Goal: Communication & Community: Answer question/provide support

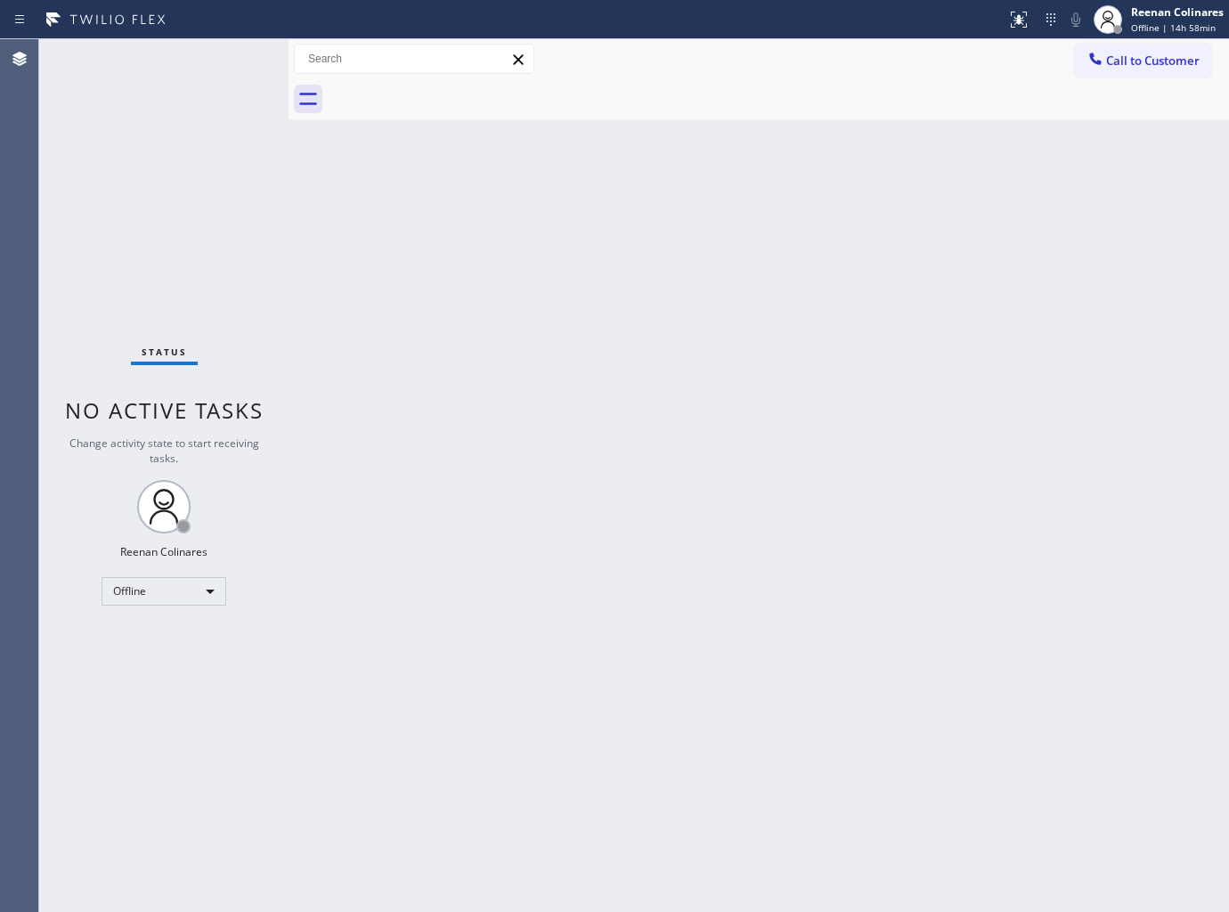
click at [670, 420] on div "Back to Dashboard Change Sender ID Customers Technicians Select a contact Outbo…" at bounding box center [759, 475] width 941 height 873
click at [502, 582] on div "Back to Dashboard Change Sender ID Customers Technicians Select a contact Outbo…" at bounding box center [759, 475] width 941 height 873
click at [477, 342] on div "Back to Dashboard Change Sender ID Customers Technicians Select a contact Outbo…" at bounding box center [759, 475] width 941 height 873
click at [761, 287] on div "Back to Dashboard Change Sender ID Customers Technicians Select a contact Outbo…" at bounding box center [759, 475] width 941 height 873
click at [1158, 19] on div "Reenan Colinares" at bounding box center [1177, 11] width 93 height 15
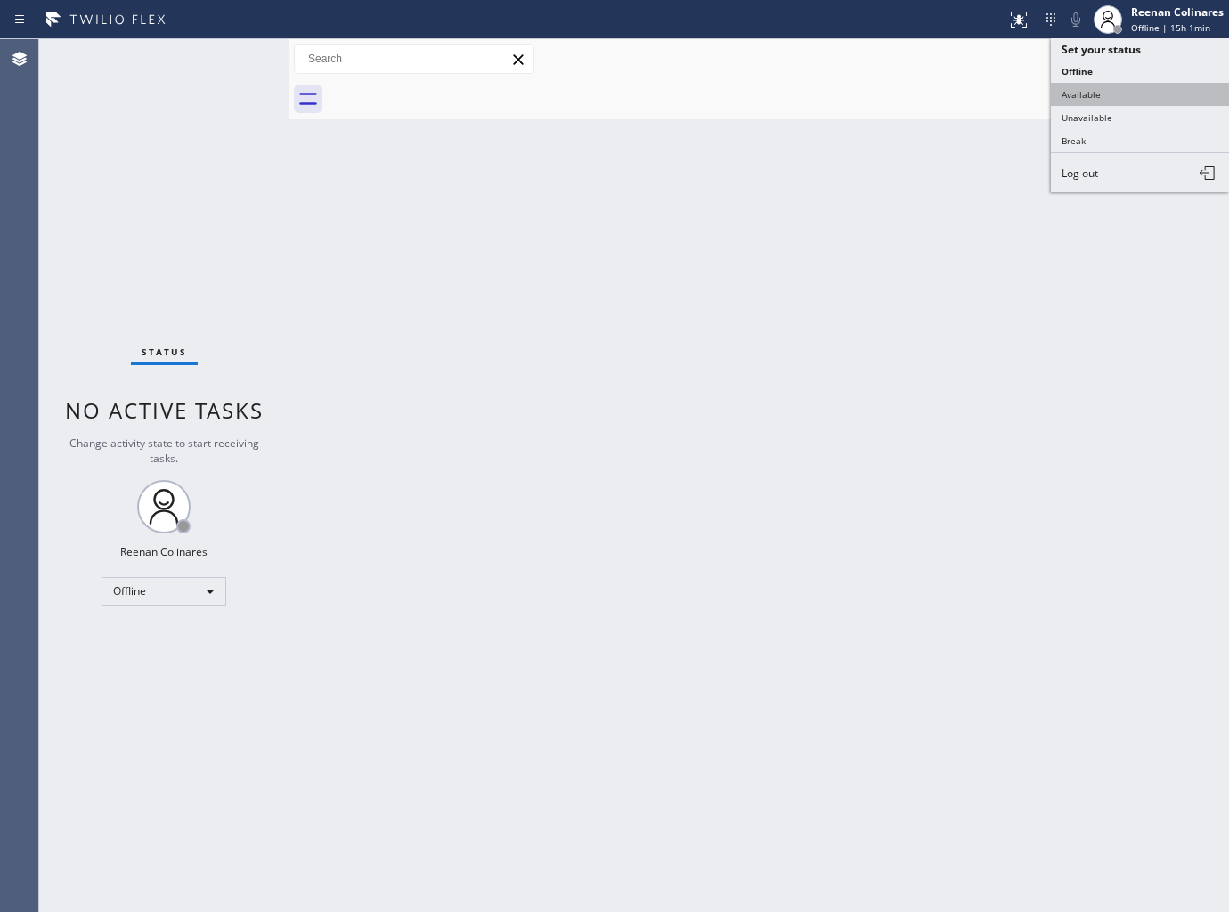
click at [1075, 101] on button "Available" at bounding box center [1140, 94] width 178 height 23
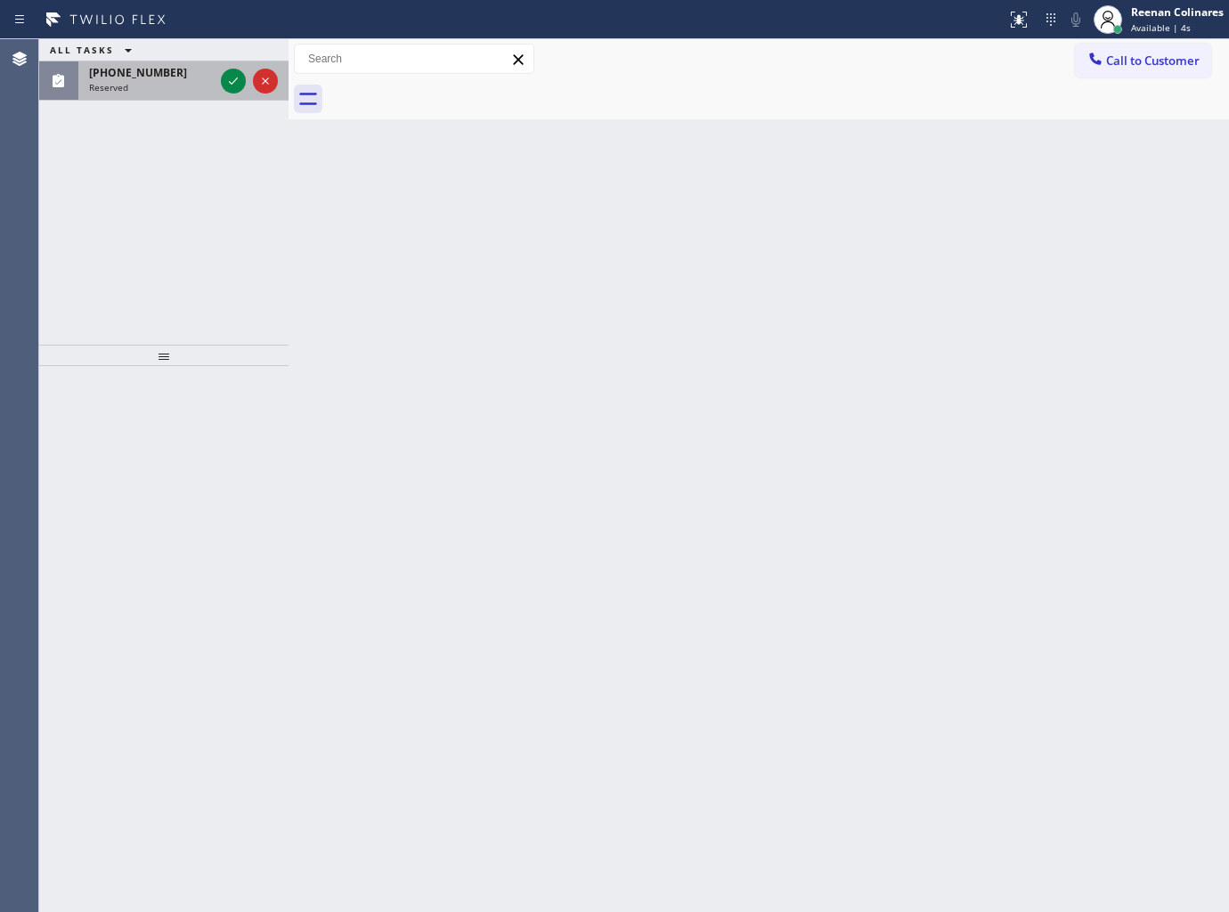
click at [120, 81] on span "Reserved" at bounding box center [108, 87] width 39 height 12
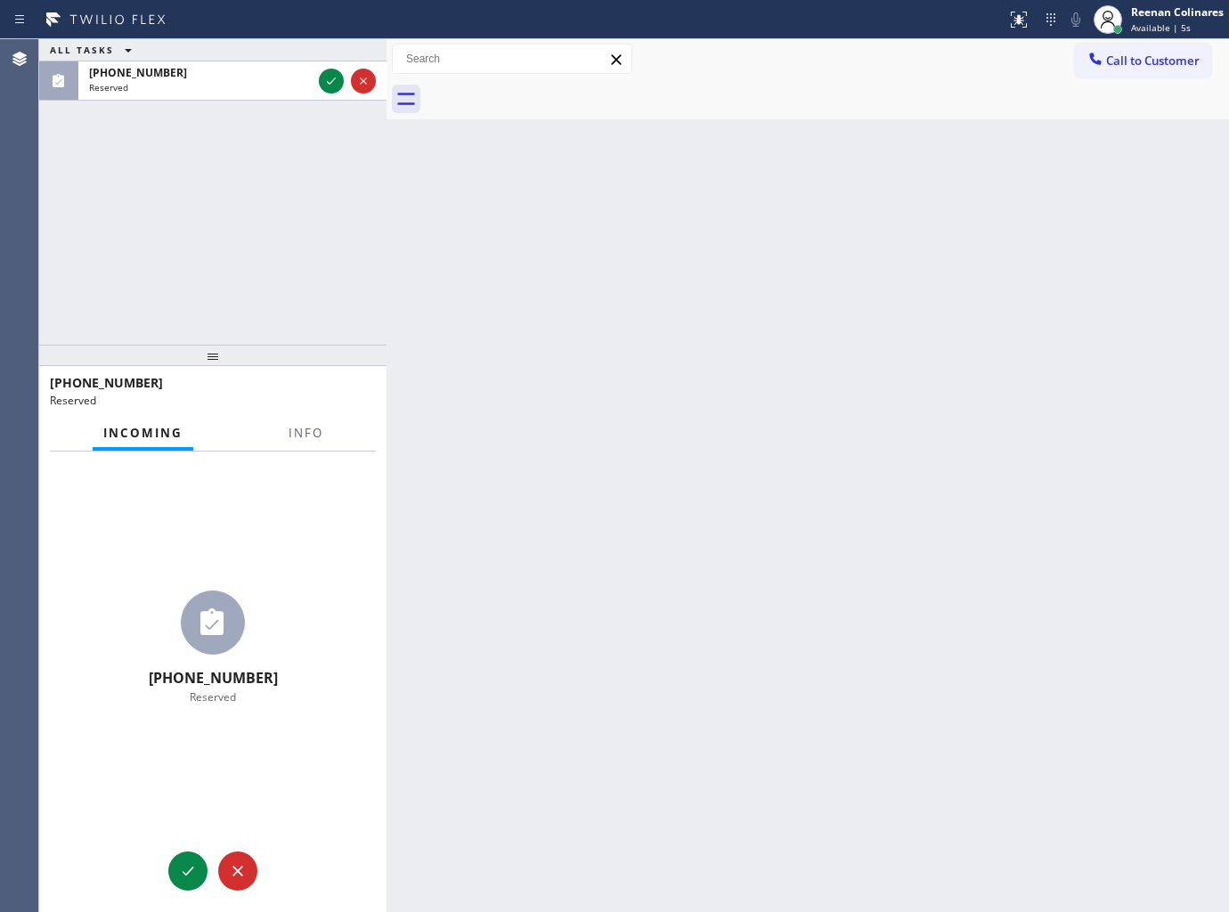
drag, startPoint x: 291, startPoint y: 86, endPoint x: 389, endPoint y: 98, distance: 98.8
click at [387, 98] on div at bounding box center [387, 475] width 0 height 873
click at [299, 429] on span "Info" at bounding box center [306, 433] width 35 height 16
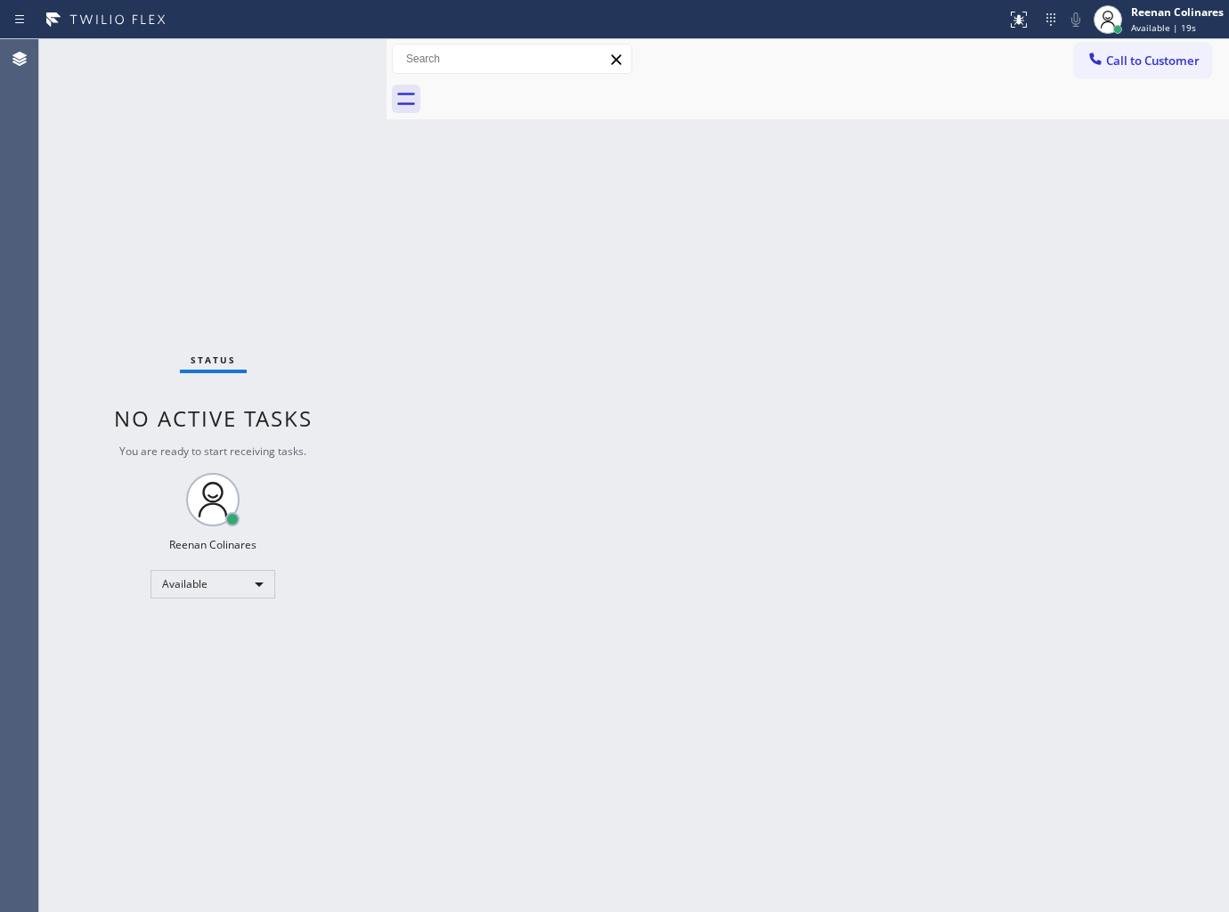
click at [573, 273] on div "Back to Dashboard Change Sender ID Customers Technicians Select a contact Outbo…" at bounding box center [808, 475] width 843 height 873
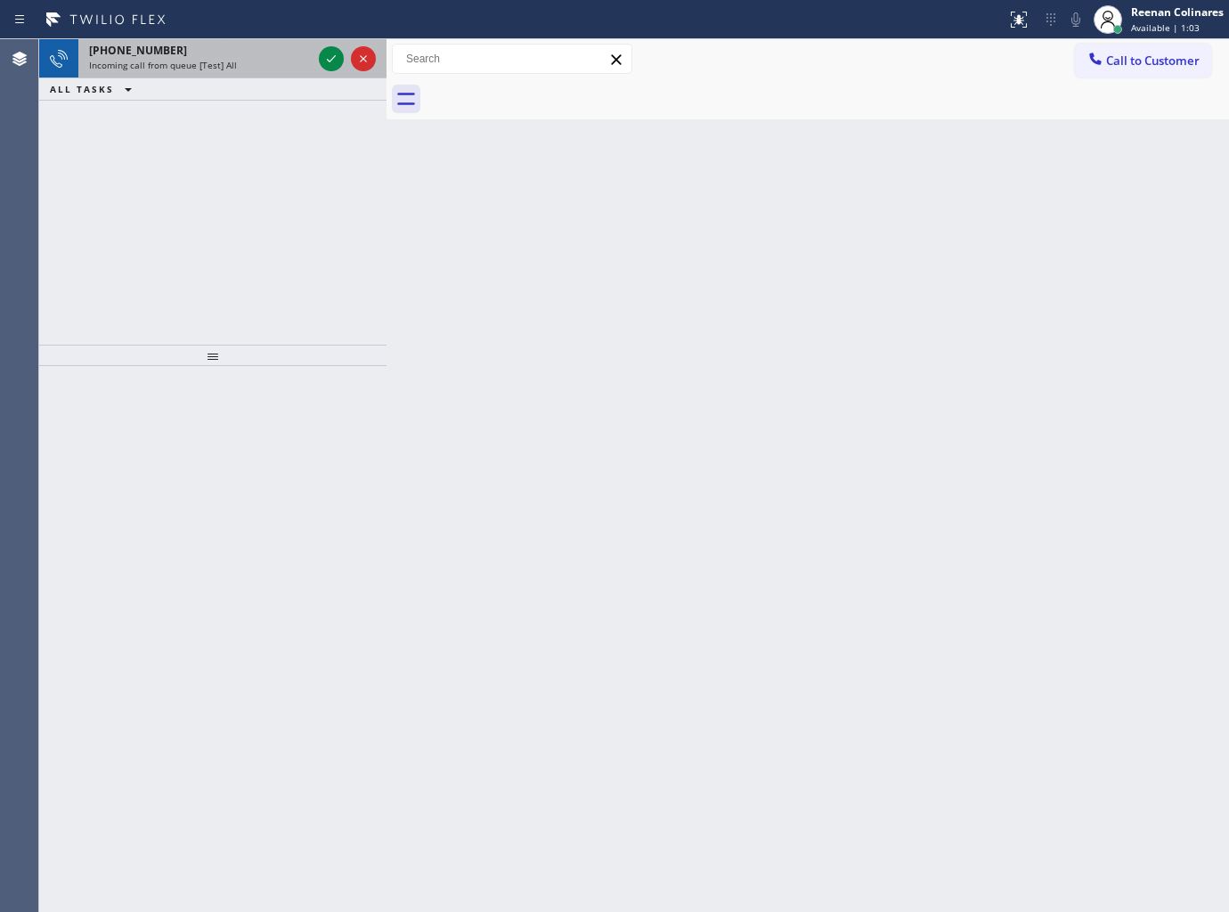
click at [192, 48] on div "+18506041885" at bounding box center [200, 50] width 223 height 15
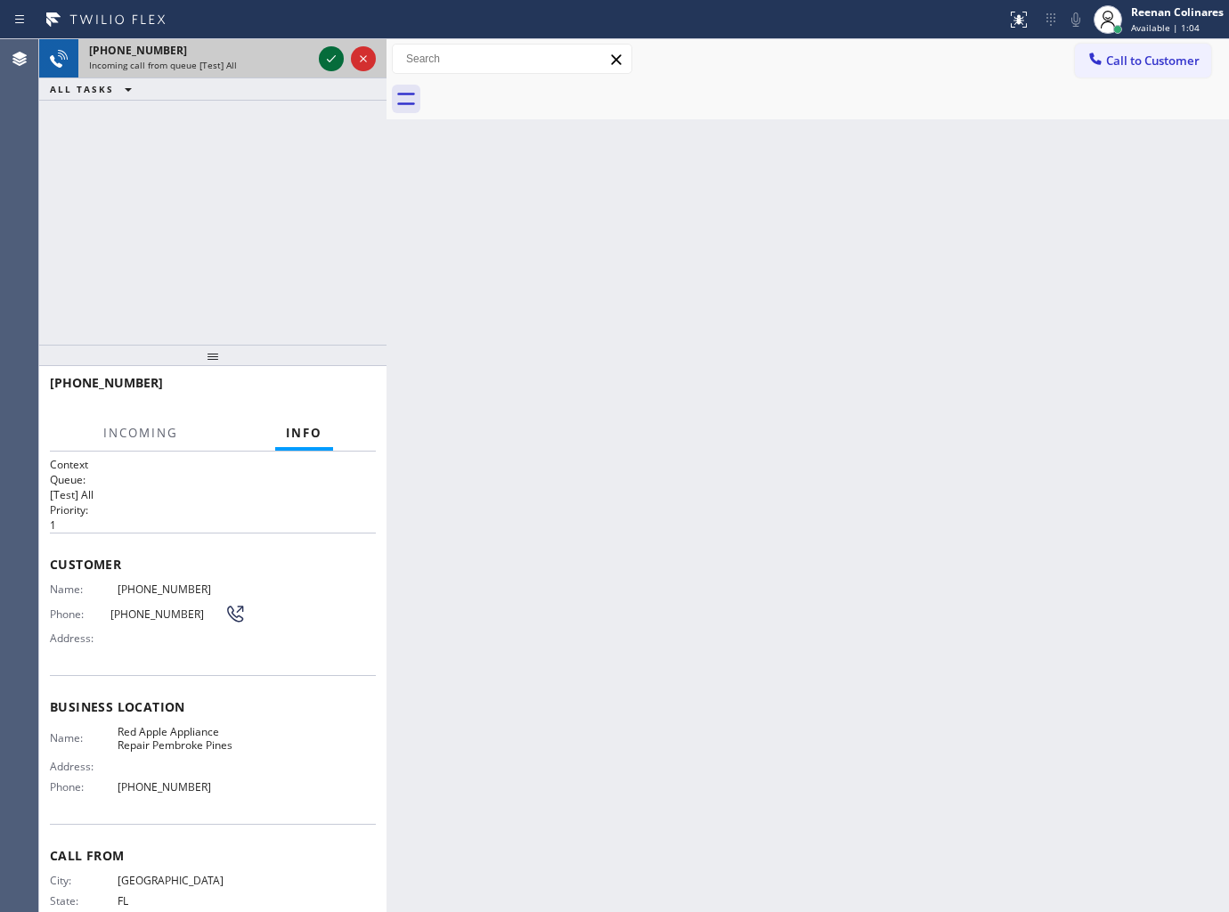
click at [336, 57] on icon at bounding box center [331, 58] width 21 height 21
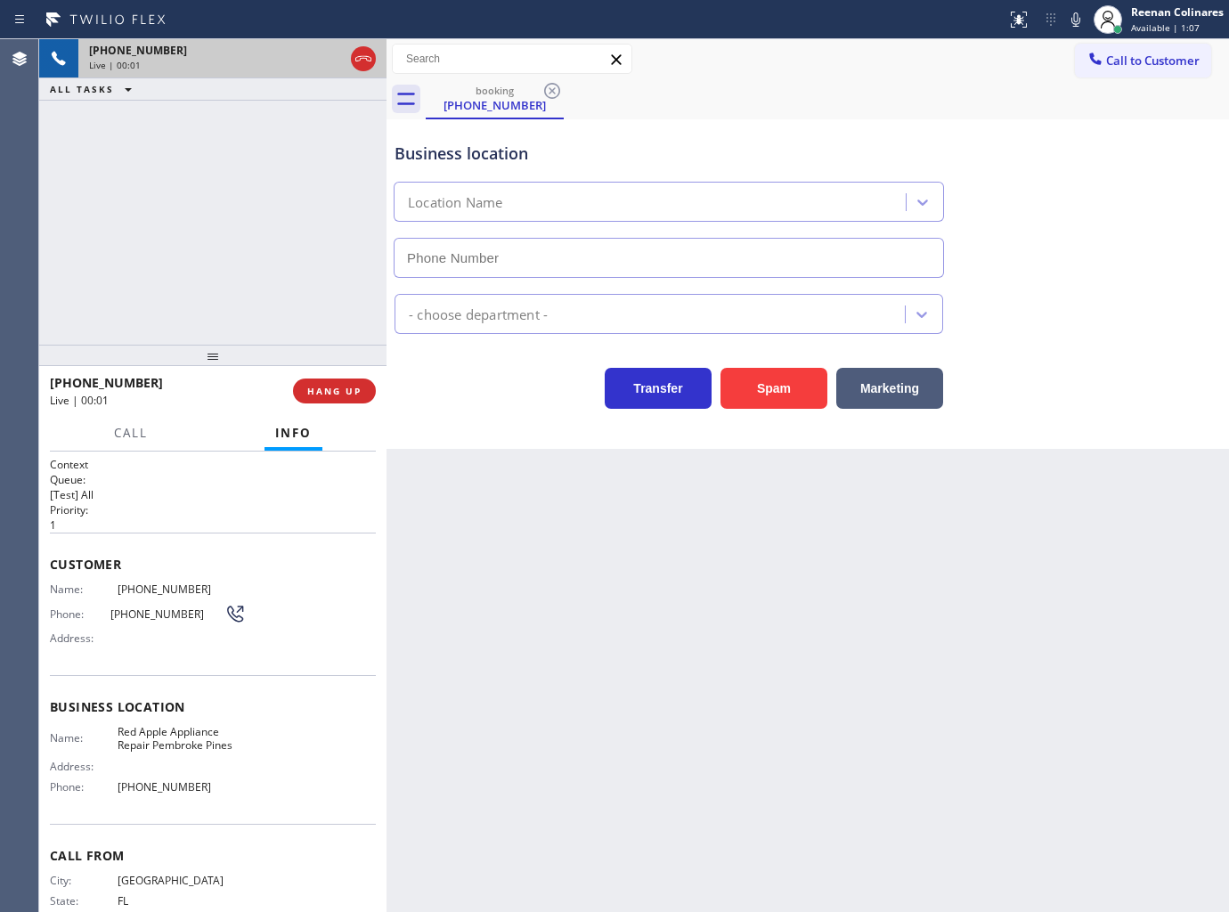
type input "(754) 999-9661"
click at [1080, 16] on icon at bounding box center [1075, 19] width 21 height 21
click at [347, 398] on button "HANG UP" at bounding box center [334, 391] width 83 height 25
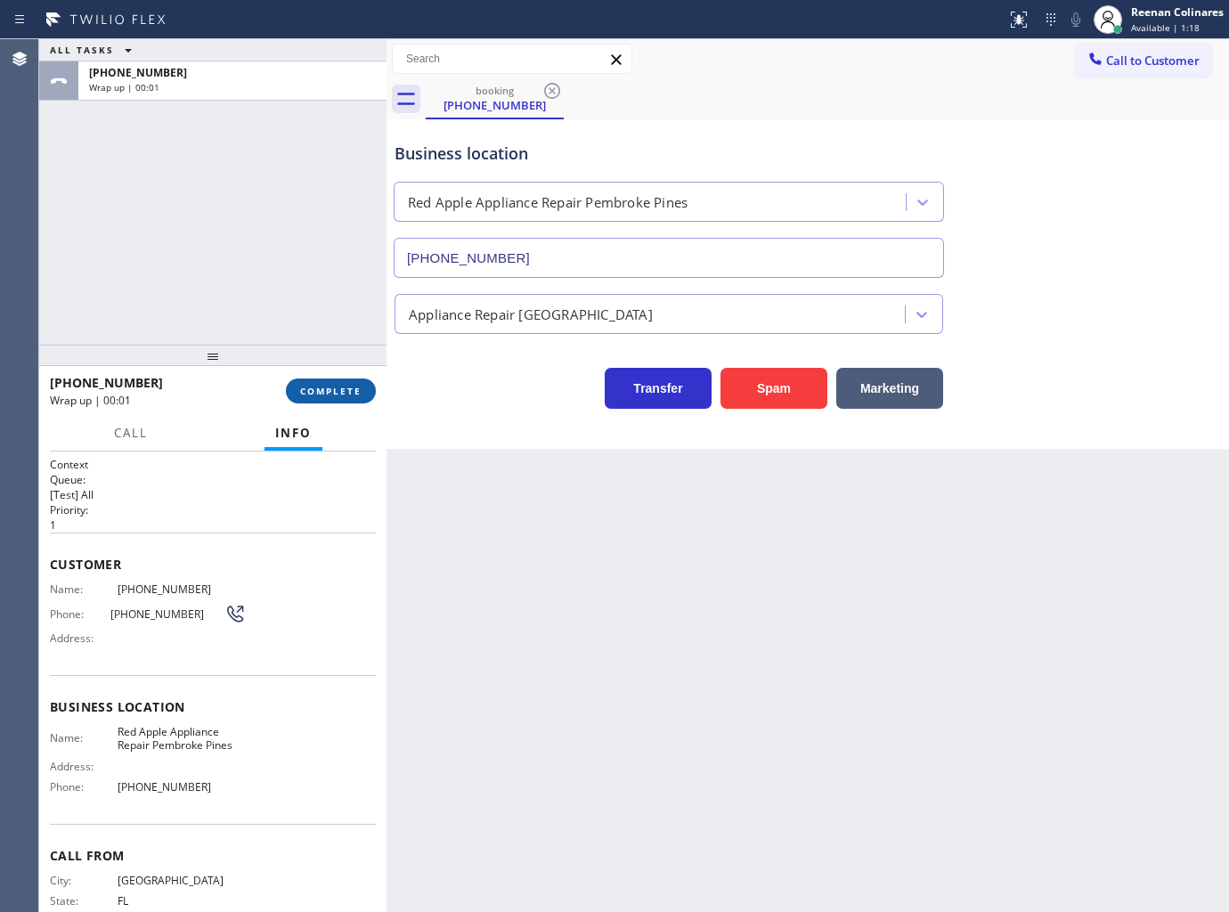
click at [349, 395] on span "COMPLETE" at bounding box center [330, 391] width 61 height 12
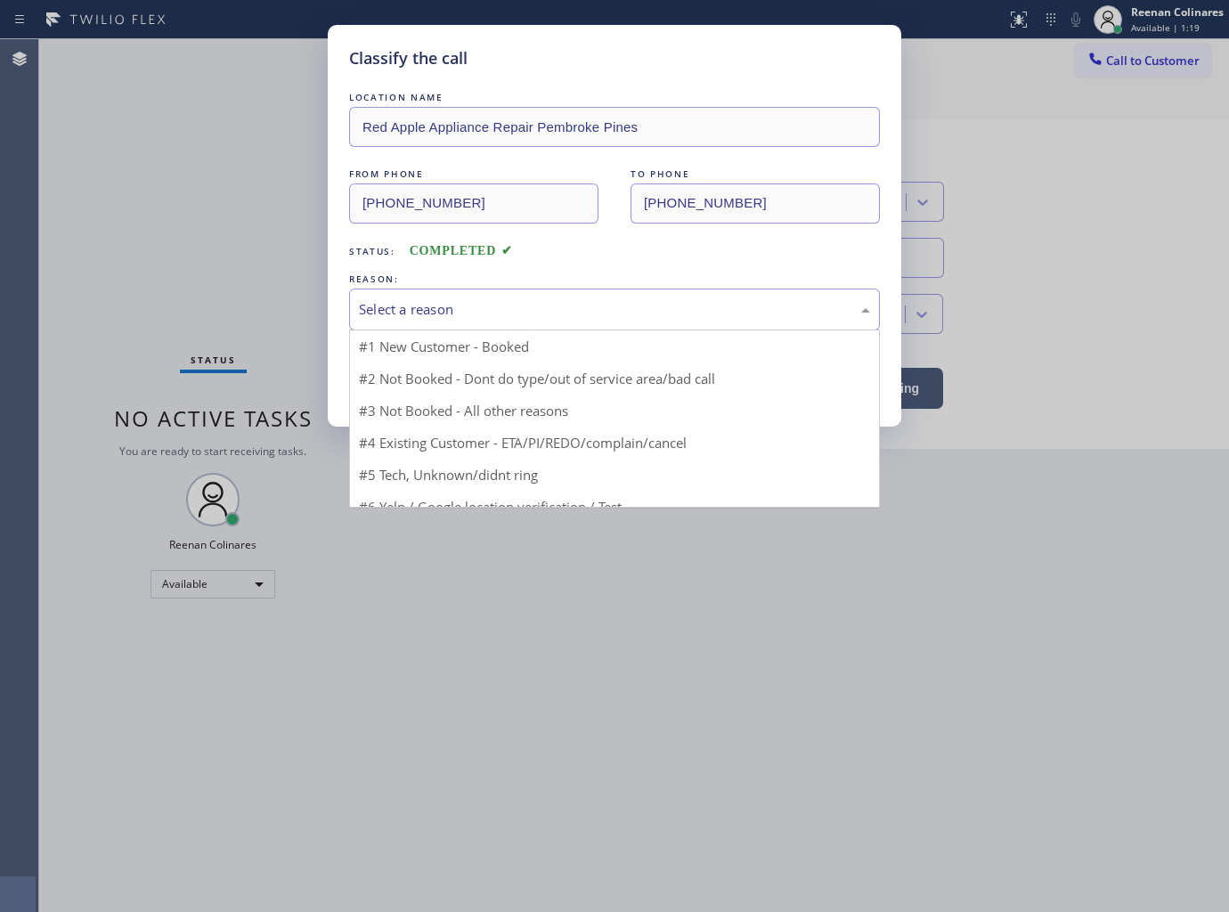
click at [439, 313] on div "Select a reason" at bounding box center [614, 309] width 511 height 20
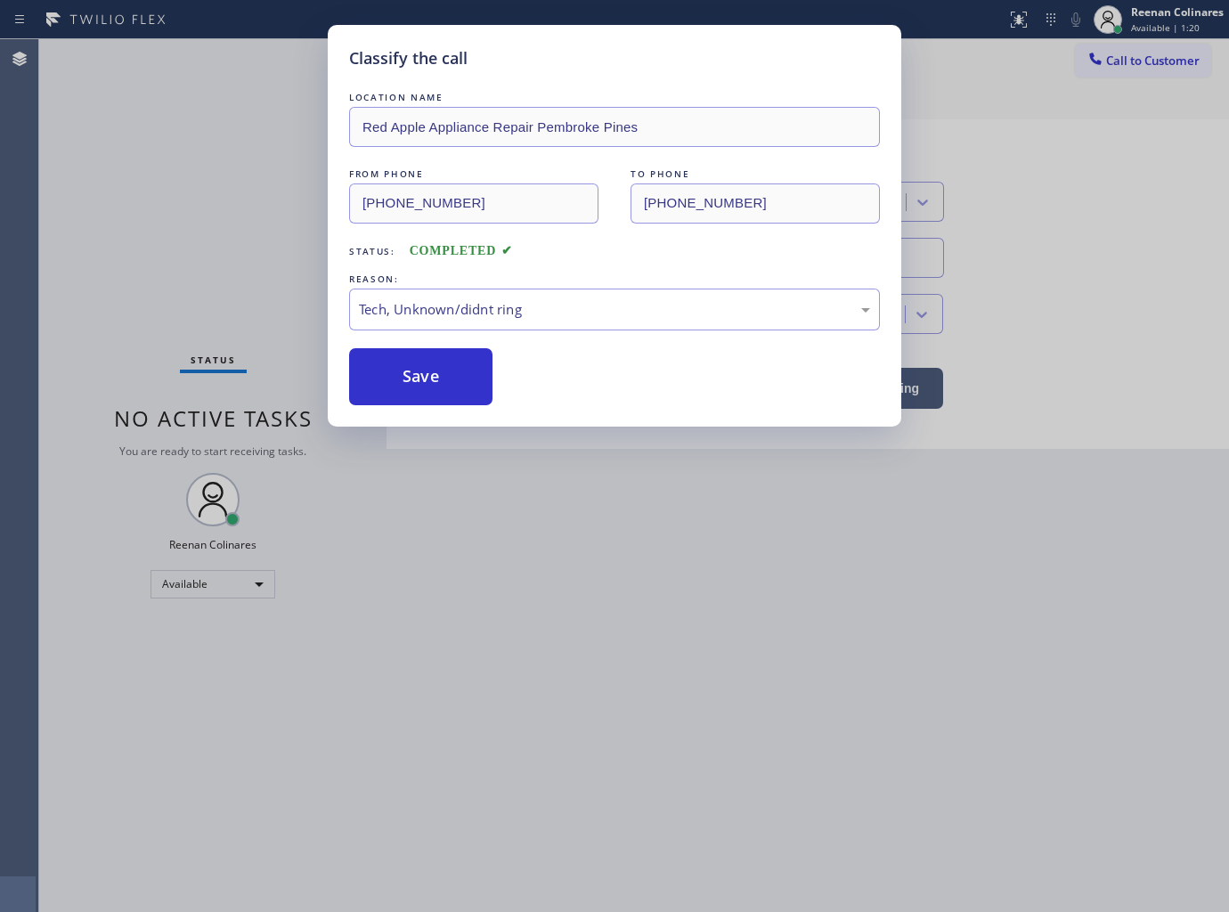
drag, startPoint x: 403, startPoint y: 377, endPoint x: 850, endPoint y: 90, distance: 530.4
click at [404, 377] on button "Save" at bounding box center [420, 376] width 143 height 57
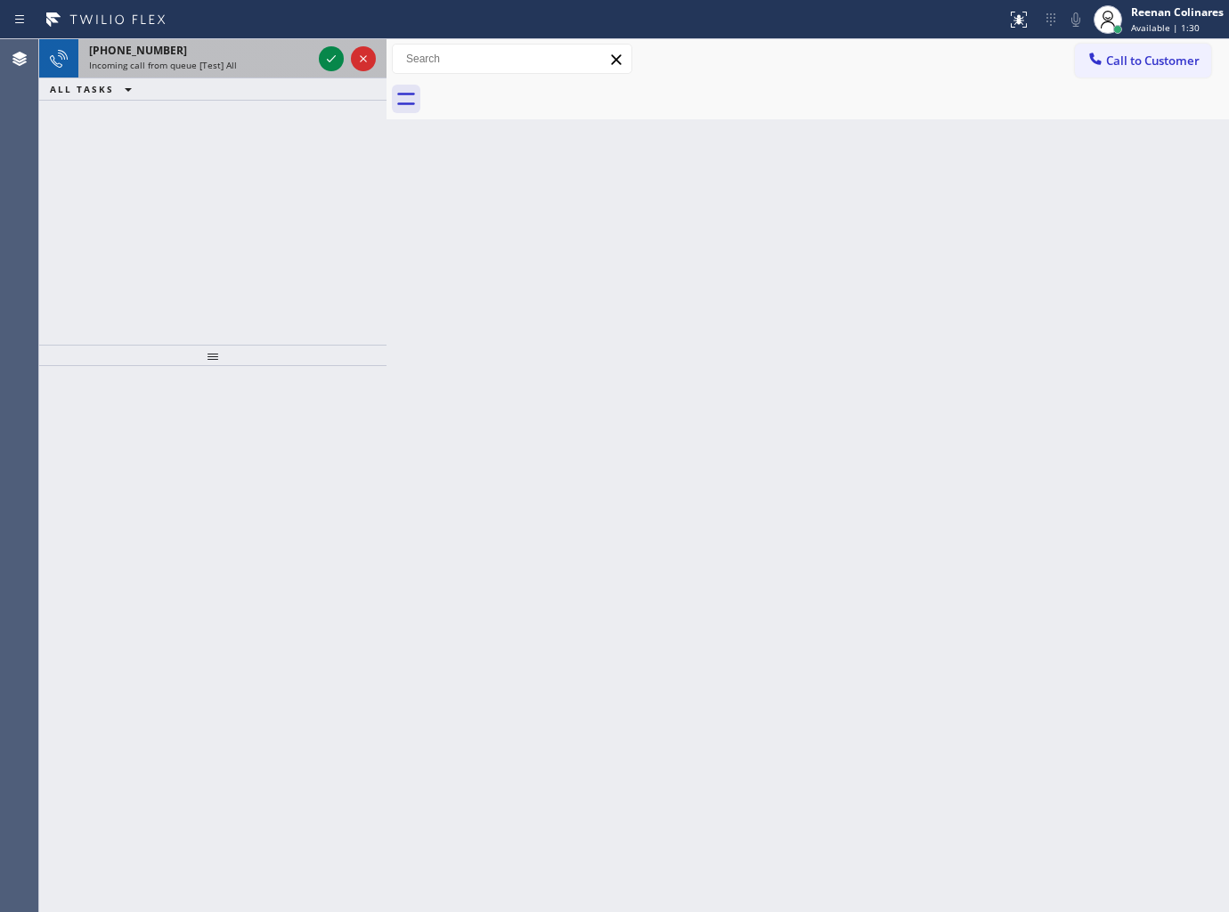
click at [170, 69] on span "Incoming call from queue [Test] All" at bounding box center [163, 65] width 148 height 12
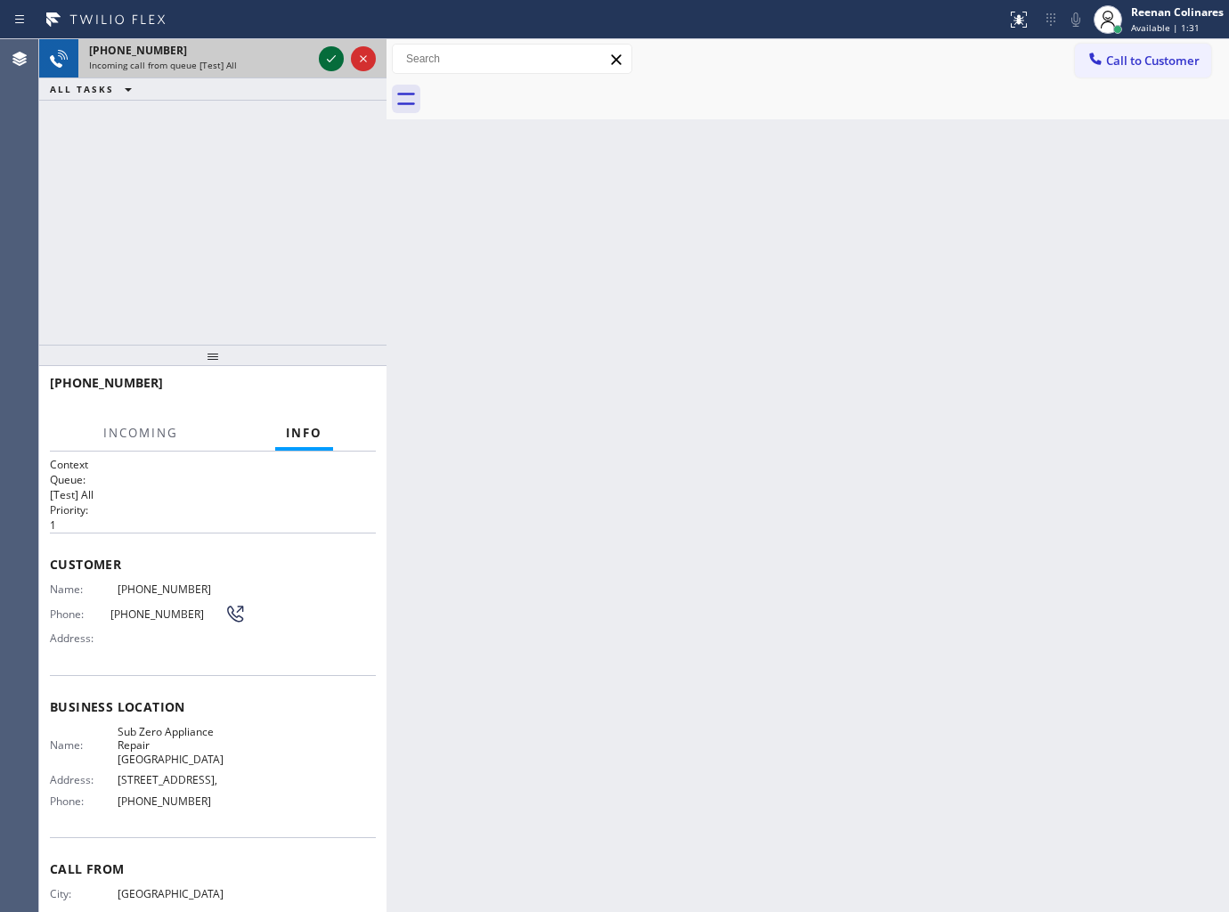
click at [326, 55] on icon at bounding box center [331, 58] width 21 height 21
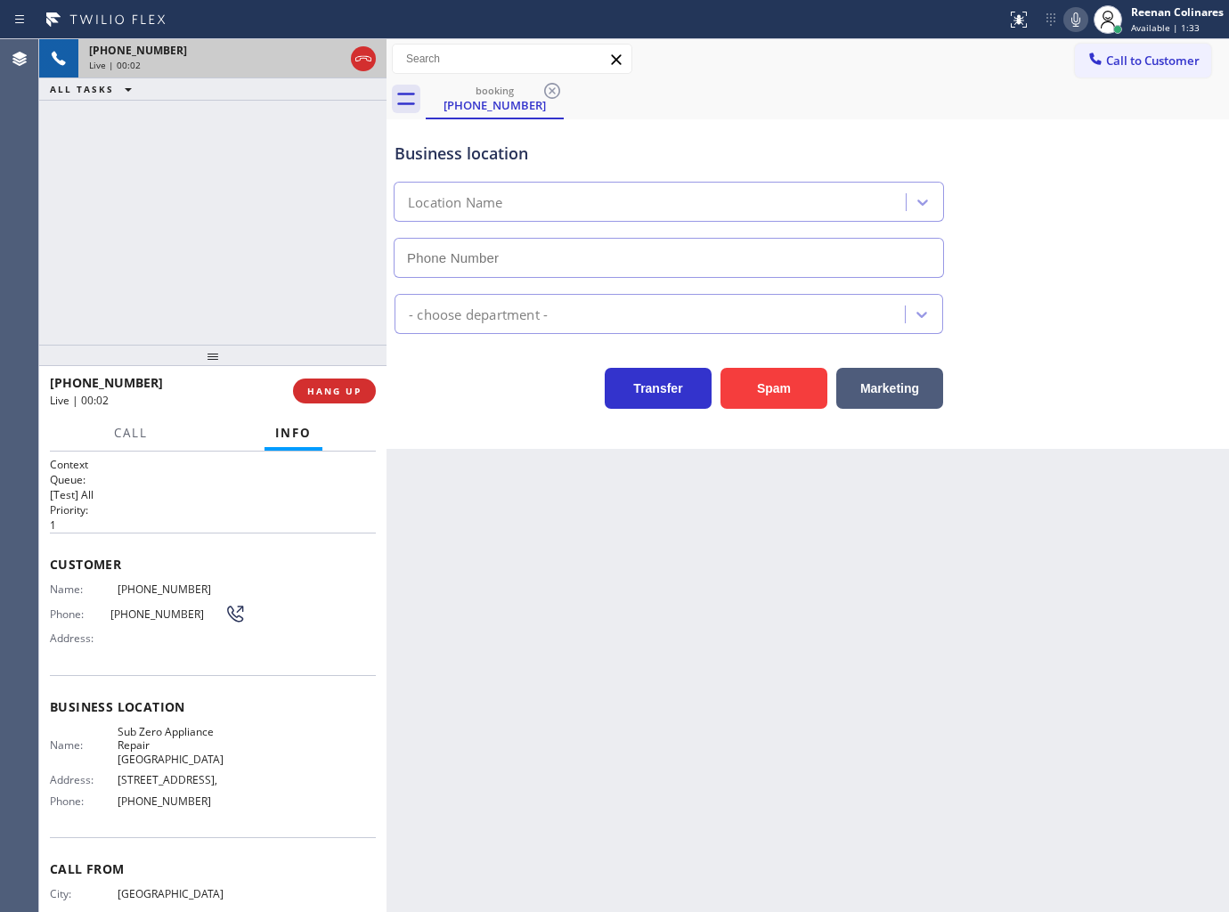
type input "(813) 213-3770"
click at [1071, 25] on icon at bounding box center [1075, 19] width 21 height 21
drag, startPoint x: 1071, startPoint y: 20, endPoint x: 1056, endPoint y: 32, distance: 19.1
click at [1071, 20] on icon at bounding box center [1075, 19] width 21 height 21
click at [362, 388] on button "HANG UP" at bounding box center [334, 391] width 83 height 25
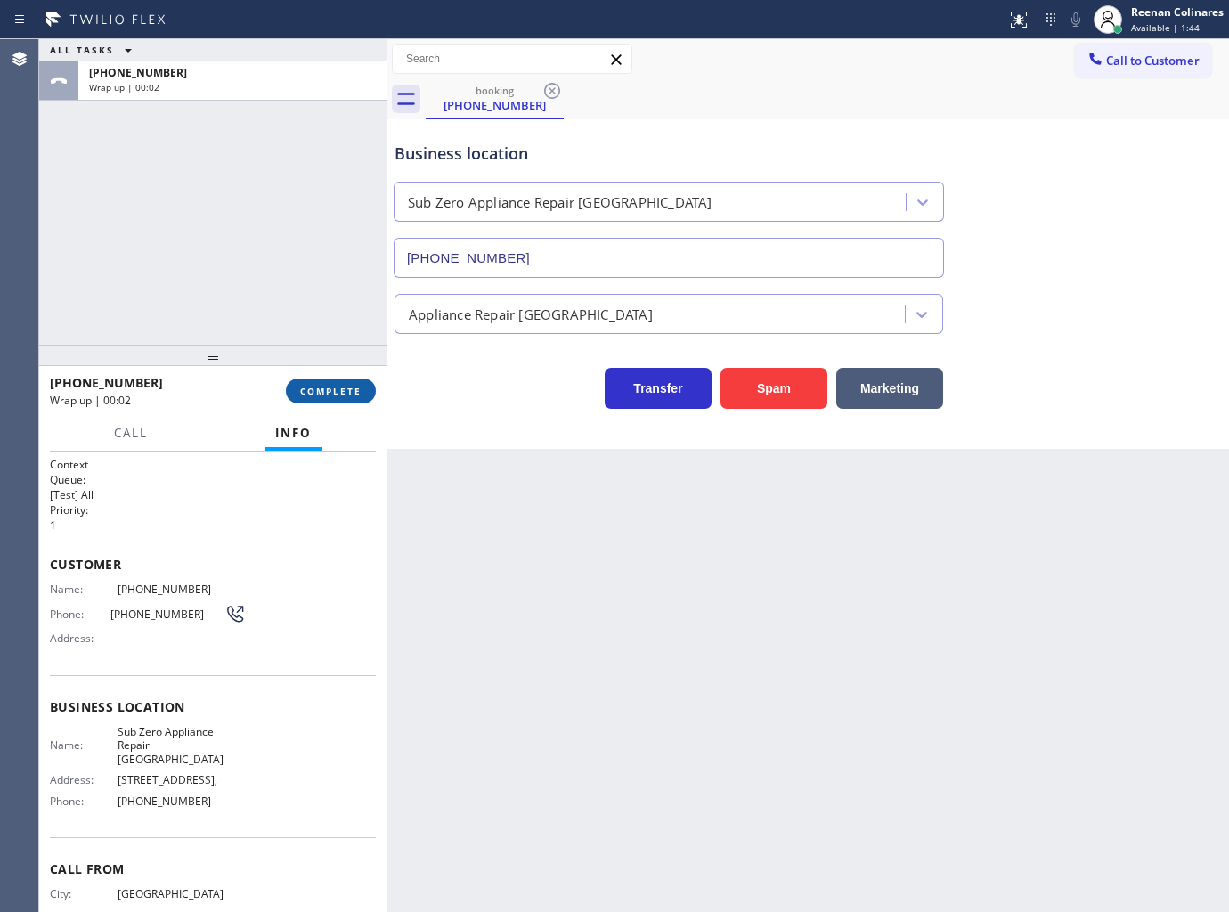
click at [362, 388] on button "COMPLETE" at bounding box center [331, 391] width 90 height 25
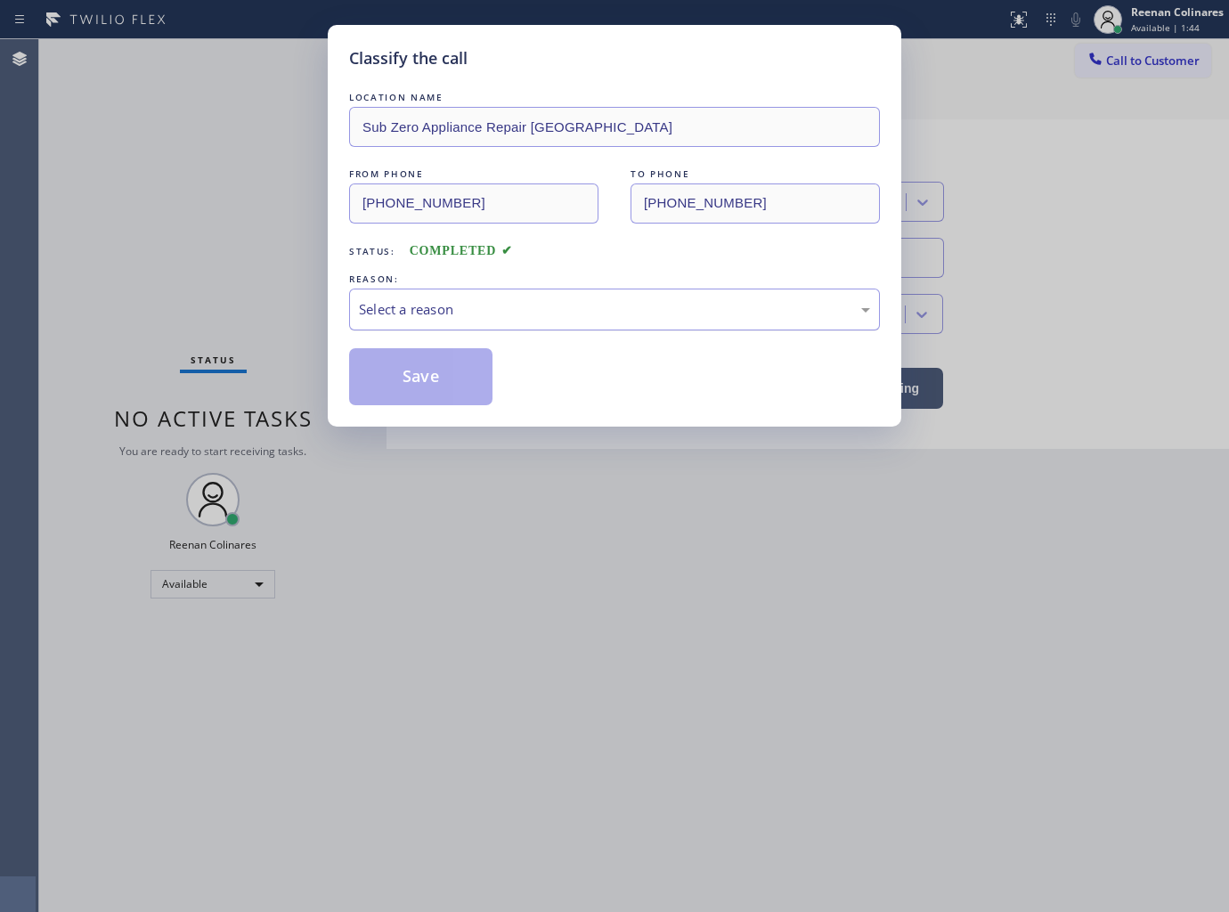
click at [472, 312] on div "Select a reason" at bounding box center [614, 309] width 511 height 20
click at [416, 389] on button "Save" at bounding box center [420, 376] width 143 height 57
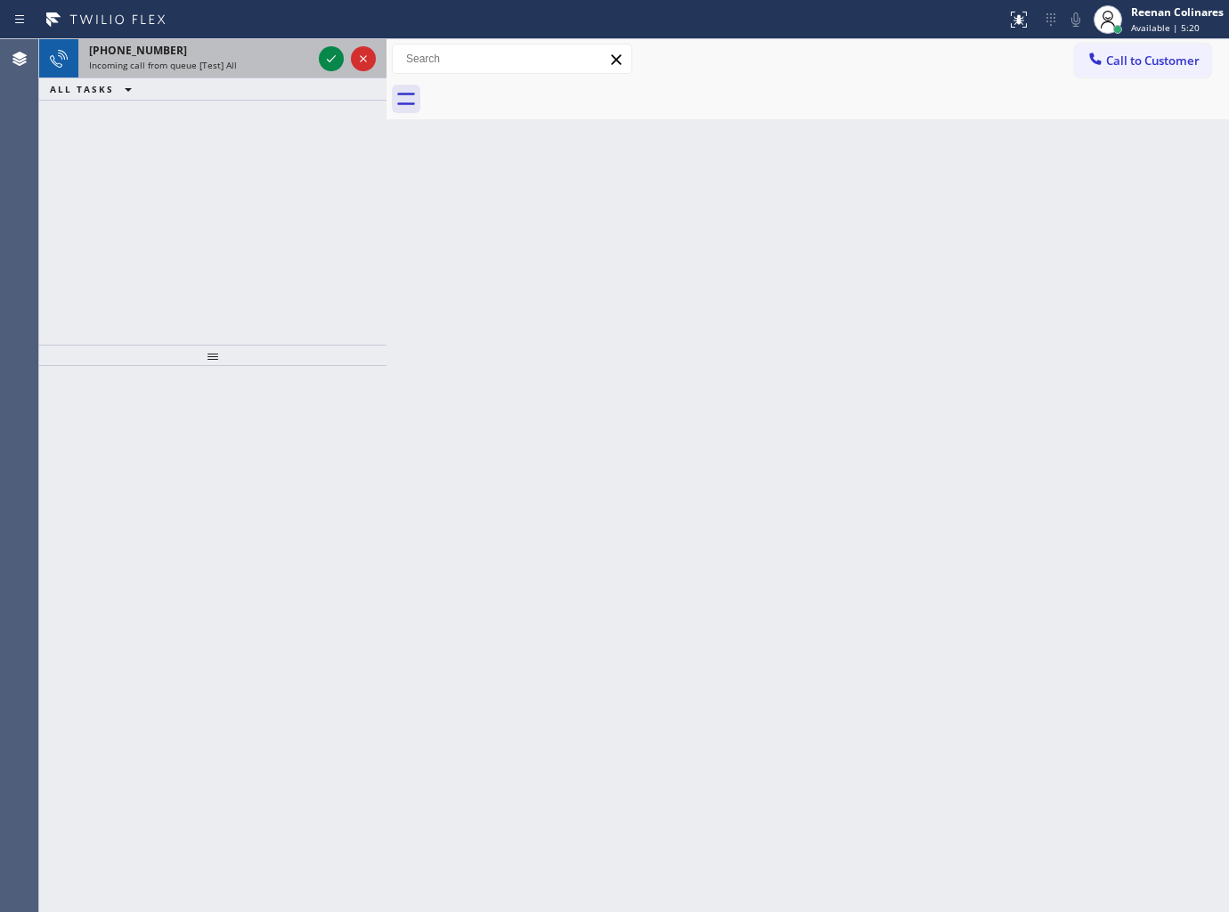
drag, startPoint x: 230, startPoint y: 49, endPoint x: 237, endPoint y: 58, distance: 11.4
click at [230, 49] on div "+13158723091" at bounding box center [200, 50] width 223 height 15
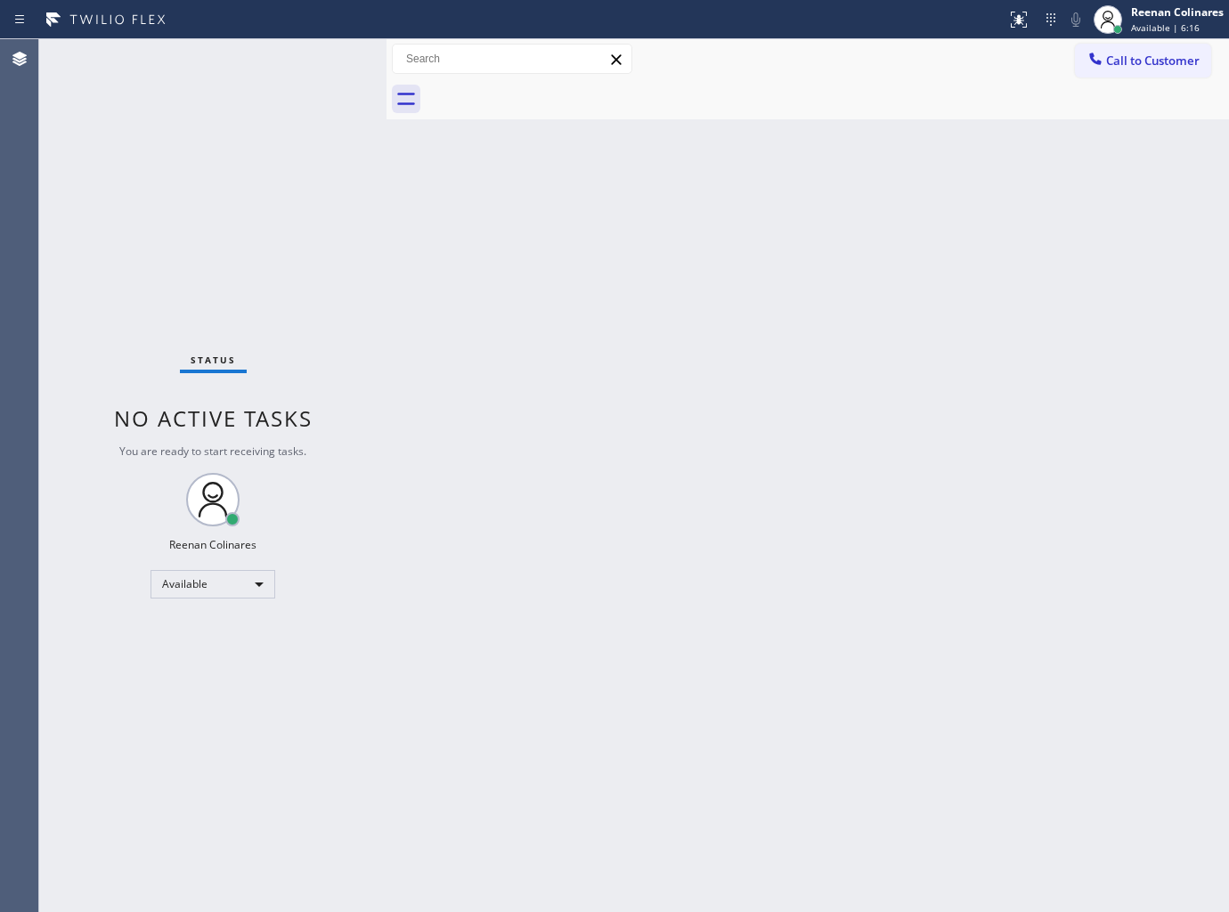
click at [254, 66] on div "Status No active tasks You are ready to start receiving tasks. Reenan Colinares…" at bounding box center [212, 475] width 347 height 873
click at [210, 54] on div "Status No active tasks You are ready to start receiving tasks. Reenan Colinares…" at bounding box center [212, 475] width 347 height 873
click at [230, 63] on div "Status No active tasks You are ready to start receiving tasks. Reenan Colinares…" at bounding box center [212, 475] width 347 height 873
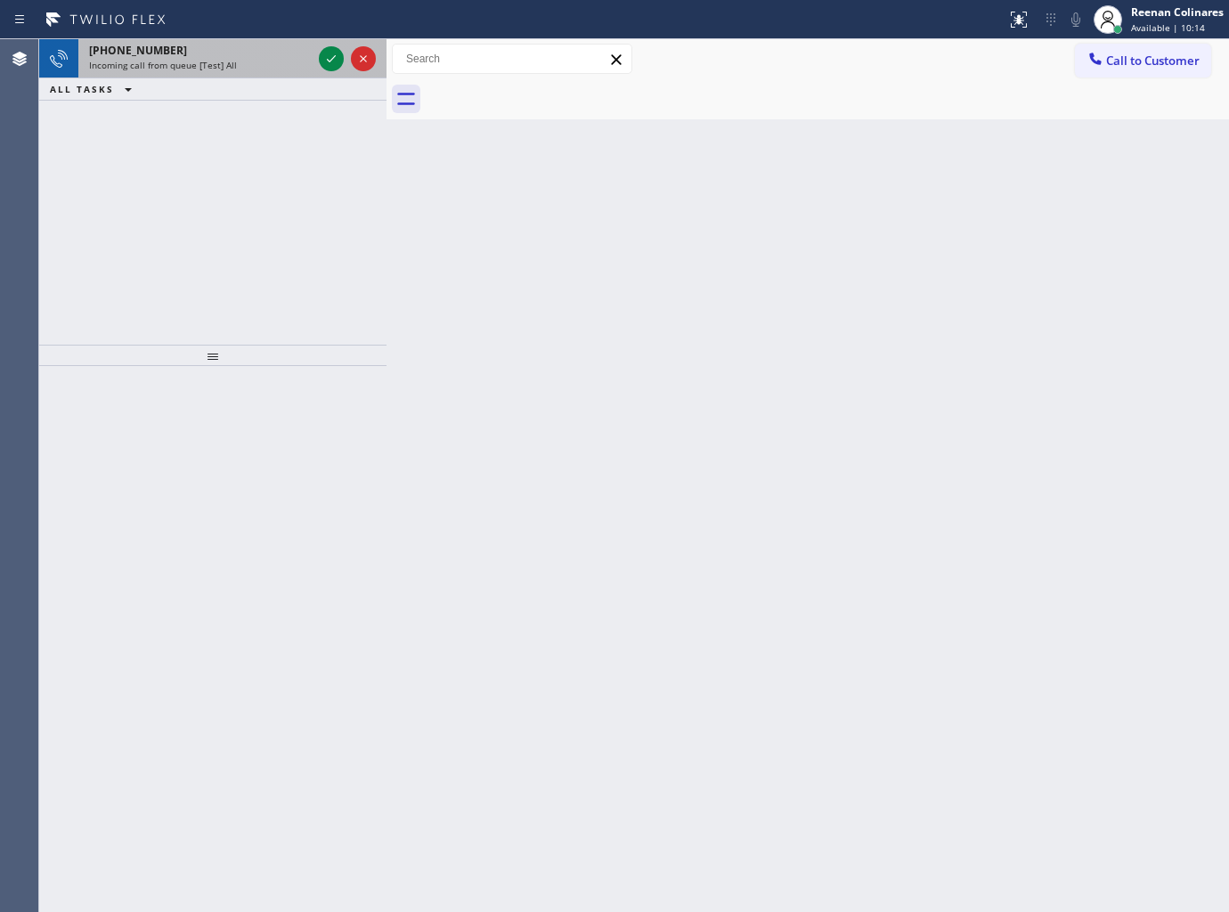
click at [255, 51] on div "+12013159383" at bounding box center [200, 50] width 223 height 15
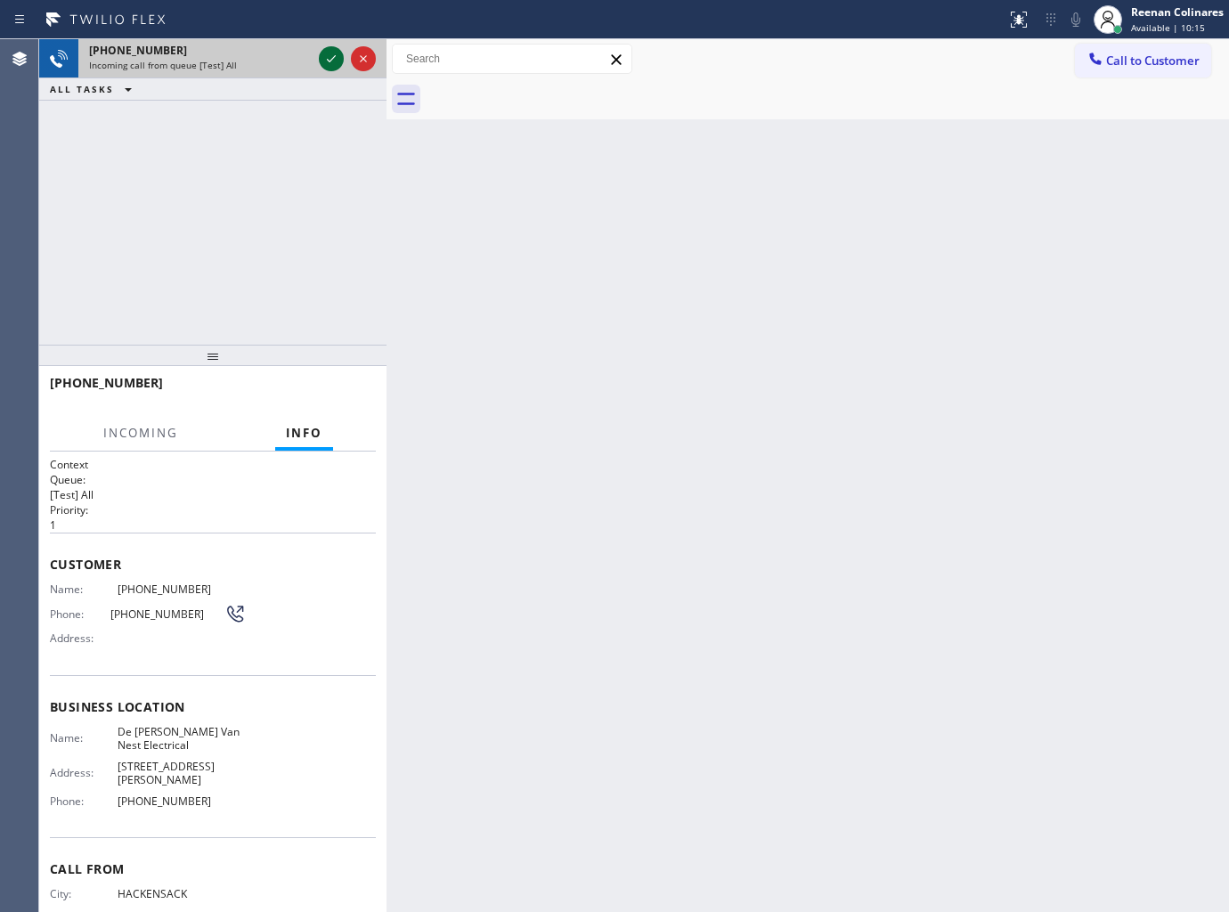
click at [321, 63] on icon at bounding box center [331, 58] width 21 height 21
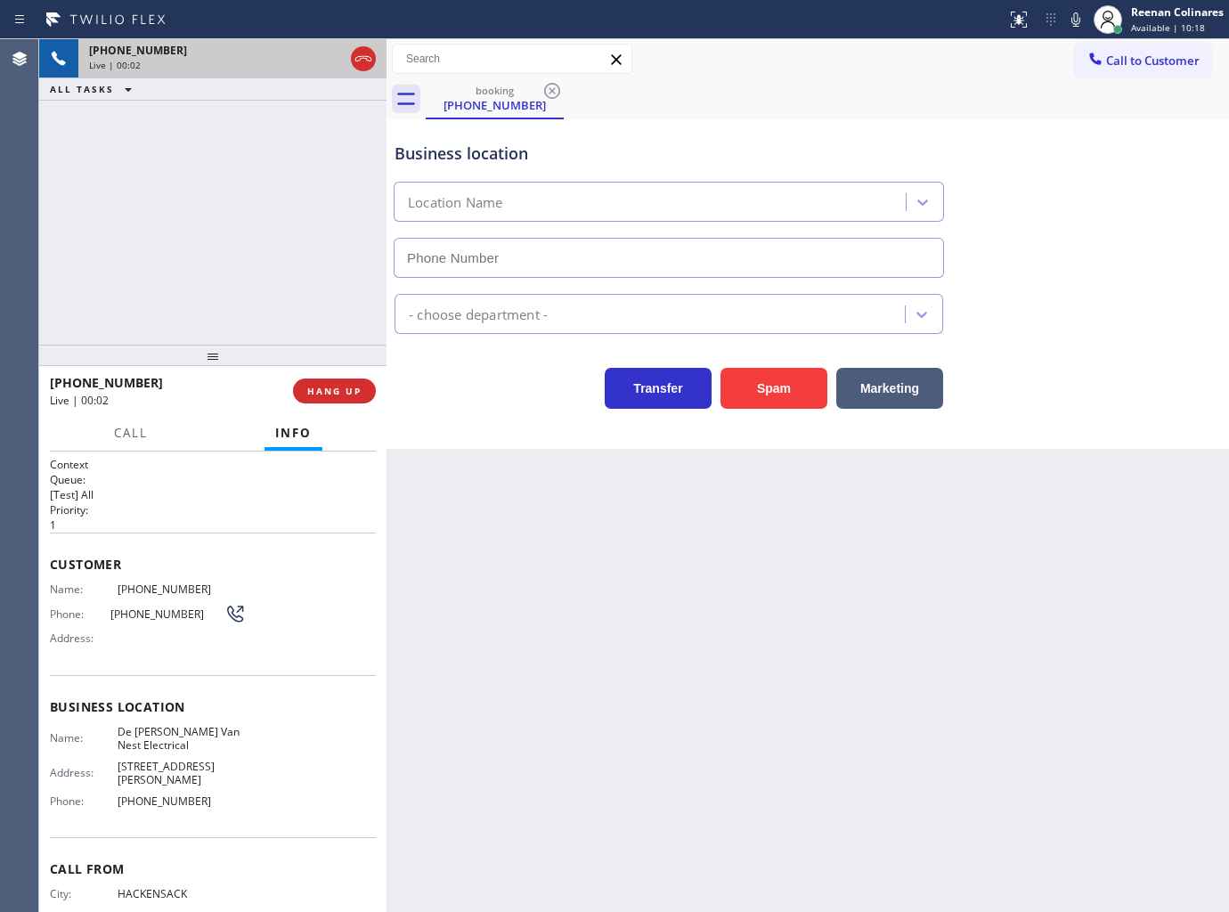
type input "(862) 356-5912"
click at [1074, 15] on icon at bounding box center [1075, 19] width 21 height 21
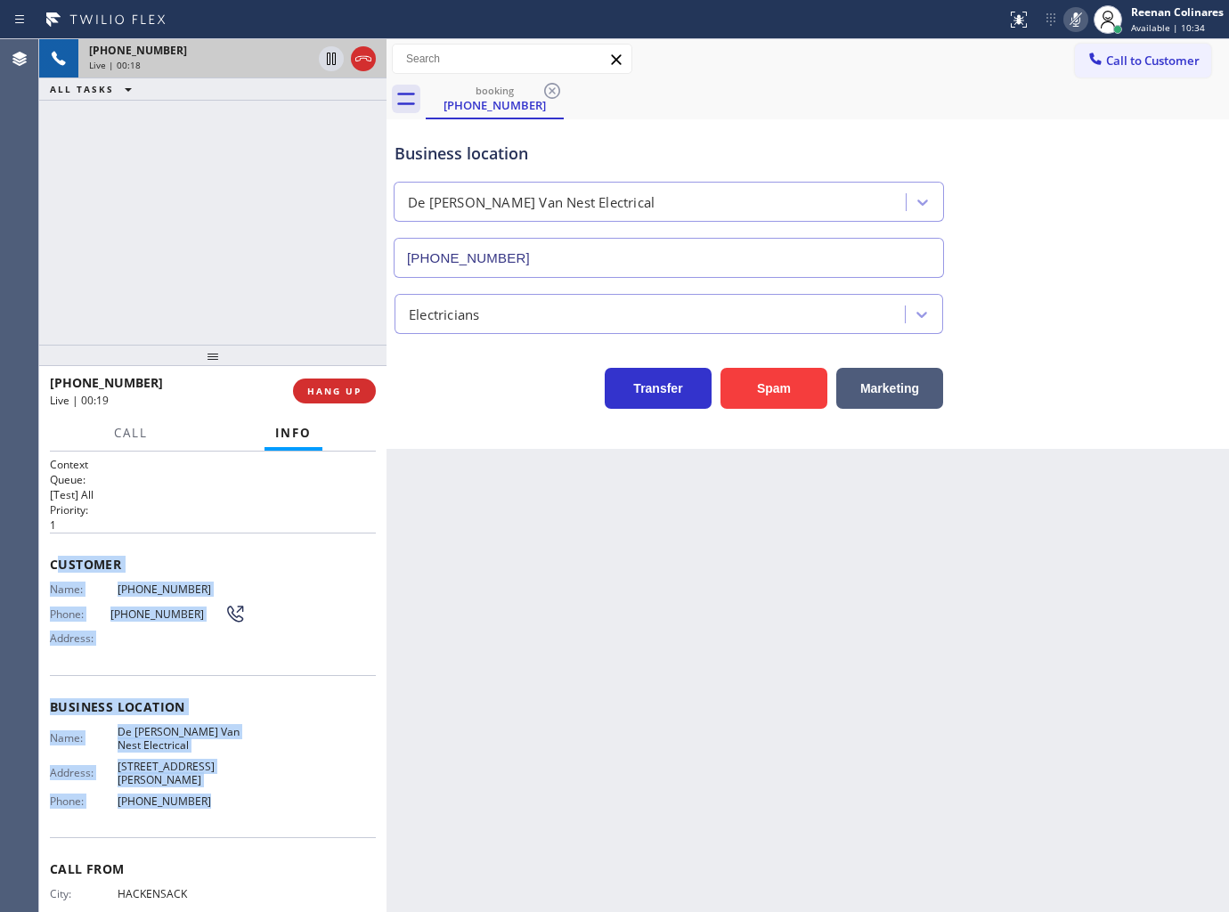
copy div "ustomer Name: (201) 315-9383 Phone: (201) 315-9383 Address: Business location N…"
drag, startPoint x: 55, startPoint y: 558, endPoint x: 248, endPoint y: 800, distance: 309.3
click at [248, 800] on div "Context Queue: [Test] All Priority: 1 Customer Name: (201) 315-9383 Phone: (201…" at bounding box center [213, 715] width 326 height 516
click at [1070, 14] on icon at bounding box center [1075, 19] width 21 height 21
click at [1079, 21] on icon at bounding box center [1075, 19] width 21 height 21
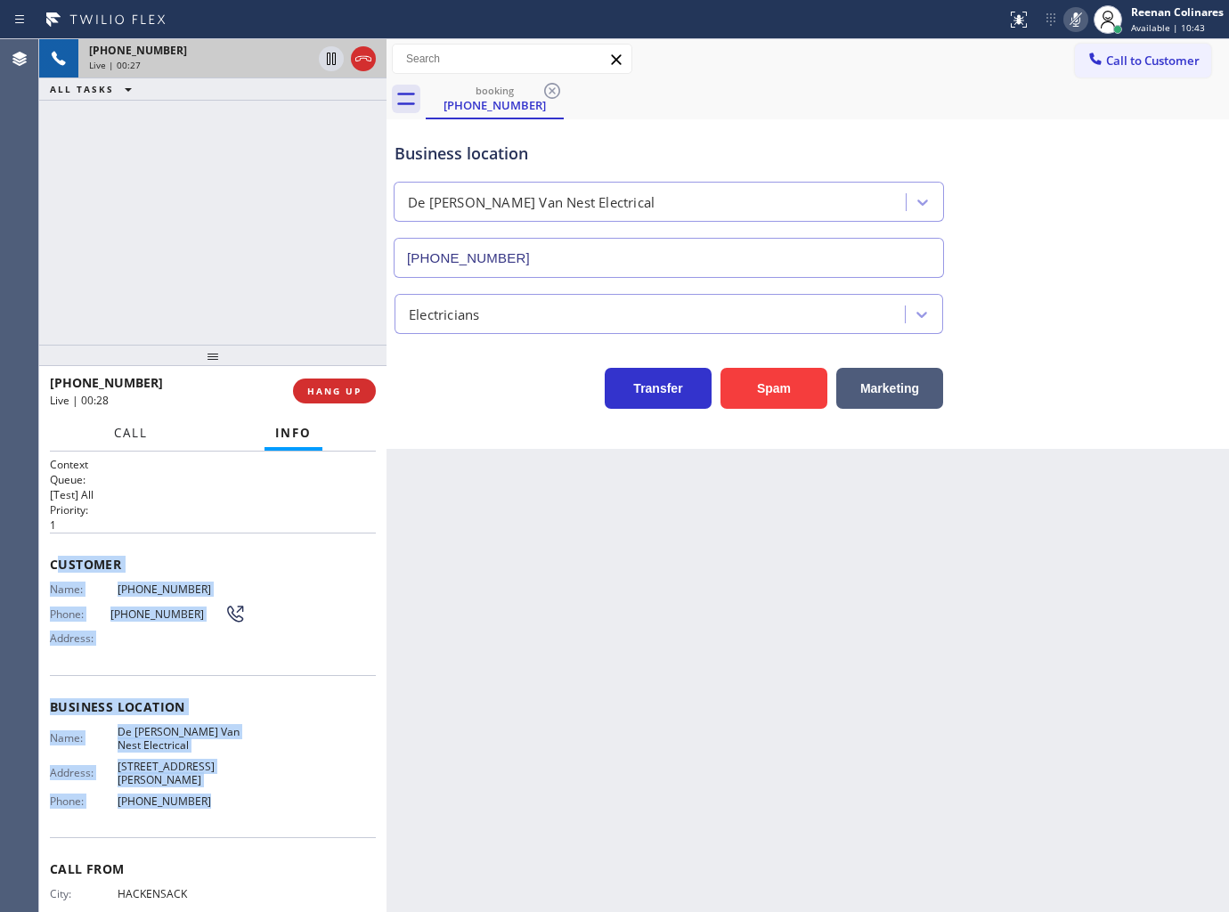
click at [109, 432] on button "Call" at bounding box center [130, 433] width 55 height 35
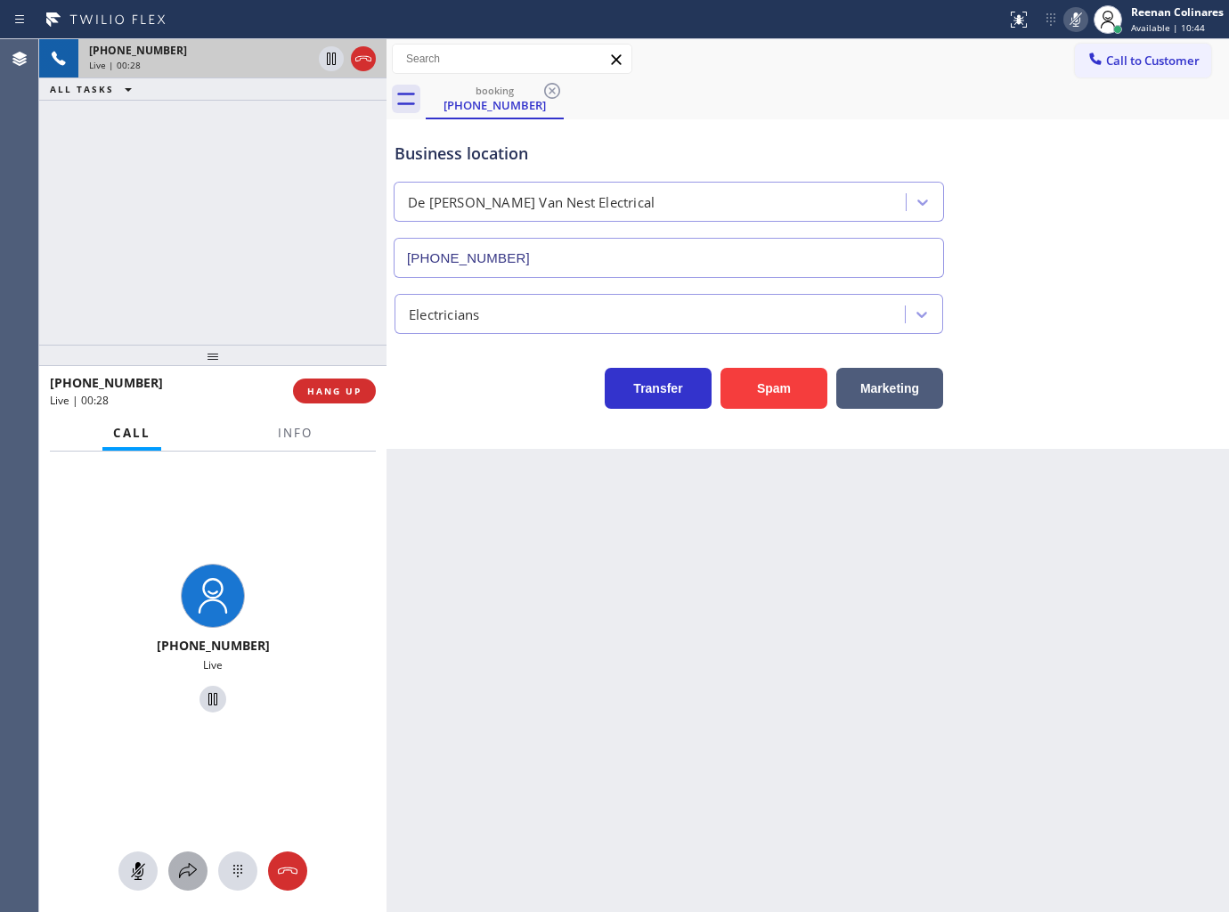
click at [187, 884] on button at bounding box center [187, 870] width 39 height 39
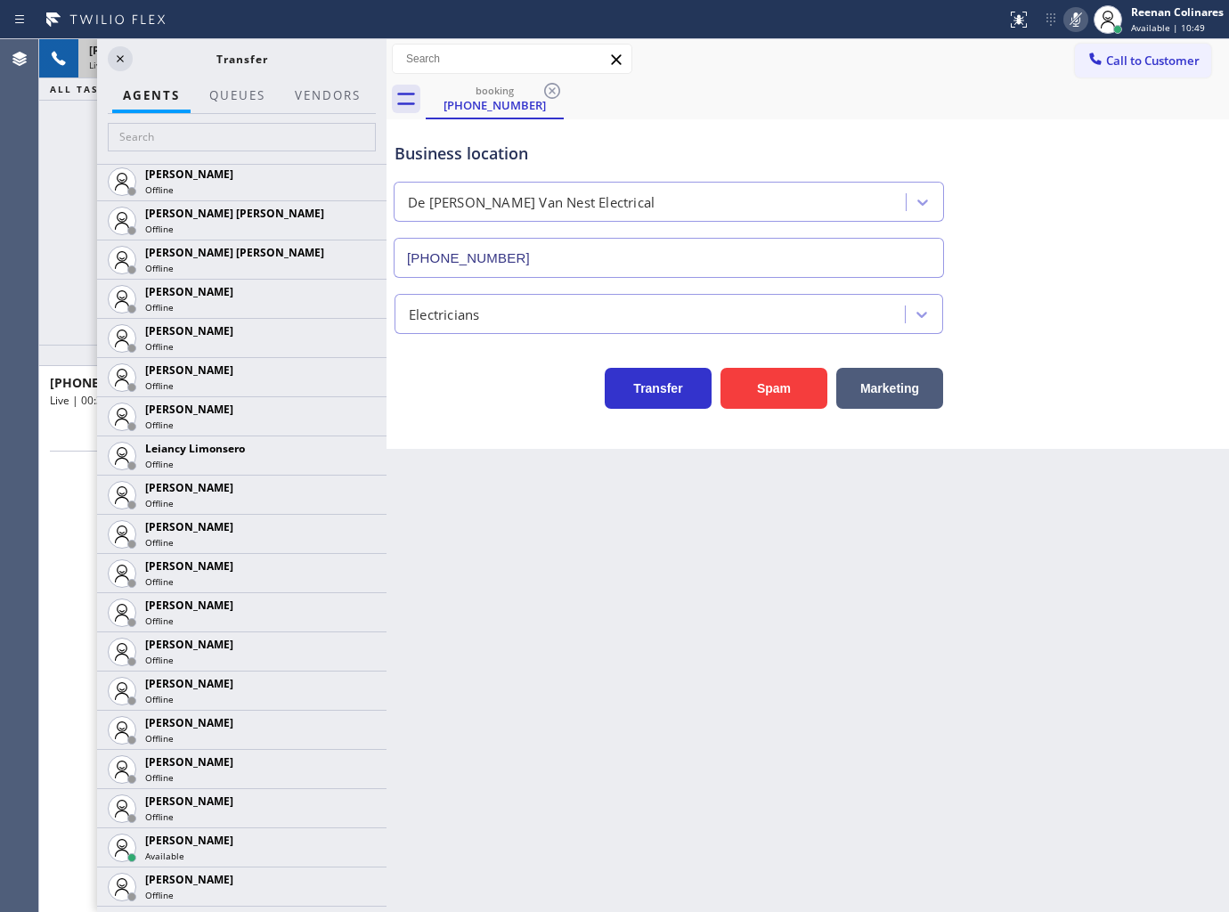
scroll to position [2572, 0]
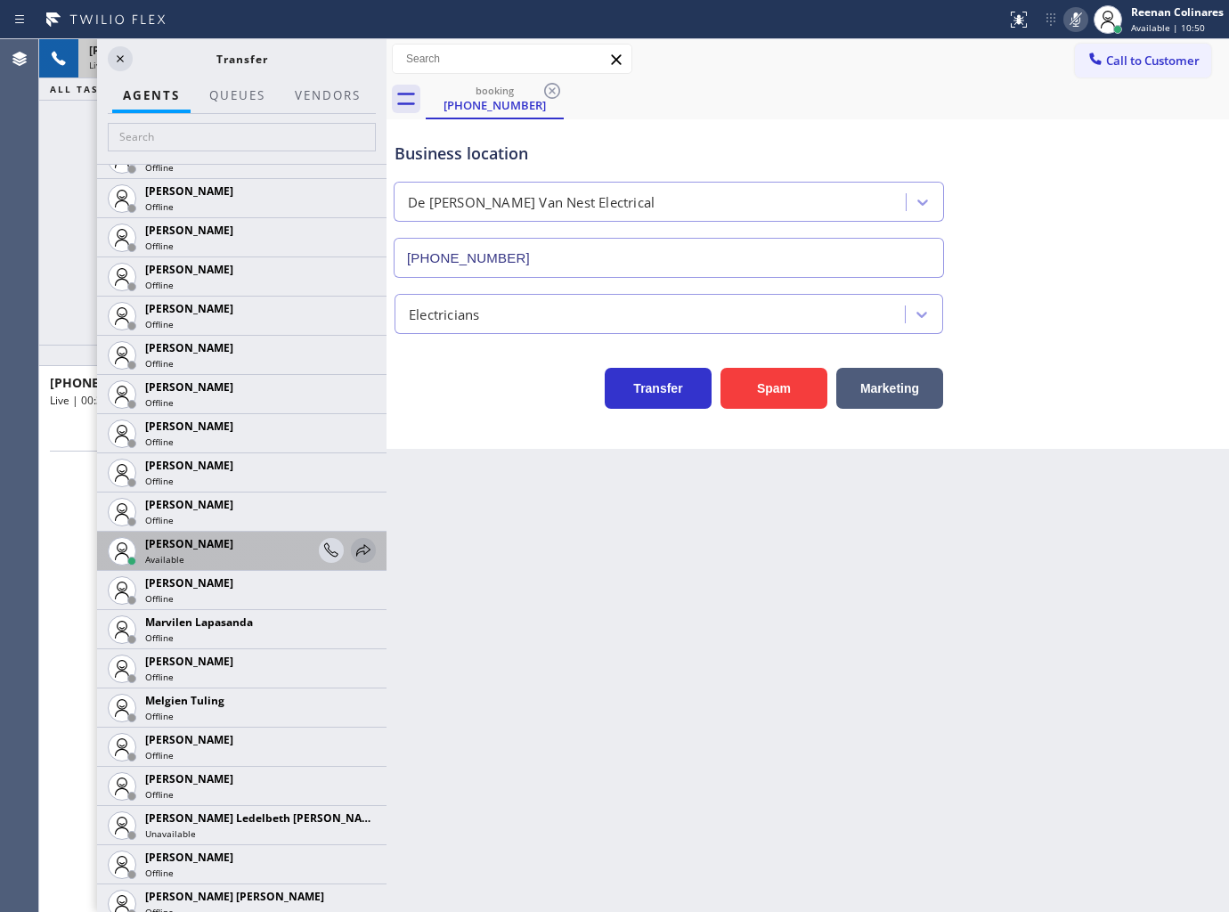
click at [353, 550] on icon at bounding box center [363, 550] width 21 height 21
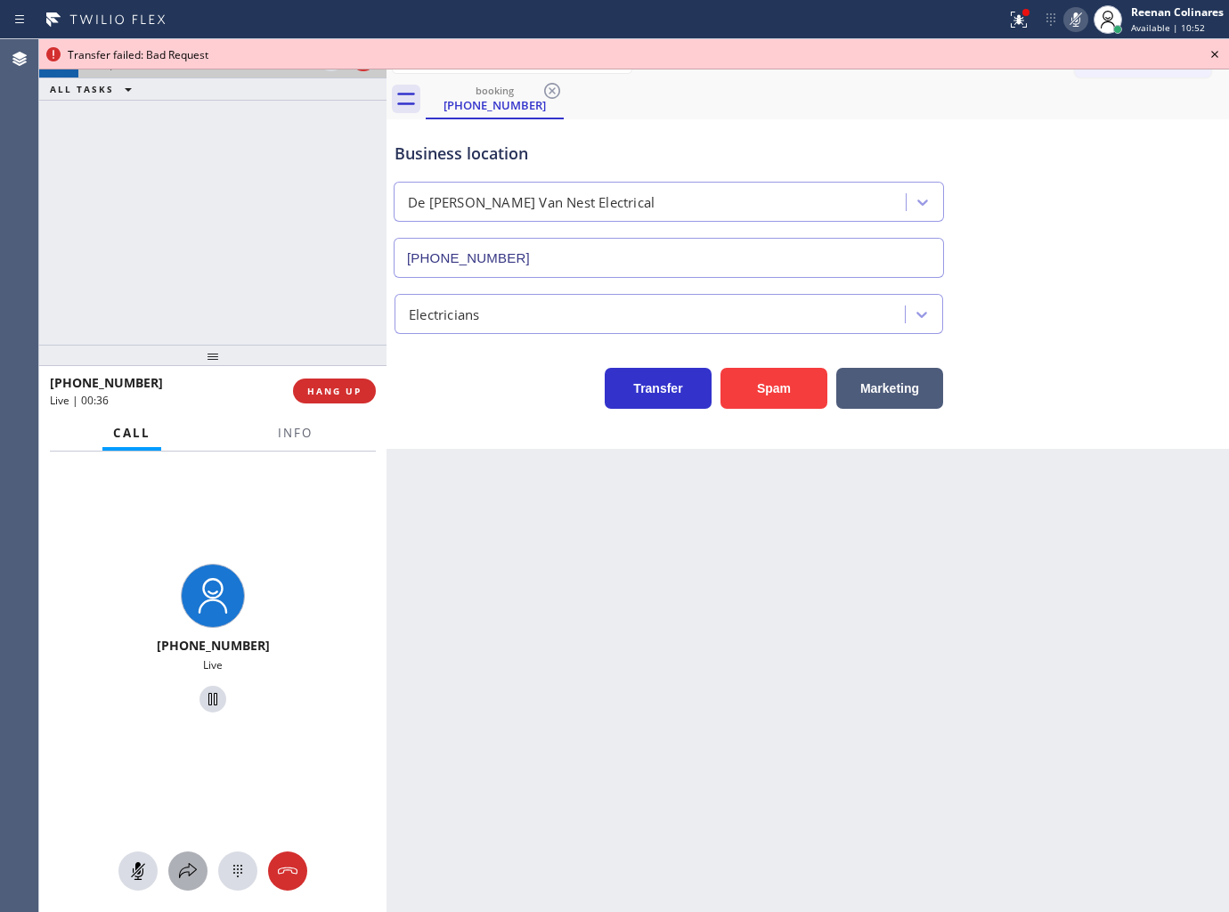
click at [188, 875] on icon at bounding box center [187, 870] width 21 height 21
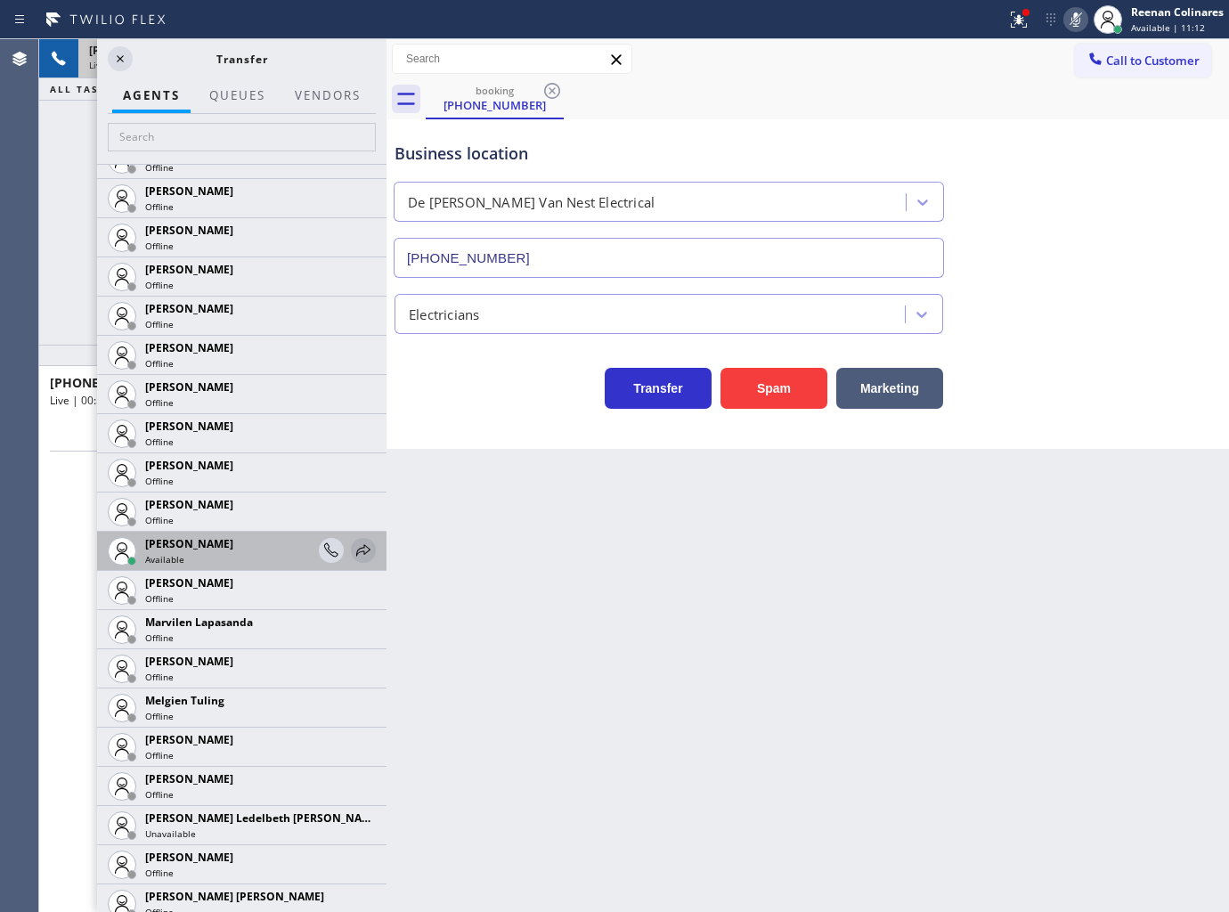
click at [357, 550] on icon at bounding box center [363, 550] width 21 height 21
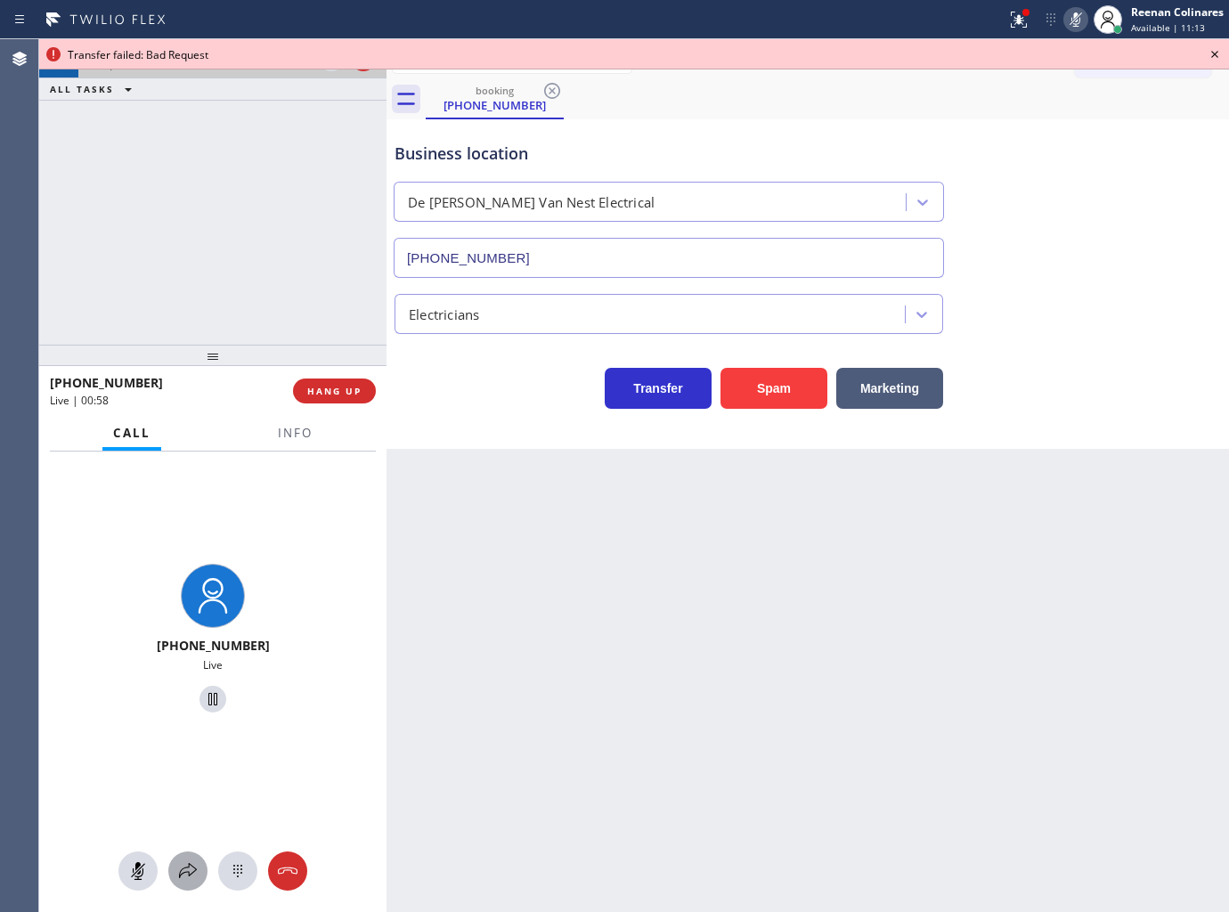
click at [180, 864] on icon at bounding box center [187, 870] width 21 height 21
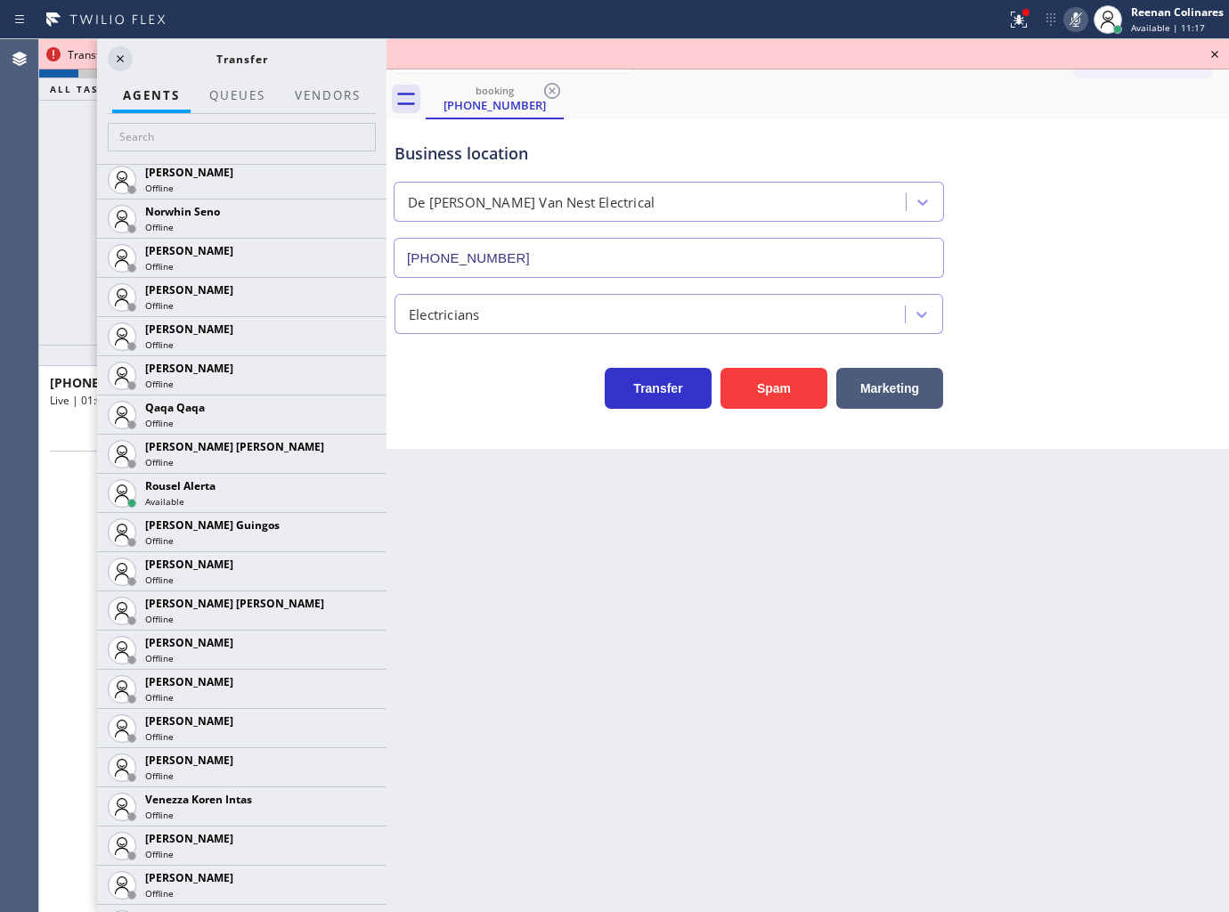
scroll to position [3405, 0]
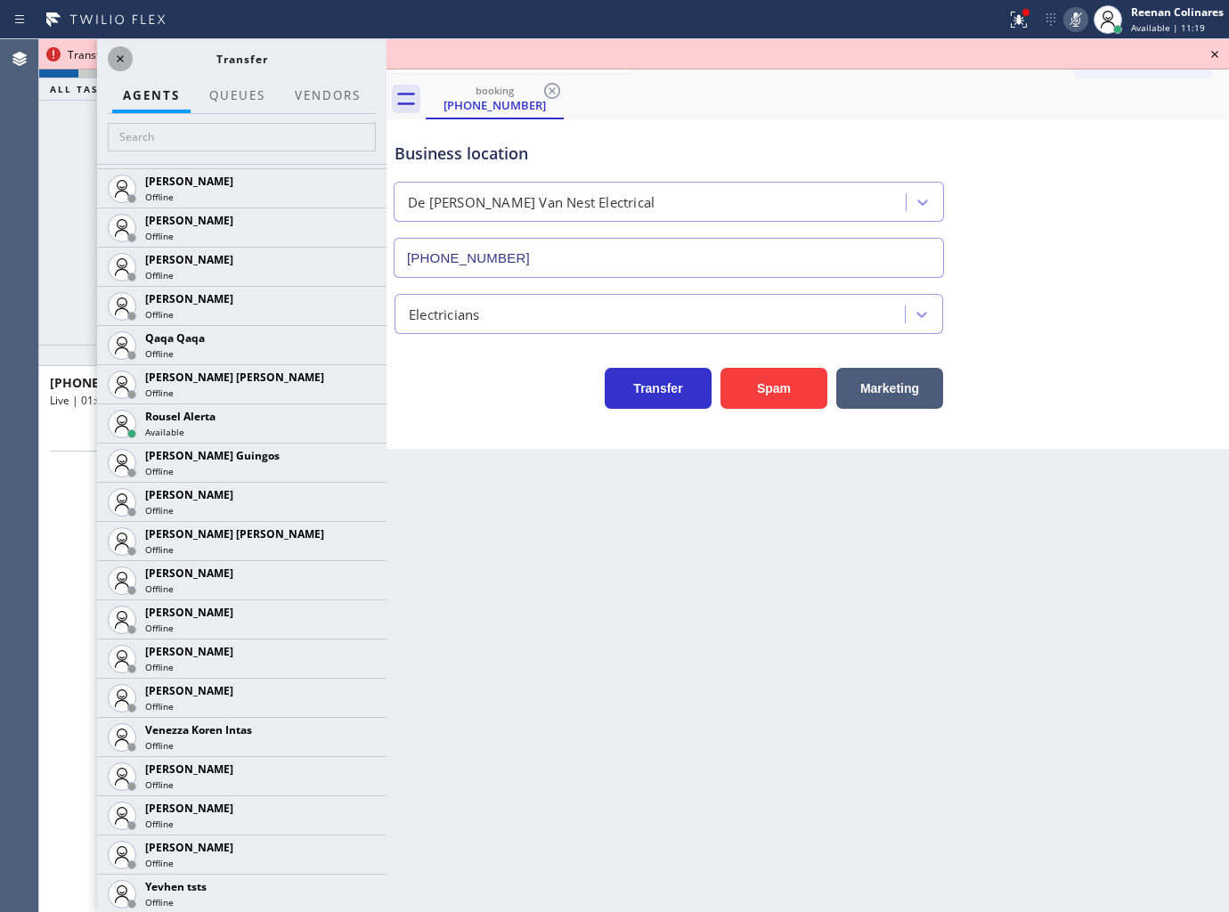
click at [129, 61] on icon at bounding box center [120, 58] width 21 height 21
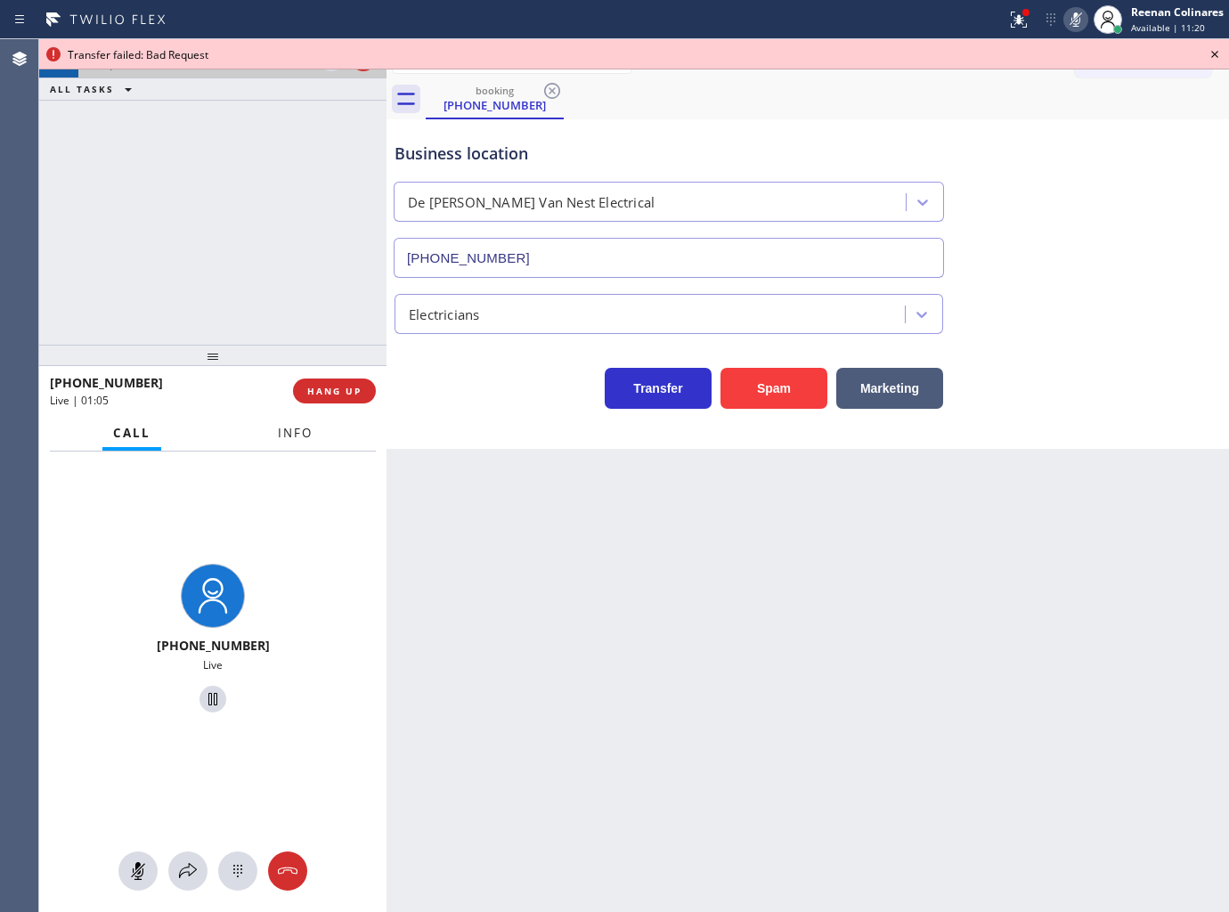
click at [289, 449] on div at bounding box center [295, 449] width 56 height 4
click at [287, 436] on span "Info" at bounding box center [295, 433] width 35 height 16
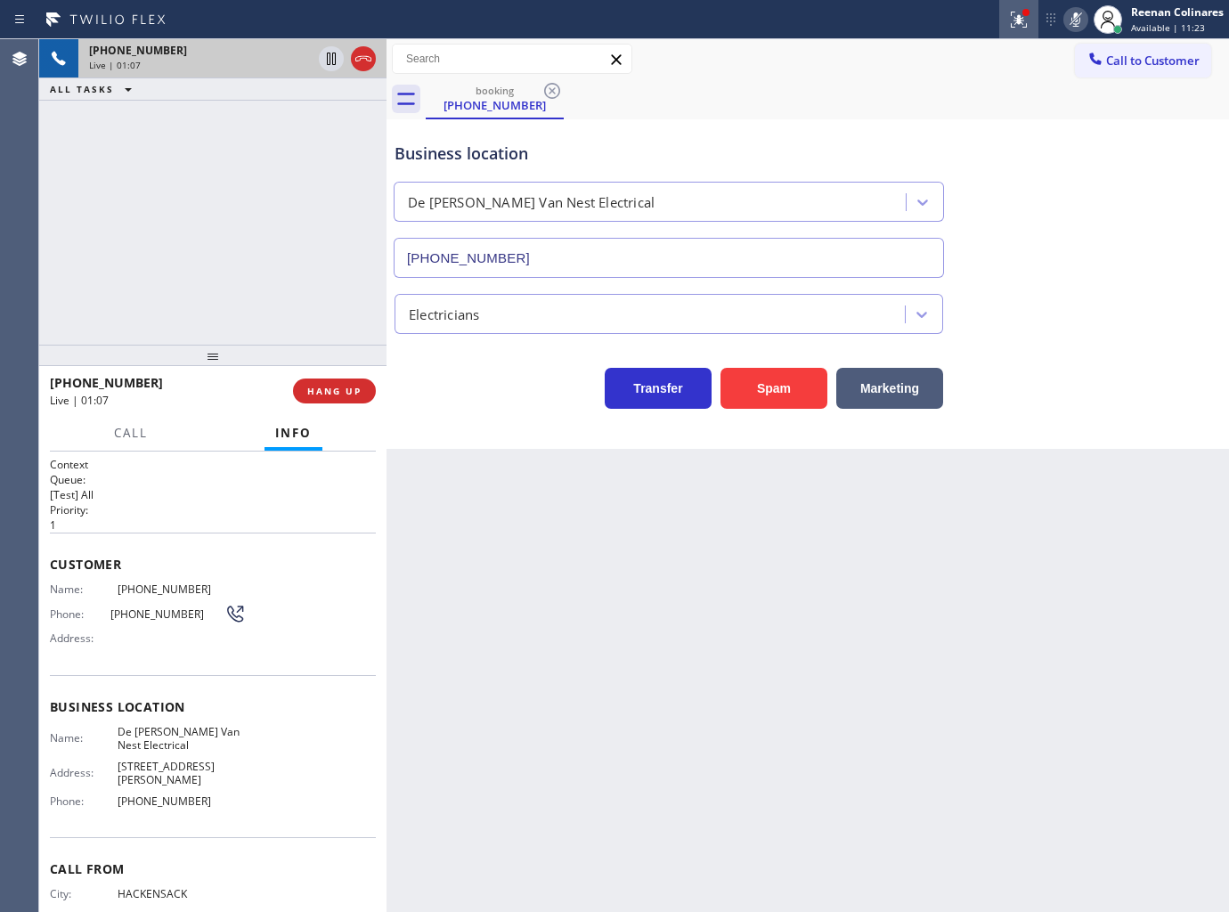
click at [1011, 27] on icon at bounding box center [1019, 20] width 16 height 16
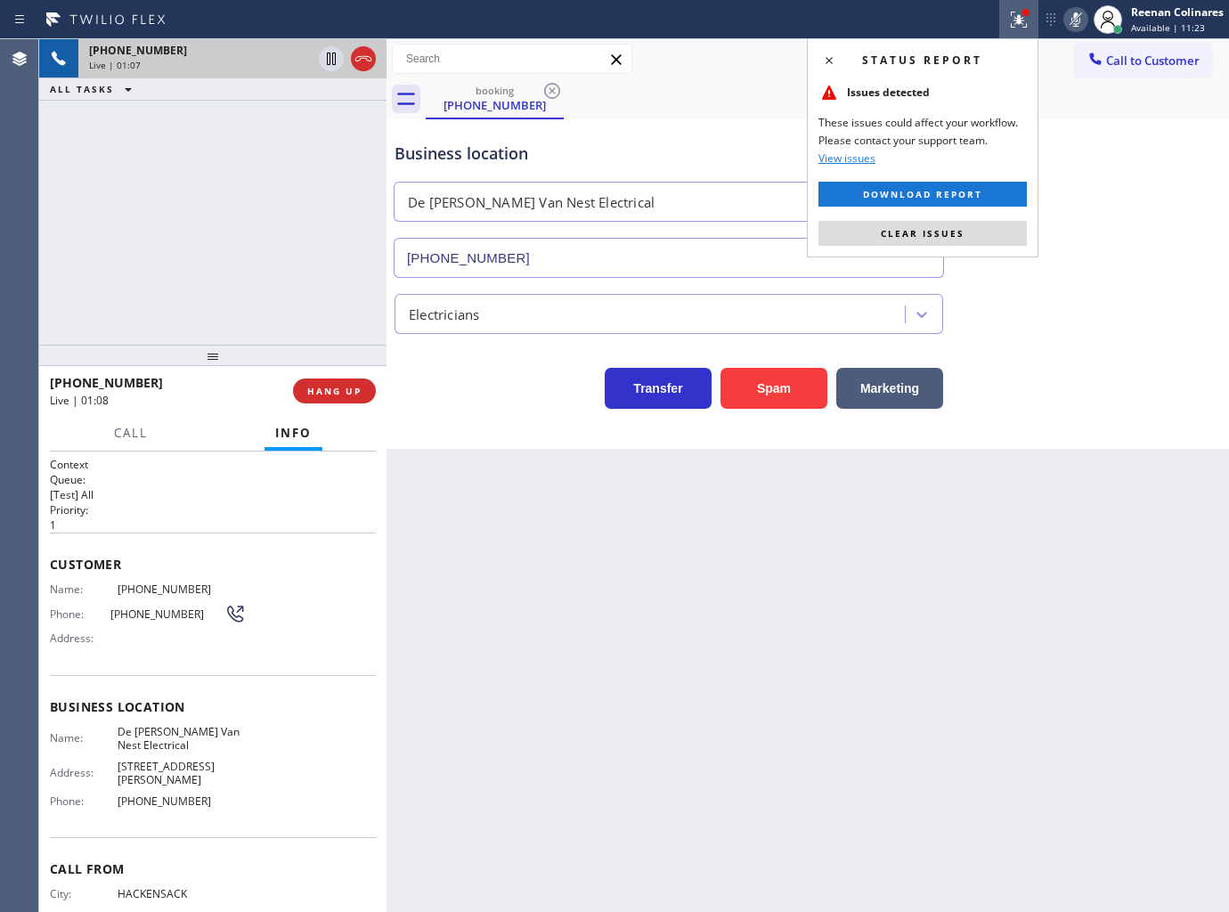
drag, startPoint x: 974, startPoint y: 233, endPoint x: 1027, endPoint y: 87, distance: 155.2
click at [975, 234] on button "Clear issues" at bounding box center [922, 233] width 208 height 25
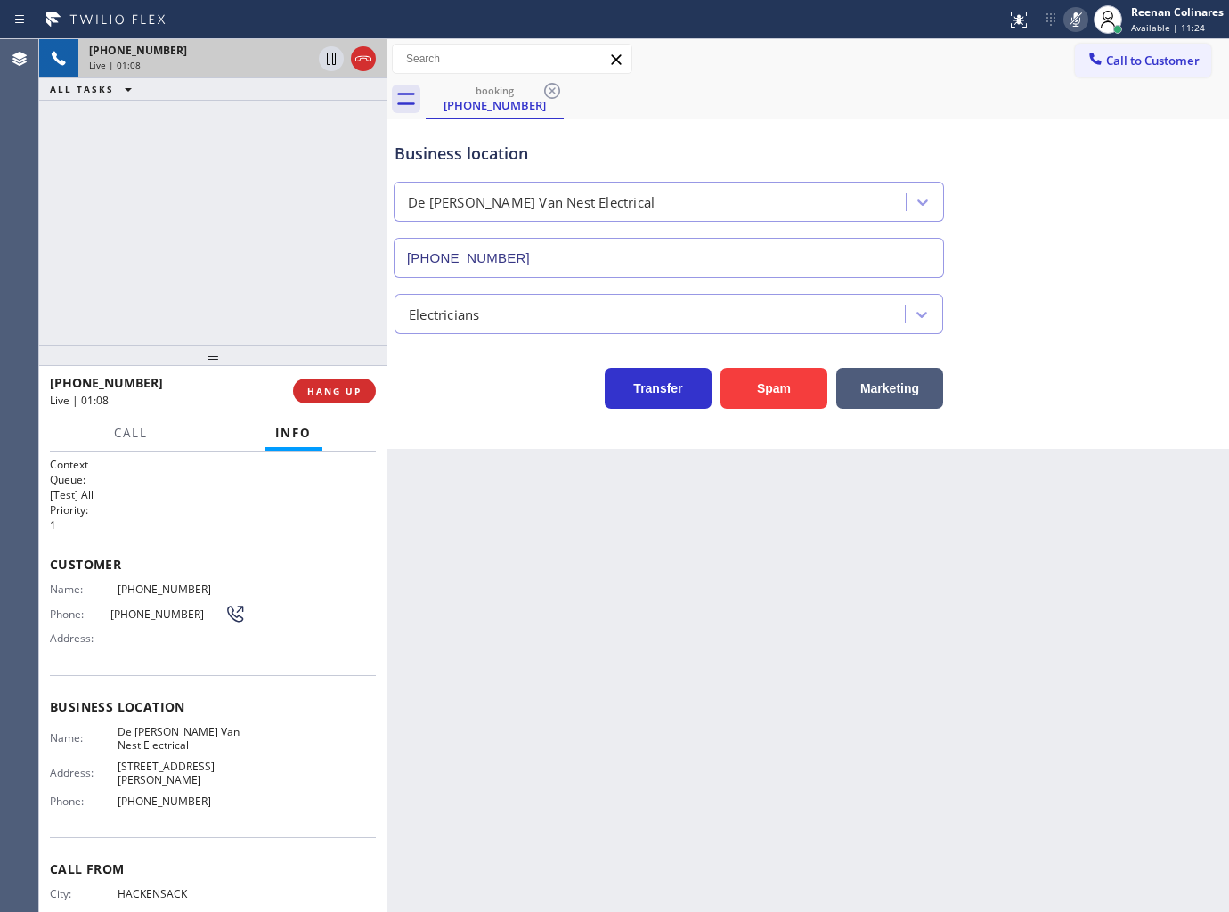
click at [1070, 25] on icon at bounding box center [1075, 19] width 21 height 21
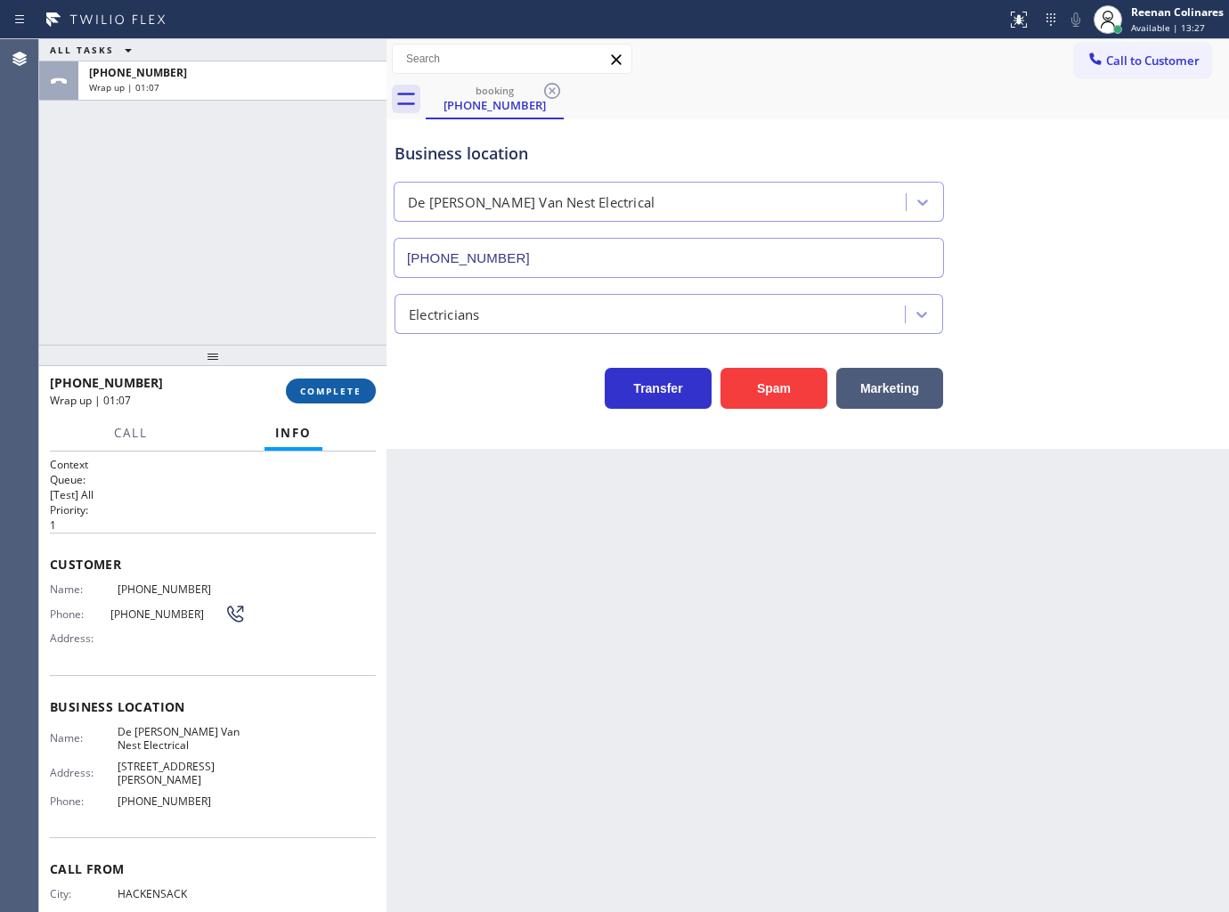
click at [334, 388] on span "COMPLETE" at bounding box center [330, 391] width 61 height 12
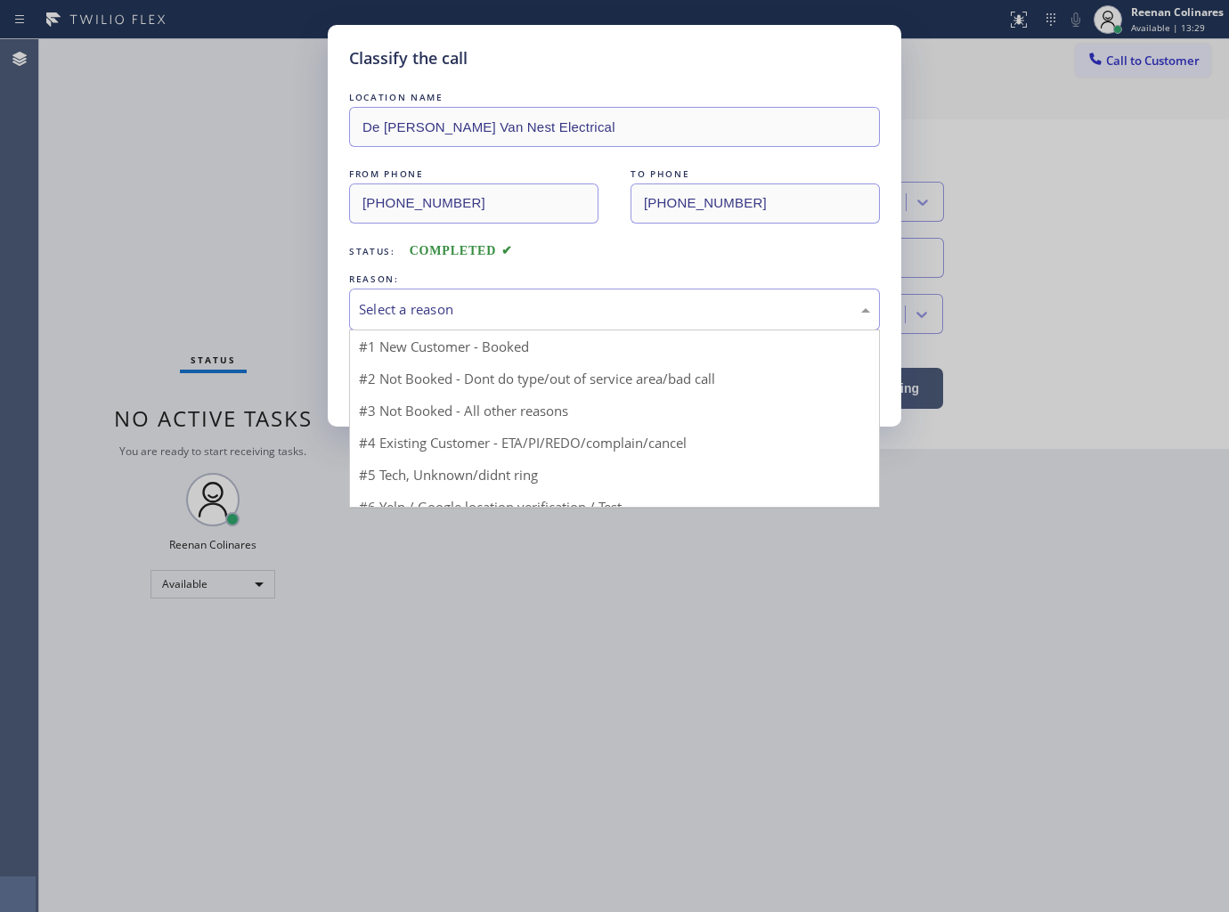
click at [469, 315] on div "Select a reason" at bounding box center [614, 309] width 511 height 20
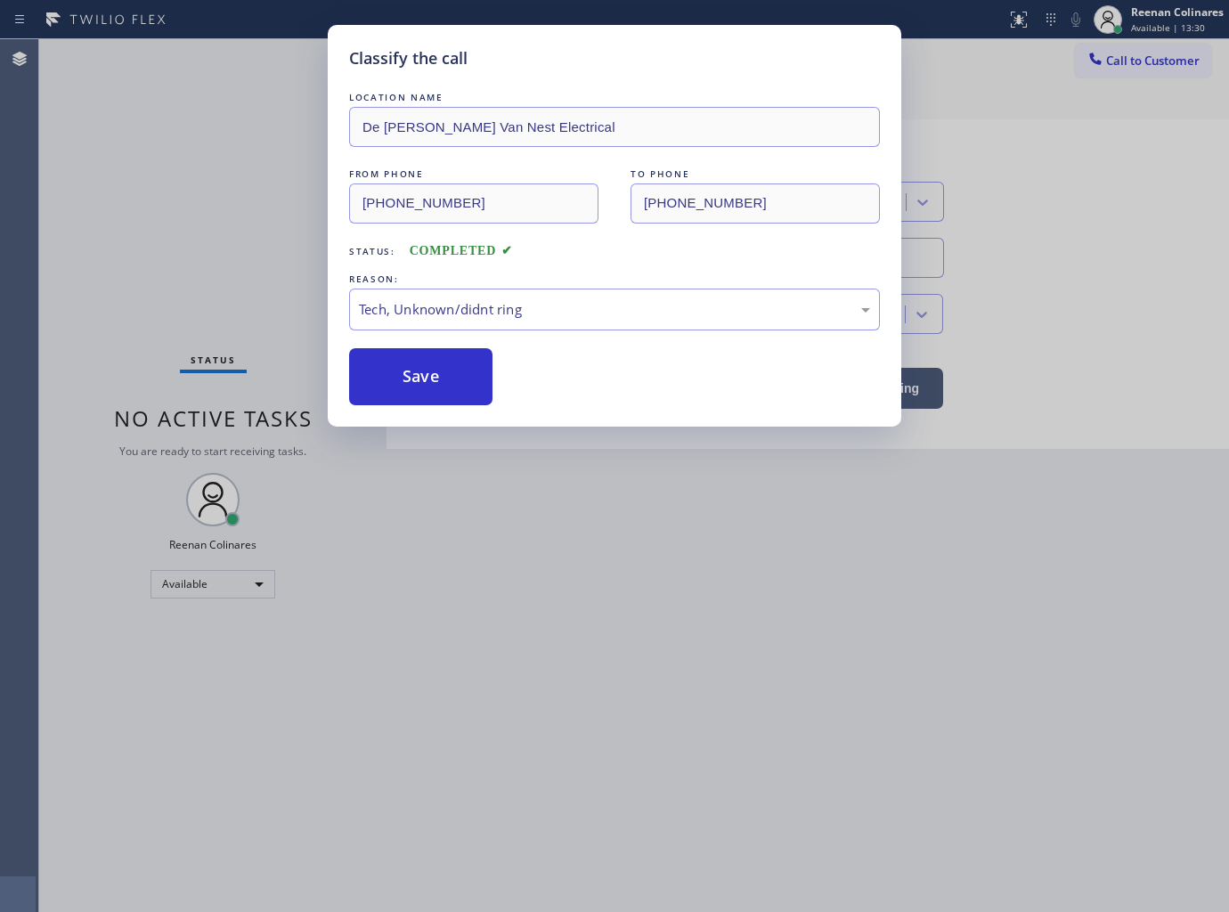
click at [346, 372] on div "Classify the call LOCATION NAME De Witt Van Nest Electrical FROM PHONE (201) 31…" at bounding box center [615, 226] width 574 height 402
click at [137, 299] on div "Classify the call LOCATION NAME De Witt Van Nest Electrical FROM PHONE (201) 31…" at bounding box center [614, 456] width 1229 height 912
click at [430, 394] on button "Save" at bounding box center [420, 376] width 143 height 57
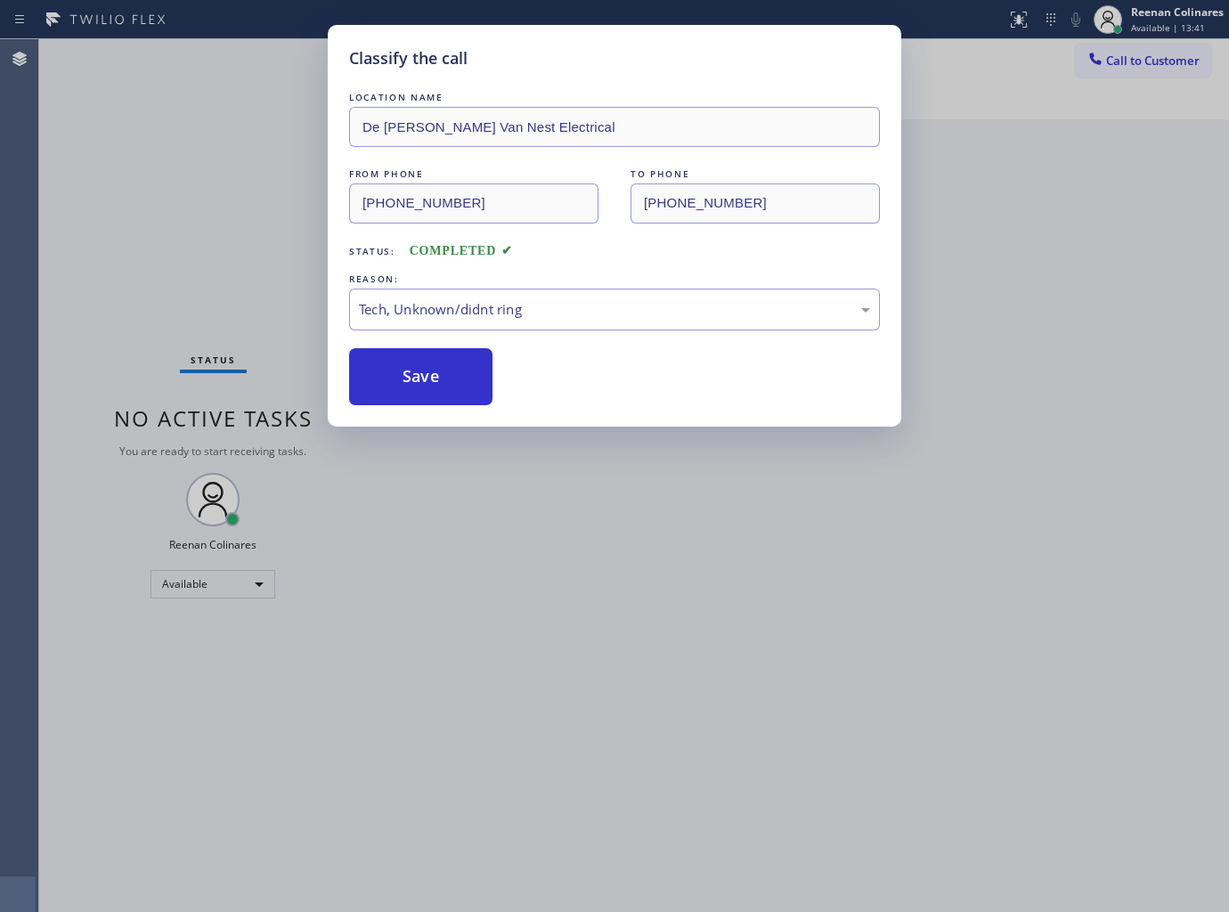
click at [109, 328] on div "Classify the call LOCATION NAME De Witt Van Nest Electrical FROM PHONE (201) 31…" at bounding box center [614, 456] width 1229 height 912
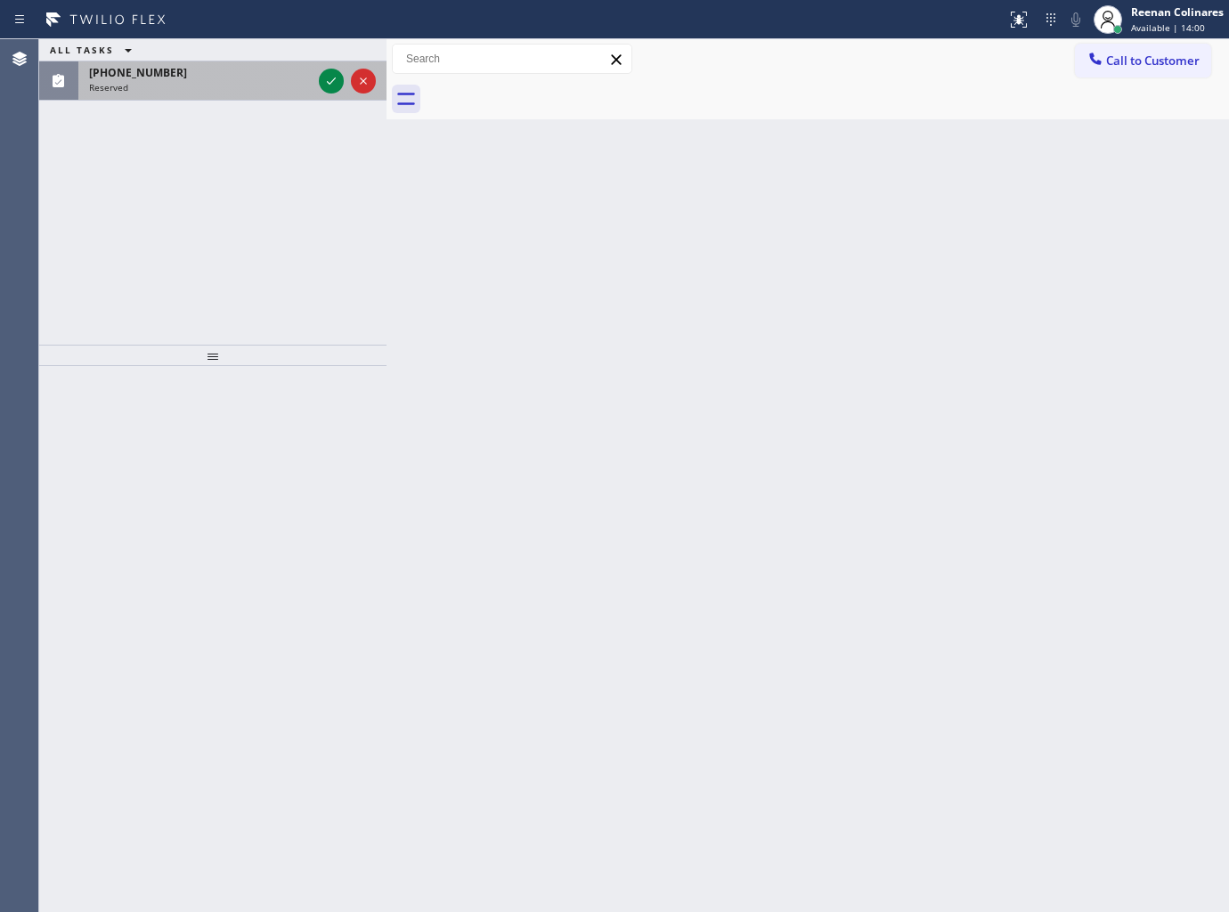
drag, startPoint x: 183, startPoint y: 62, endPoint x: 190, endPoint y: 77, distance: 15.9
click at [188, 72] on div "ALL TASKS ALL TASKS ACTIVE TASKS TASKS IN WRAP UP (470) 544-0402 Reserved" at bounding box center [212, 69] width 347 height 61
click at [190, 77] on div "(470) 544-0402" at bounding box center [200, 72] width 223 height 15
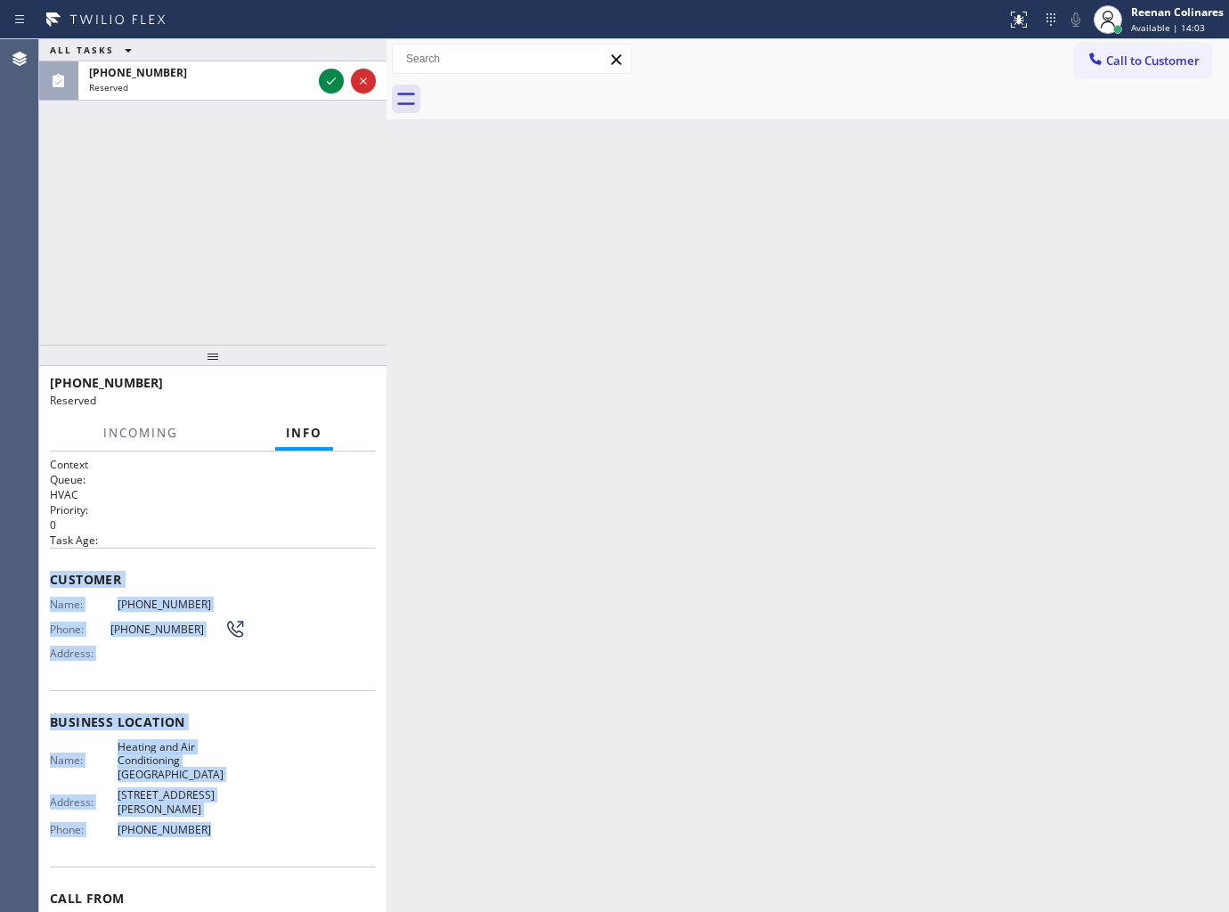
copy div "Customer Name: (470) 544-0402 Phone: (470) 544-0402 Address: Business location …"
drag, startPoint x: 52, startPoint y: 574, endPoint x: 331, endPoint y: 794, distance: 356.4
click at [331, 794] on div "Context Queue: HVAC Priority: 0 Task Age: Customer Name: (470) 544-0402 Phone: …" at bounding box center [213, 729] width 326 height 544
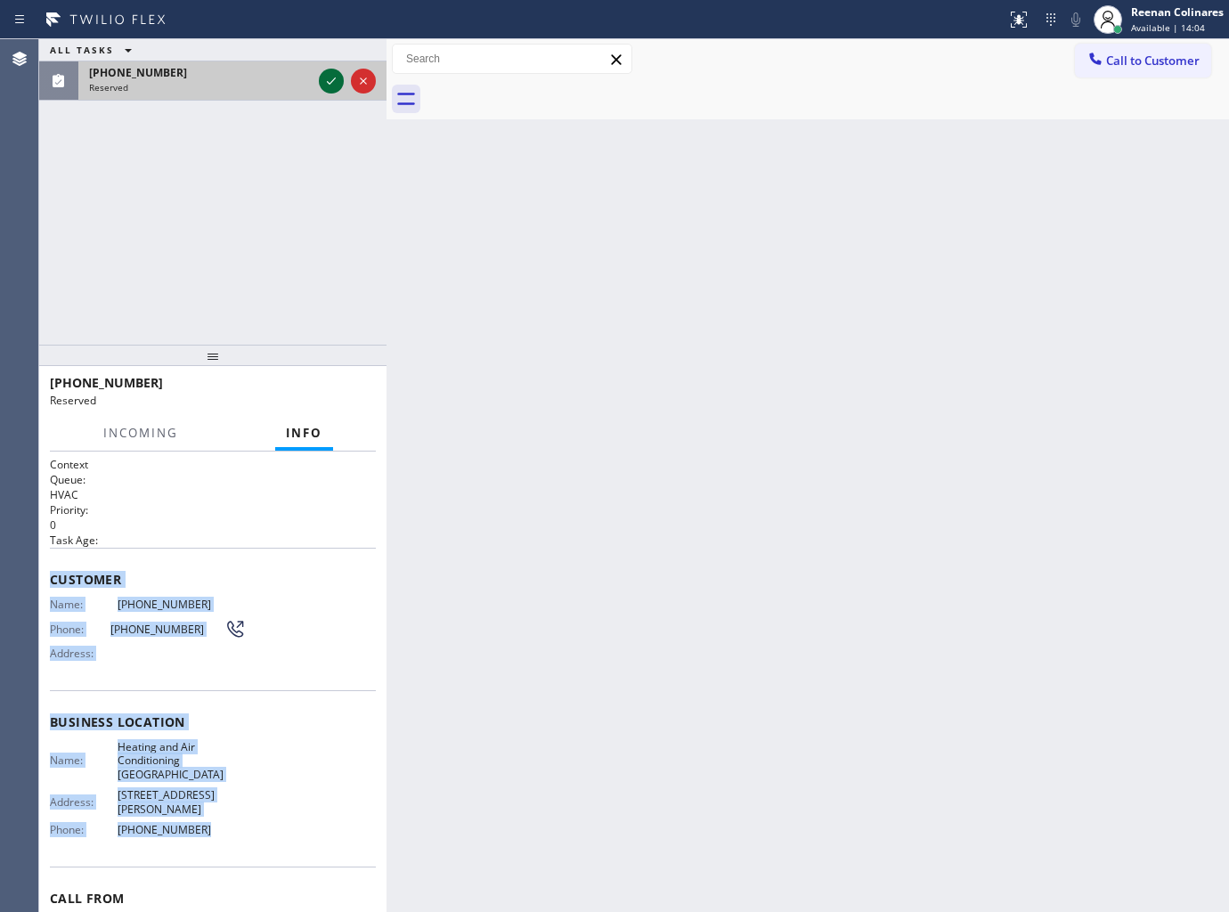
click at [331, 91] on icon at bounding box center [331, 80] width 21 height 21
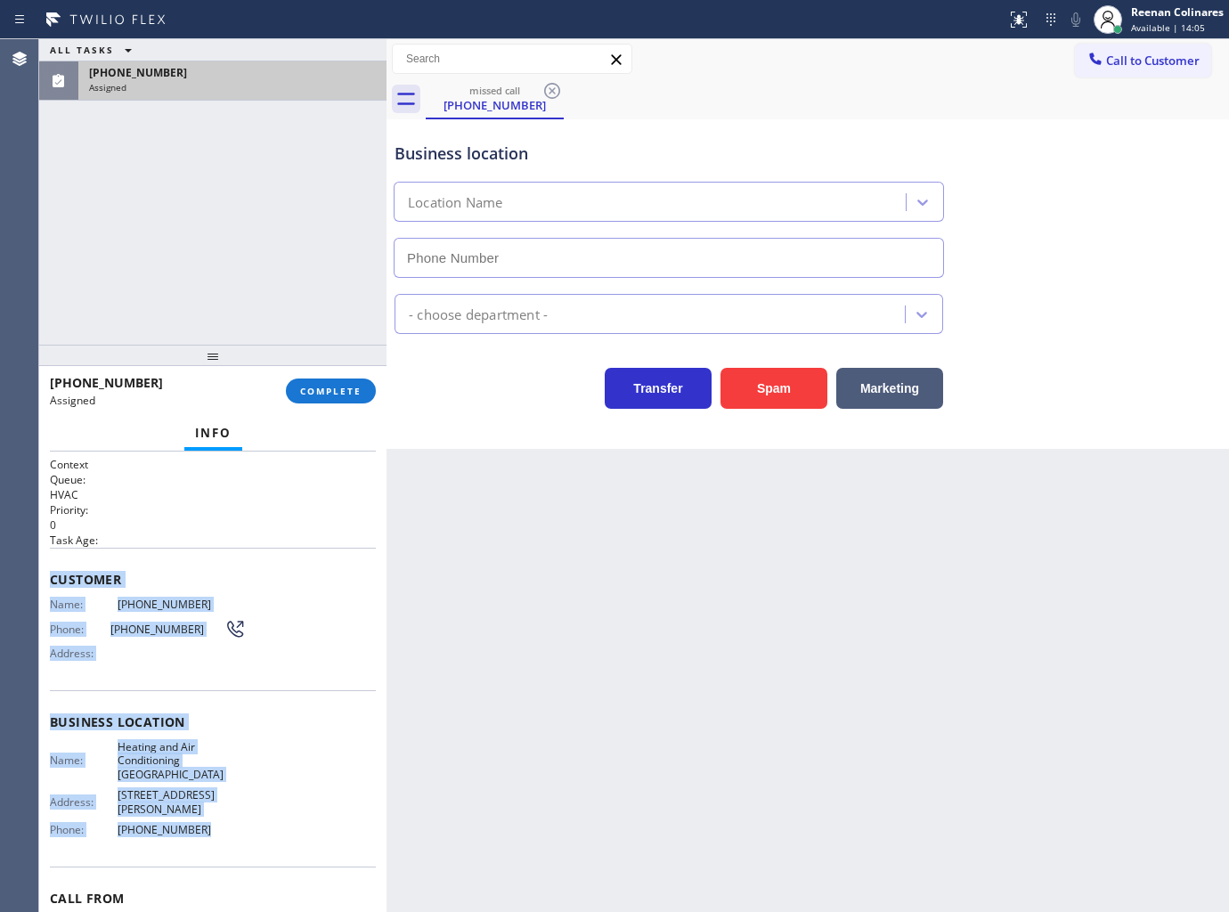
type input "(818) 210-4793"
click at [322, 402] on button "COMPLETE" at bounding box center [331, 391] width 90 height 25
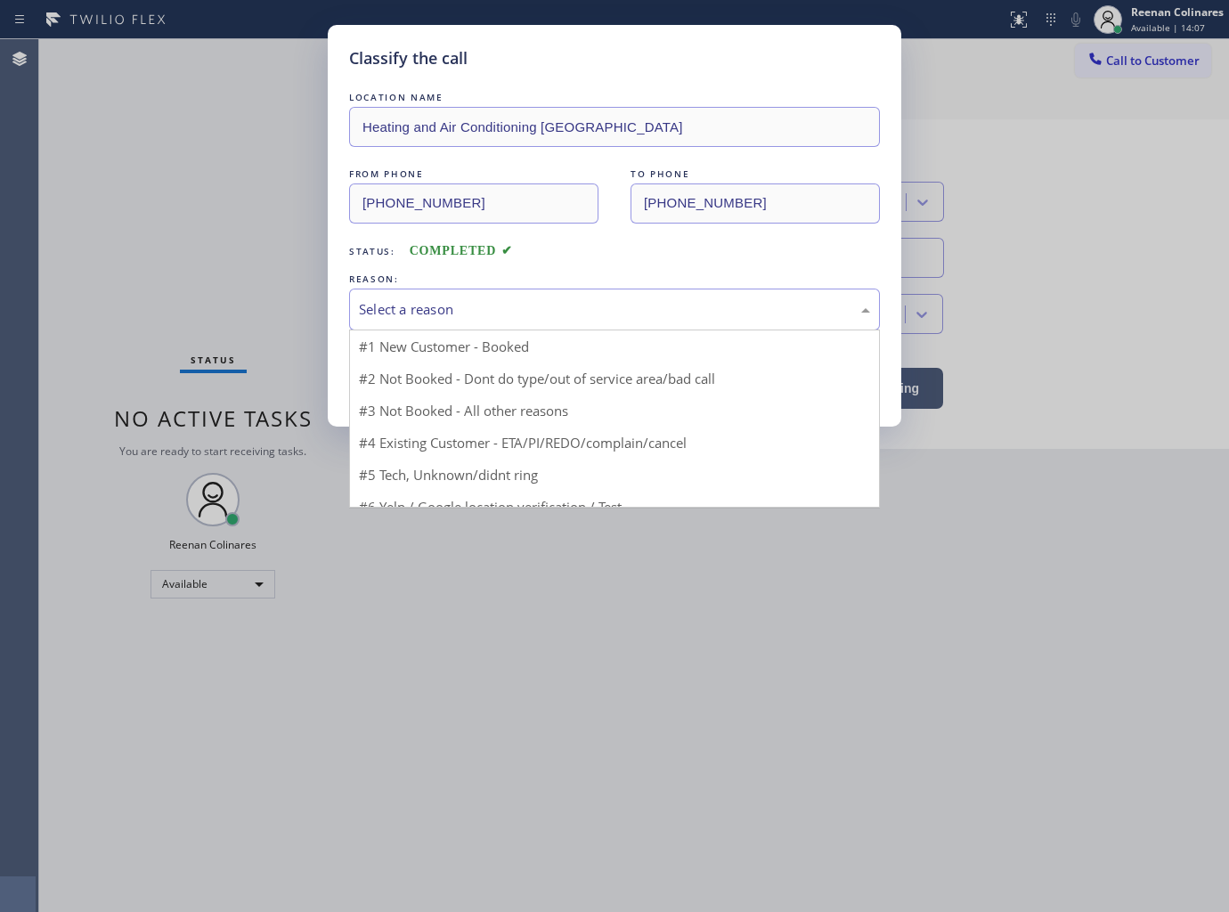
click at [439, 317] on div "Select a reason" at bounding box center [614, 309] width 511 height 20
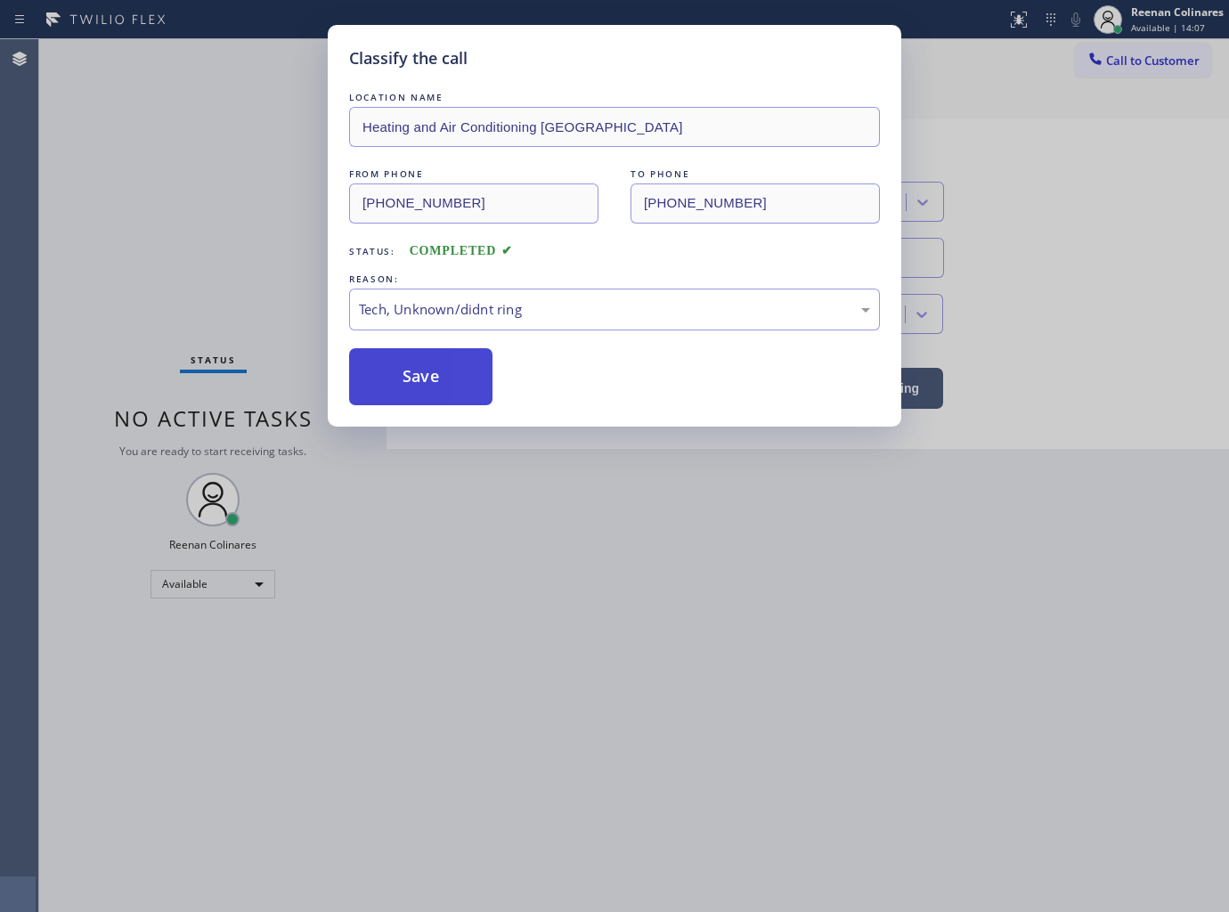
click at [401, 369] on button "Save" at bounding box center [420, 376] width 143 height 57
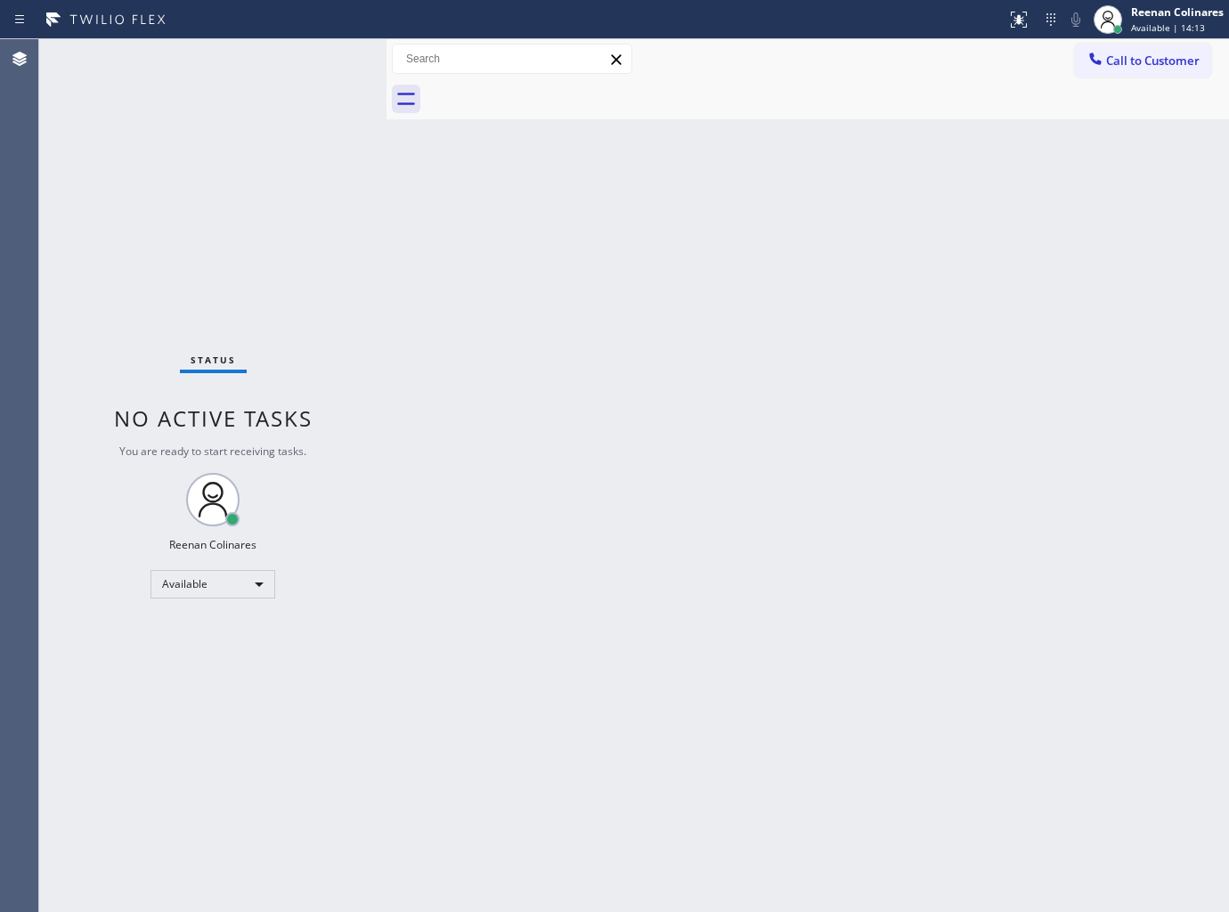
click at [796, 206] on div "Back to Dashboard Change Sender ID Customers Technicians Select a contact Outbo…" at bounding box center [808, 475] width 843 height 873
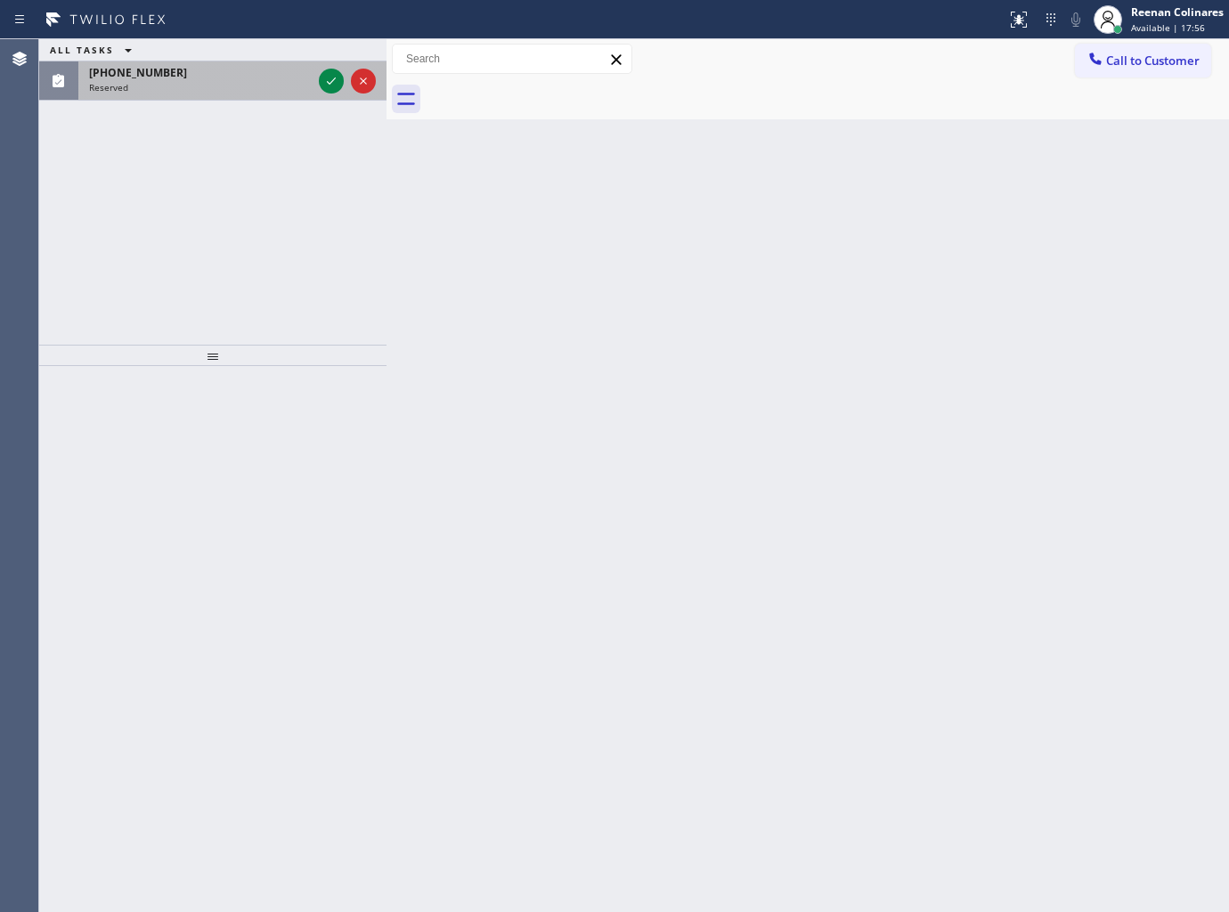
click at [237, 81] on div "Reserved" at bounding box center [200, 87] width 223 height 12
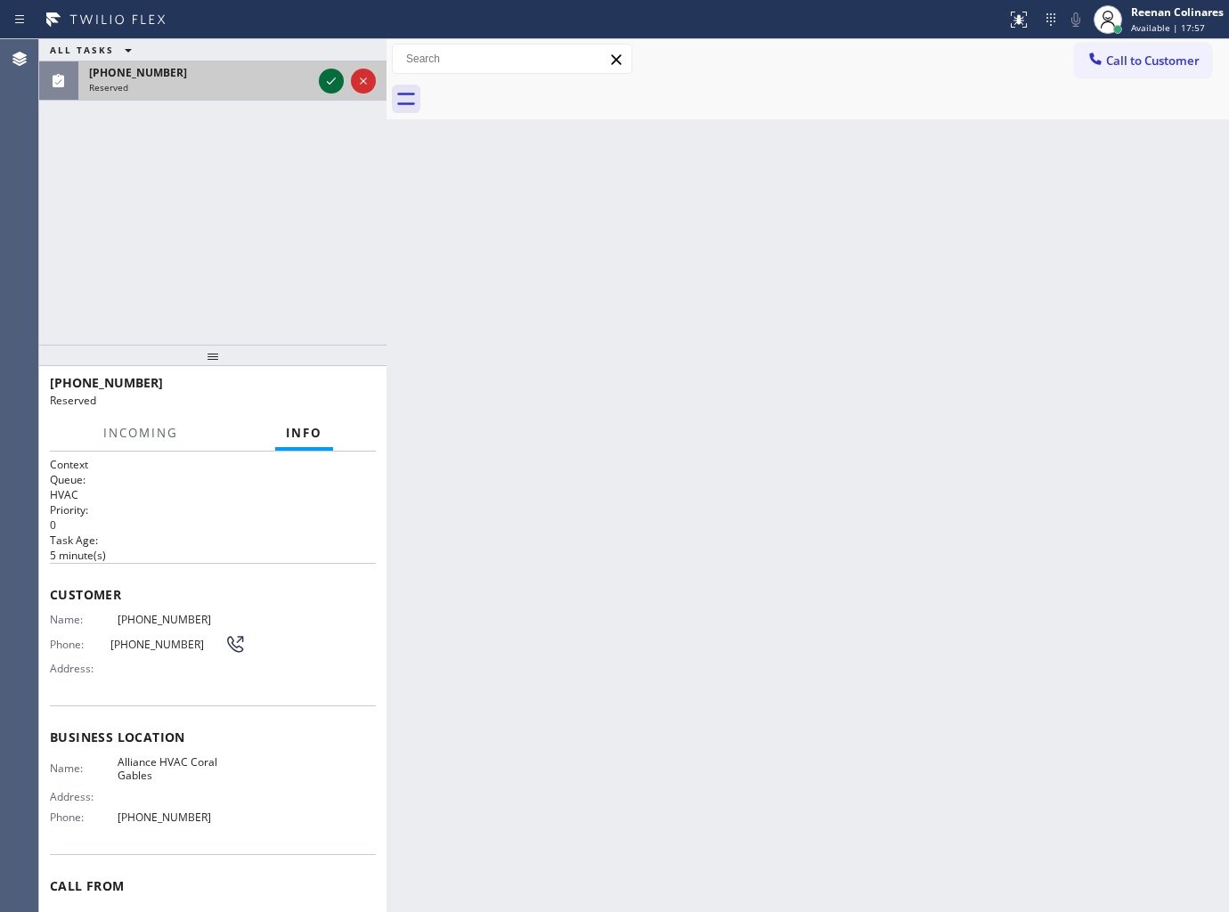
click at [331, 75] on icon at bounding box center [331, 80] width 21 height 21
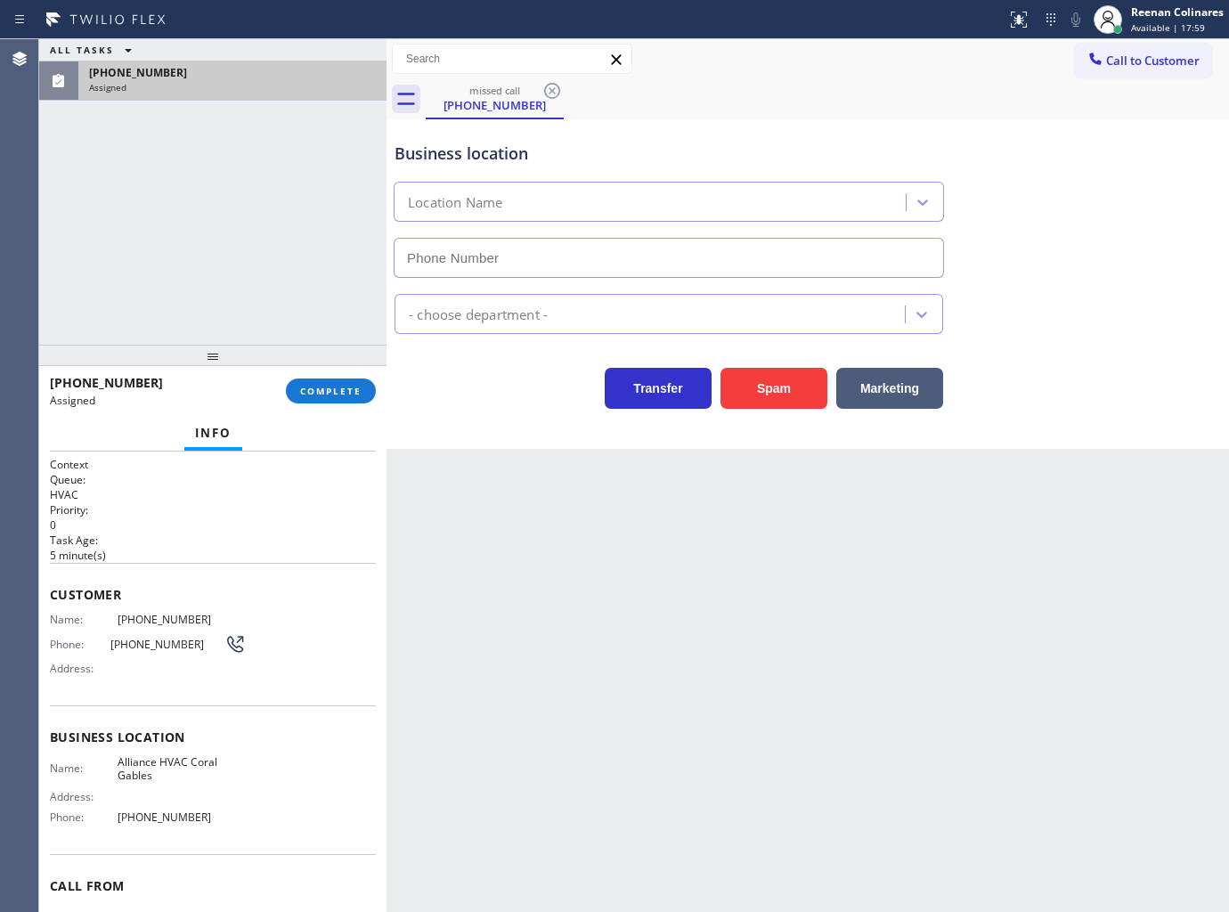
type input "(305) 424-7848"
click at [326, 384] on button "COMPLETE" at bounding box center [331, 391] width 90 height 25
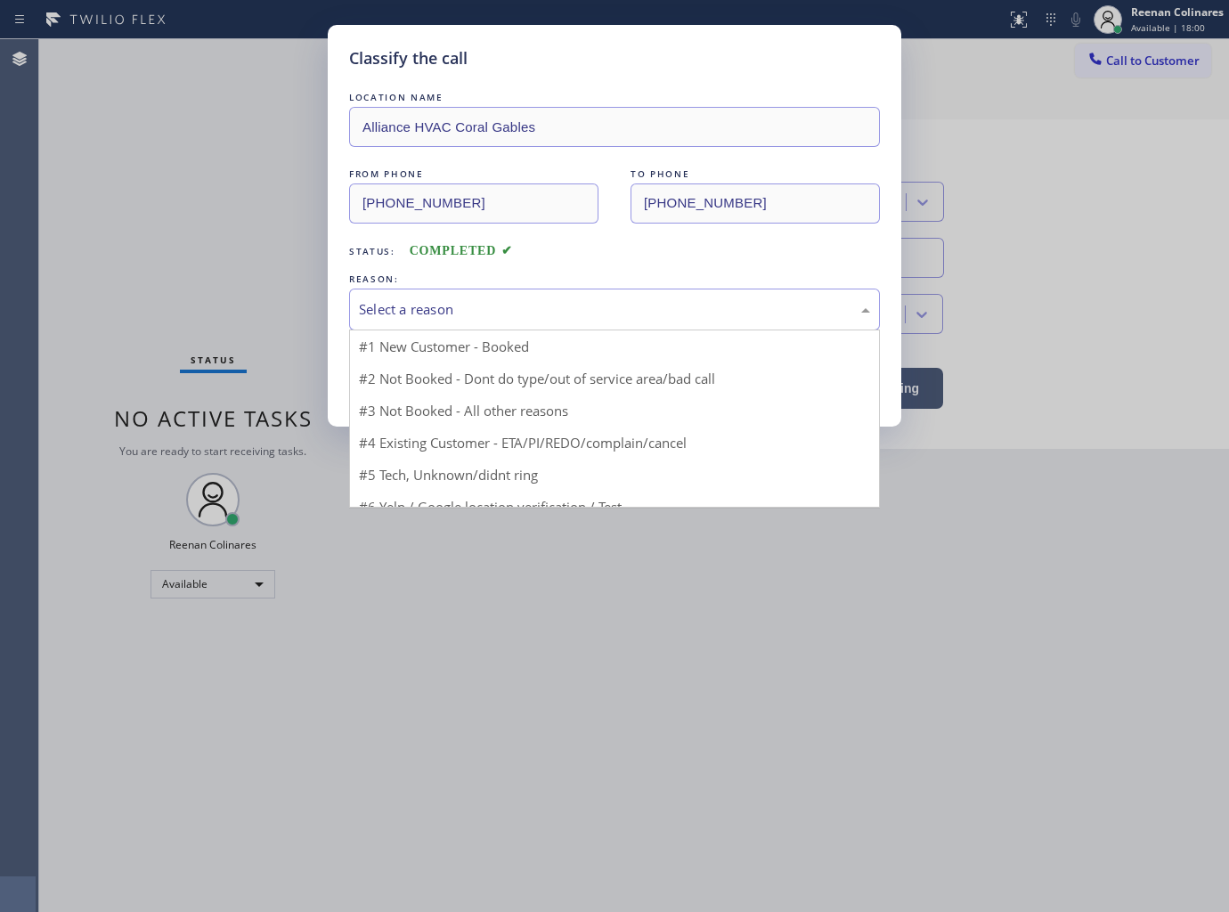
click at [375, 307] on div "Select a reason" at bounding box center [614, 309] width 511 height 20
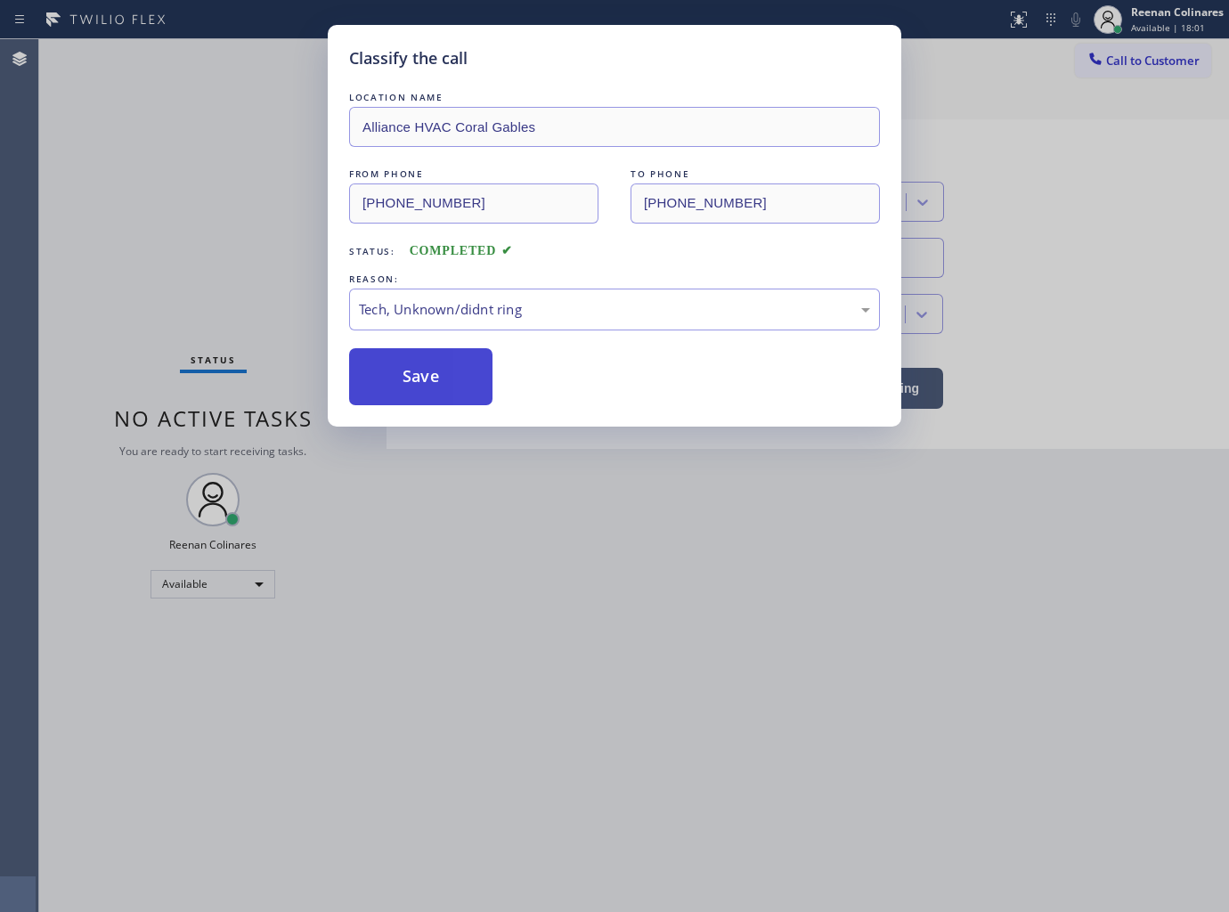
drag, startPoint x: 377, startPoint y: 438, endPoint x: 377, endPoint y: 371, distance: 67.7
click at [378, 368] on button "Save" at bounding box center [420, 376] width 143 height 57
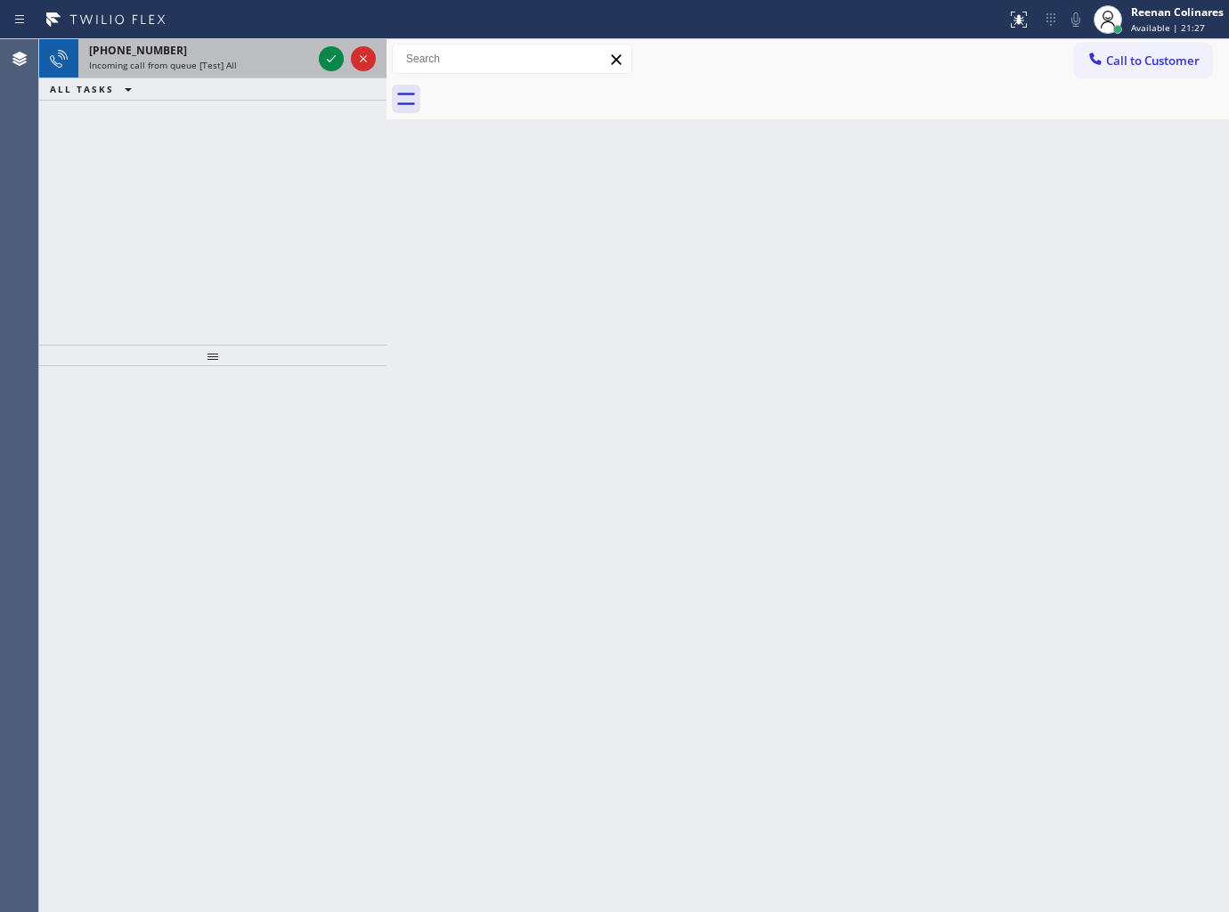
click at [297, 46] on div "+18506041885" at bounding box center [200, 50] width 223 height 15
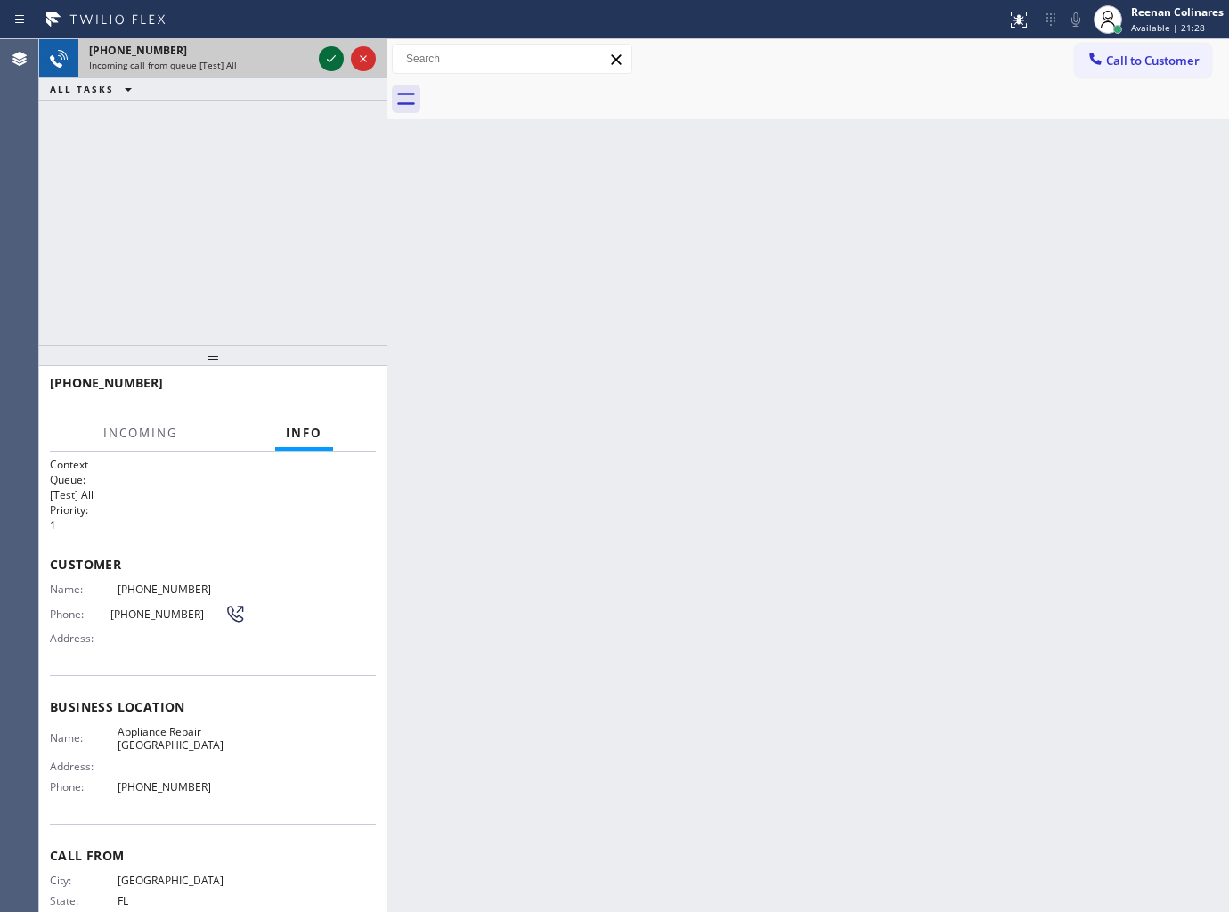
click at [330, 60] on icon at bounding box center [331, 58] width 21 height 21
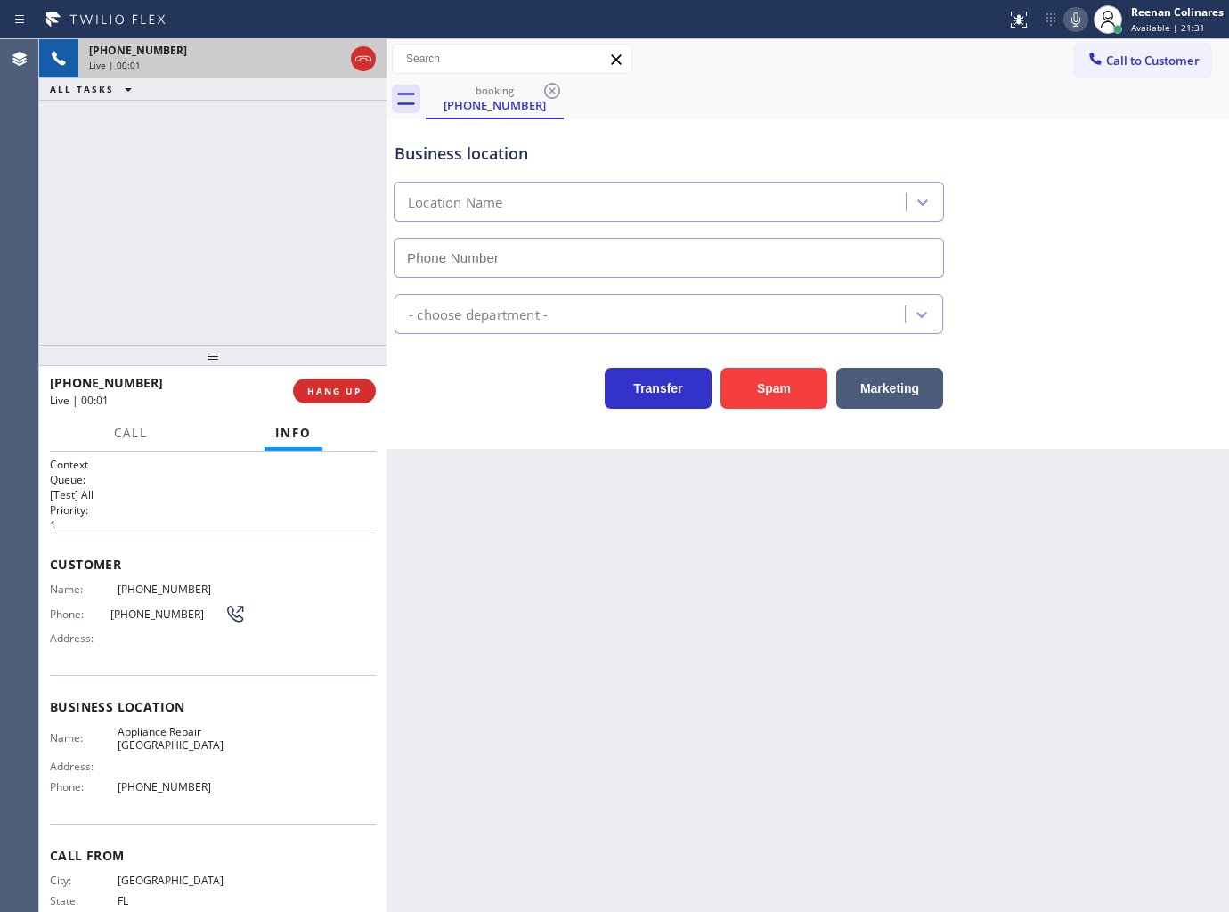
type input "(305) 306-8406"
click at [339, 403] on div "+18506041885 Live | 00:12 HANG UP" at bounding box center [213, 391] width 326 height 46
click at [341, 402] on button "HANG UP" at bounding box center [334, 391] width 83 height 25
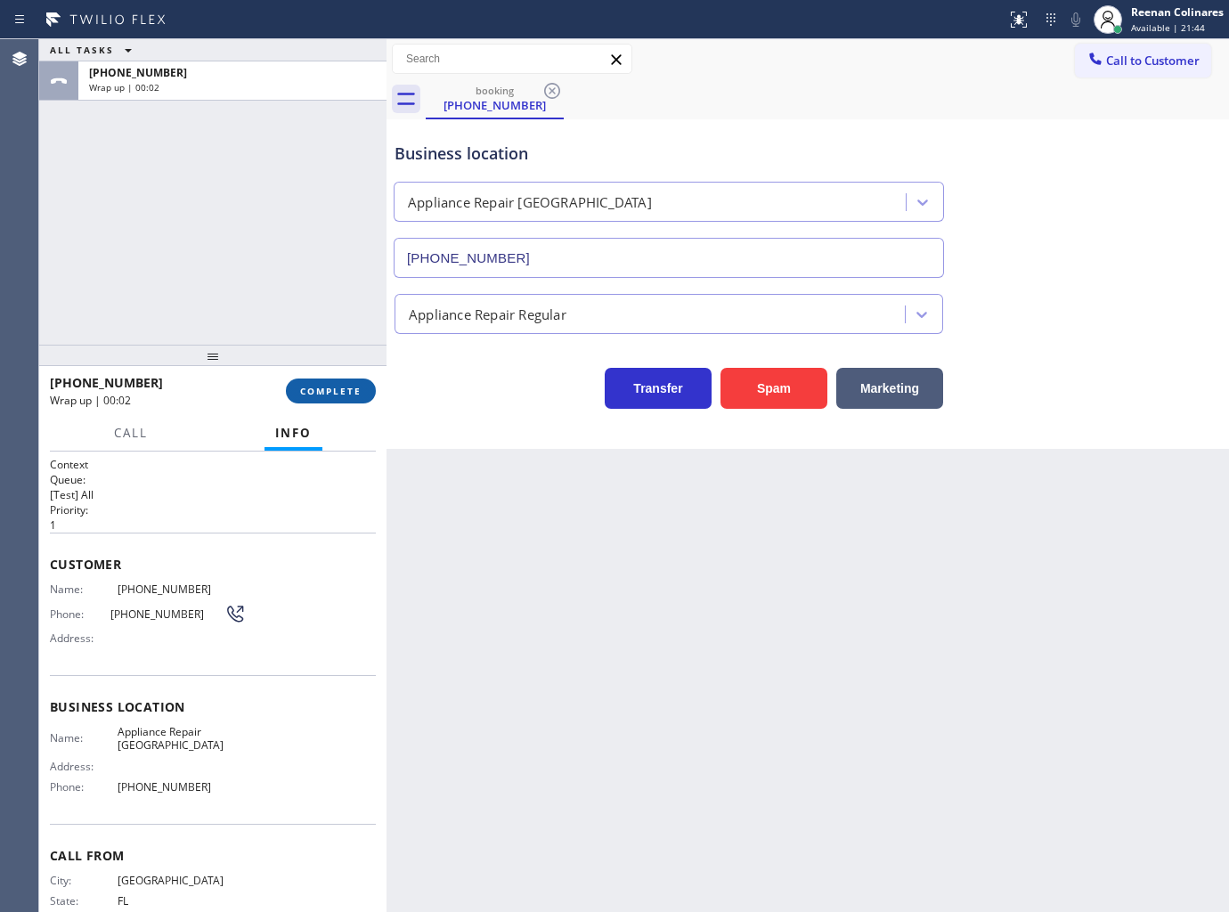
click at [346, 392] on span "COMPLETE" at bounding box center [330, 391] width 61 height 12
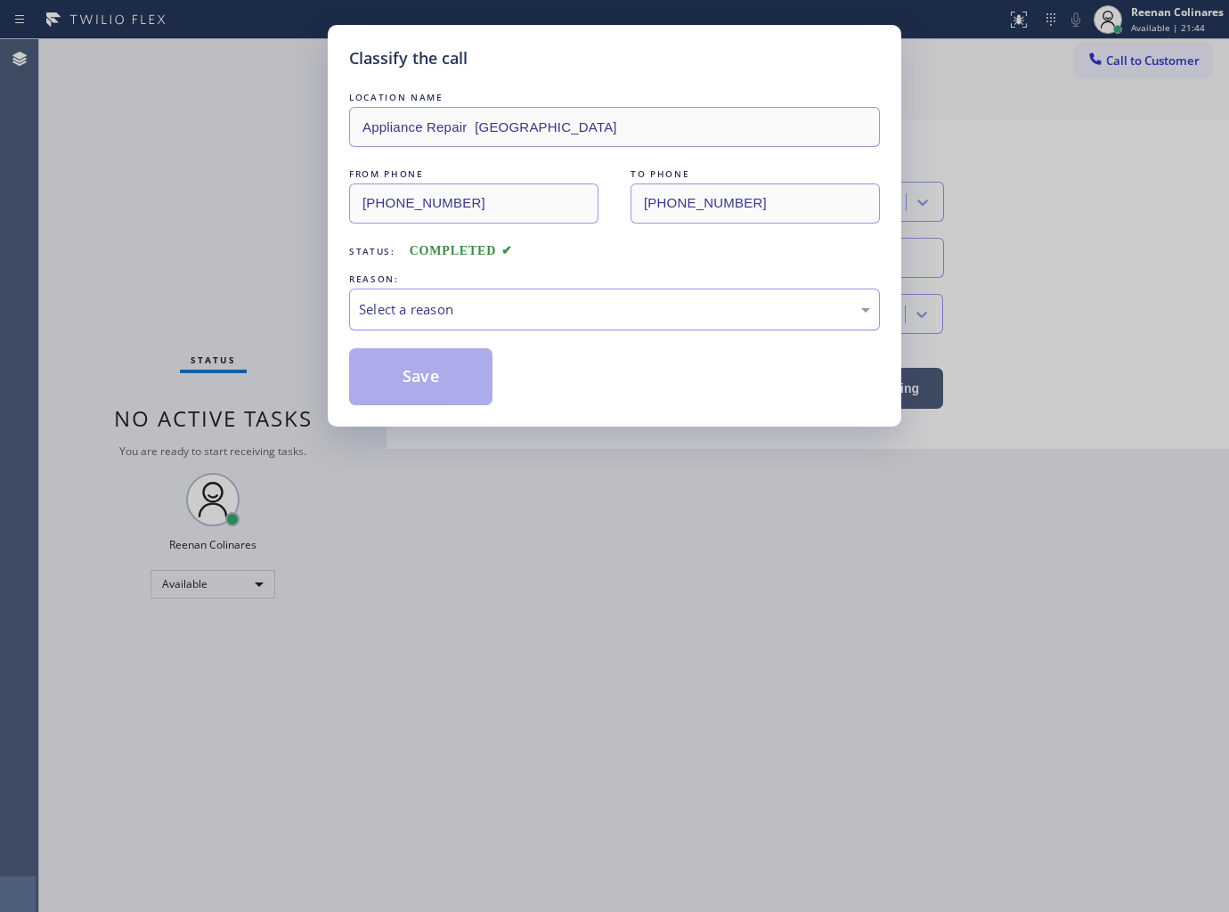
click at [459, 307] on div "Select a reason" at bounding box center [614, 309] width 511 height 20
click at [431, 394] on button "Save" at bounding box center [420, 376] width 143 height 57
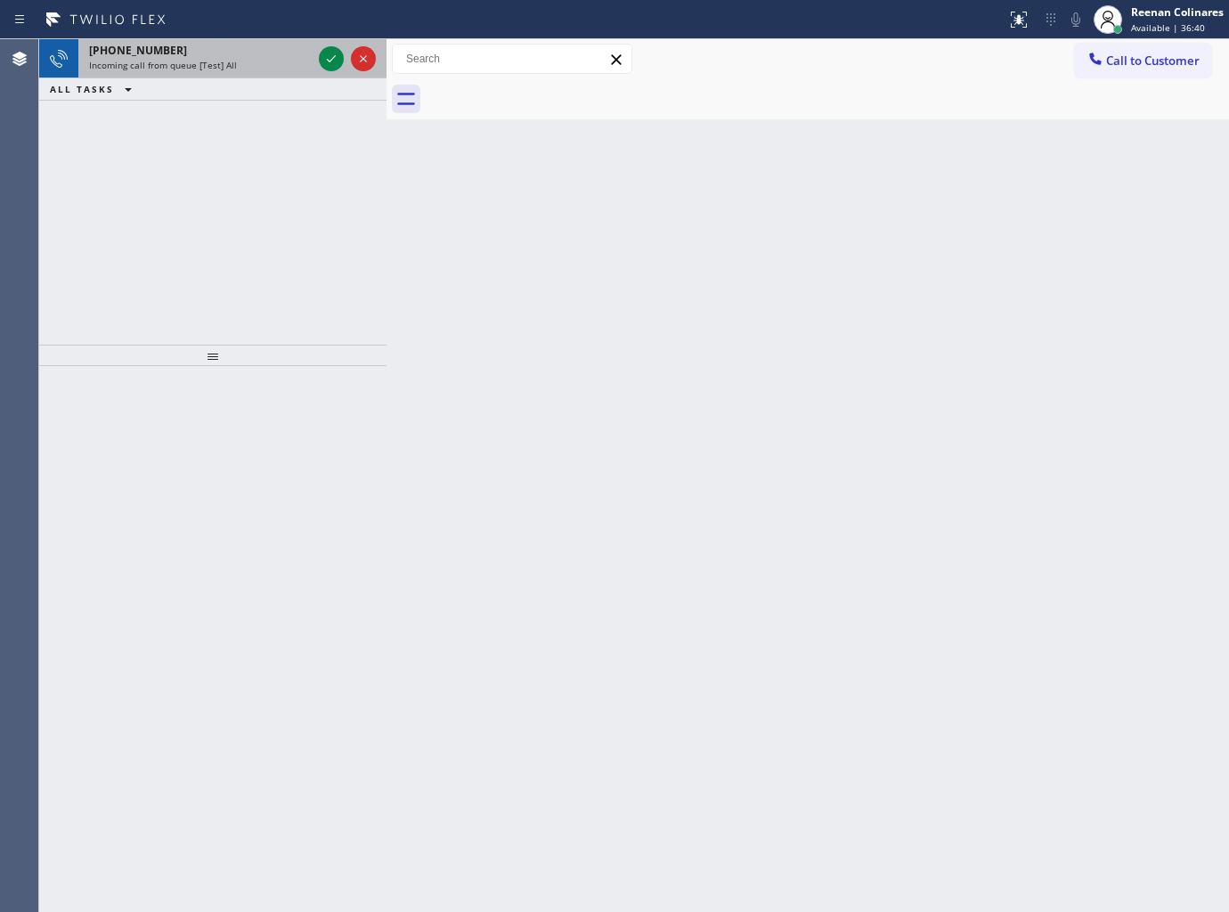
click at [269, 63] on div "Incoming call from queue [Test] All" at bounding box center [200, 65] width 223 height 12
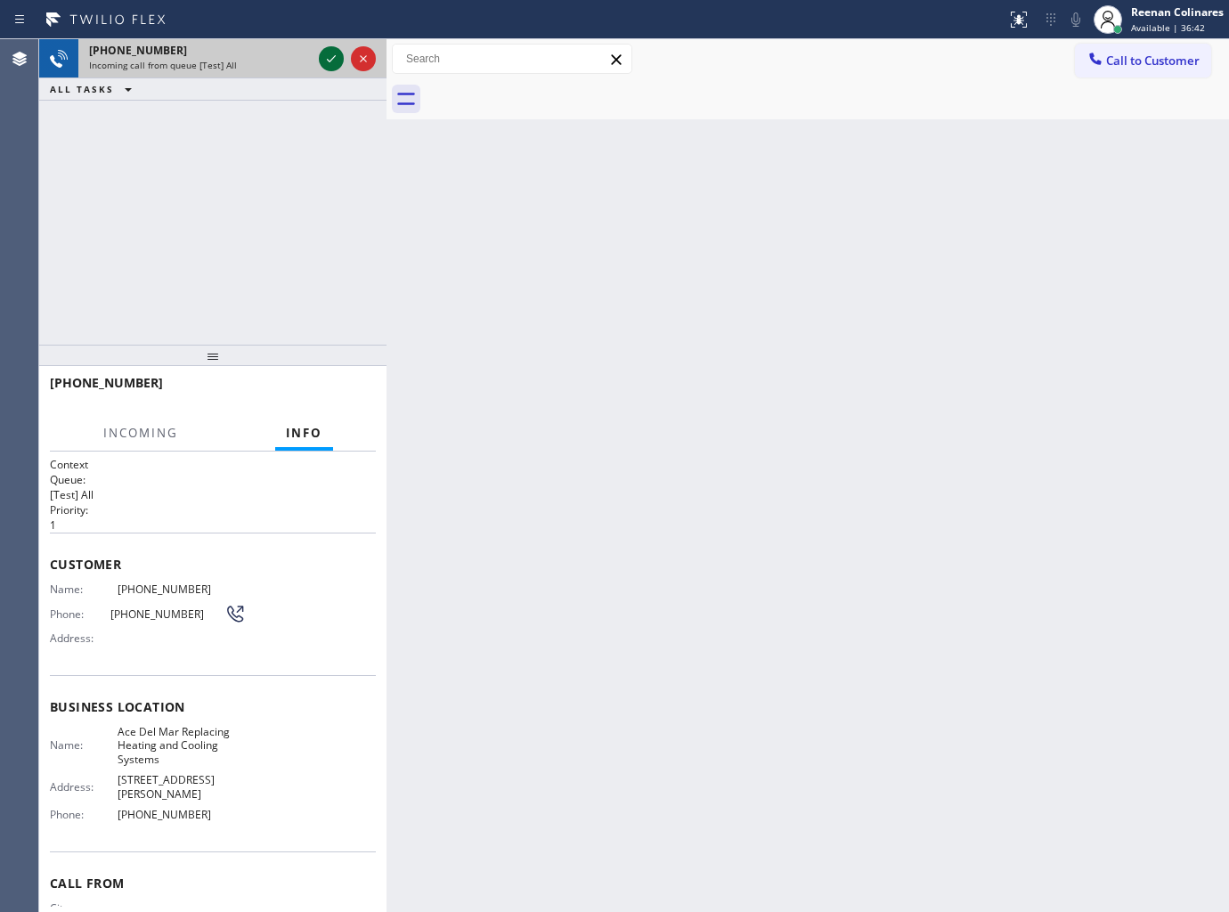
click at [322, 61] on icon at bounding box center [331, 58] width 21 height 21
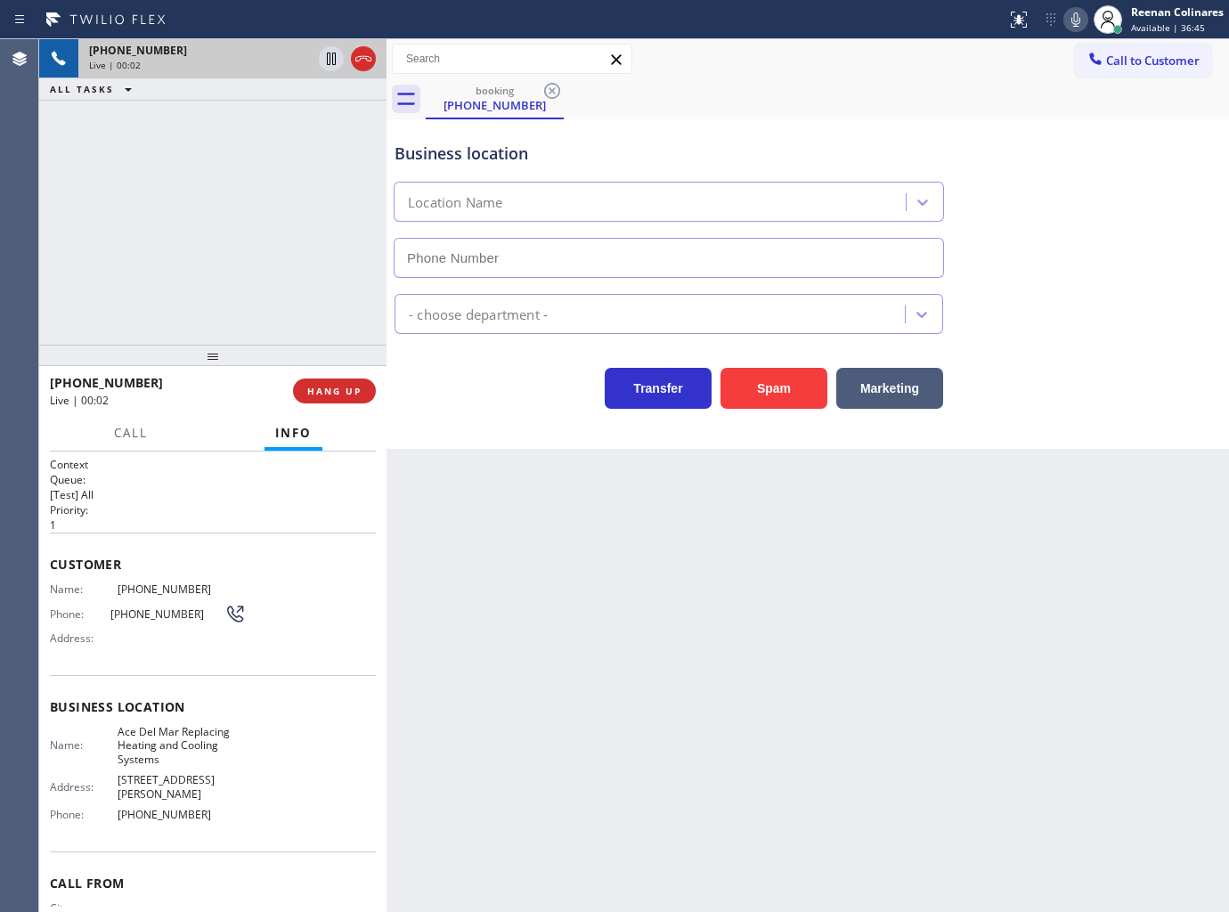
type input "(619) 202-8946"
click at [1079, 22] on icon at bounding box center [1075, 19] width 21 height 21
click at [1082, 19] on icon at bounding box center [1075, 19] width 21 height 21
click at [1073, 13] on icon at bounding box center [1075, 19] width 9 height 14
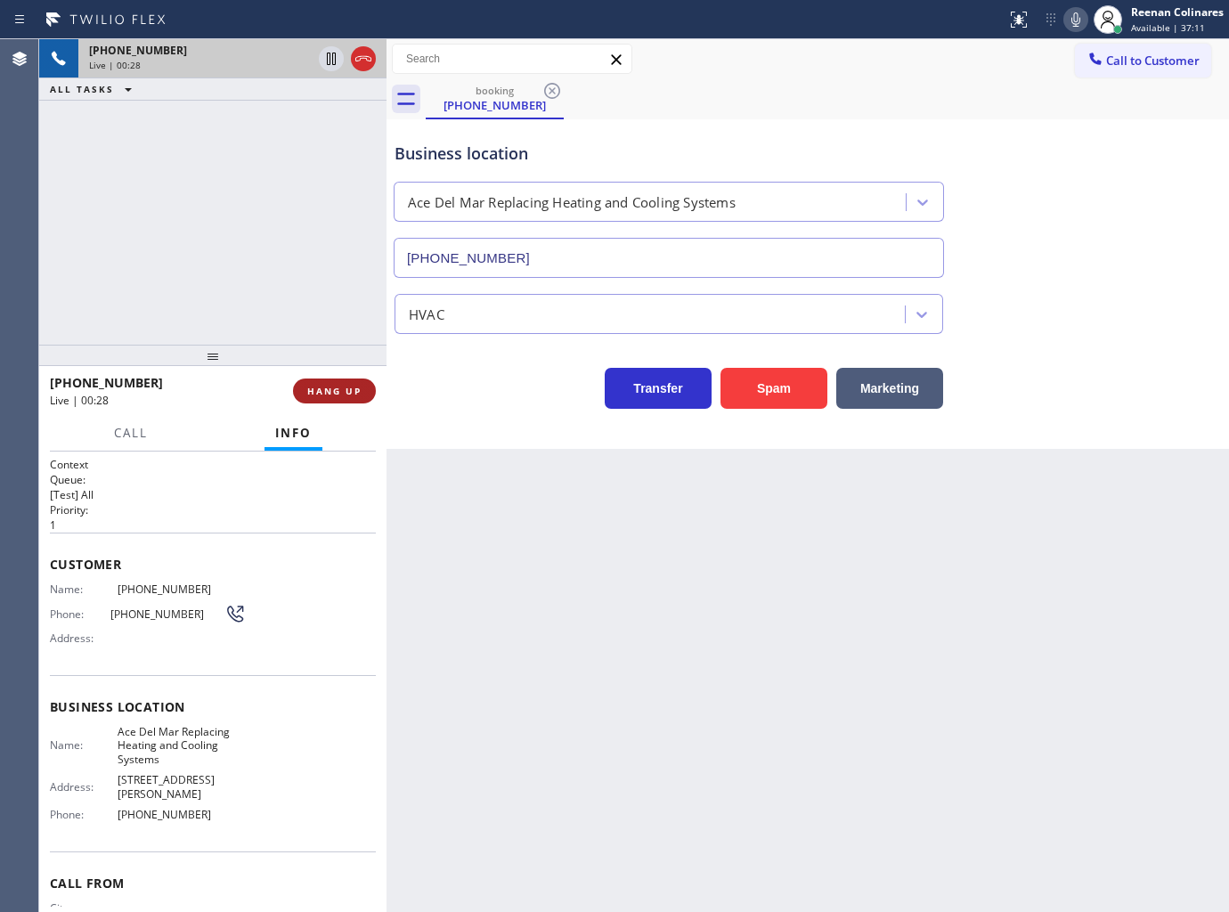
click at [356, 386] on span "HANG UP" at bounding box center [334, 391] width 54 height 12
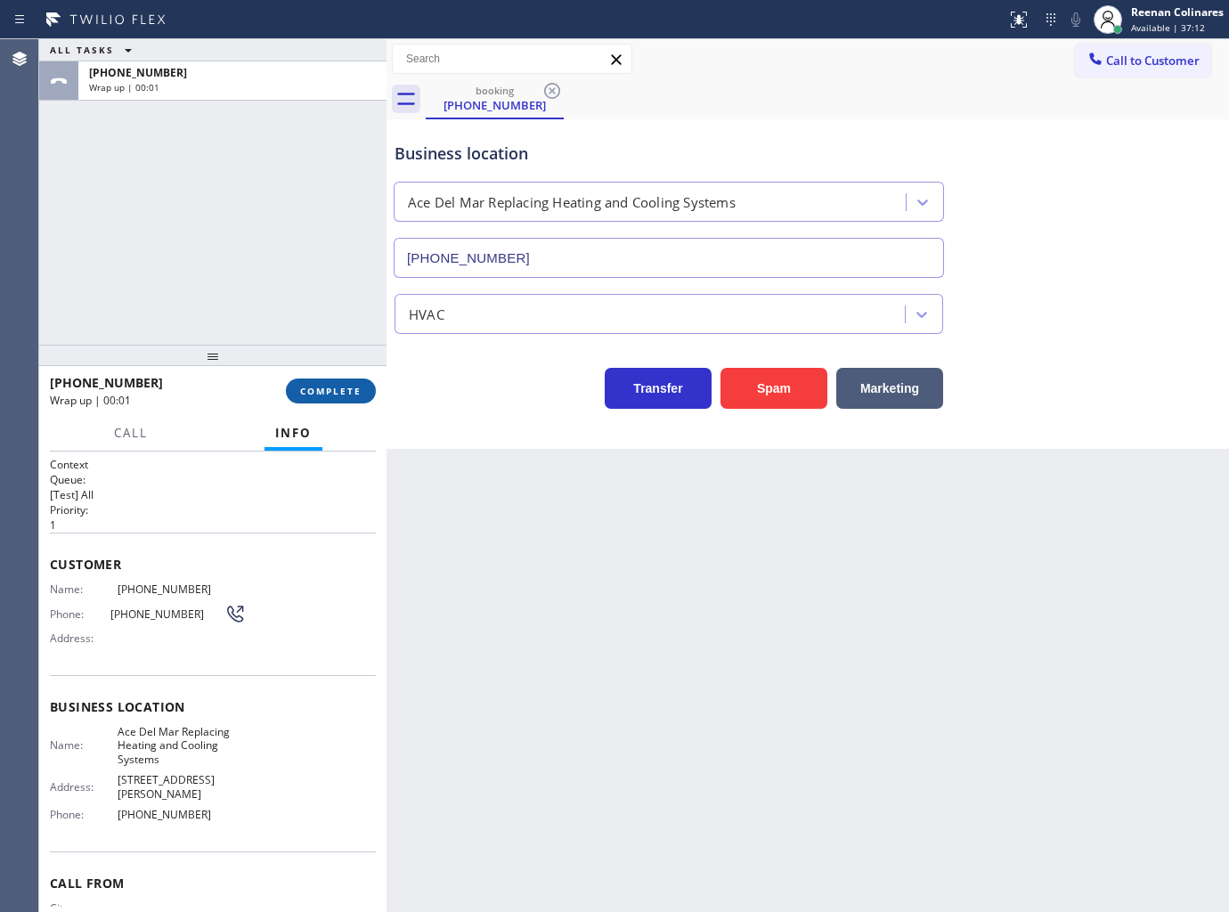
click at [358, 387] on span "COMPLETE" at bounding box center [330, 391] width 61 height 12
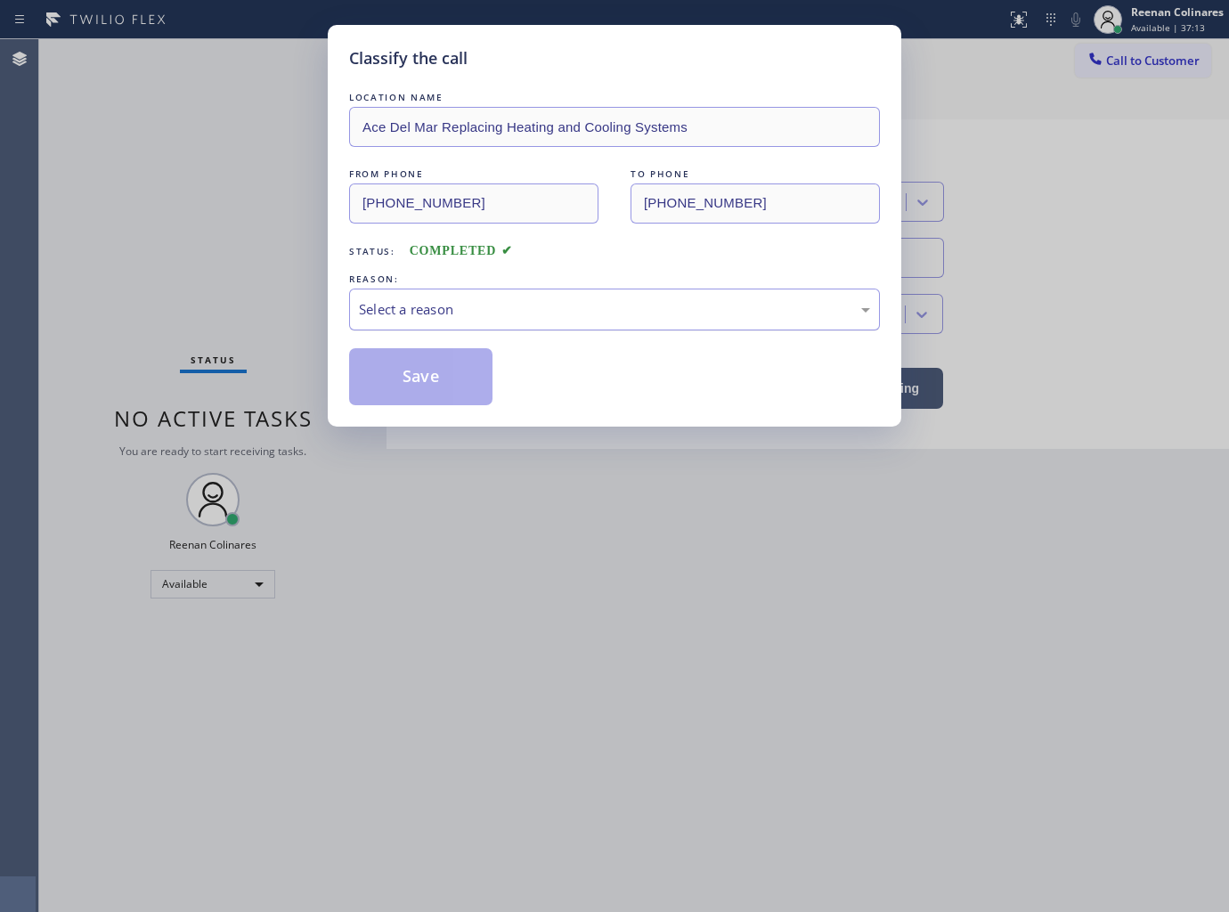
click at [468, 312] on div "Select a reason" at bounding box center [614, 309] width 511 height 20
click at [403, 384] on button "Save" at bounding box center [420, 376] width 143 height 57
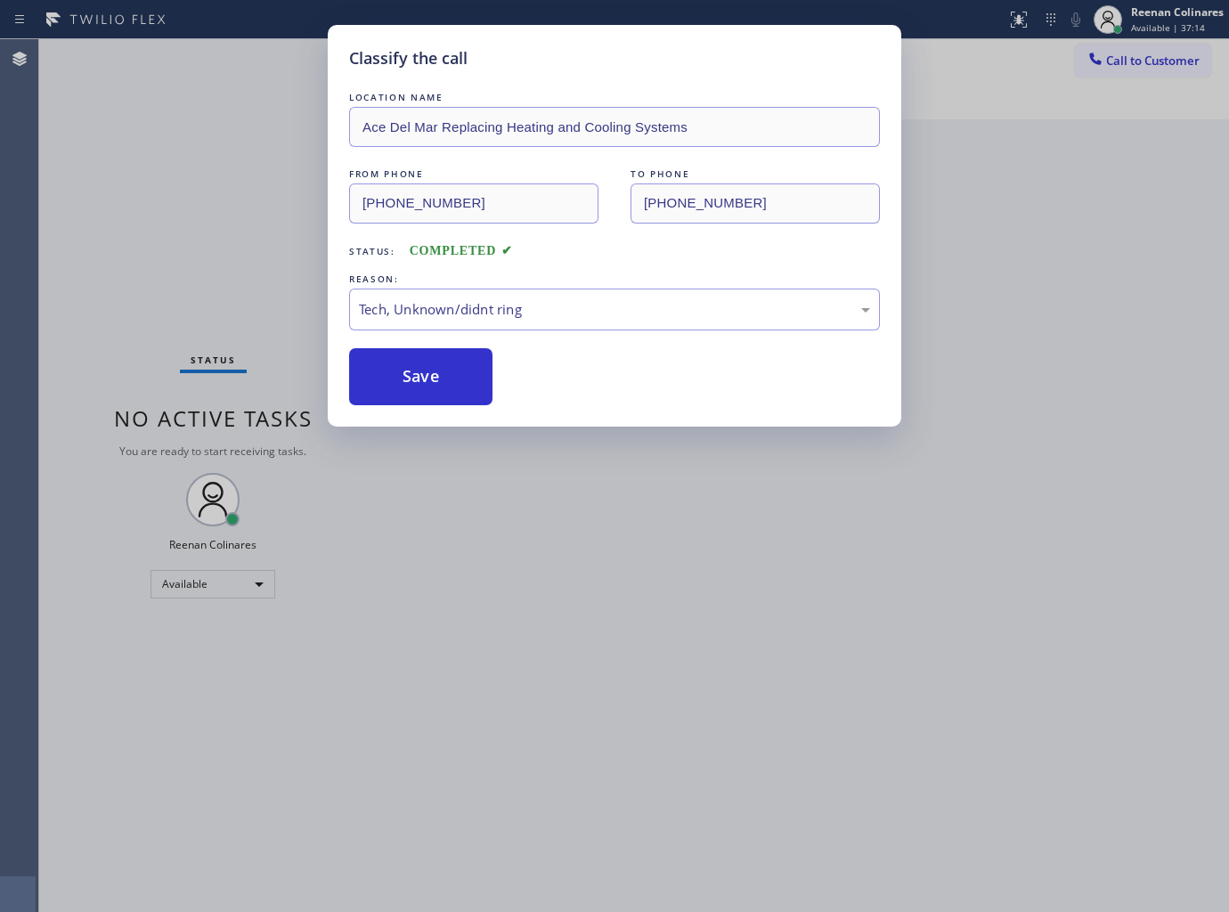
click at [100, 214] on div "Classify the call LOCATION NAME Ace Del Mar Replacing Heating and Cooling Syste…" at bounding box center [614, 456] width 1229 height 912
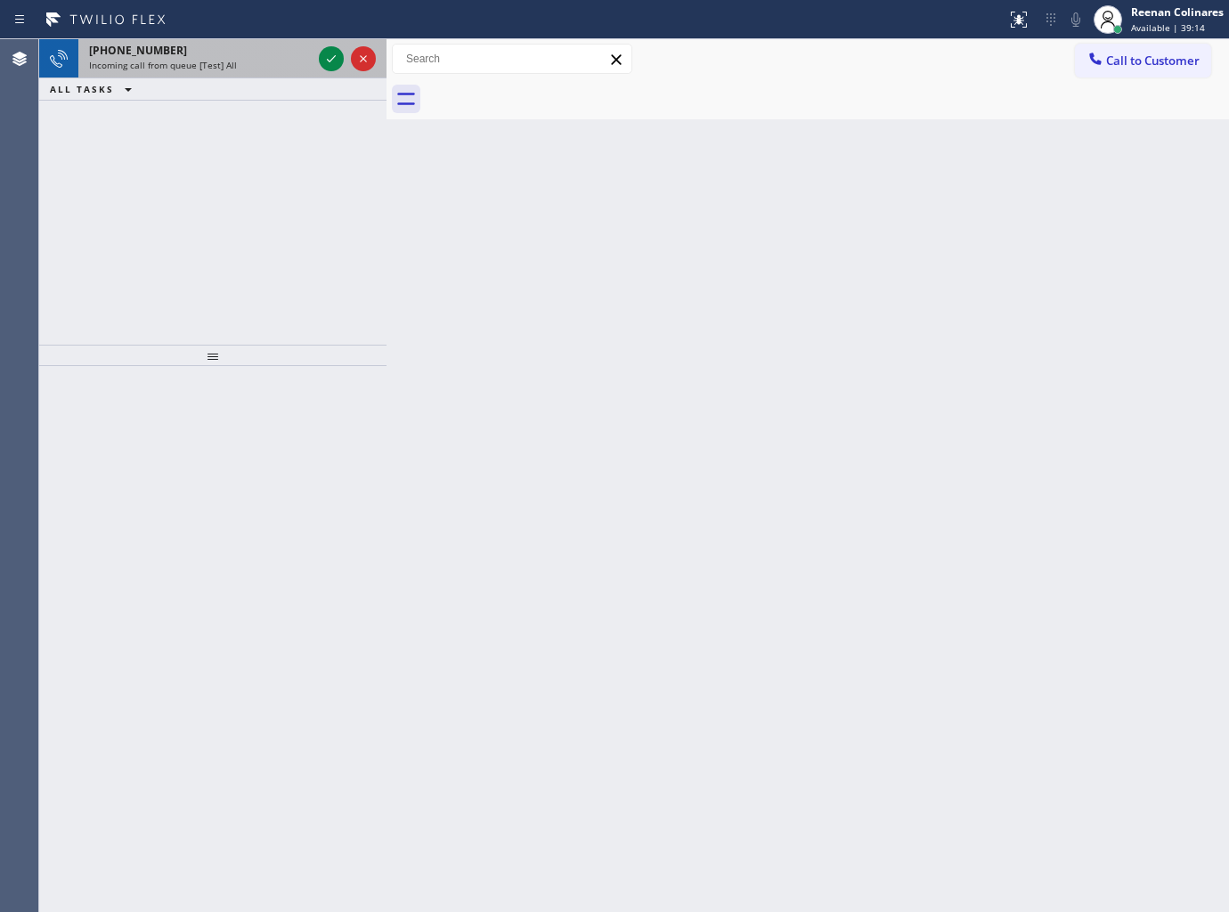
click at [151, 59] on span "Incoming call from queue [Test] All" at bounding box center [163, 65] width 148 height 12
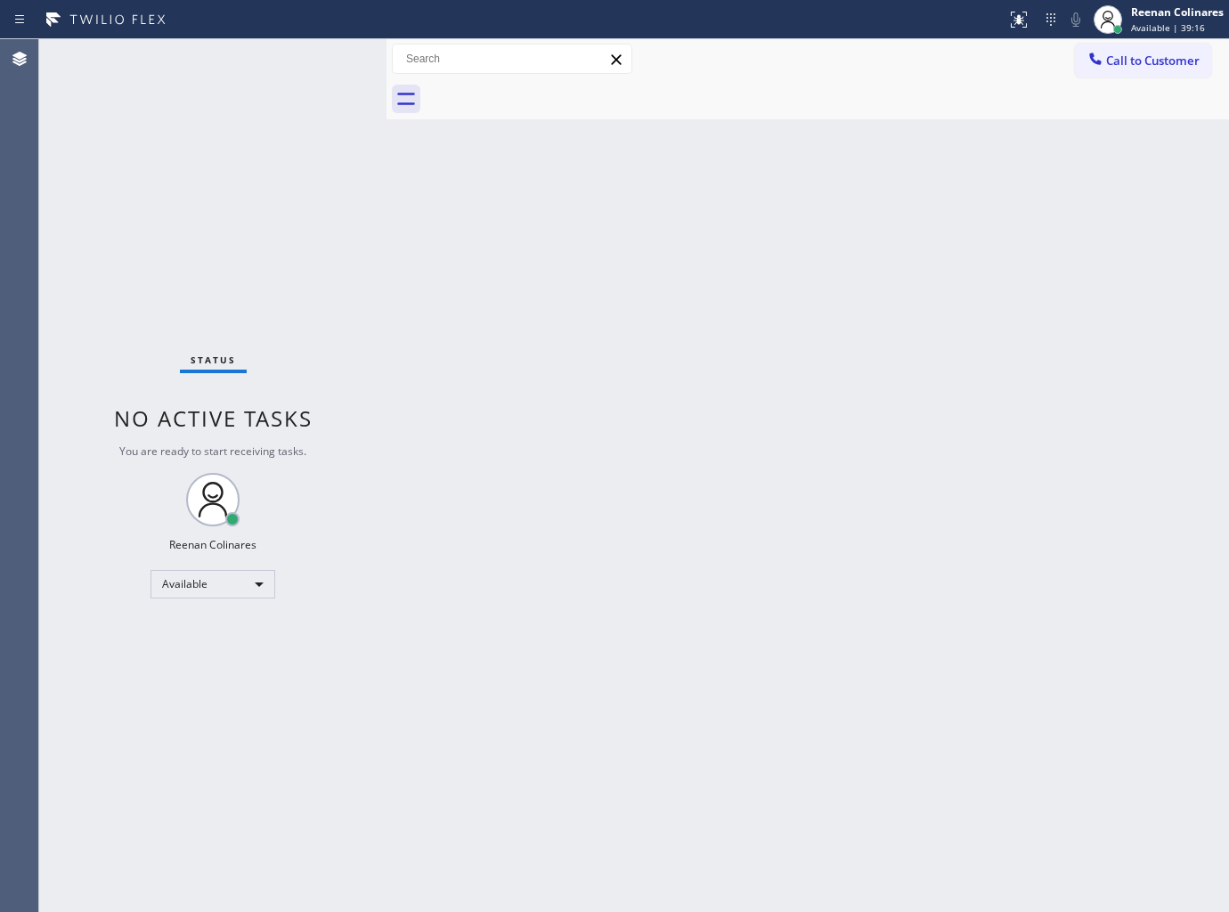
click at [246, 78] on div "Status No active tasks You are ready to start receiving tasks. Reenan Colinares…" at bounding box center [212, 475] width 347 height 873
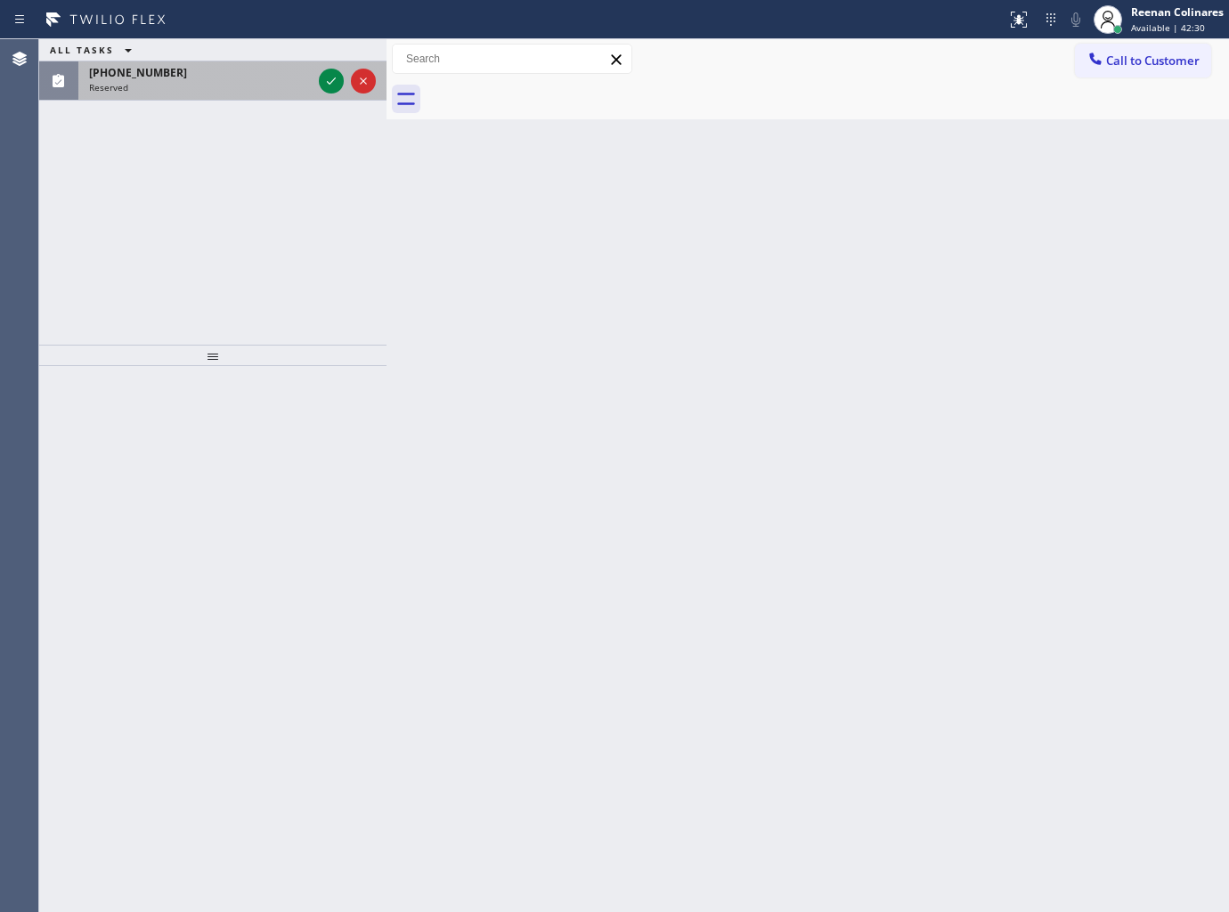
click at [183, 78] on div "(239) 849-3962" at bounding box center [200, 72] width 223 height 15
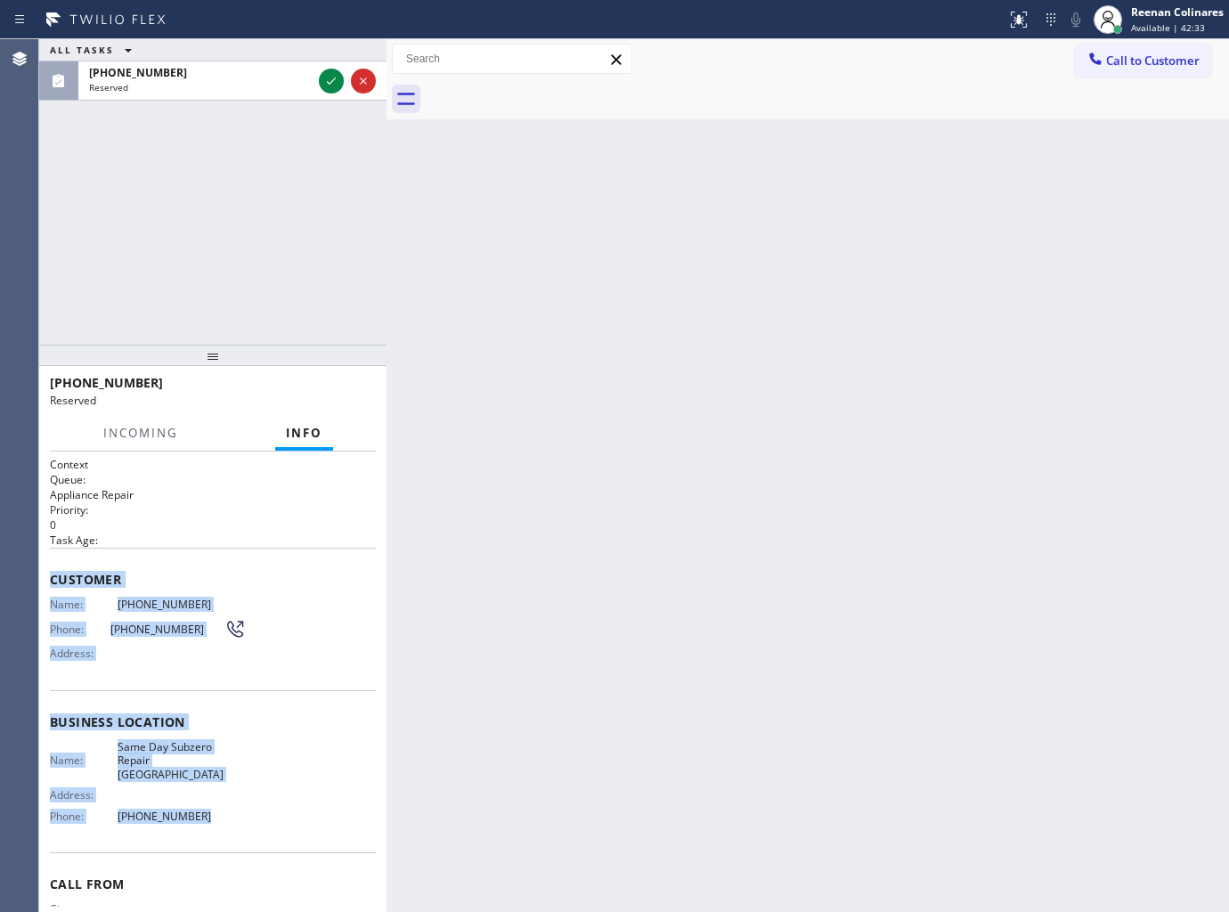
copy div "Customer Name: (239) 849-3962 Phone: (239) 849-3962 Address: Business location …"
drag, startPoint x: 52, startPoint y: 573, endPoint x: 211, endPoint y: 808, distance: 284.1
click at [211, 808] on div "Context Queue: Appliance Repair Priority: 0 Task Age: Customer Name: (239) 849-…" at bounding box center [213, 722] width 326 height 531
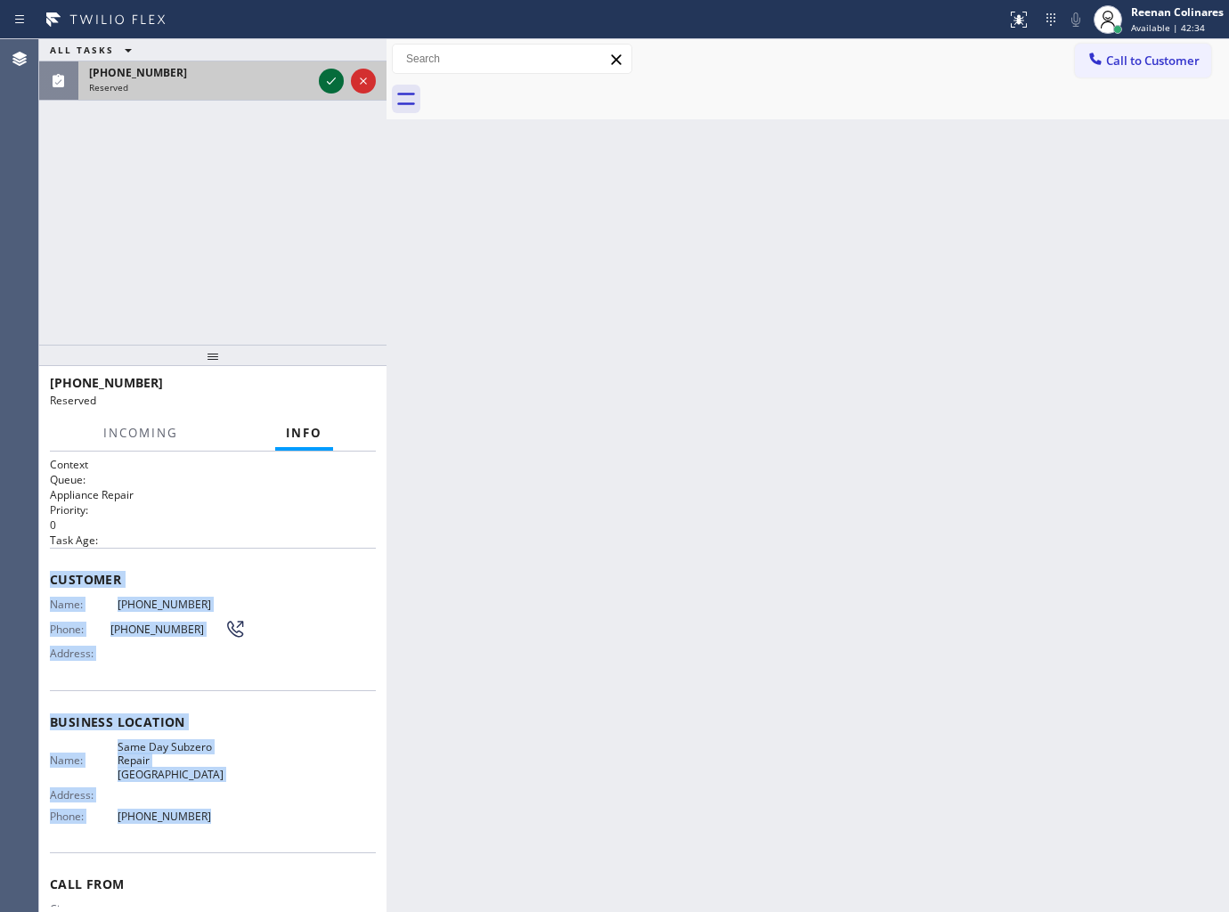
click at [338, 82] on icon at bounding box center [331, 80] width 21 height 21
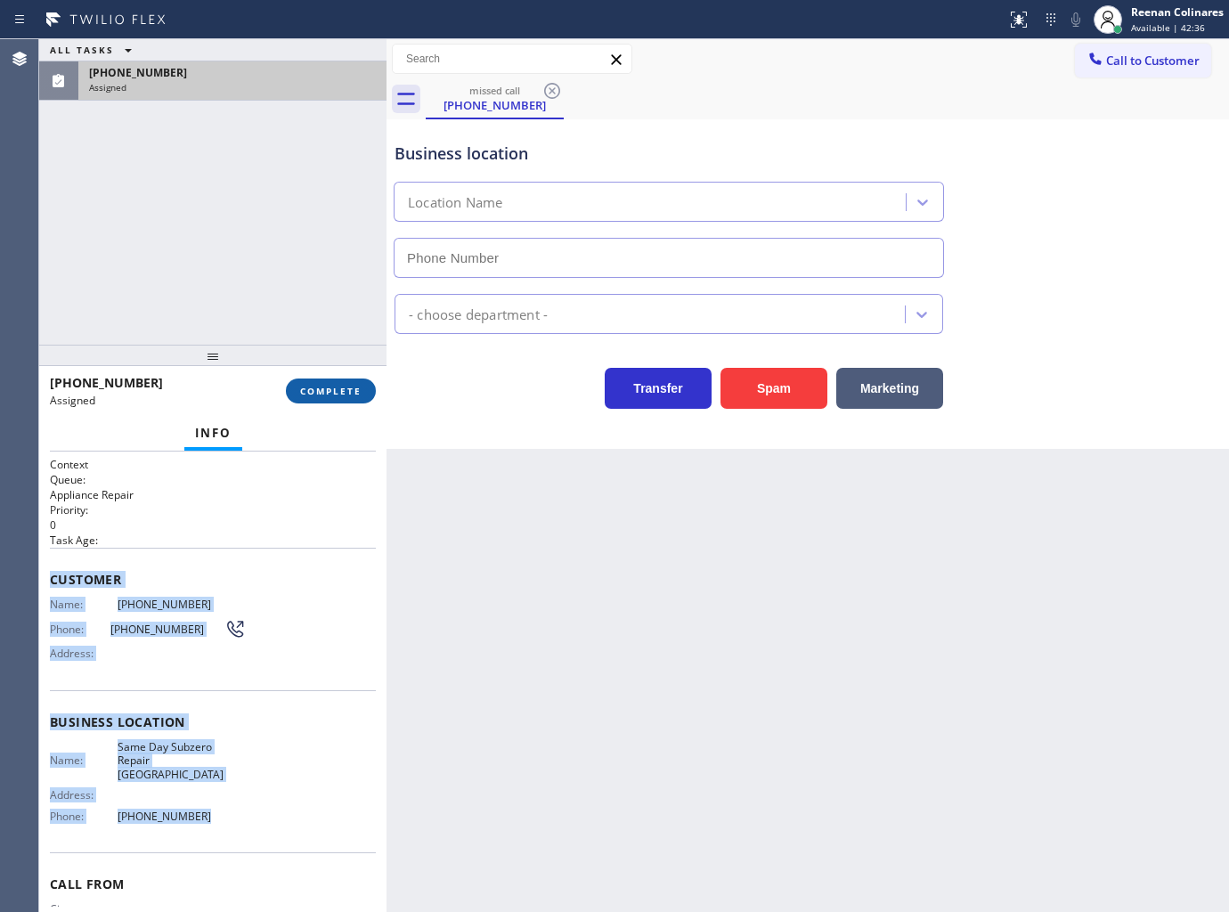
click at [350, 392] on span "COMPLETE" at bounding box center [330, 391] width 61 height 12
type input "(720) 741-7377"
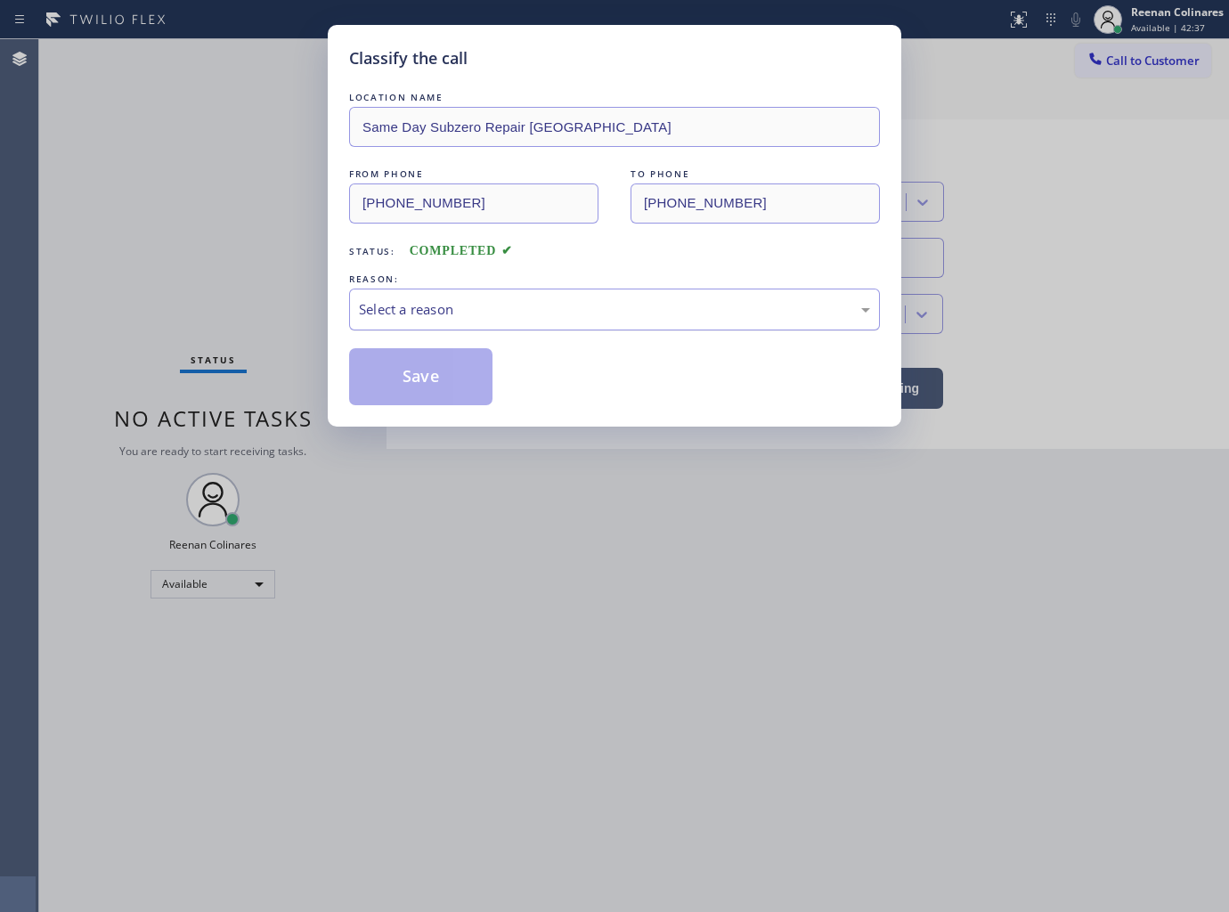
click at [441, 315] on div "Select a reason" at bounding box center [614, 309] width 511 height 20
click at [398, 380] on button "Save" at bounding box center [420, 376] width 143 height 57
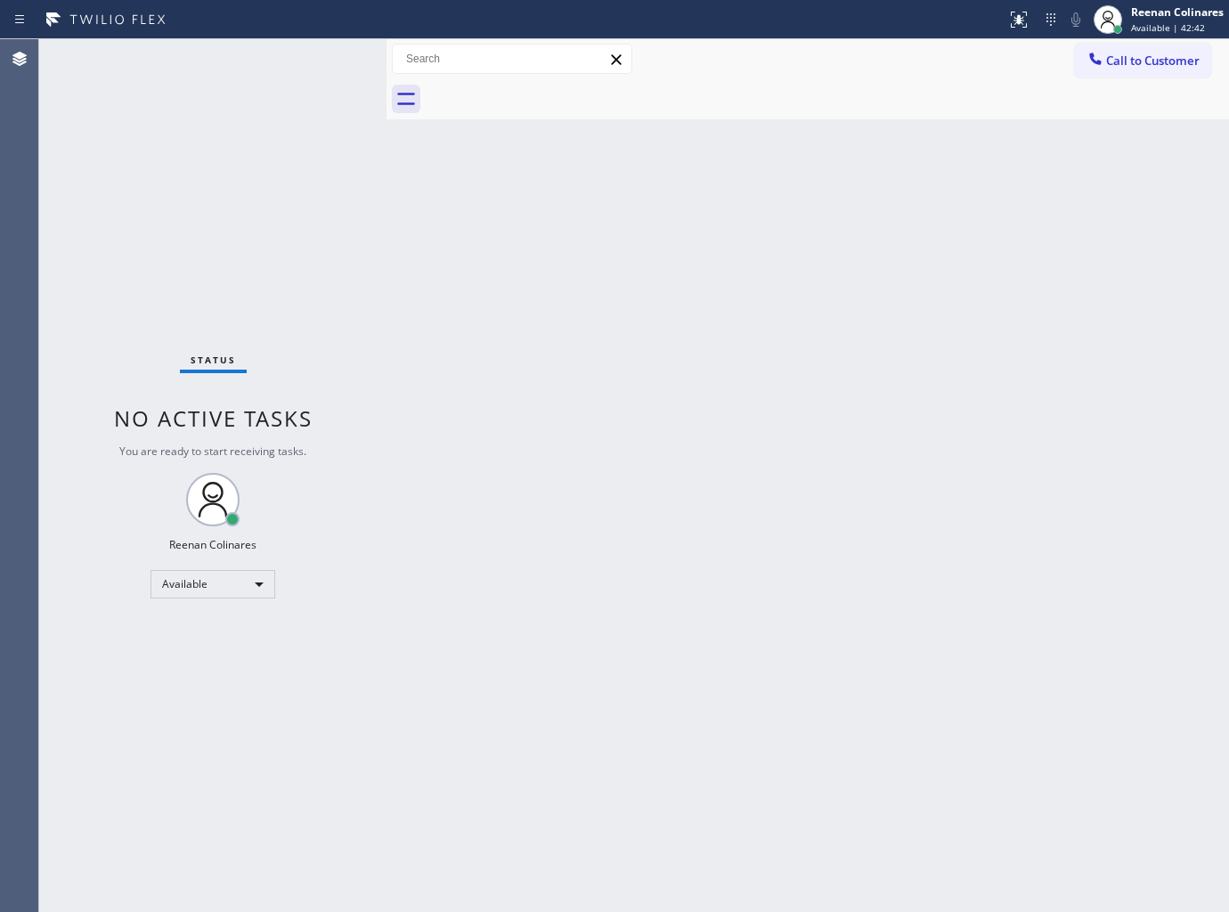
click at [904, 196] on div "Back to Dashboard Change Sender ID Customers Technicians Select a contact Outbo…" at bounding box center [808, 475] width 843 height 873
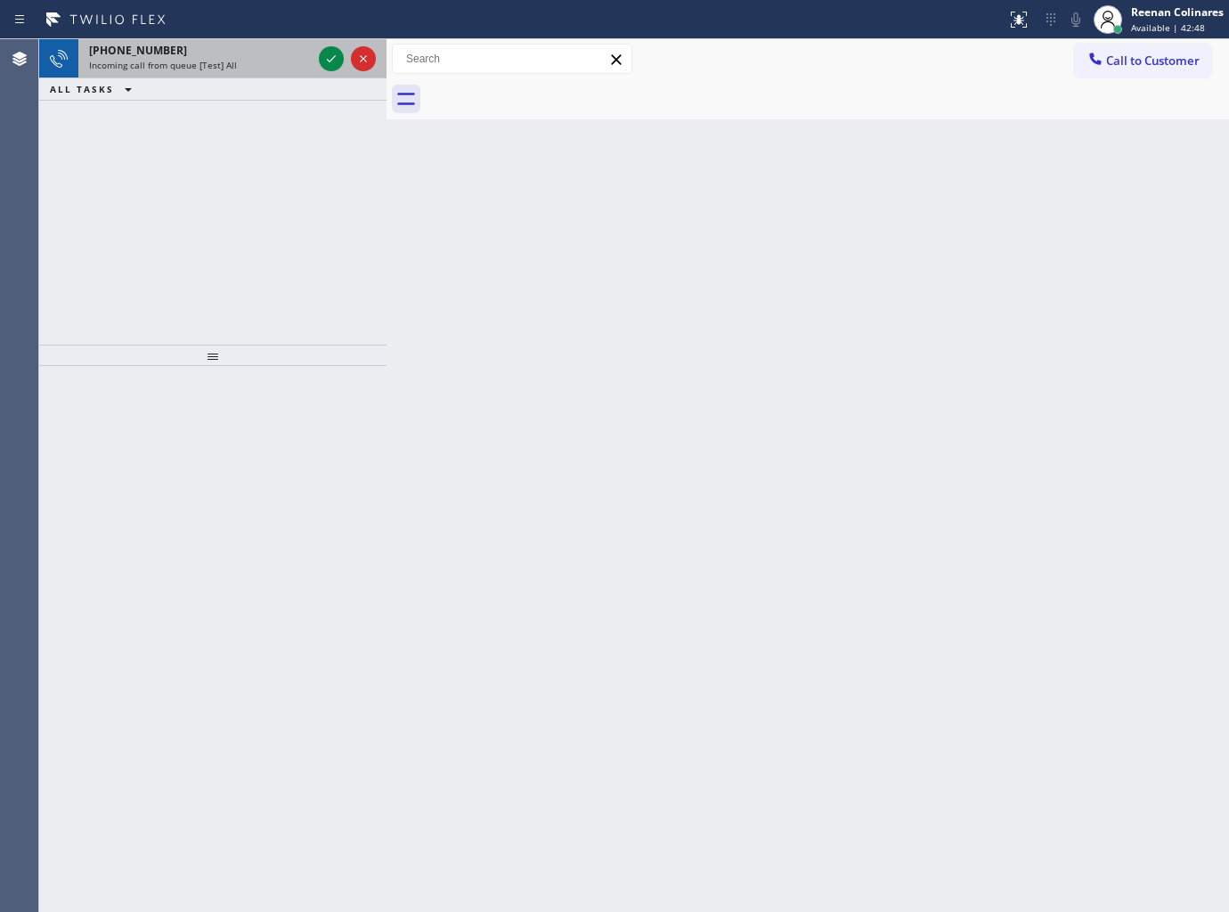
click at [257, 53] on div "+12398493962" at bounding box center [200, 50] width 223 height 15
click at [208, 59] on span "Incoming call from queue [Test] All" at bounding box center [163, 65] width 148 height 12
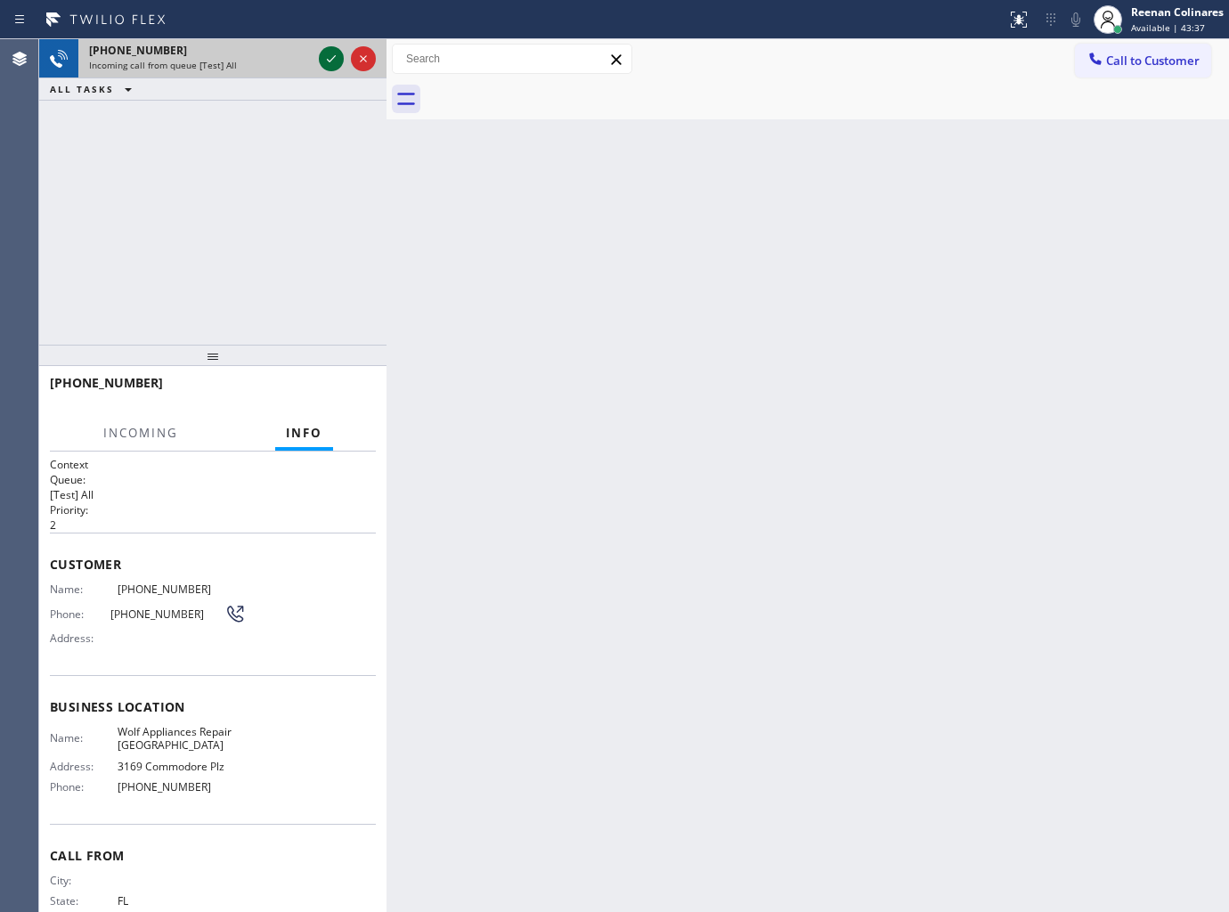
click at [335, 58] on icon at bounding box center [331, 58] width 21 height 21
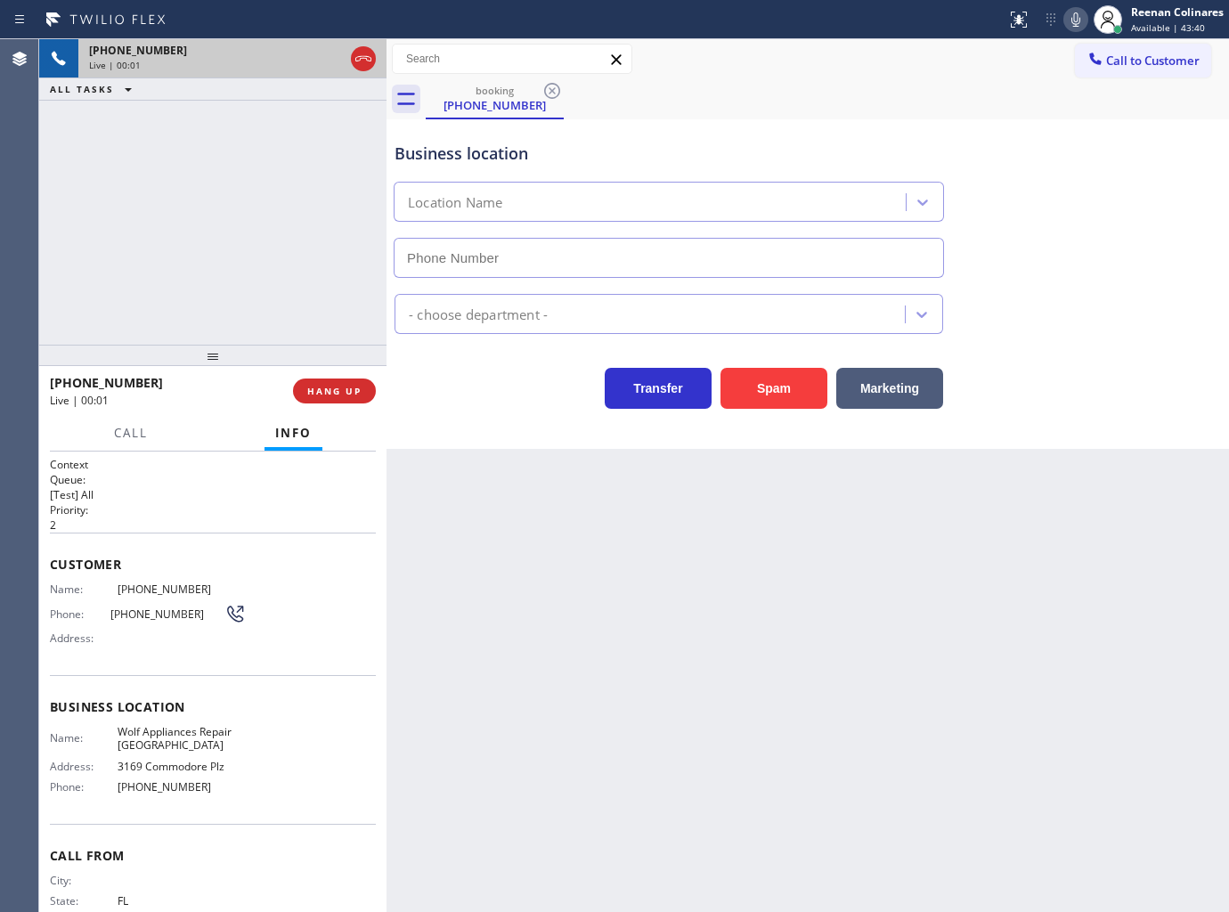
type input "(786) 650-1676"
click at [337, 387] on span "HANG UP" at bounding box center [334, 391] width 54 height 12
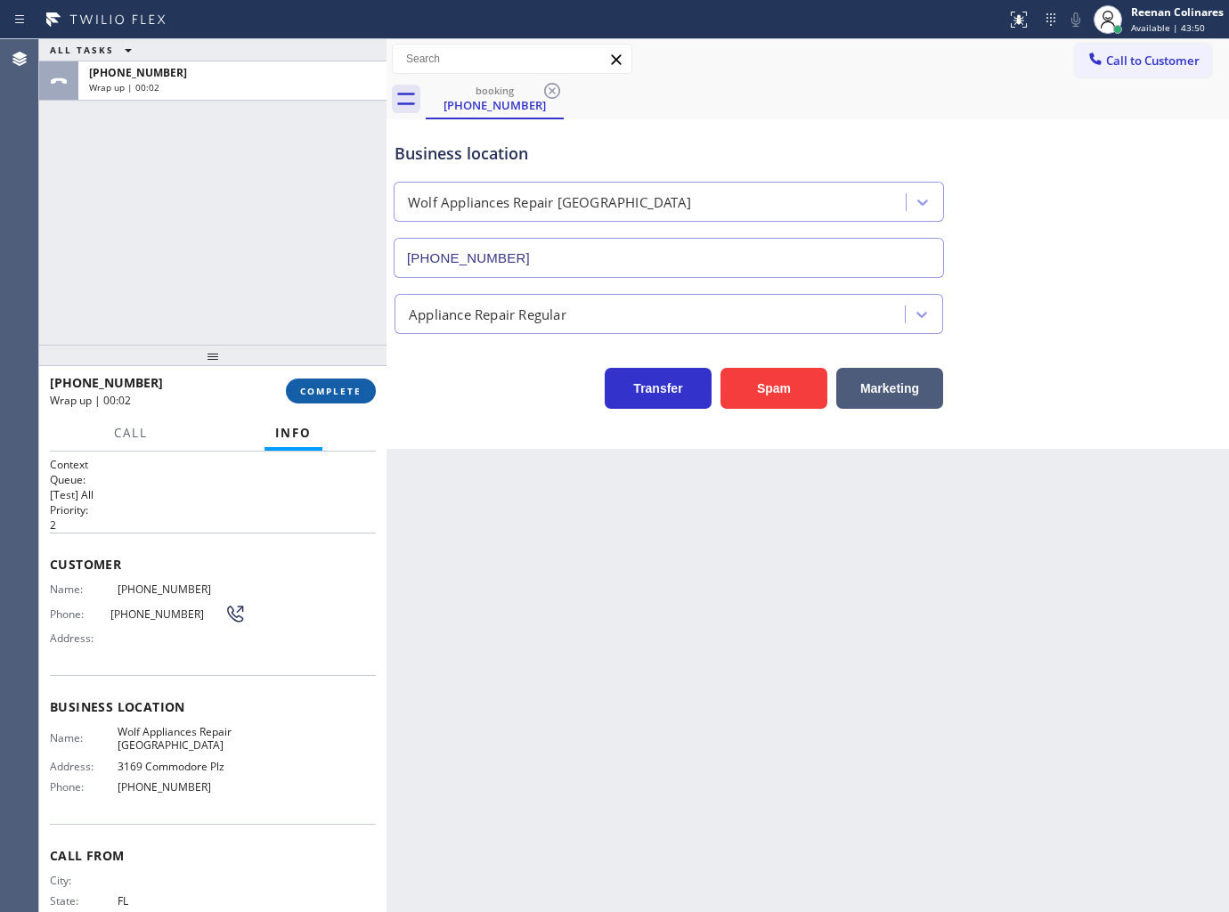
click at [337, 387] on span "COMPLETE" at bounding box center [330, 391] width 61 height 12
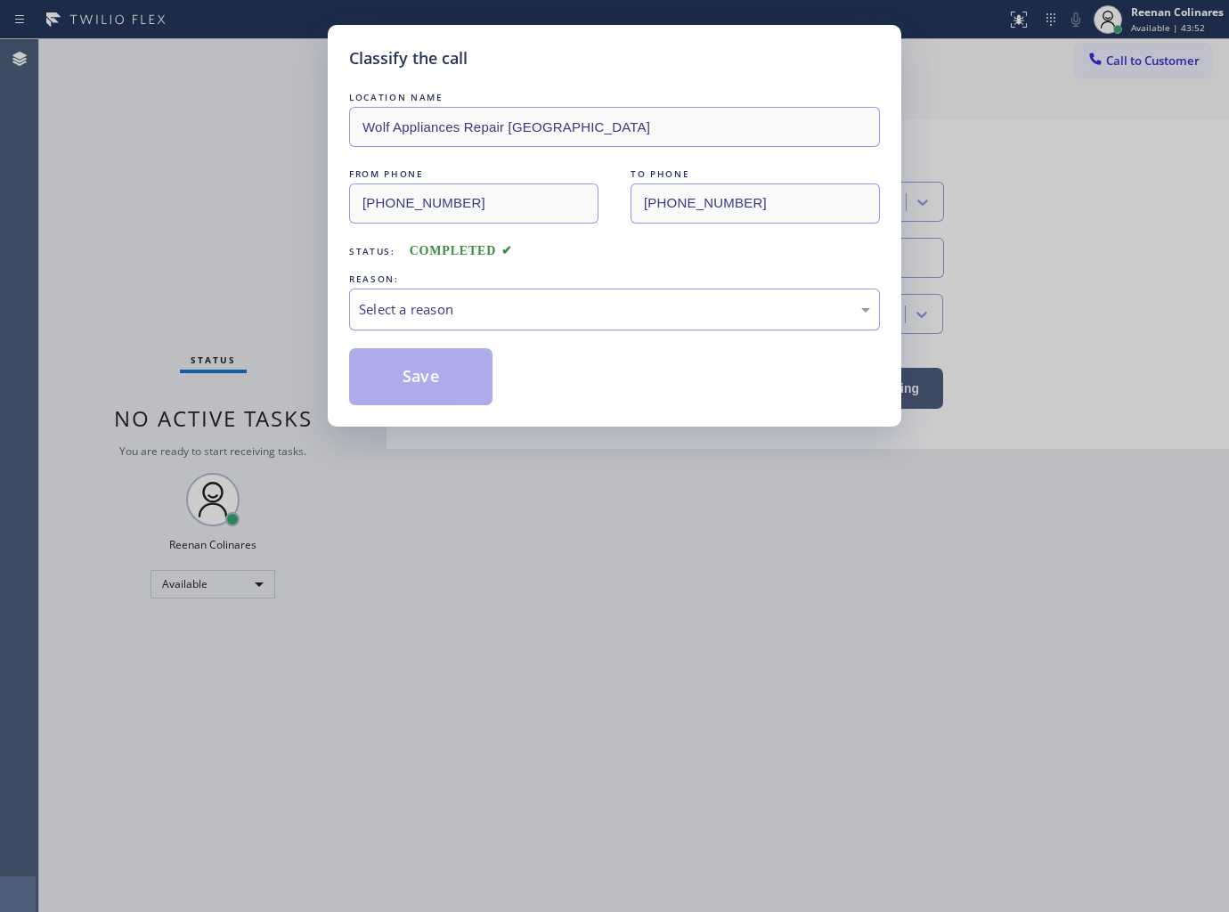
click at [447, 314] on div "Select a reason" at bounding box center [614, 309] width 511 height 20
click at [398, 393] on button "Save" at bounding box center [420, 376] width 143 height 57
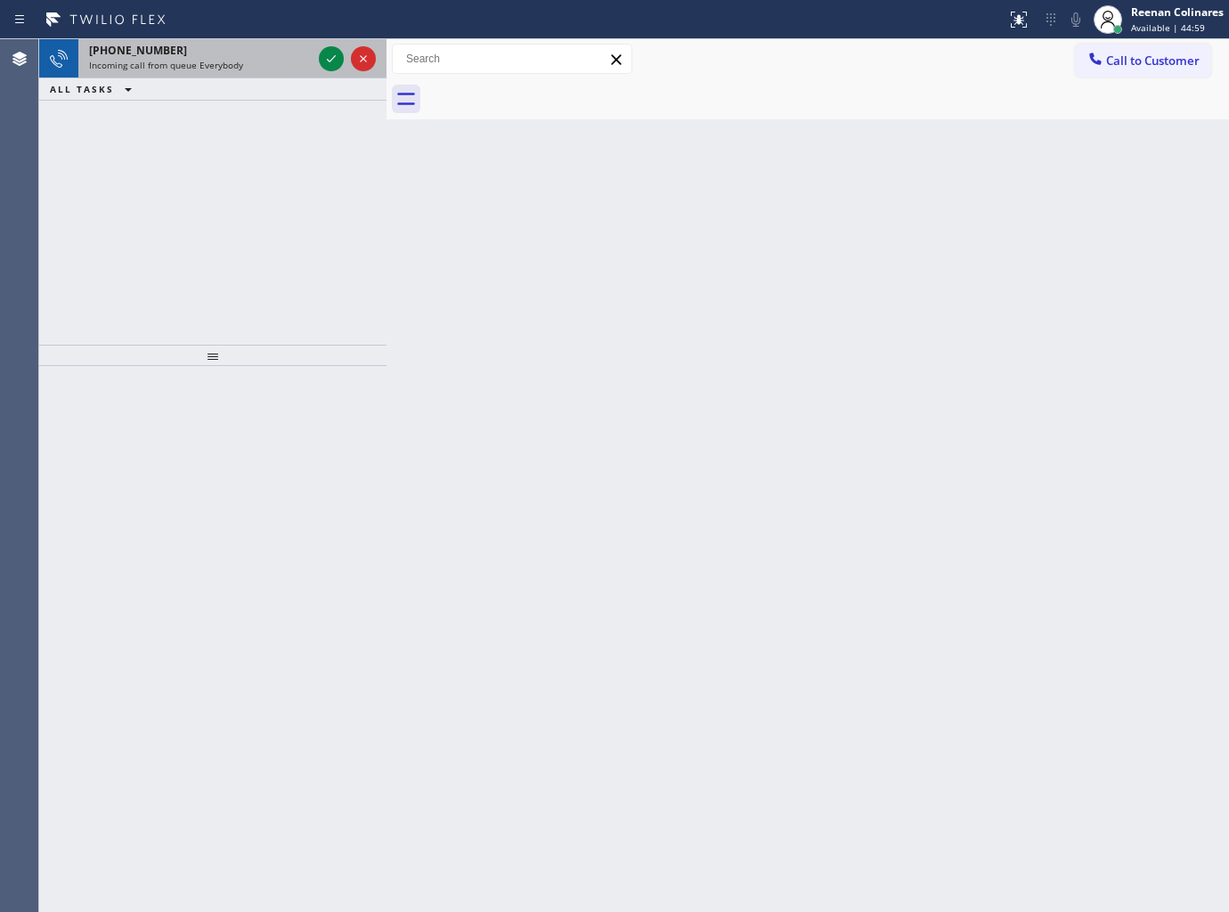
click at [239, 75] on div "+14173631705 Incoming call from queue Everybody" at bounding box center [196, 58] width 237 height 39
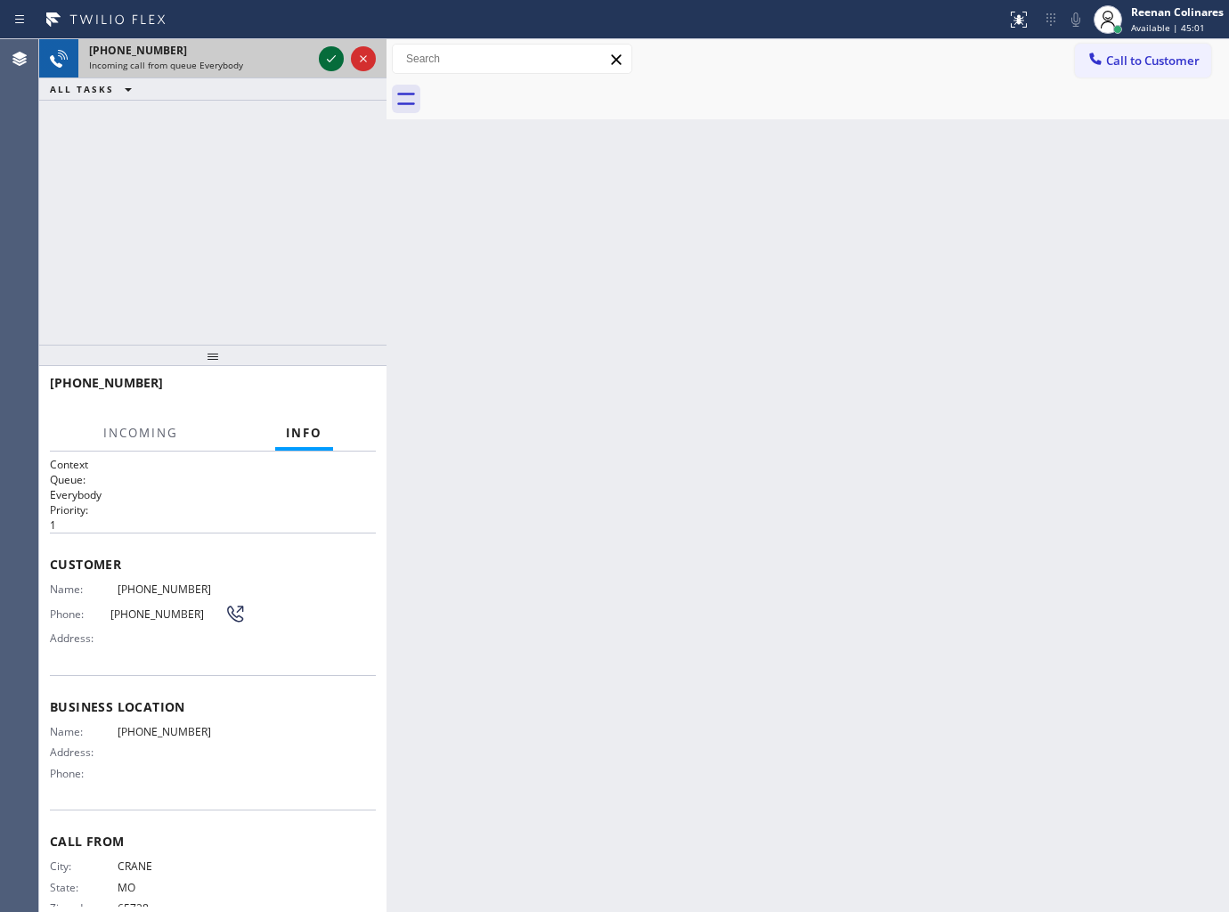
click at [330, 62] on icon at bounding box center [331, 58] width 21 height 21
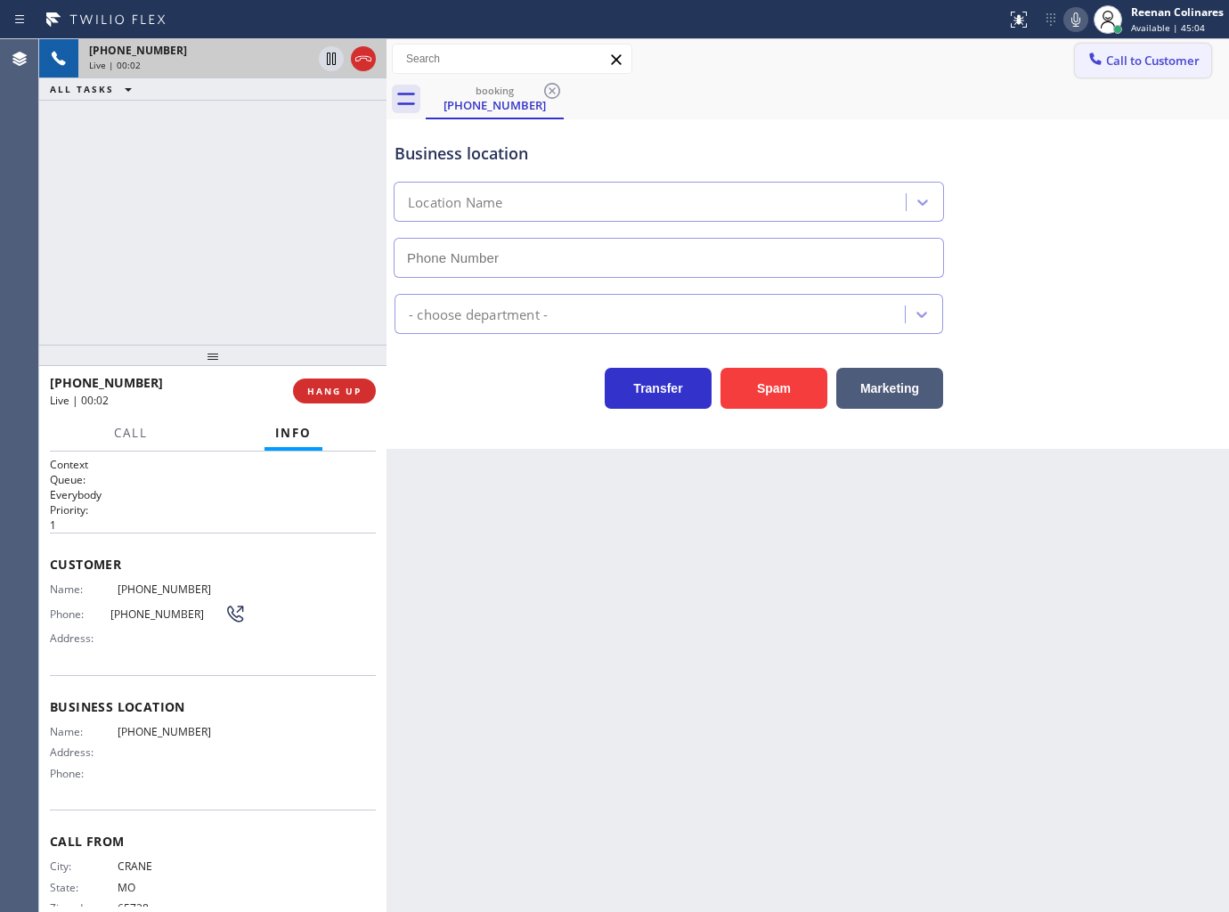
drag, startPoint x: 778, startPoint y: 387, endPoint x: 1202, endPoint y: 69, distance: 530.6
click at [778, 387] on button "Spam" at bounding box center [774, 388] width 107 height 41
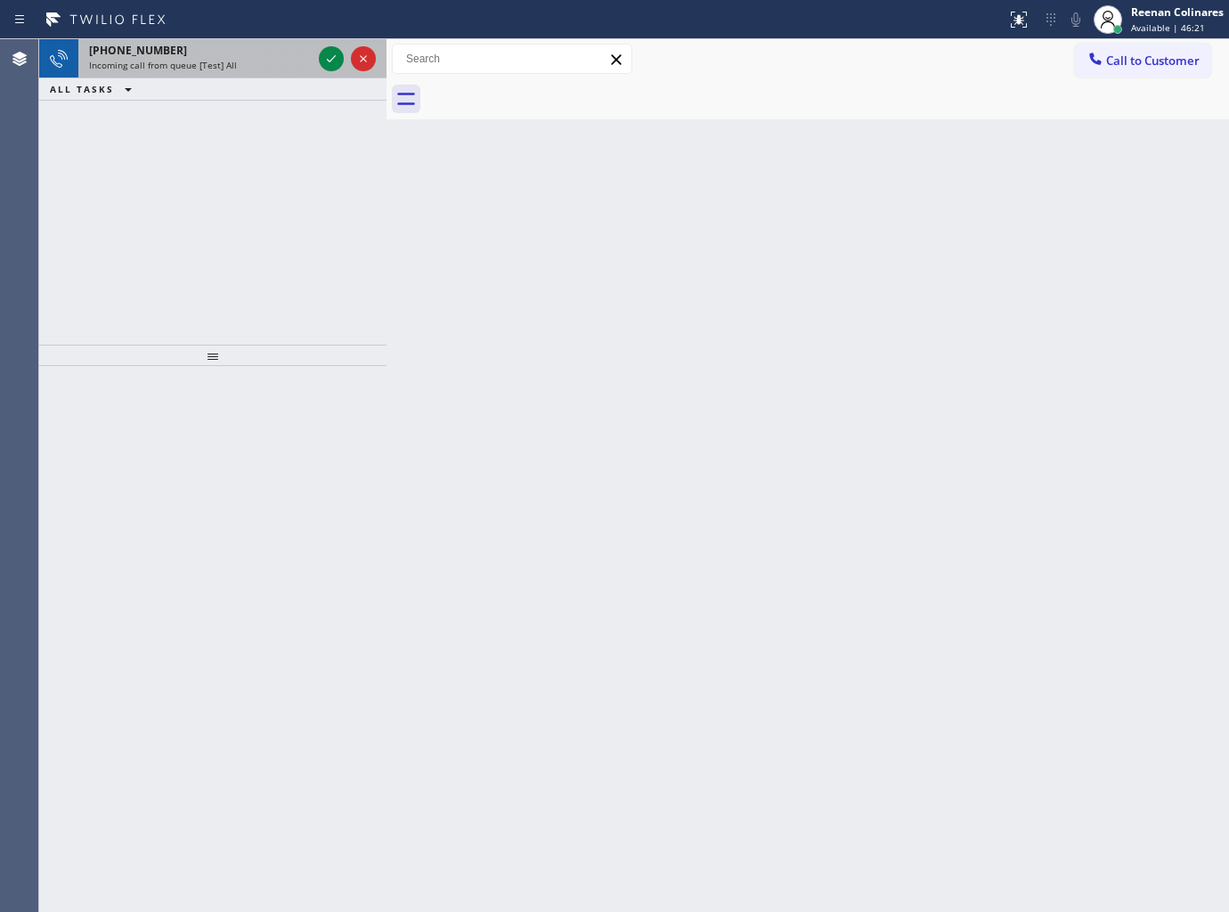
click at [214, 54] on div "+17326100549" at bounding box center [200, 50] width 223 height 15
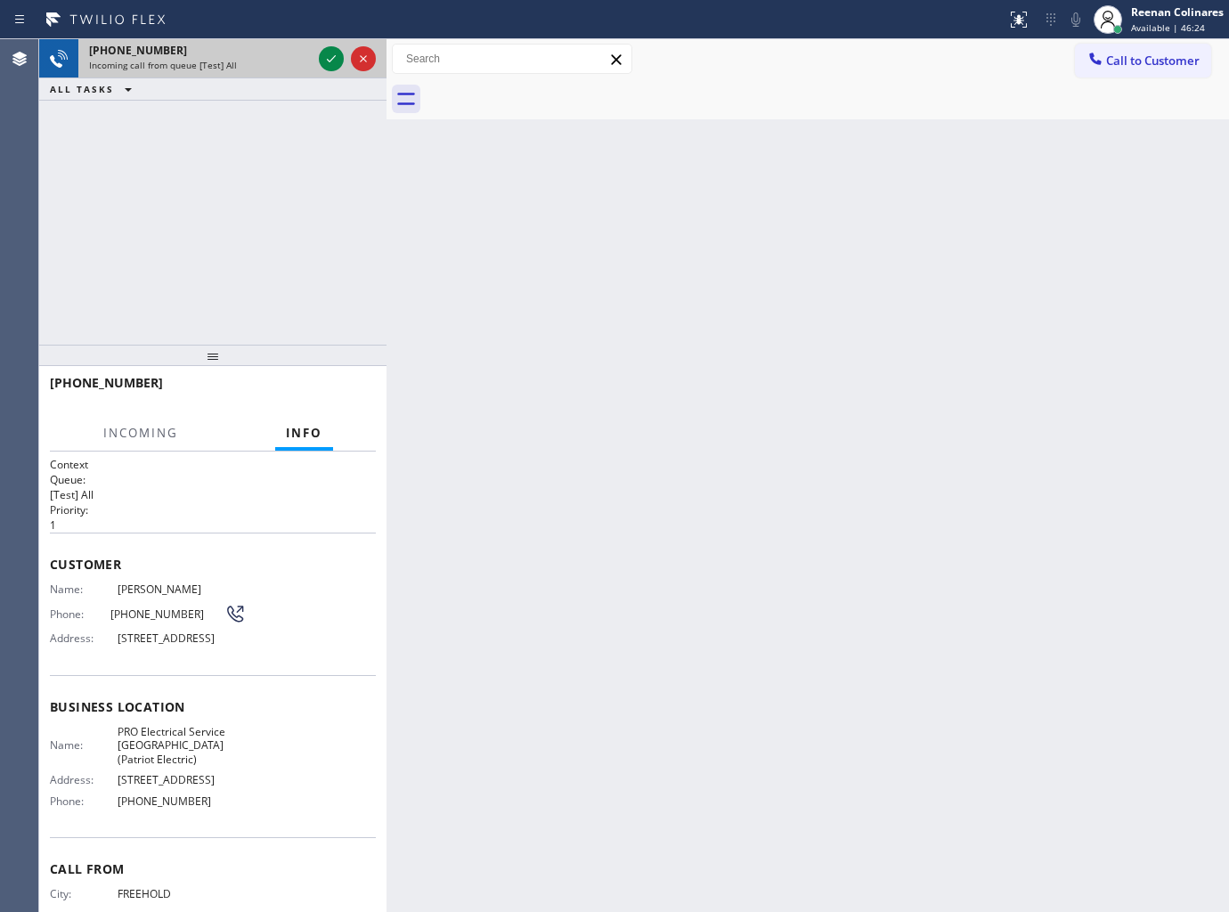
click at [237, 64] on div "Incoming call from queue [Test] All" at bounding box center [200, 65] width 223 height 12
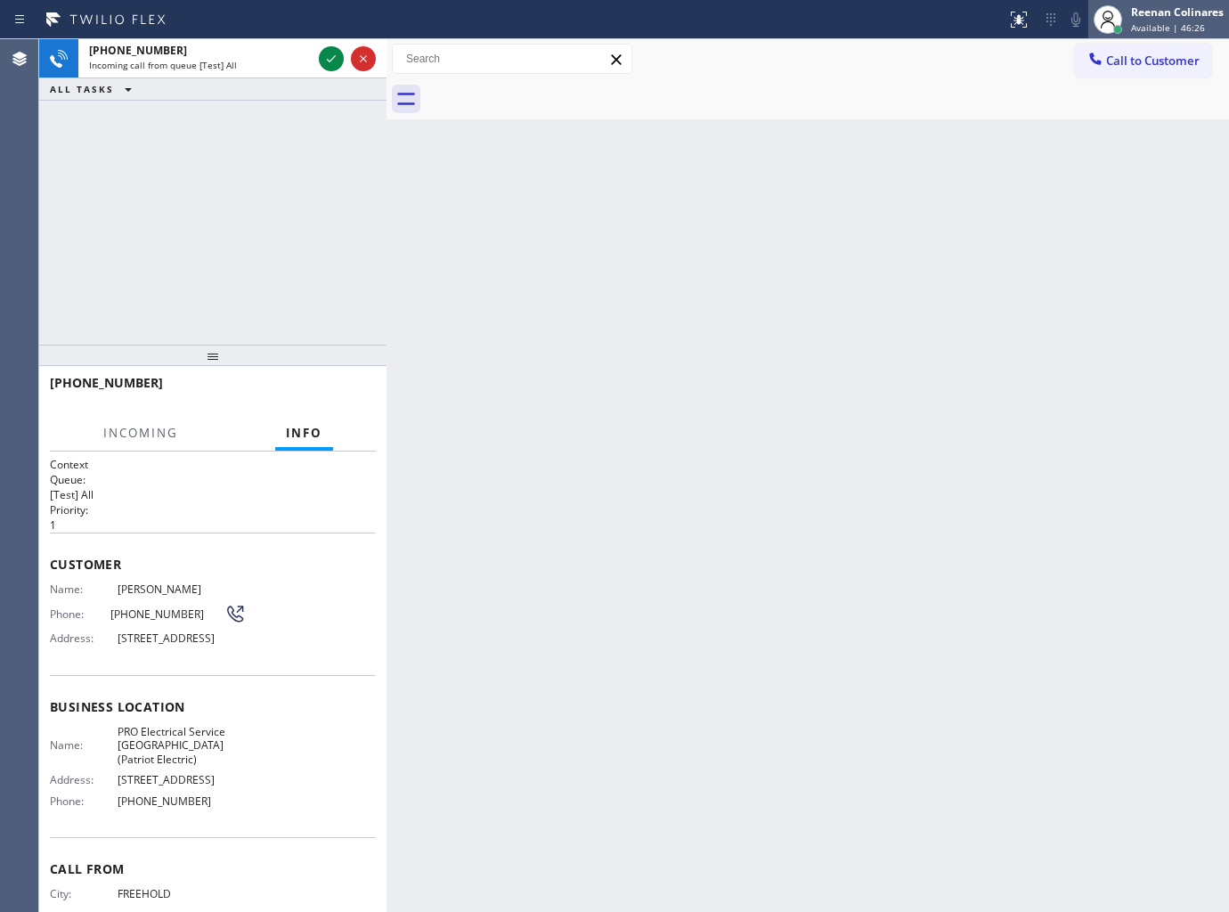
click at [1141, 10] on div "Reenan Colinares" at bounding box center [1177, 11] width 93 height 15
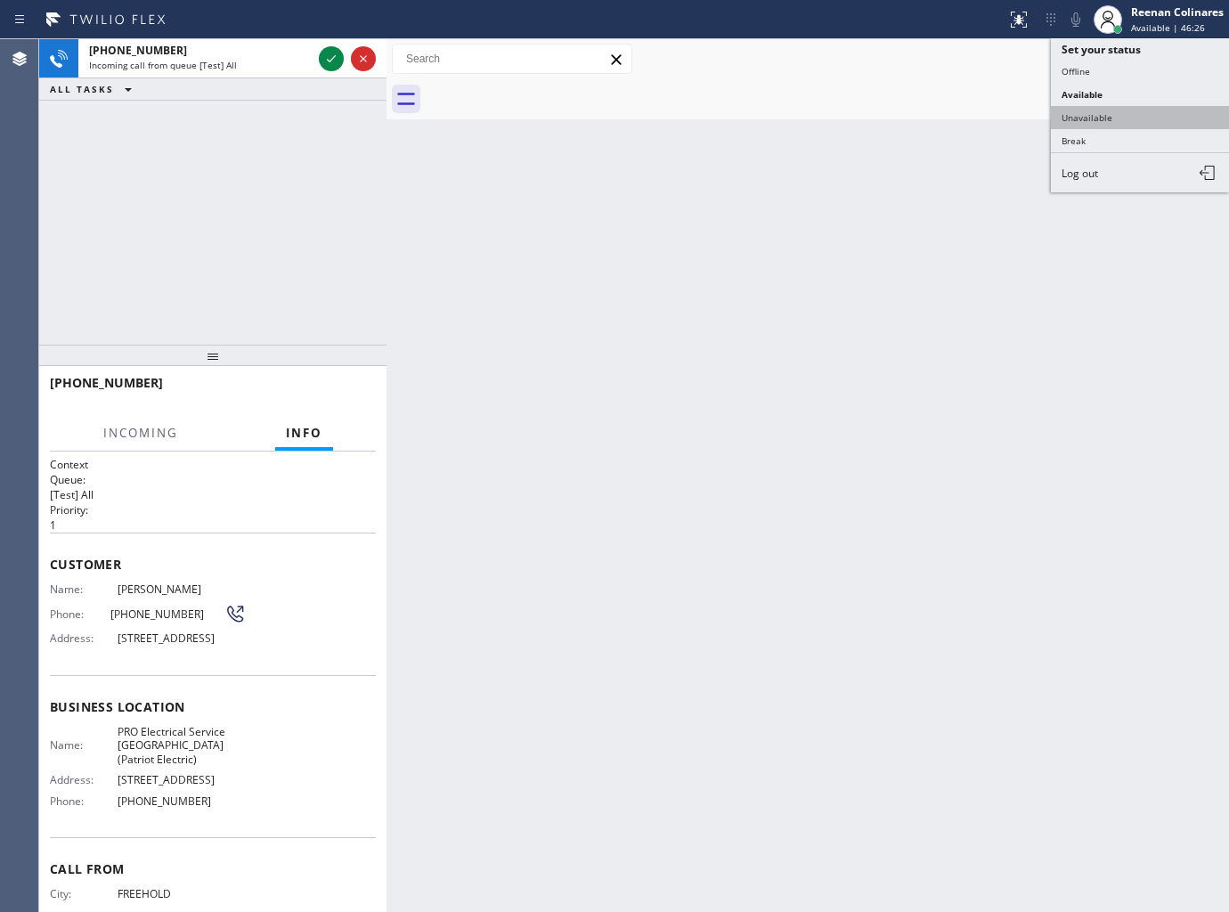
click at [1078, 116] on button "Unavailable" at bounding box center [1140, 117] width 178 height 23
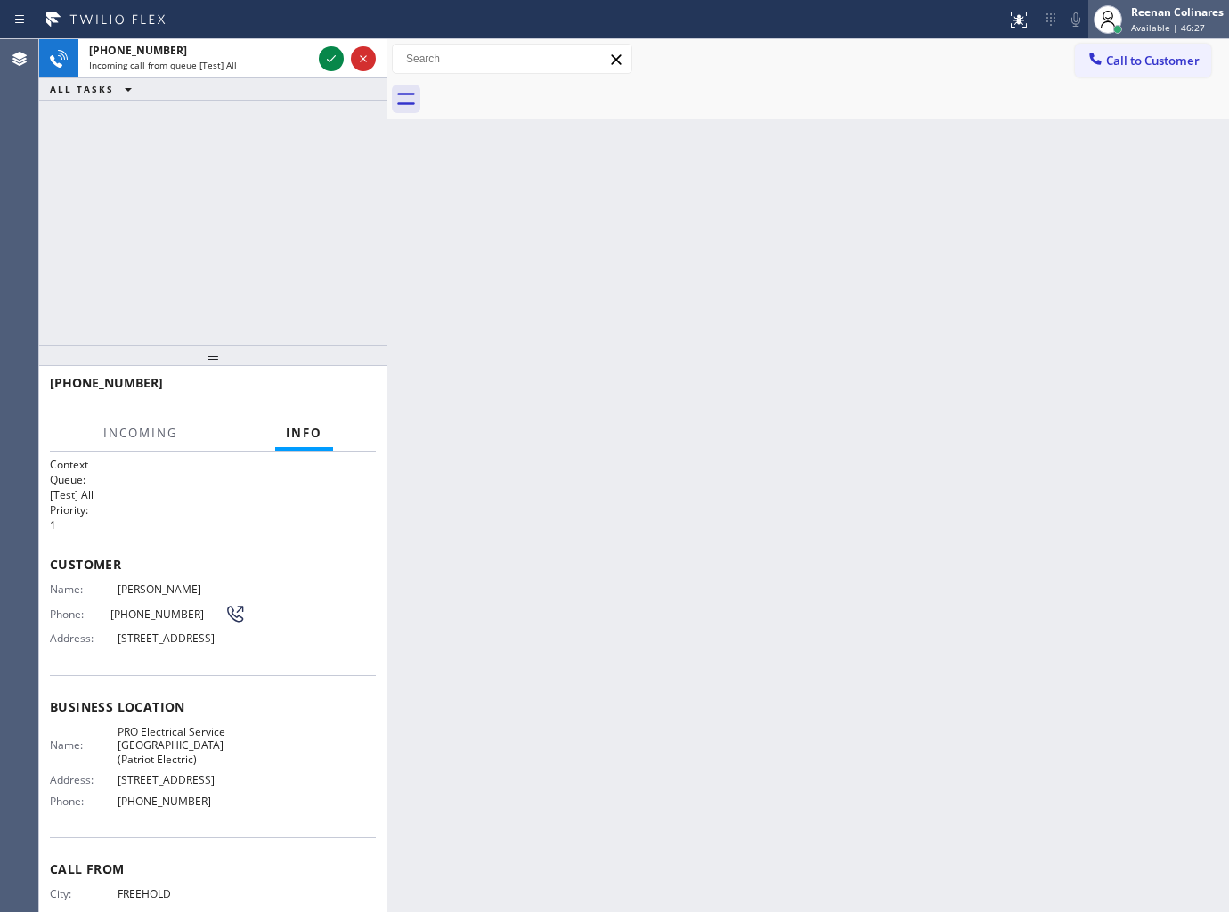
click at [1147, 20] on div "Reenan Colinares Available | 46:27" at bounding box center [1179, 19] width 102 height 31
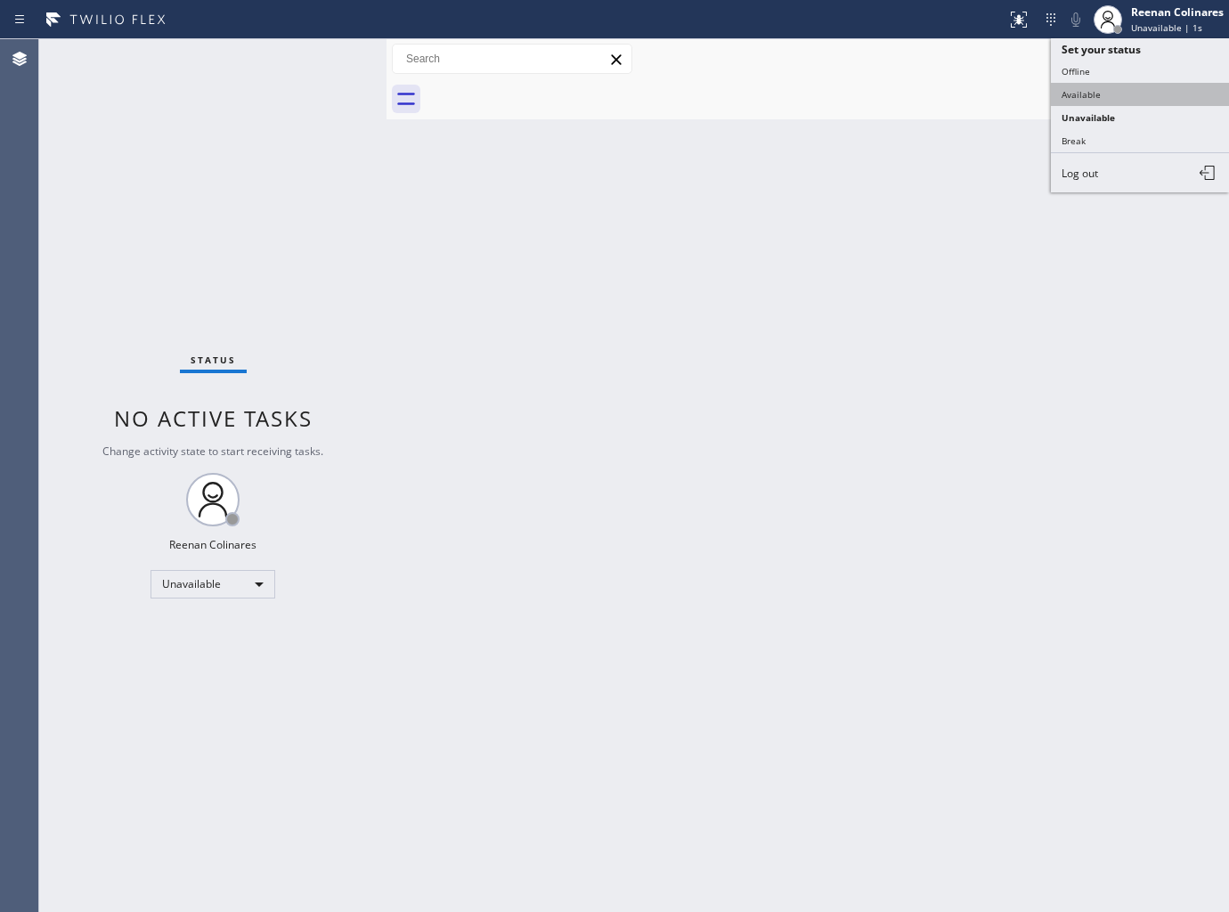
click at [1081, 90] on button "Available" at bounding box center [1140, 94] width 178 height 23
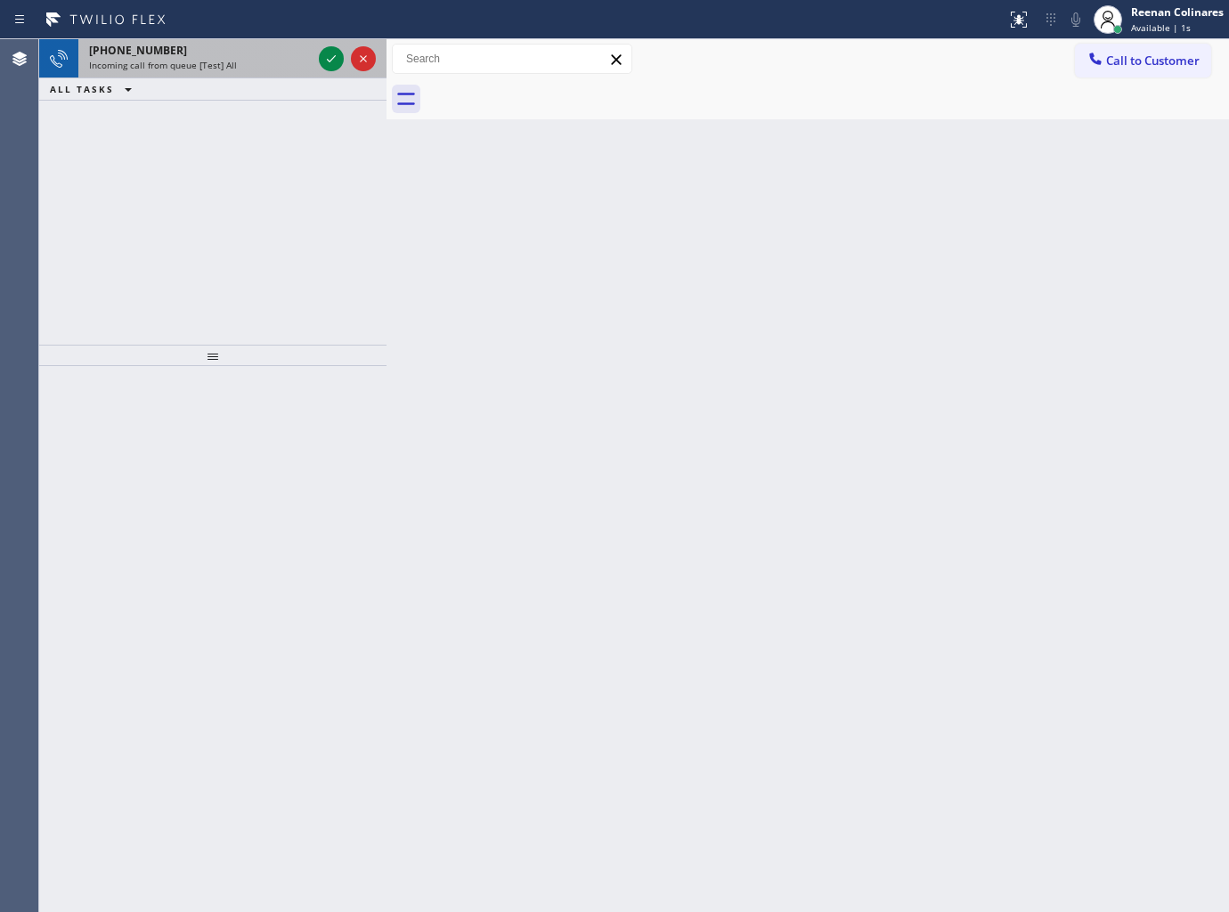
click at [227, 59] on span "Incoming call from queue [Test] All" at bounding box center [163, 65] width 148 height 12
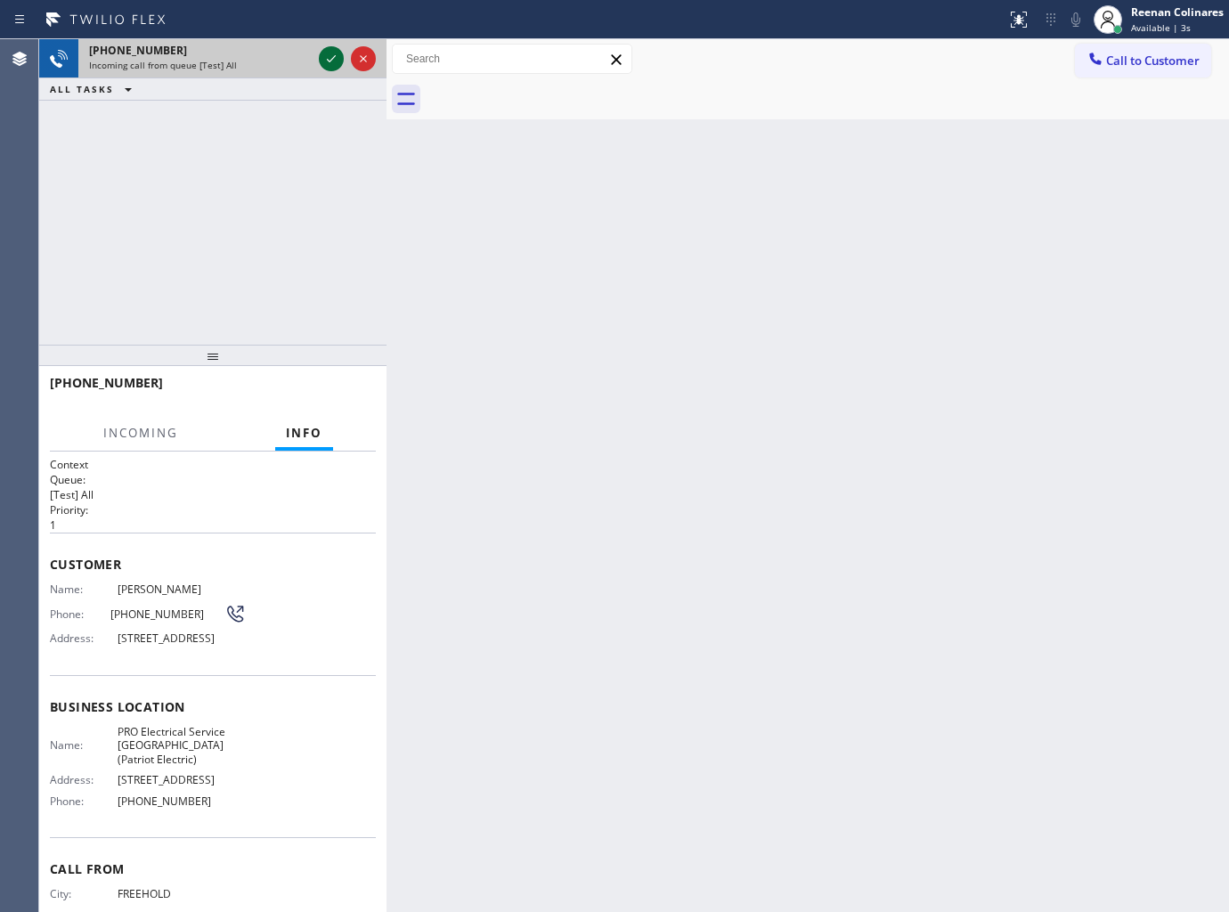
click at [323, 55] on icon at bounding box center [331, 58] width 21 height 21
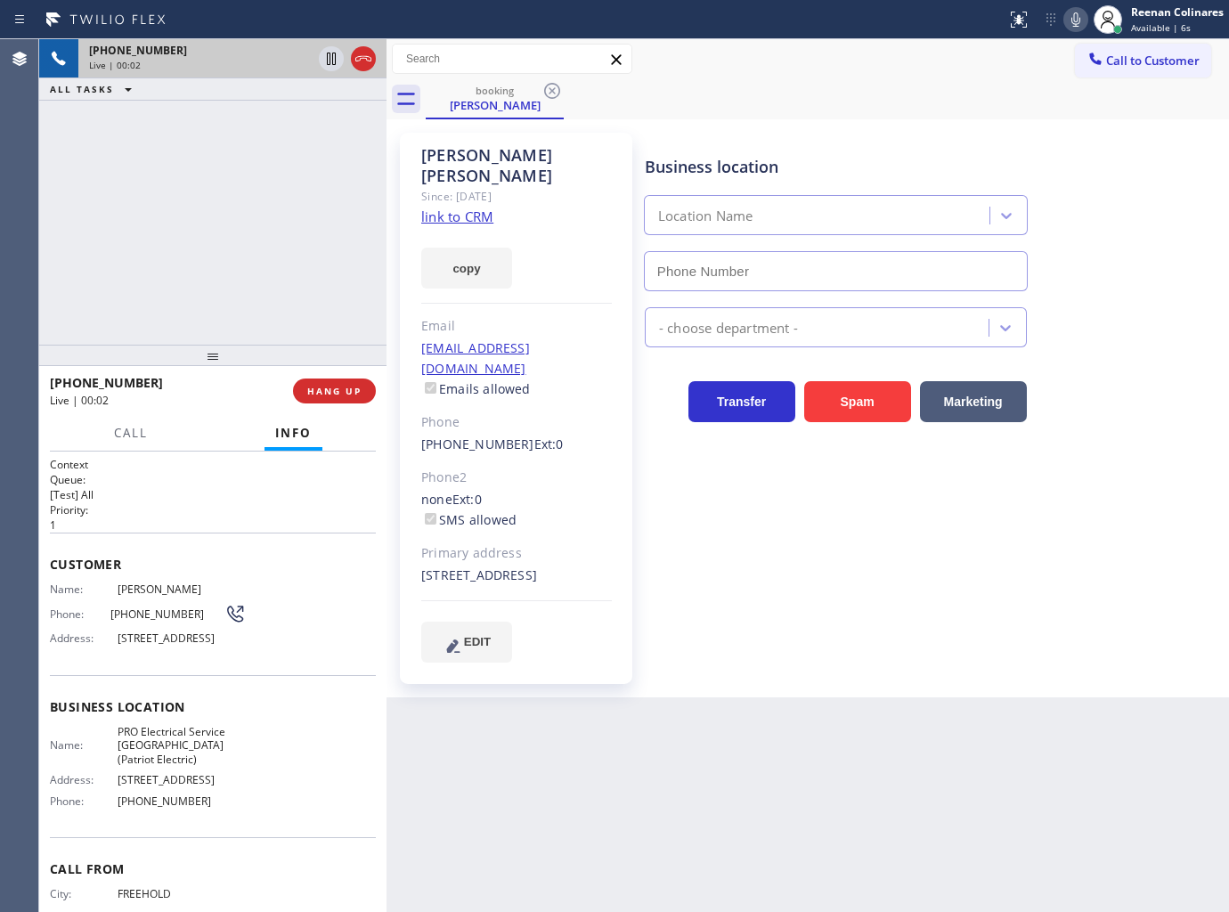
type input "(973) 798-1938"
click at [487, 248] on button "copy" at bounding box center [466, 268] width 91 height 41
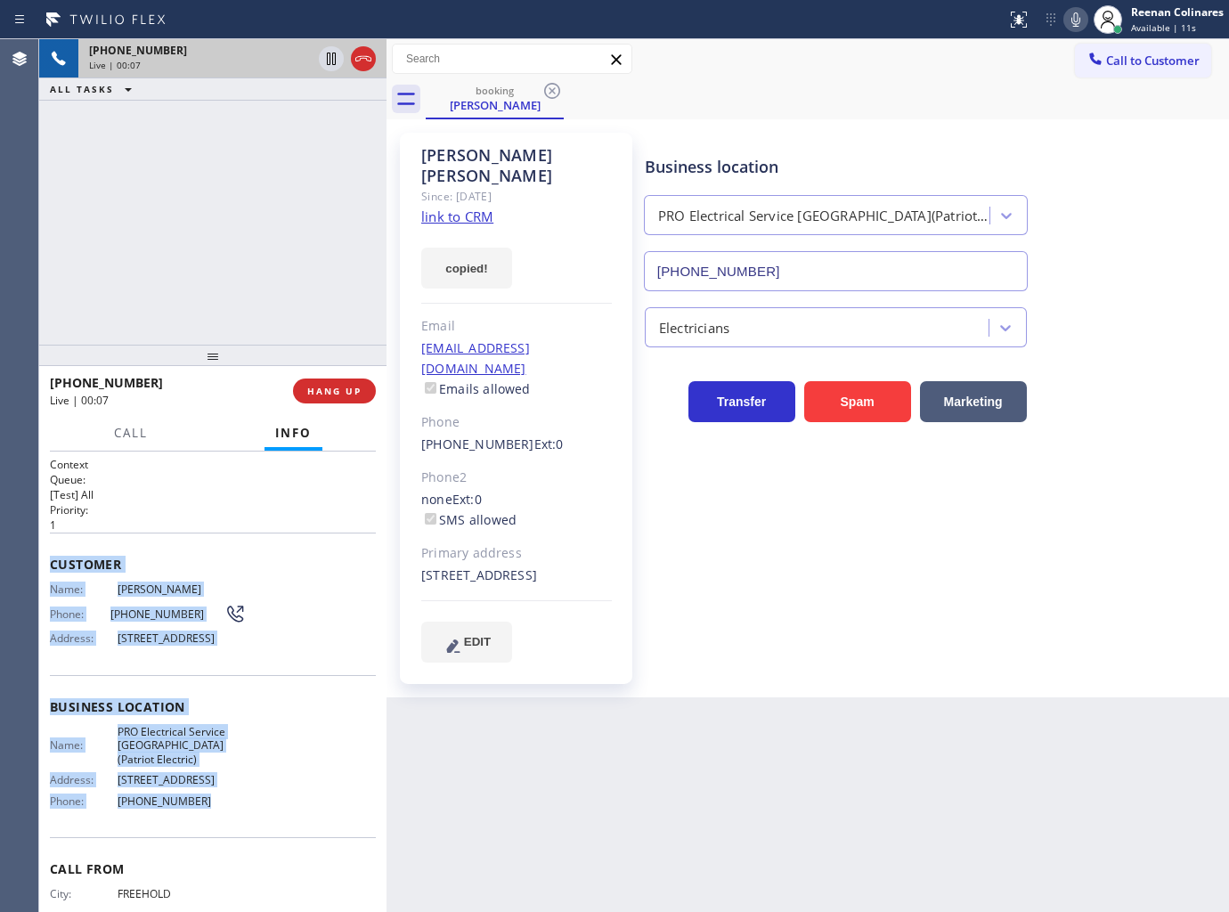
drag, startPoint x: 43, startPoint y: 556, endPoint x: 277, endPoint y: 852, distance: 377.9
click at [277, 852] on div "Context Queue: [Test] All Priority: 1 Customer Name: Roberto Santagati Phone: (…" at bounding box center [212, 682] width 347 height 461
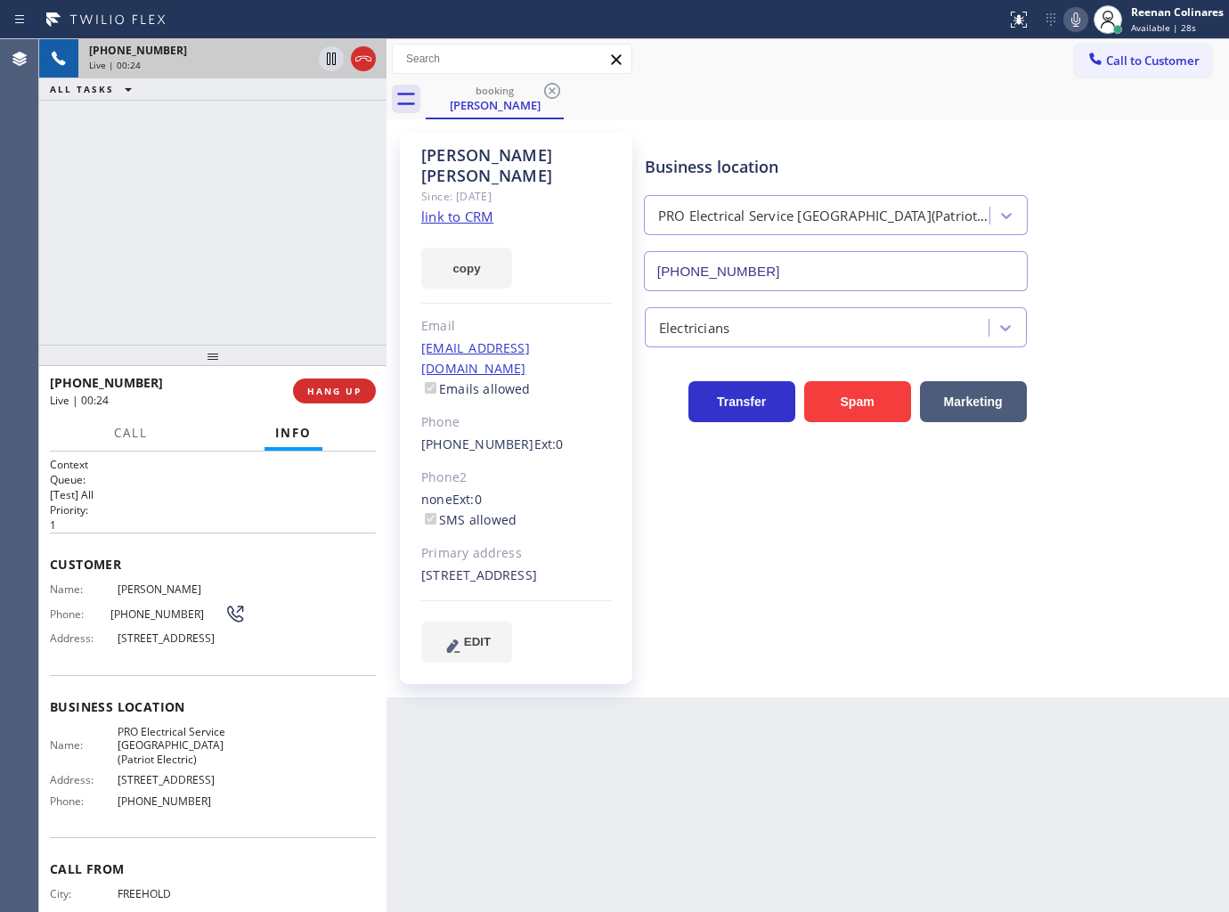
click at [400, 295] on div "Roberto Santagati Since: 20 may 2020 link to CRM copy Email santagatiroberto@gm…" at bounding box center [516, 408] width 232 height 551
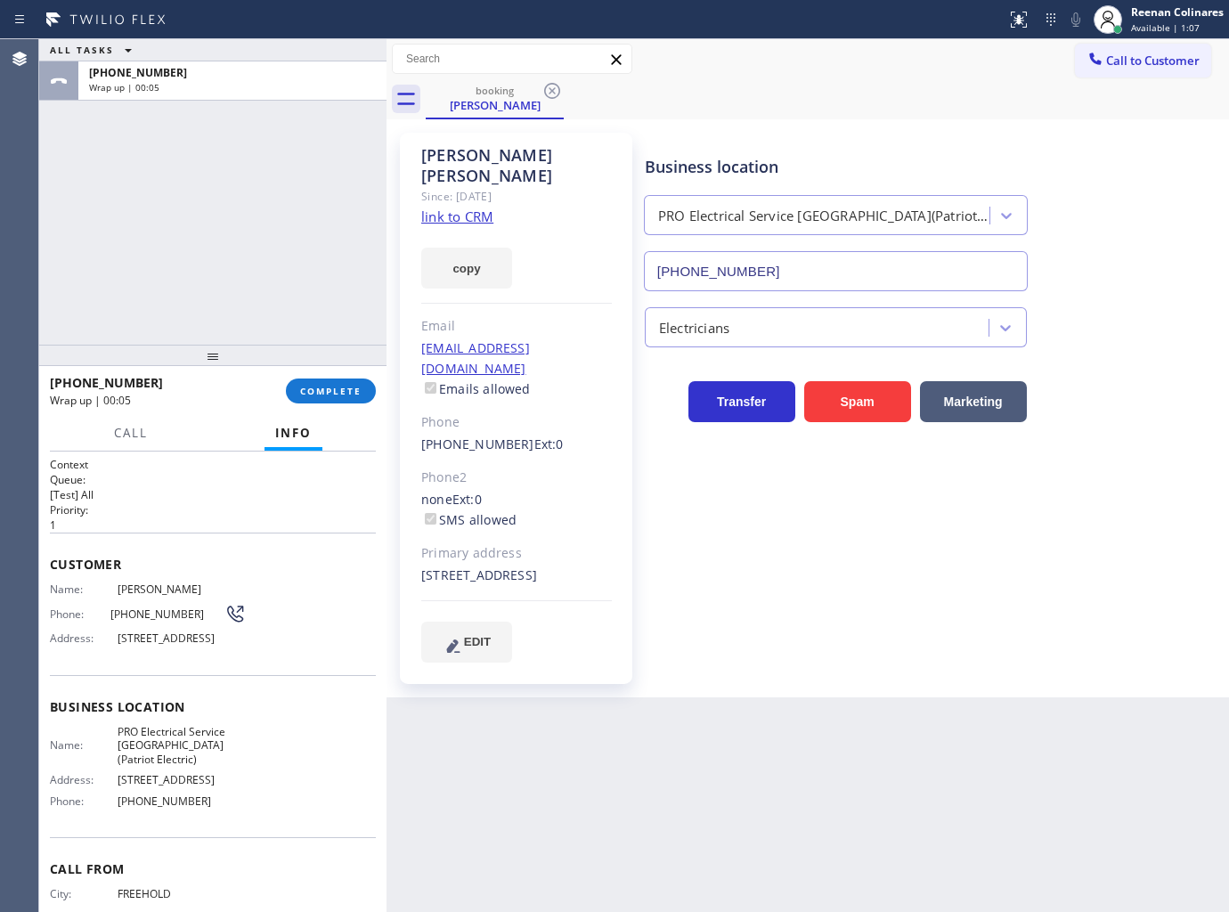
click at [808, 80] on div "booking Roberto Santagati" at bounding box center [827, 99] width 803 height 40
click at [449, 208] on link "link to CRM" at bounding box center [457, 217] width 72 height 18
click at [336, 394] on span "COMPLETE" at bounding box center [330, 391] width 61 height 12
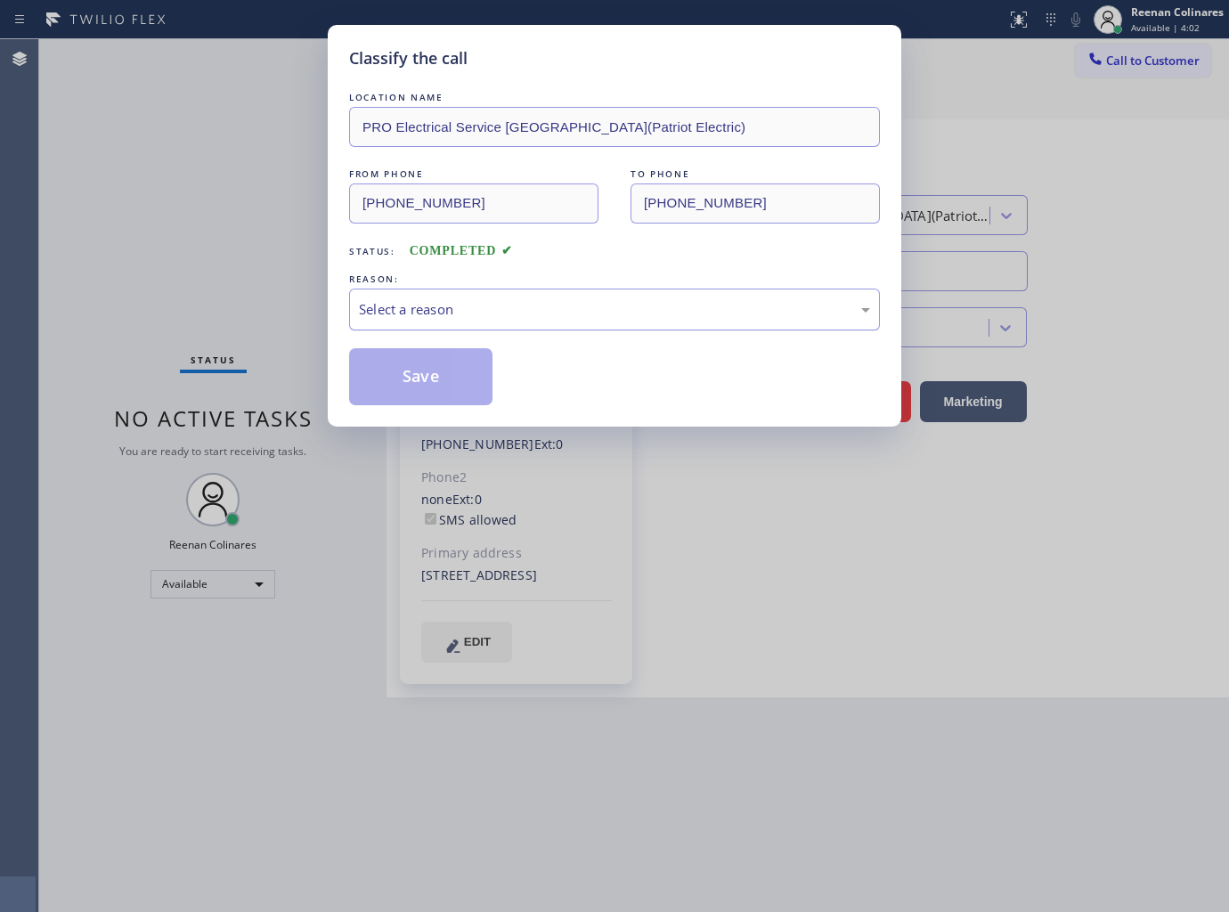
click at [428, 306] on div "Select a reason" at bounding box center [614, 309] width 511 height 20
click at [388, 372] on button "Save" at bounding box center [420, 376] width 143 height 57
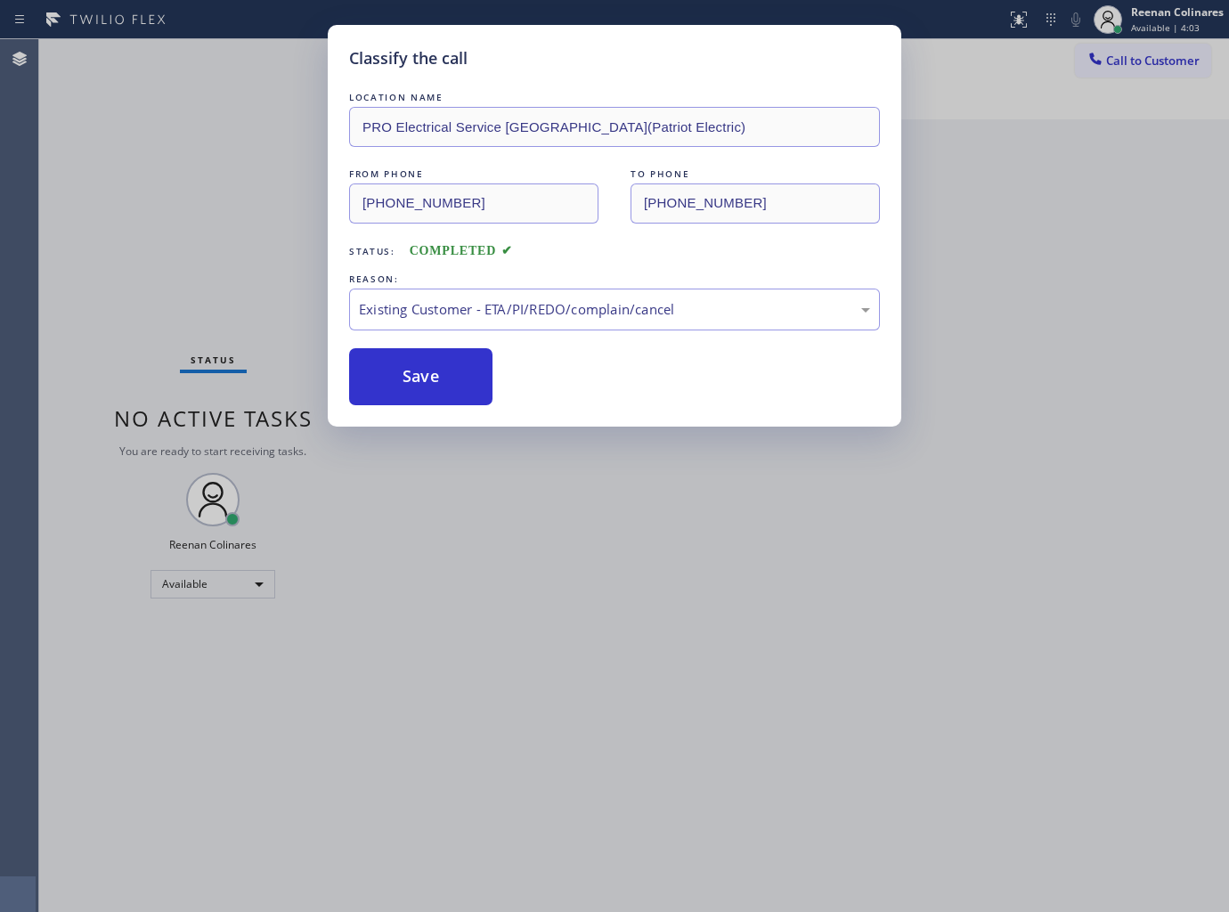
click at [118, 298] on div "Classify the call LOCATION NAME PRO Electrical Service Midland Park(Patriot Ele…" at bounding box center [614, 456] width 1229 height 912
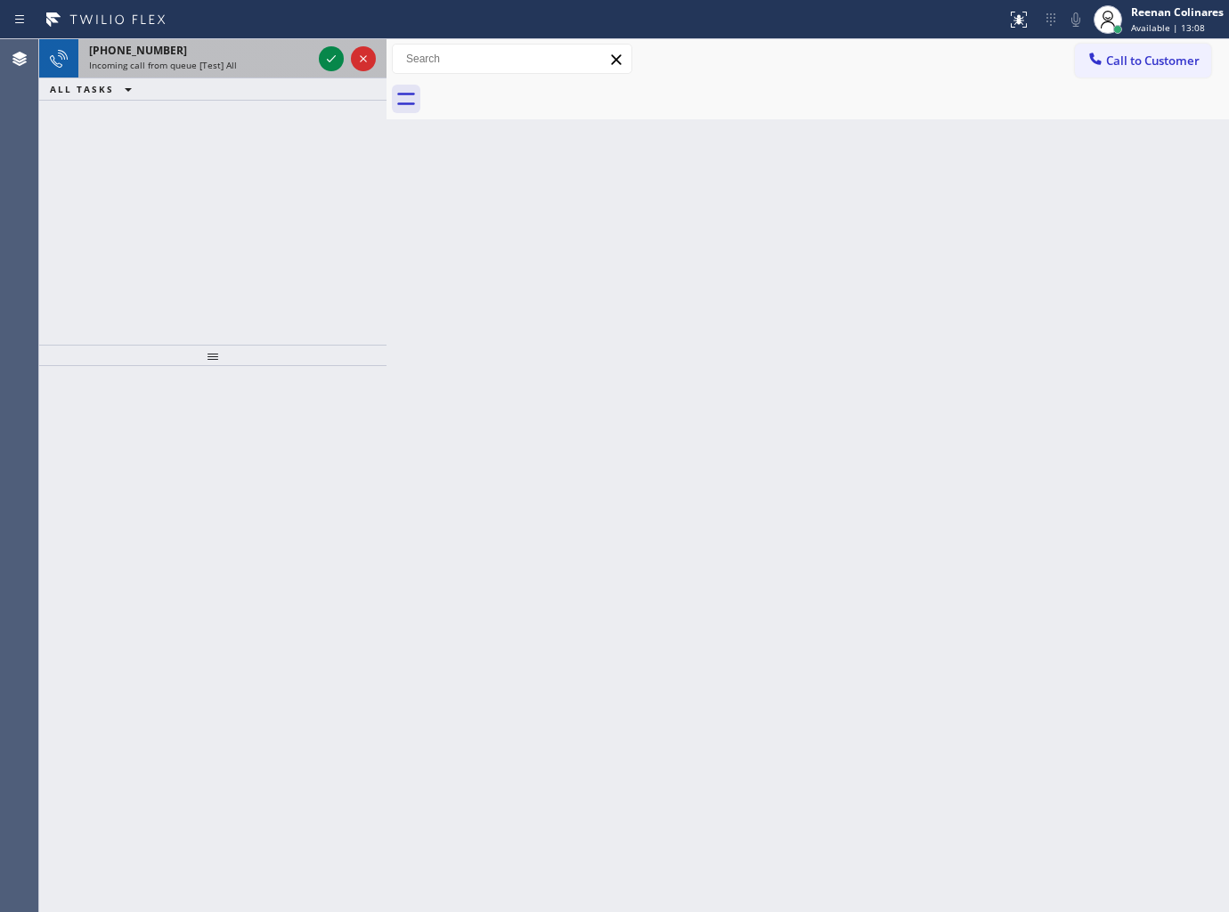
click at [261, 62] on div "Incoming call from queue [Test] All" at bounding box center [200, 65] width 223 height 12
click at [236, 64] on span "Incoming call from queue Paid Ads Calls" at bounding box center [174, 65] width 170 height 12
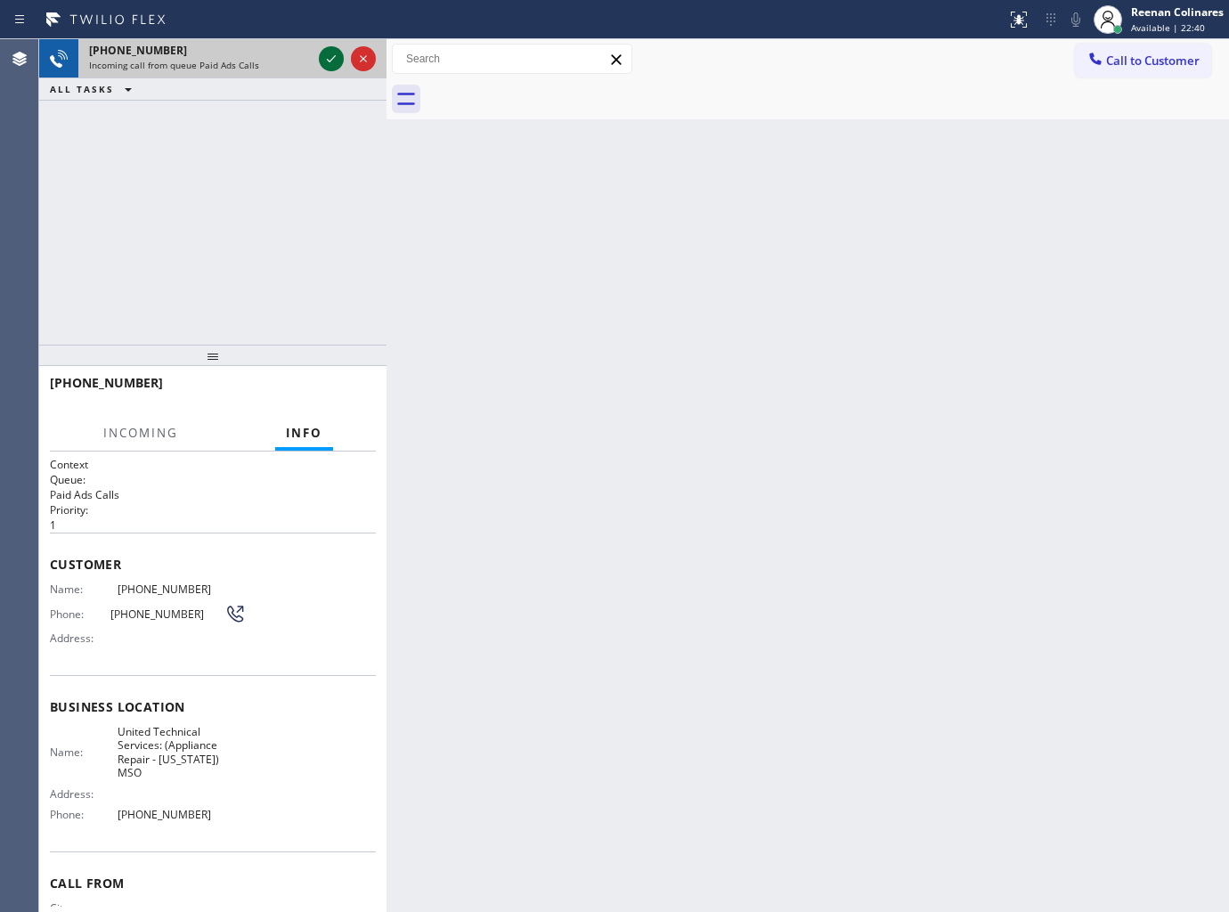
click at [330, 56] on icon at bounding box center [331, 58] width 21 height 21
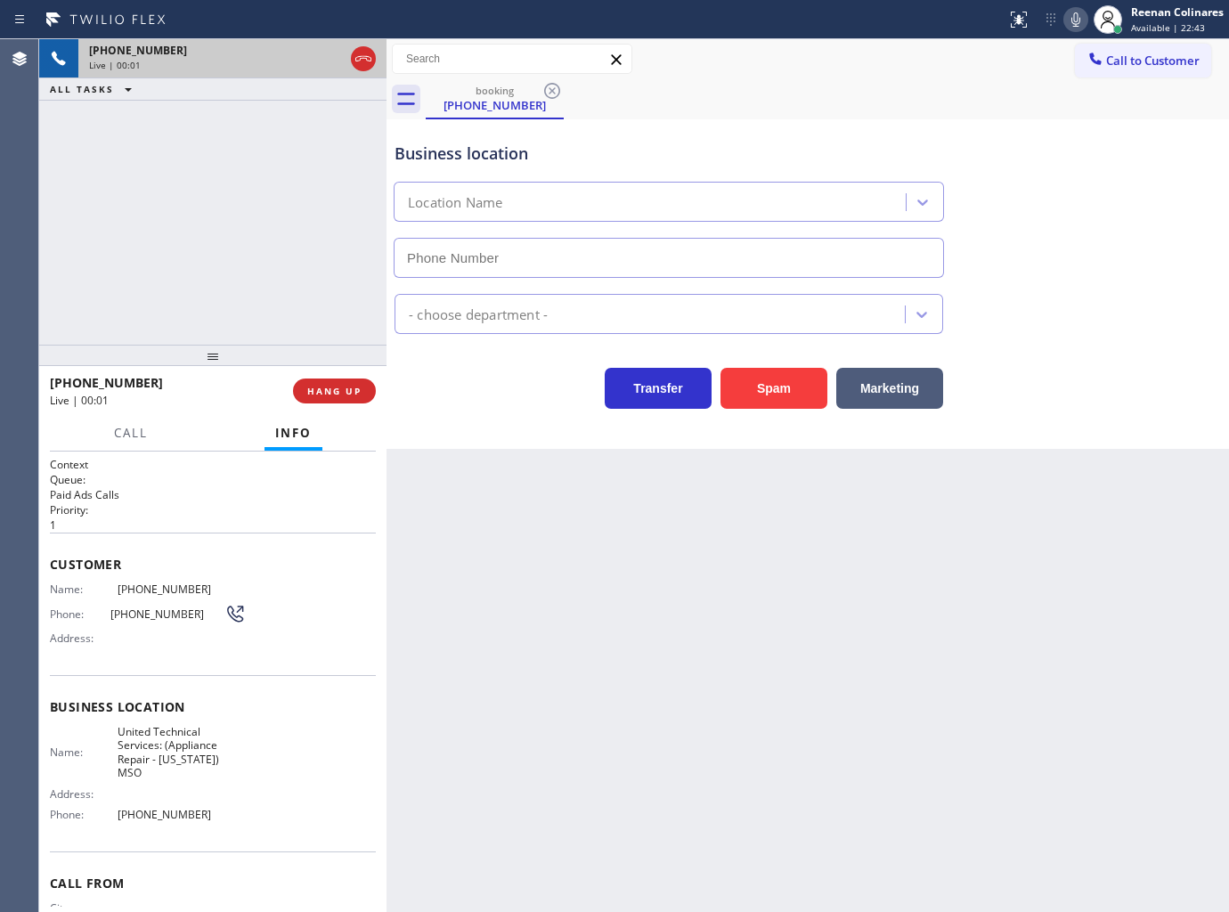
type input "(518) 363-7102"
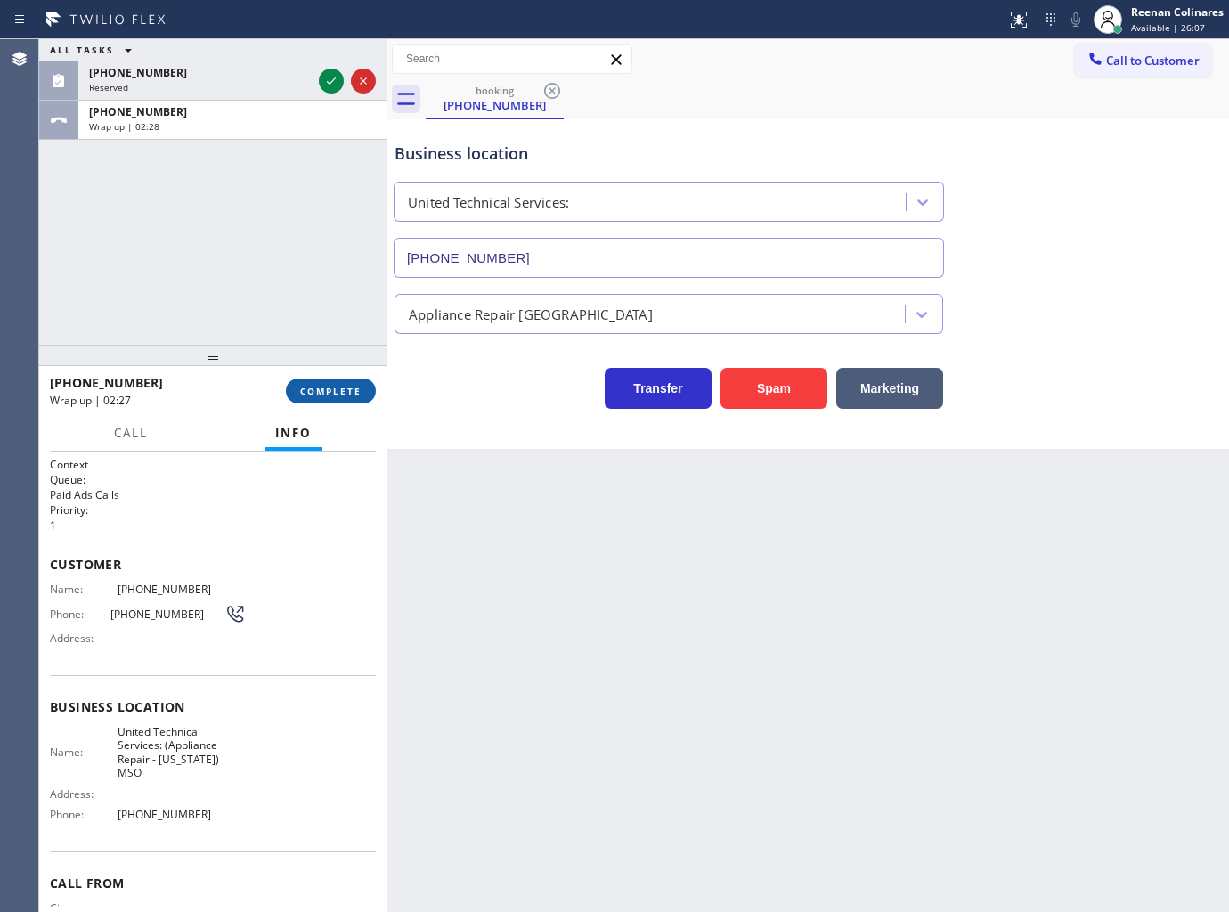
click at [328, 383] on button "COMPLETE" at bounding box center [331, 391] width 90 height 25
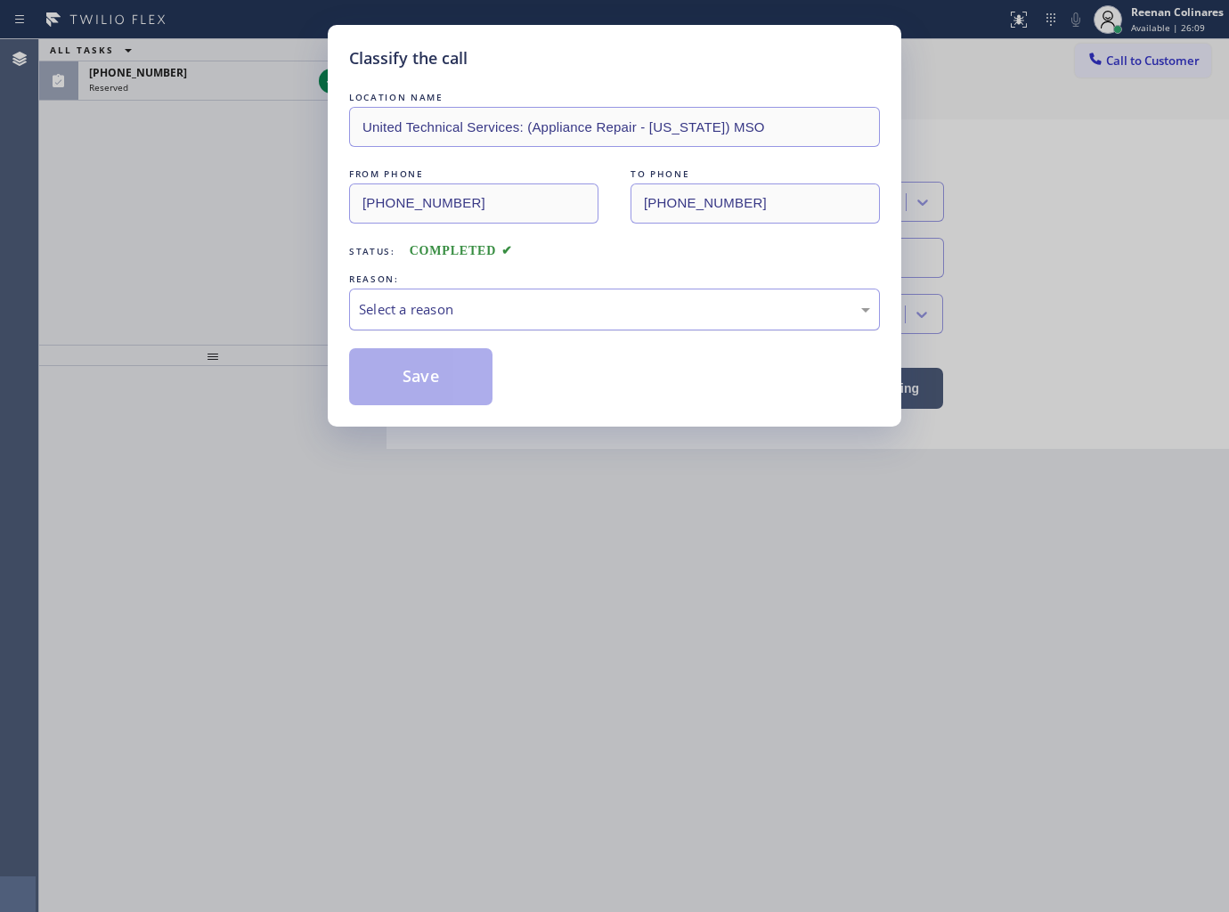
click at [420, 318] on div "Select a reason" at bounding box center [614, 309] width 511 height 20
click at [402, 370] on button "Save" at bounding box center [420, 376] width 143 height 57
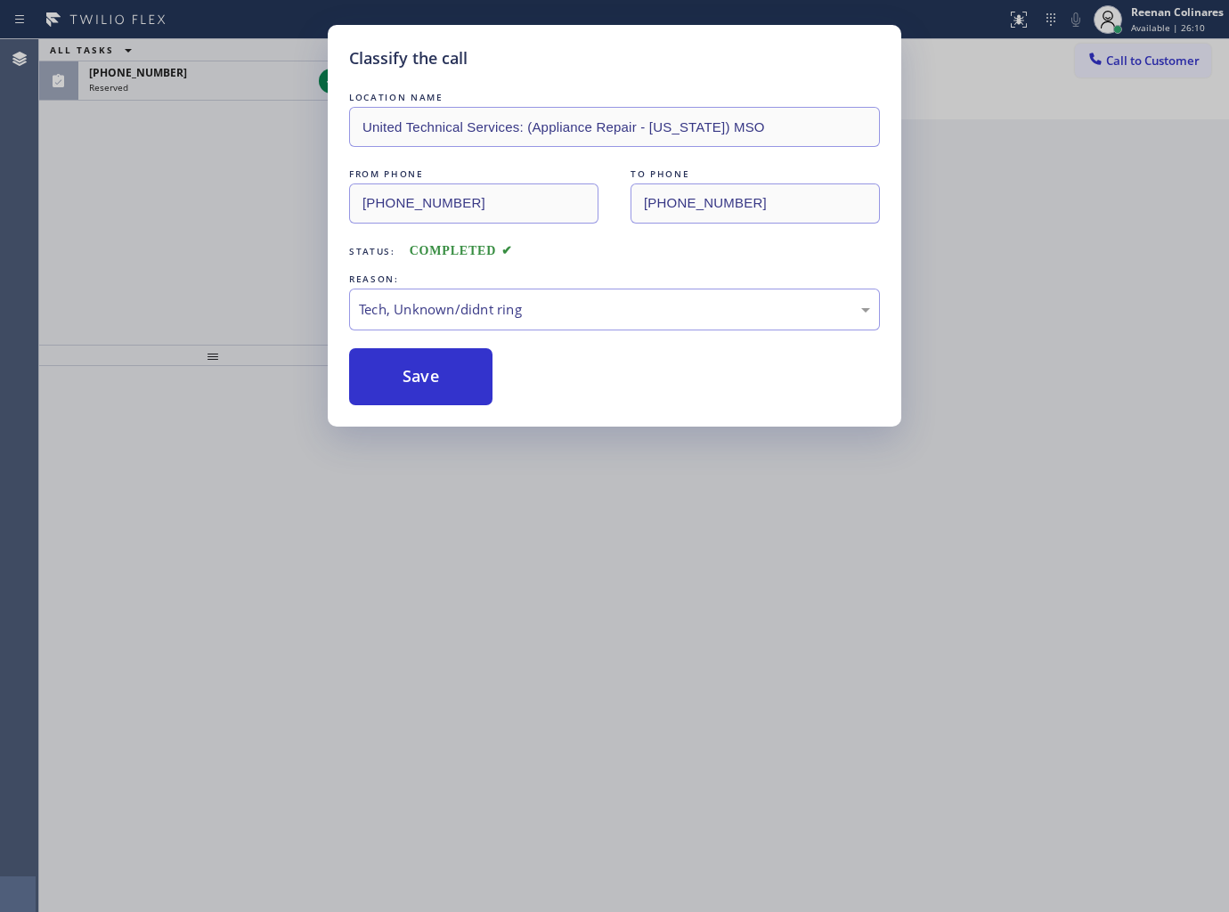
click at [252, 322] on div "Classify the call LOCATION NAME United Technical Services: (Appliance Repair - …" at bounding box center [614, 456] width 1229 height 912
click at [208, 81] on div "Classify the call LOCATION NAME United Technical Services: (Appliance Repair - …" at bounding box center [614, 456] width 1229 height 912
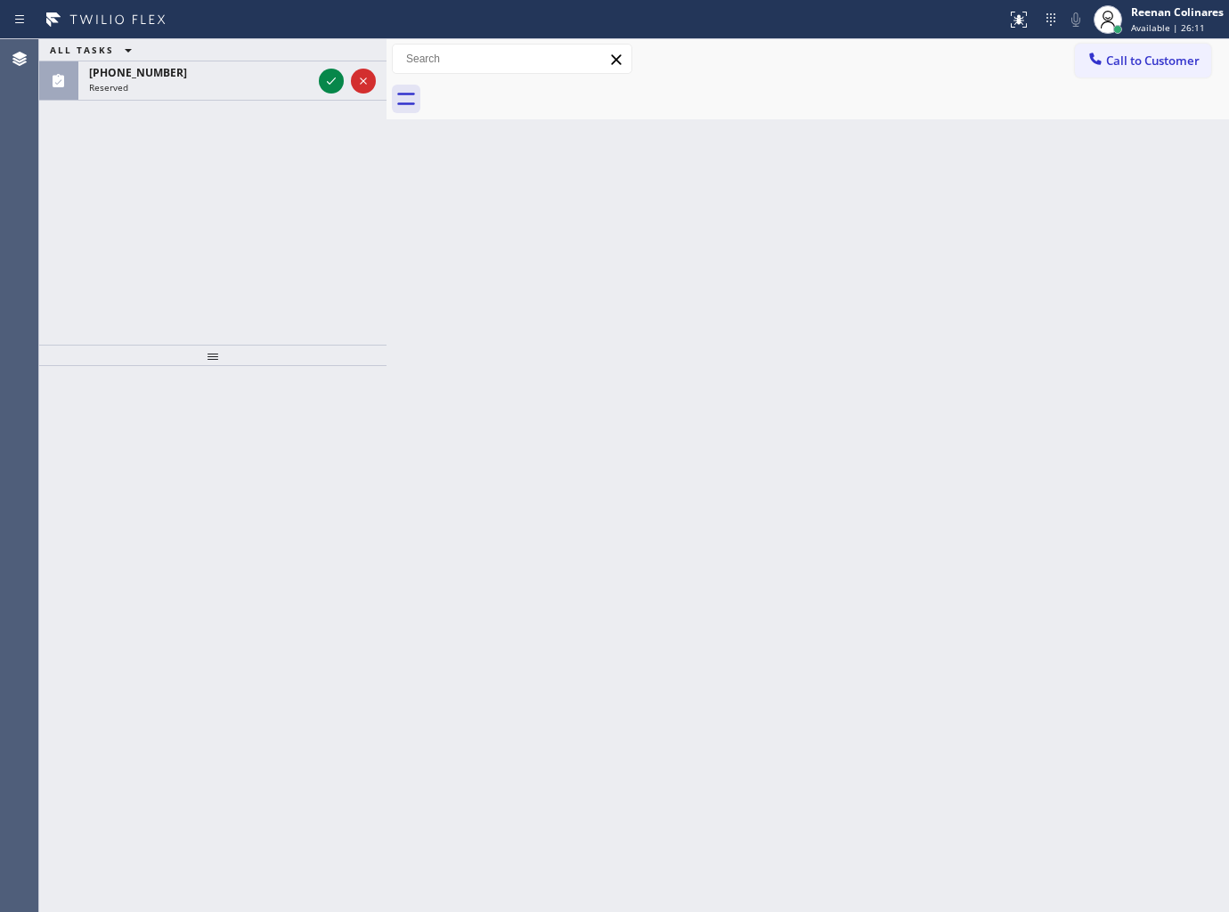
click at [208, 81] on div "Reserved" at bounding box center [200, 87] width 223 height 12
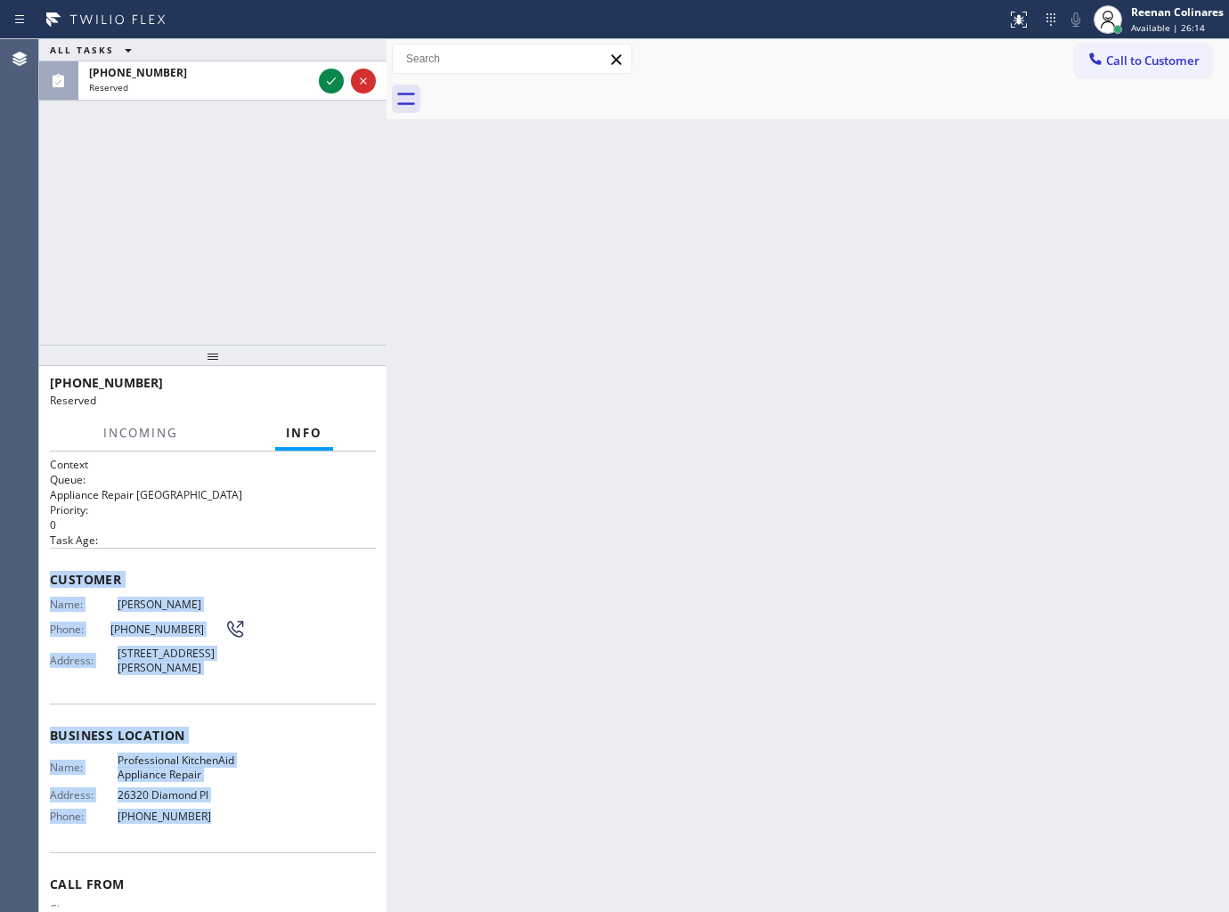
drag, startPoint x: 45, startPoint y: 577, endPoint x: 326, endPoint y: 825, distance: 374.2
click at [296, 825] on div "Context Queue: Appliance Repair High End Priority: 0 Task Age: Customer Name: T…" at bounding box center [212, 682] width 347 height 461
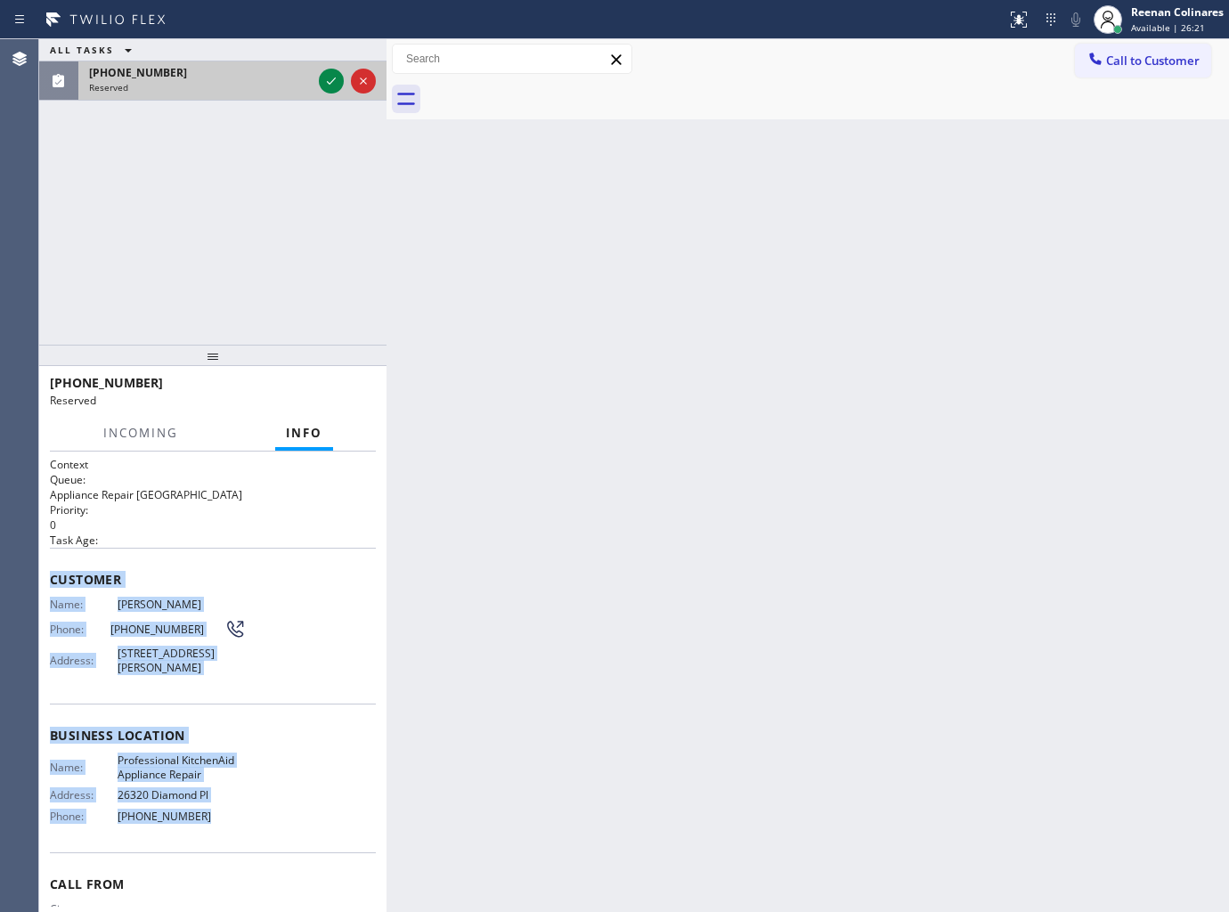
click at [292, 87] on div "Reserved" at bounding box center [200, 87] width 223 height 12
click at [333, 78] on icon at bounding box center [331, 80] width 21 height 21
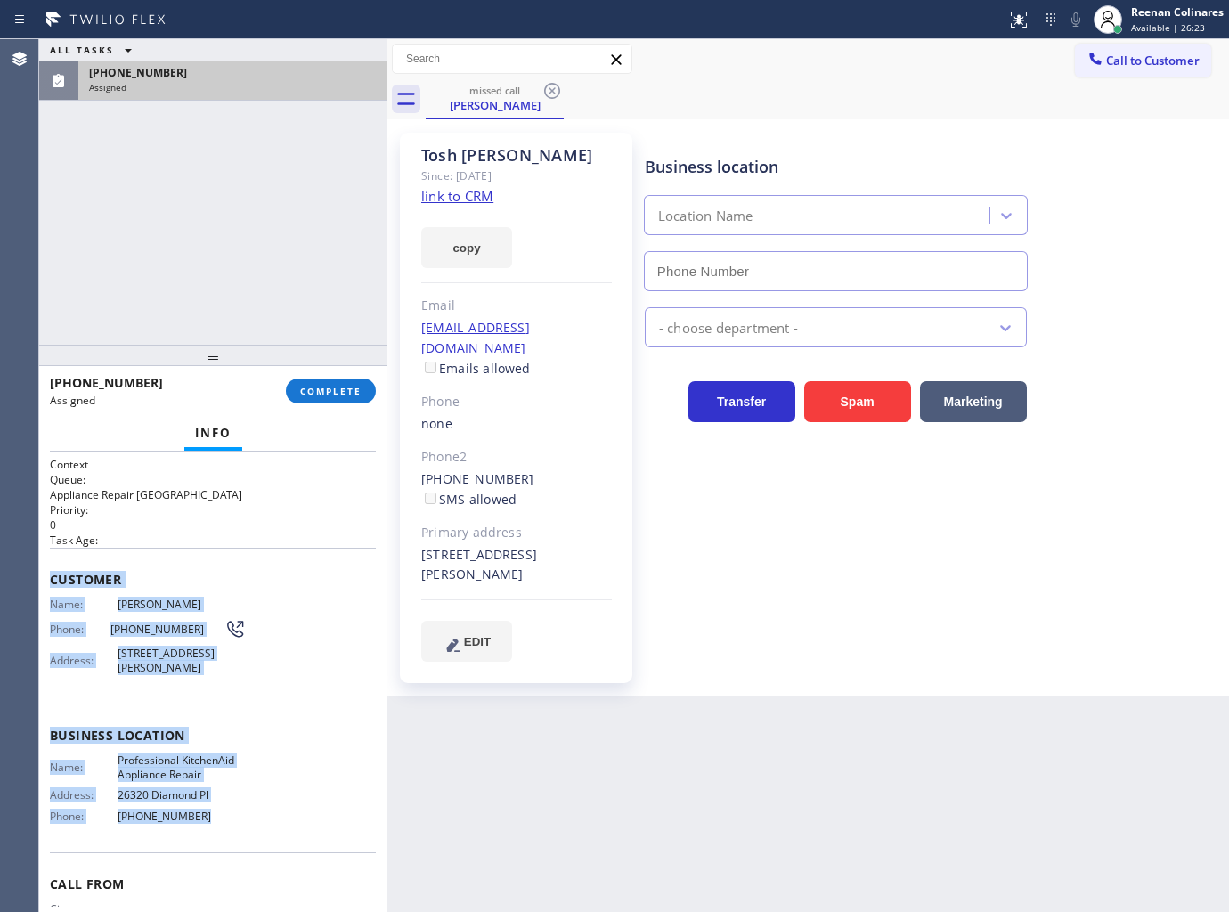
type input "(661) 465-2752"
click at [340, 385] on span "COMPLETE" at bounding box center [330, 391] width 61 height 12
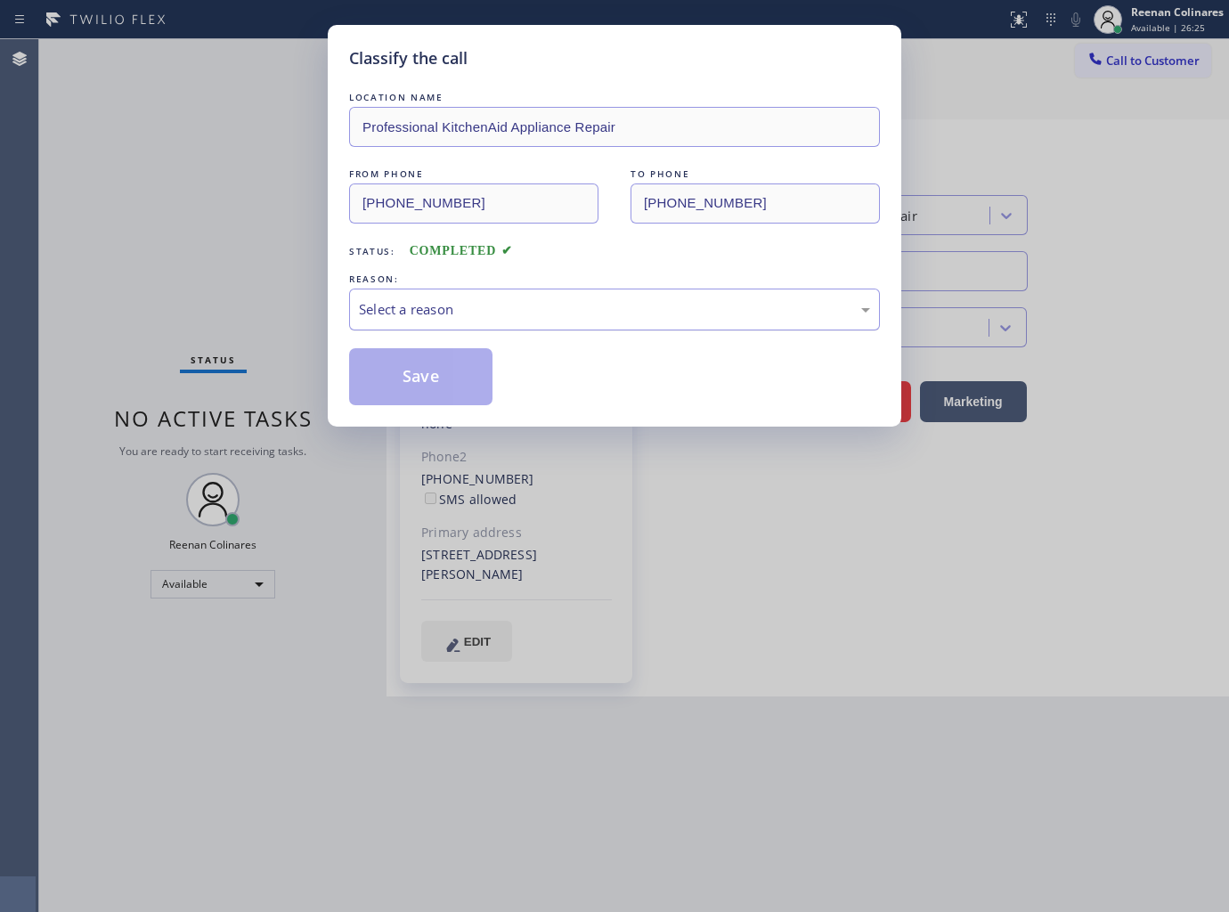
click at [414, 315] on div "Select a reason" at bounding box center [614, 309] width 511 height 20
click at [405, 357] on button "Save" at bounding box center [420, 376] width 143 height 57
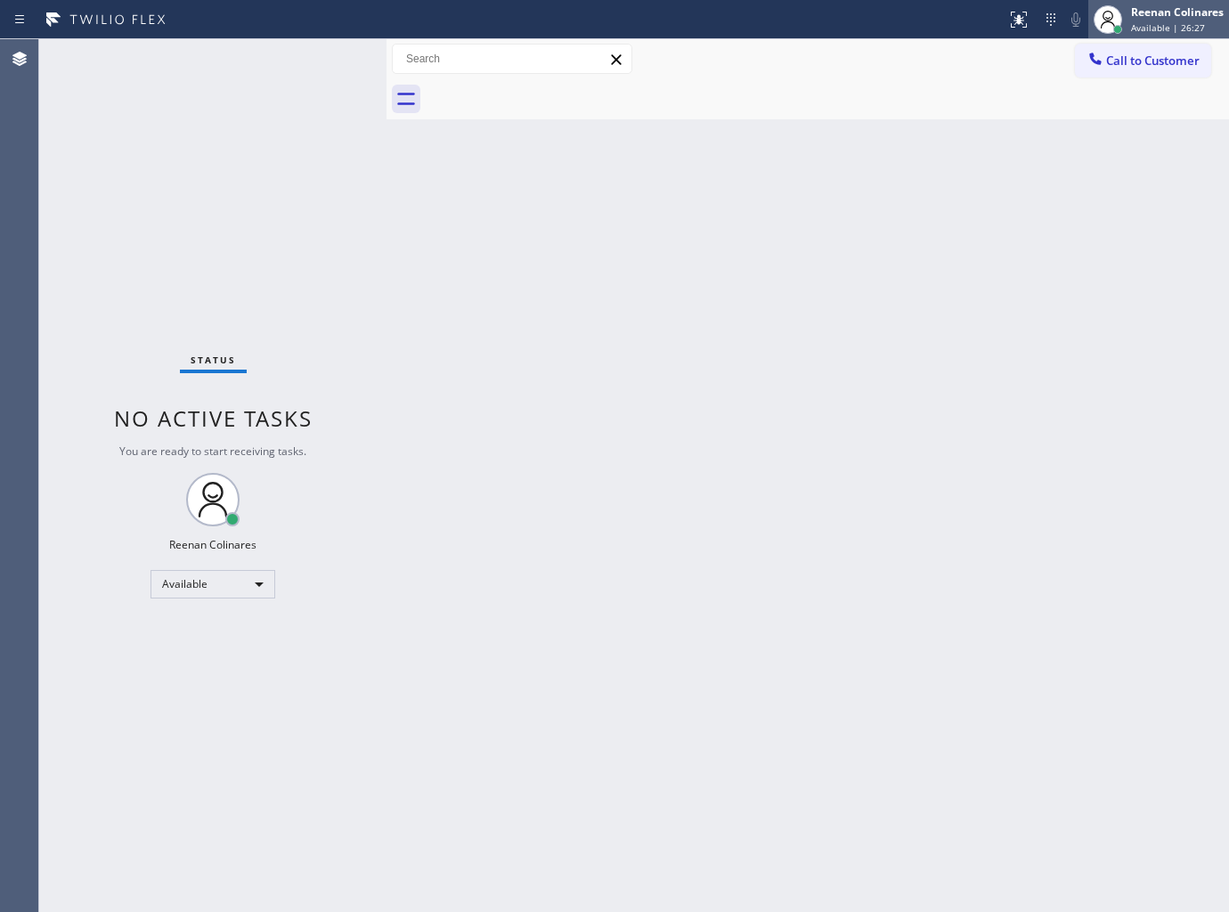
click at [1118, 21] on icon at bounding box center [1107, 19] width 21 height 21
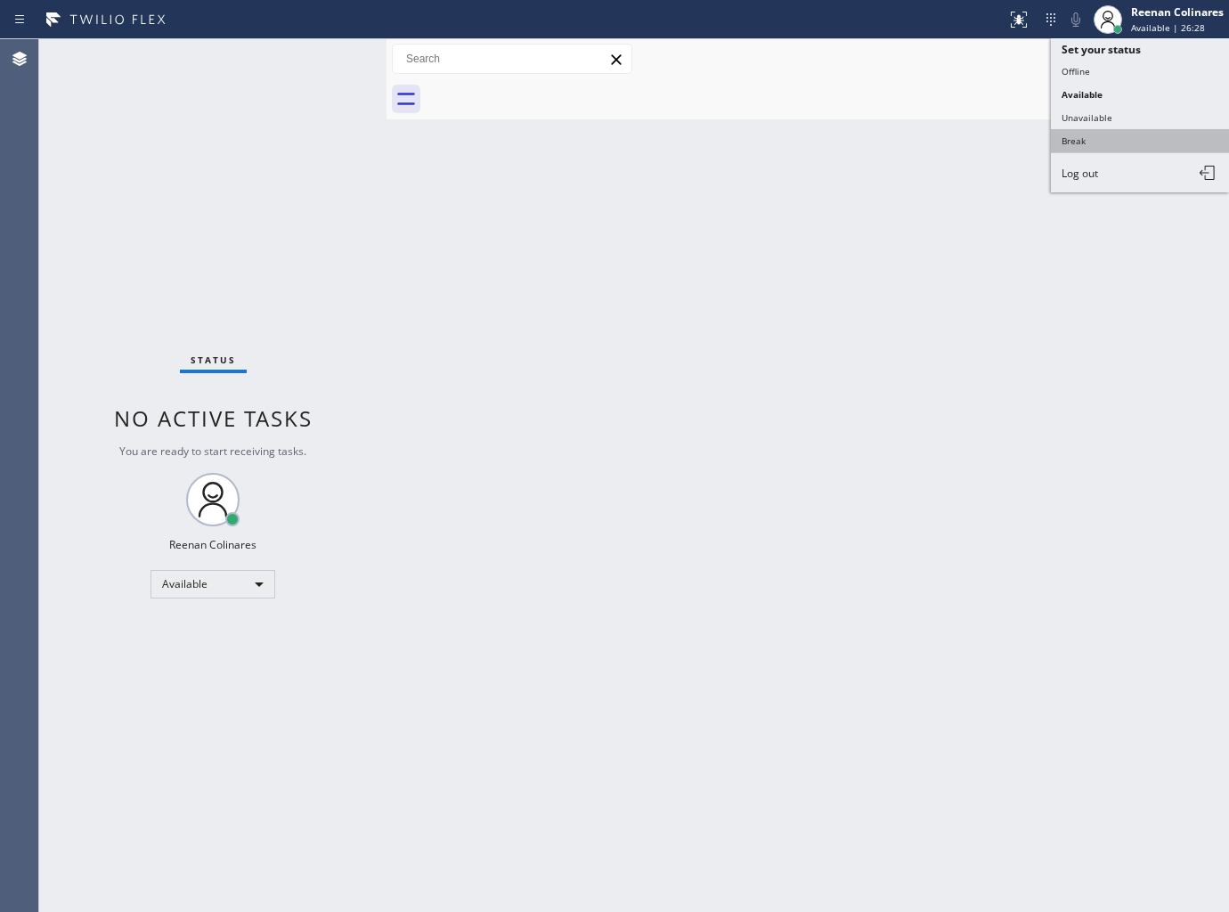
click at [1071, 147] on button "Break" at bounding box center [1140, 140] width 178 height 23
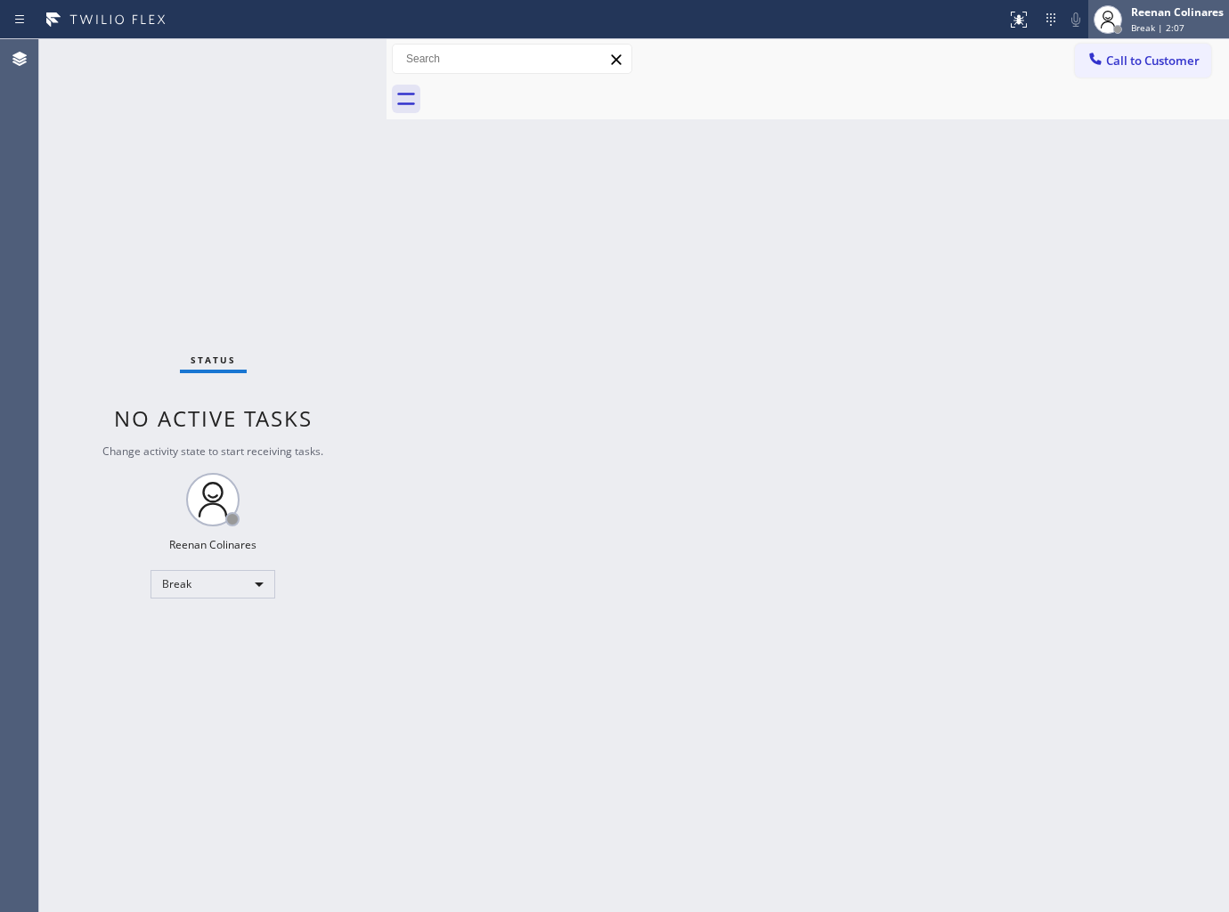
click at [1167, 15] on div "Reenan Colinares" at bounding box center [1177, 11] width 93 height 15
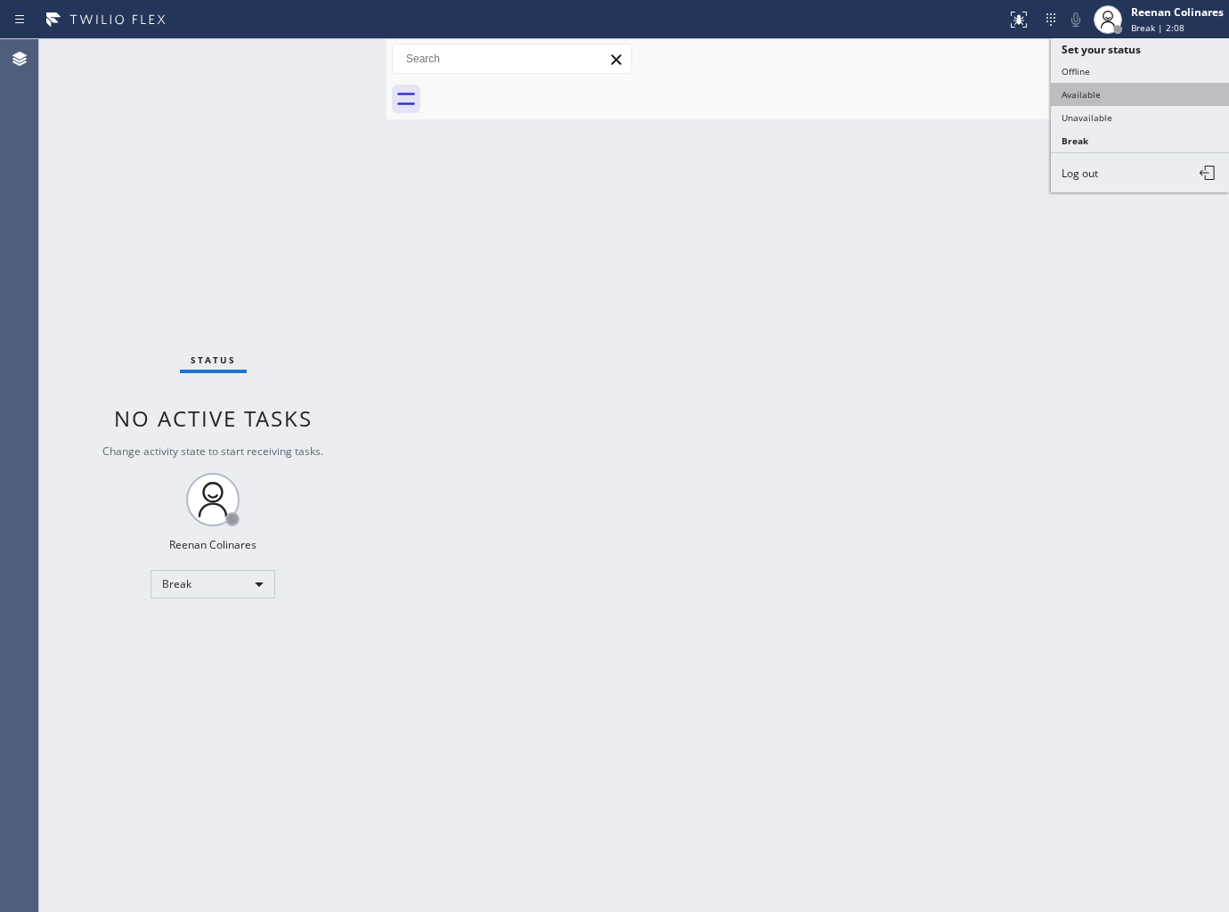
click at [1078, 99] on button "Available" at bounding box center [1140, 94] width 178 height 23
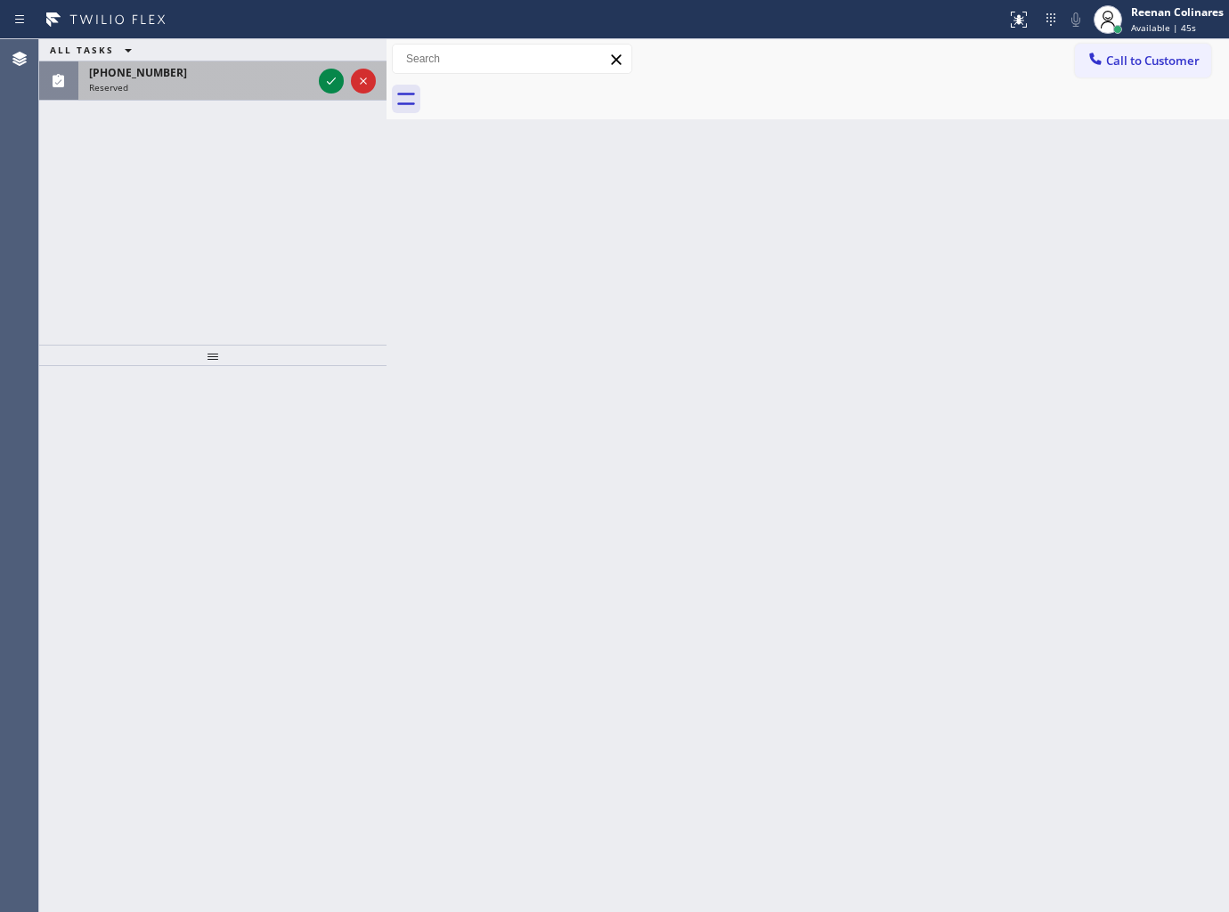
click at [280, 90] on div "Reserved" at bounding box center [200, 87] width 223 height 12
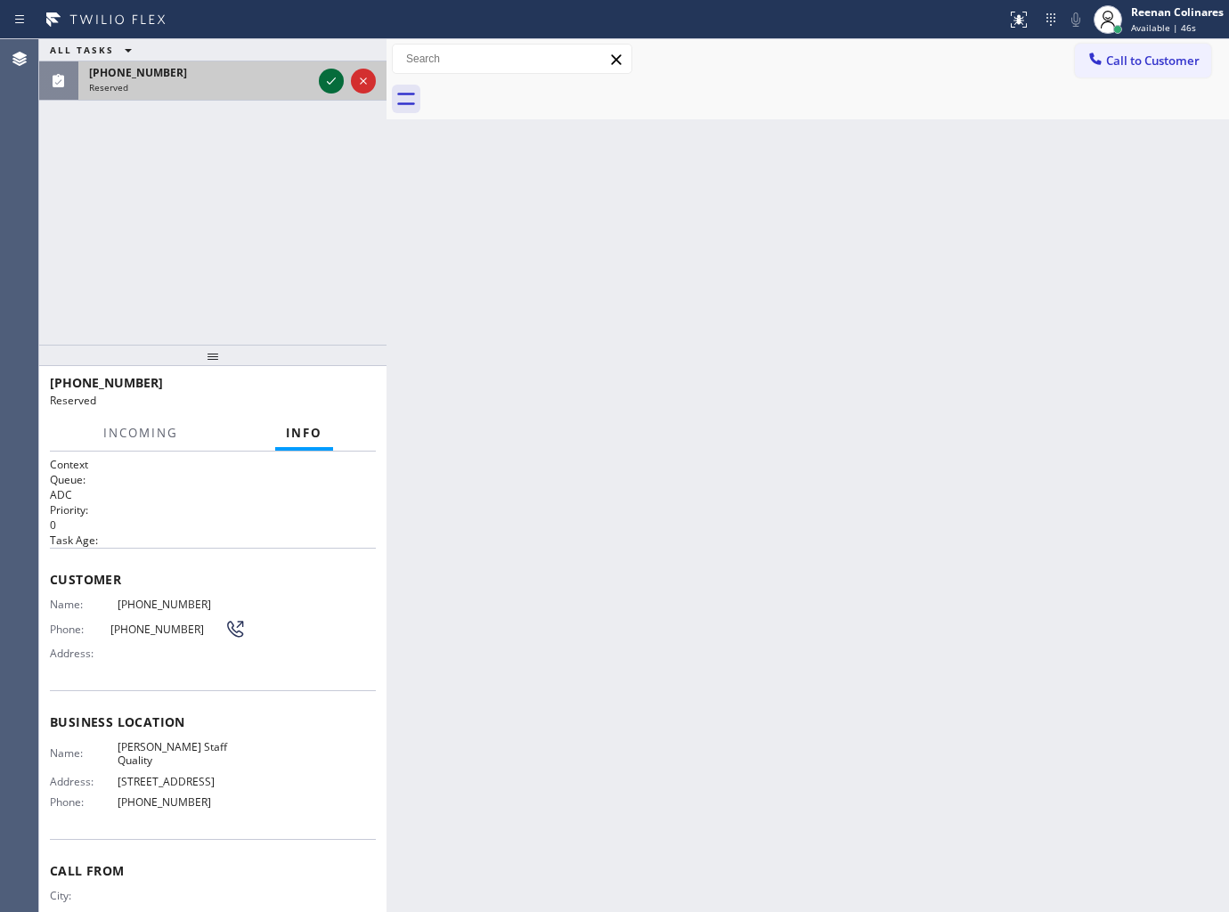
click at [327, 78] on icon at bounding box center [331, 80] width 21 height 21
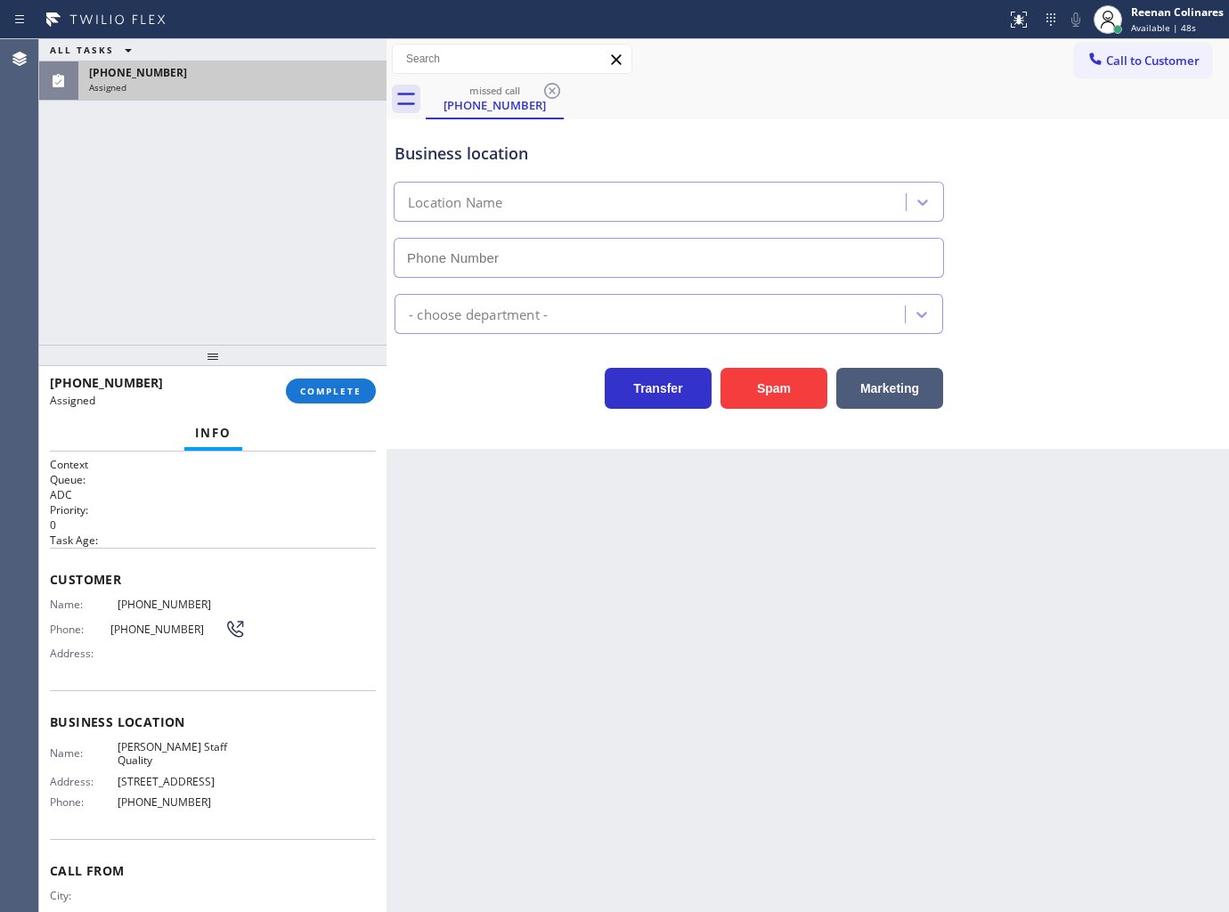
type input "(609) 496-5323"
click at [321, 387] on span "COMPLETE" at bounding box center [330, 391] width 61 height 12
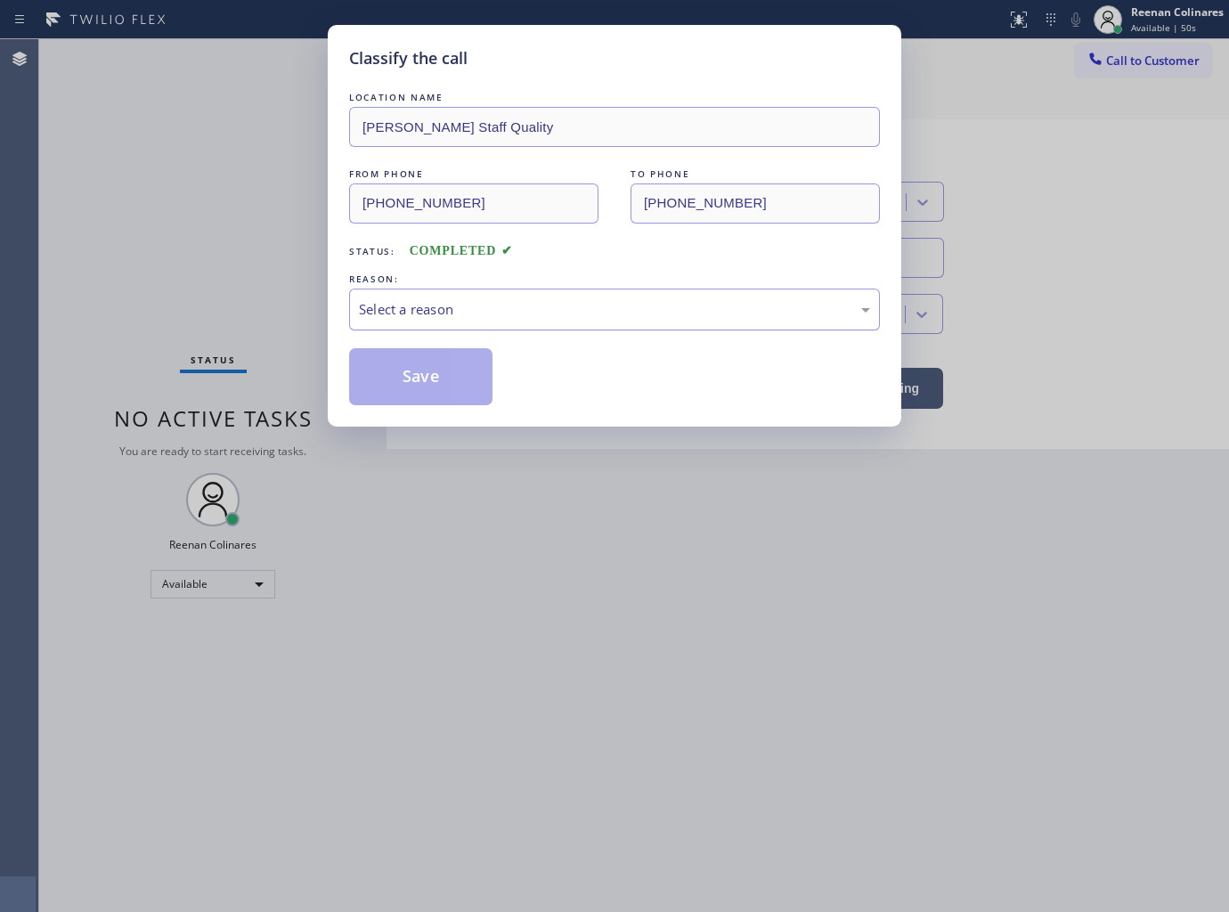
click at [423, 305] on div "Select a reason" at bounding box center [614, 309] width 511 height 20
click at [386, 384] on button "Save" at bounding box center [420, 376] width 143 height 57
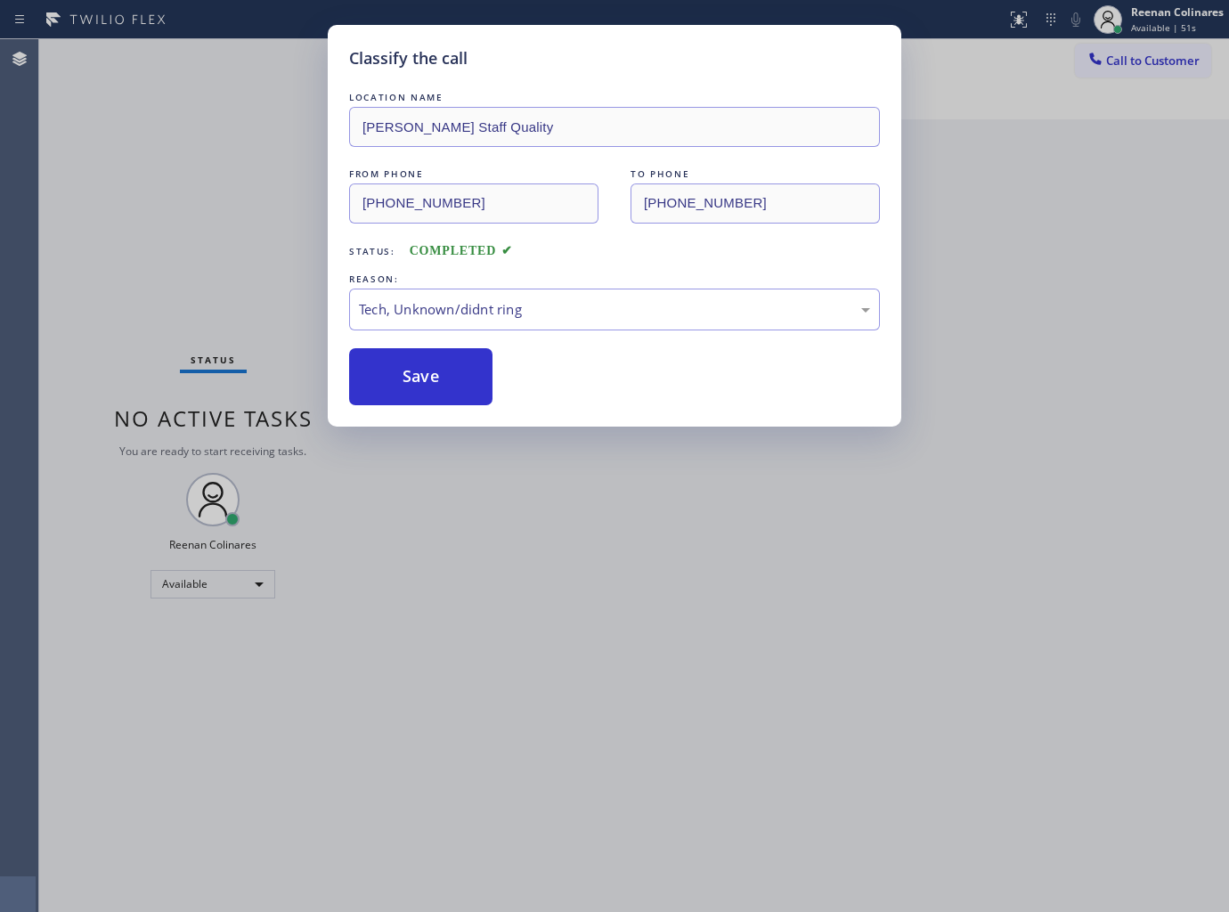
click at [183, 331] on div "Classify the call LOCATION NAME Felix Staff Quality FROM PHONE (609) 728-5369 T…" at bounding box center [614, 456] width 1229 height 912
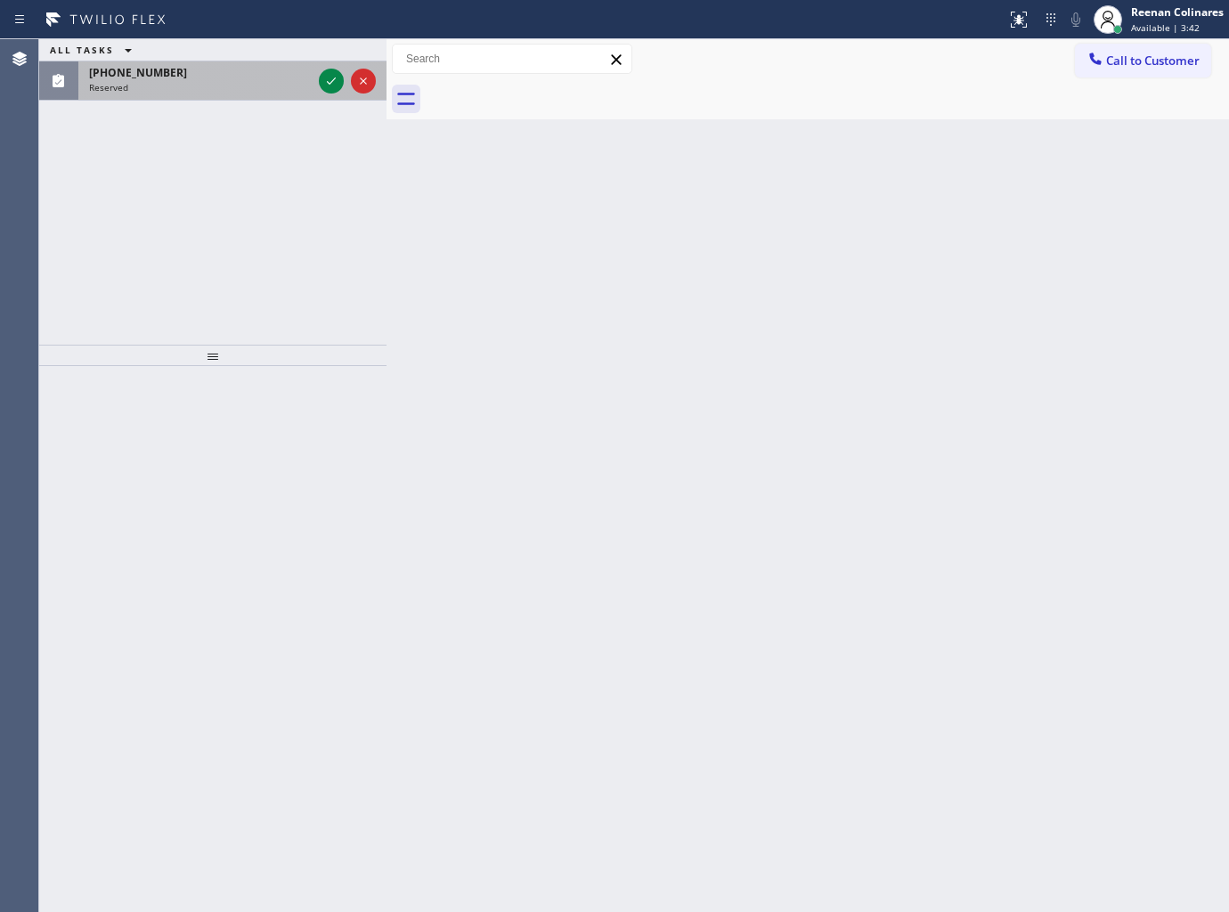
drag, startPoint x: 167, startPoint y: 51, endPoint x: 179, endPoint y: 80, distance: 31.6
click at [172, 63] on div "ALL TASKS ALL TASKS ACTIVE TASKS TASKS IN WRAP UP (412) 998-1304 Reserved" at bounding box center [212, 69] width 347 height 61
click at [179, 80] on div "(412) 998-1304 Reserved" at bounding box center [196, 80] width 237 height 39
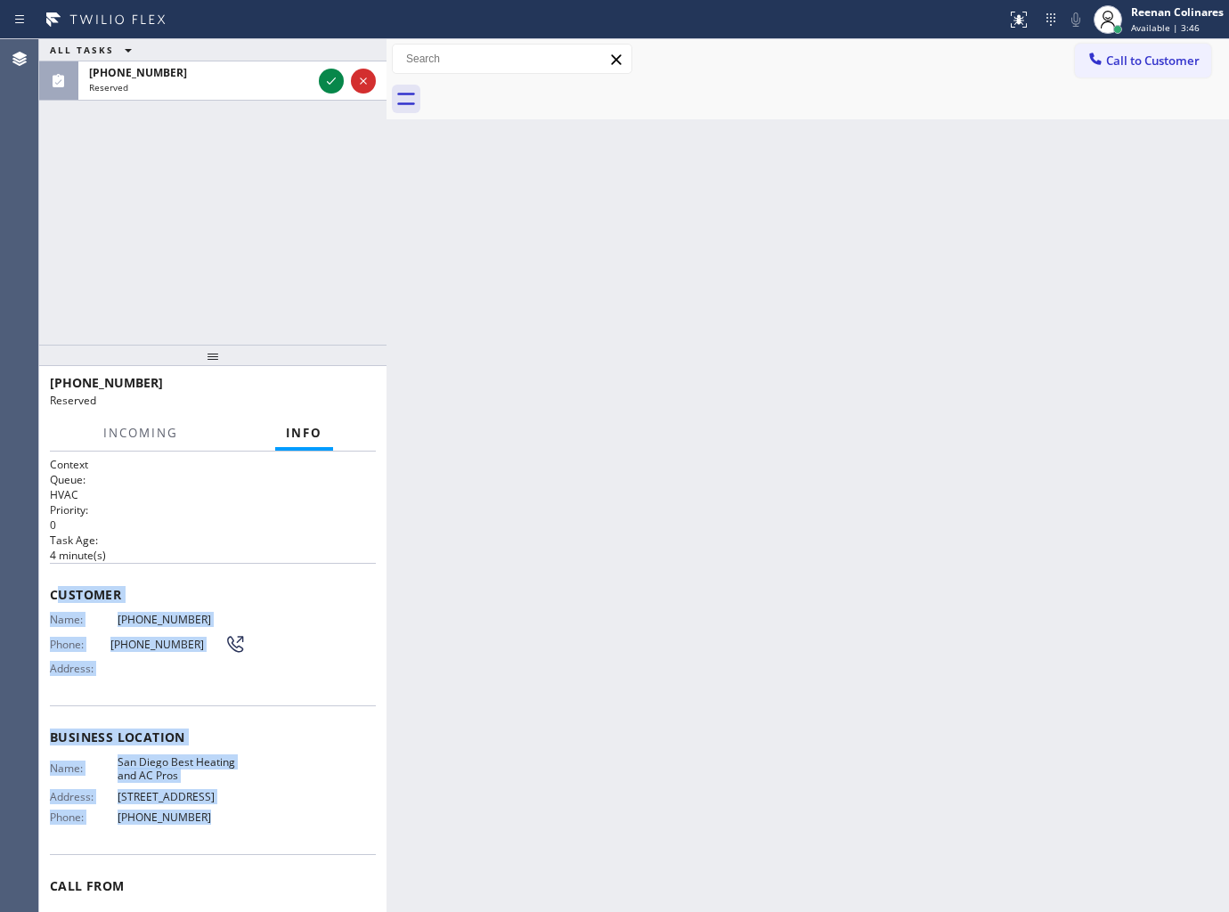
copy div "ustomer Name: (412) 998-1304 Phone: (412) 998-1304 Address: Business location N…"
drag, startPoint x: 55, startPoint y: 586, endPoint x: 463, endPoint y: 882, distance: 503.8
click at [252, 820] on div "Context Queue: HVAC Priority: 0 Task Age: 4 minute(s) Customer Name: (412) 998-…" at bounding box center [213, 723] width 326 height 532
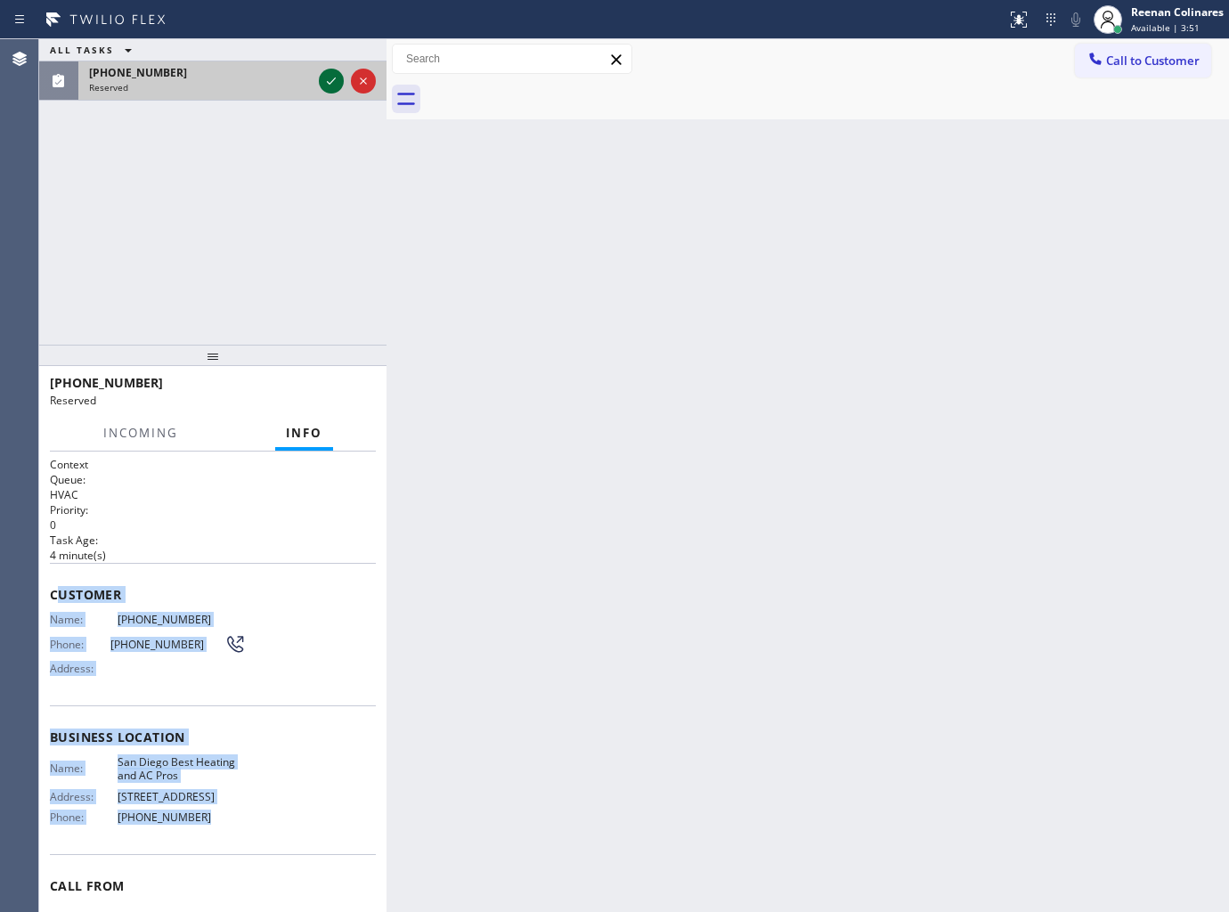
click at [334, 80] on icon at bounding box center [331, 80] width 21 height 21
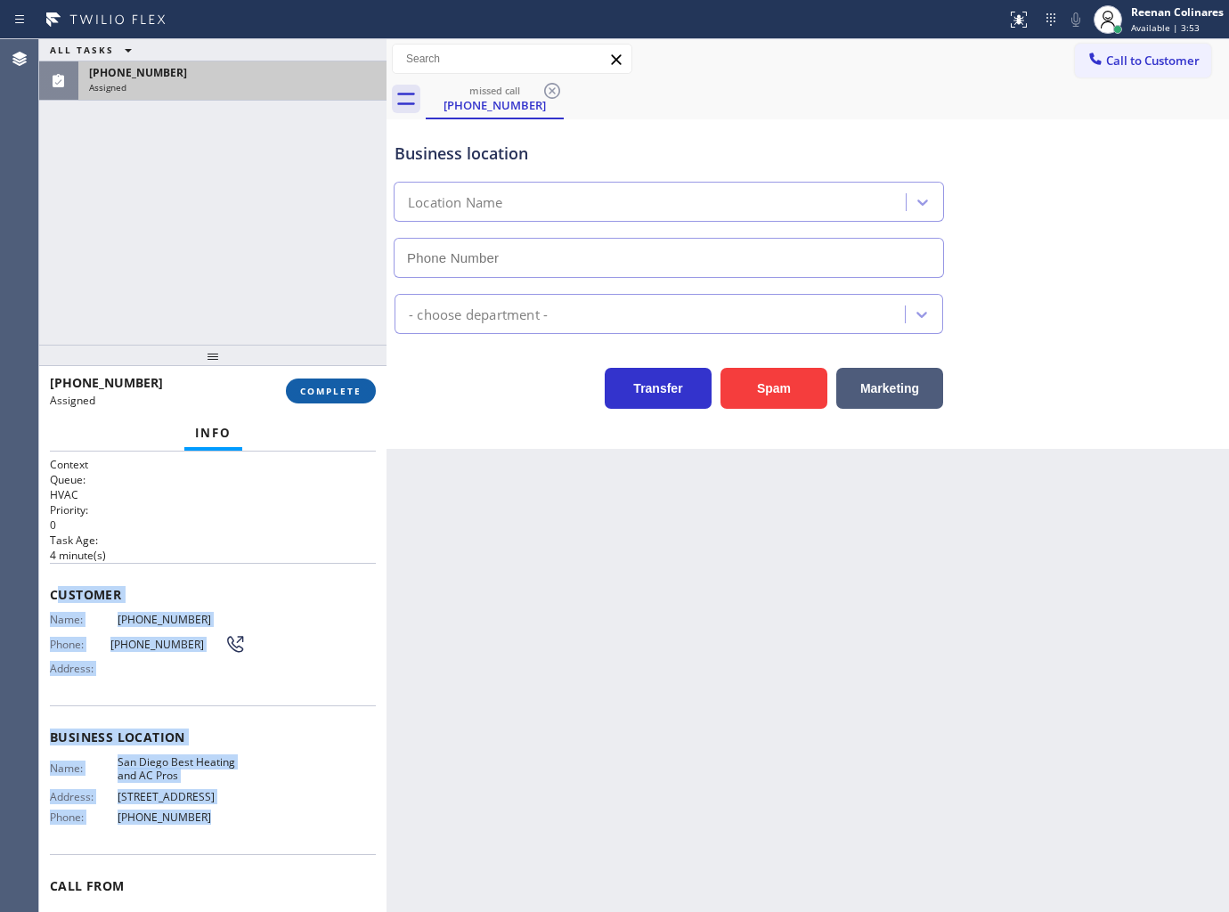
click at [347, 380] on button "COMPLETE" at bounding box center [331, 391] width 90 height 25
type input "(858) 943-4889"
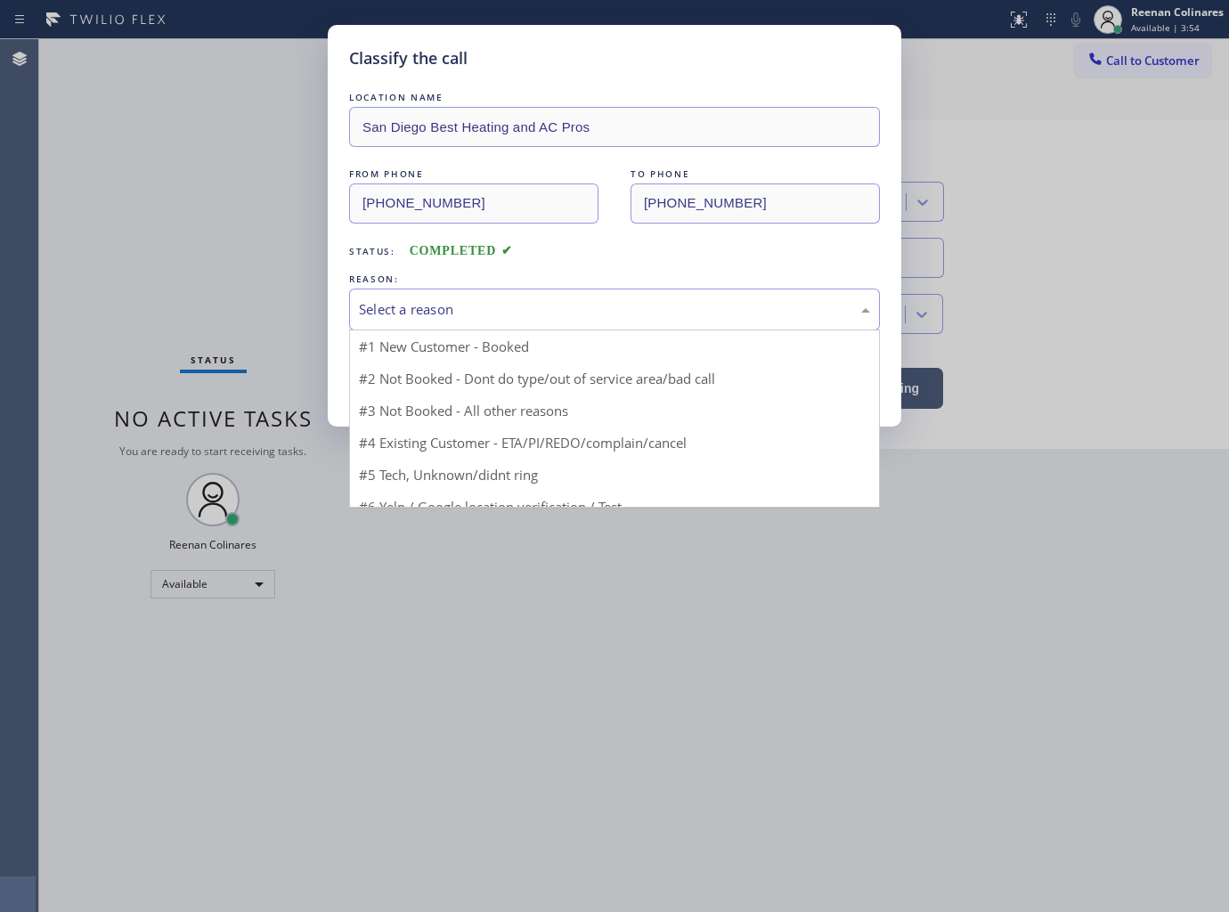
click at [434, 314] on div "Select a reason" at bounding box center [614, 309] width 511 height 20
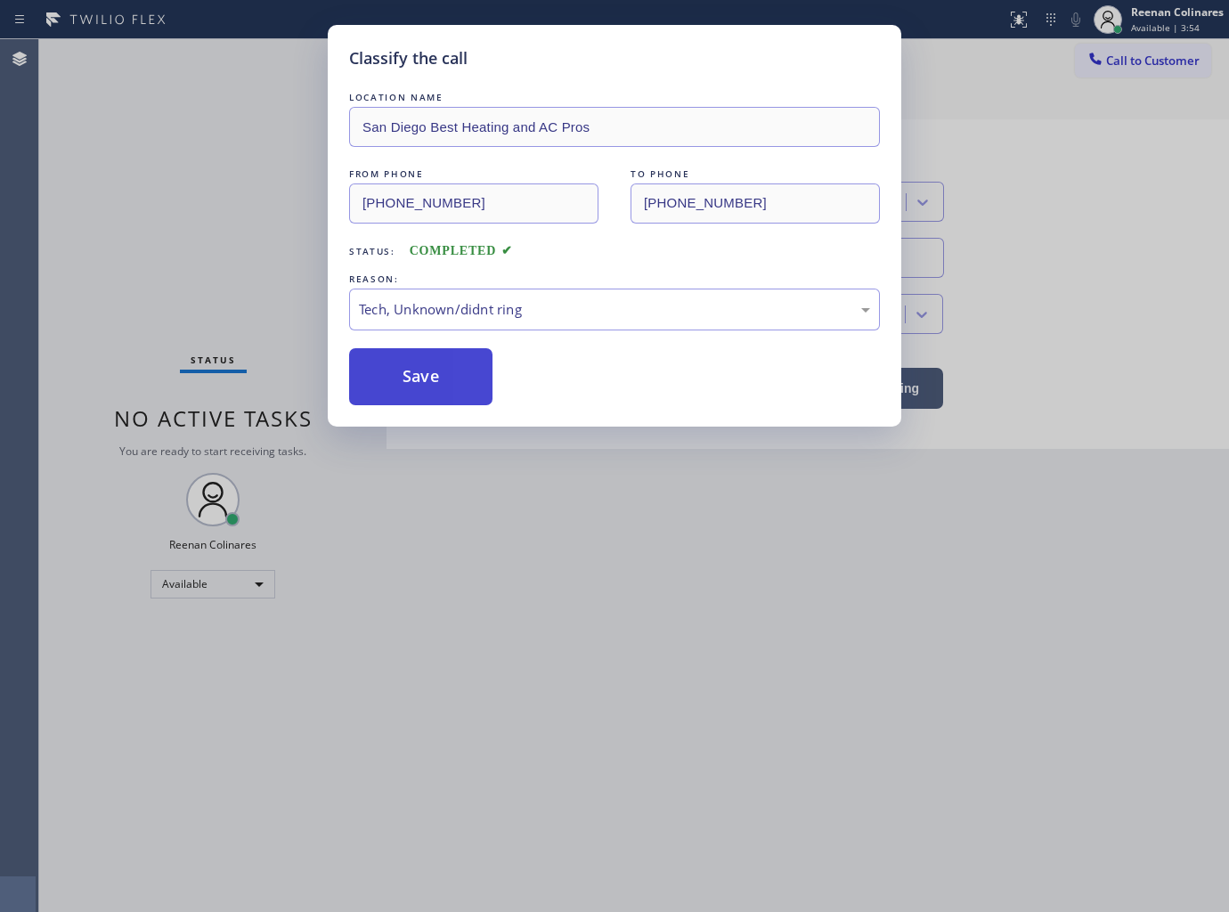
click at [405, 371] on button "Save" at bounding box center [420, 376] width 143 height 57
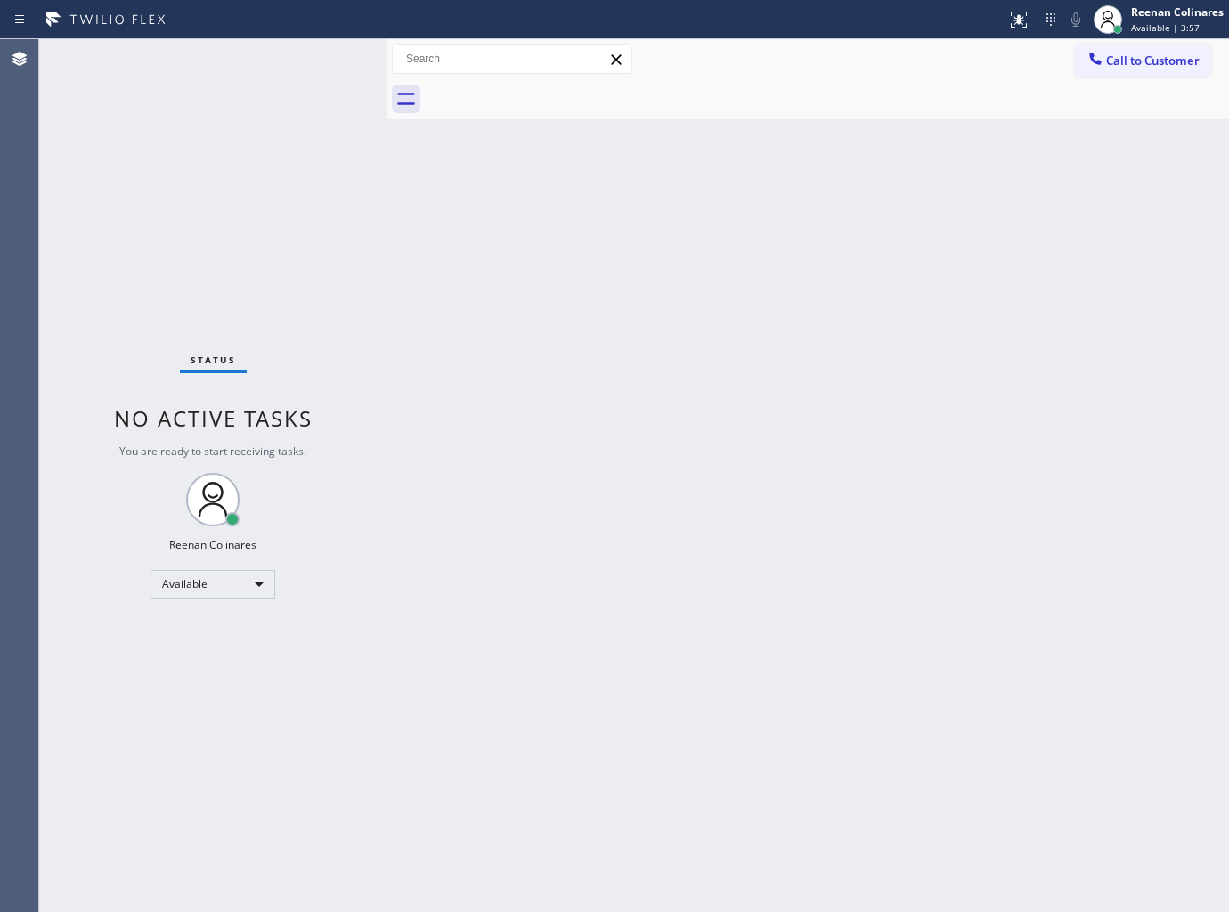
click at [932, 155] on div "Back to Dashboard Change Sender ID Customers Technicians Select a contact Outbo…" at bounding box center [808, 475] width 843 height 873
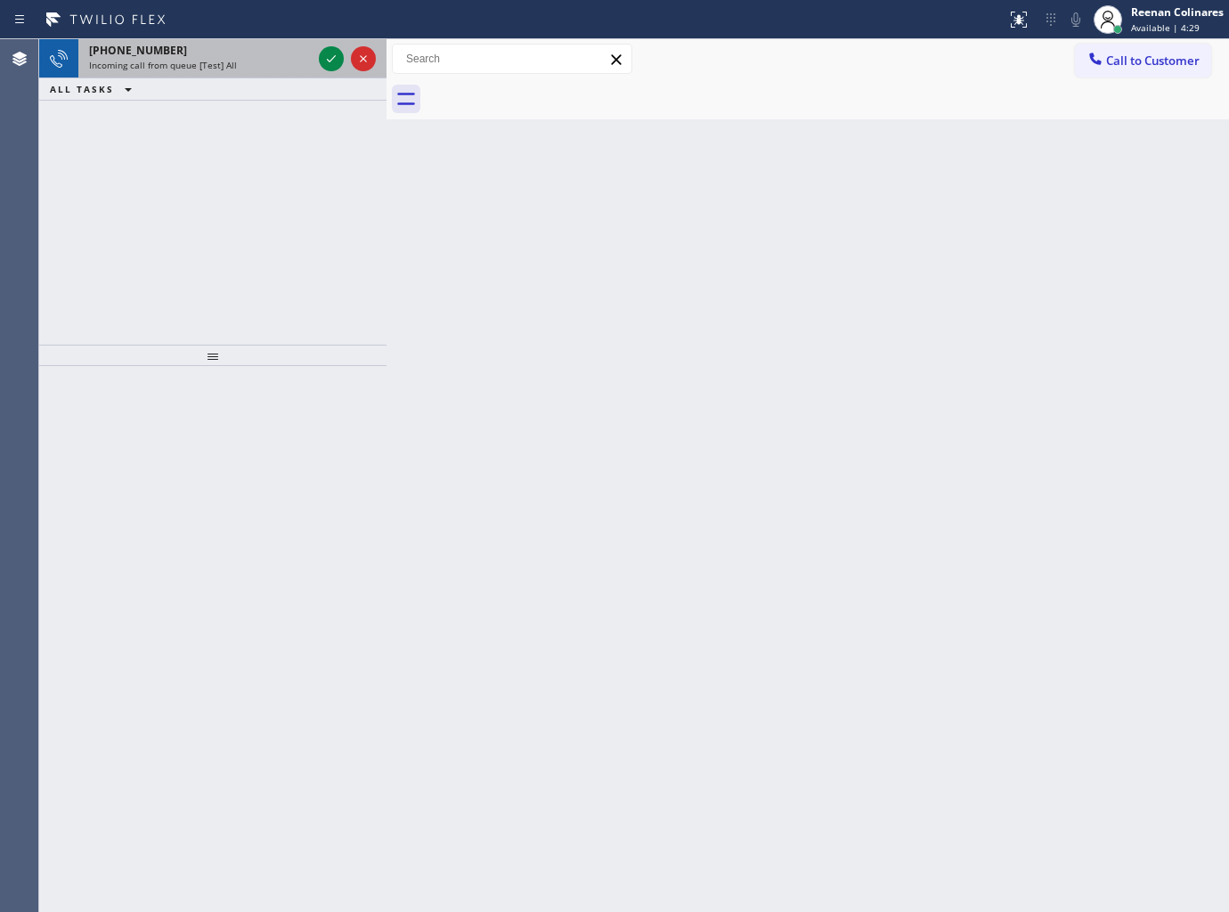
click at [234, 74] on div "+19548050004 Incoming call from queue [Test] All" at bounding box center [196, 58] width 237 height 39
click at [237, 55] on div "+19548050004" at bounding box center [200, 50] width 223 height 15
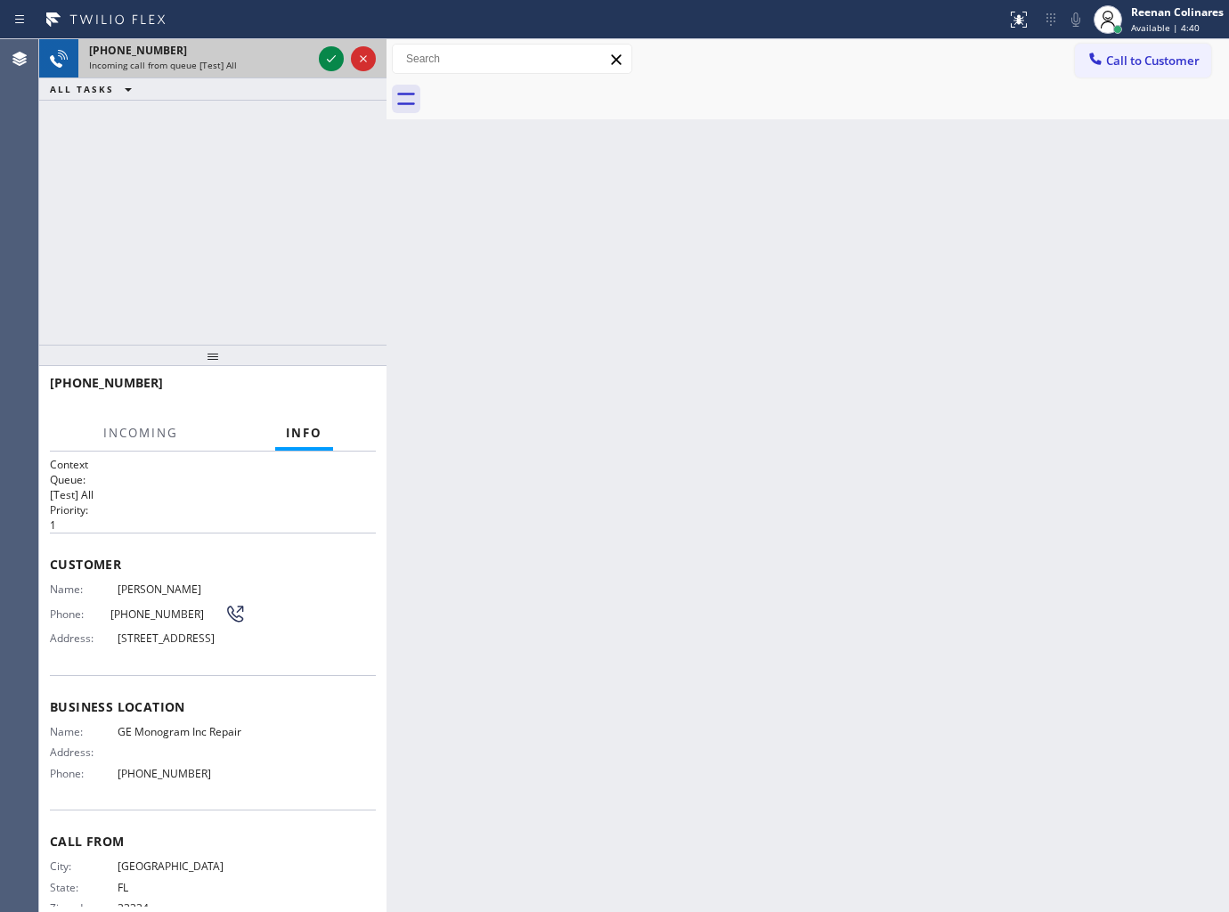
click at [304, 64] on div "Incoming call from queue [Test] All" at bounding box center [200, 65] width 223 height 12
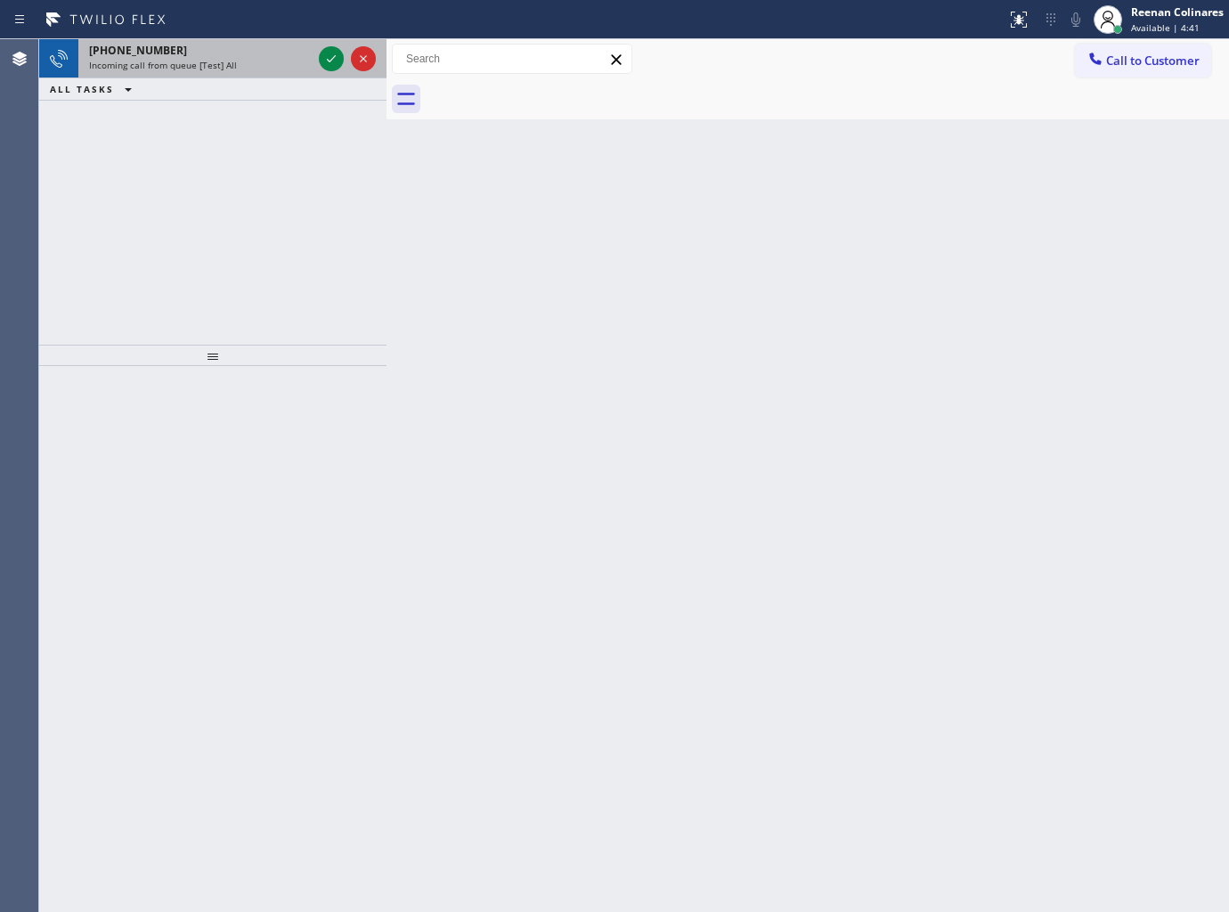
click at [228, 54] on div "+19548050004" at bounding box center [200, 50] width 223 height 15
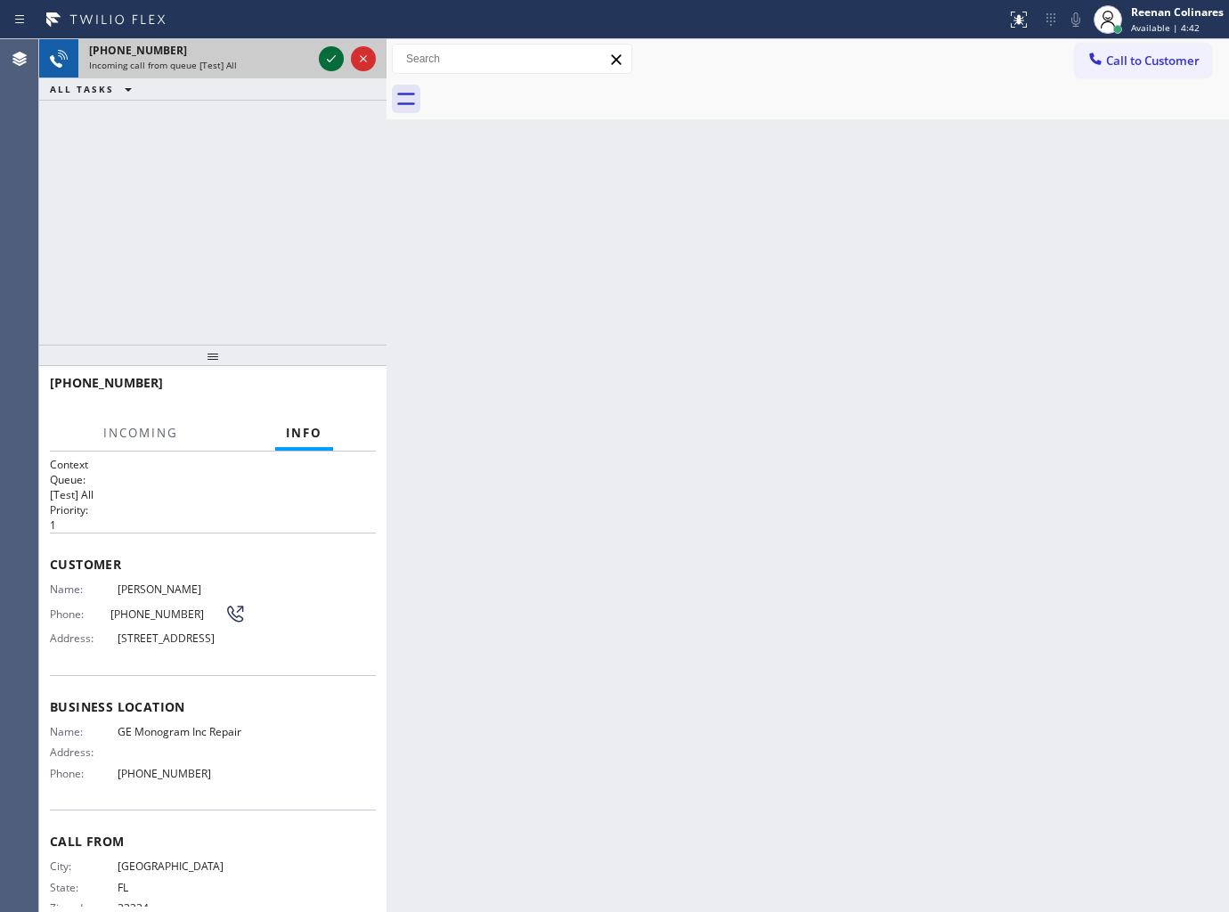
click at [331, 55] on icon at bounding box center [331, 58] width 21 height 21
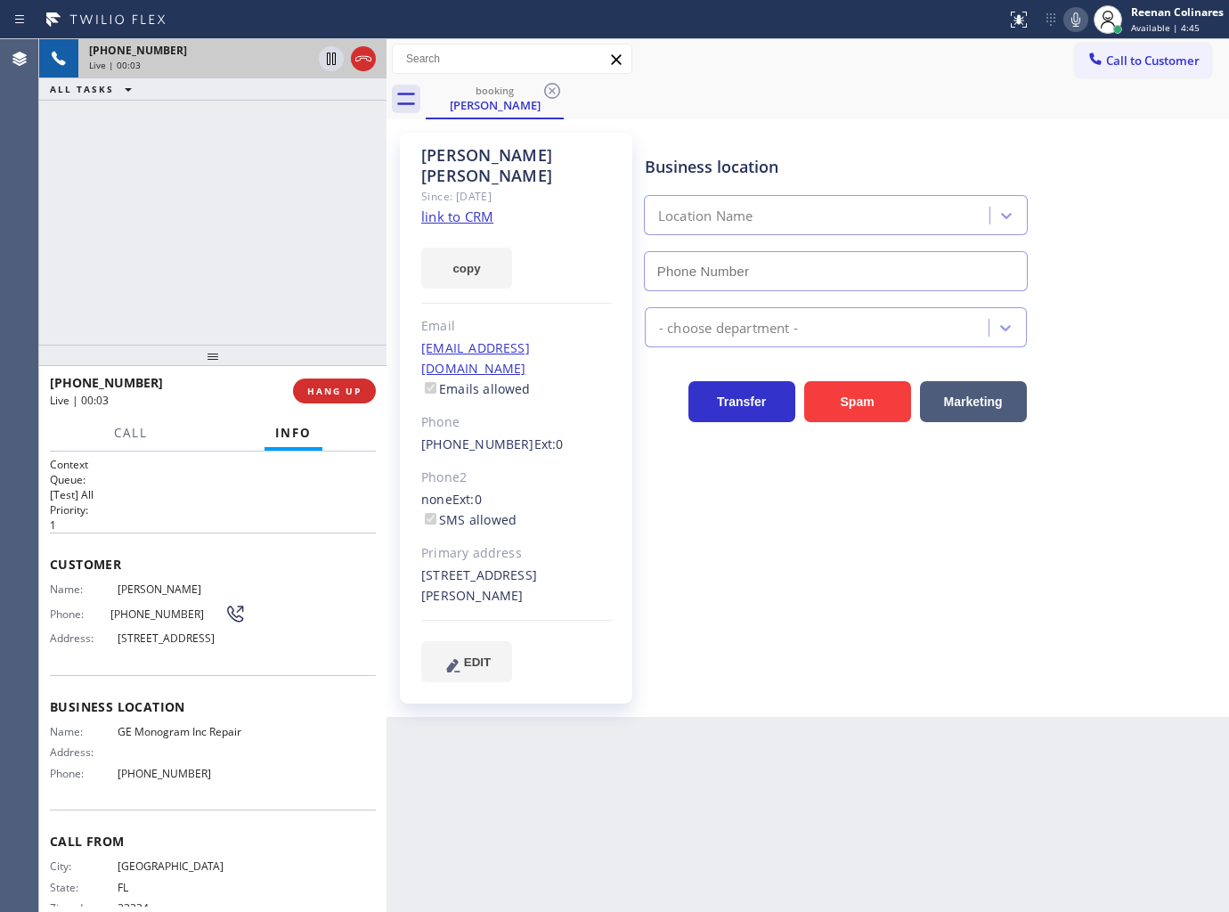
type input "(866) 429-1288"
click at [481, 248] on button "copy" at bounding box center [466, 268] width 91 height 41
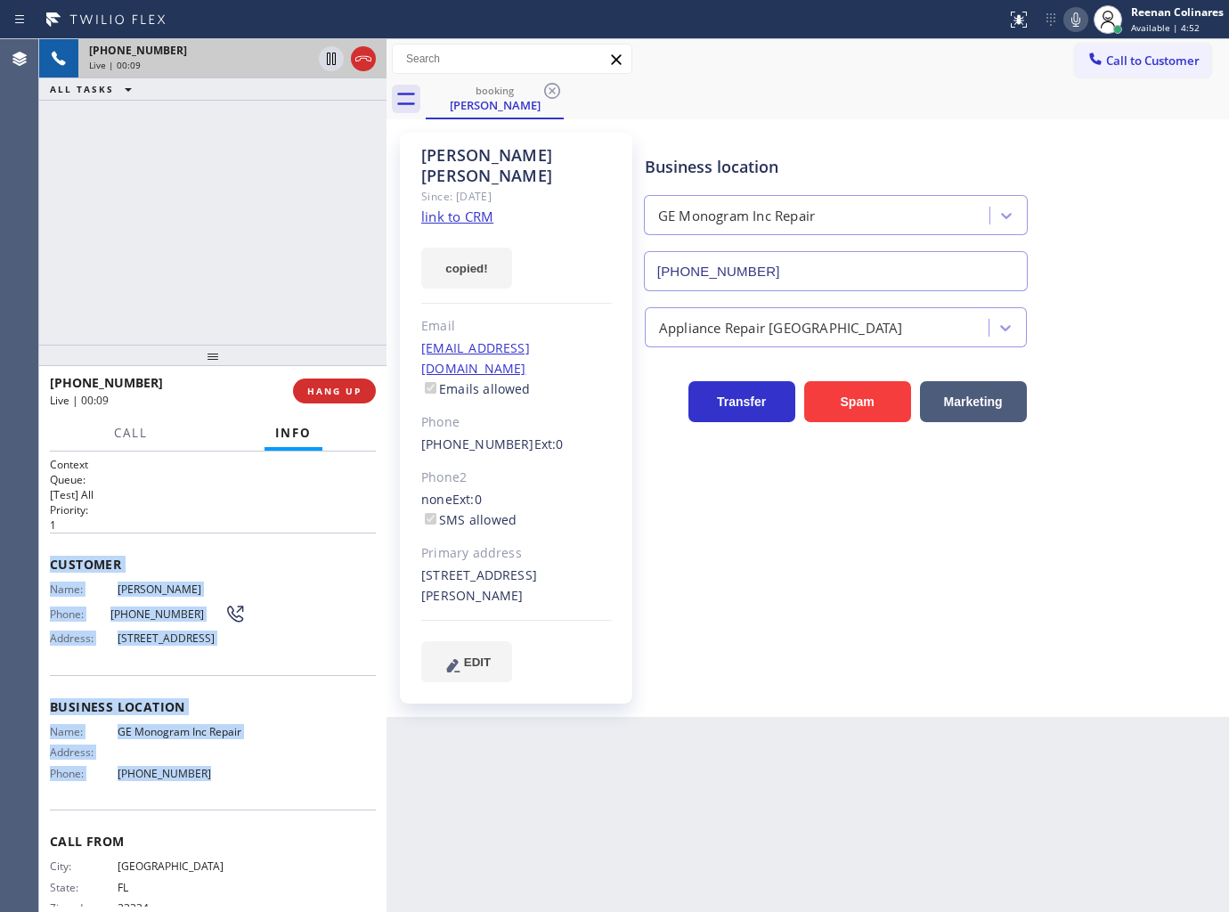
copy div "Customer Name: Tammy Fayne Phone: (954) 805-0004 Address: 2927 Paddock Ln, West…"
drag, startPoint x: 49, startPoint y: 559, endPoint x: 277, endPoint y: 799, distance: 330.7
click at [277, 799] on div "Context Queue: [Test] All Priority: 1 Customer Name: Tammy Fayne Phone: (954) 8…" at bounding box center [213, 701] width 326 height 488
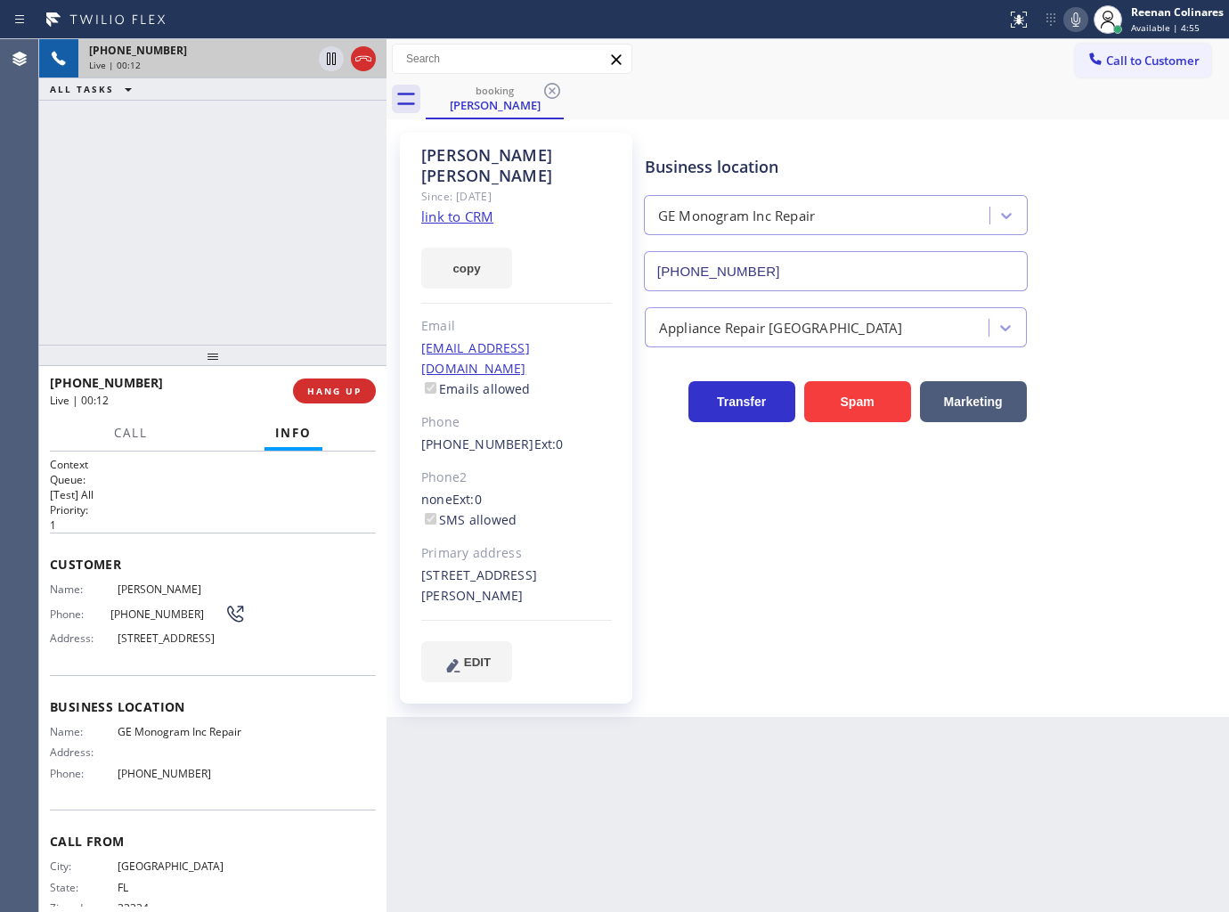
click at [713, 809] on div "Back to Dashboard Change Sender ID Customers Technicians Select a contact Outbo…" at bounding box center [808, 475] width 843 height 873
click at [1075, 21] on icon at bounding box center [1075, 19] width 21 height 21
click at [468, 252] on button "copy" at bounding box center [466, 268] width 91 height 41
drag, startPoint x: 989, startPoint y: 104, endPoint x: 1047, endPoint y: 57, distance: 74.7
click at [990, 104] on div "booking Tammy Fayne" at bounding box center [827, 99] width 803 height 40
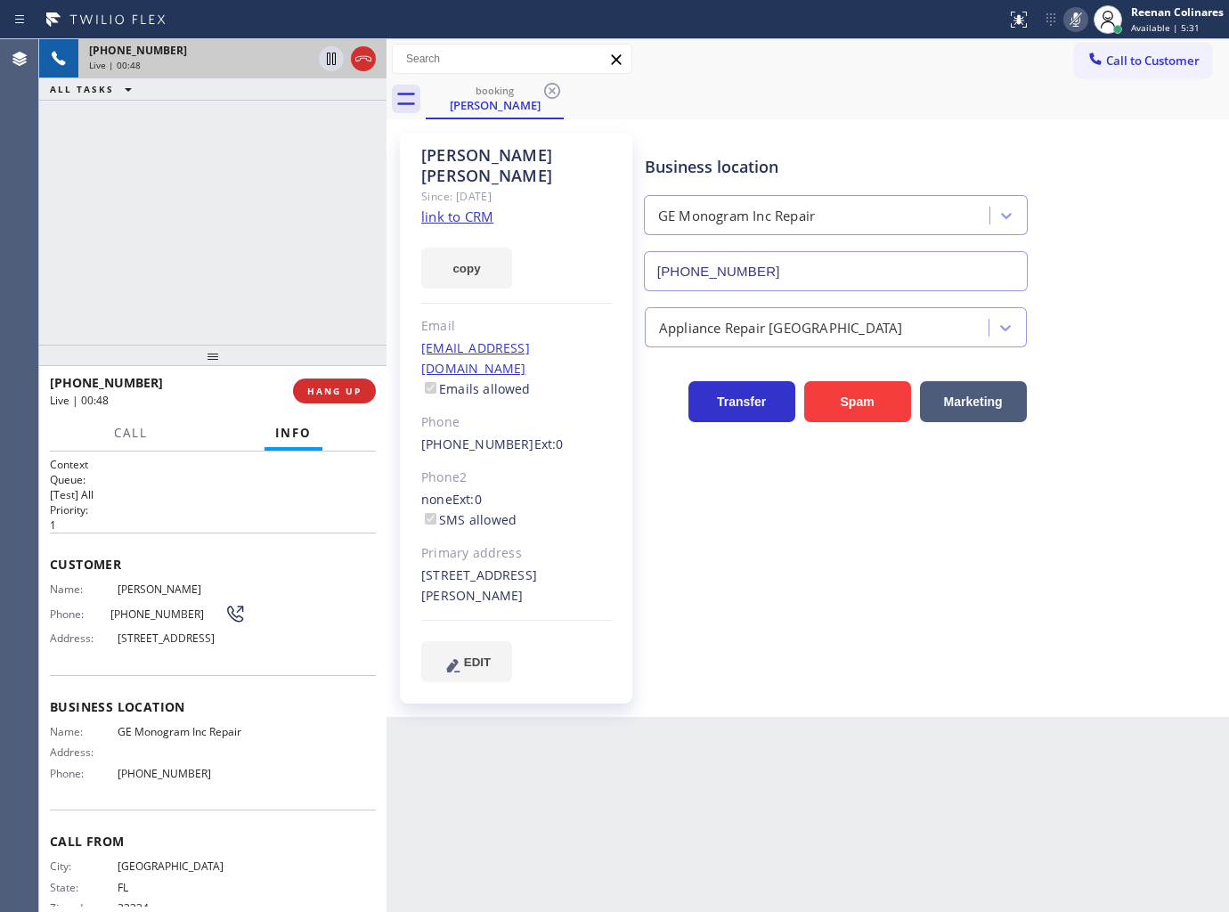
click at [1070, 19] on icon at bounding box center [1075, 19] width 21 height 21
click at [138, 433] on span "Call" at bounding box center [131, 433] width 34 height 16
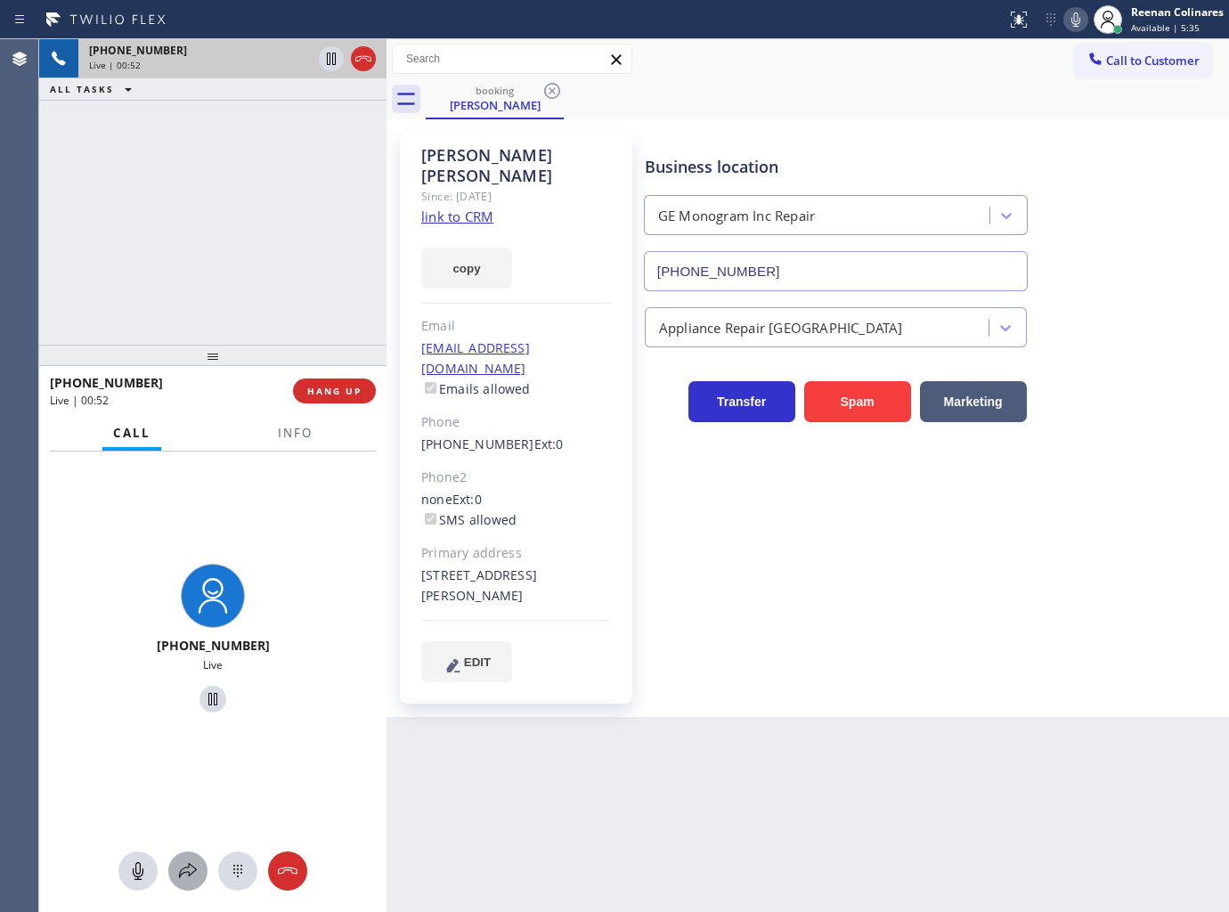
click at [190, 874] on icon at bounding box center [187, 870] width 21 height 21
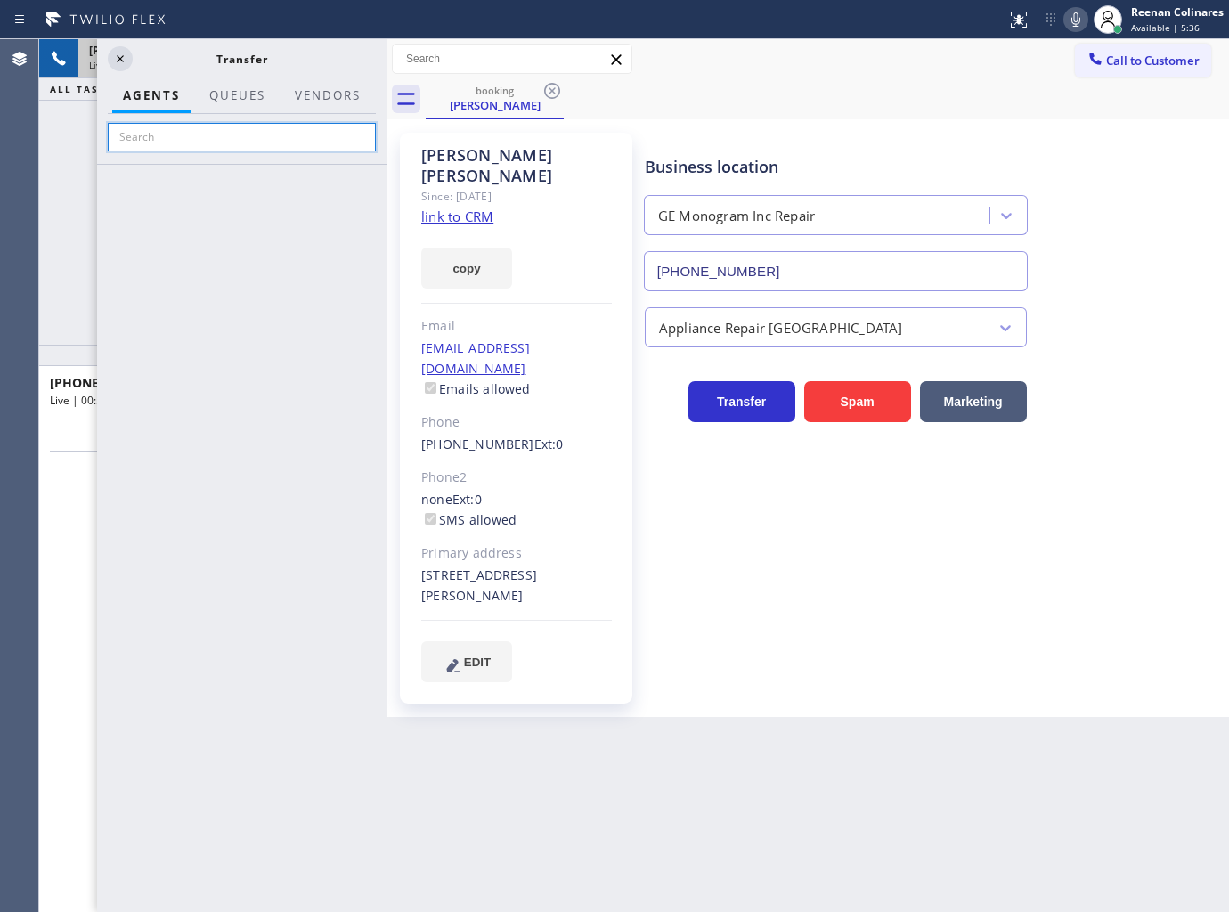
click at [179, 143] on input "text" at bounding box center [242, 137] width 268 height 29
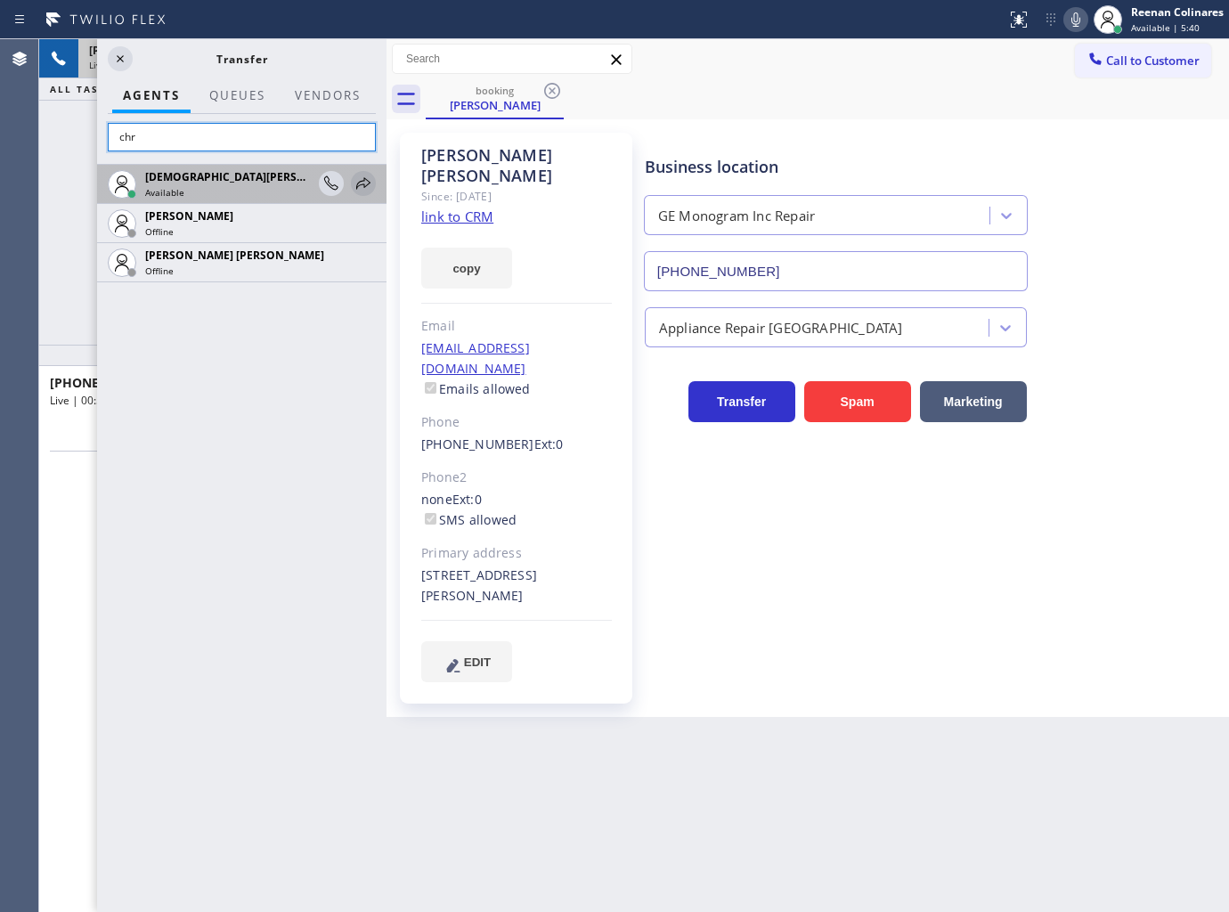
type input "chr"
click at [360, 181] on icon at bounding box center [363, 183] width 21 height 21
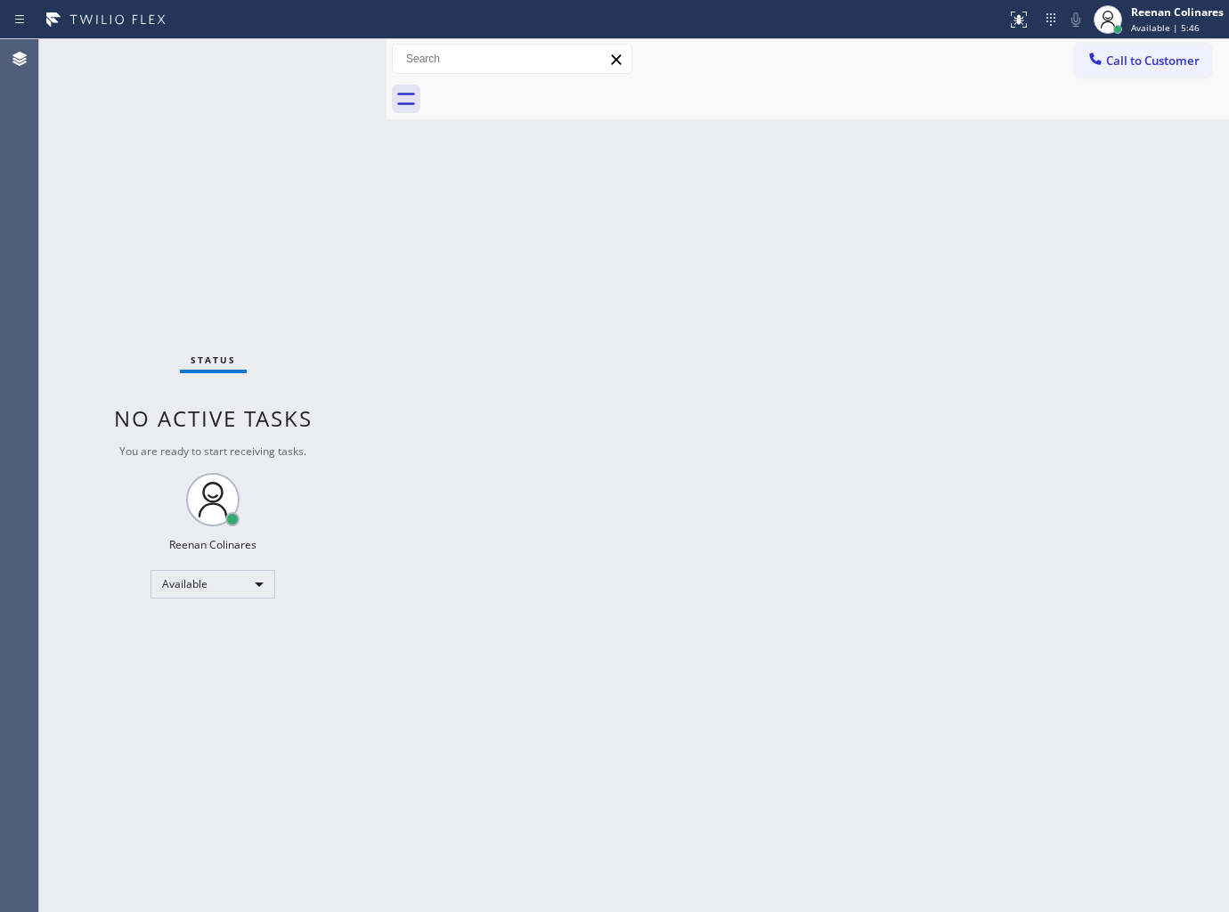
click at [754, 576] on div "Back to Dashboard Change Sender ID Customers Technicians Select a contact Outbo…" at bounding box center [808, 475] width 843 height 873
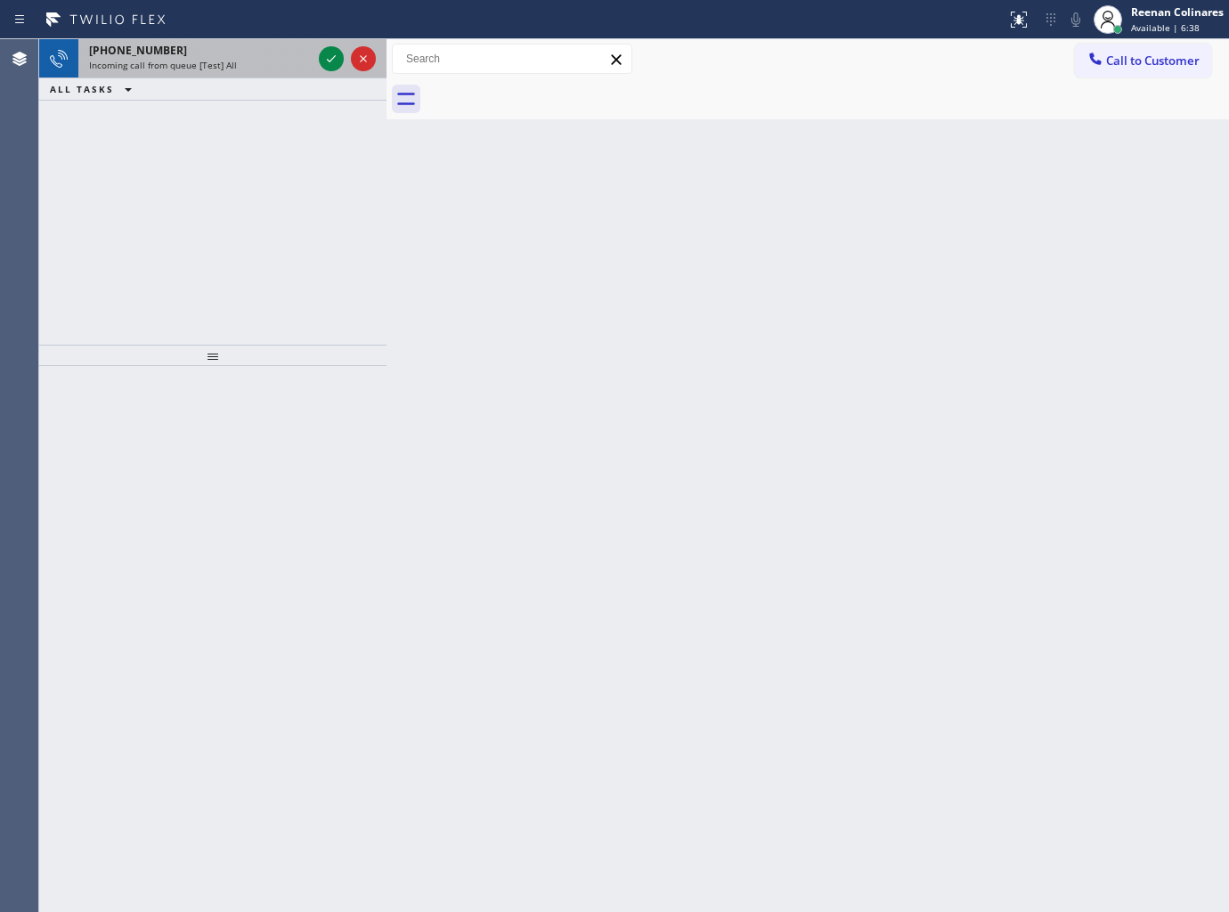
click at [208, 66] on span "Incoming call from queue [Test] All" at bounding box center [163, 65] width 148 height 12
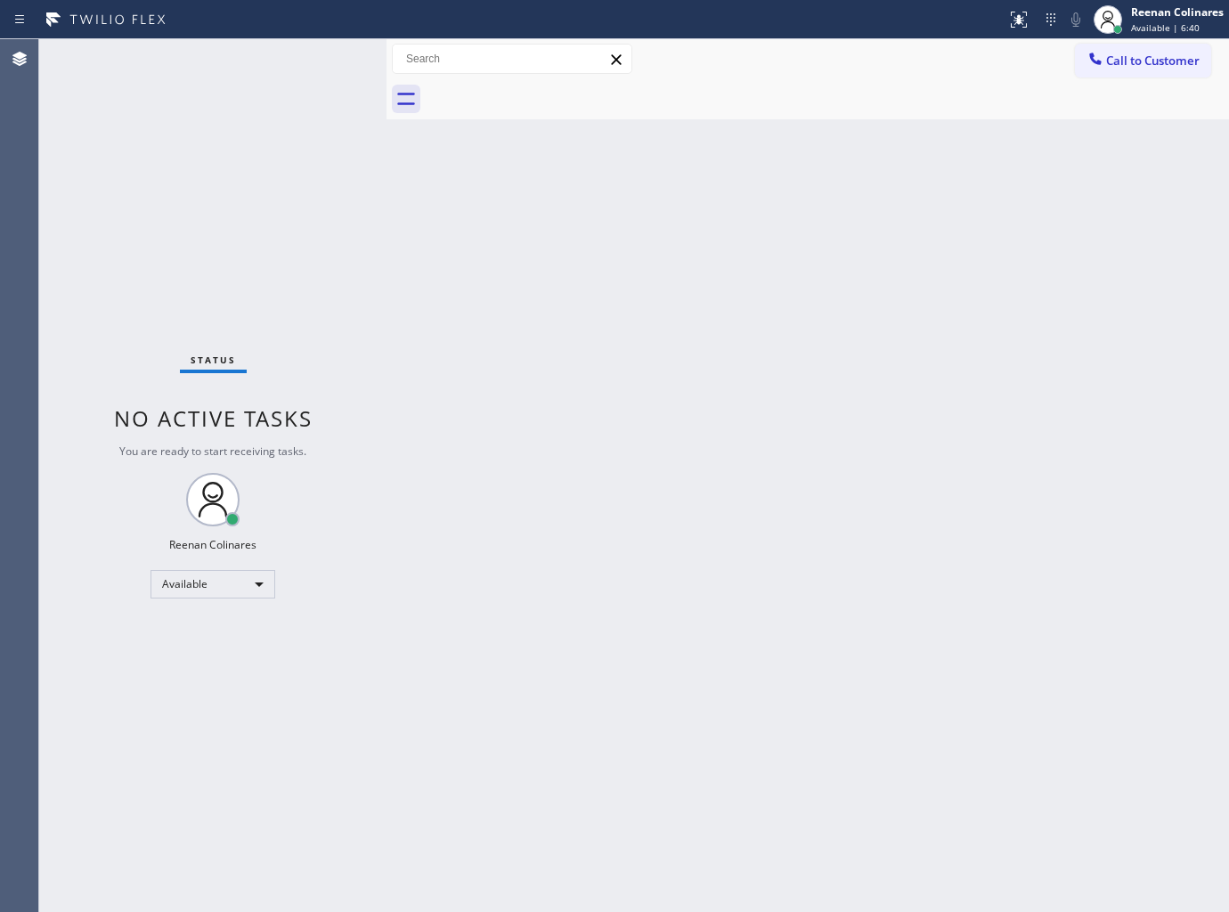
click at [295, 433] on div "Status No active tasks You are ready to start receiving tasks. Reenan Colinares…" at bounding box center [212, 475] width 347 height 873
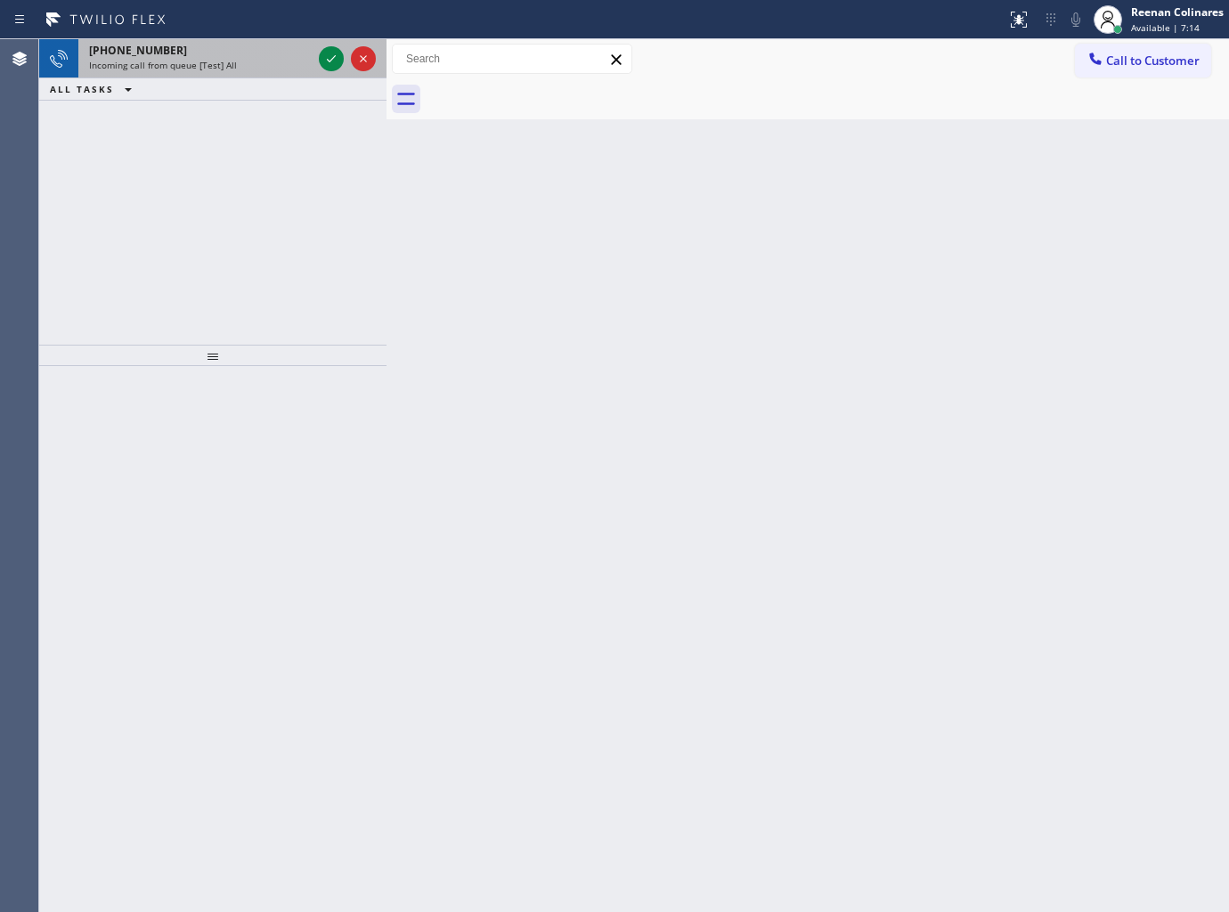
click at [199, 57] on div "+17573451504" at bounding box center [200, 50] width 223 height 15
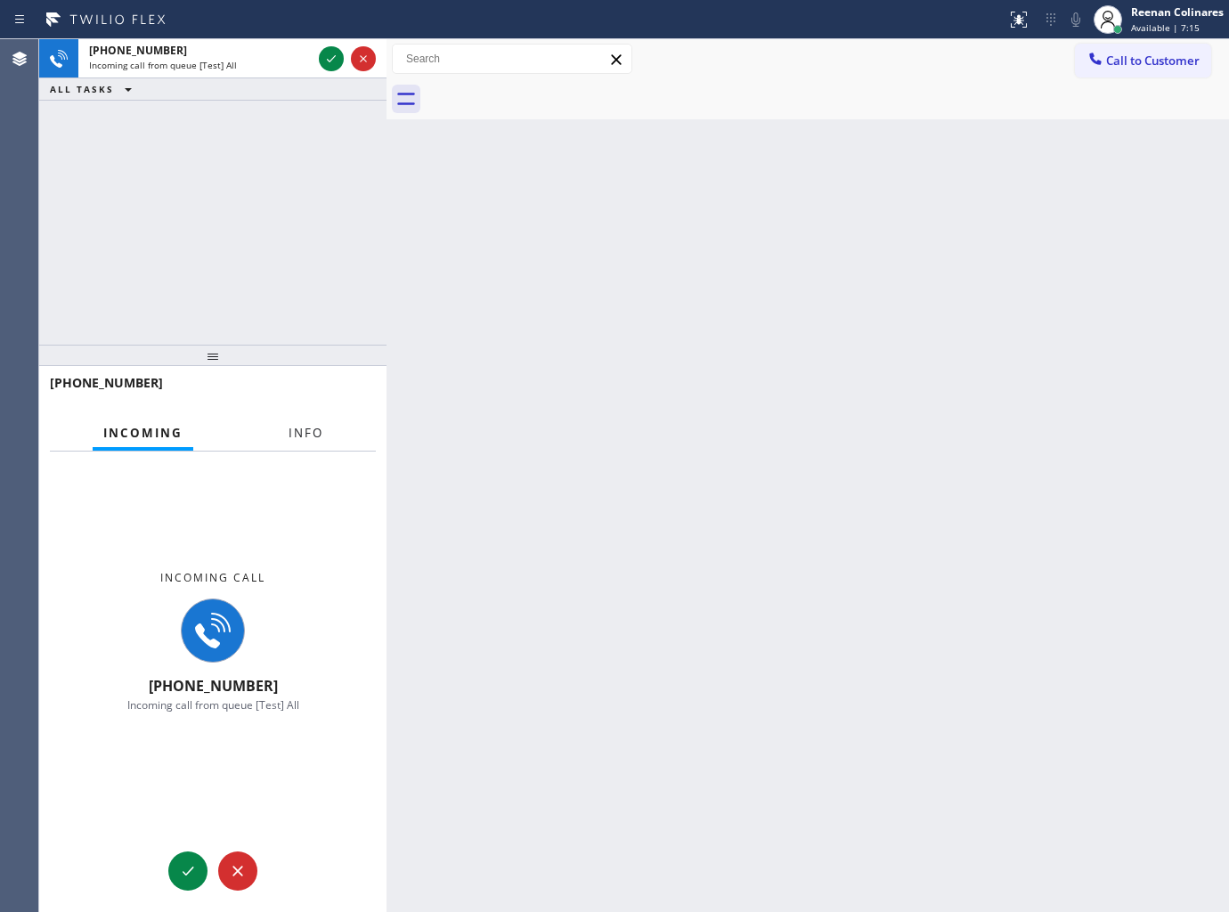
click at [306, 441] on span "Info" at bounding box center [306, 433] width 35 height 16
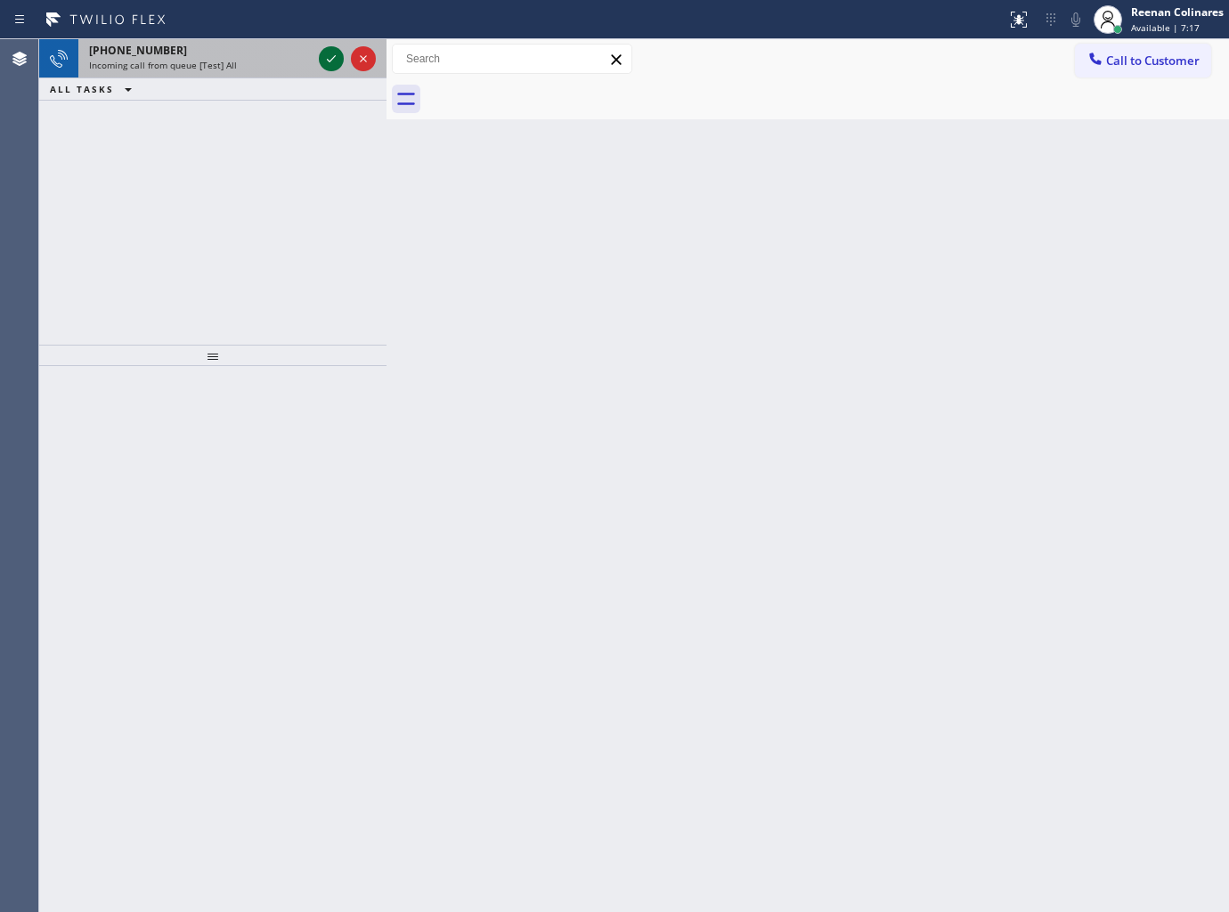
click at [330, 62] on icon at bounding box center [331, 58] width 21 height 21
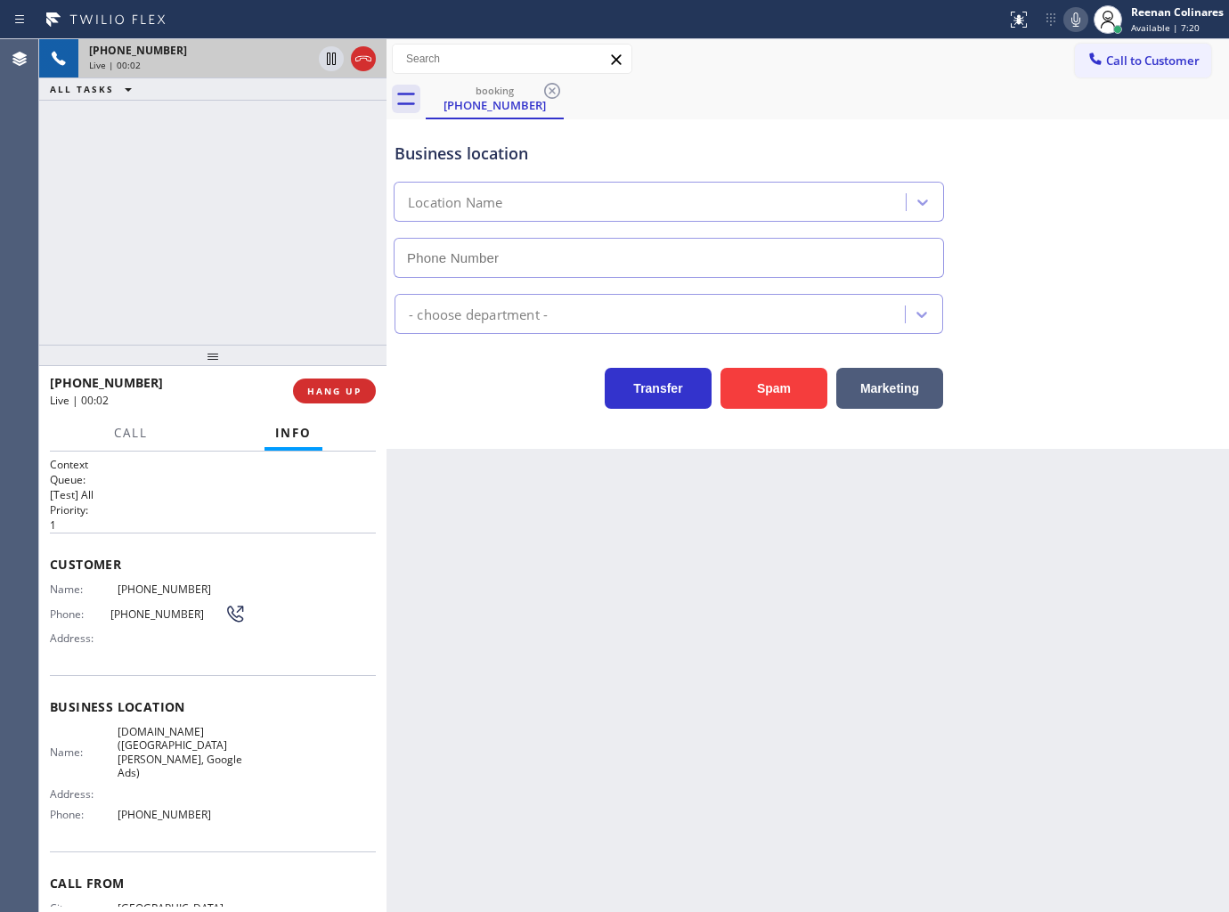
type input "(669) 257-7102"
click at [1070, 23] on icon at bounding box center [1075, 19] width 21 height 21
click at [1072, 19] on icon at bounding box center [1075, 19] width 21 height 21
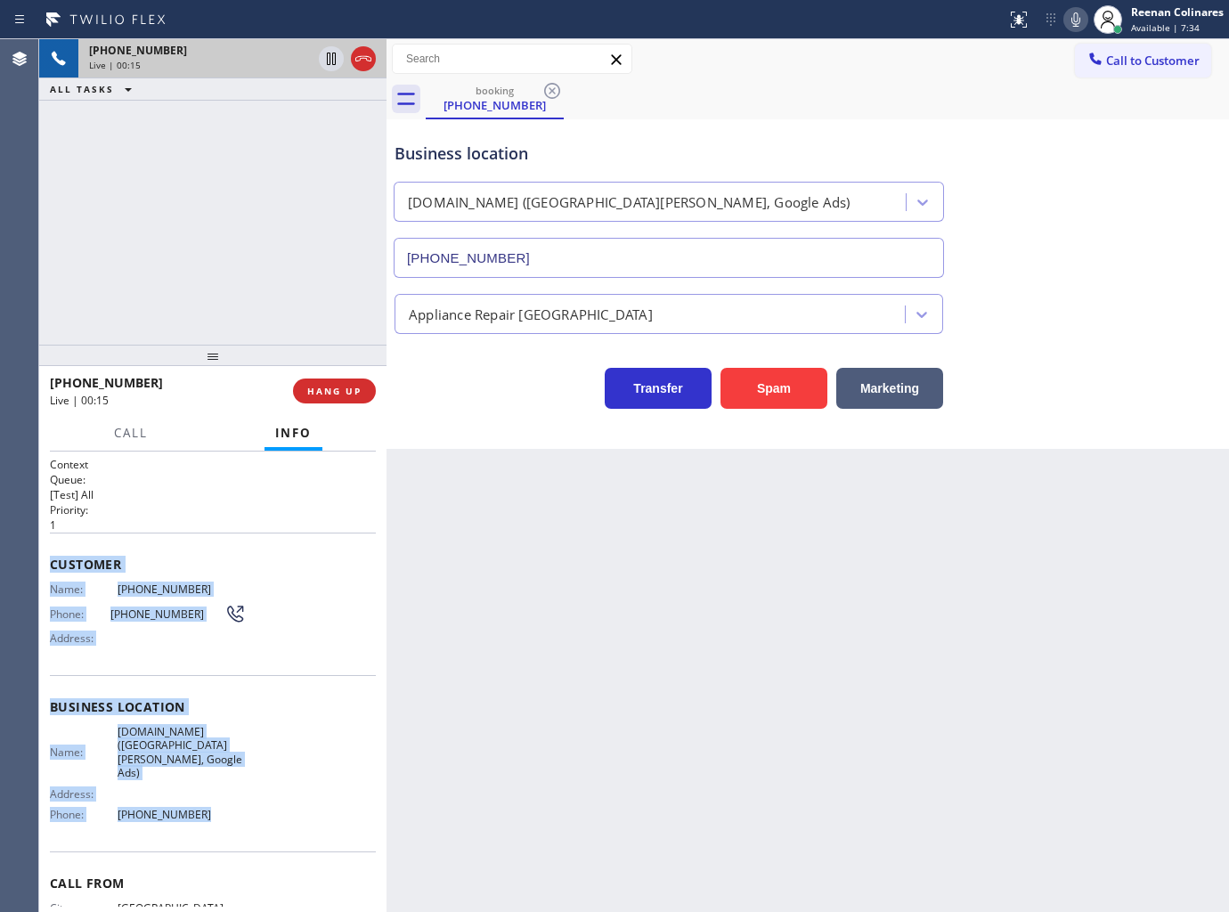
drag, startPoint x: 53, startPoint y: 557, endPoint x: 601, endPoint y: 802, distance: 600.0
click at [285, 809] on div "Context Queue: [Test] All Priority: 1 Customer Name: (757) 345-1504 Phone: (757…" at bounding box center [213, 721] width 326 height 529
copy div "Customer Name: (757) 345-1504 Phone: (757) 345-1504 Address: Business location …"
click at [1071, 22] on icon at bounding box center [1075, 19] width 21 height 21
click at [135, 430] on span "Call" at bounding box center [131, 433] width 34 height 16
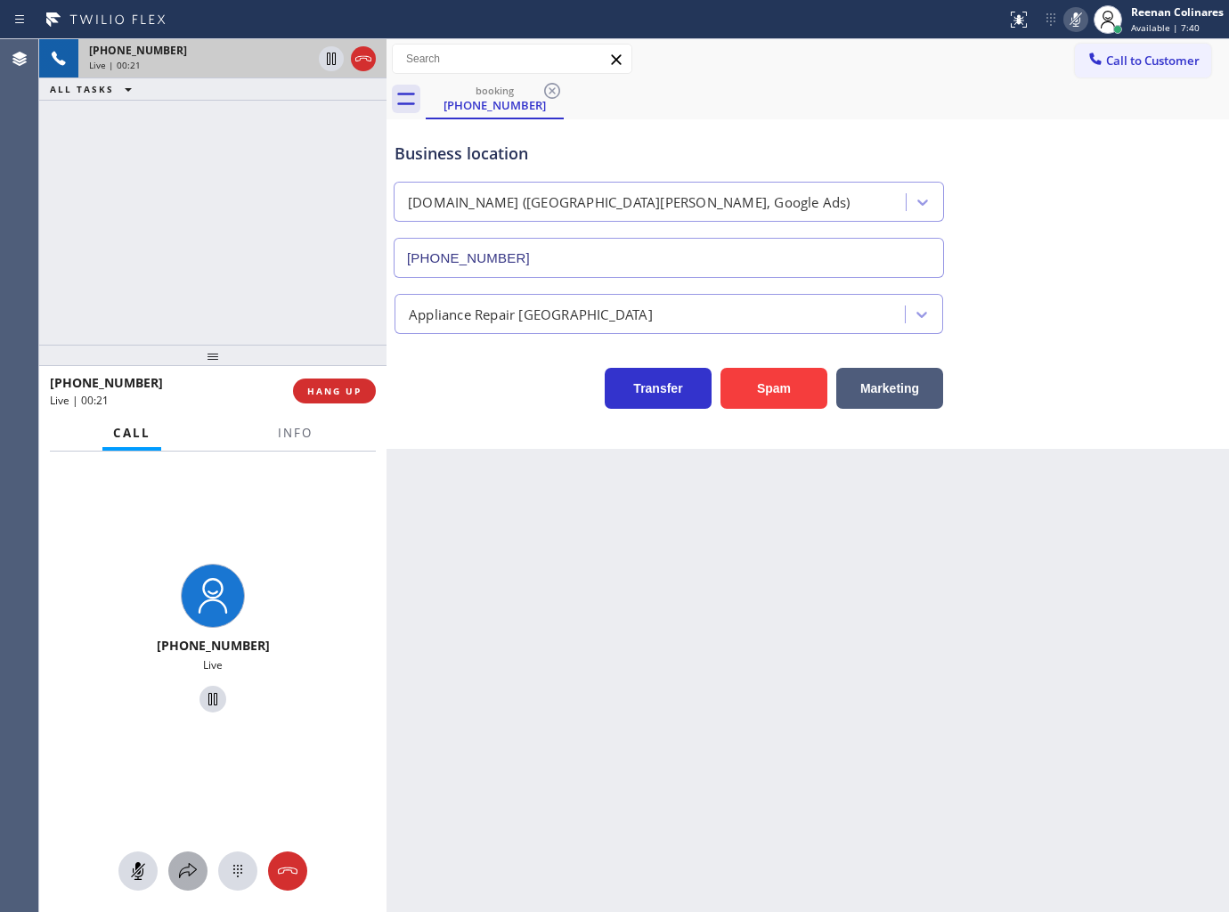
click at [187, 875] on icon at bounding box center [187, 870] width 21 height 21
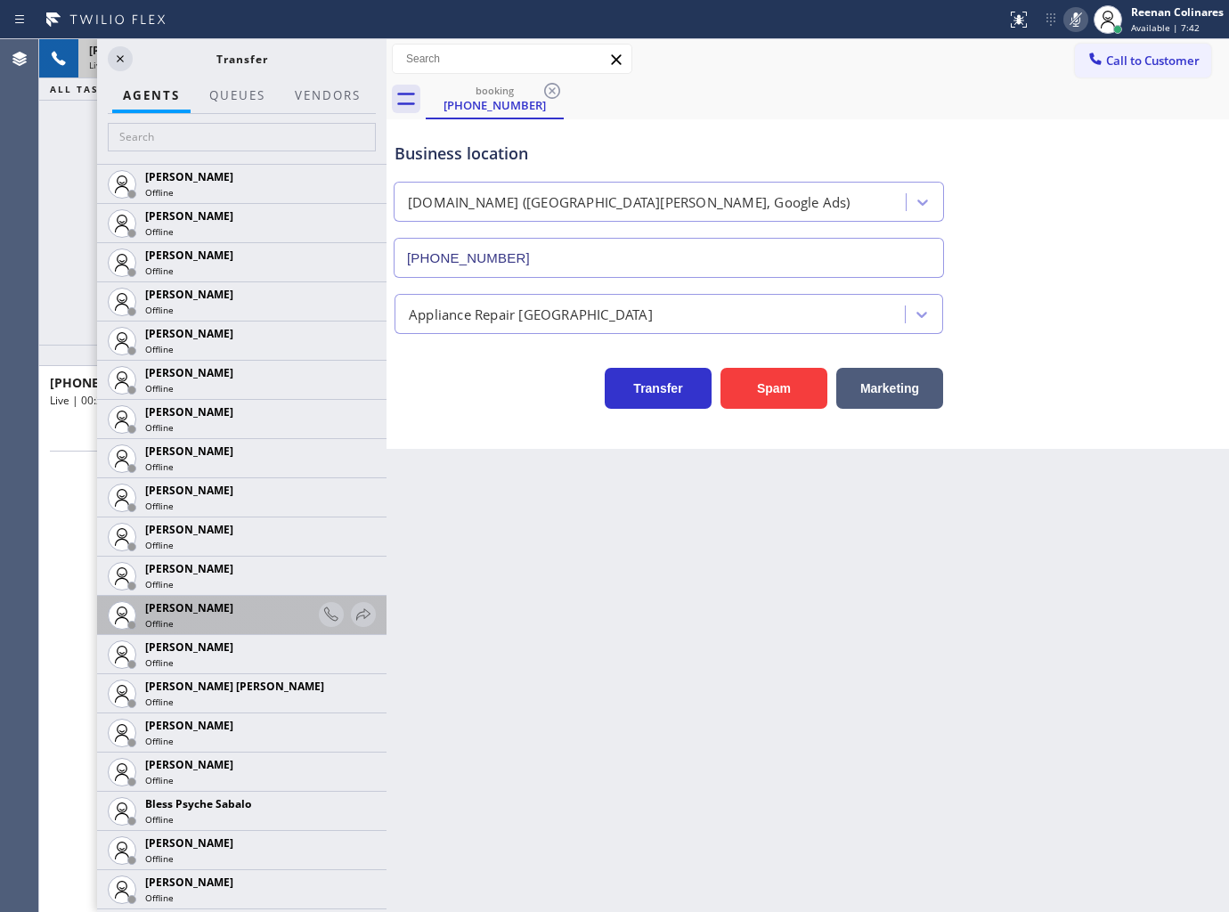
scroll to position [297, 0]
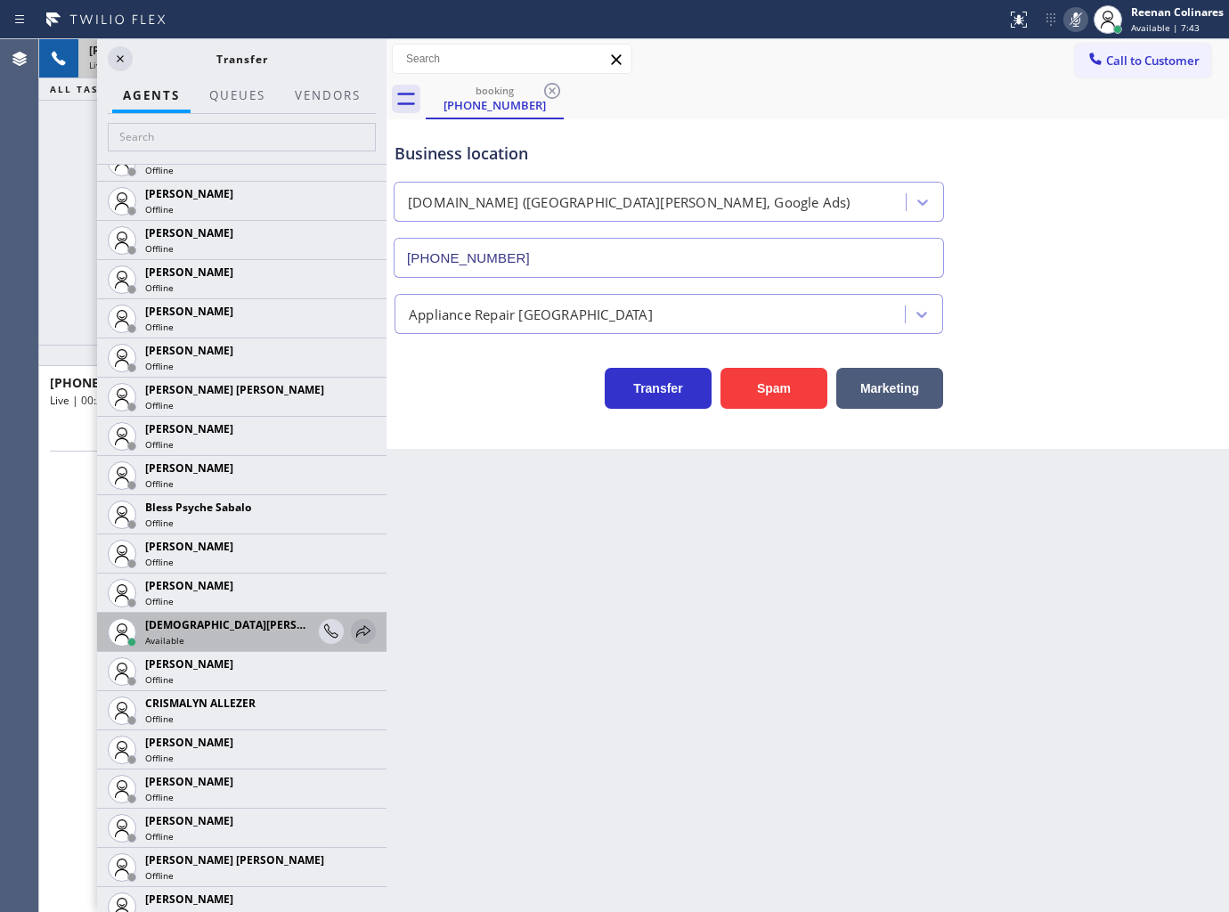
click at [353, 627] on icon at bounding box center [363, 631] width 21 height 21
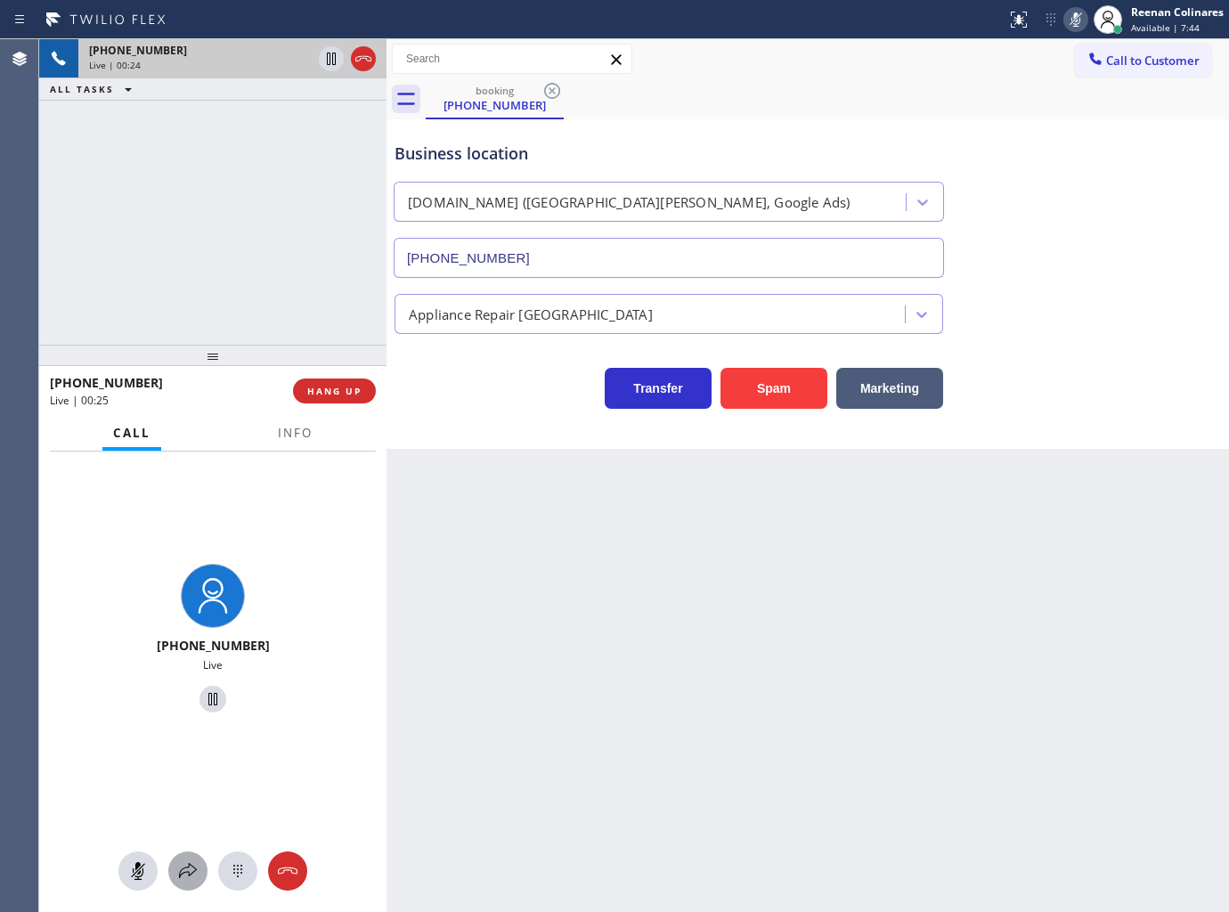
click at [194, 852] on button at bounding box center [187, 870] width 39 height 39
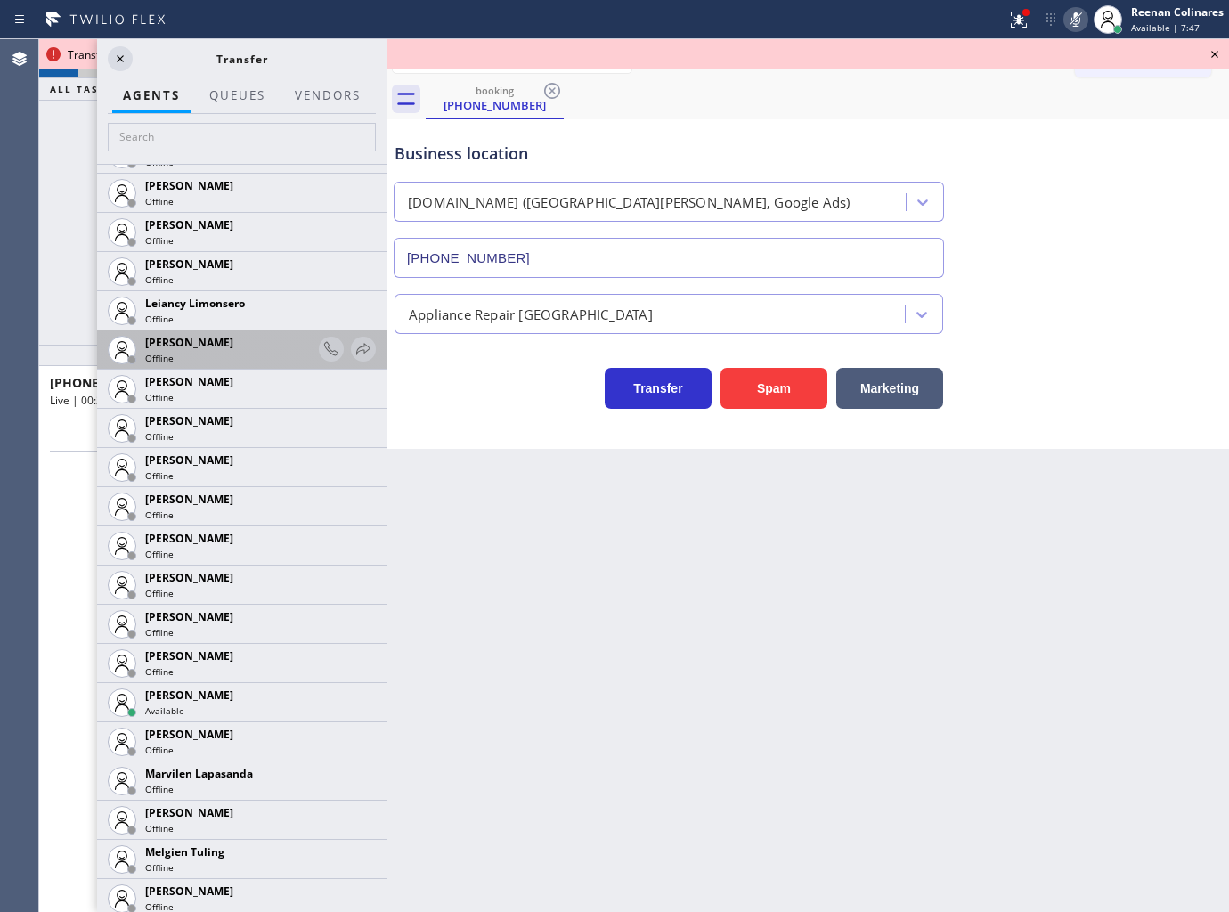
scroll to position [2429, 0]
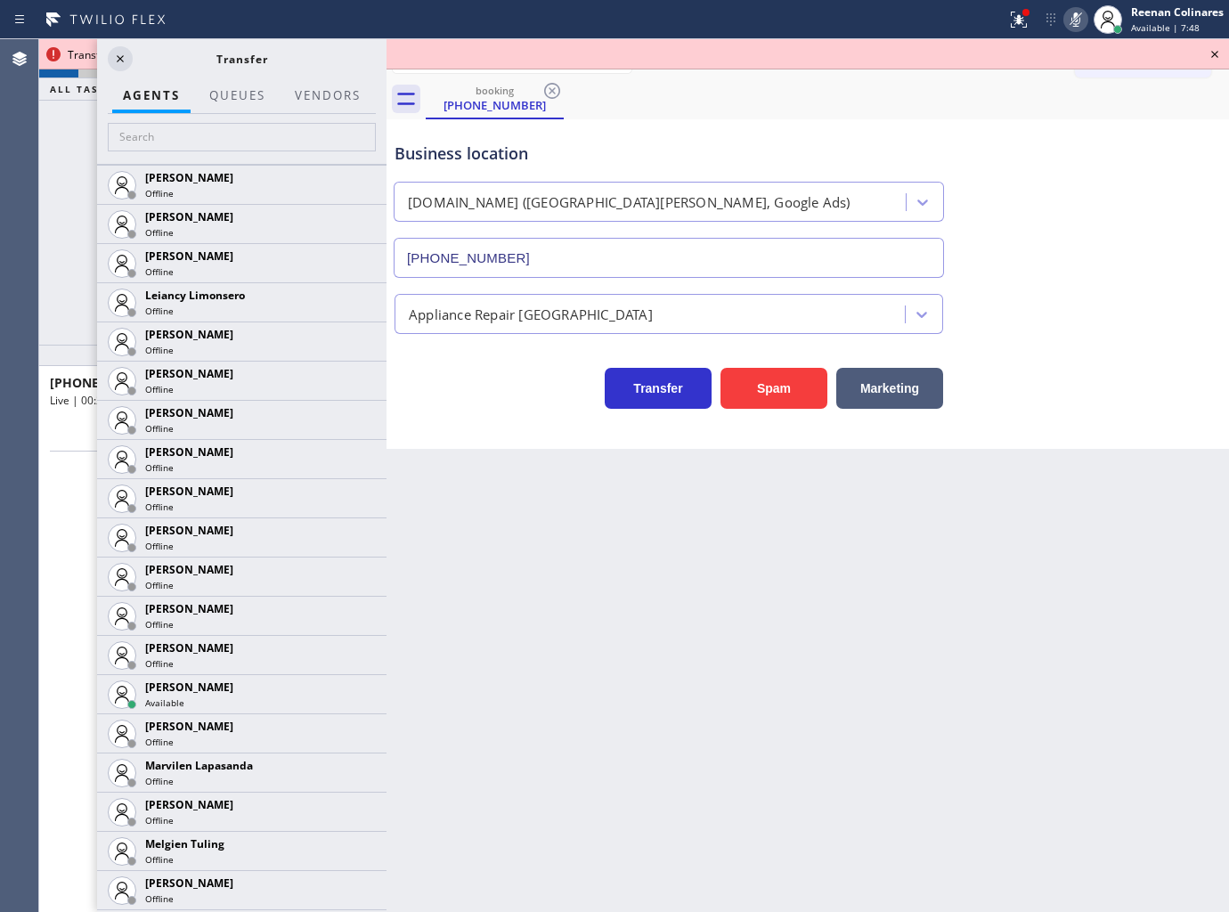
click at [0, 0] on icon at bounding box center [0, 0] width 0 height 0
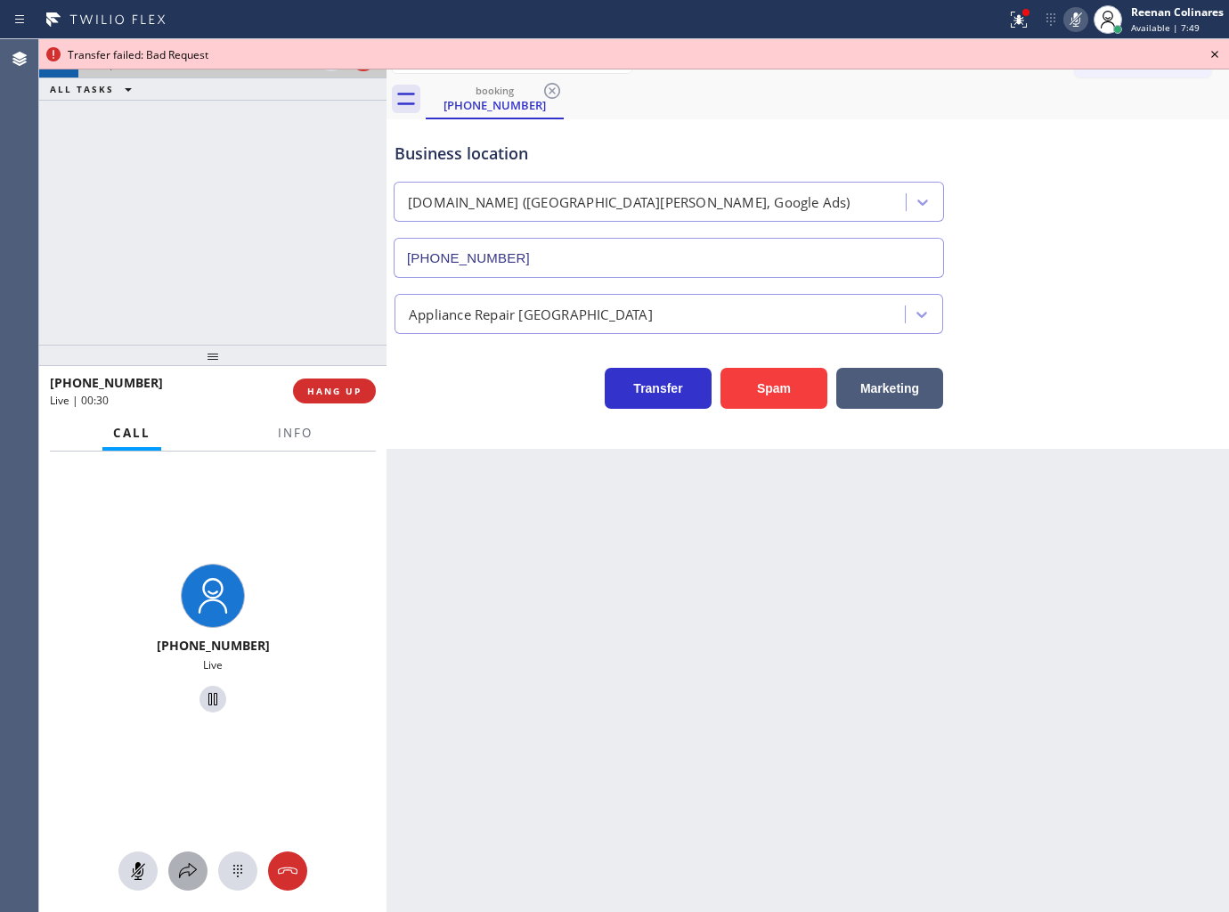
click at [181, 871] on icon at bounding box center [187, 870] width 21 height 21
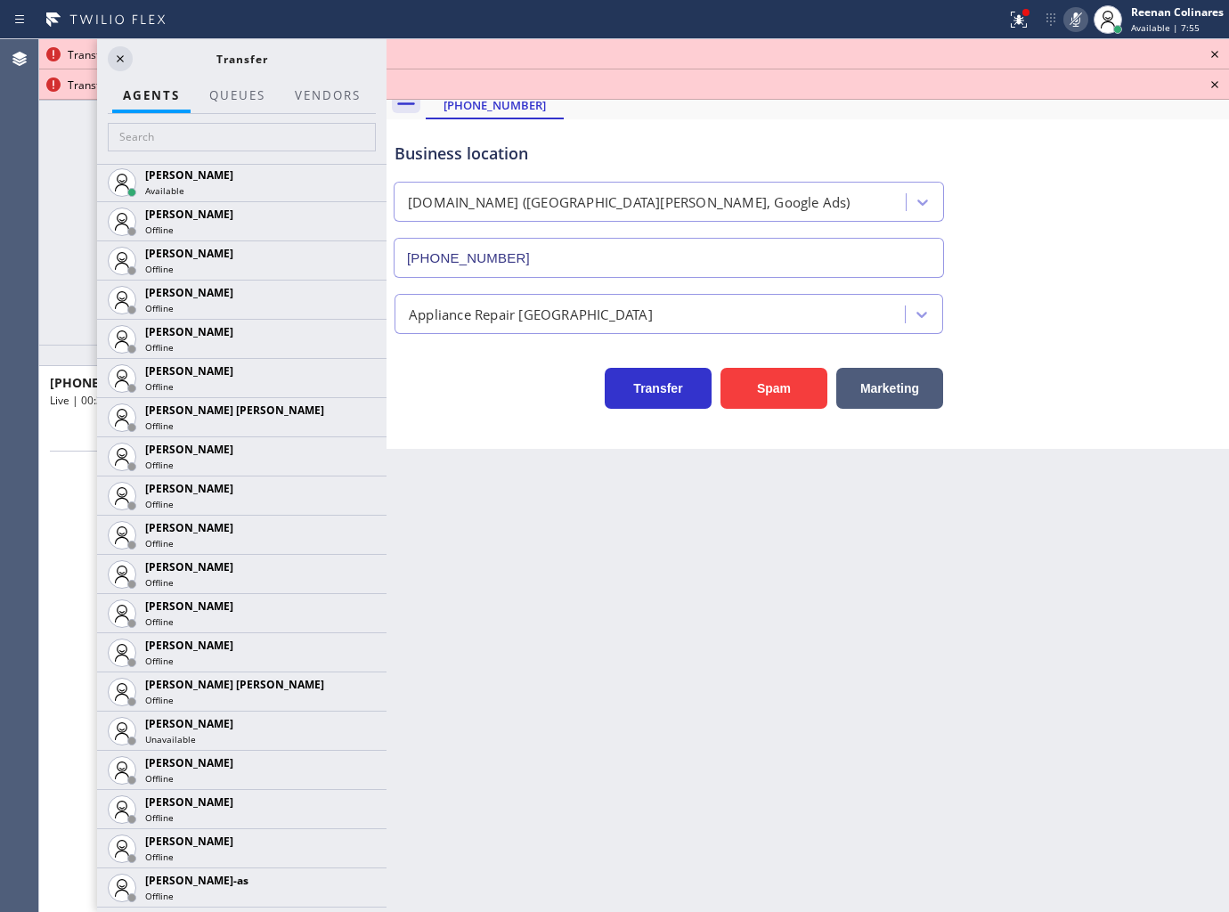
scroll to position [951, 0]
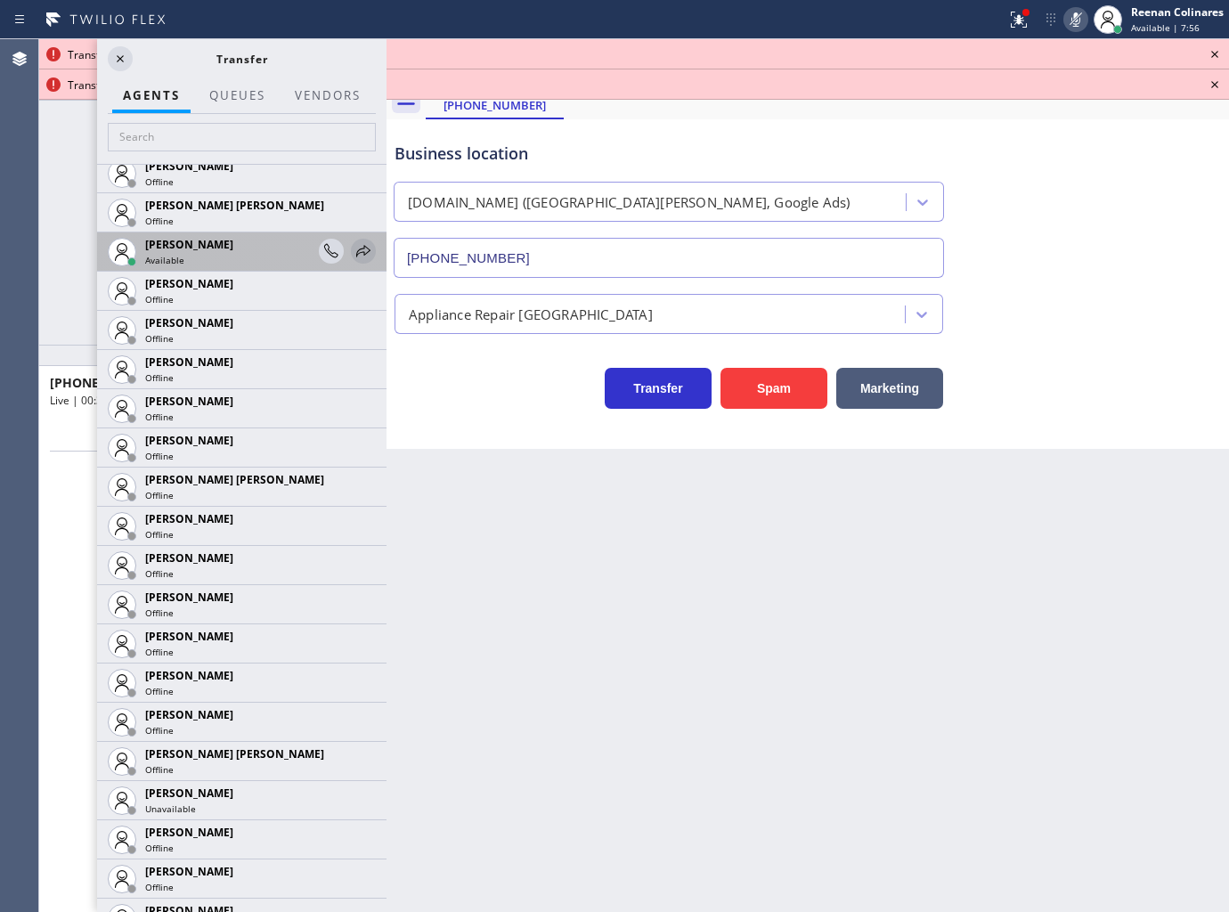
click at [353, 247] on icon at bounding box center [363, 250] width 21 height 21
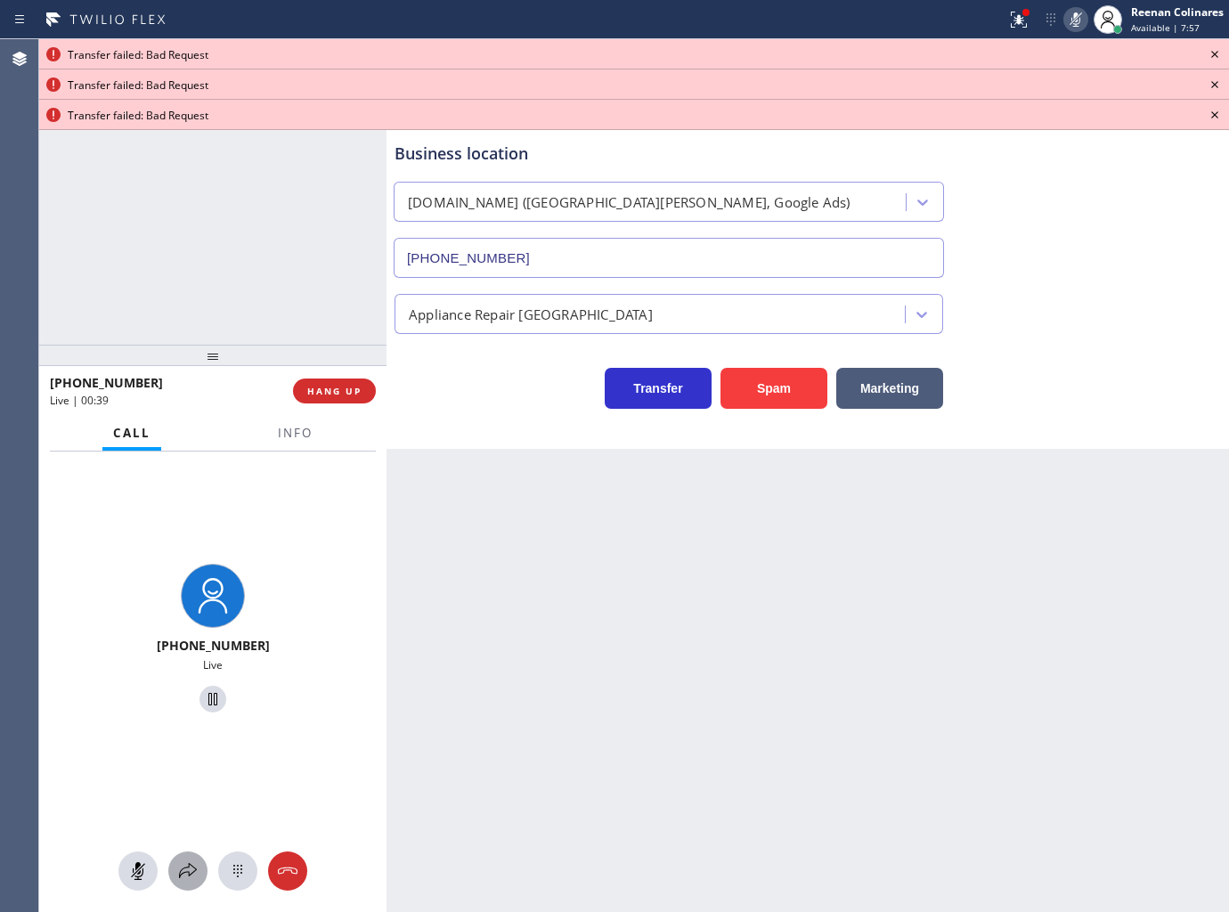
click at [183, 864] on icon at bounding box center [187, 870] width 21 height 21
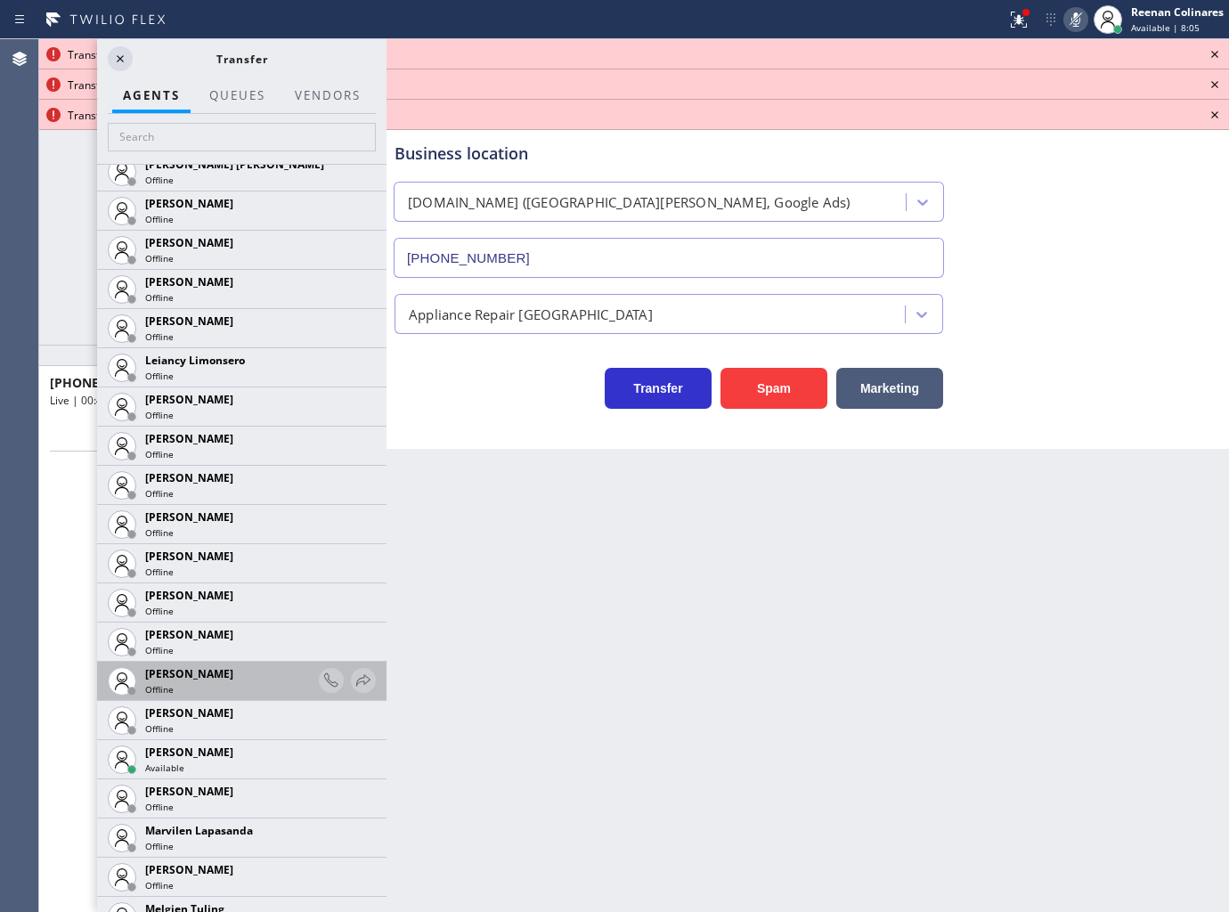
scroll to position [2410, 0]
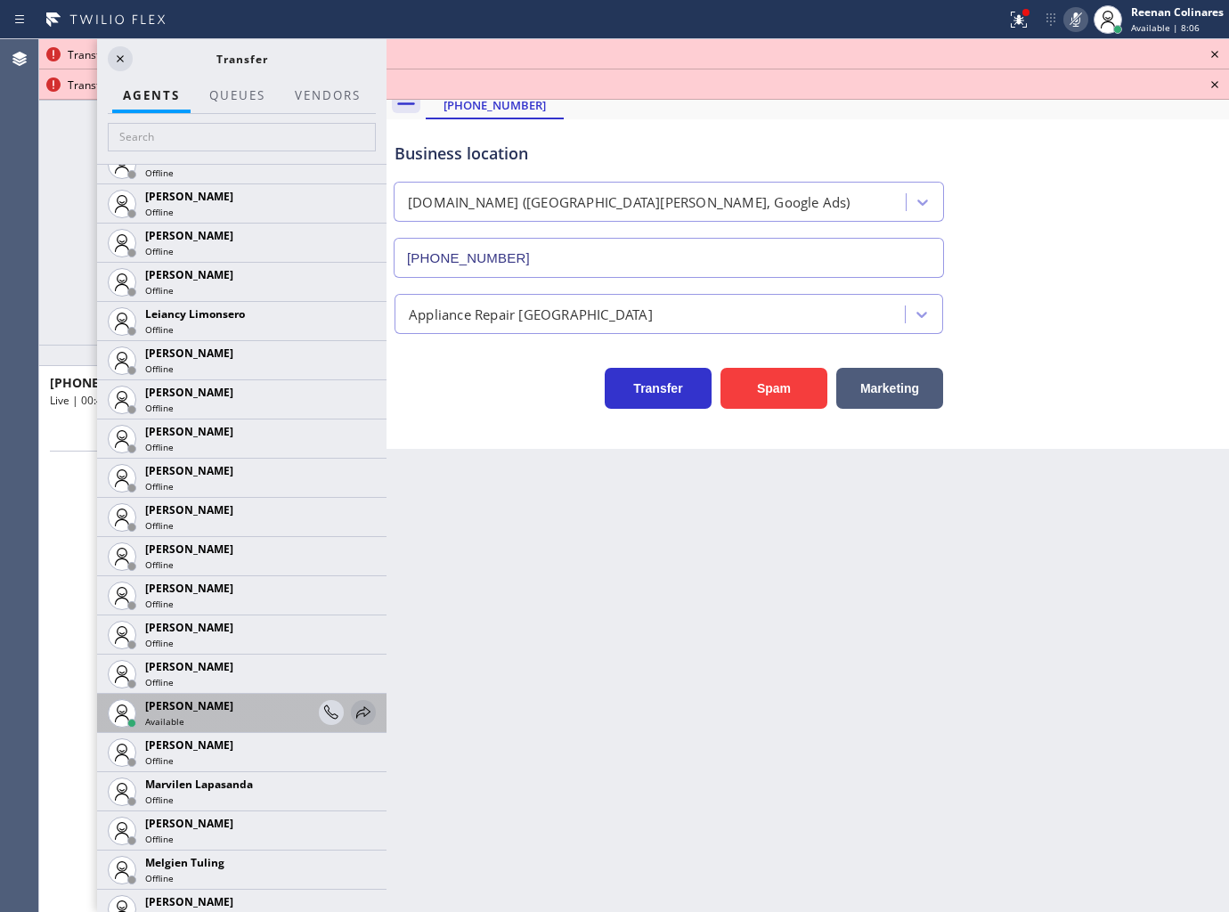
click at [353, 708] on icon at bounding box center [363, 712] width 21 height 21
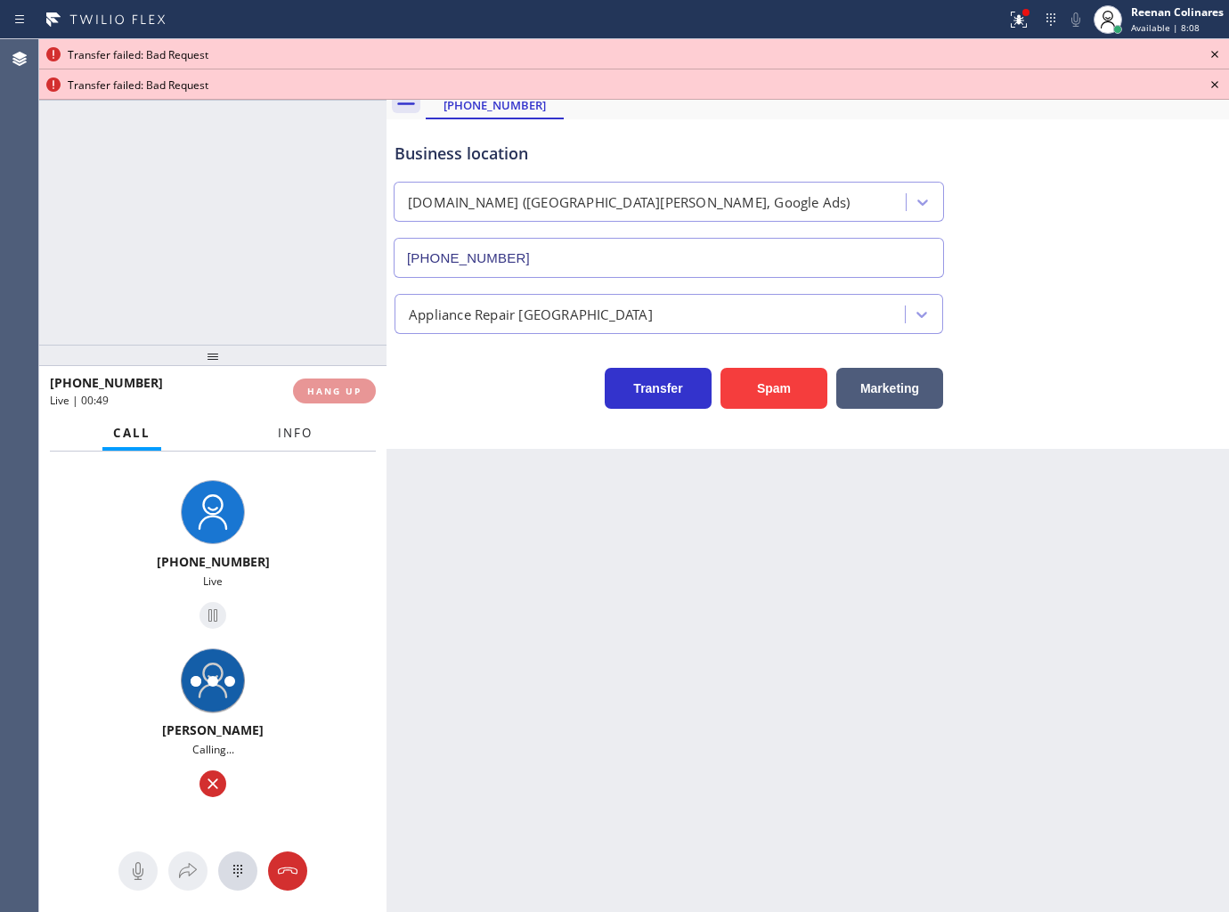
click at [307, 438] on span "Info" at bounding box center [295, 433] width 35 height 16
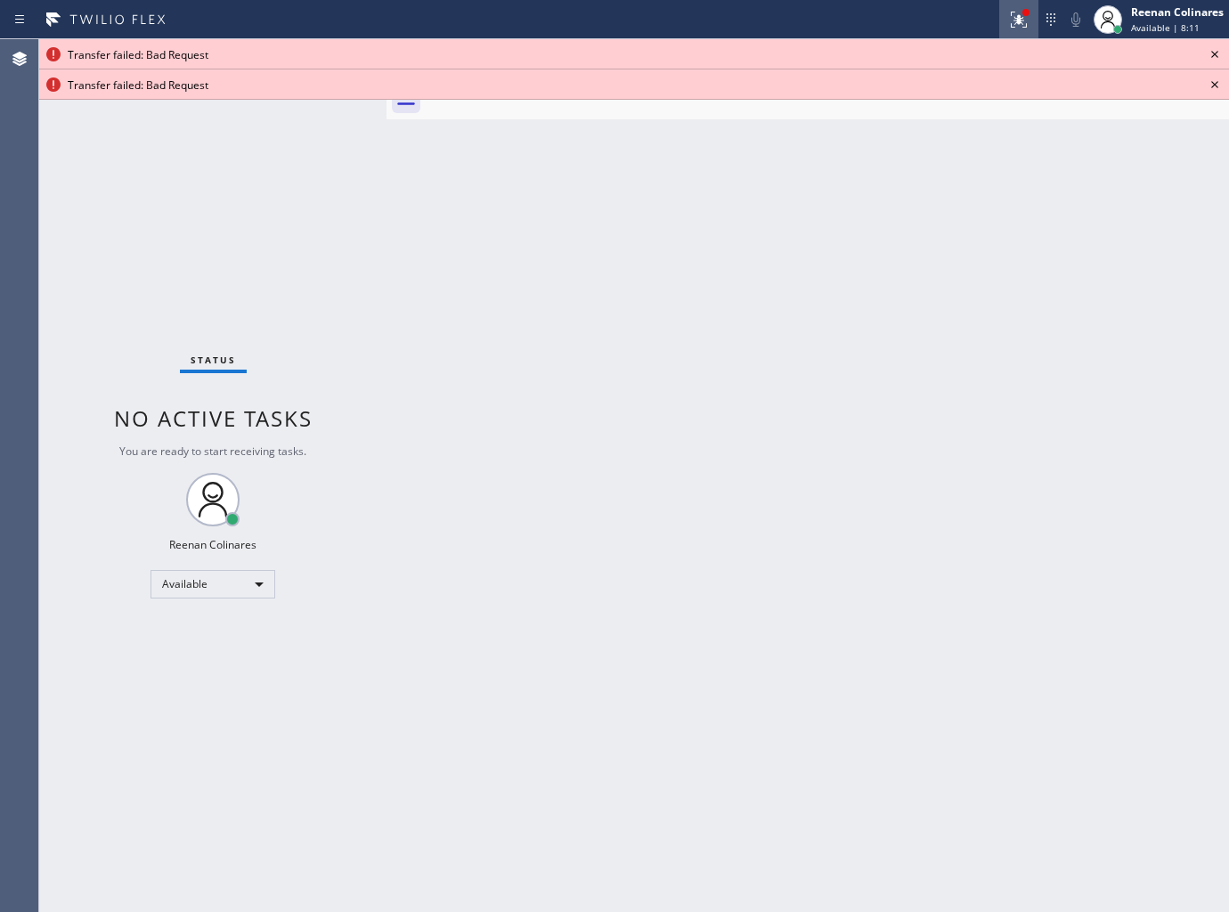
click at [1007, 32] on button at bounding box center [1018, 19] width 39 height 39
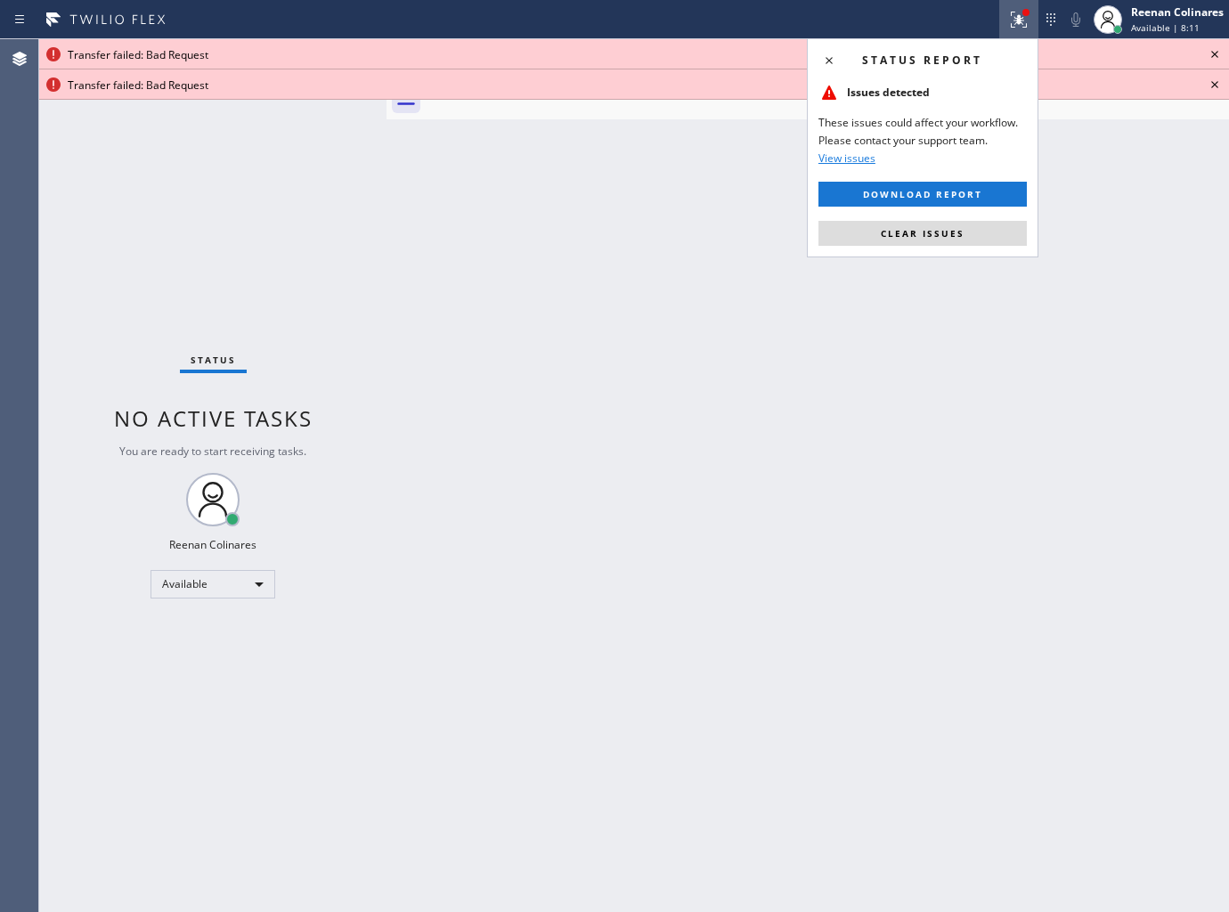
click at [939, 235] on span "Clear issues" at bounding box center [923, 233] width 84 height 12
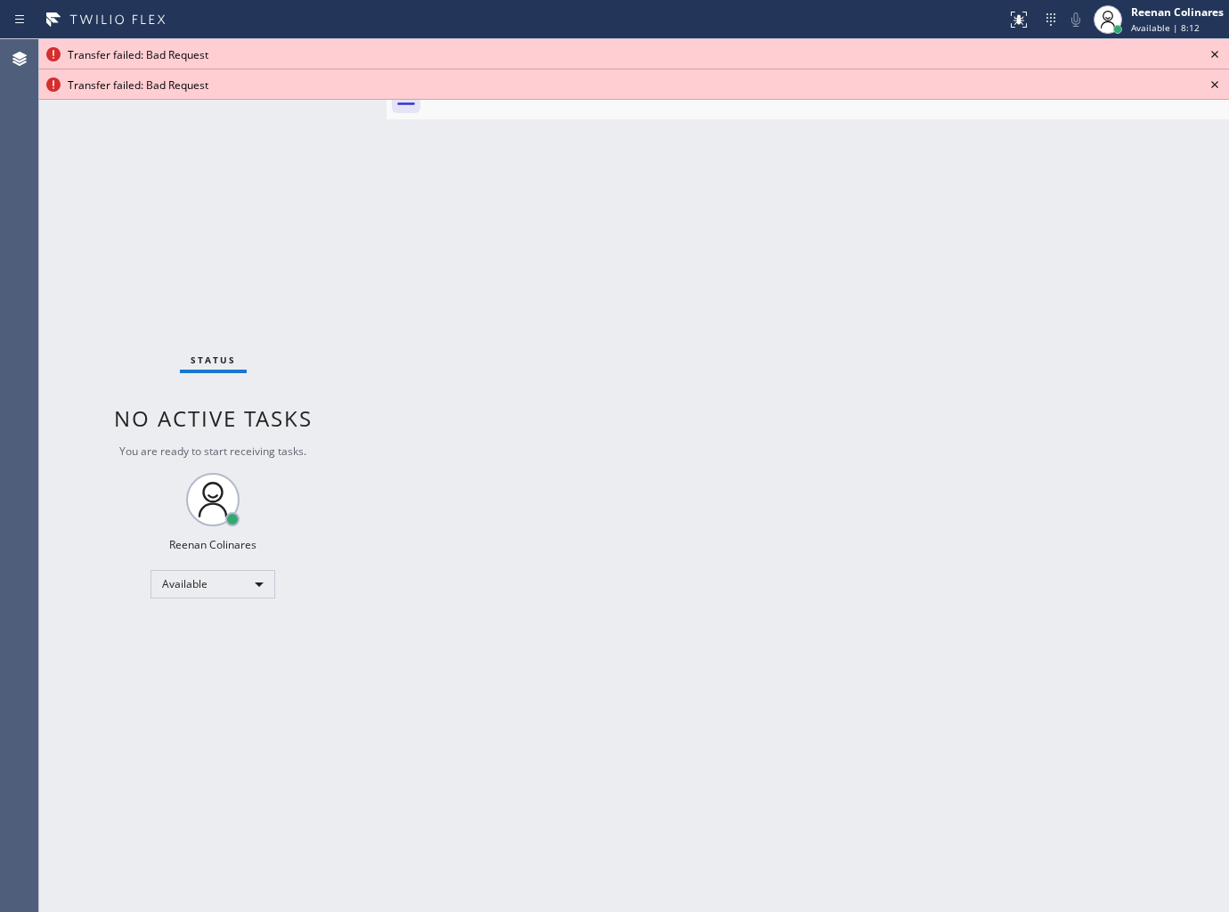
click at [1212, 57] on icon at bounding box center [1214, 54] width 21 height 21
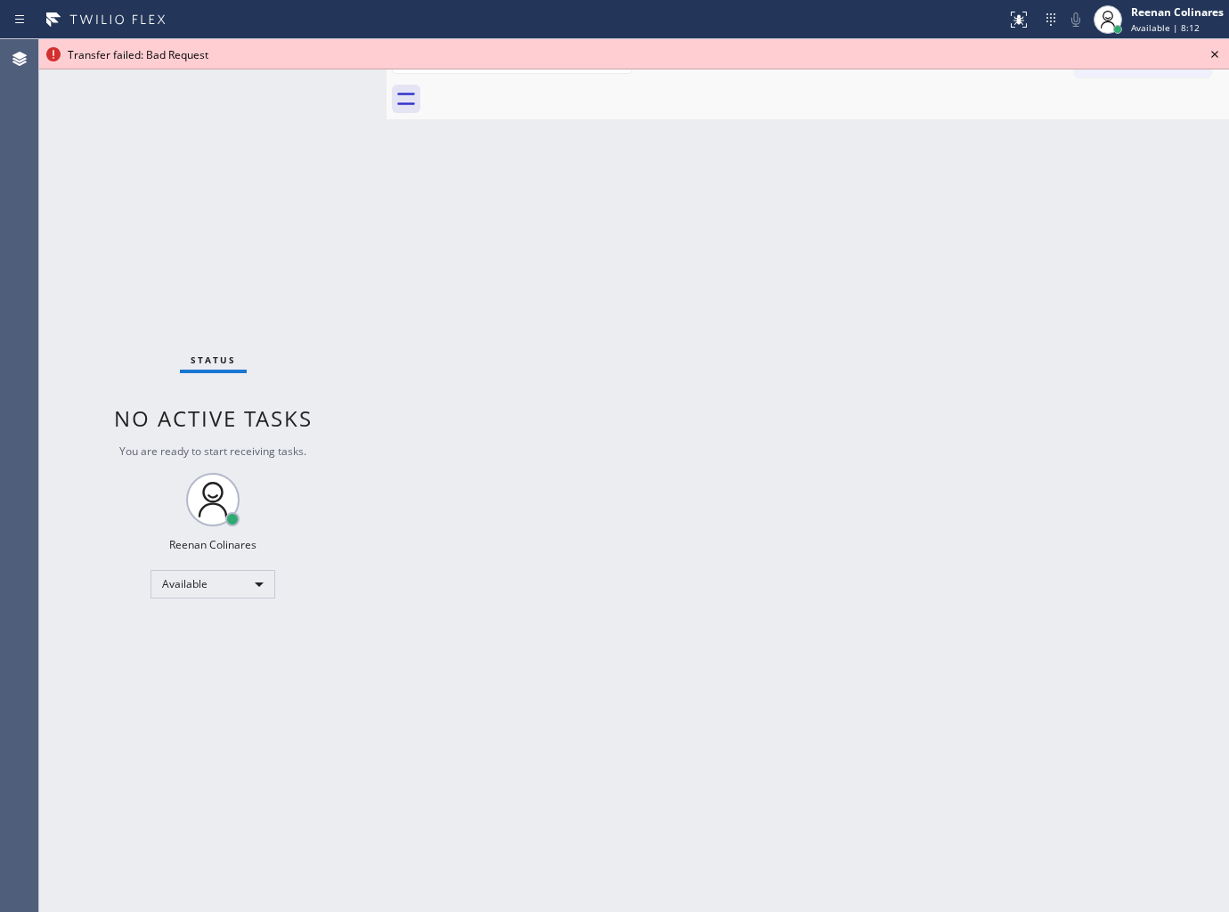
click at [1212, 57] on icon at bounding box center [1214, 54] width 7 height 7
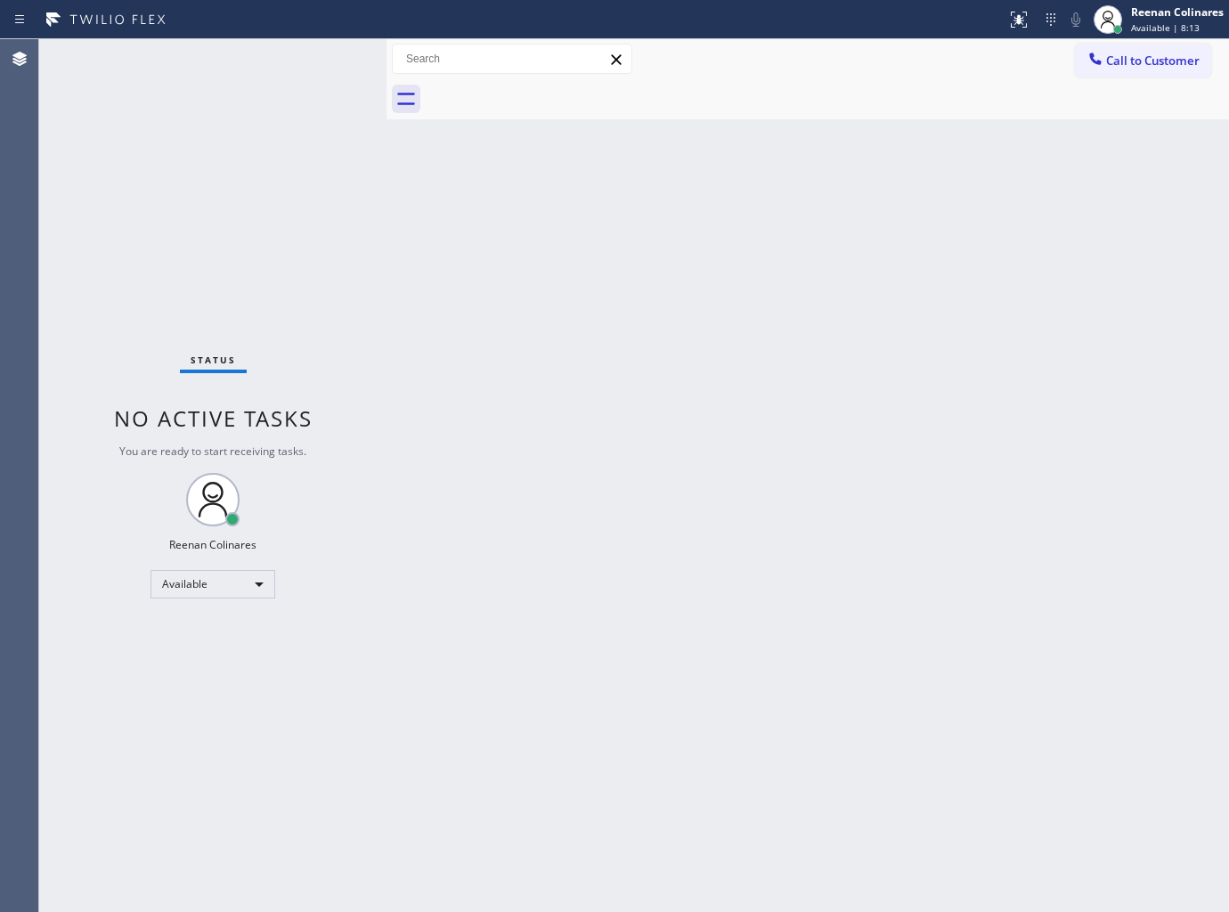
click at [902, 454] on div "Back to Dashboard Change Sender ID Customers Technicians Select a contact Outbo…" at bounding box center [808, 475] width 843 height 873
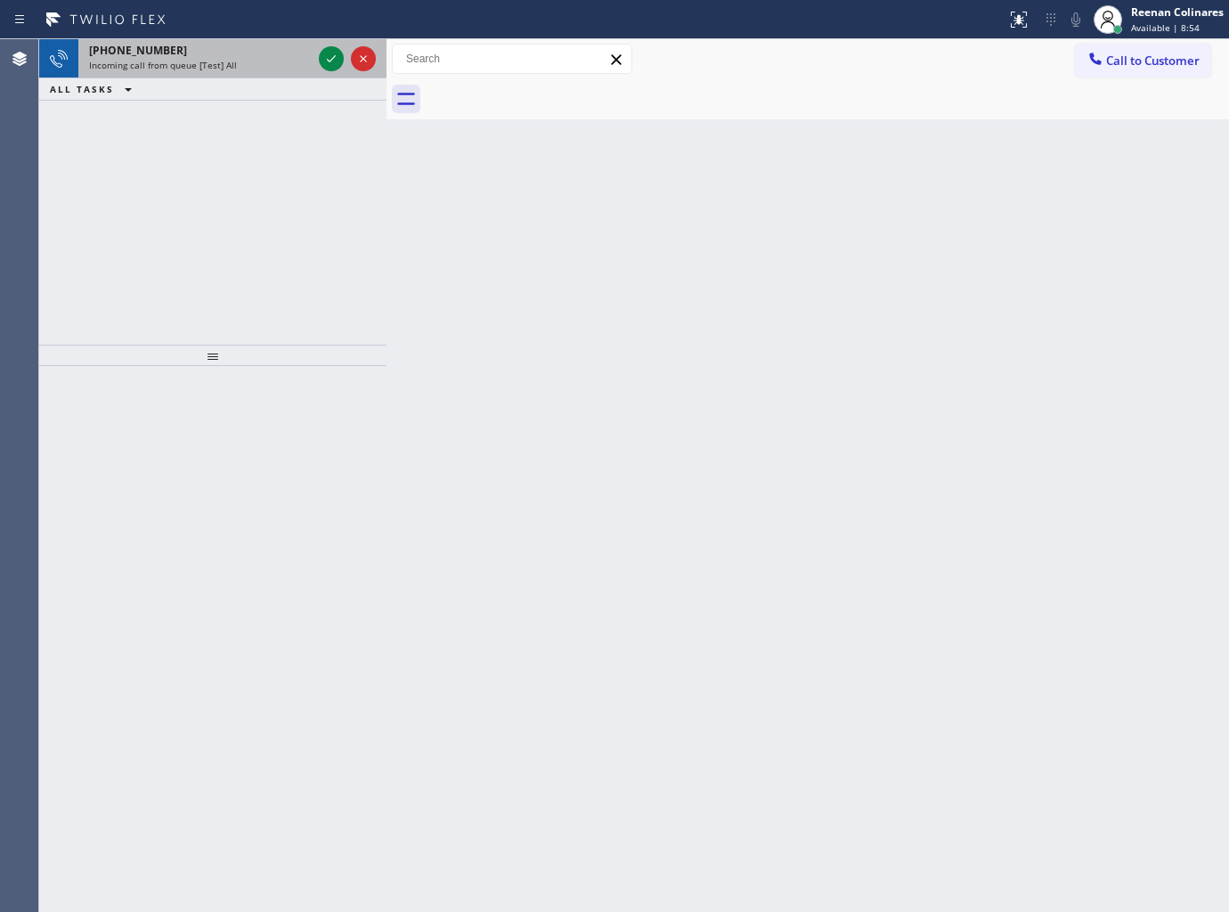
click at [228, 69] on span "Incoming call from queue [Test] All" at bounding box center [163, 65] width 148 height 12
click at [246, 69] on div "Incoming call from queue [Test] All" at bounding box center [200, 65] width 223 height 12
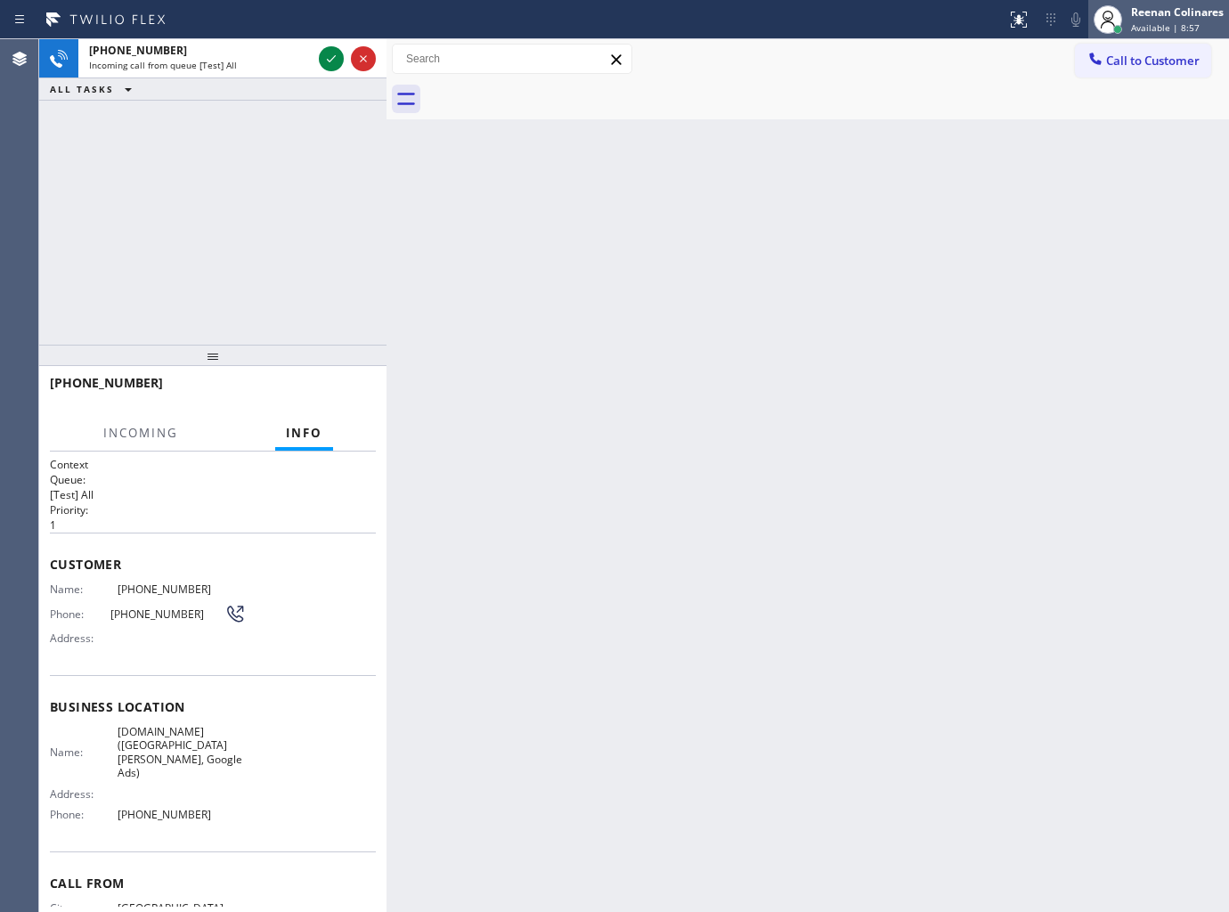
click at [1206, 34] on div "Reenan Colinares Available | 8:57" at bounding box center [1179, 19] width 102 height 31
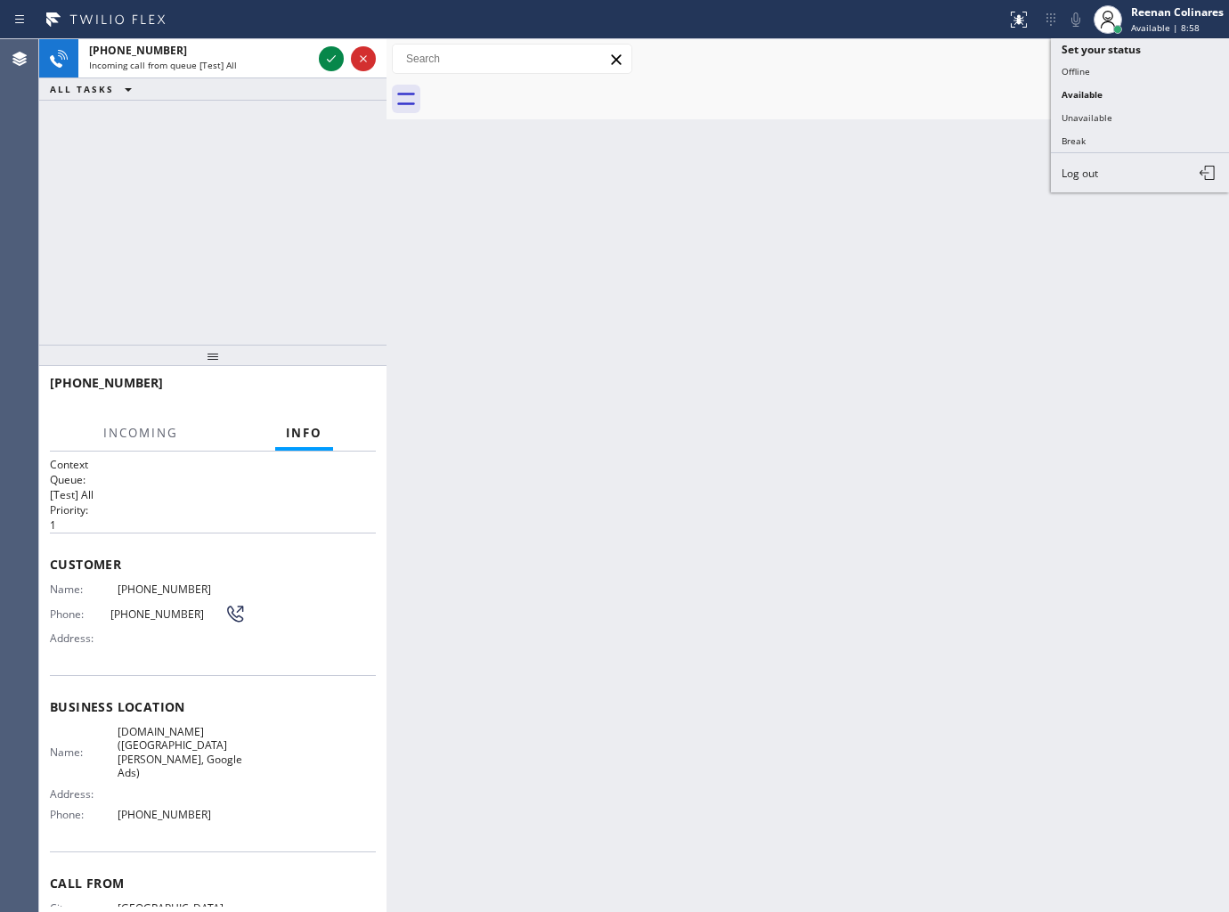
click at [1076, 116] on button "Unavailable" at bounding box center [1140, 117] width 178 height 23
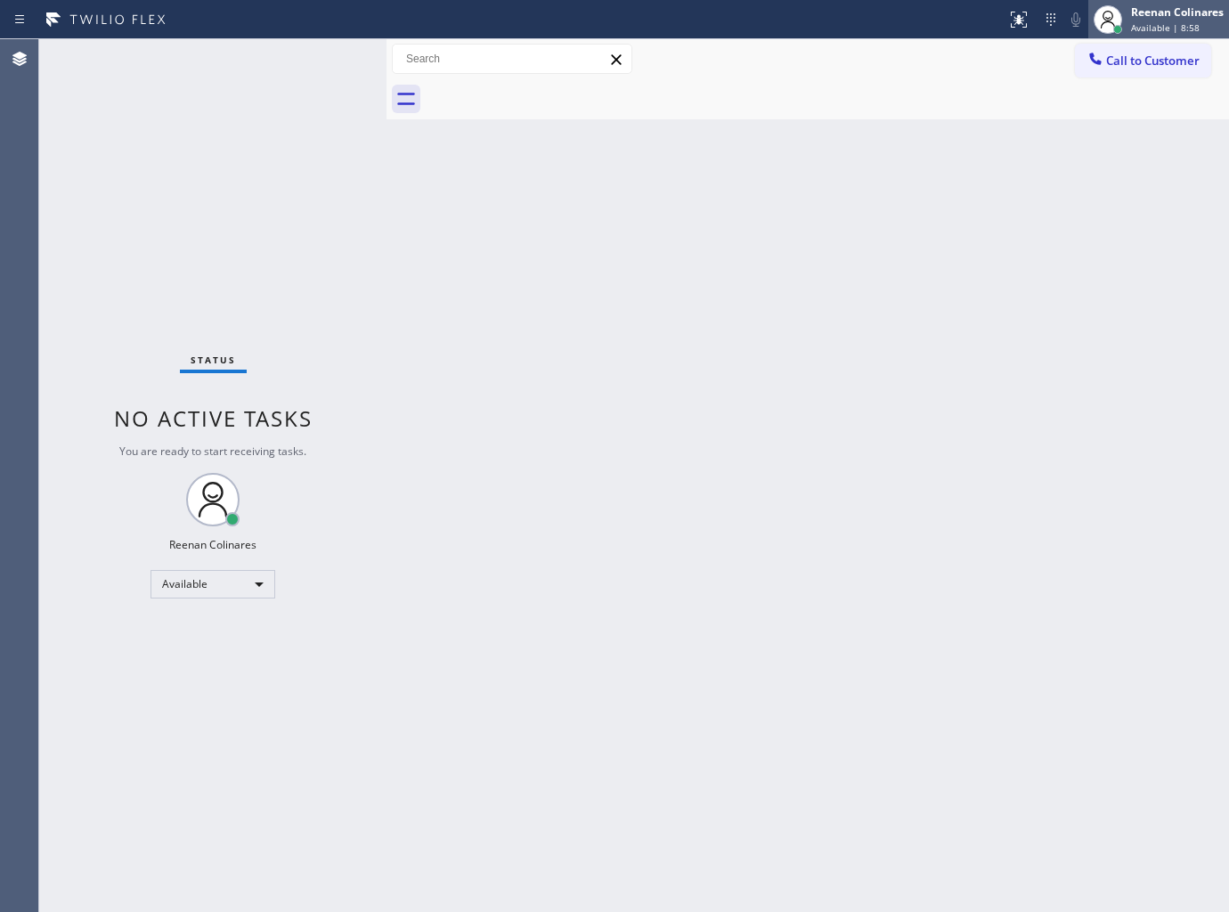
click at [1177, 25] on span "Available | 8:58" at bounding box center [1165, 27] width 69 height 12
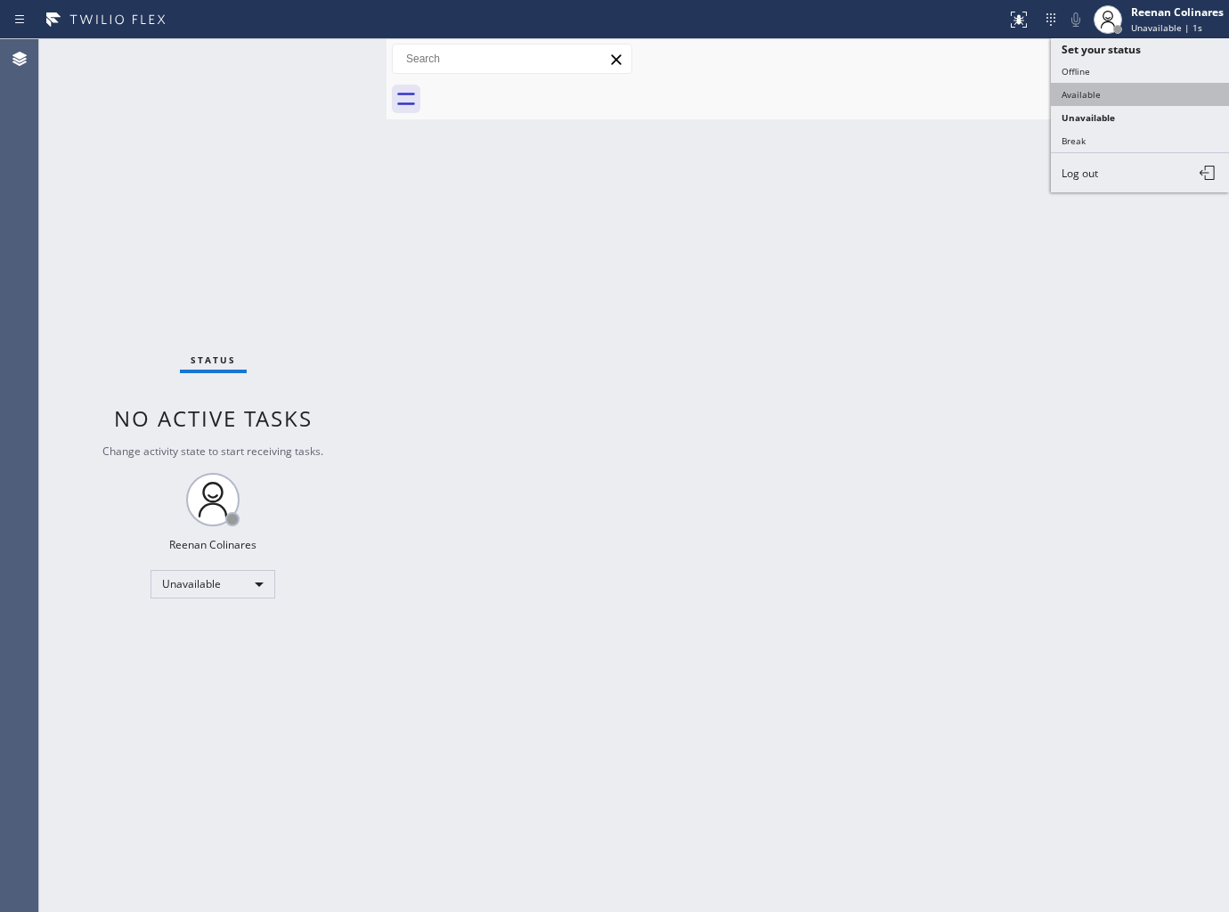
click at [1066, 91] on button "Available" at bounding box center [1140, 94] width 178 height 23
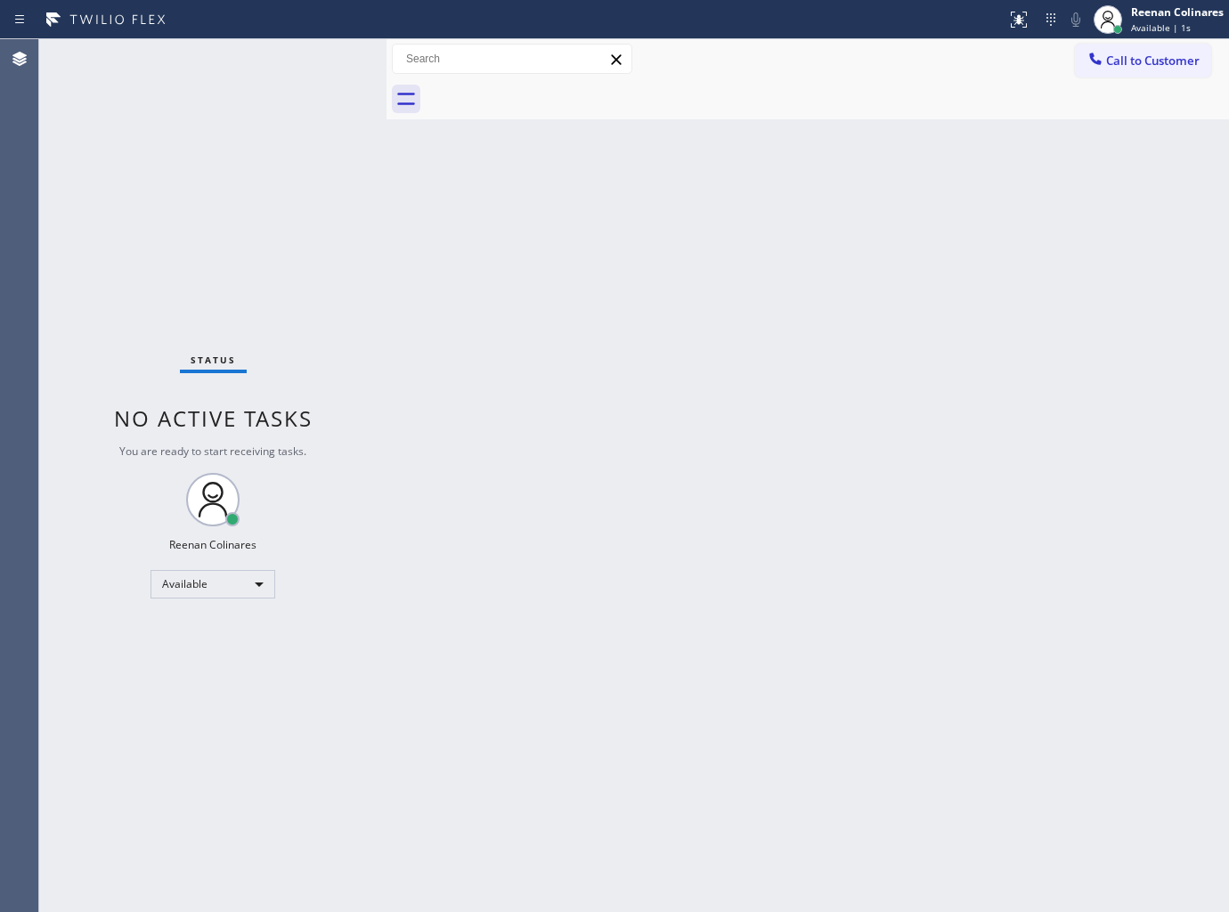
click at [263, 69] on div "Status No active tasks You are ready to start receiving tasks. Reenan Colinares…" at bounding box center [212, 475] width 347 height 873
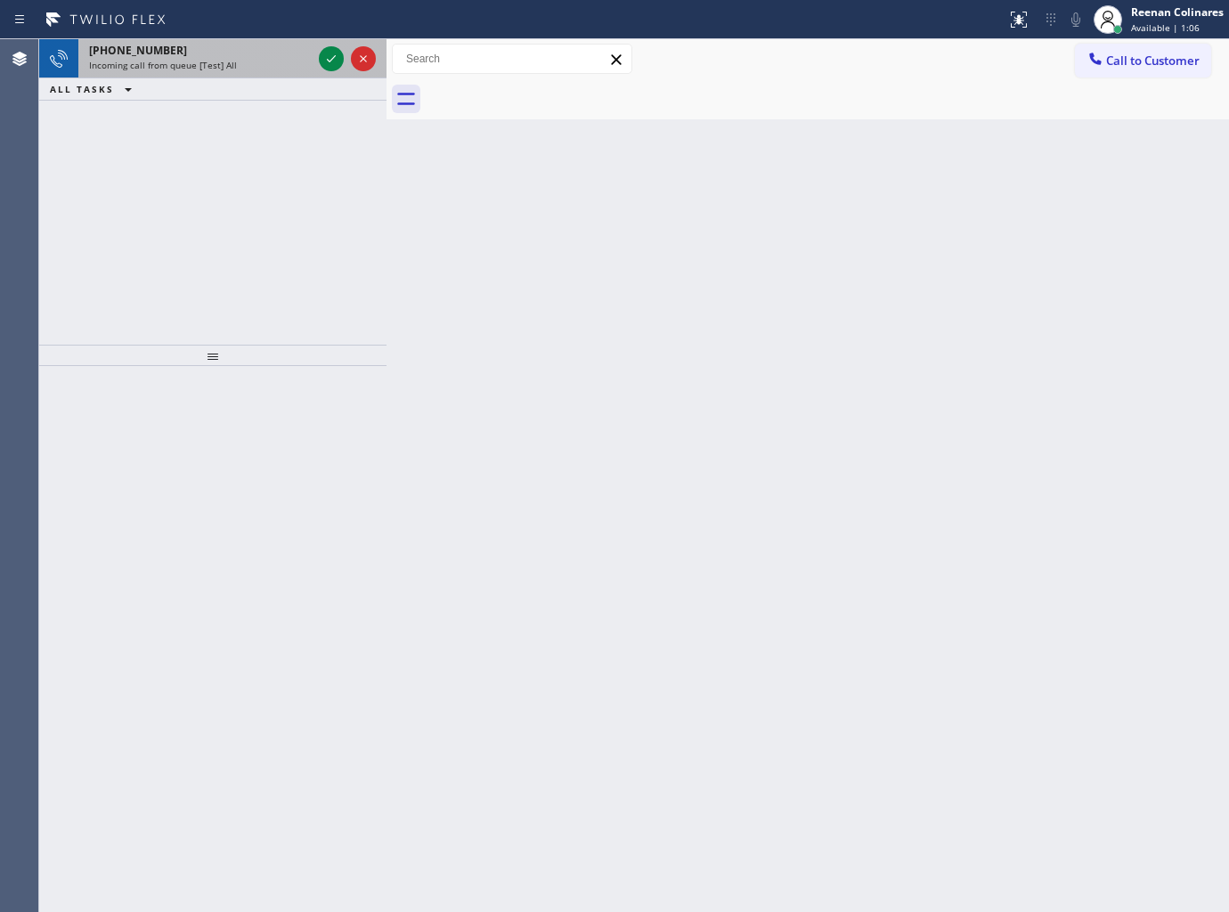
click at [221, 60] on span "Incoming call from queue [Test] All" at bounding box center [163, 65] width 148 height 12
click at [253, 52] on div "+13472603728" at bounding box center [200, 50] width 223 height 15
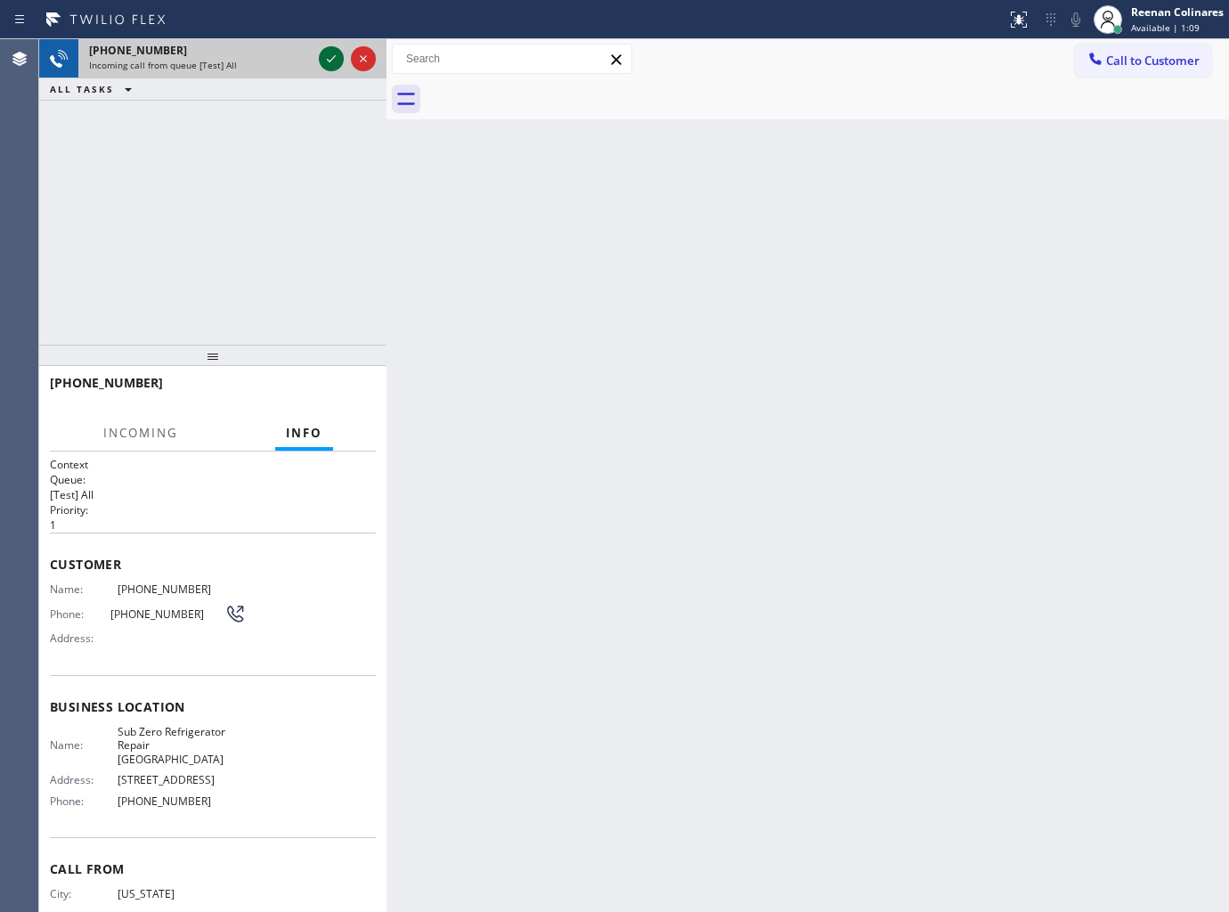
click at [332, 61] on icon at bounding box center [331, 58] width 21 height 21
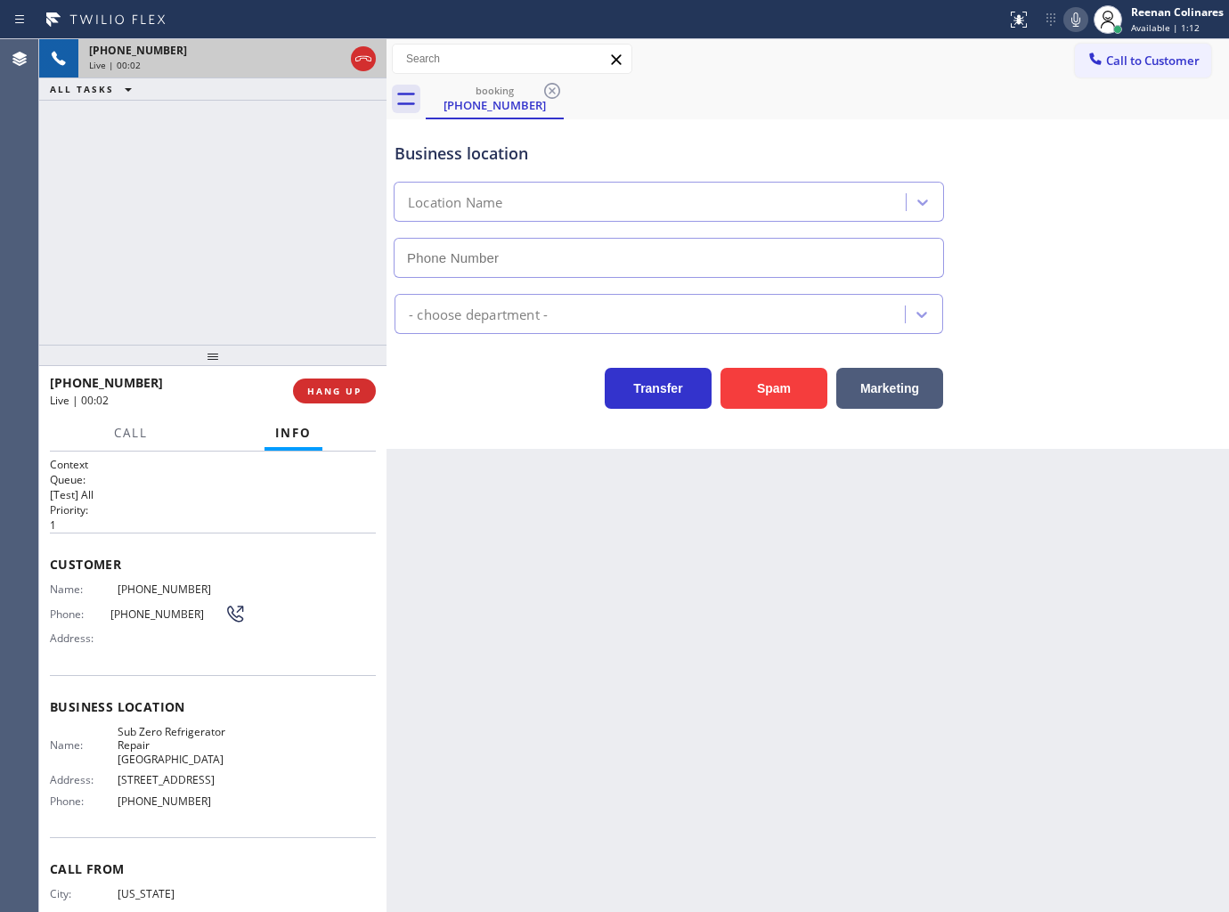
type input "(773) 917-0590"
click at [1076, 20] on icon at bounding box center [1075, 19] width 21 height 21
click at [1074, 22] on icon at bounding box center [1075, 19] width 21 height 21
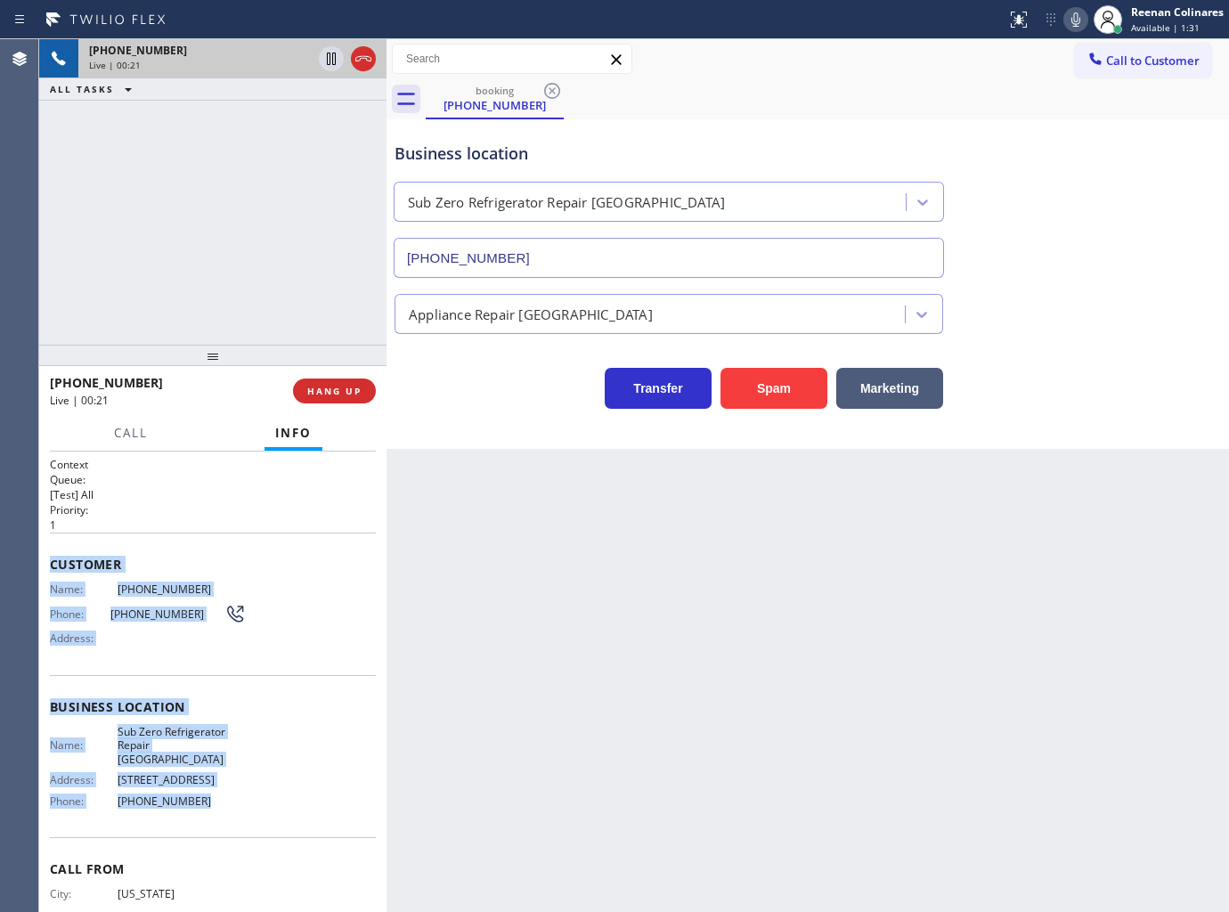
copy div "Customer Name: (347) 260-3728 Phone: (347) 260-3728 Address: Business location …"
drag, startPoint x: 50, startPoint y: 557, endPoint x: 263, endPoint y: 778, distance: 306.7
click at [263, 778] on div "Context Queue: [Test] All Priority: 1 Customer Name: (347) 260-3728 Phone: (347…" at bounding box center [213, 715] width 326 height 516
click at [1074, 21] on icon at bounding box center [1075, 19] width 21 height 21
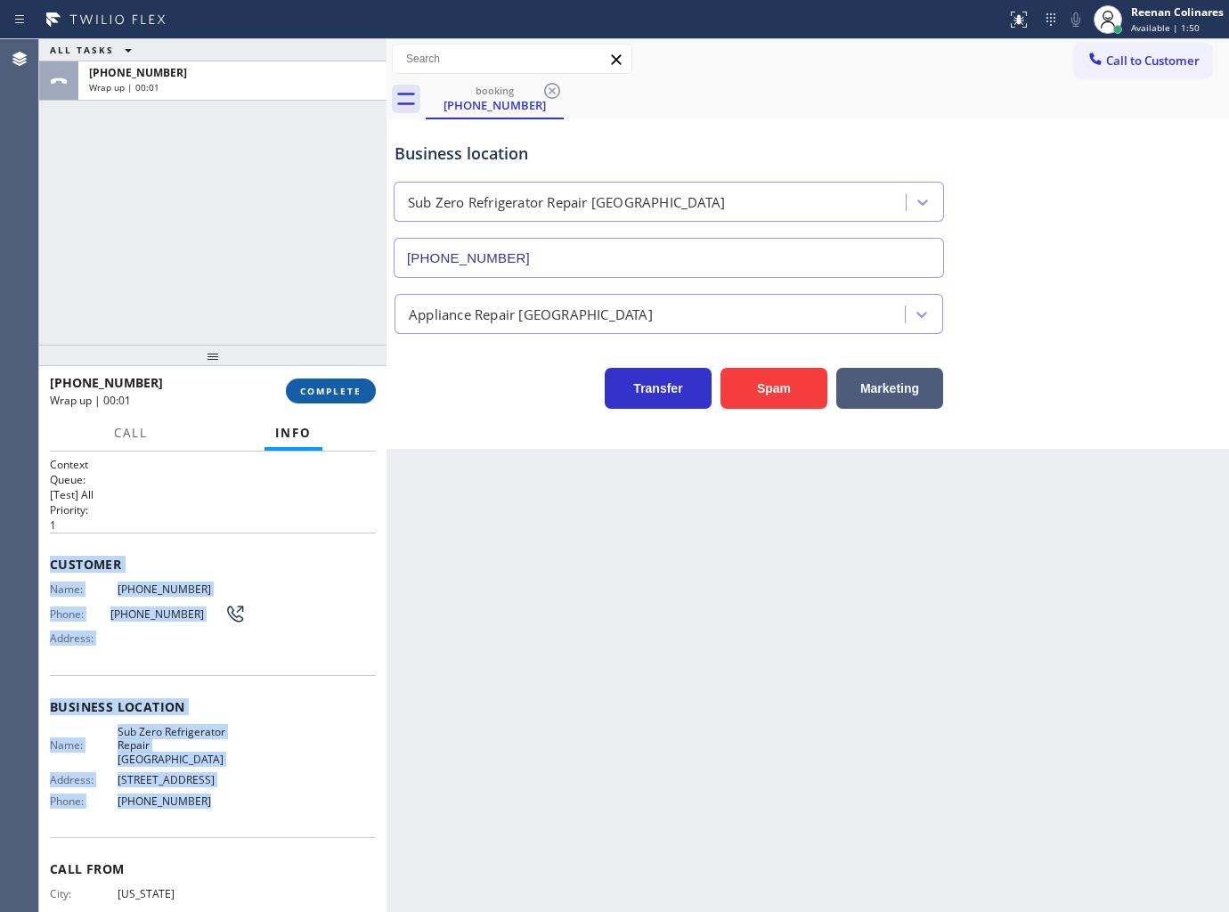
click at [362, 395] on button "COMPLETE" at bounding box center [331, 391] width 90 height 25
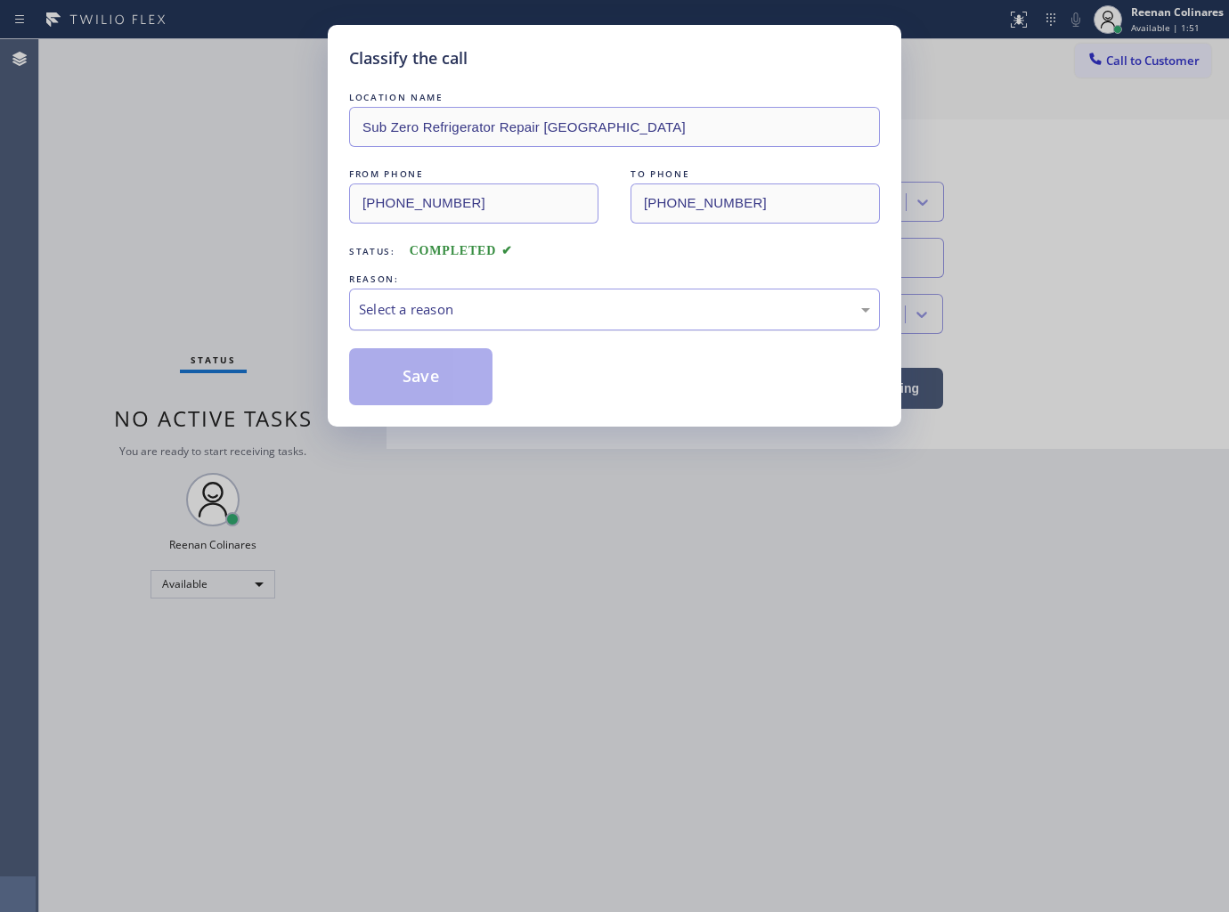
click at [402, 317] on div "Select a reason" at bounding box center [614, 309] width 511 height 20
click at [393, 388] on button "Save" at bounding box center [420, 376] width 143 height 57
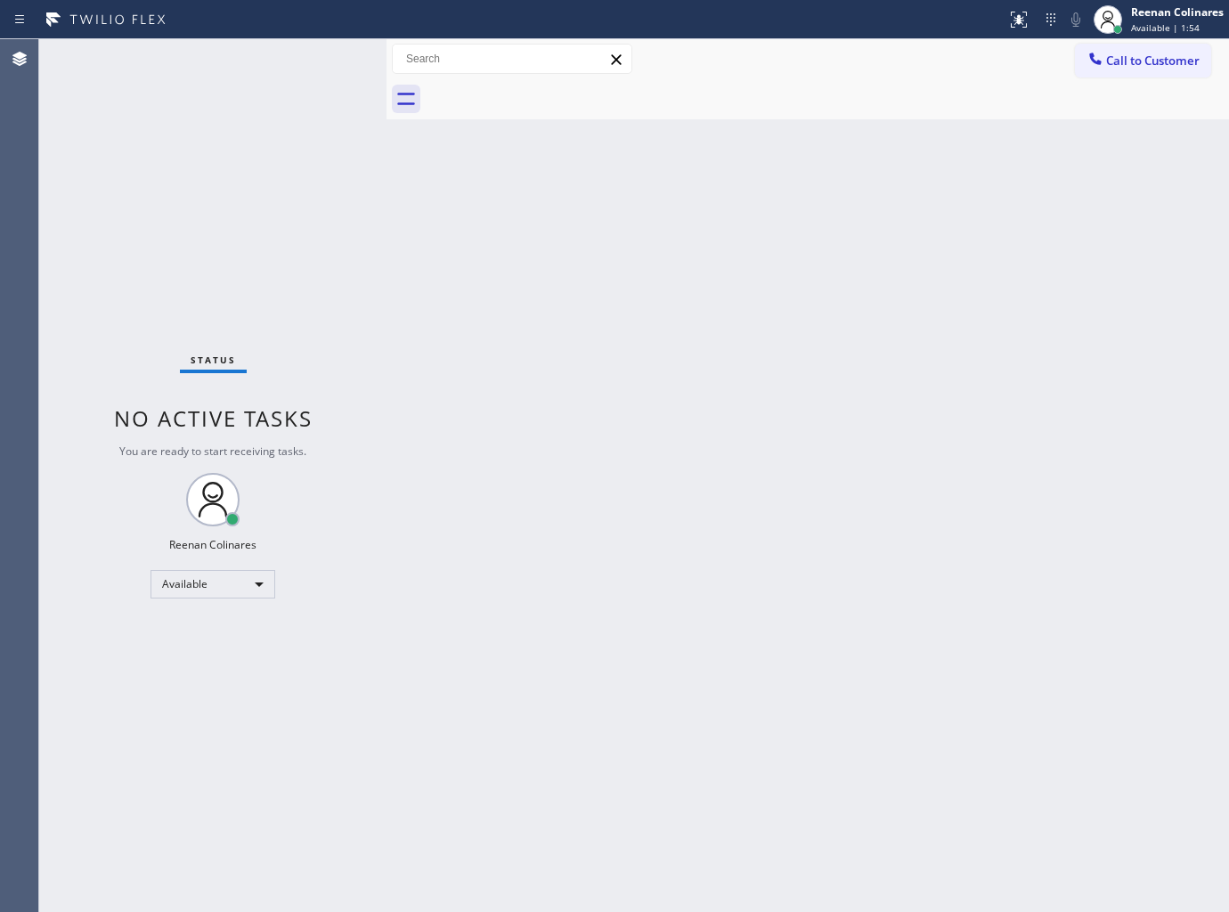
drag, startPoint x: 1030, startPoint y: 707, endPoint x: 915, endPoint y: 719, distance: 116.4
click at [1021, 714] on div "Back to Dashboard Change Sender ID Customers Technicians Select a contact Outbo…" at bounding box center [808, 475] width 843 height 873
click at [786, 216] on div "Back to Dashboard Change Sender ID Customers Technicians Select a contact Outbo…" at bounding box center [808, 475] width 843 height 873
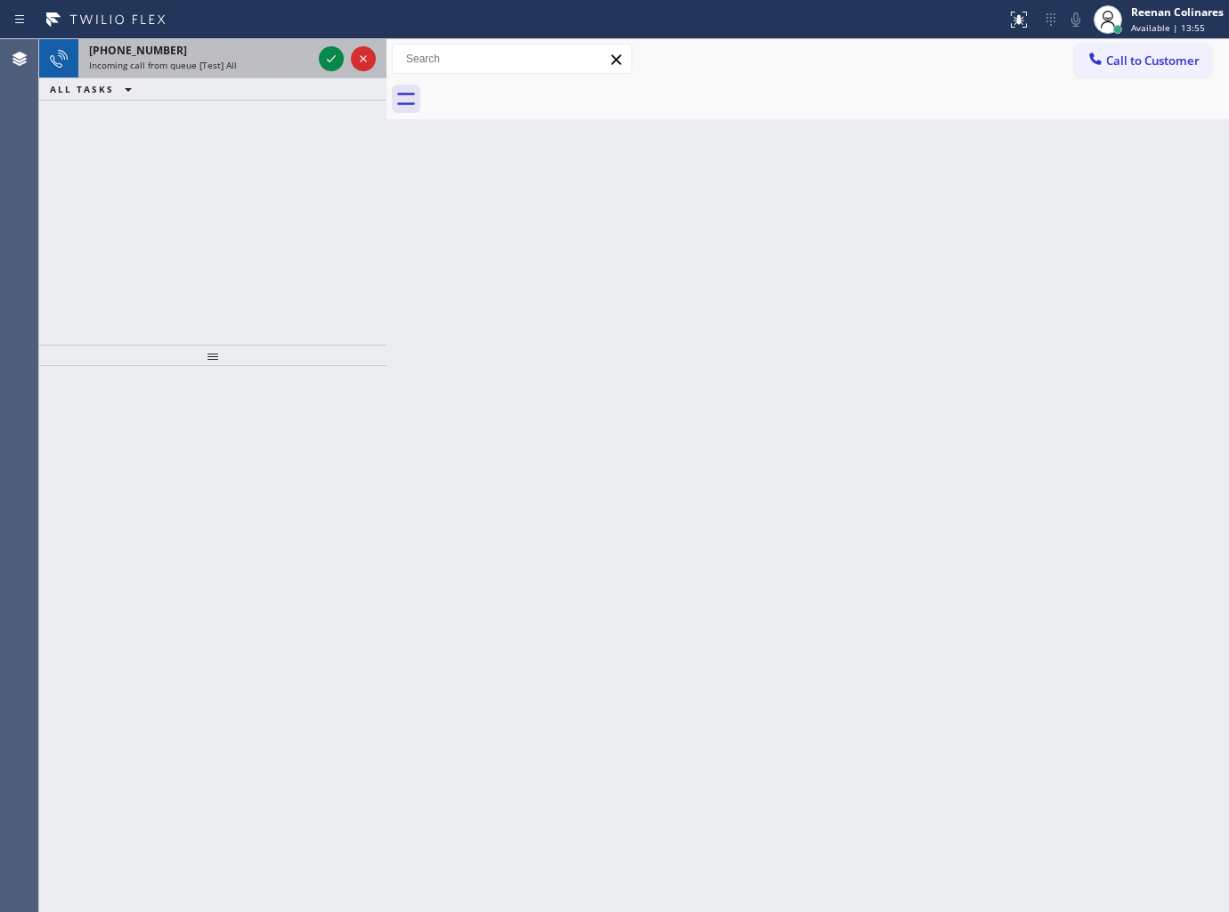
click at [248, 62] on div "Incoming call from queue [Test] All" at bounding box center [200, 65] width 223 height 12
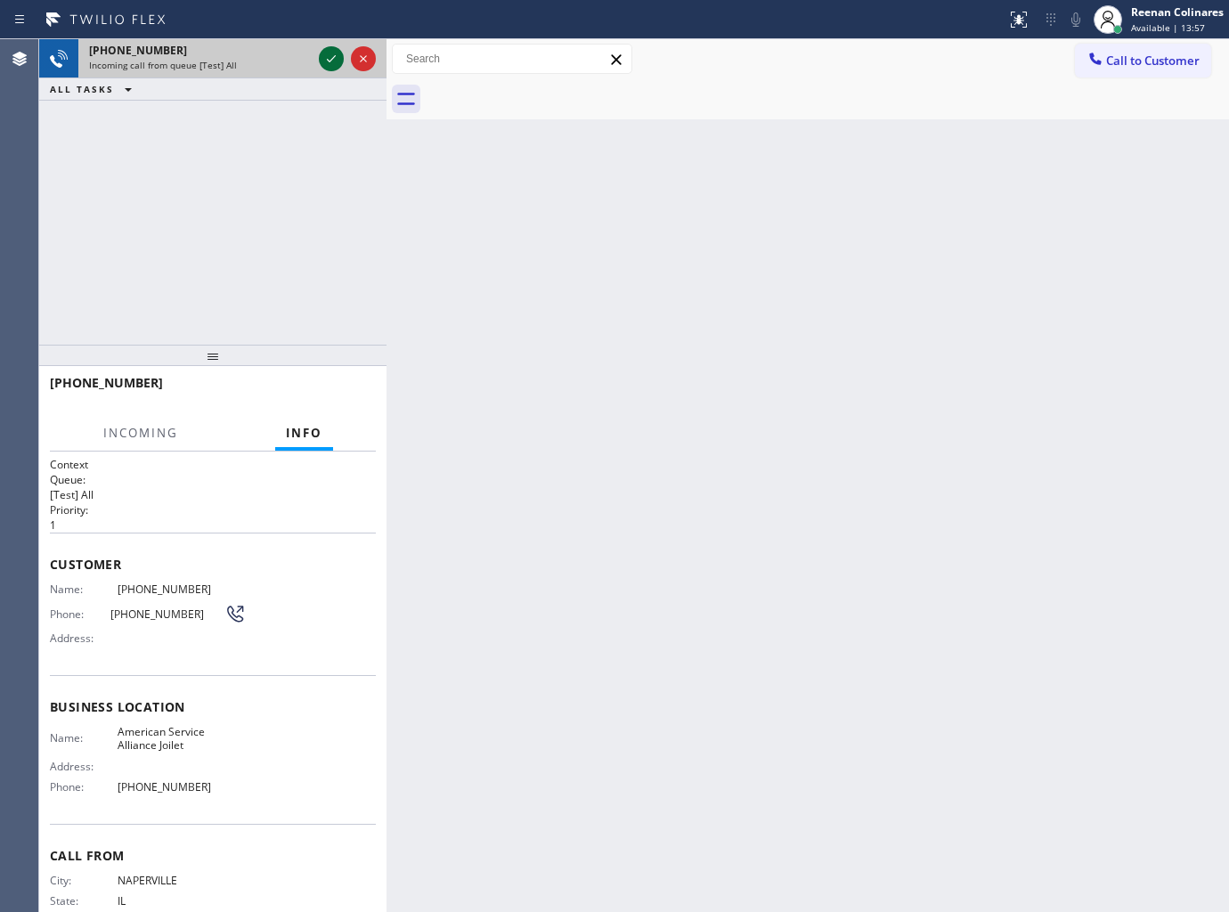
click at [322, 57] on icon at bounding box center [331, 58] width 21 height 21
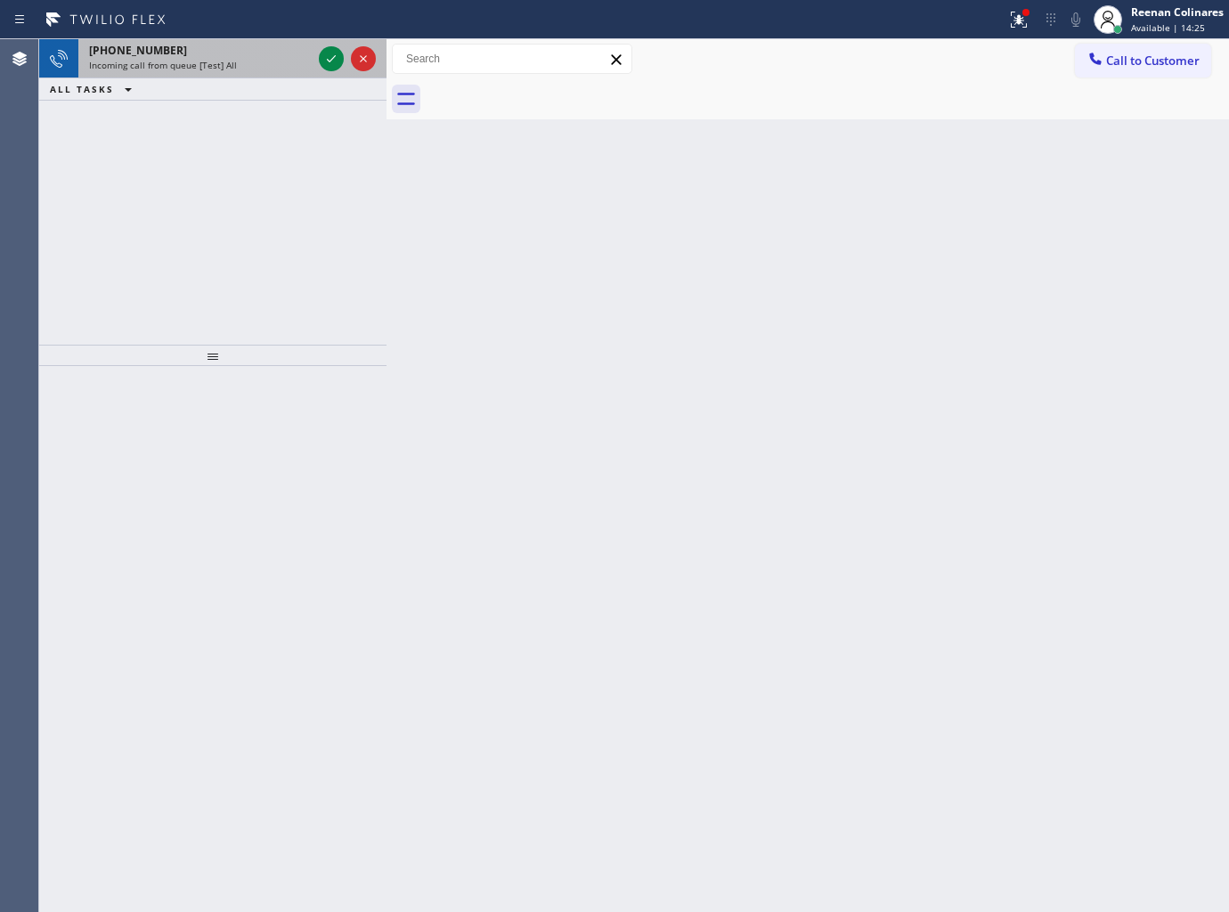
click at [245, 65] on div "Incoming call from queue [Test] All" at bounding box center [200, 65] width 223 height 12
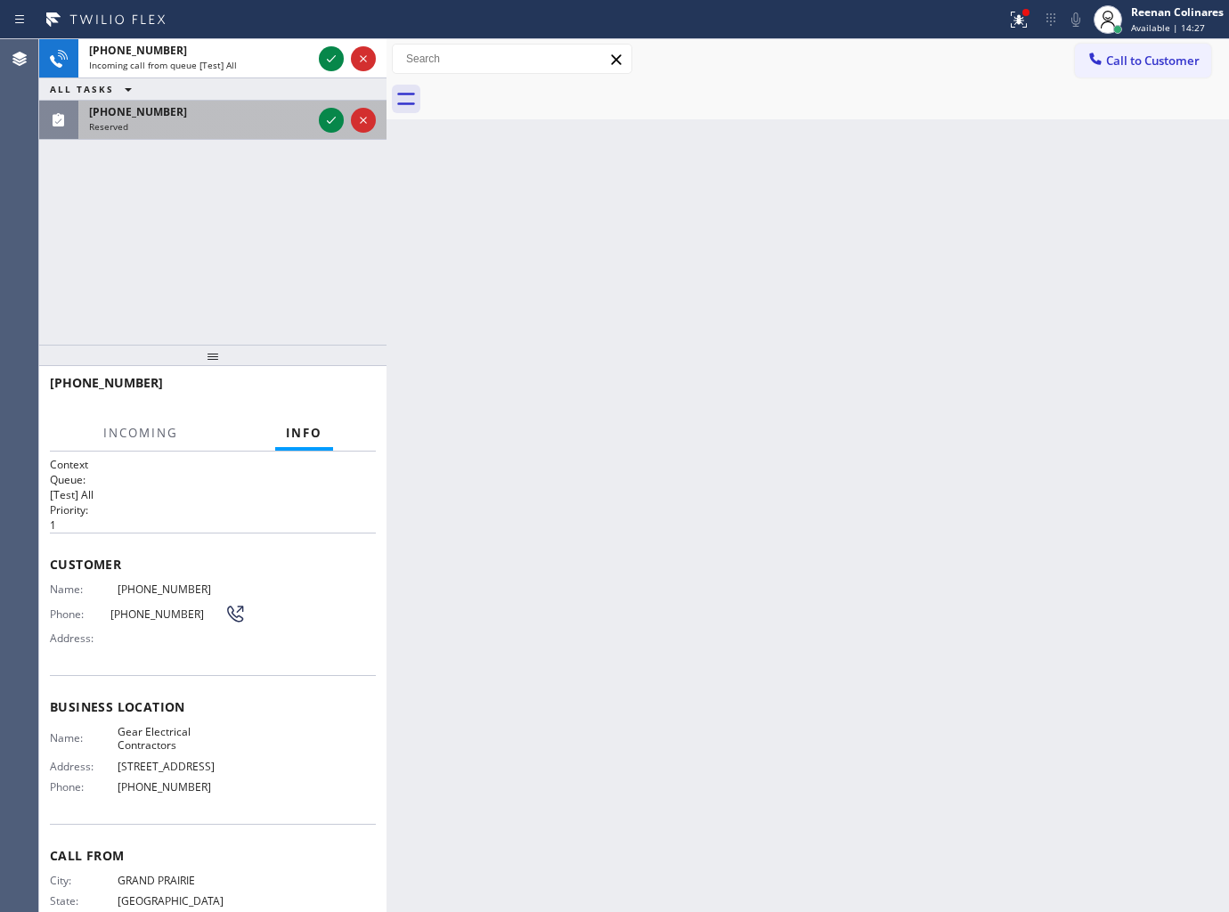
click at [279, 111] on div "(917) 209-4897" at bounding box center [200, 111] width 223 height 15
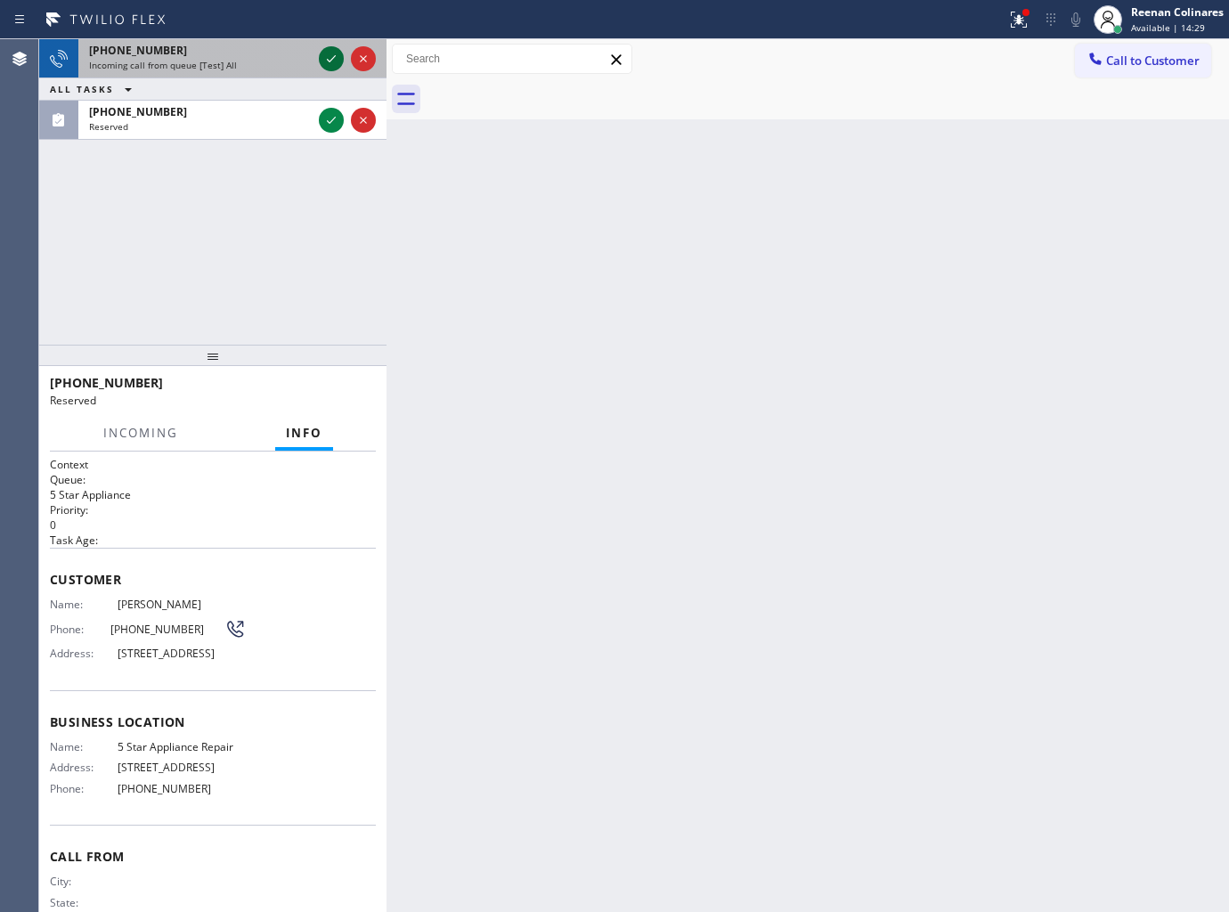
click at [336, 56] on icon at bounding box center [331, 58] width 21 height 21
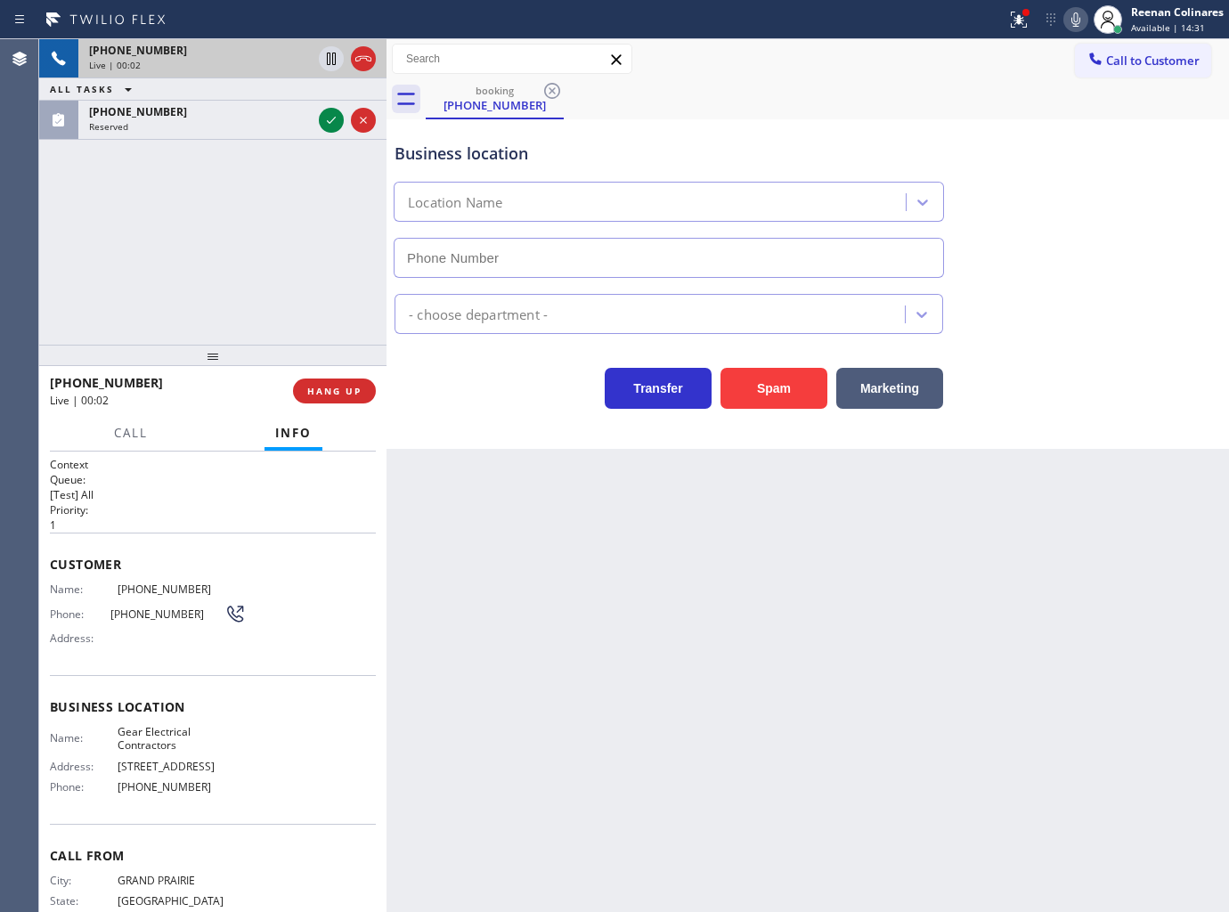
type input "(817) 904-5397"
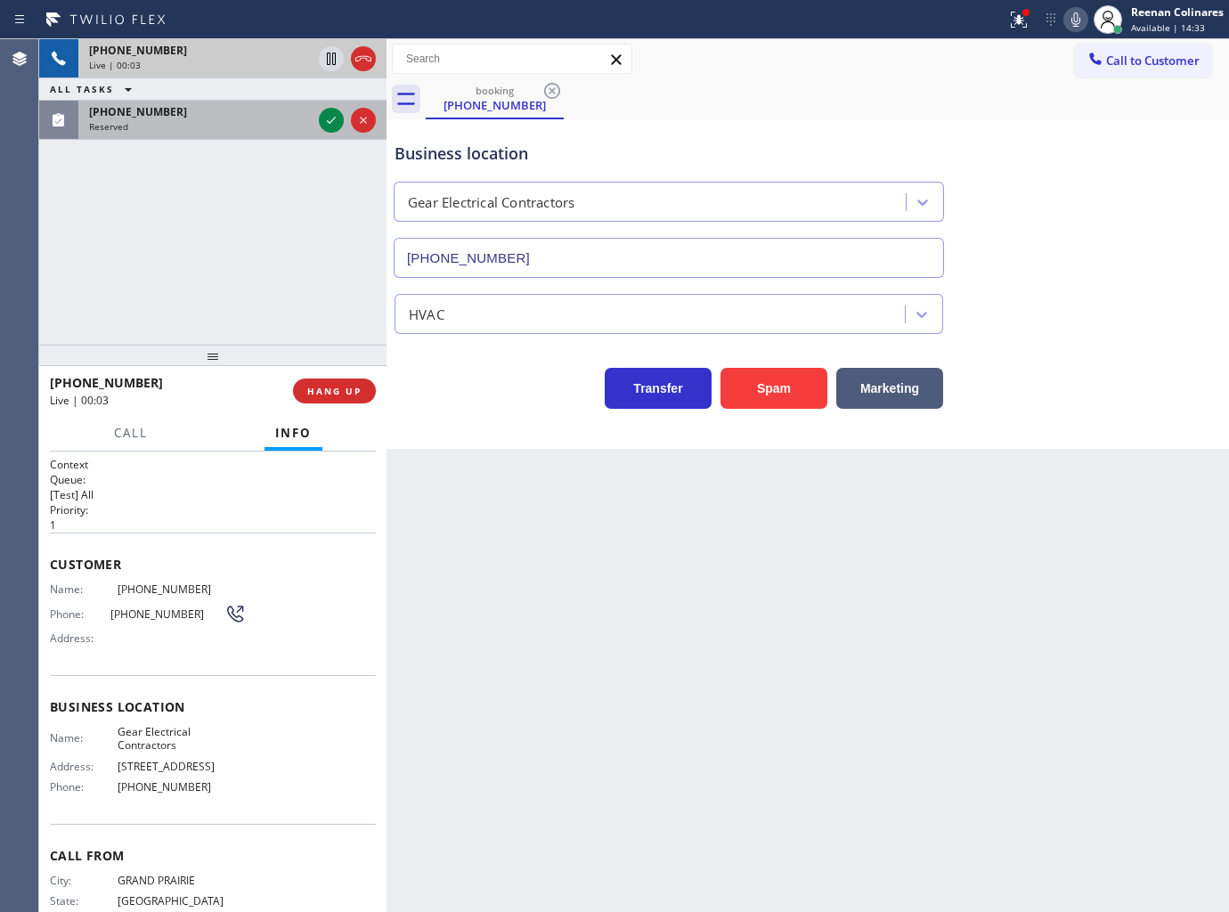
click at [252, 126] on div "Reserved" at bounding box center [200, 126] width 223 height 12
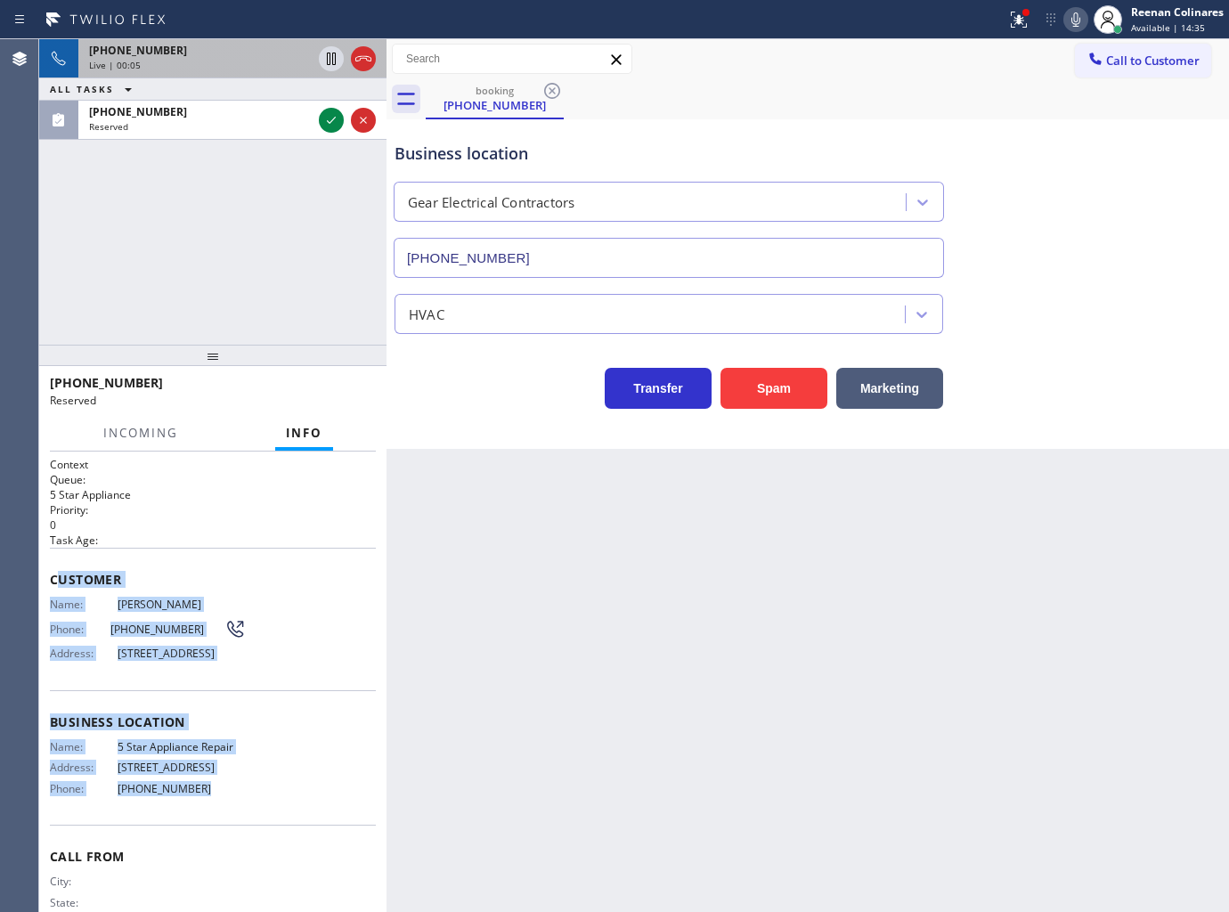
copy div "ustomer Name: Ina Petrosova Phone: (917) 209-4897 Address: 4028 Atlantic Ave, B…"
drag, startPoint x: 59, startPoint y: 561, endPoint x: 576, endPoint y: 880, distance: 607.8
click at [246, 826] on div "Context Queue: 5 Star Appliance Priority: 0 Task Age: Customer Name: Ina Petros…" at bounding box center [213, 708] width 326 height 503
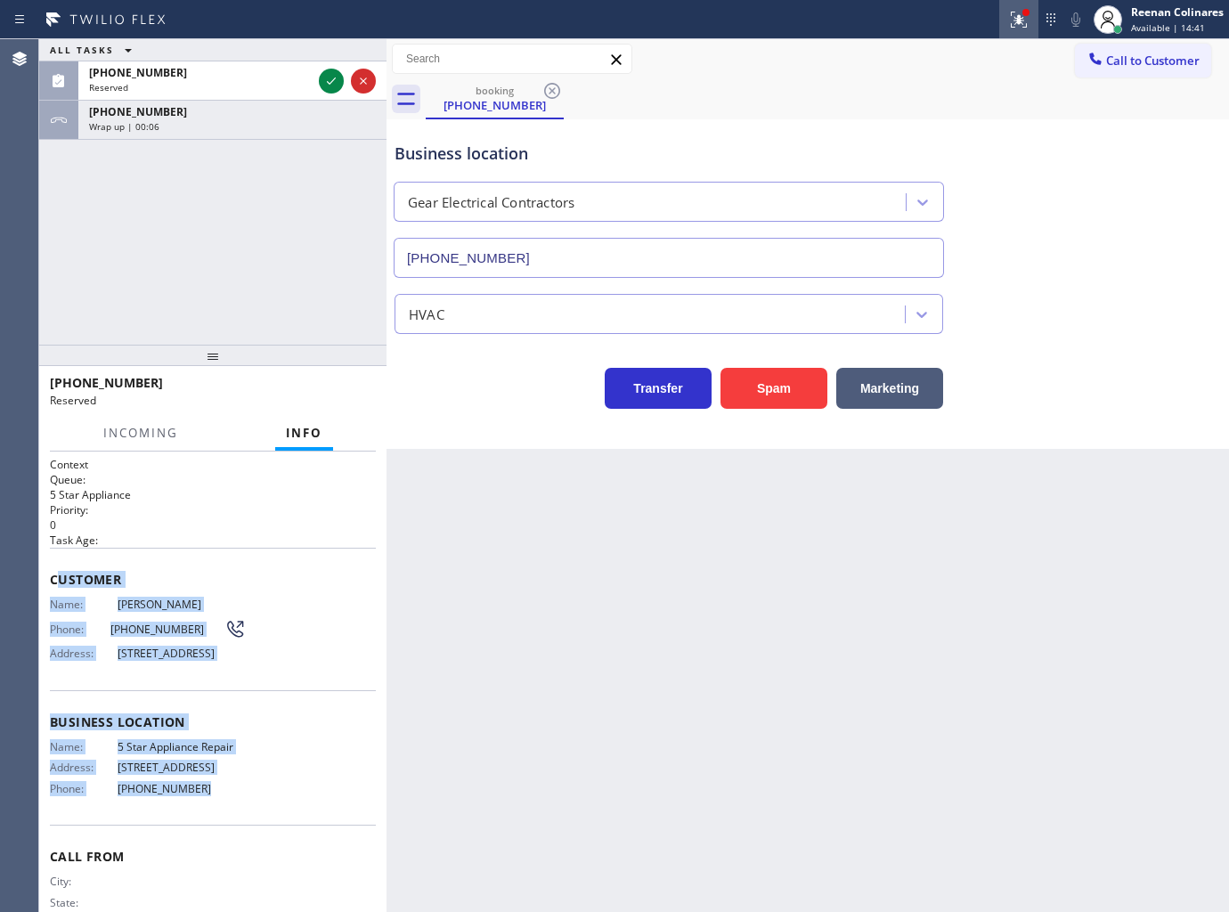
click at [1016, 16] on icon at bounding box center [1018, 19] width 21 height 21
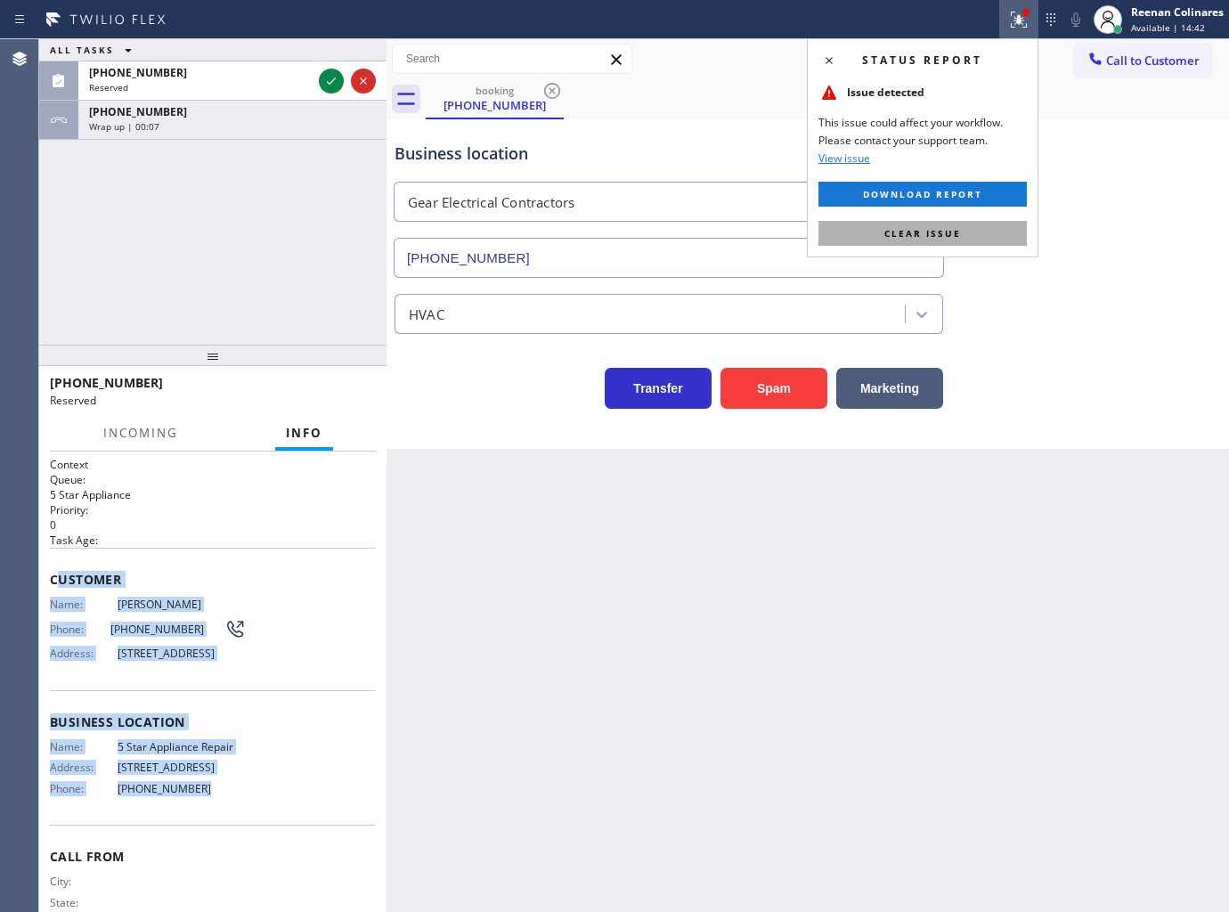
drag, startPoint x: 957, startPoint y: 232, endPoint x: 945, endPoint y: 230, distance: 11.7
click at [955, 232] on span "Clear issue" at bounding box center [922, 233] width 77 height 12
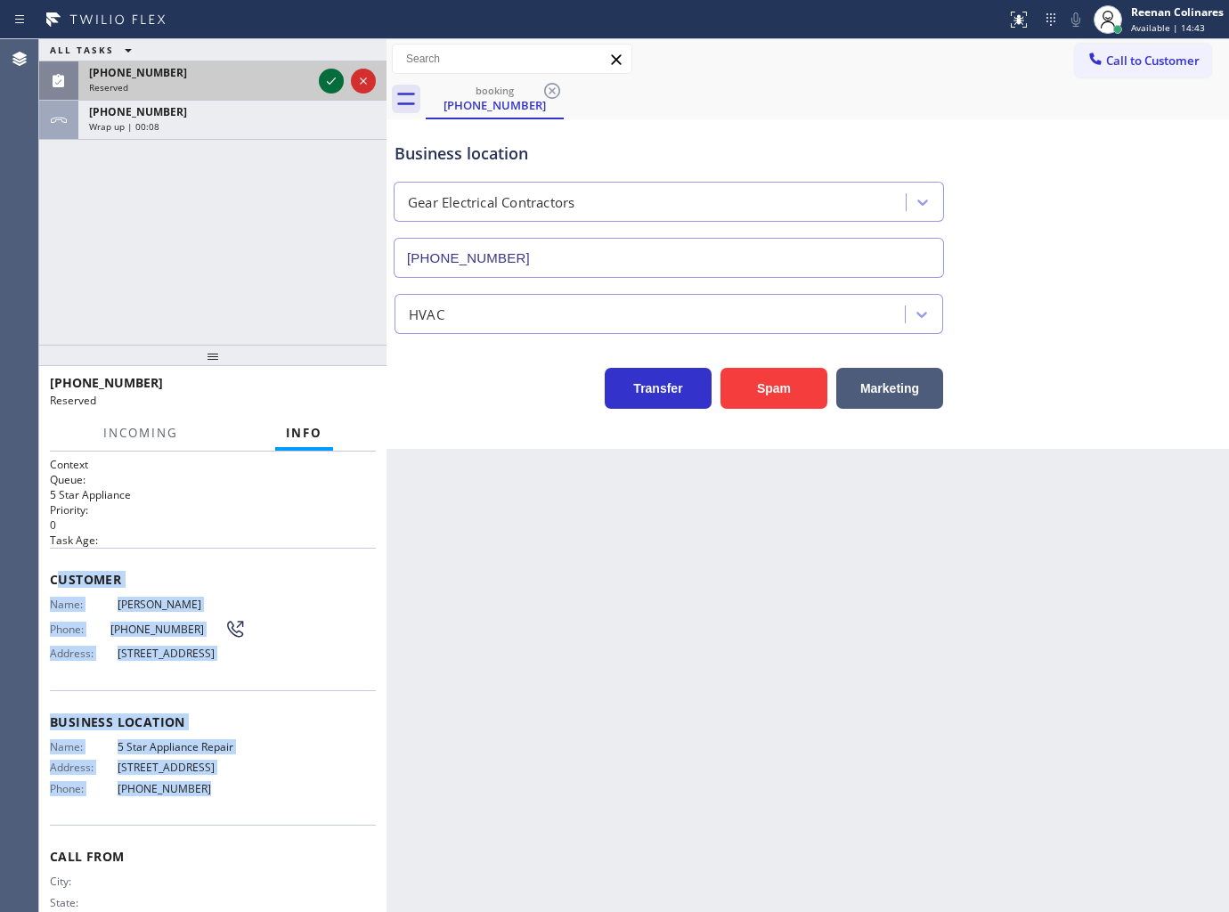
click at [330, 80] on icon at bounding box center [331, 80] width 21 height 21
click at [333, 387] on span "COMPLETE" at bounding box center [330, 391] width 61 height 12
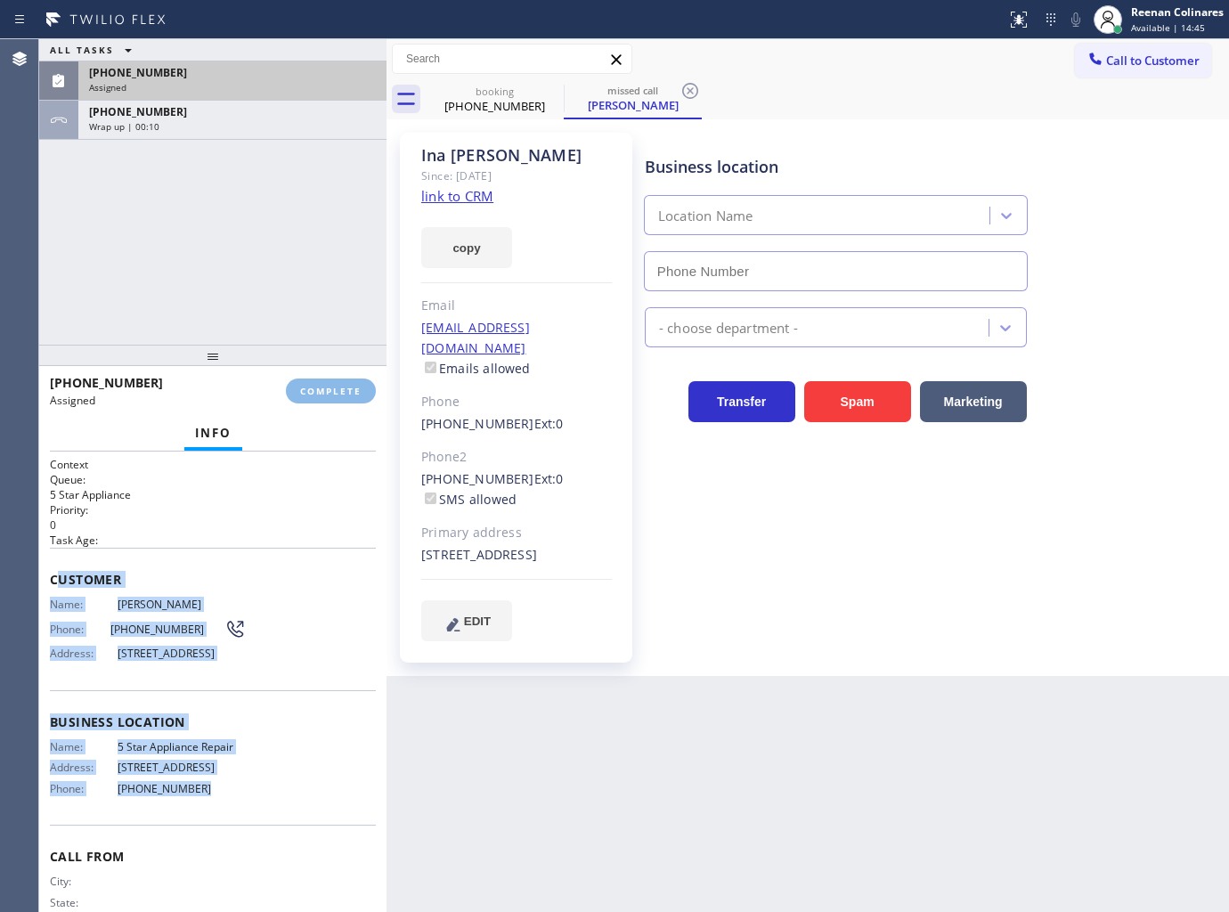
type input "(855) 731-4952"
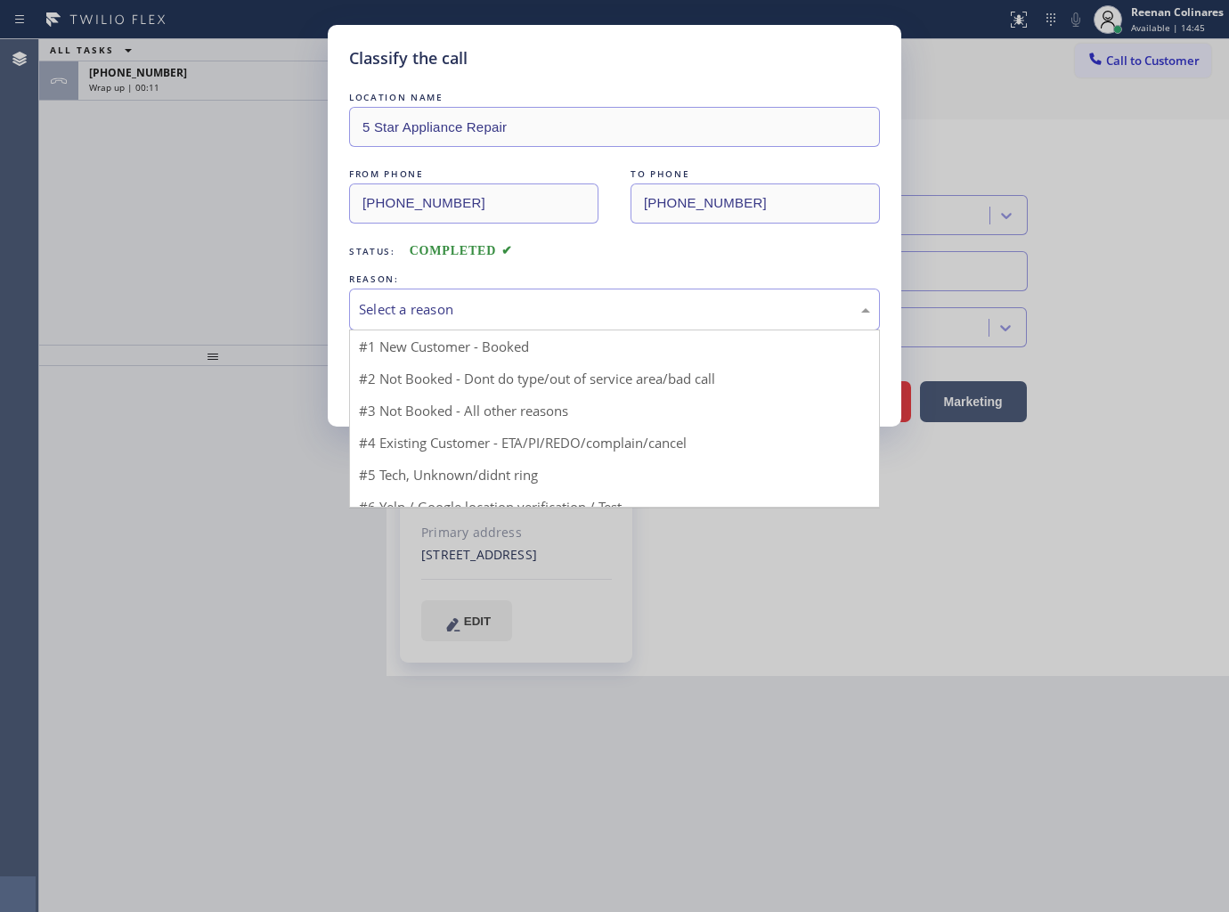
click at [461, 300] on div "Select a reason" at bounding box center [614, 309] width 511 height 20
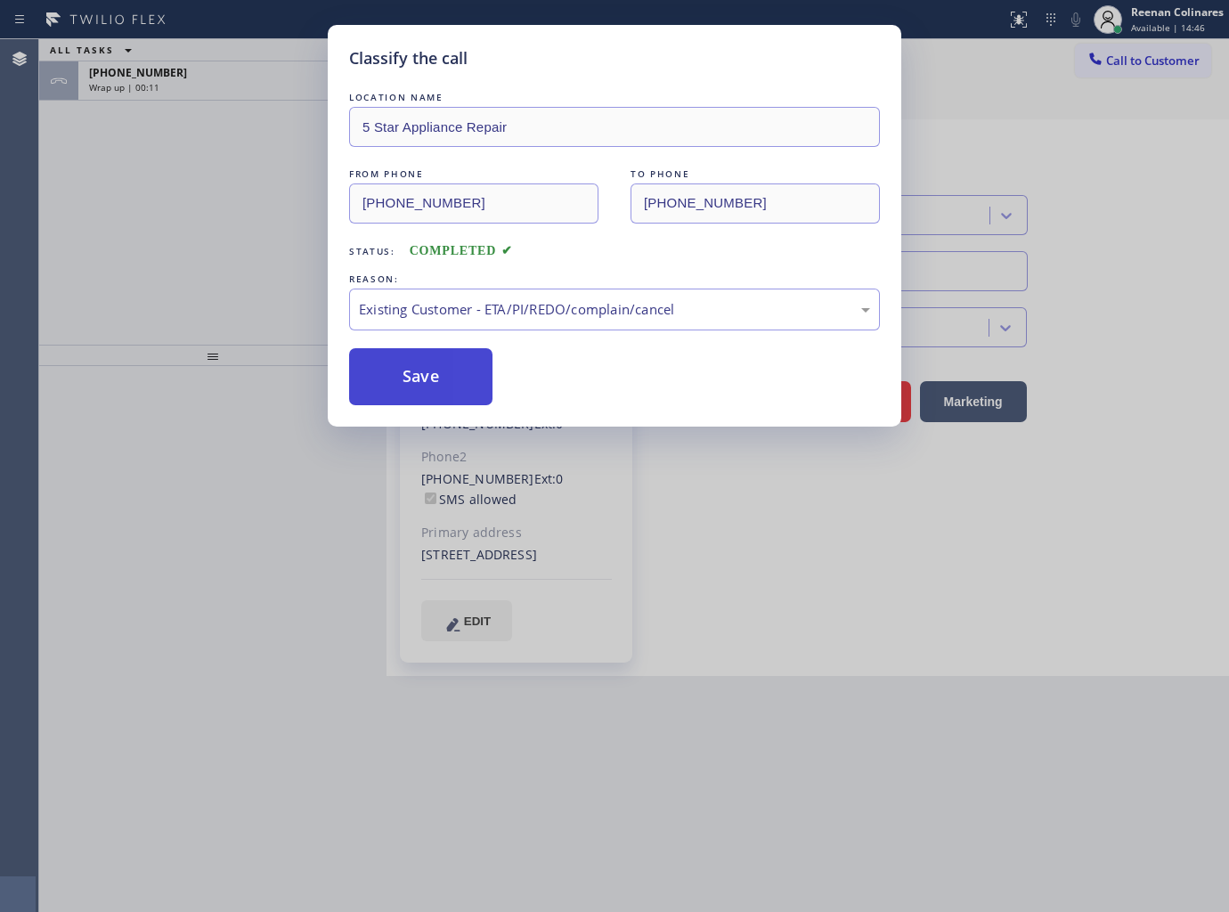
click at [403, 372] on button "Save" at bounding box center [420, 376] width 143 height 57
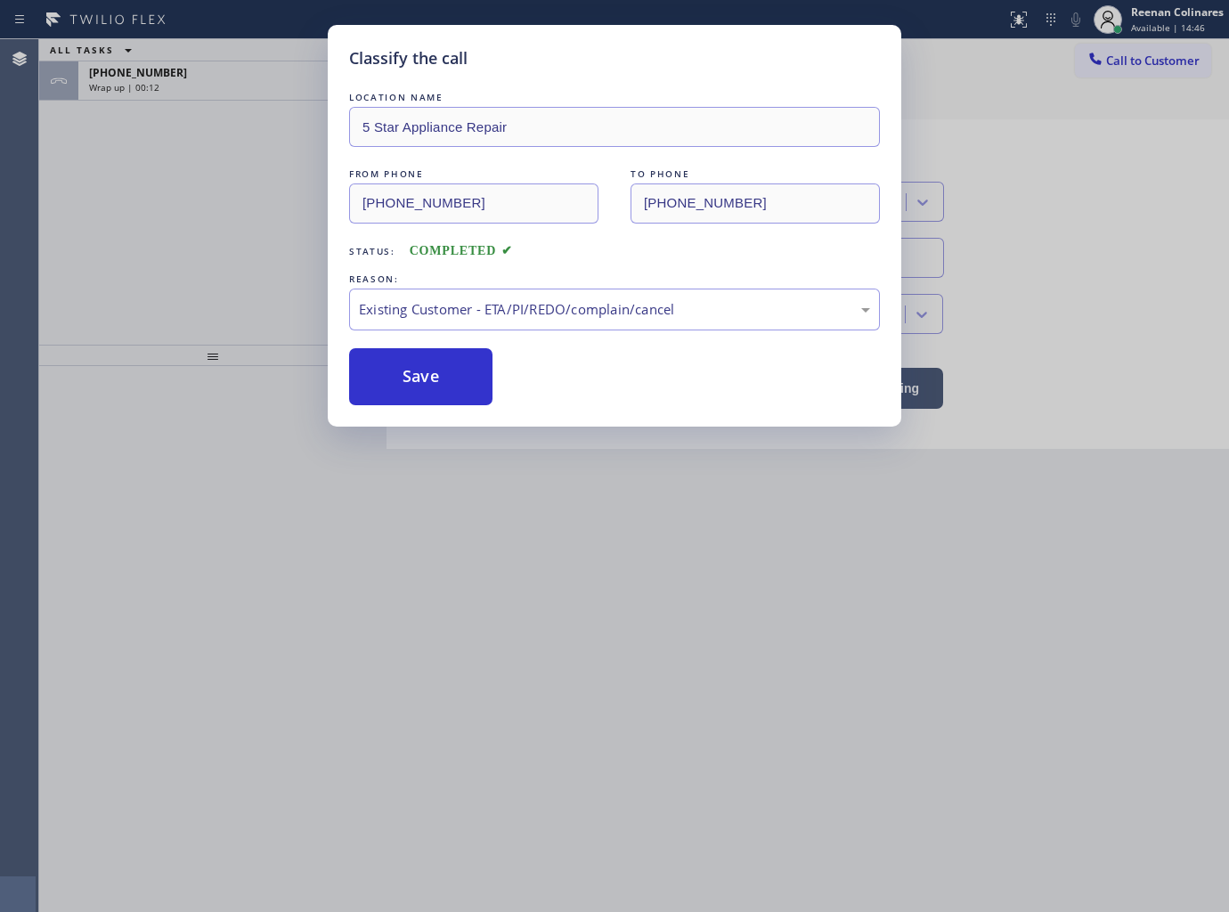
click at [180, 77] on div "Classify the call LOCATION NAME 5 Star Appliance Repair FROM PHONE (917) 209-48…" at bounding box center [614, 456] width 1229 height 912
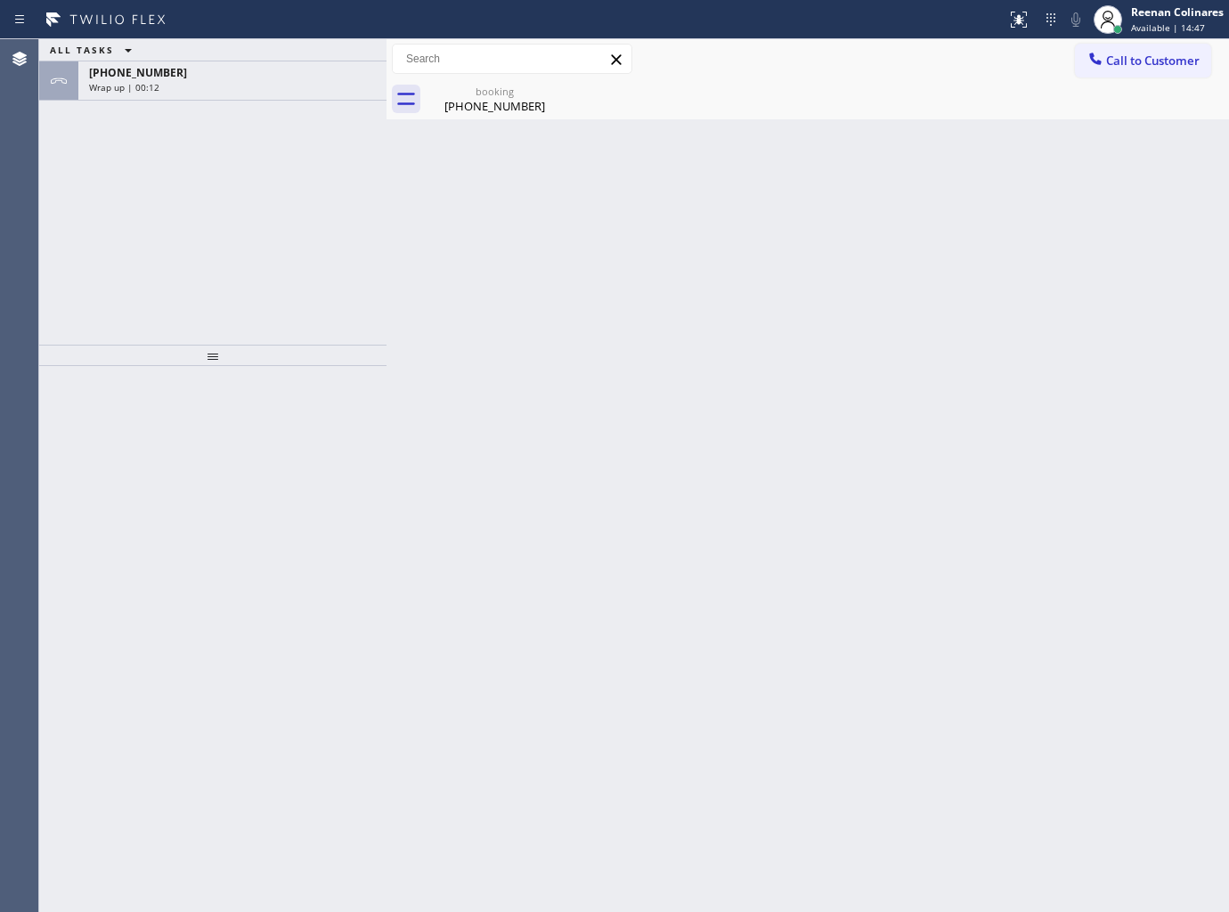
click at [180, 77] on div "+19729715114" at bounding box center [232, 72] width 287 height 15
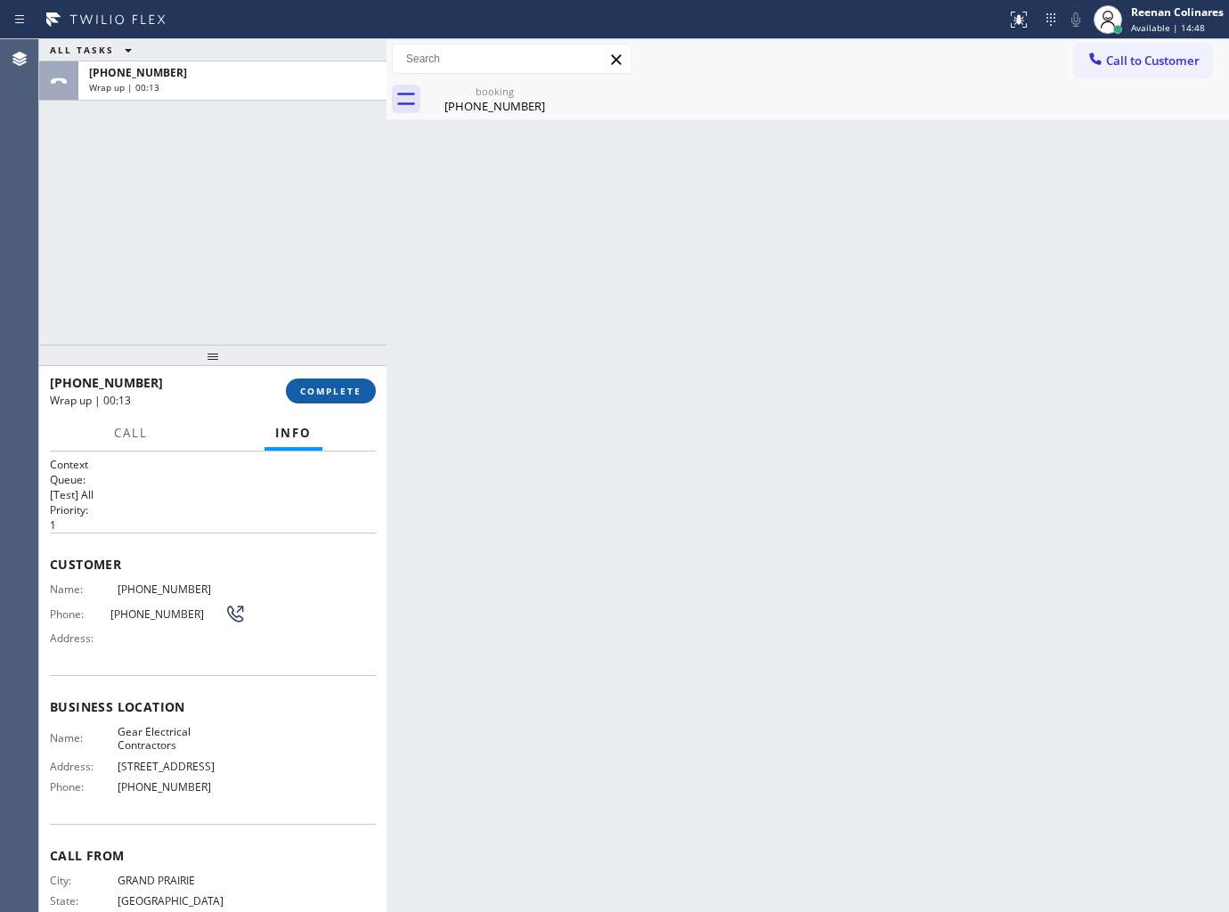
click at [315, 399] on button "COMPLETE" at bounding box center [331, 391] width 90 height 25
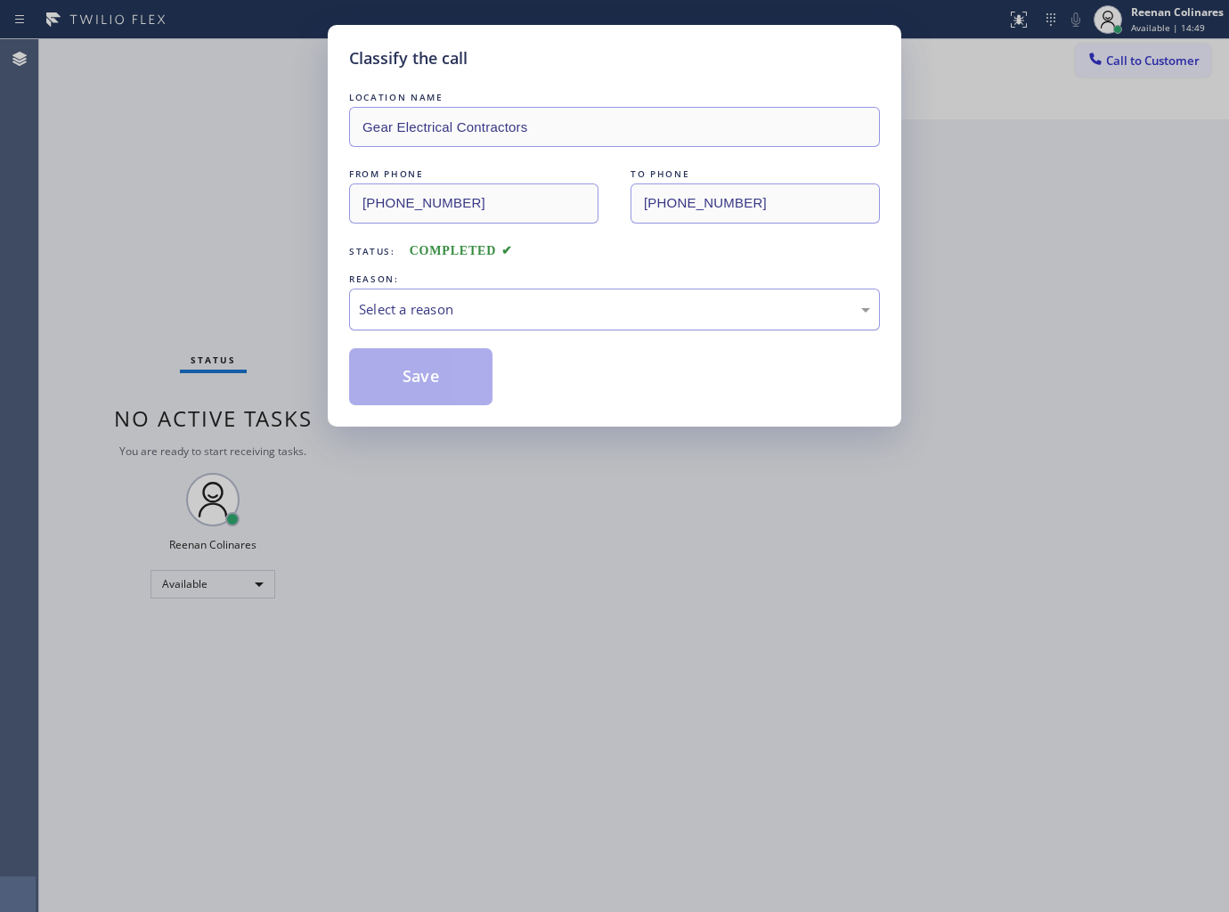
click at [477, 310] on div "Select a reason" at bounding box center [614, 309] width 511 height 20
click at [399, 388] on button "Save" at bounding box center [420, 376] width 143 height 57
click at [218, 276] on div "Classify the call LOCATION NAME Gear Electrical Contractors FROM PHONE (972) 97…" at bounding box center [614, 456] width 1229 height 912
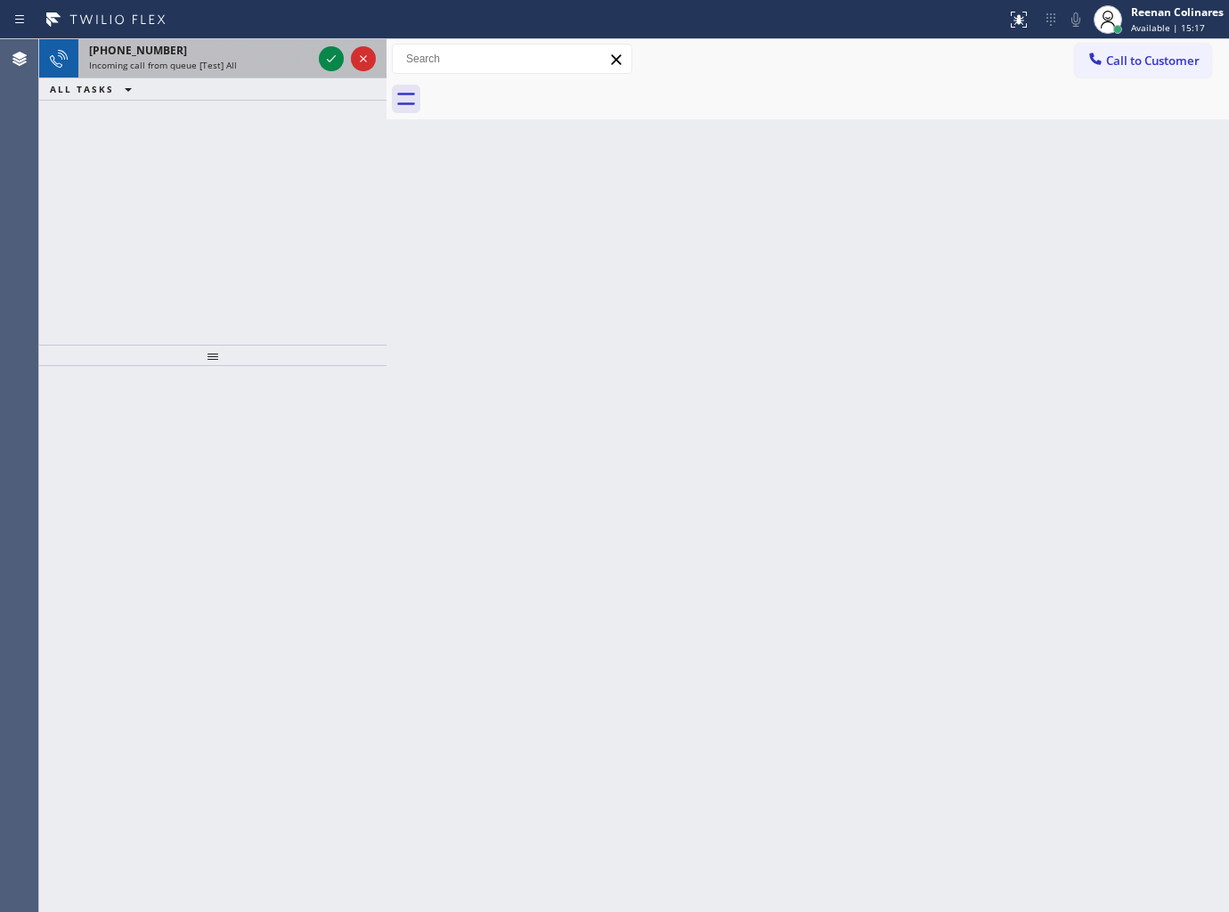
click at [247, 63] on div "Incoming call from queue [Test] All" at bounding box center [200, 65] width 223 height 12
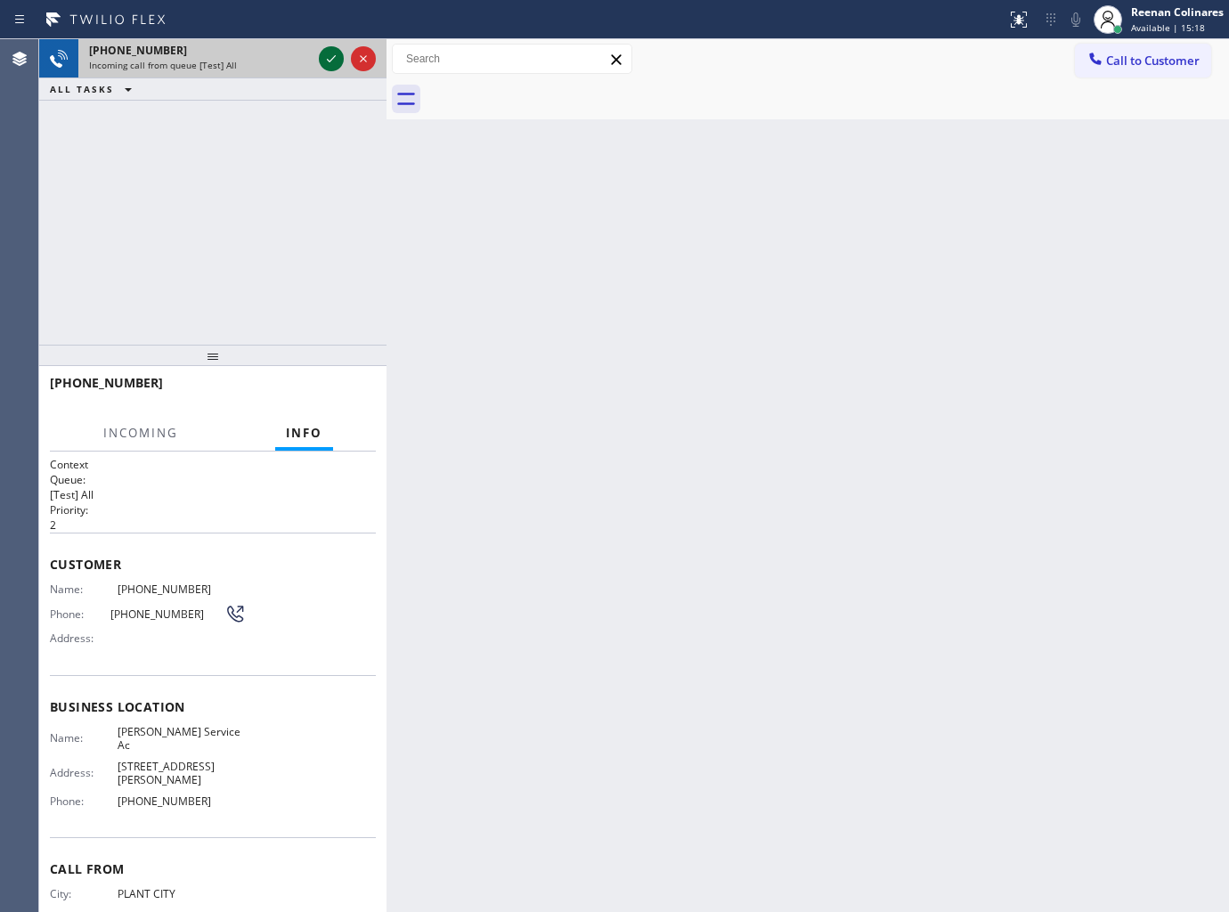
click at [330, 61] on icon at bounding box center [331, 58] width 9 height 7
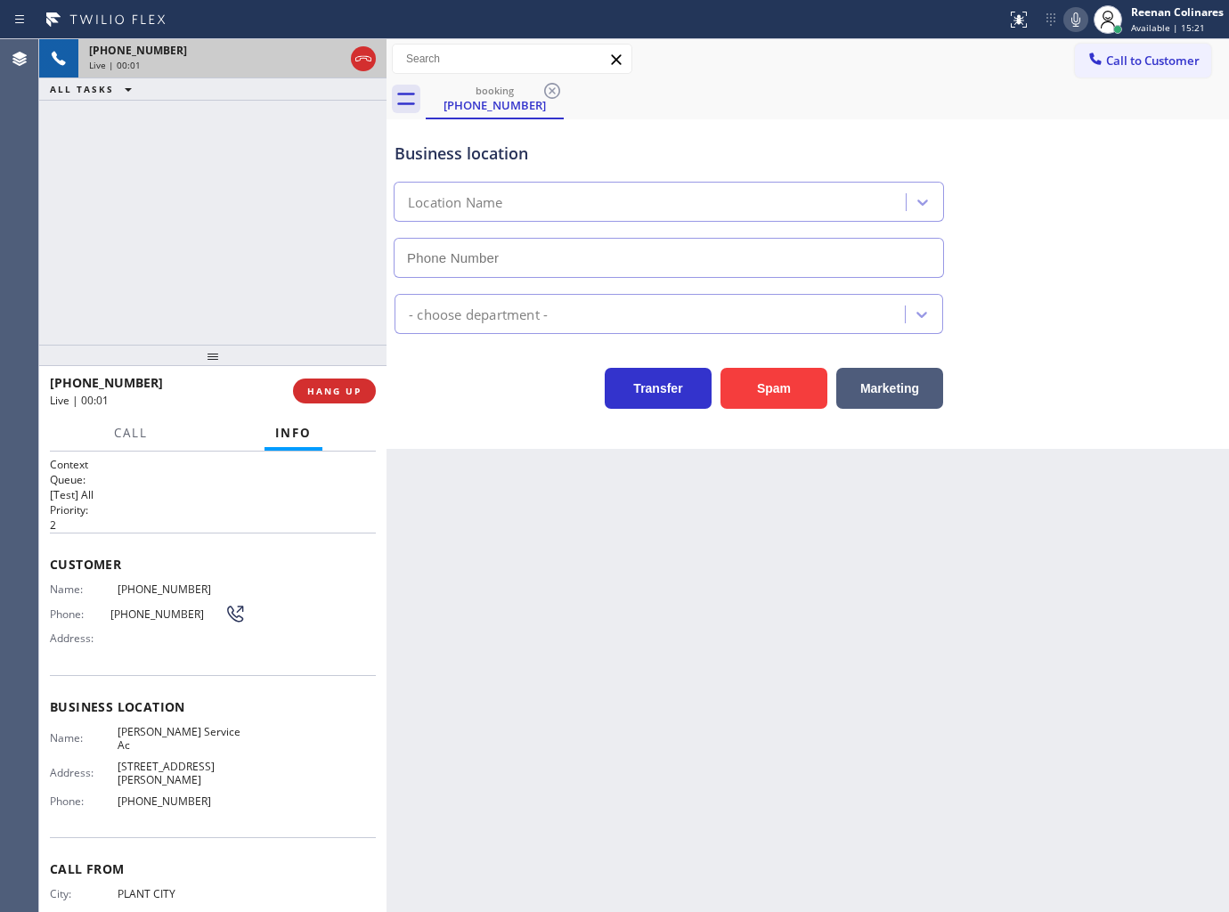
type input "(813) 285-4401"
click at [1073, 20] on icon at bounding box center [1075, 19] width 21 height 21
click at [1073, 20] on rect at bounding box center [1076, 18] width 12 height 12
click at [322, 387] on span "HANG UP" at bounding box center [334, 391] width 54 height 12
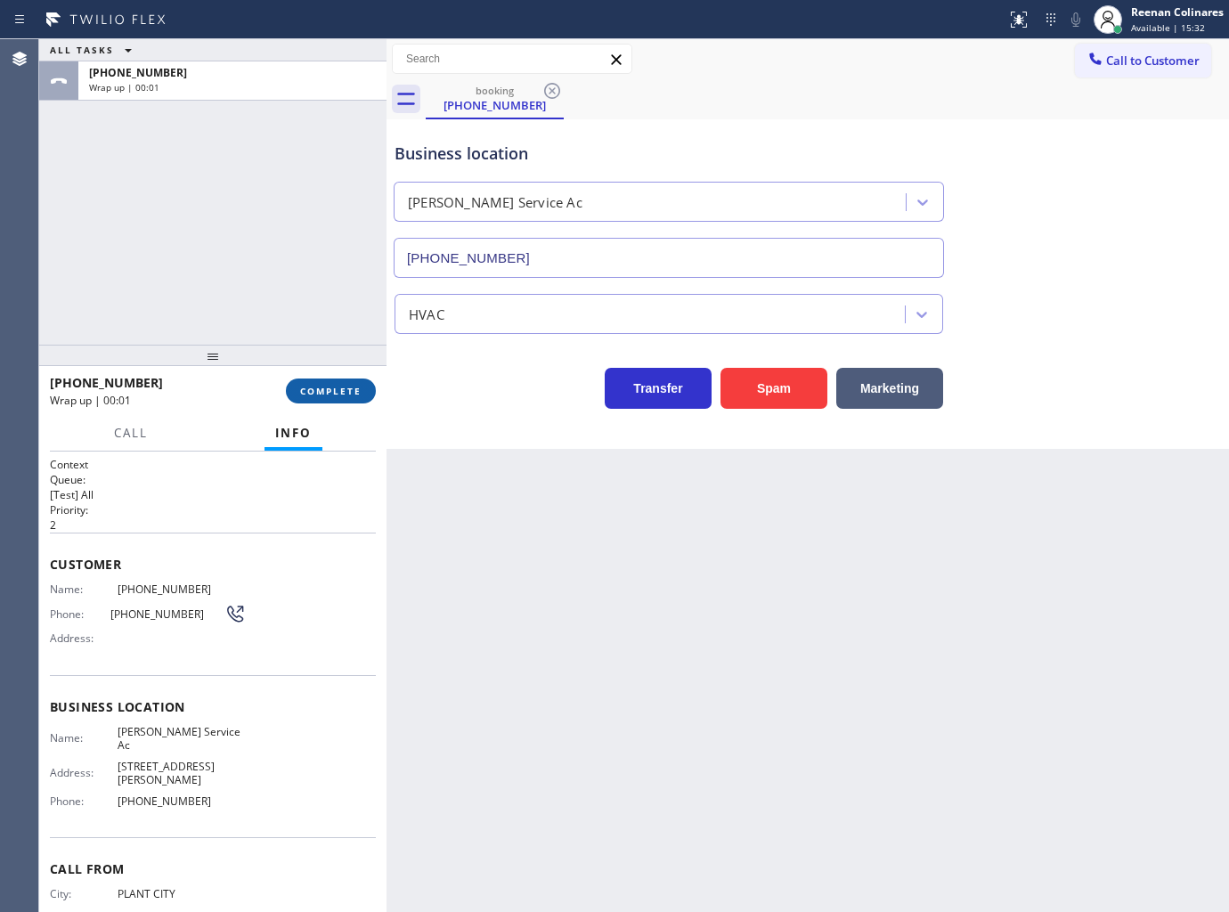
click at [322, 387] on span "COMPLETE" at bounding box center [330, 391] width 61 height 12
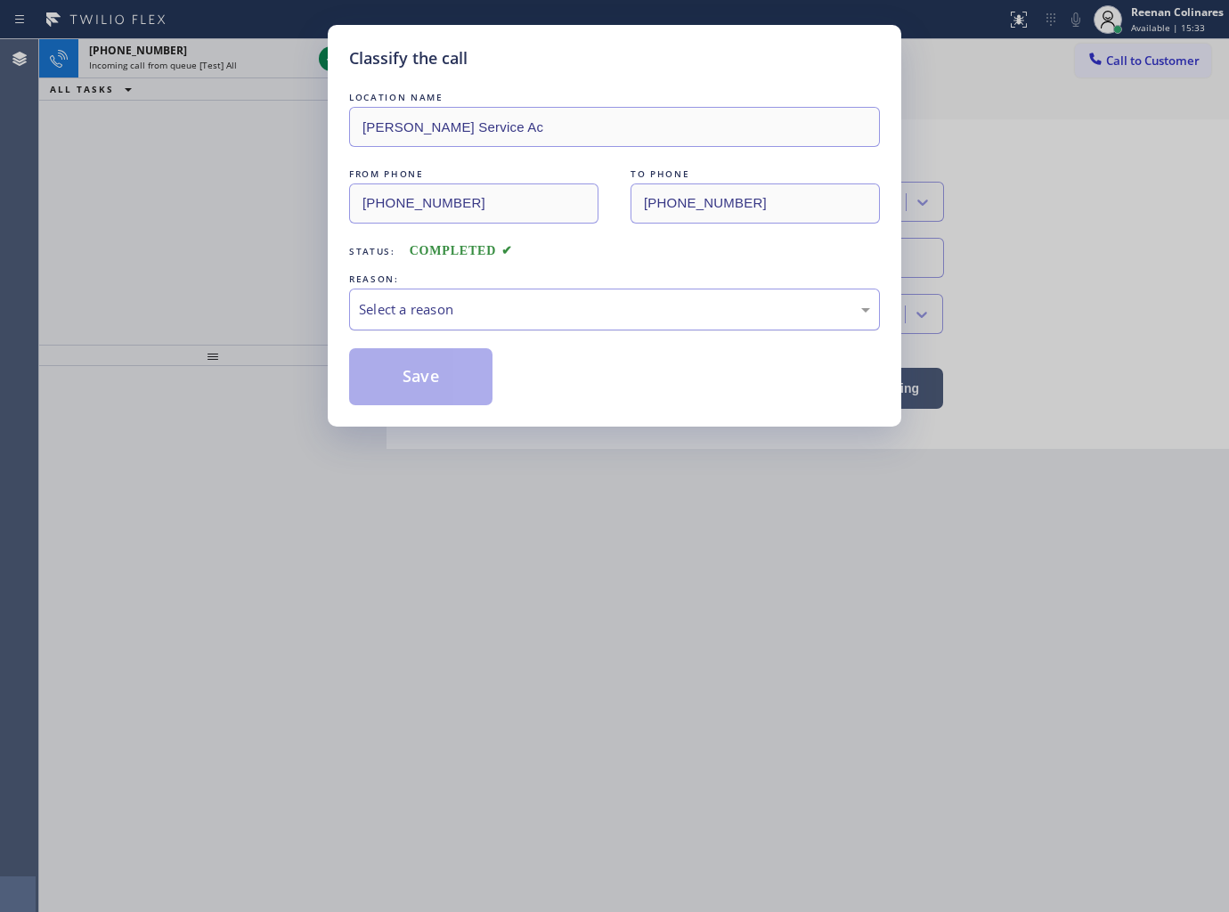
click at [470, 313] on div "Select a reason" at bounding box center [614, 309] width 511 height 20
click at [407, 381] on button "Save" at bounding box center [420, 376] width 143 height 57
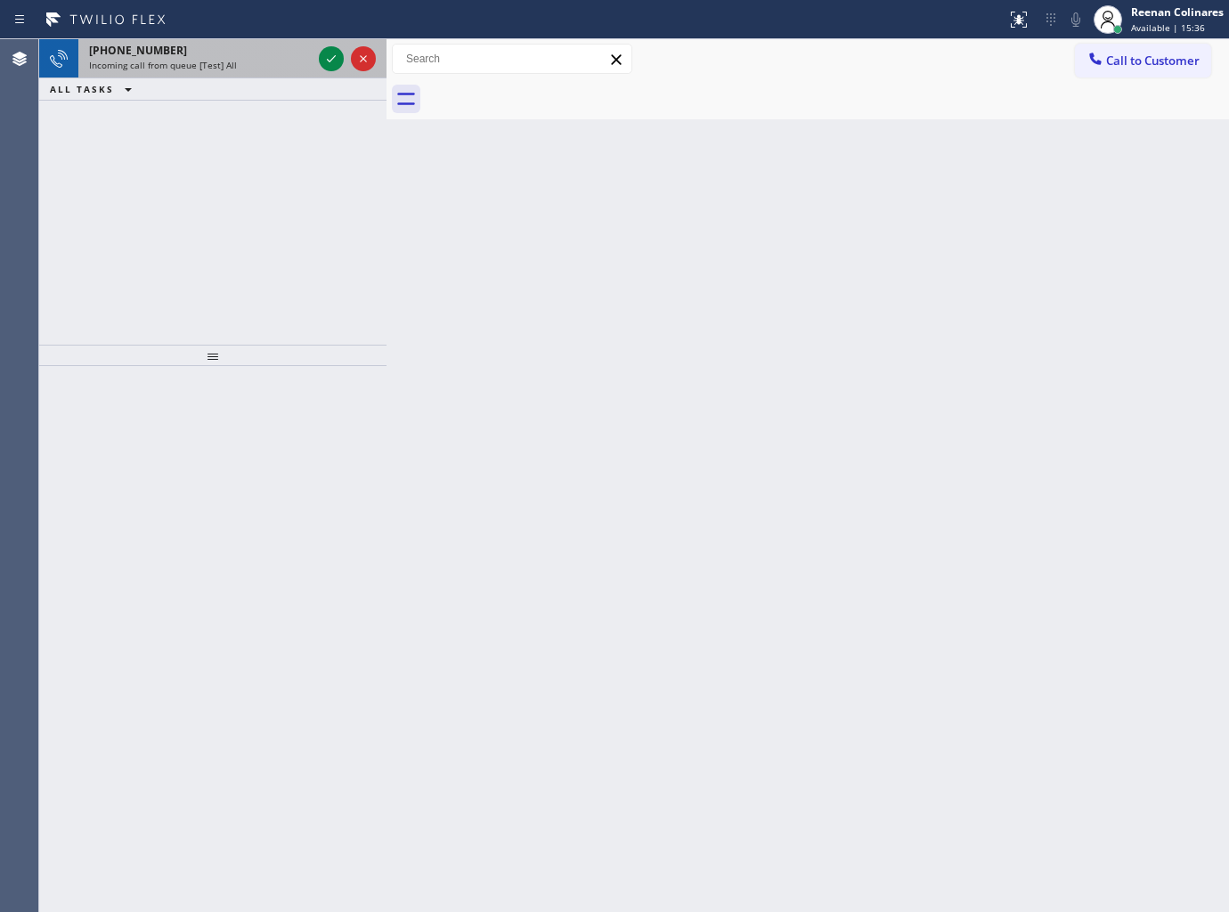
click at [219, 47] on div "+15038103811" at bounding box center [200, 50] width 223 height 15
click at [271, 62] on div "Incoming call from queue [Test] All" at bounding box center [200, 65] width 223 height 12
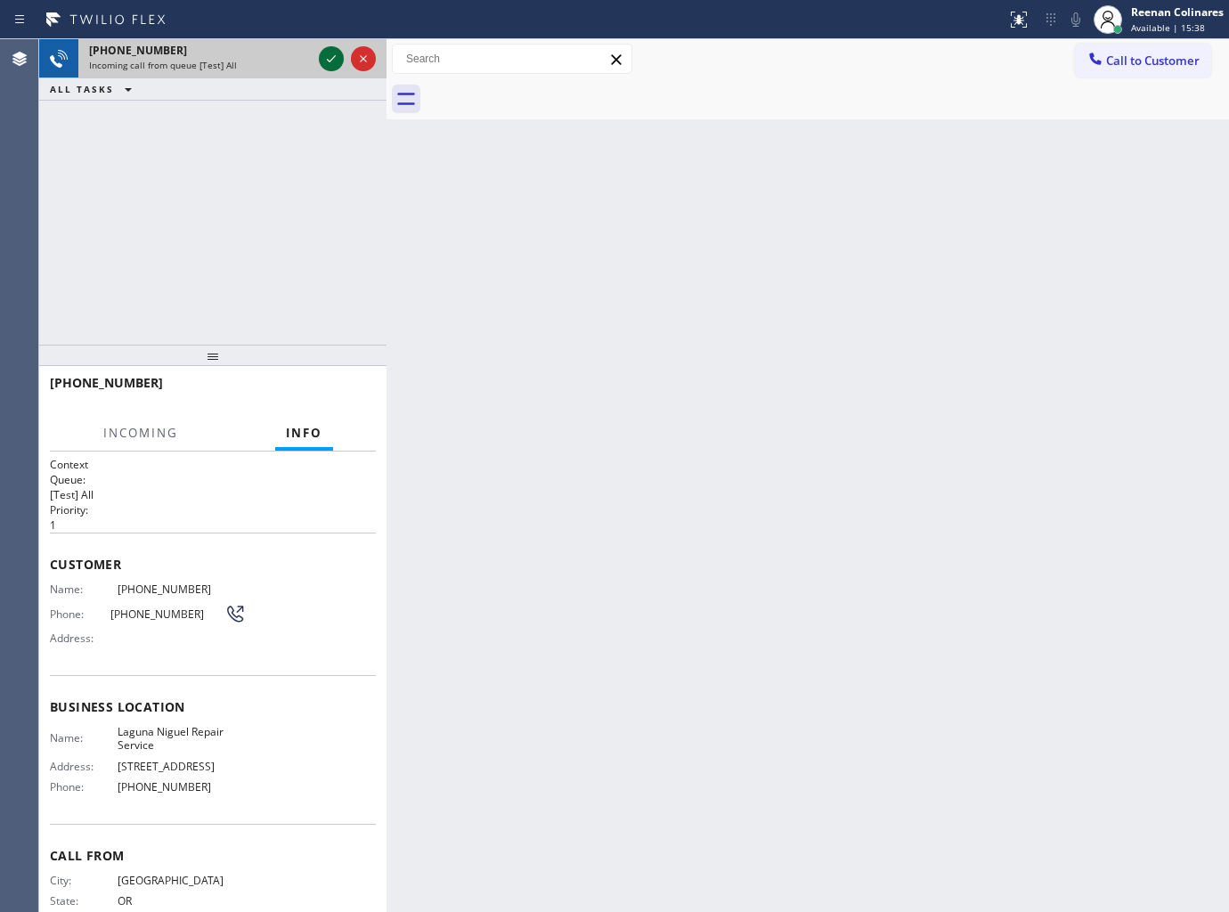
click at [330, 60] on icon at bounding box center [331, 58] width 21 height 21
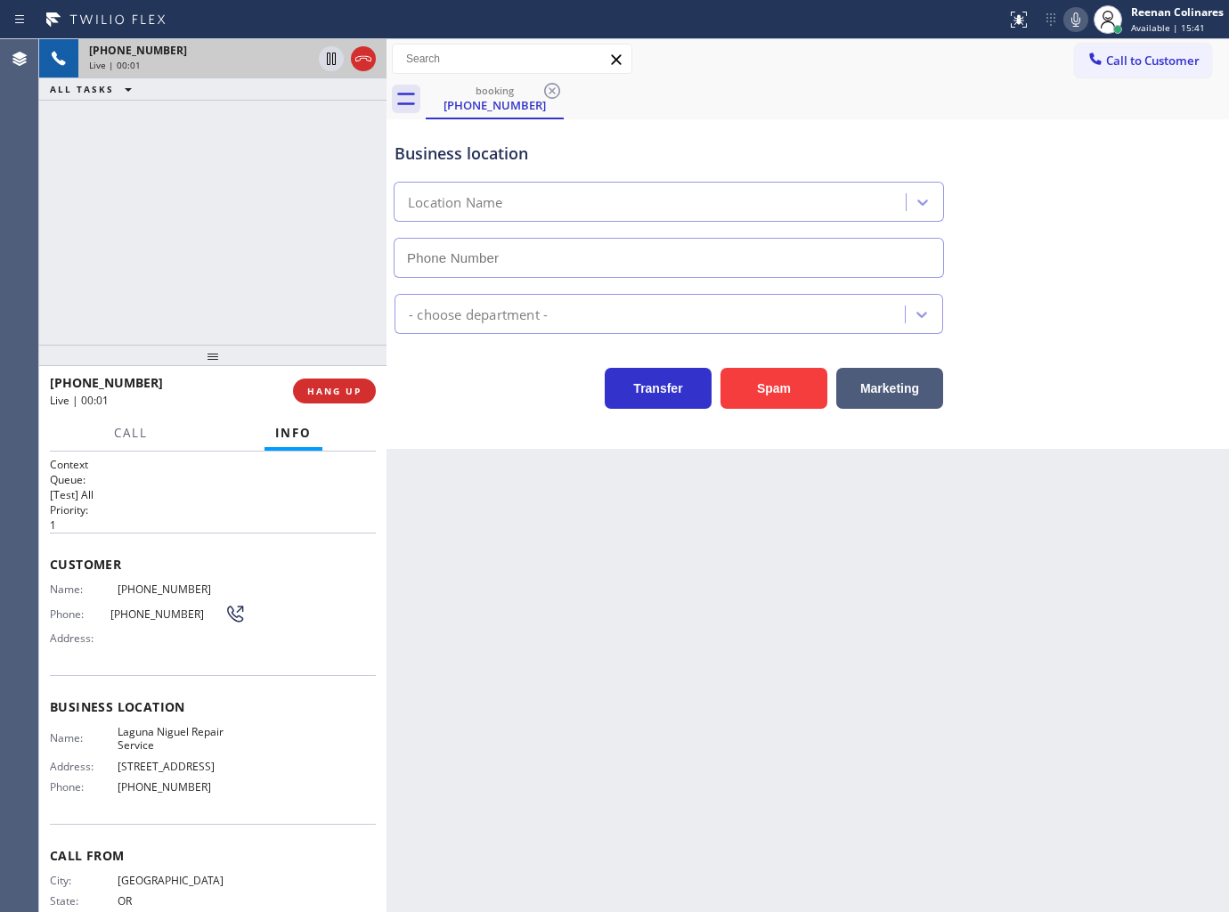
type input "(949) 202-5983"
click at [1069, 20] on icon at bounding box center [1075, 19] width 21 height 21
click at [1078, 15] on rect at bounding box center [1076, 18] width 12 height 12
click at [1071, 18] on icon at bounding box center [1075, 19] width 9 height 14
click at [100, 436] on div "Call Info" at bounding box center [213, 434] width 326 height 36
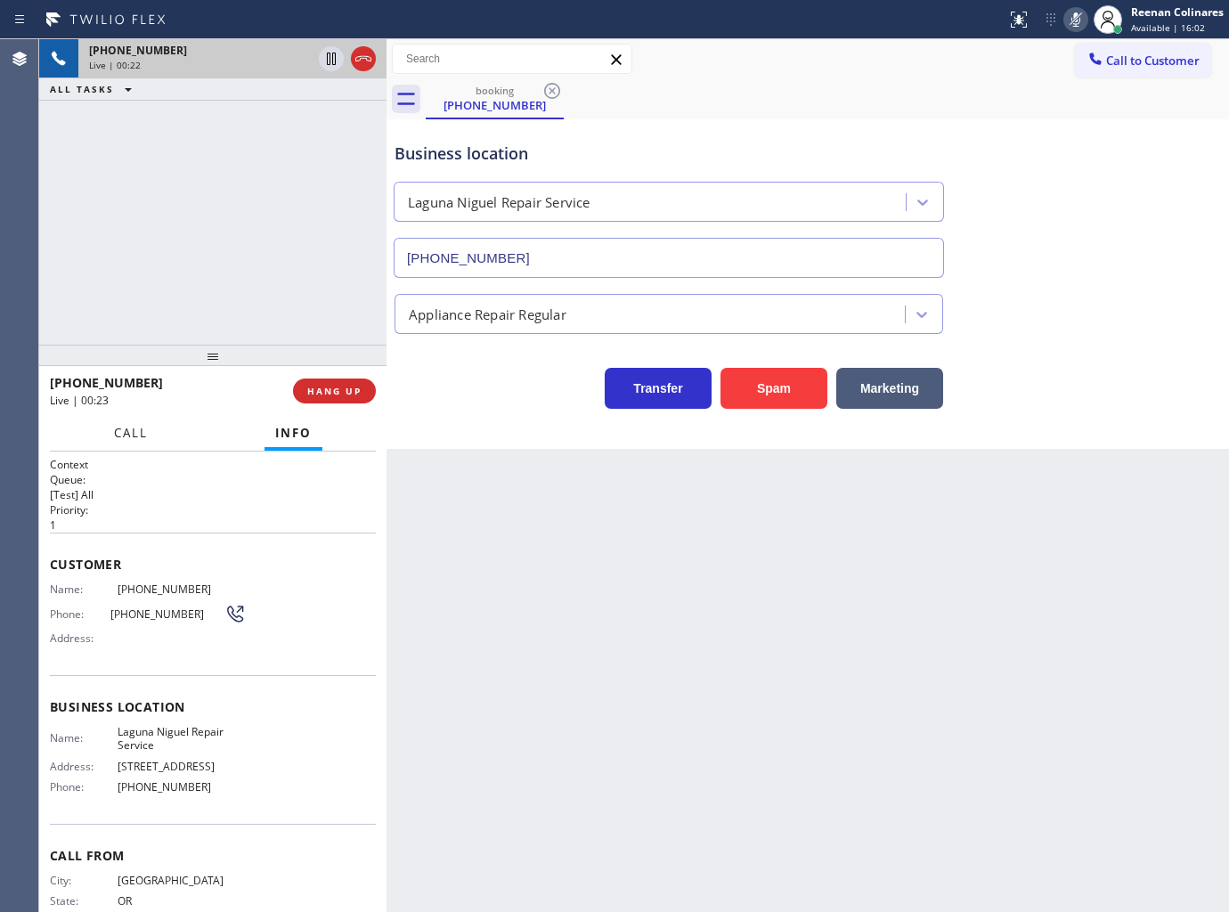
click at [111, 435] on button "Call" at bounding box center [130, 433] width 55 height 35
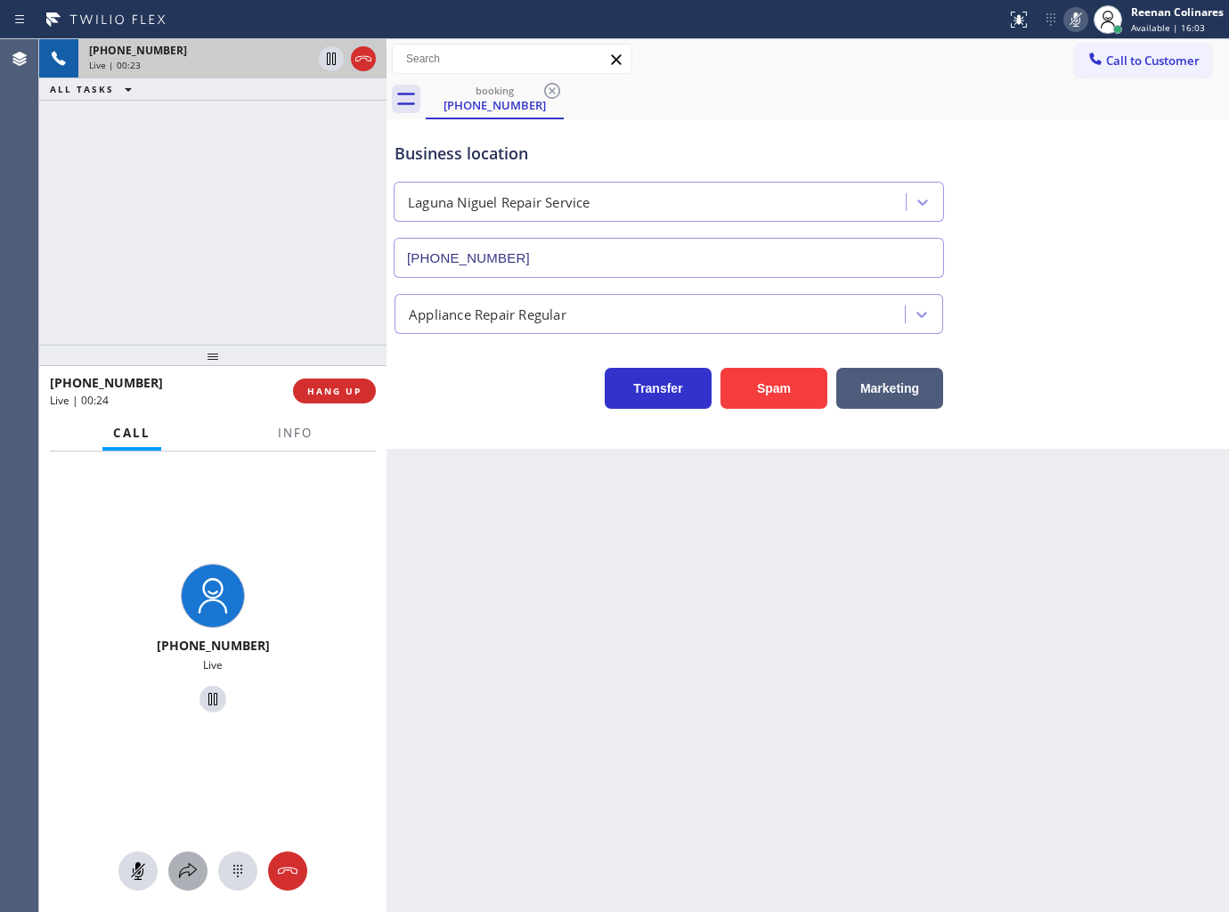
click at [185, 869] on icon at bounding box center [187, 870] width 21 height 21
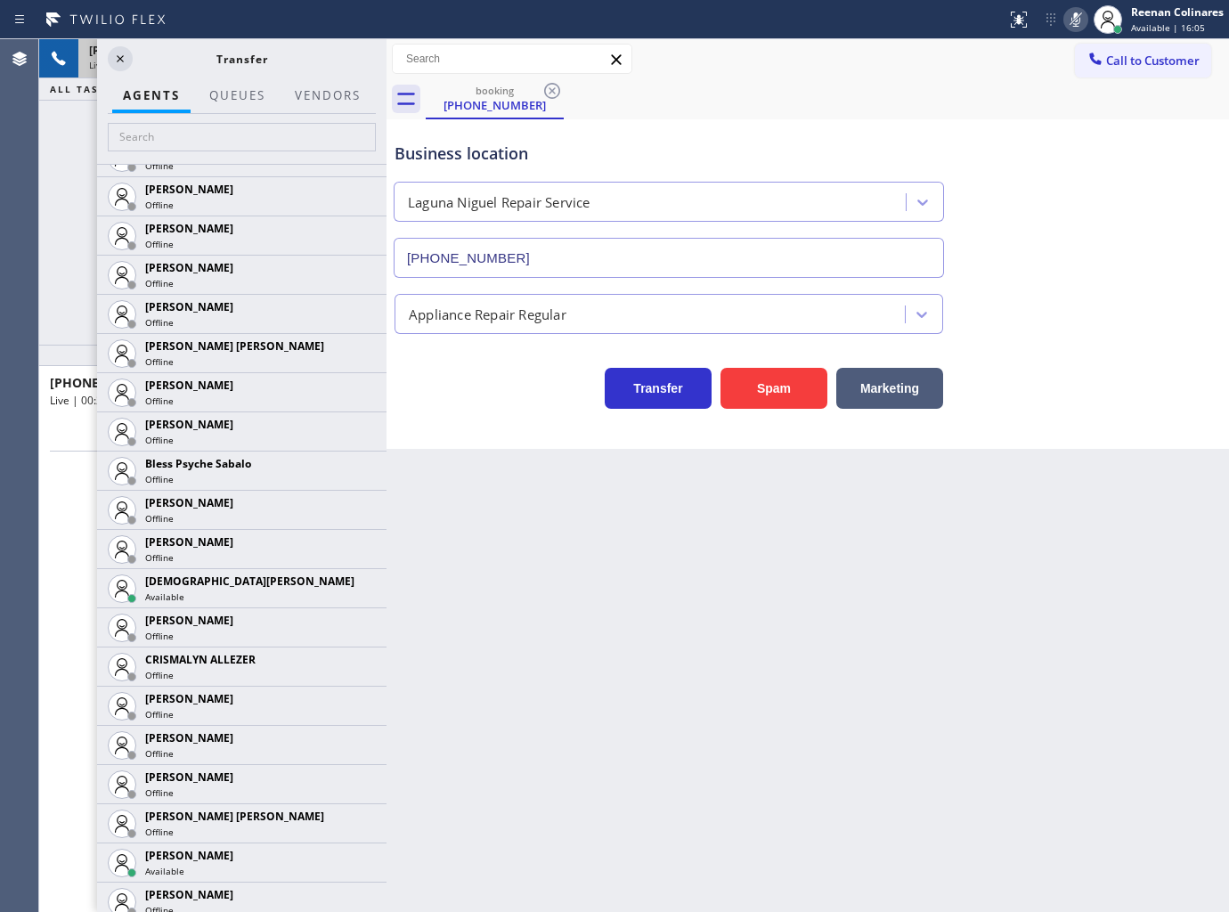
scroll to position [346, 0]
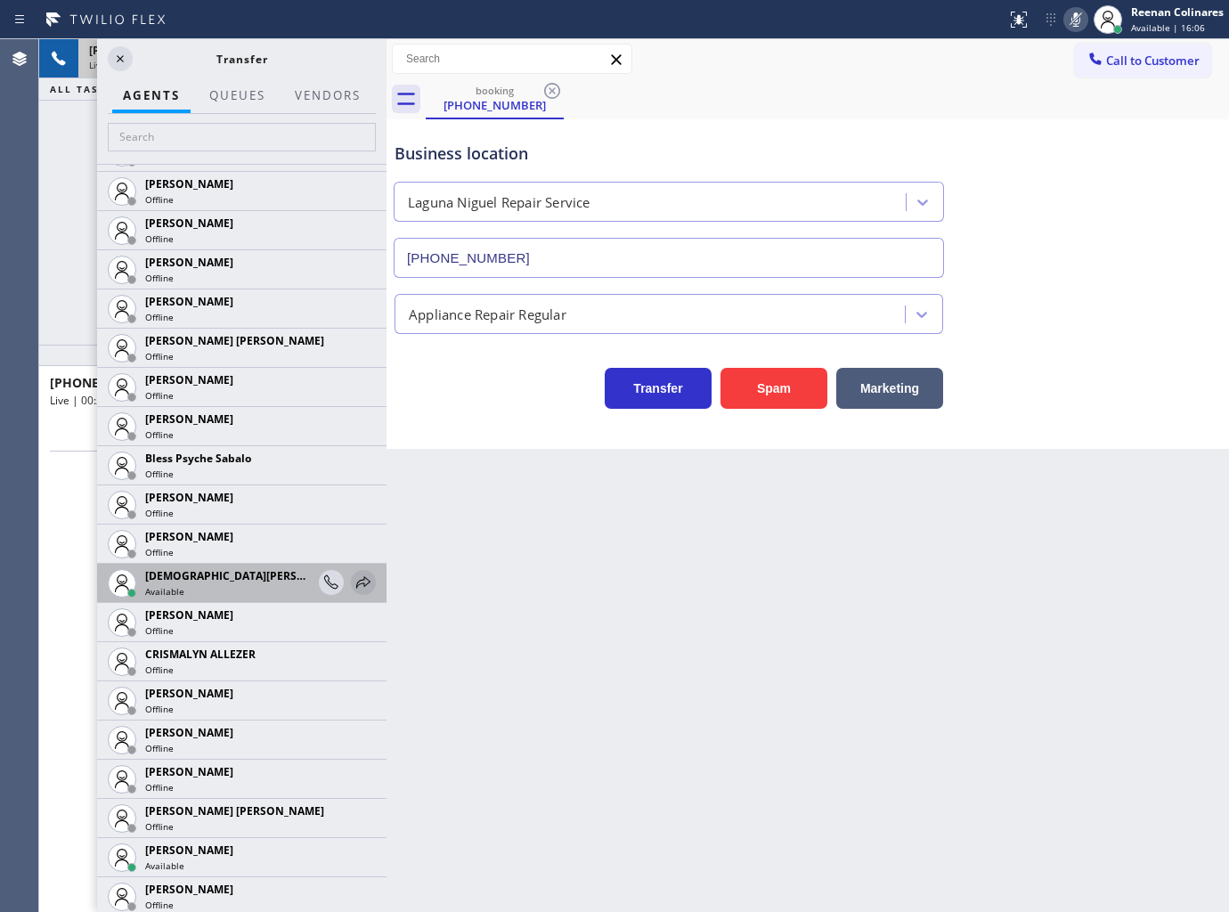
click at [352, 570] on button at bounding box center [363, 582] width 25 height 25
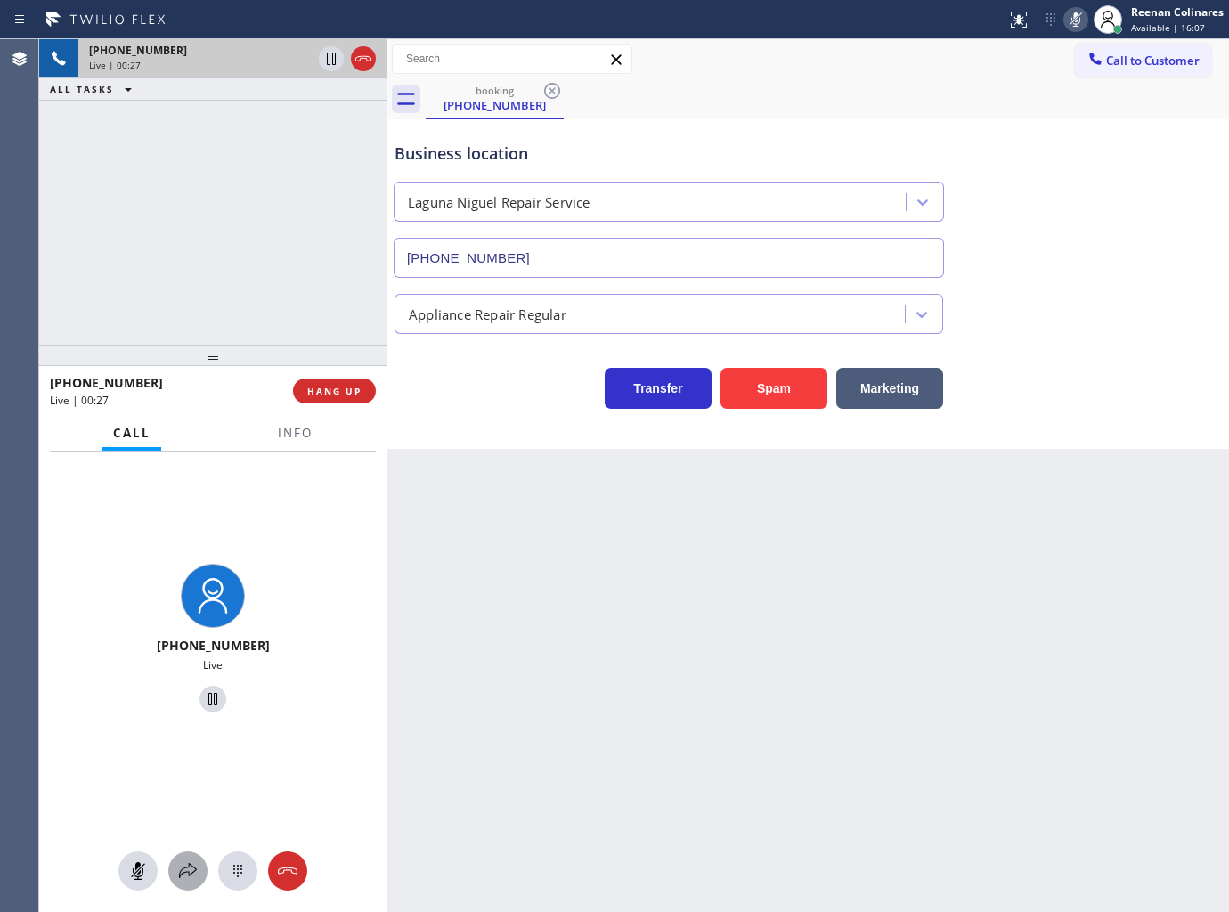
click at [190, 876] on icon at bounding box center [187, 870] width 21 height 21
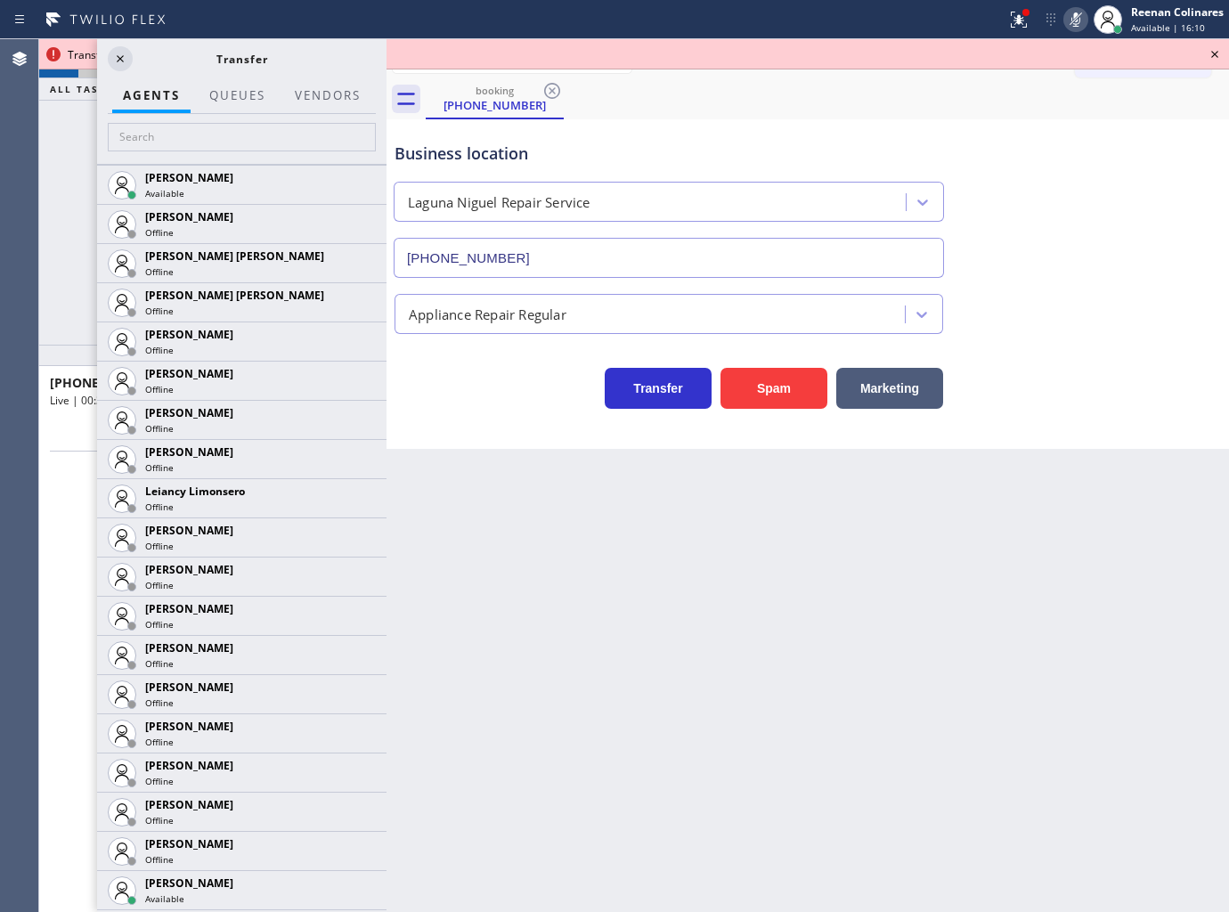
scroll to position [2642, 0]
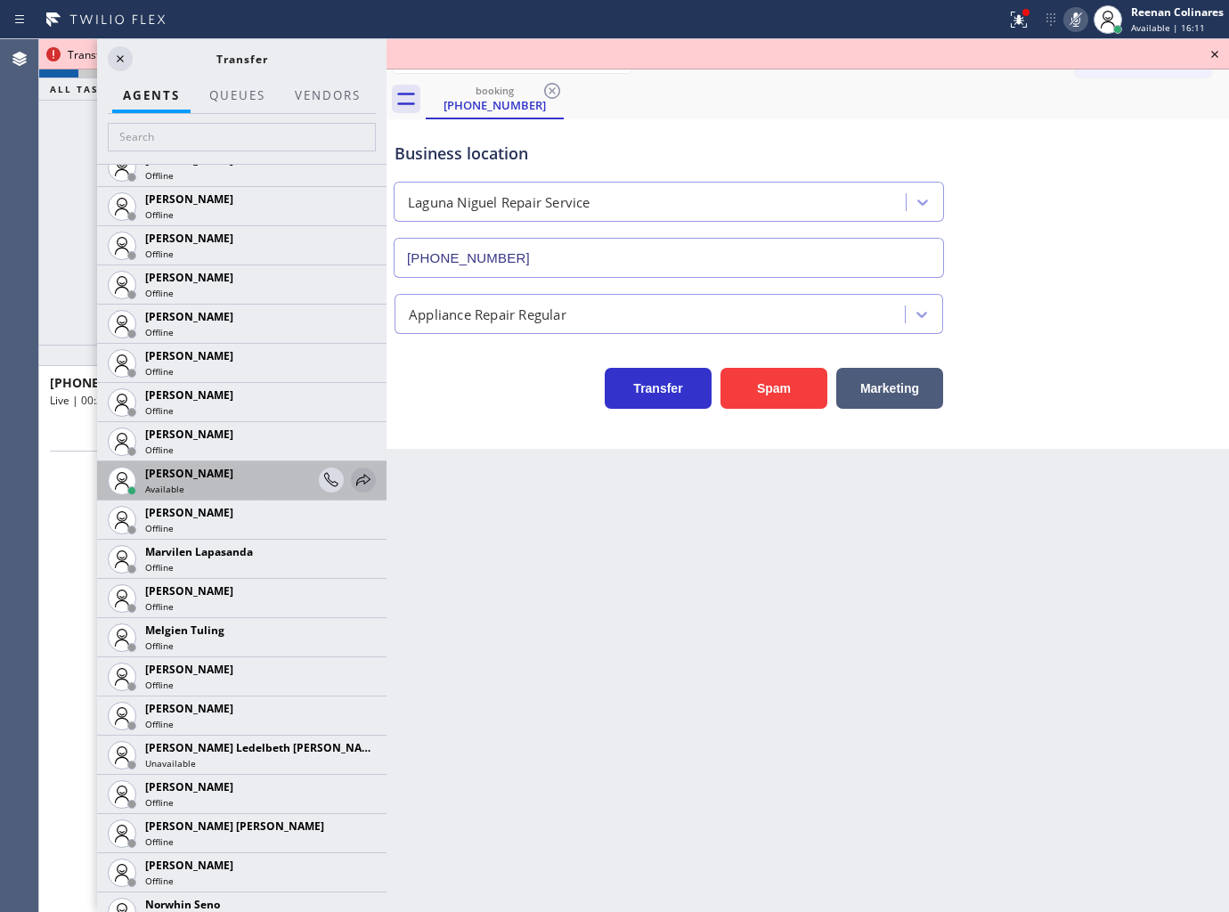
click at [353, 476] on icon at bounding box center [363, 479] width 21 height 21
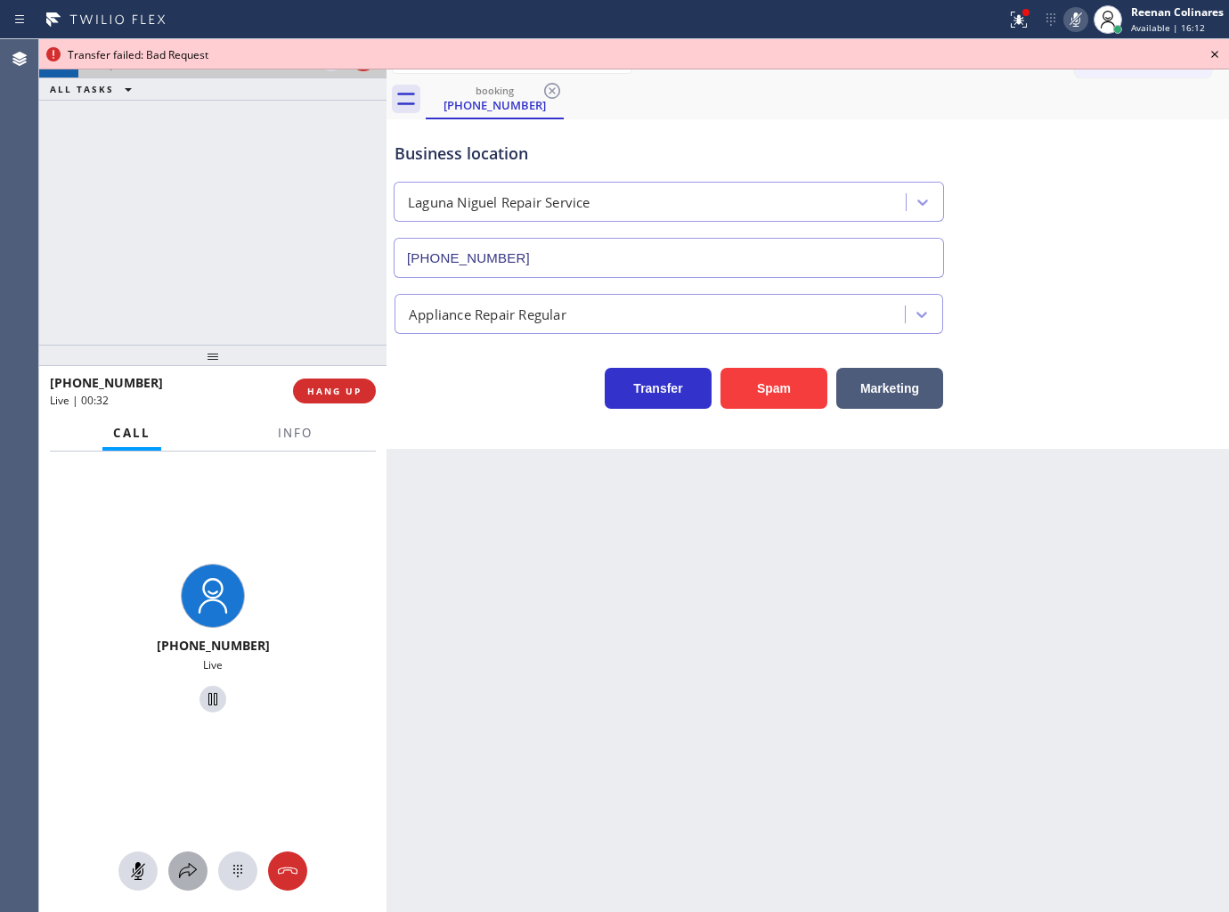
click at [190, 877] on icon at bounding box center [187, 870] width 21 height 21
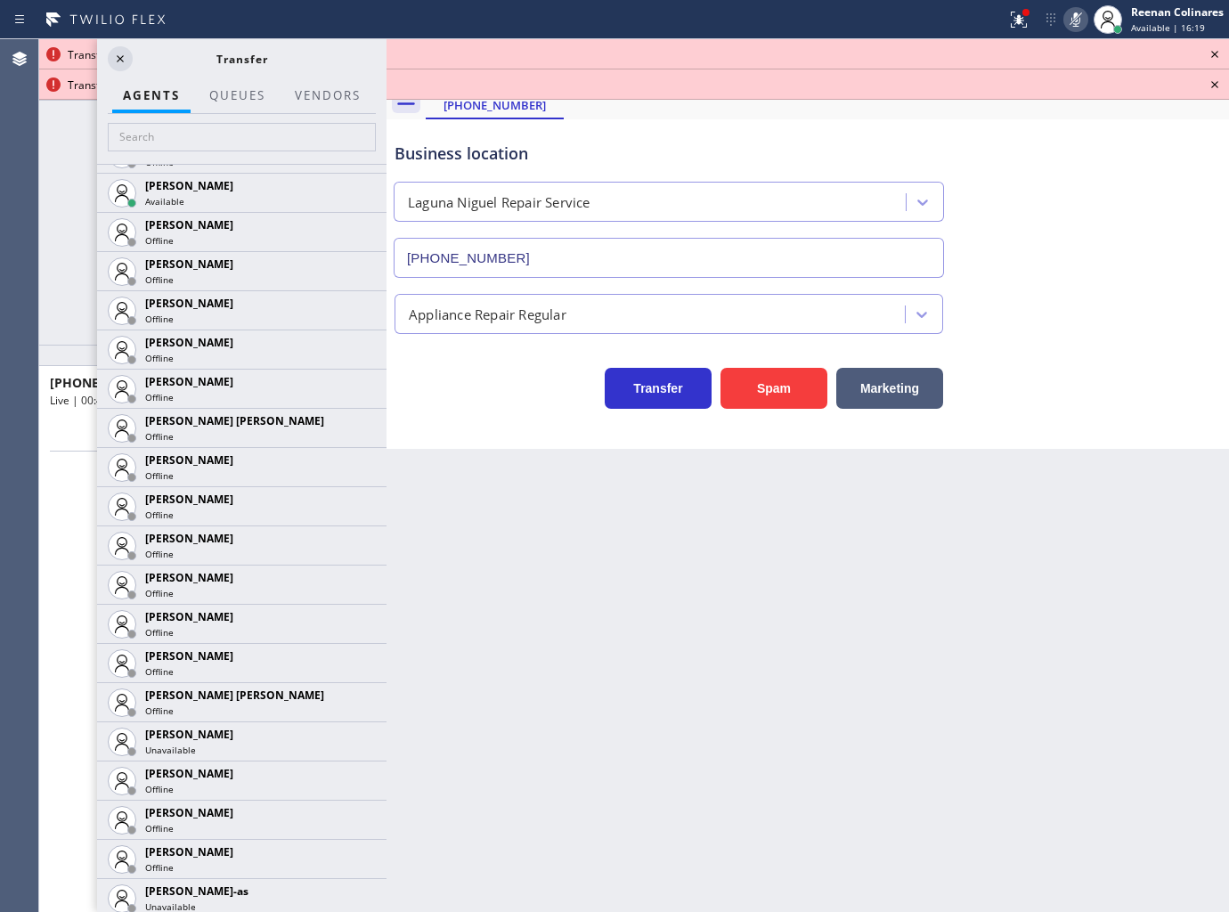
scroll to position [957, 0]
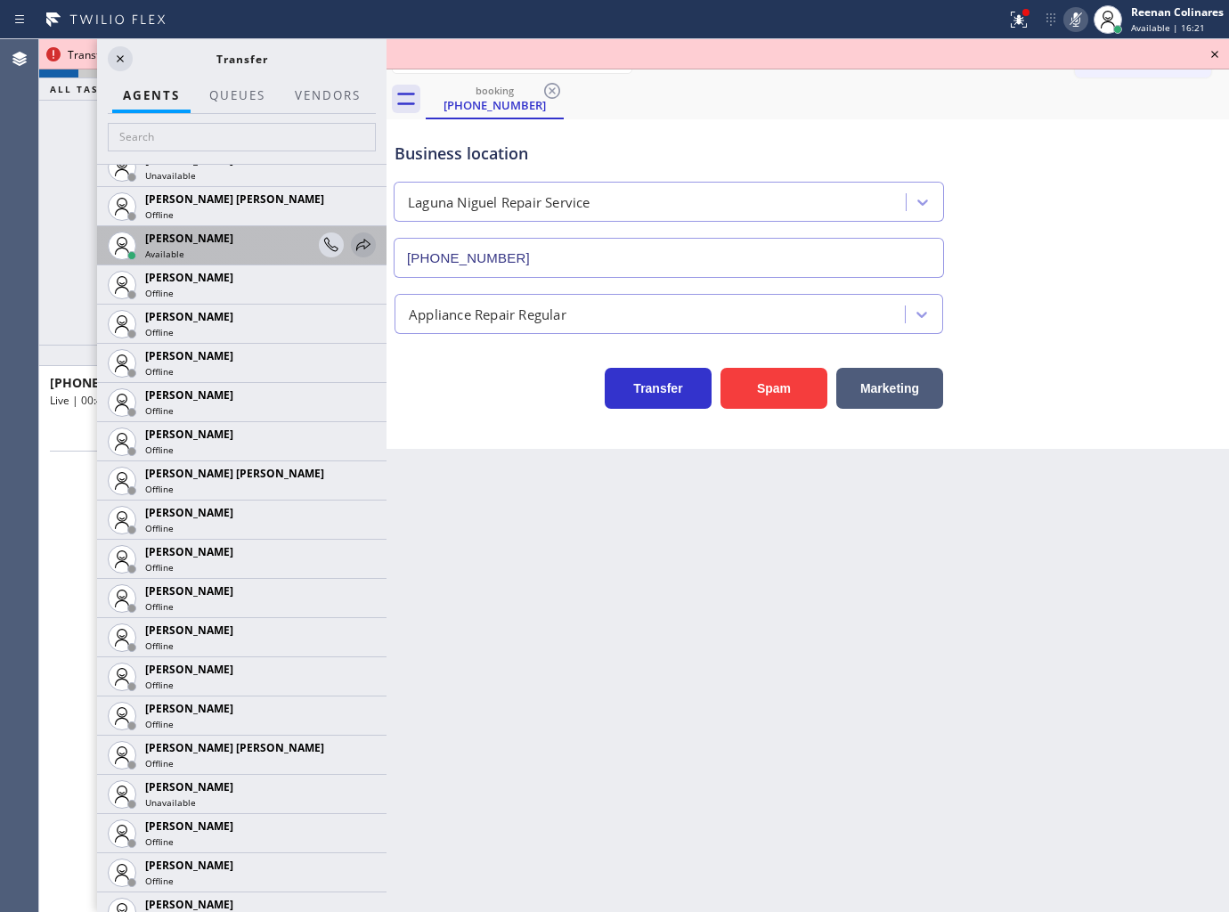
click at [353, 242] on icon at bounding box center [363, 244] width 21 height 21
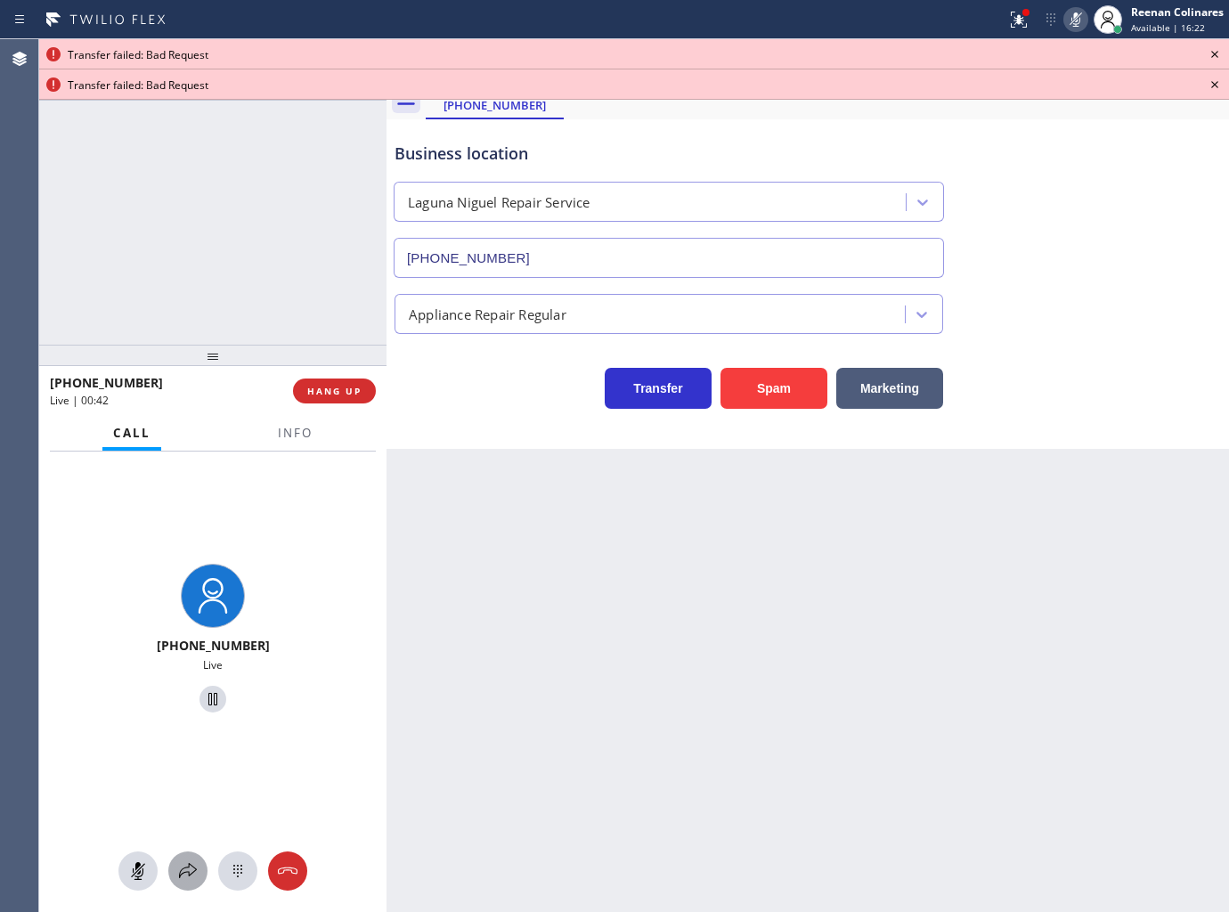
click at [182, 868] on icon at bounding box center [187, 870] width 21 height 21
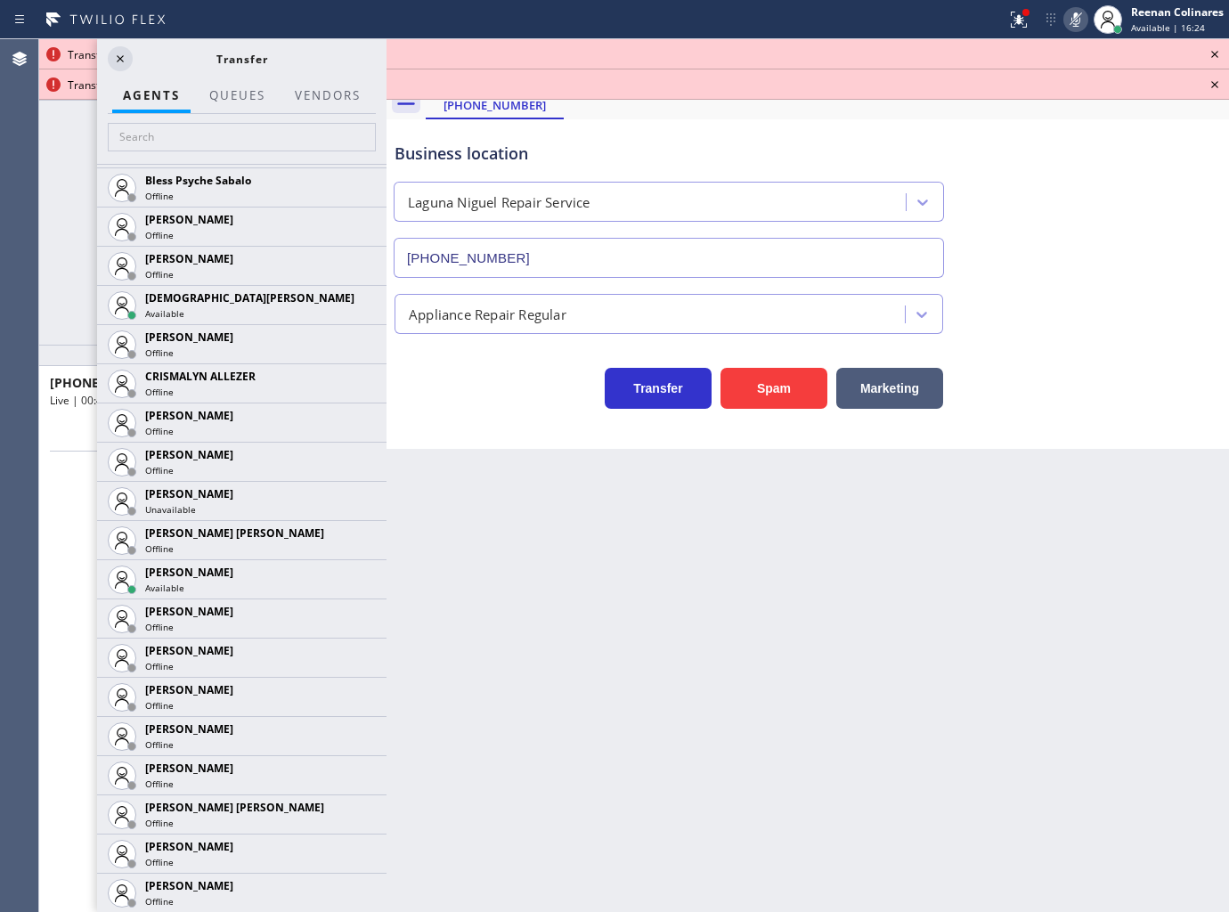
scroll to position [513, 0]
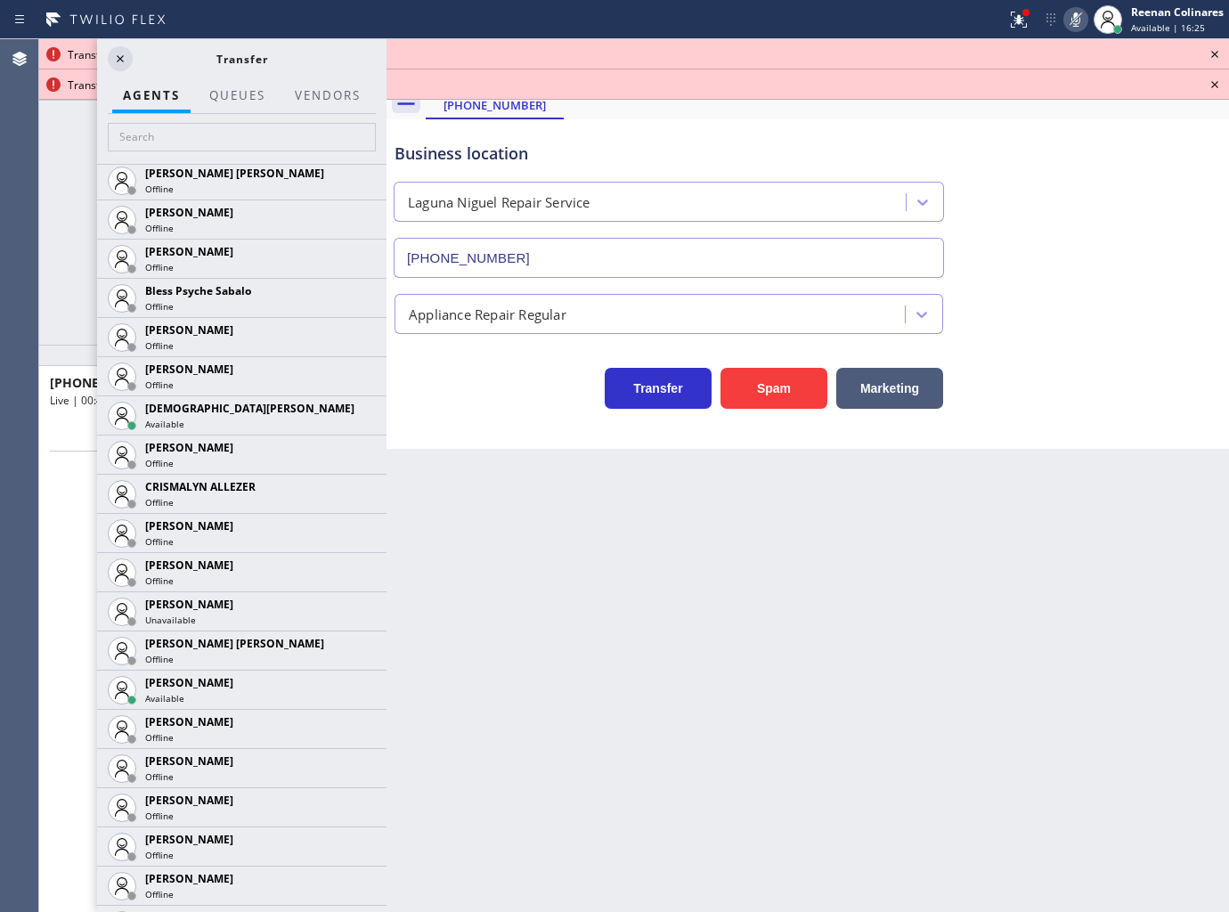
click at [0, 0] on icon at bounding box center [0, 0] width 0 height 0
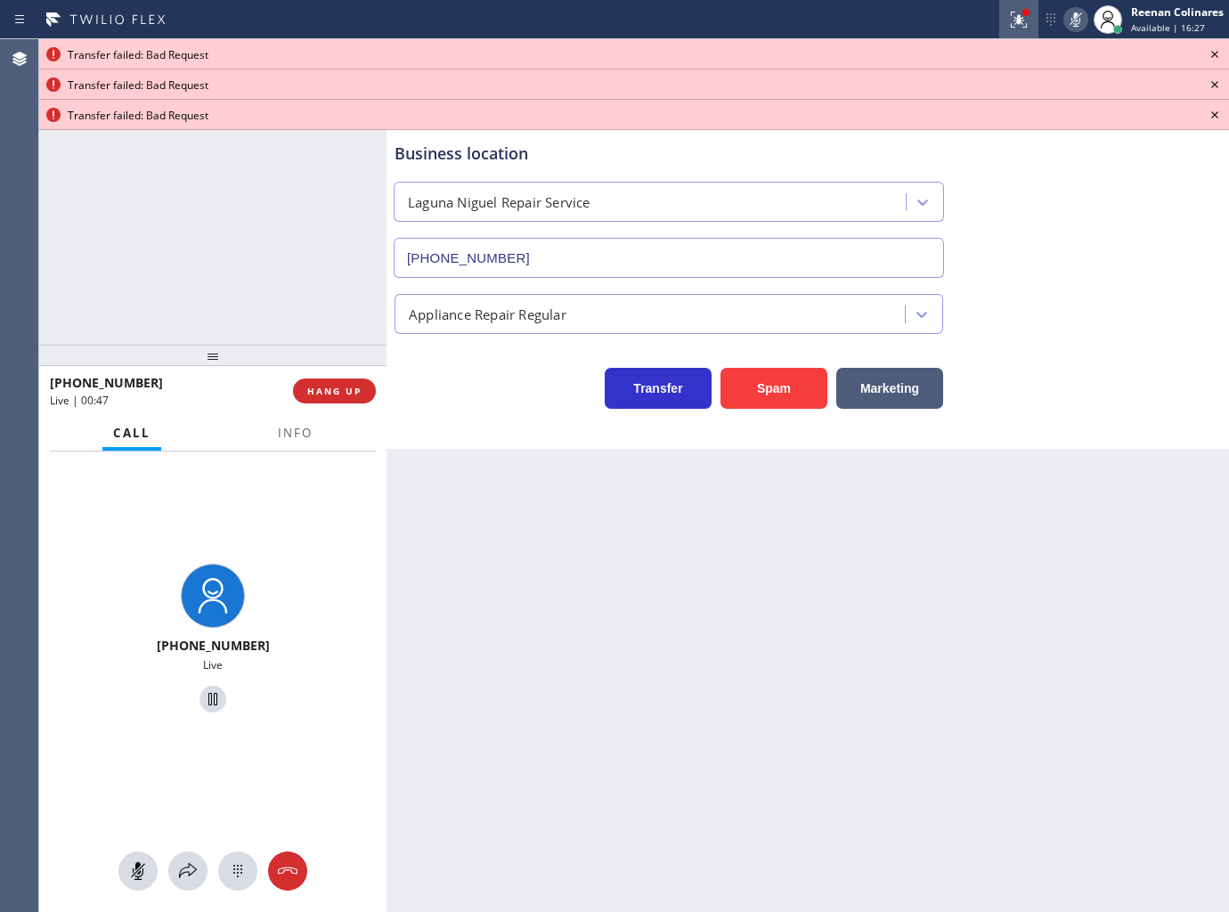
click at [1024, 21] on icon at bounding box center [1018, 19] width 21 height 21
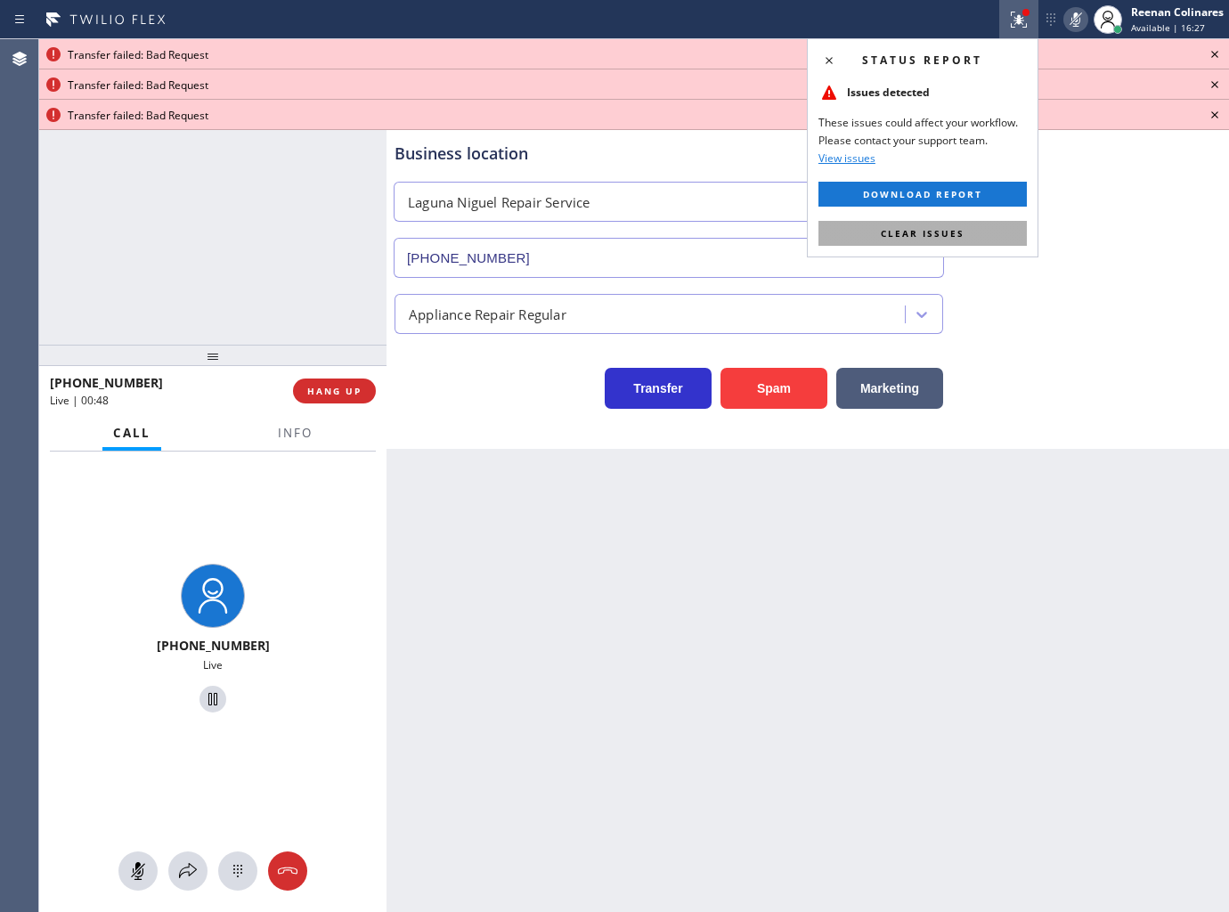
click at [957, 245] on button "Clear issues" at bounding box center [922, 233] width 208 height 25
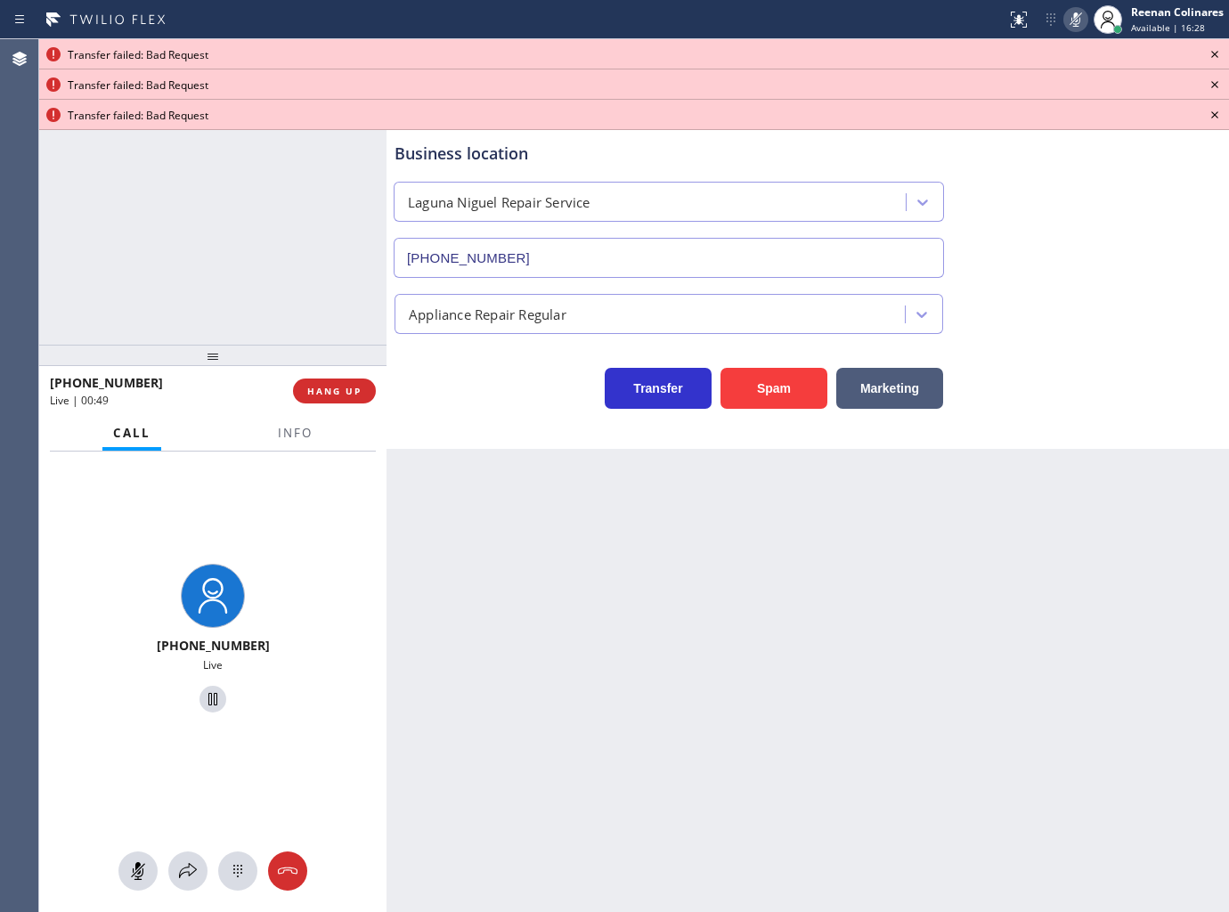
click at [1209, 51] on icon at bounding box center [1214, 54] width 21 height 21
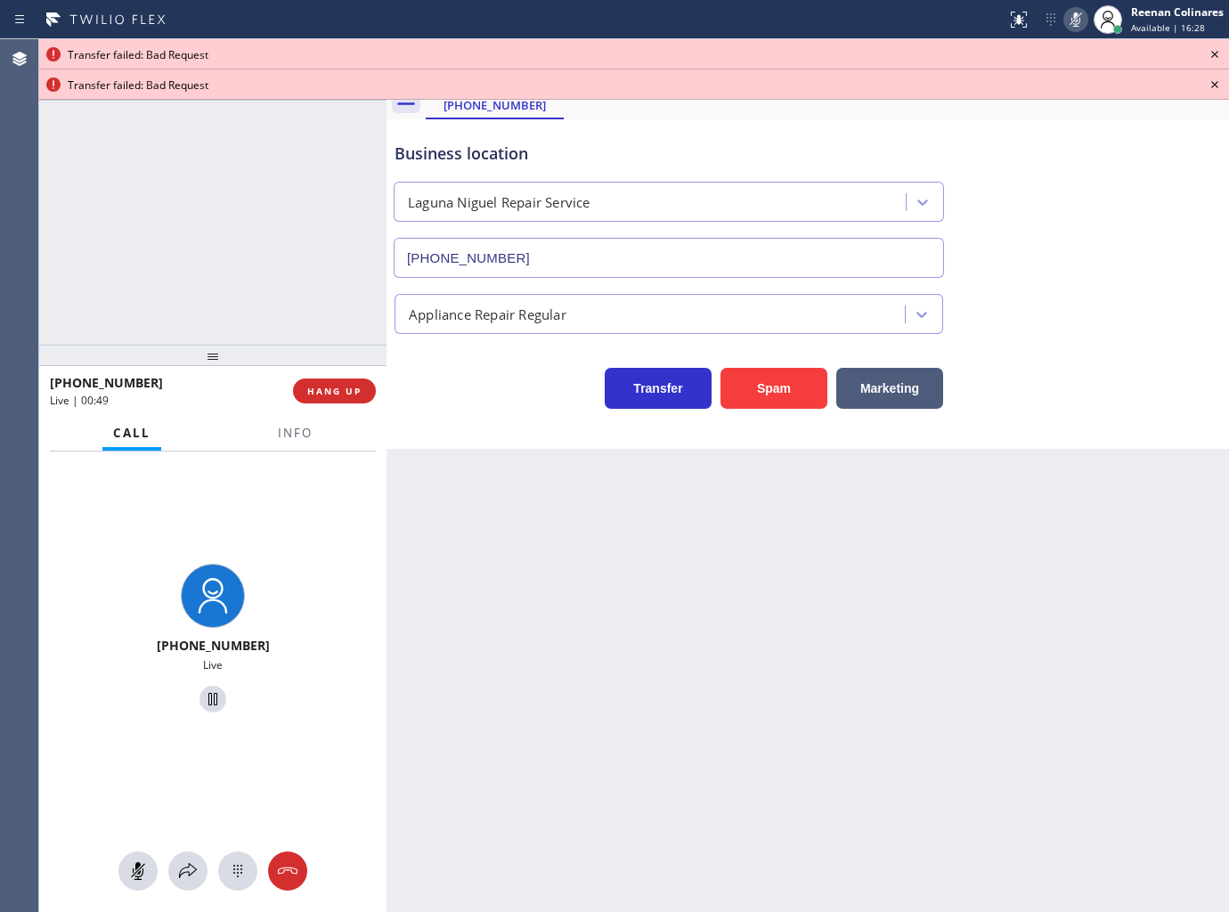
click at [1209, 51] on icon at bounding box center [1214, 54] width 21 height 21
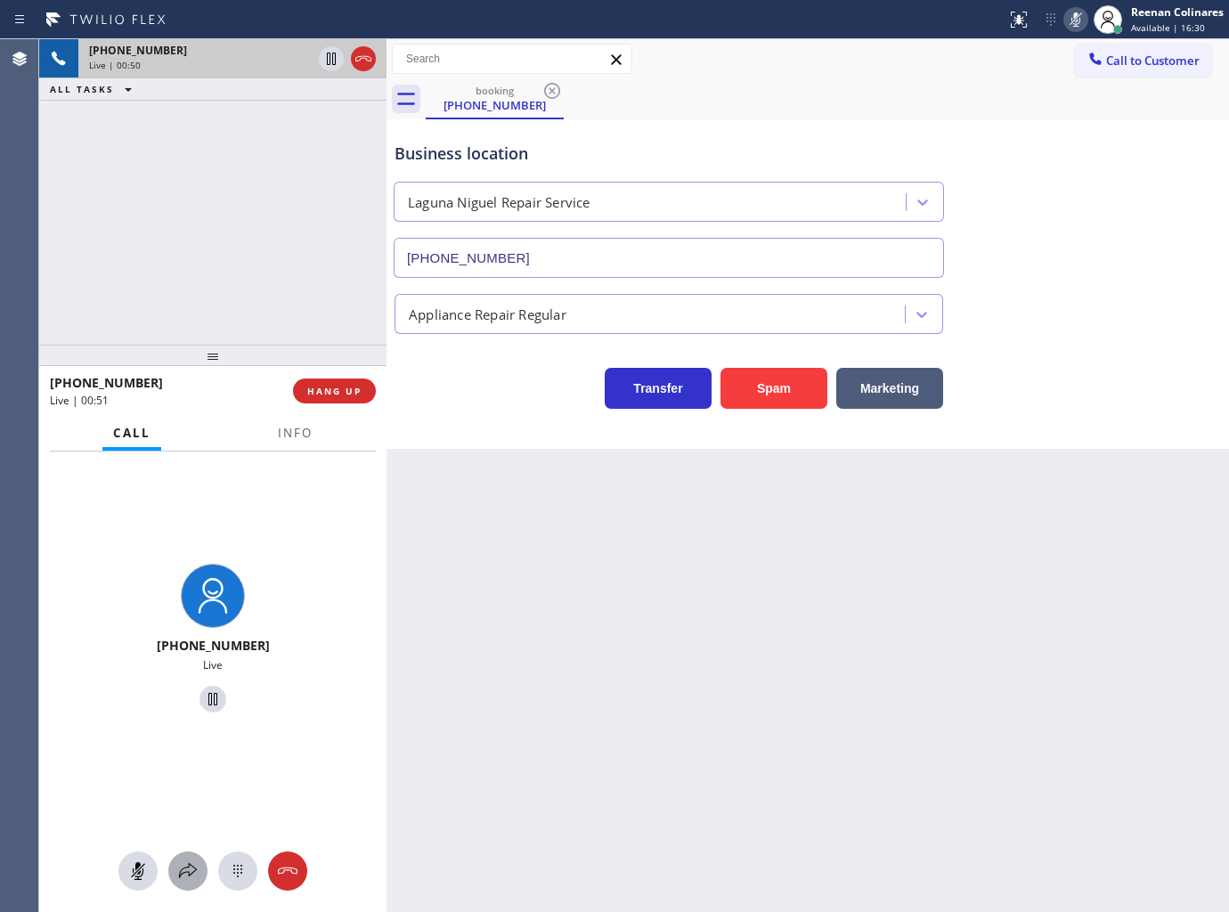
click at [188, 873] on icon at bounding box center [187, 870] width 21 height 21
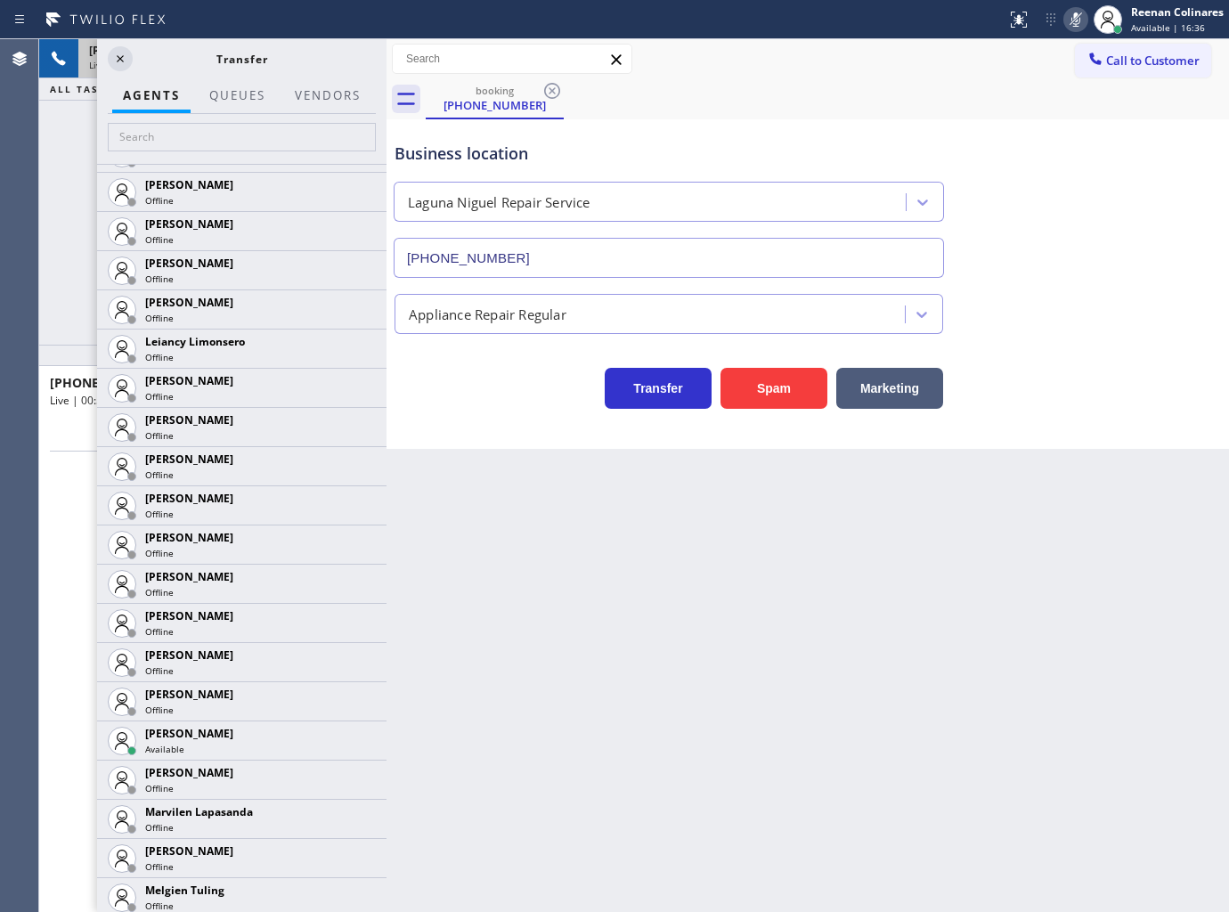
scroll to position [2513, 0]
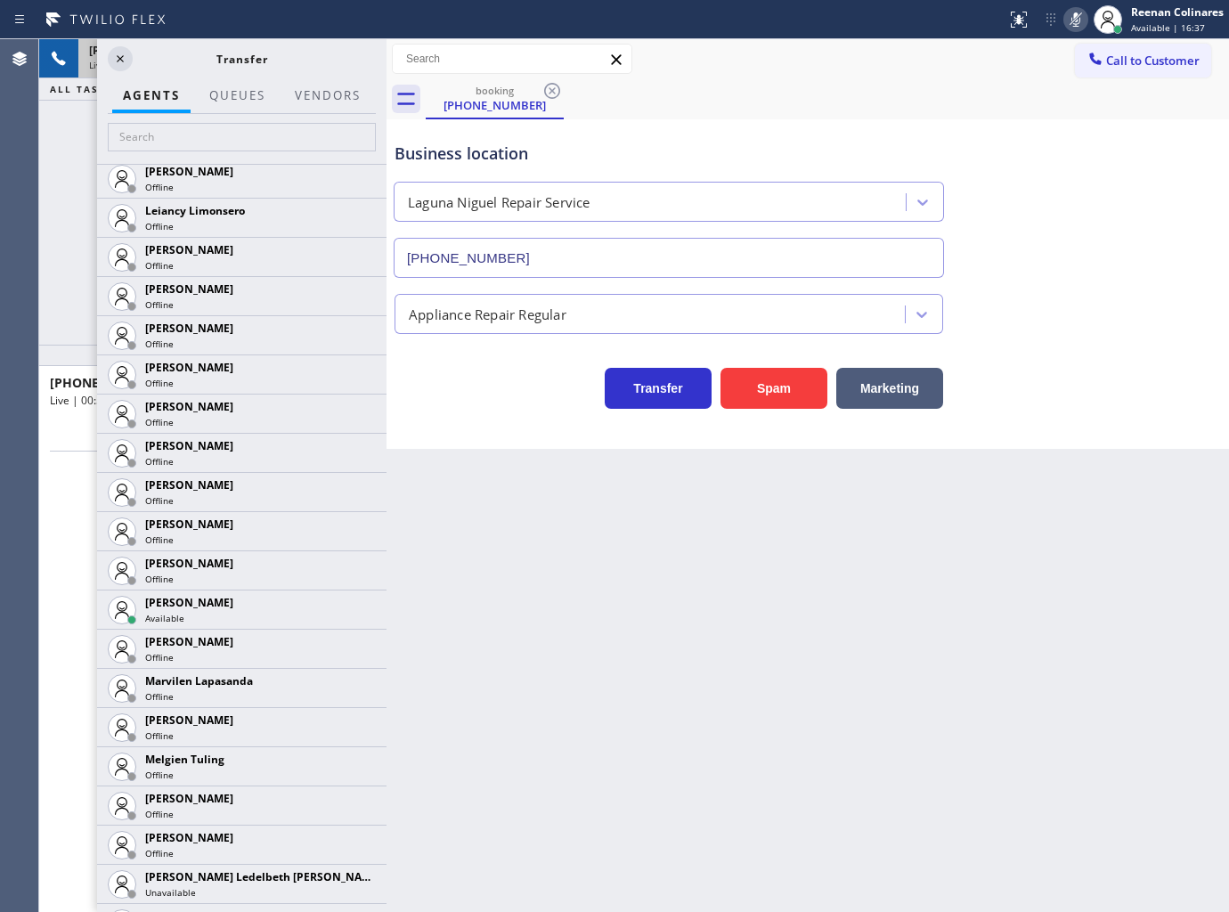
click at [0, 0] on icon at bounding box center [0, 0] width 0 height 0
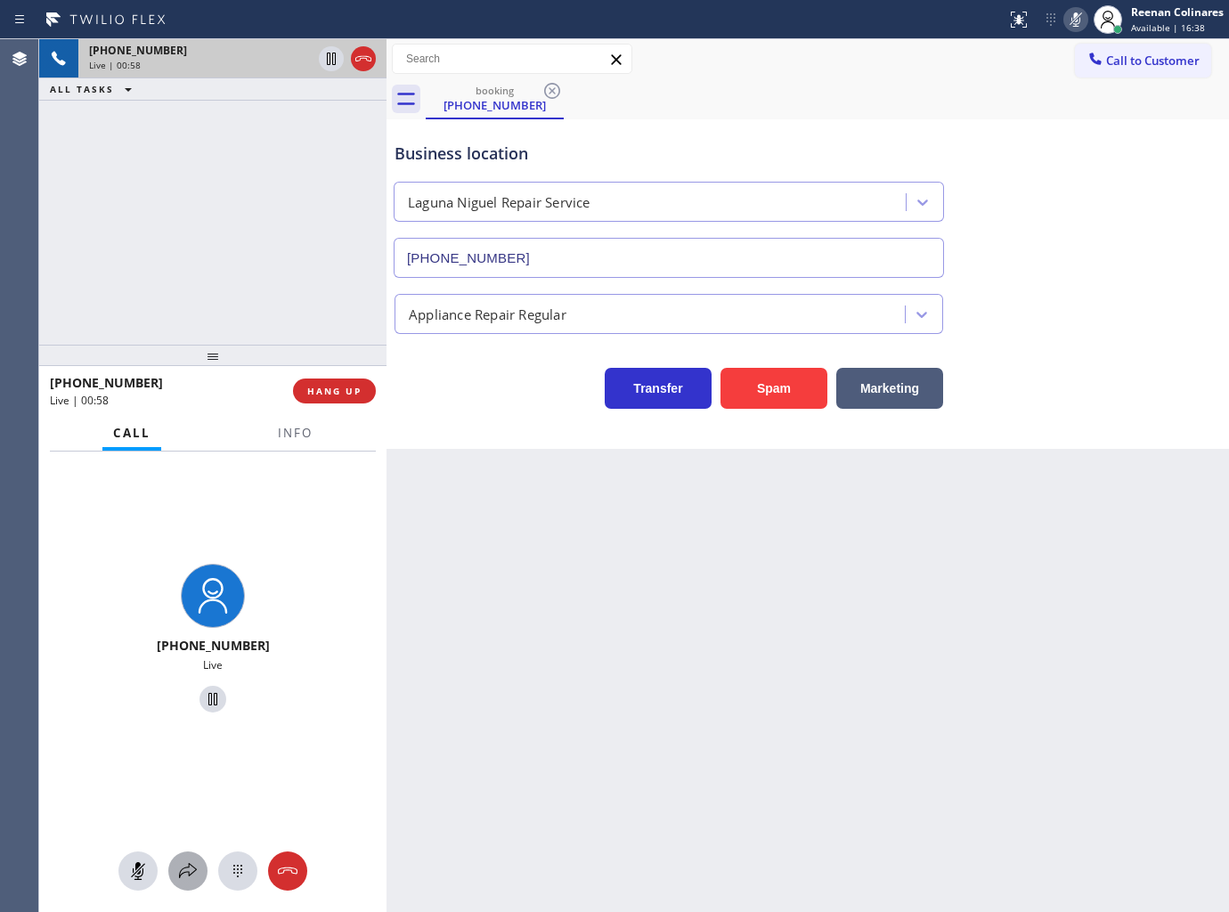
click at [183, 861] on icon at bounding box center [187, 870] width 21 height 21
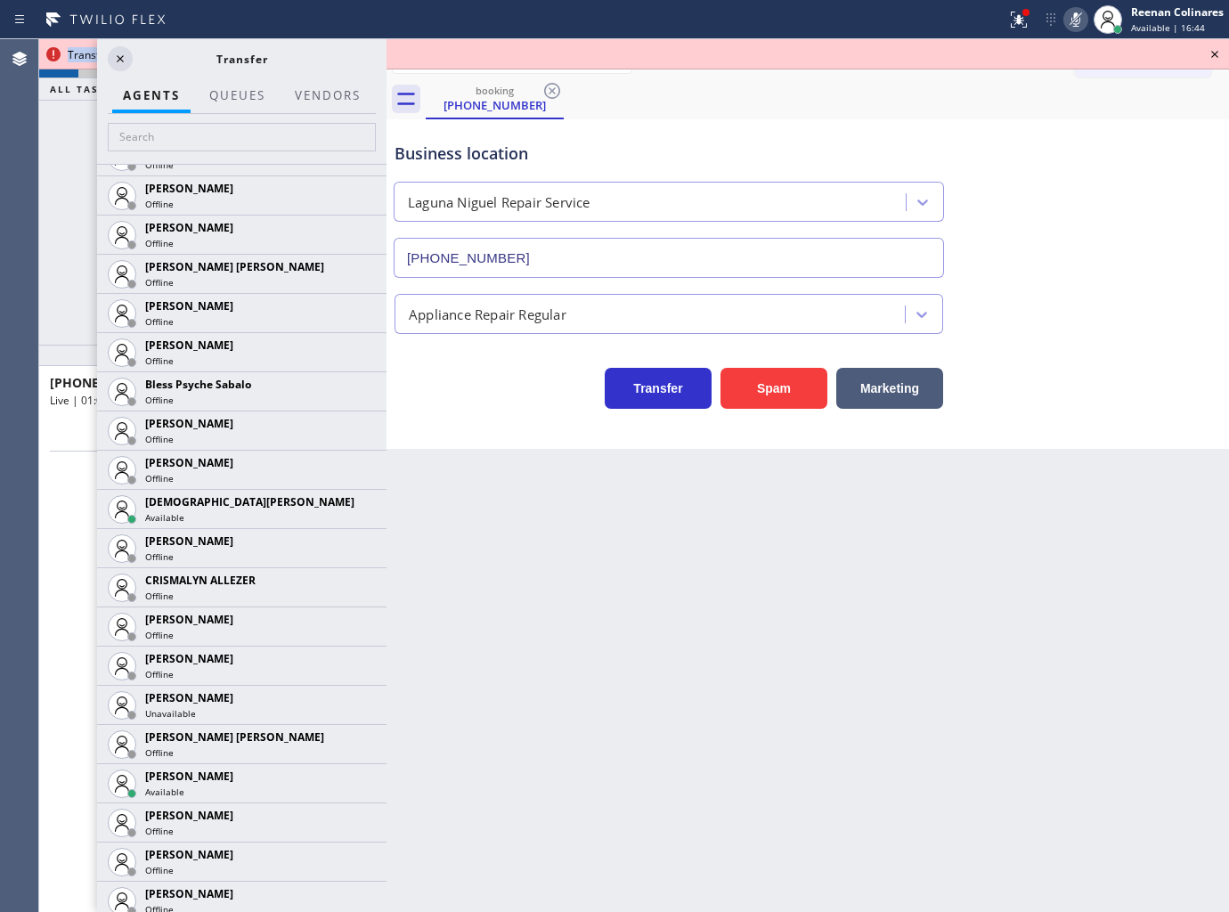
scroll to position [407, 0]
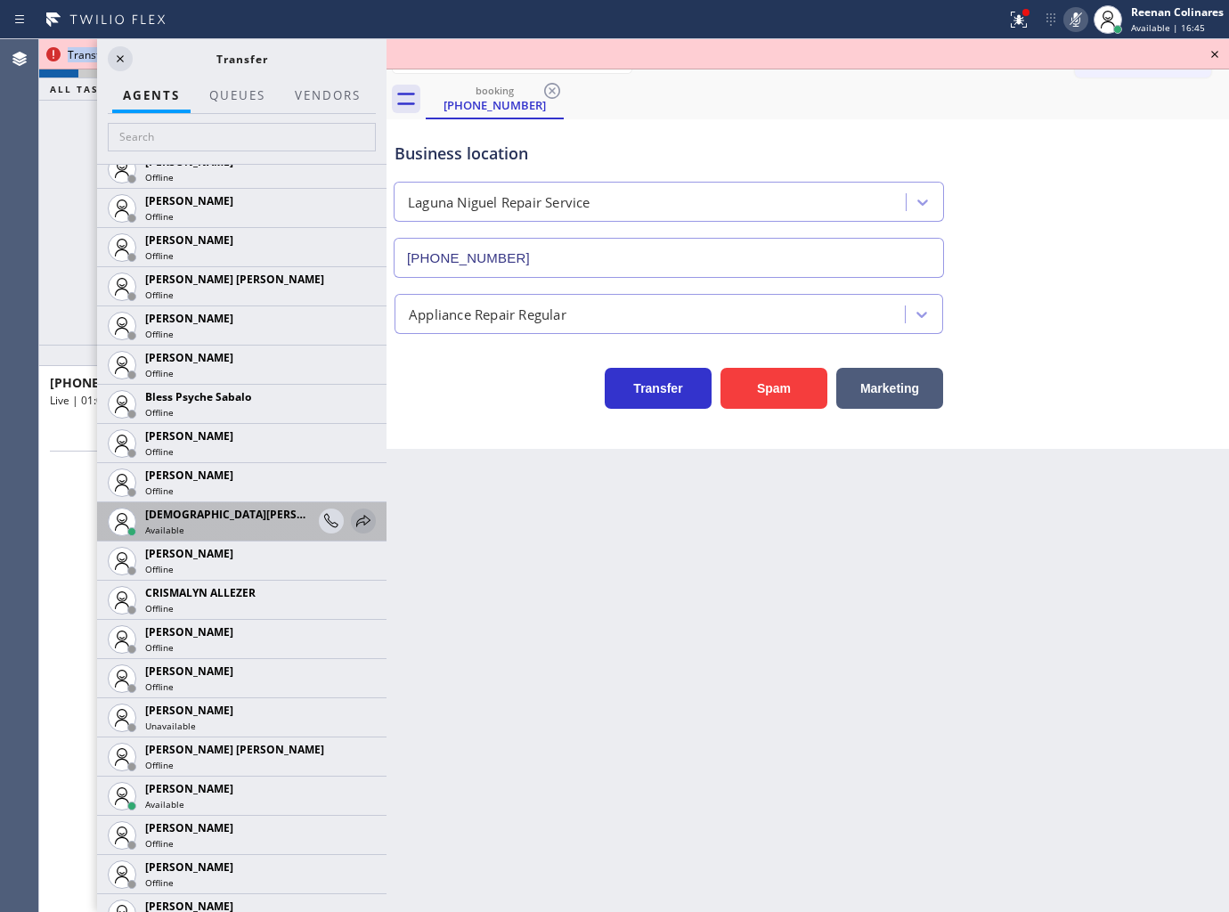
click at [353, 522] on icon at bounding box center [363, 520] width 21 height 21
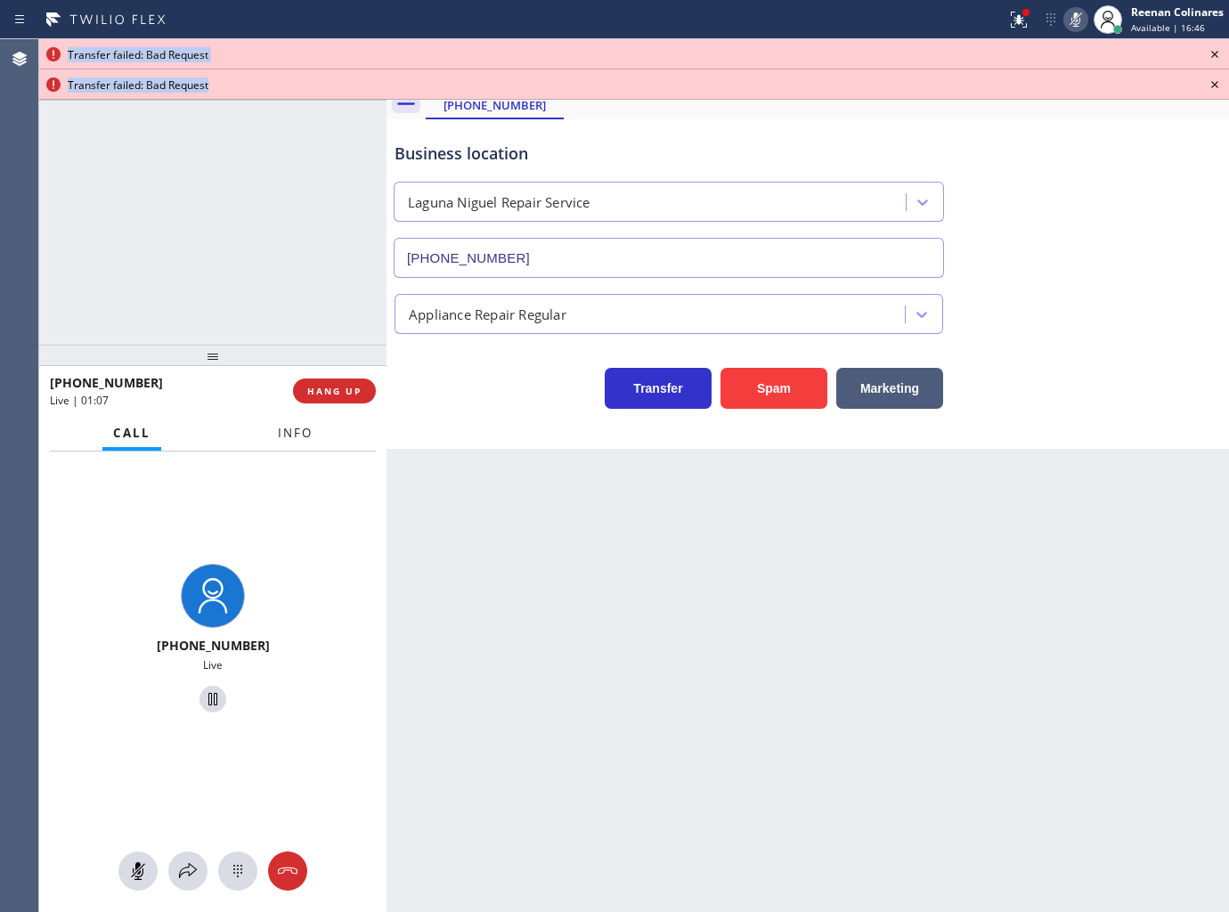
click at [292, 431] on span "Info" at bounding box center [295, 433] width 35 height 16
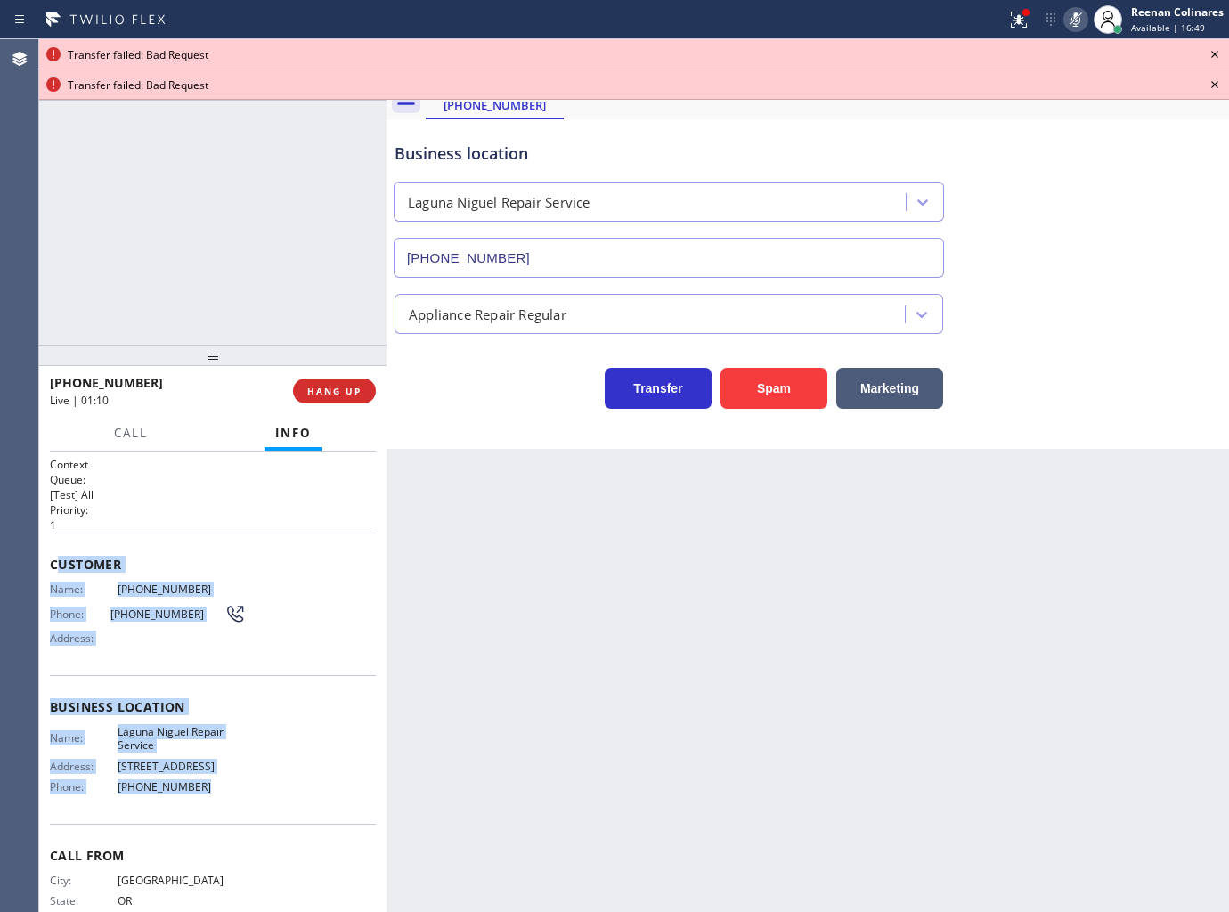
drag, startPoint x: 62, startPoint y: 588, endPoint x: 535, endPoint y: 815, distance: 524.6
click at [269, 789] on div "Context Queue: [Test] All Priority: 1 Customer Name: (503) 810-3811 Phone: (503…" at bounding box center [213, 707] width 326 height 501
copy div "ustomer Name: (503) 810-3811 Phone: (503) 810-3811 Address: Business location N…"
drag, startPoint x: 1018, startPoint y: 25, endPoint x: 1033, endPoint y: 114, distance: 90.3
click at [1018, 25] on icon at bounding box center [1018, 19] width 21 height 21
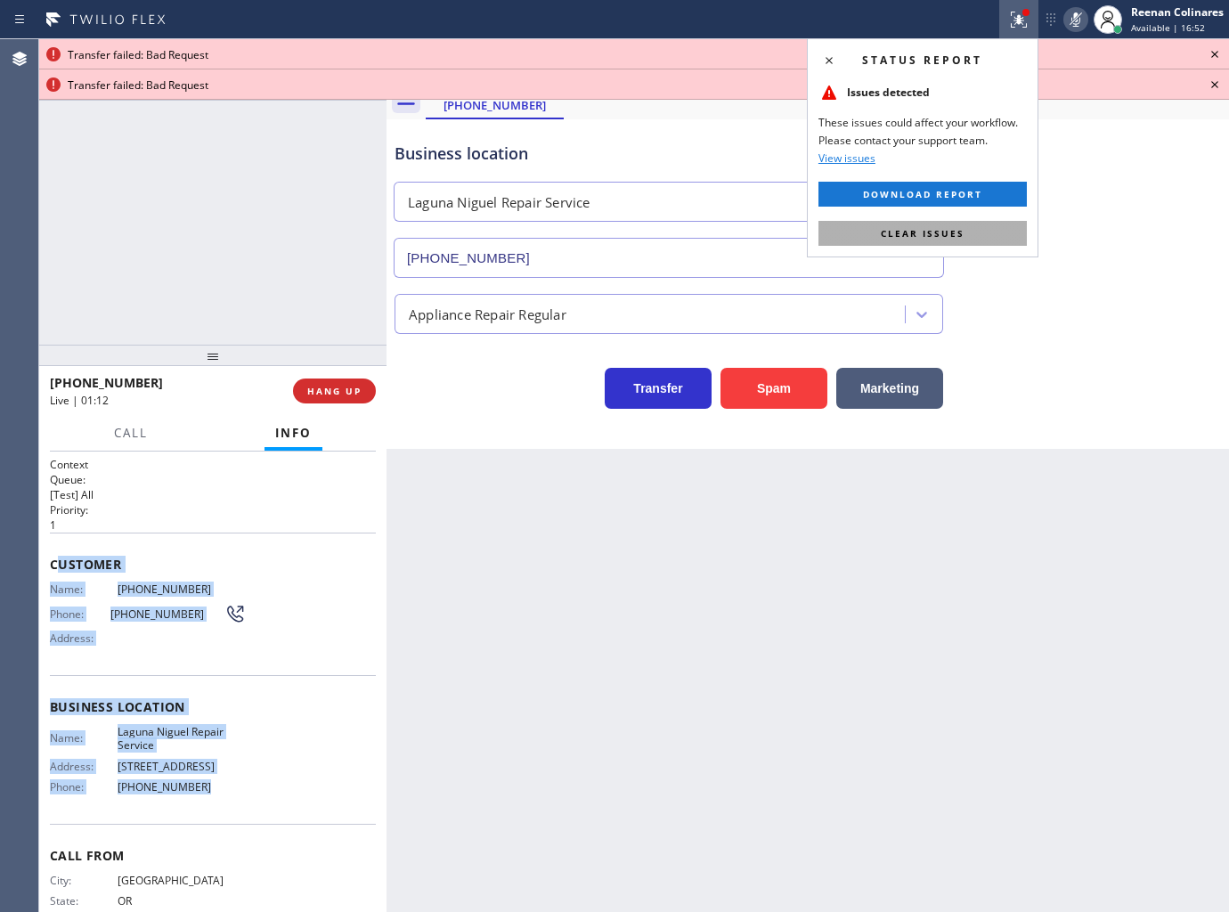
click at [1002, 226] on button "Clear issues" at bounding box center [922, 233] width 208 height 25
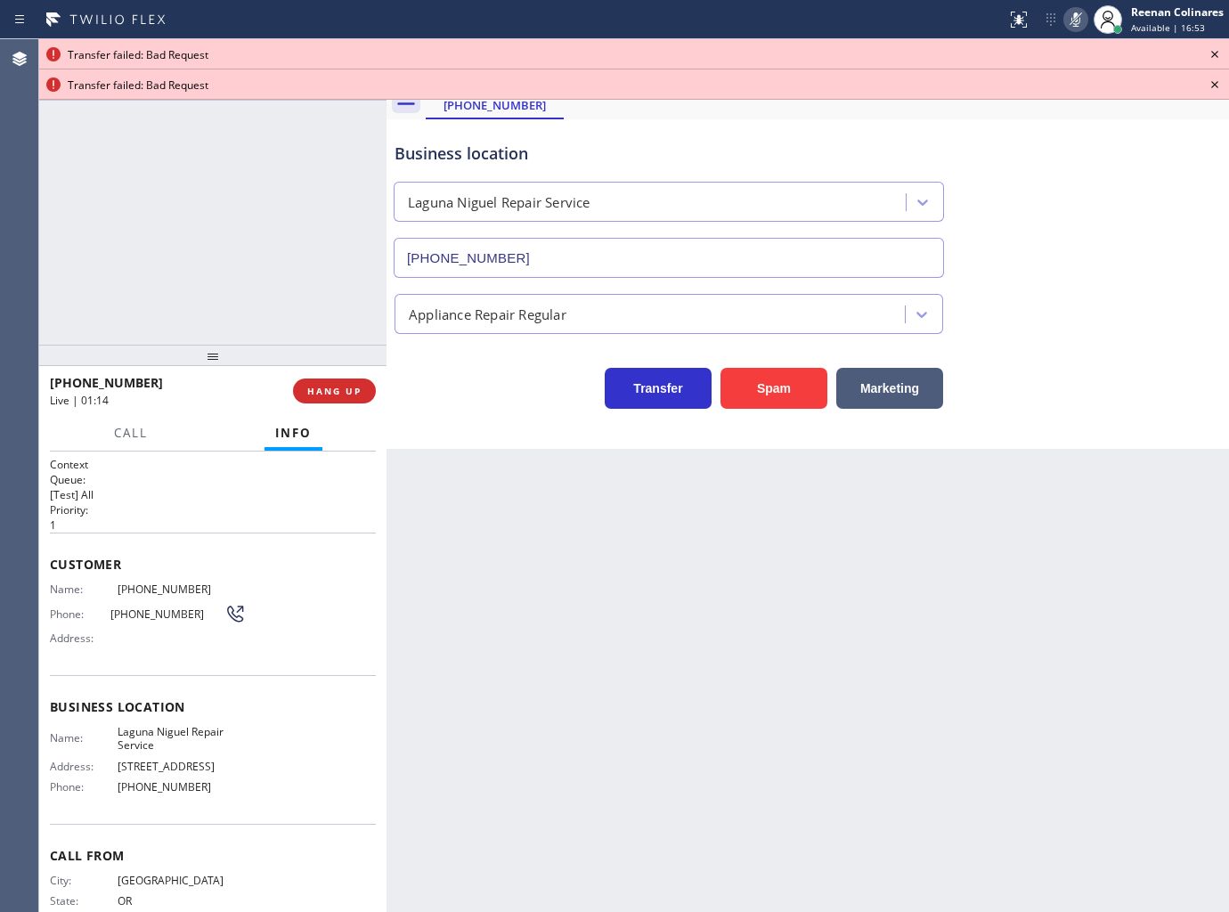
click at [1214, 55] on icon at bounding box center [1214, 54] width 7 height 7
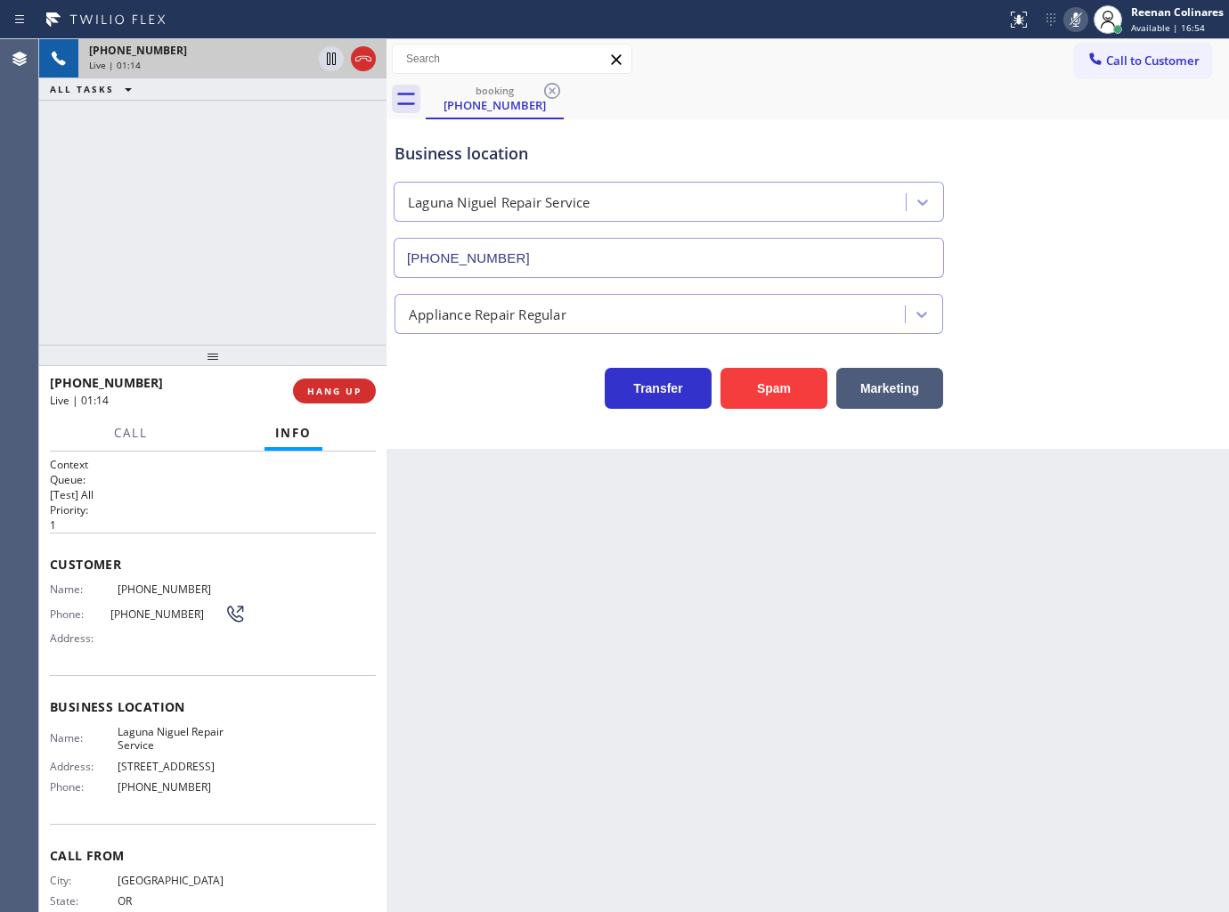
click at [1076, 18] on rect at bounding box center [1076, 18] width 12 height 12
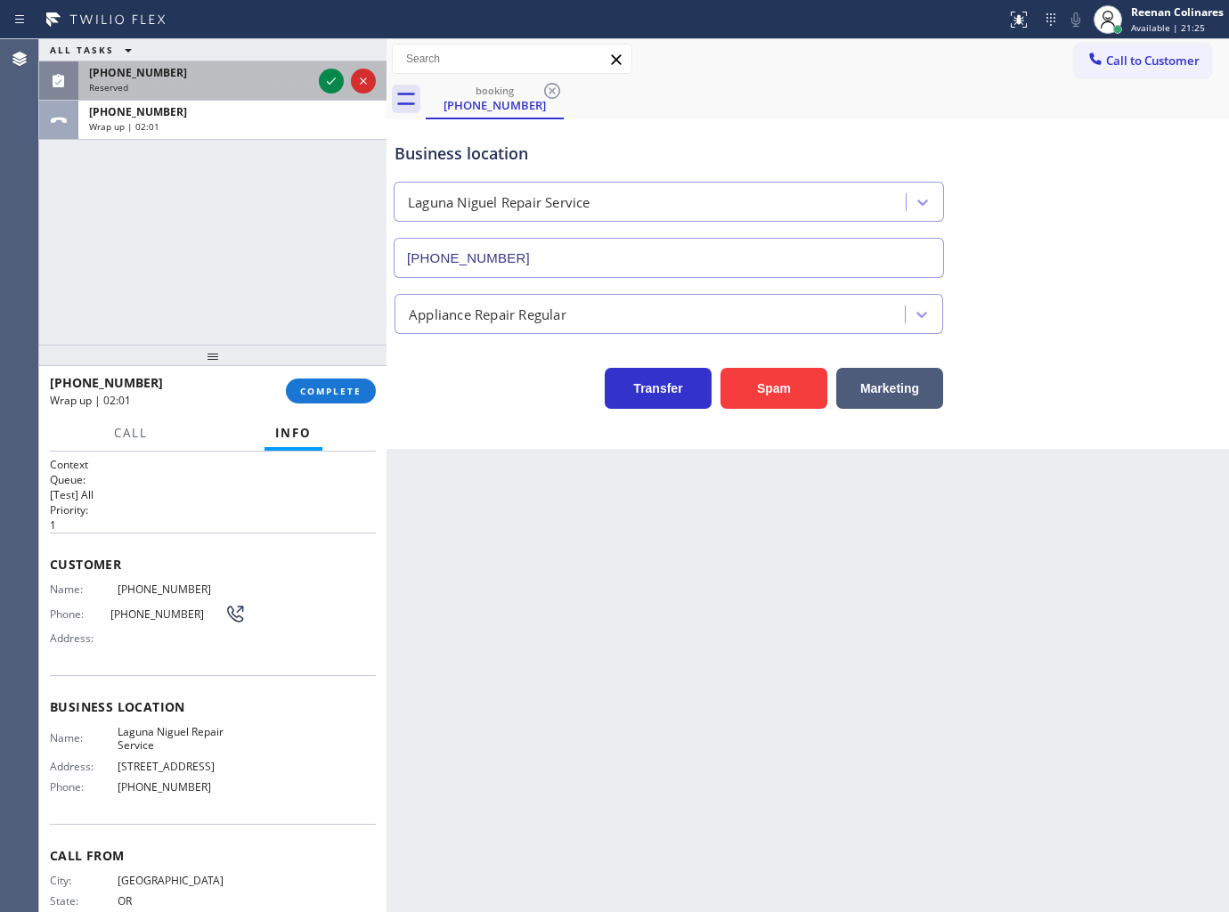
click at [216, 91] on div "Reserved" at bounding box center [200, 87] width 223 height 12
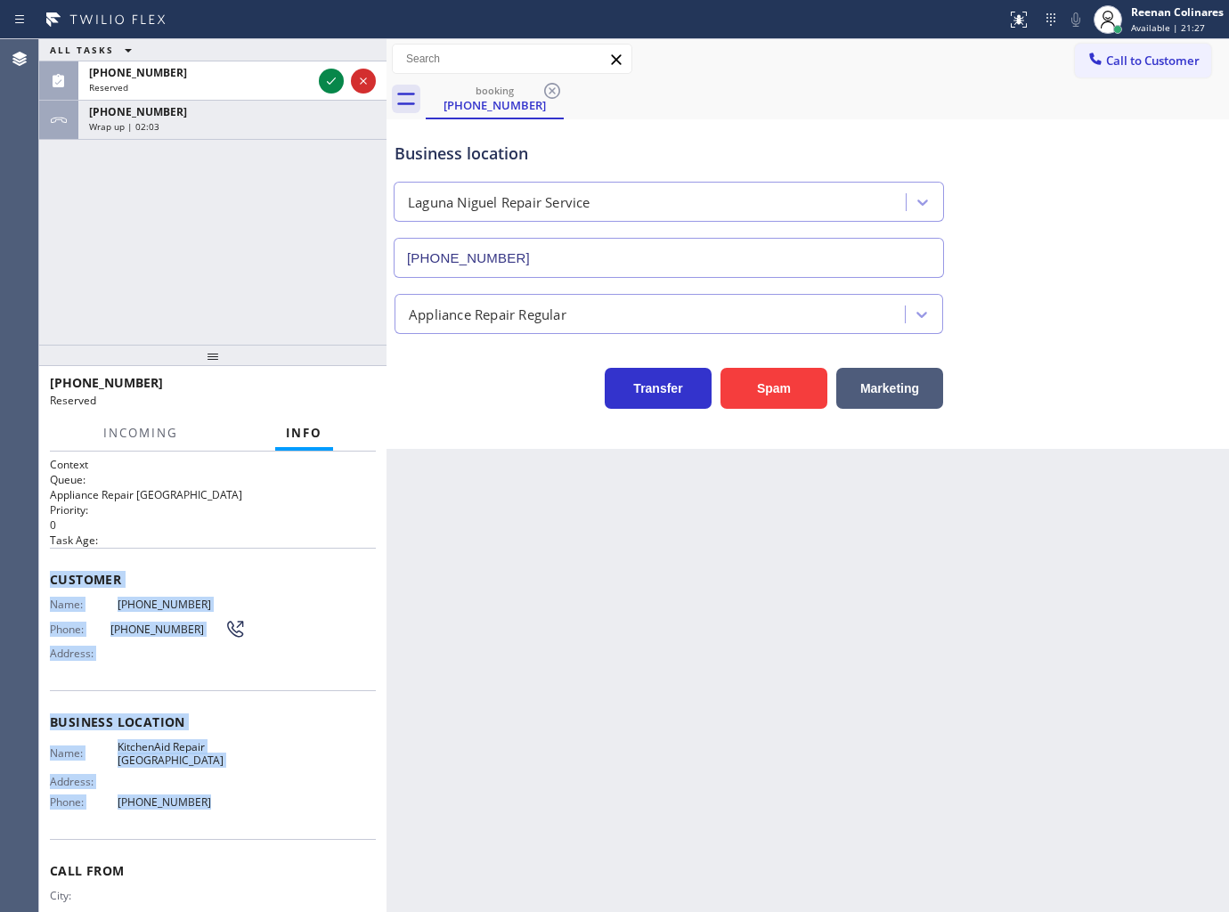
drag, startPoint x: 223, startPoint y: 745, endPoint x: 436, endPoint y: 838, distance: 233.3
click at [288, 802] on div "Context Queue: Appliance Repair High End Priority: 0 Task Age: Customer Name: (…" at bounding box center [213, 715] width 326 height 517
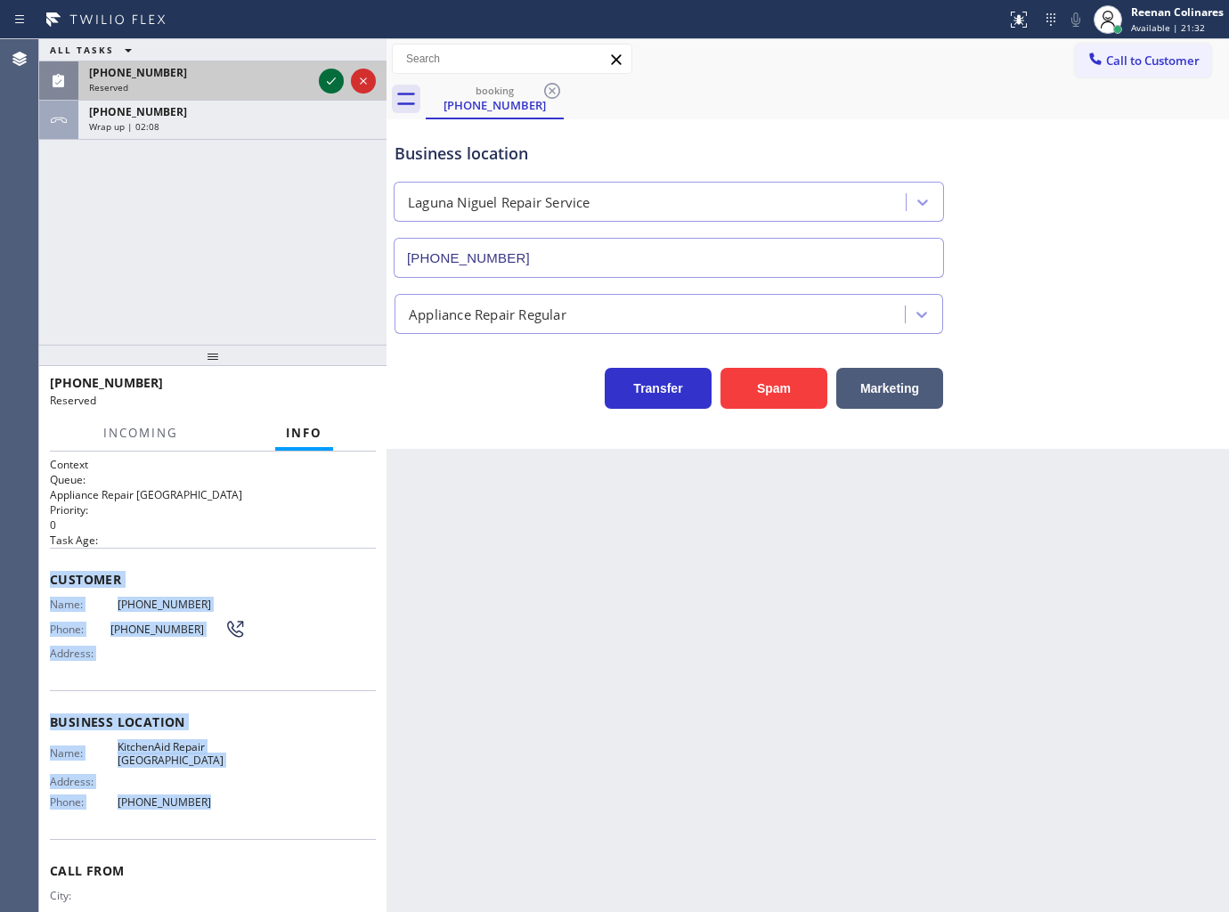
click at [325, 81] on icon at bounding box center [331, 80] width 21 height 21
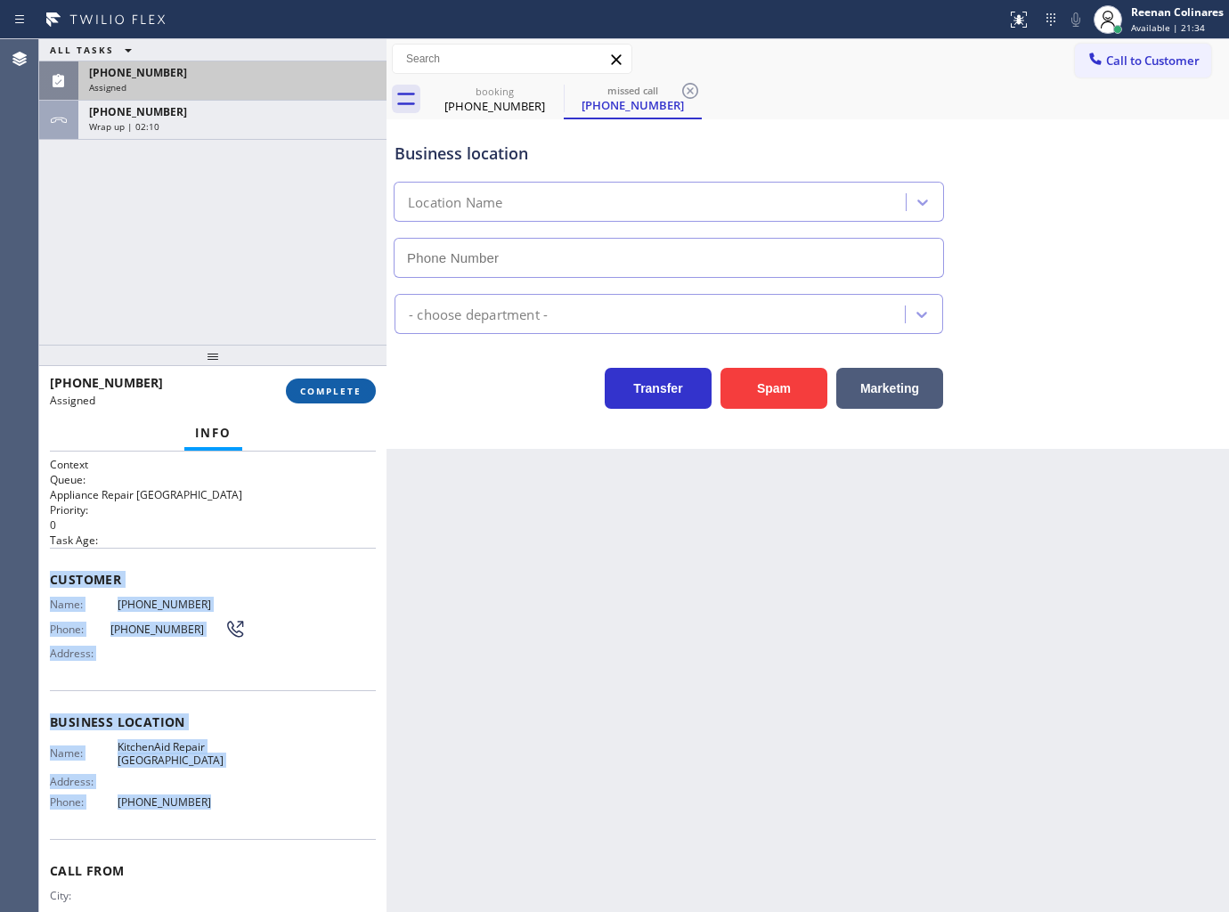
click at [335, 387] on span "COMPLETE" at bounding box center [330, 391] width 61 height 12
type input "(305) 676-0519"
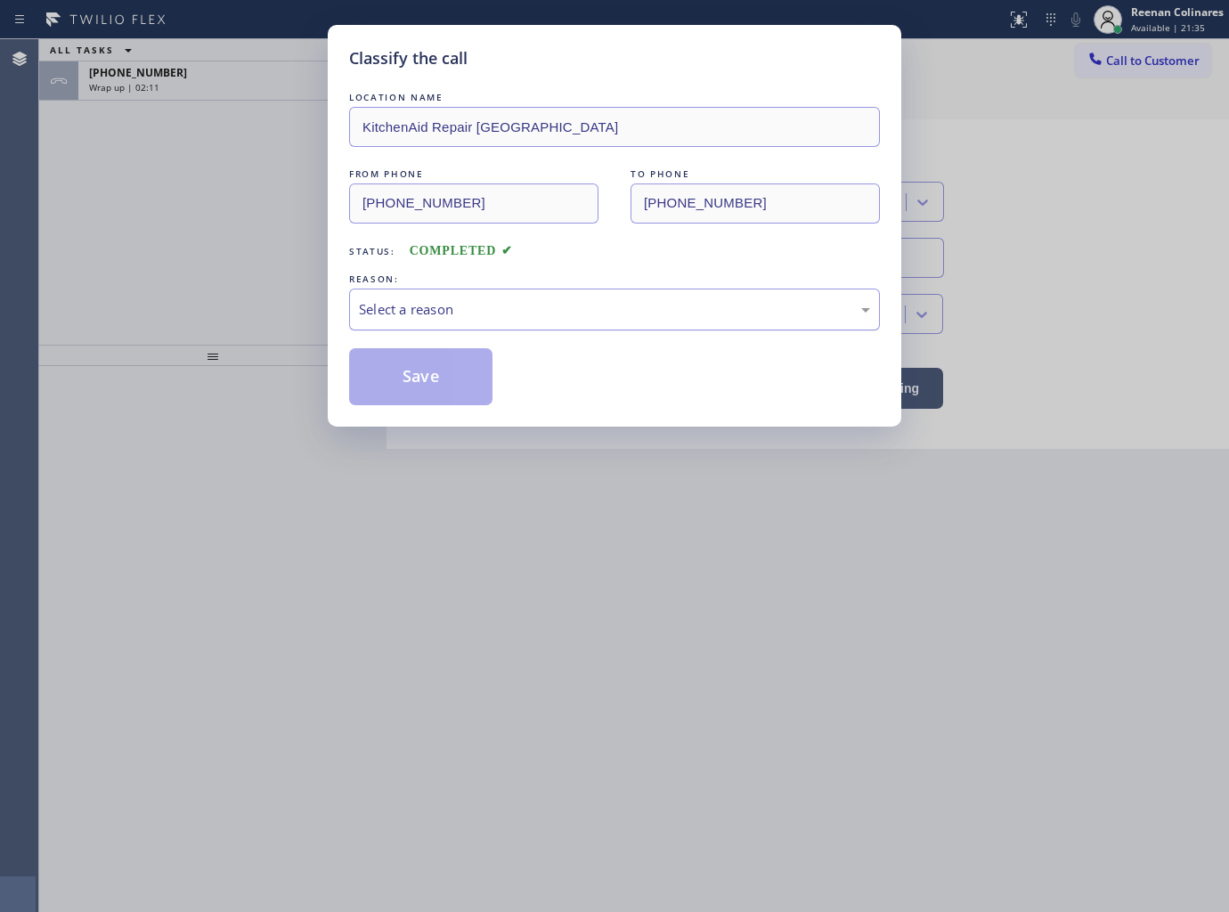
click at [476, 296] on div "Select a reason" at bounding box center [614, 310] width 531 height 42
click at [387, 396] on button "Save" at bounding box center [420, 376] width 143 height 57
click at [160, 80] on div "Classify the call LOCATION NAME KitchenAid Repair Golden Beach FROM PHONE (305)…" at bounding box center [614, 456] width 1229 height 912
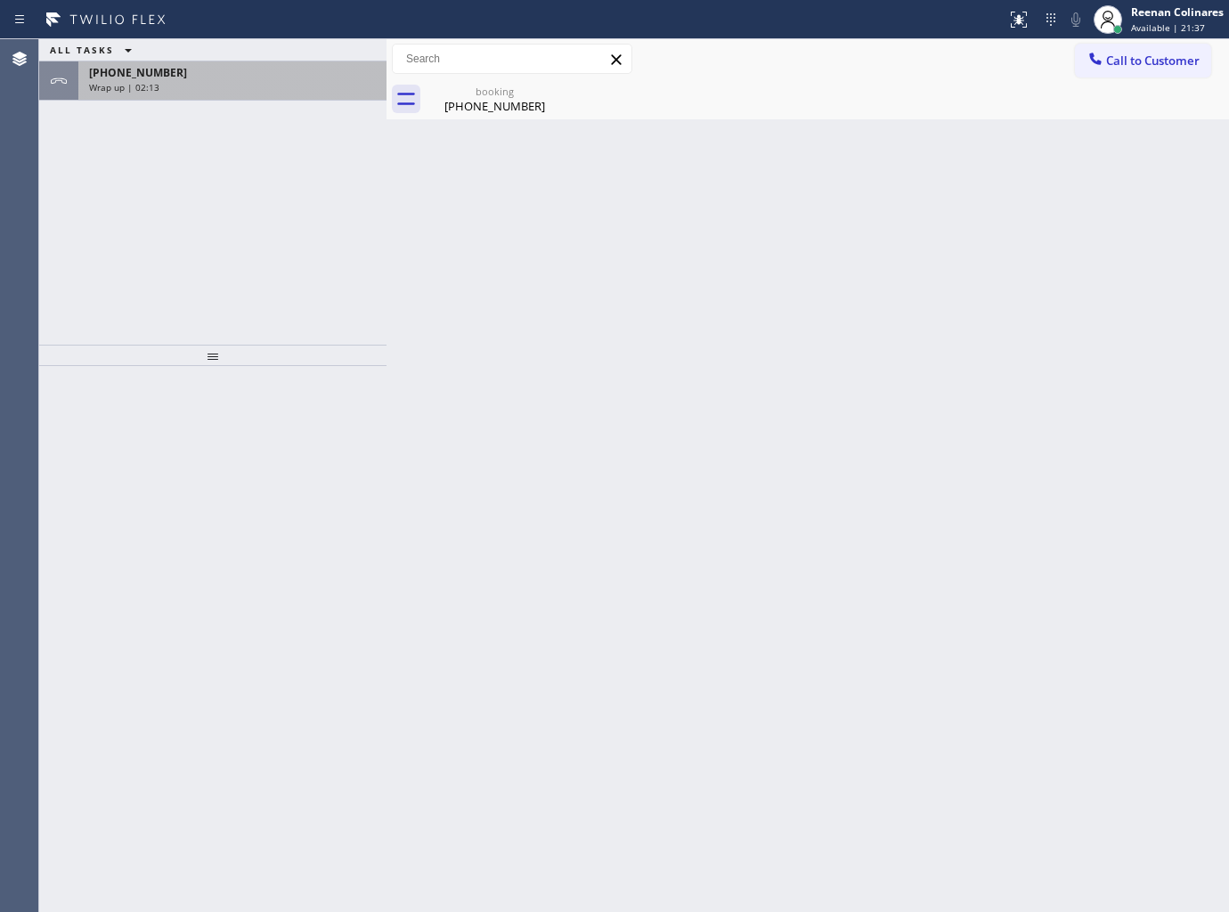
click at [165, 91] on div "Wrap up | 02:13" at bounding box center [232, 87] width 287 height 12
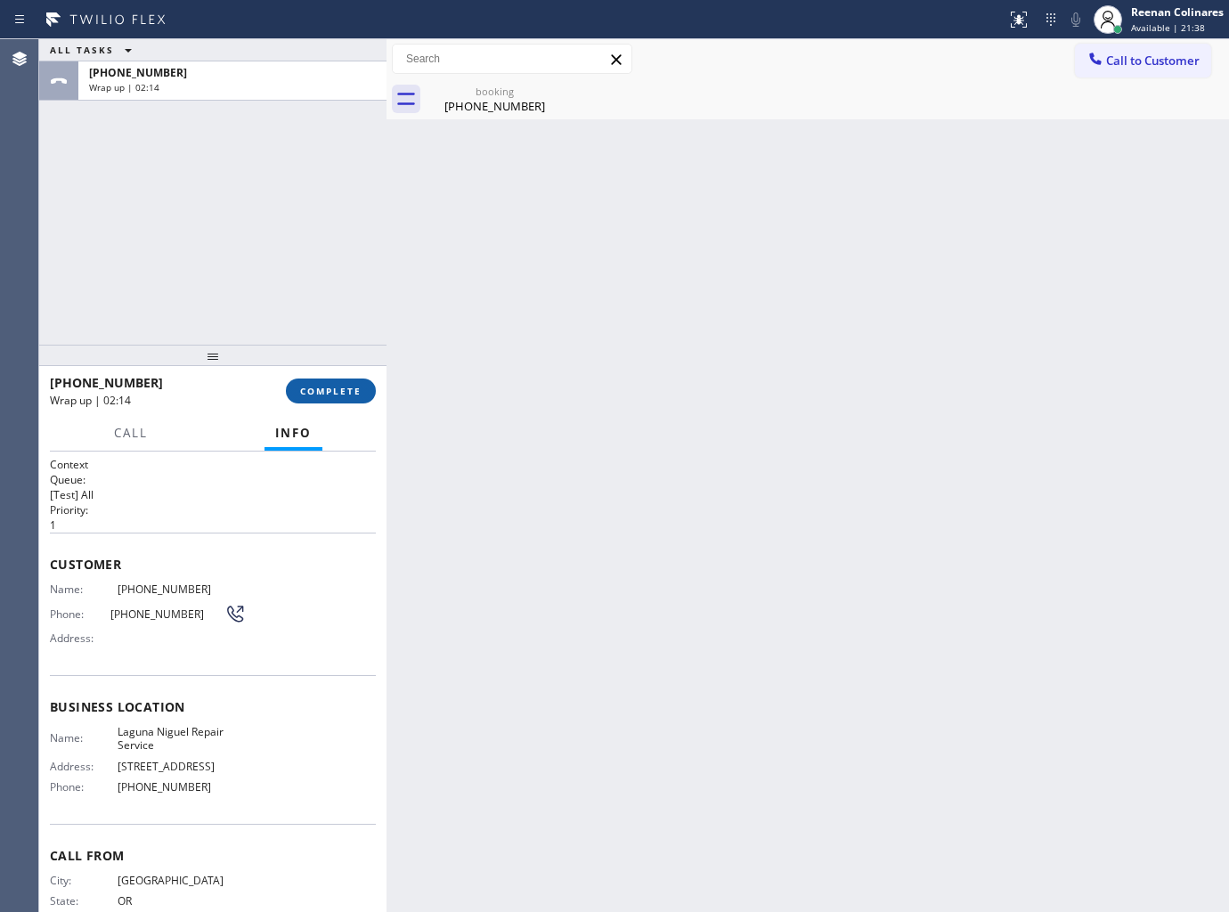
drag, startPoint x: 326, startPoint y: 399, endPoint x: 349, endPoint y: 396, distance: 23.3
click at [327, 399] on button "COMPLETE" at bounding box center [331, 391] width 90 height 25
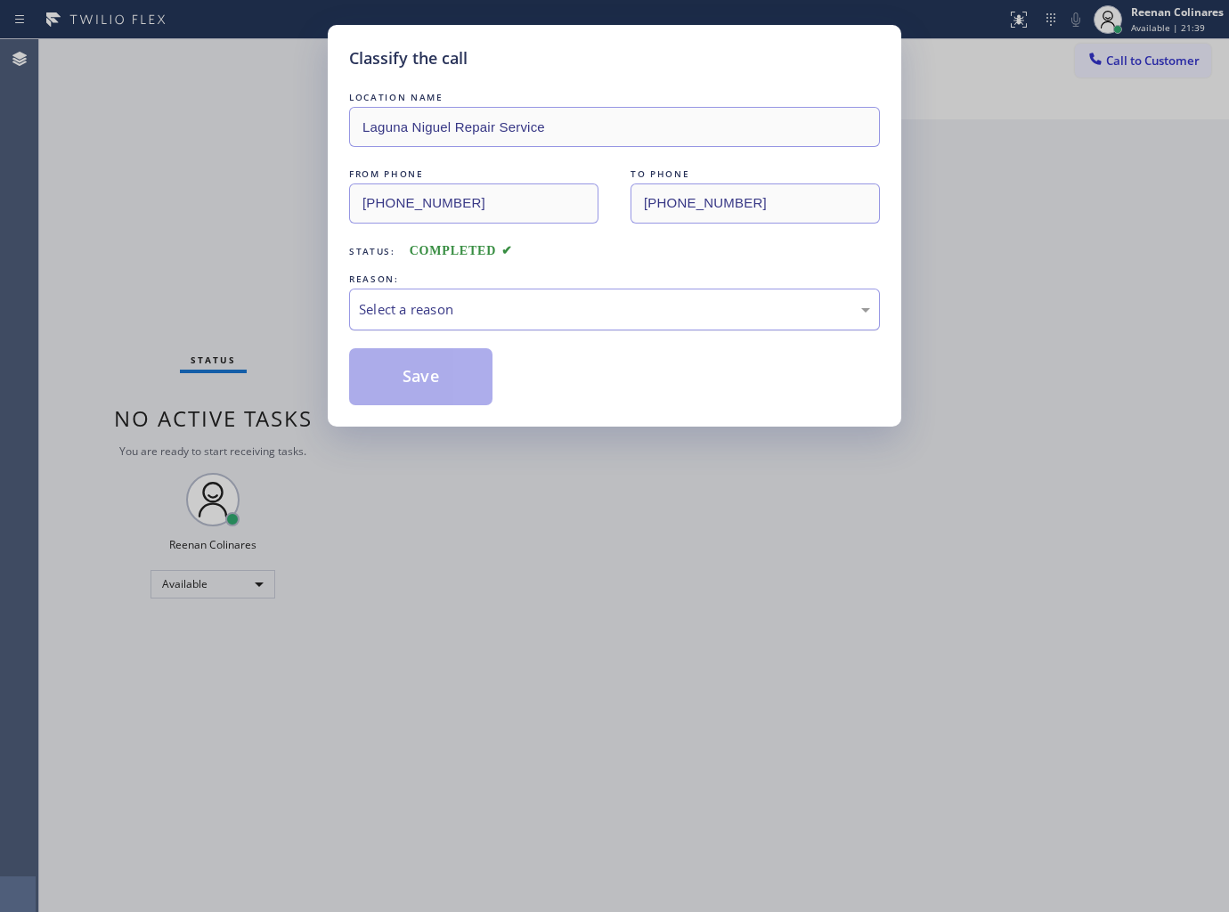
click at [463, 312] on div "Select a reason" at bounding box center [614, 309] width 511 height 20
click at [399, 397] on button "Save" at bounding box center [420, 376] width 143 height 57
click at [205, 307] on div "Classify the call LOCATION NAME Laguna Niguel Repair Service FROM PHONE (503) 8…" at bounding box center [614, 456] width 1229 height 912
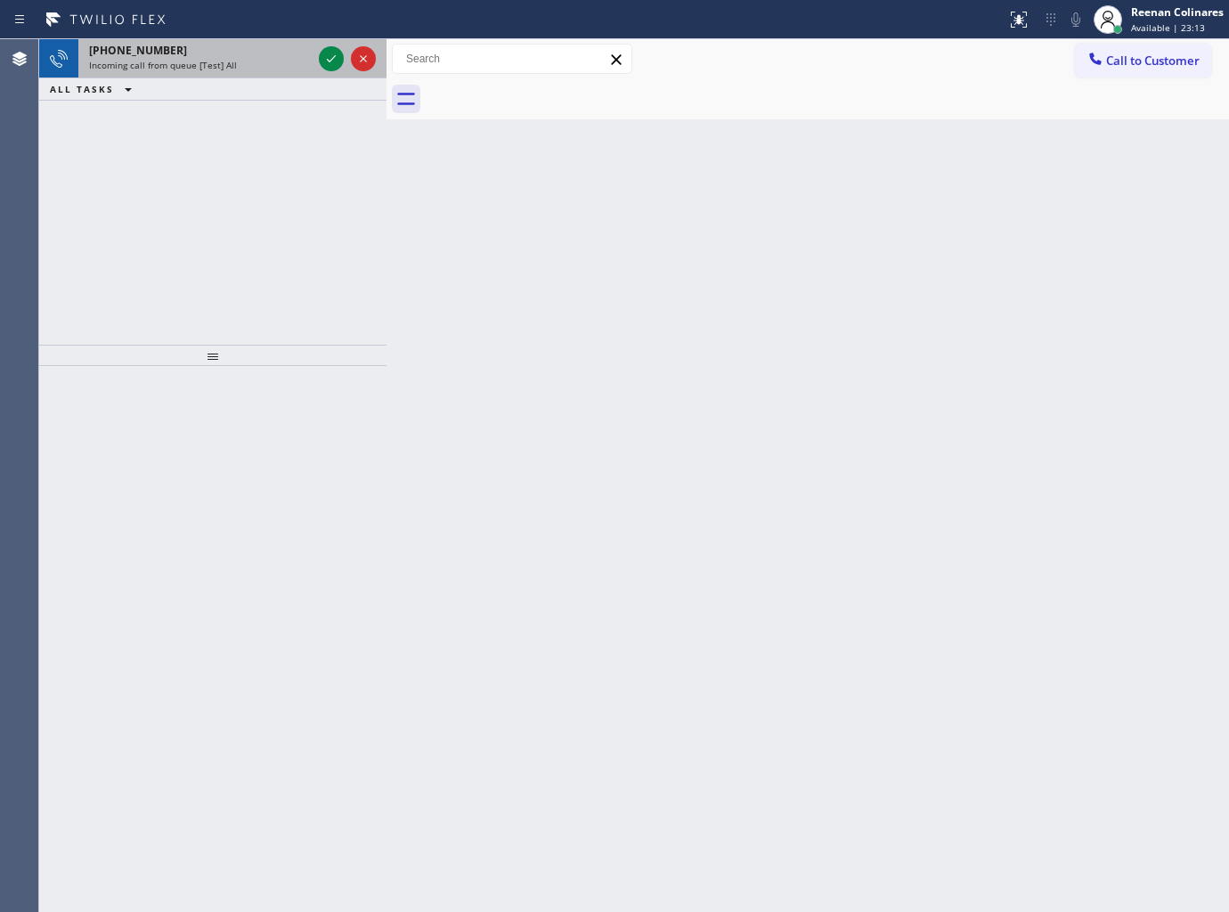
click at [270, 61] on div "Incoming call from queue [Test] All" at bounding box center [200, 65] width 223 height 12
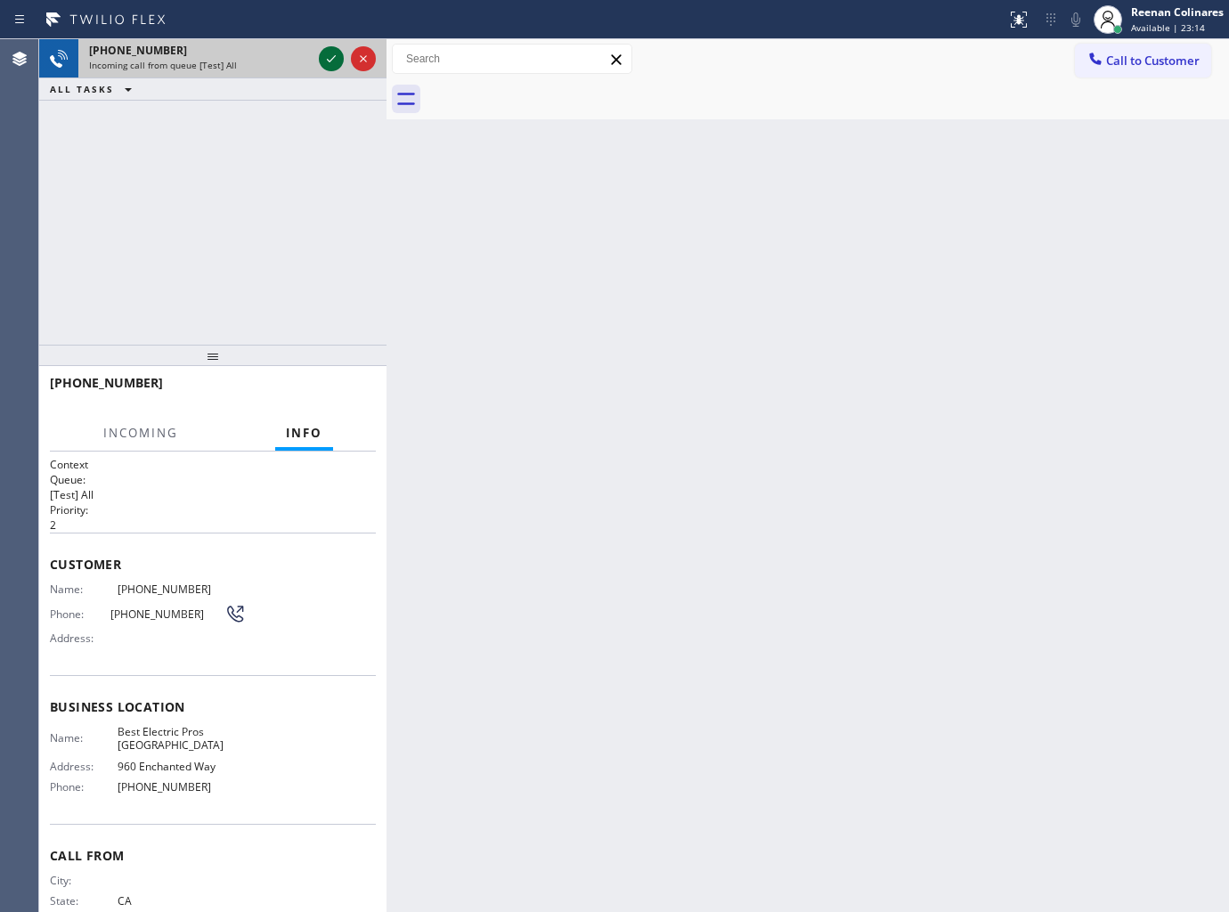
click at [328, 60] on icon at bounding box center [331, 58] width 9 height 7
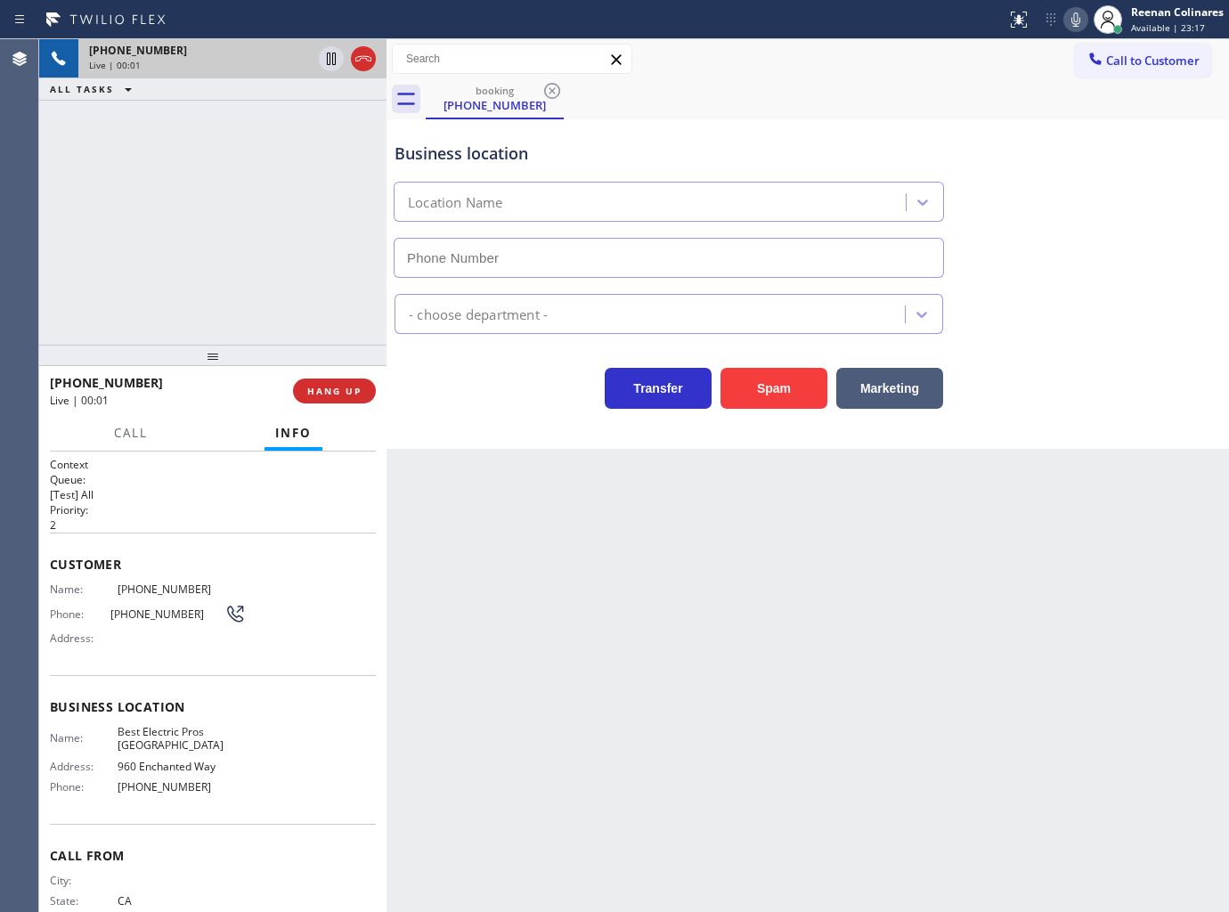
type input "(805) 749-2038"
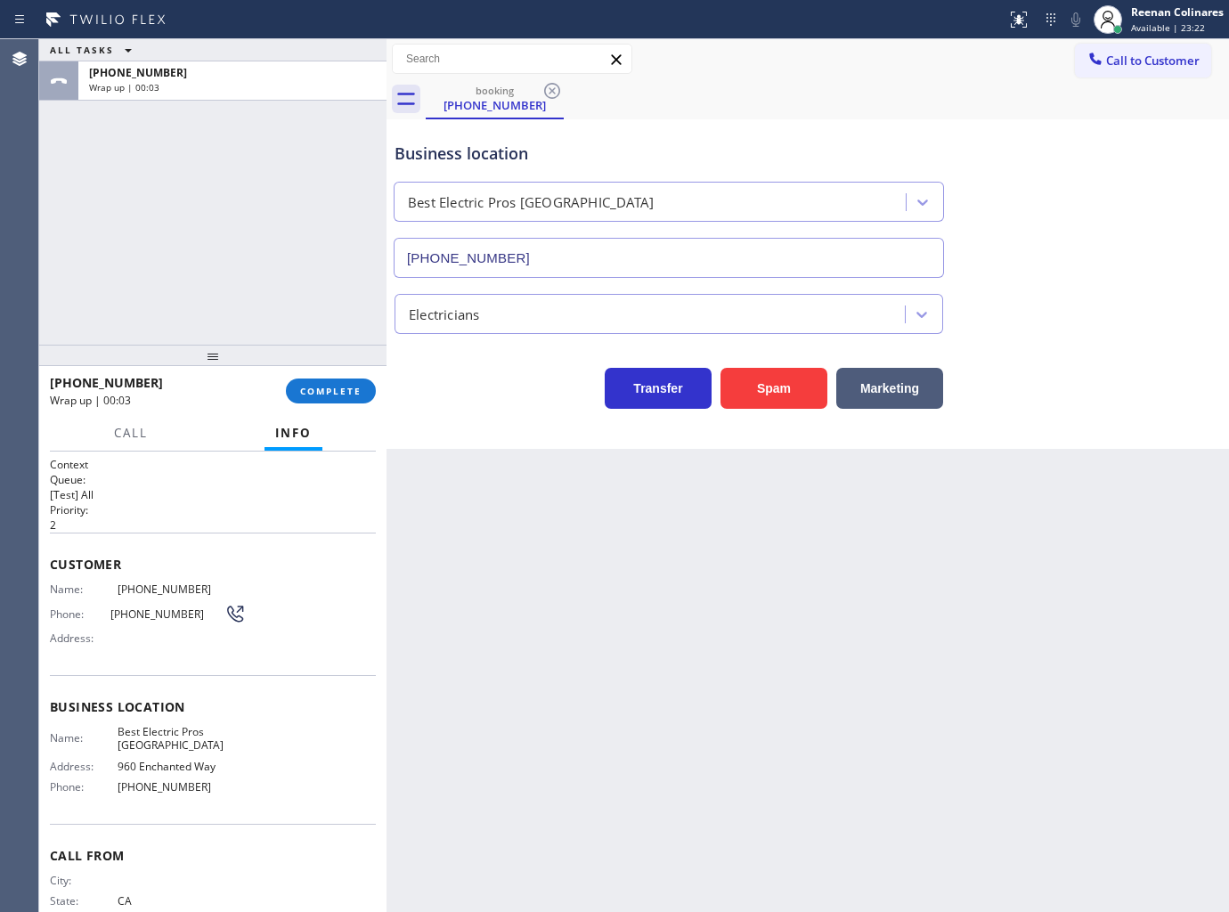
drag, startPoint x: 972, startPoint y: 71, endPoint x: 591, endPoint y: 183, distance: 396.3
click at [972, 71] on div "Call to Customer Outbound call Location Search location Your caller id phone nu…" at bounding box center [808, 59] width 843 height 31
click at [319, 387] on span "COMPLETE" at bounding box center [330, 391] width 61 height 12
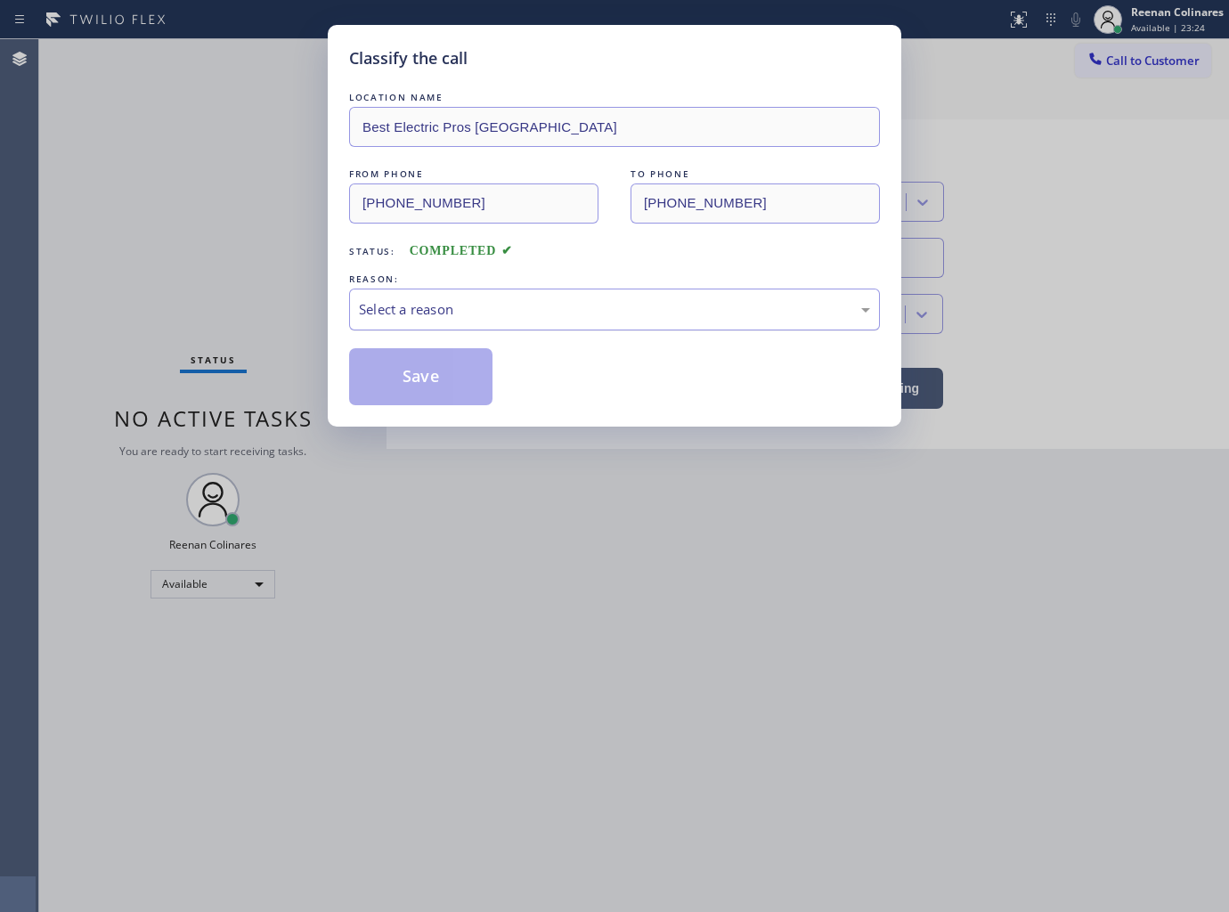
click at [410, 303] on div "Select a reason" at bounding box center [614, 309] width 511 height 20
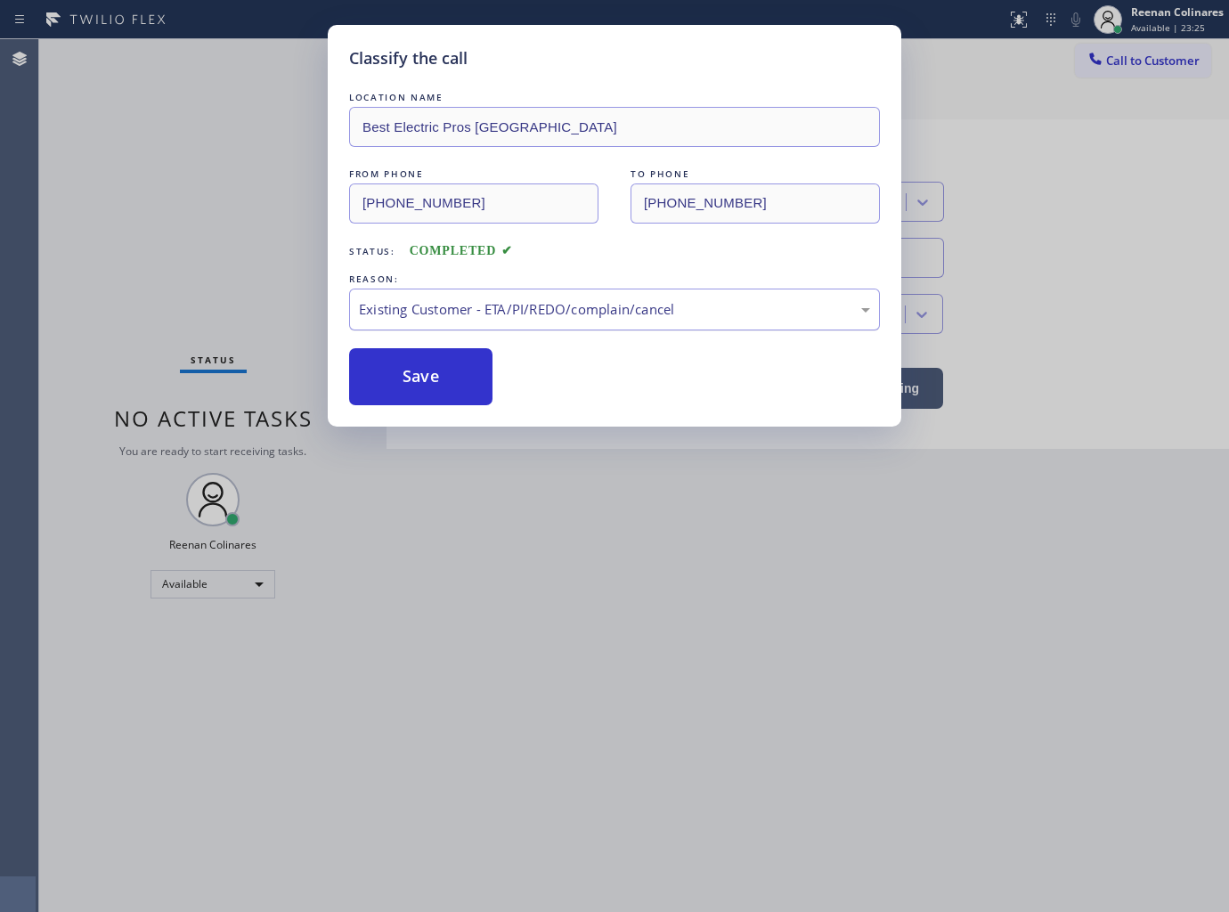
click at [410, 308] on div "Existing Customer - ETA/PI/REDO/complain/cancel" at bounding box center [614, 309] width 511 height 20
click at [399, 370] on button "Save" at bounding box center [420, 376] width 143 height 57
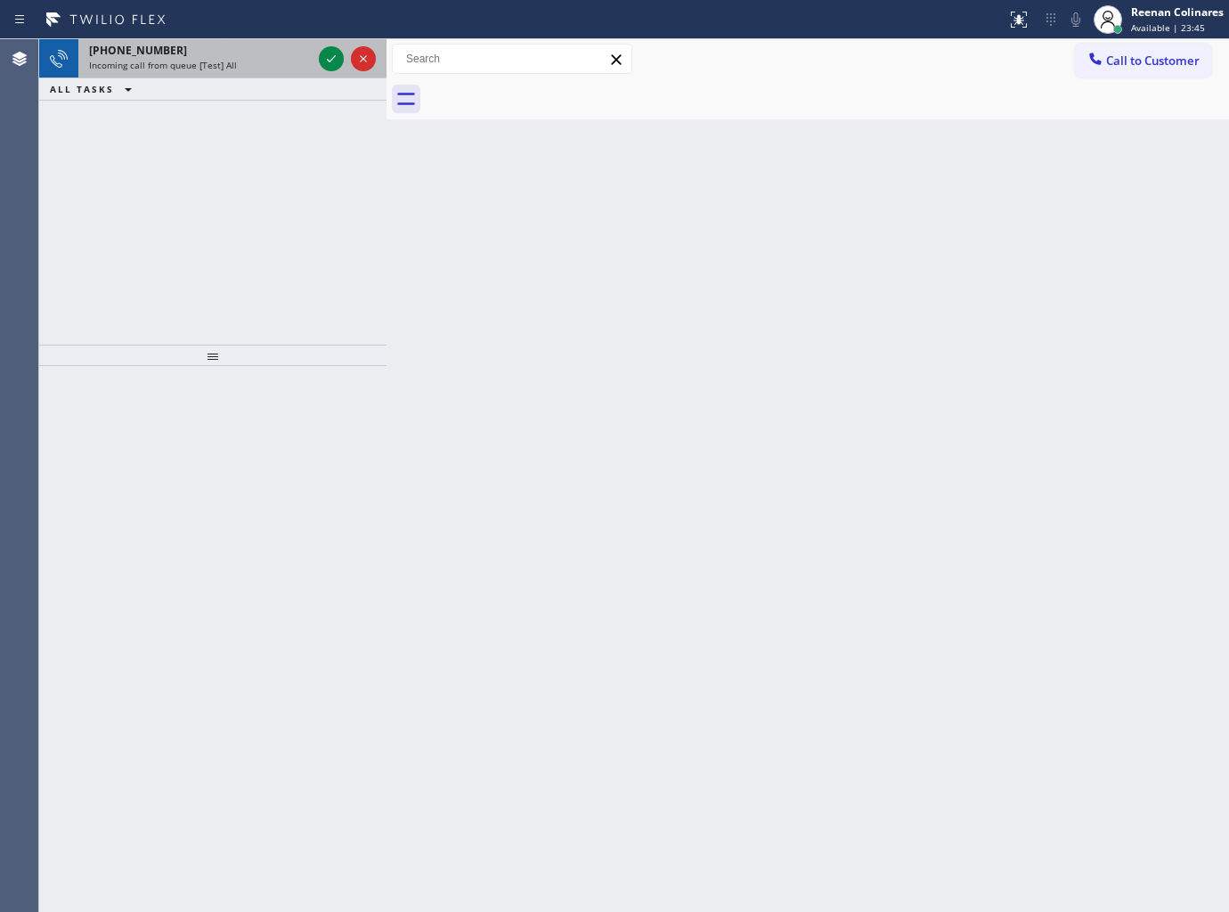
click at [248, 65] on div "Incoming call from queue [Test] All" at bounding box center [200, 65] width 223 height 12
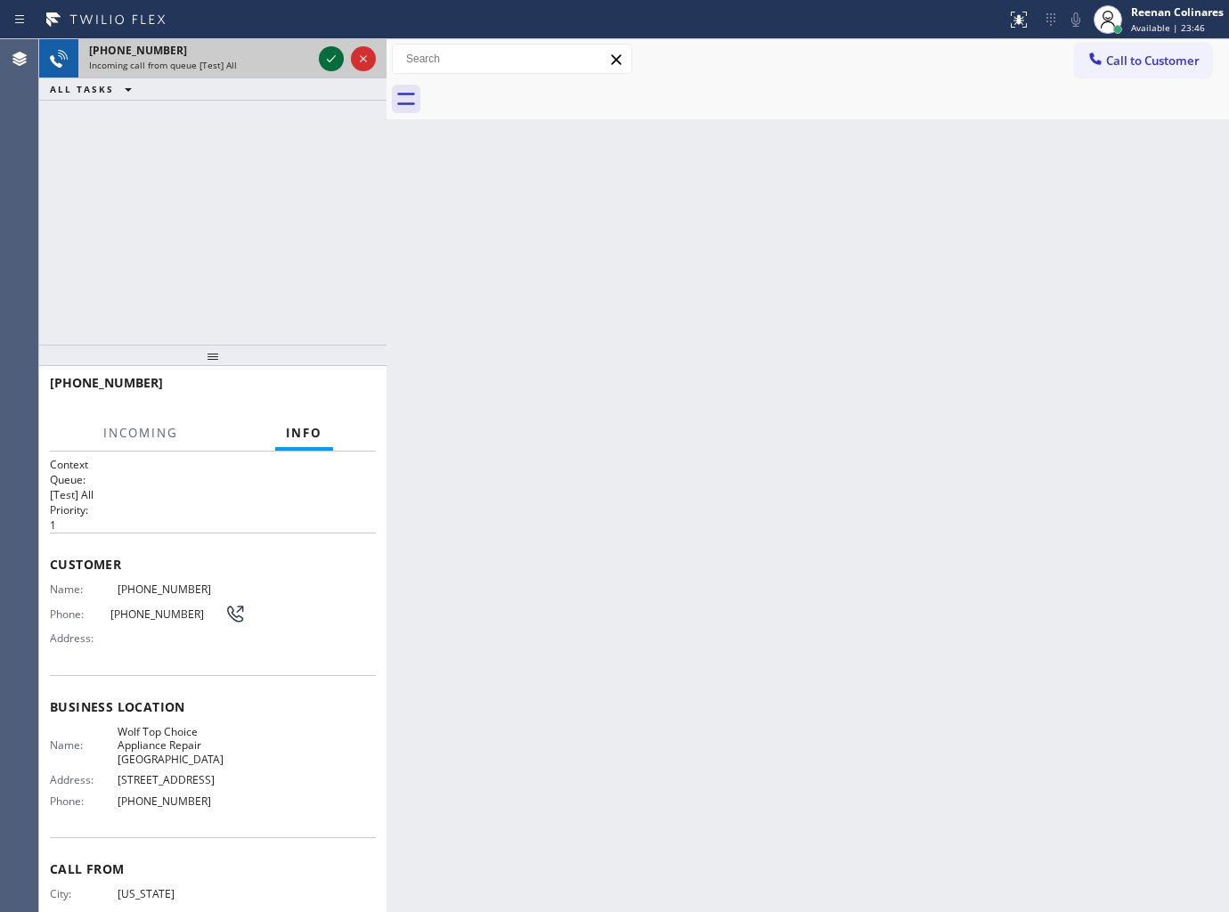
click at [327, 58] on icon at bounding box center [331, 58] width 21 height 21
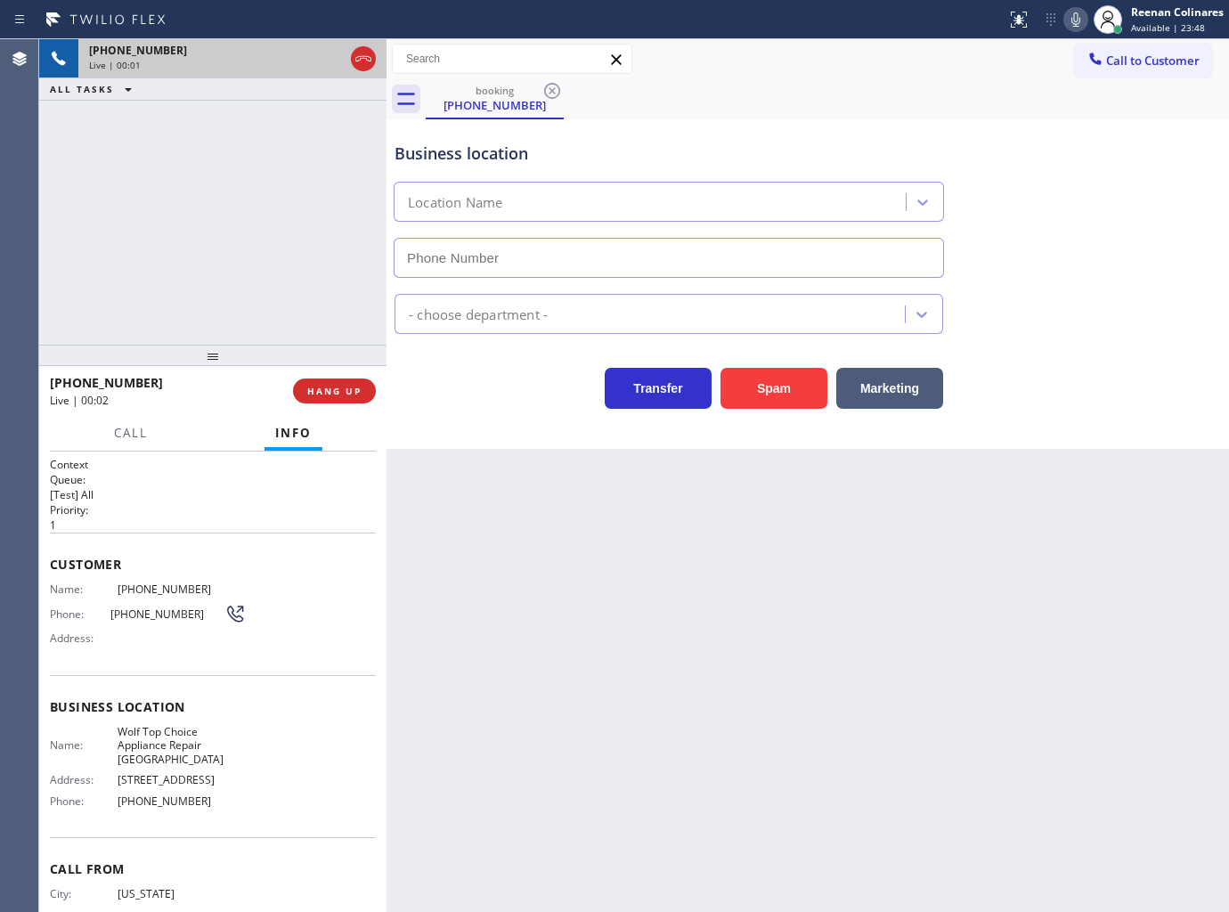
type input "(516) 613-5646"
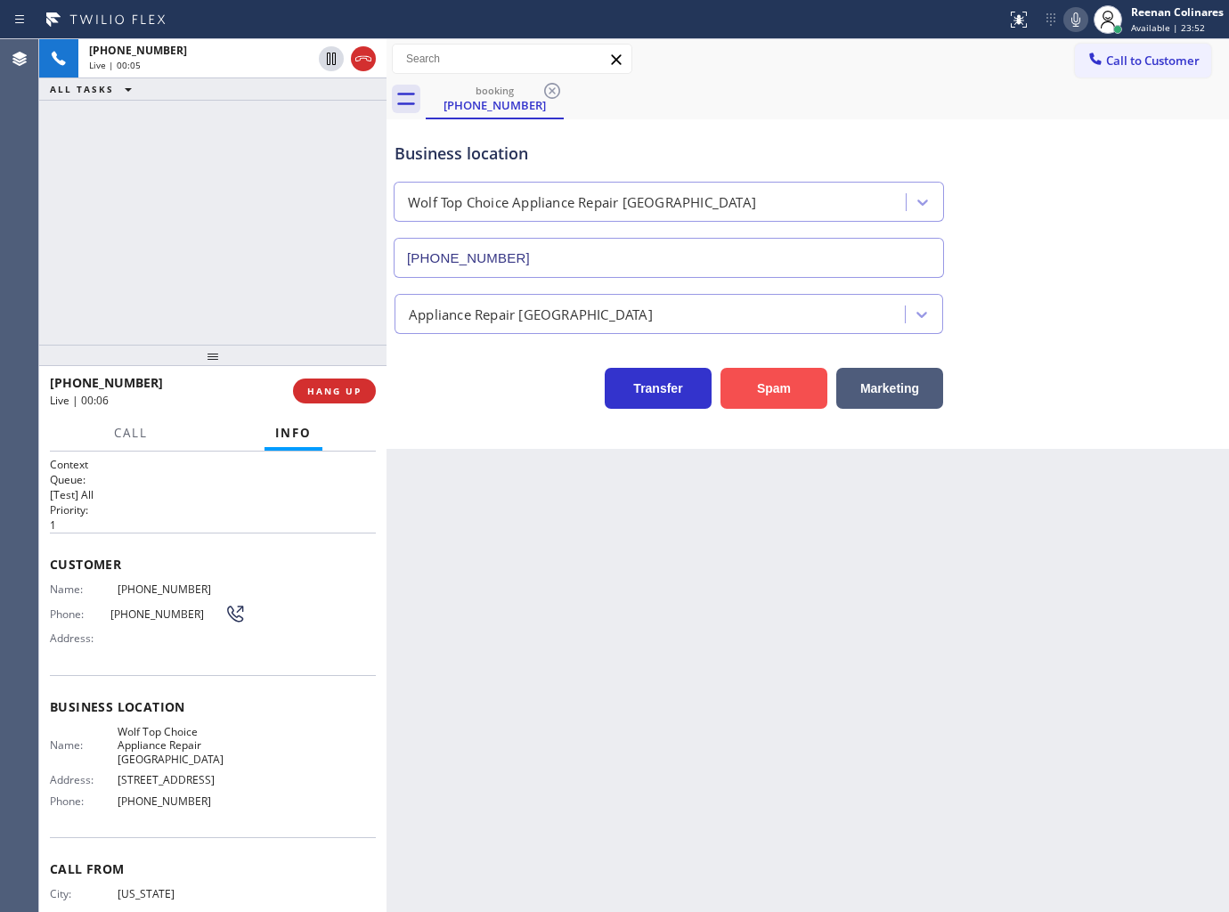
click at [778, 388] on button "Spam" at bounding box center [774, 388] width 107 height 41
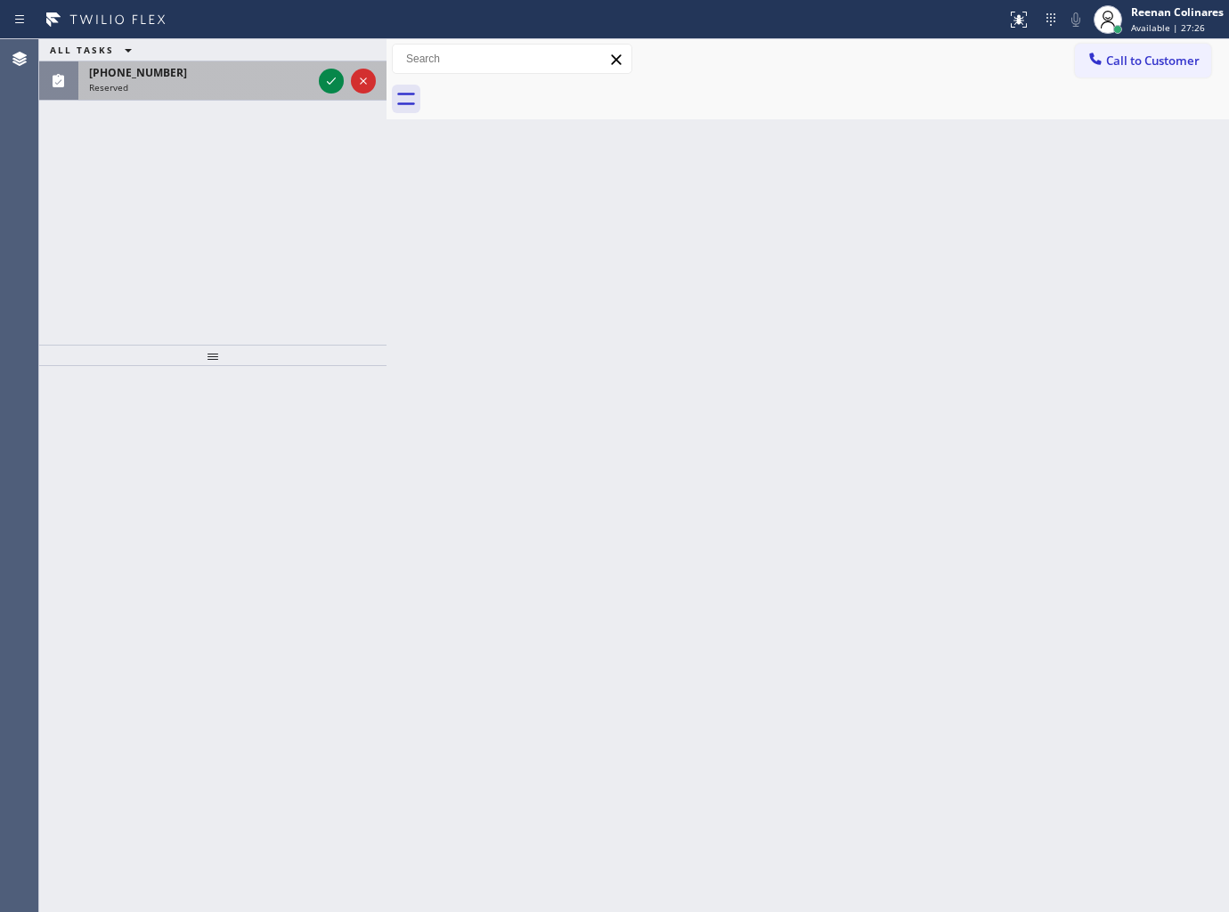
click at [256, 90] on div "Reserved" at bounding box center [200, 87] width 223 height 12
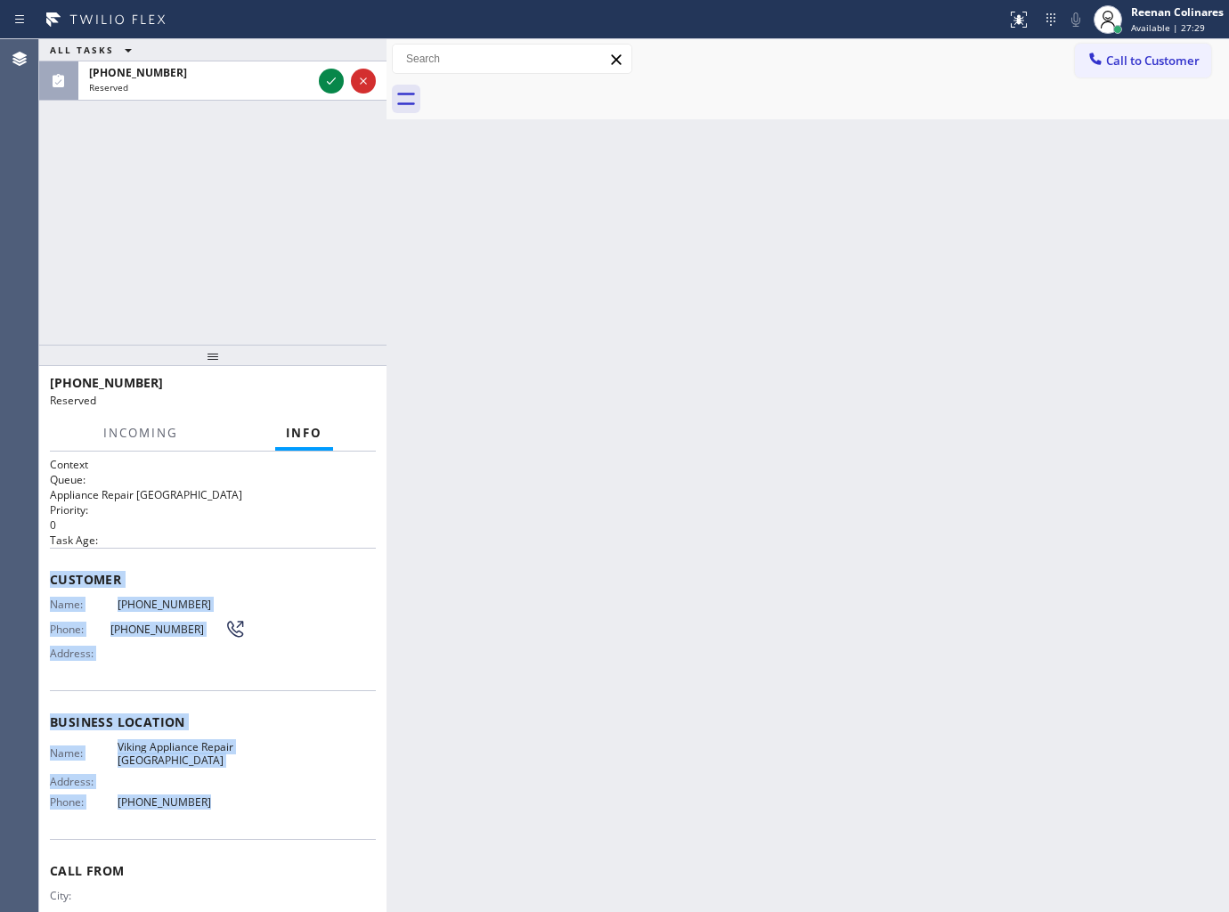
copy div "Customer Name: (754) 366-4937 Phone: (754) 366-4937 Address: Business location …"
drag, startPoint x: 45, startPoint y: 573, endPoint x: 268, endPoint y: 811, distance: 327.0
click at [268, 811] on div "Context Queue: Appliance Repair High End Priority: 0 Task Age: Customer Name: (…" at bounding box center [212, 682] width 347 height 461
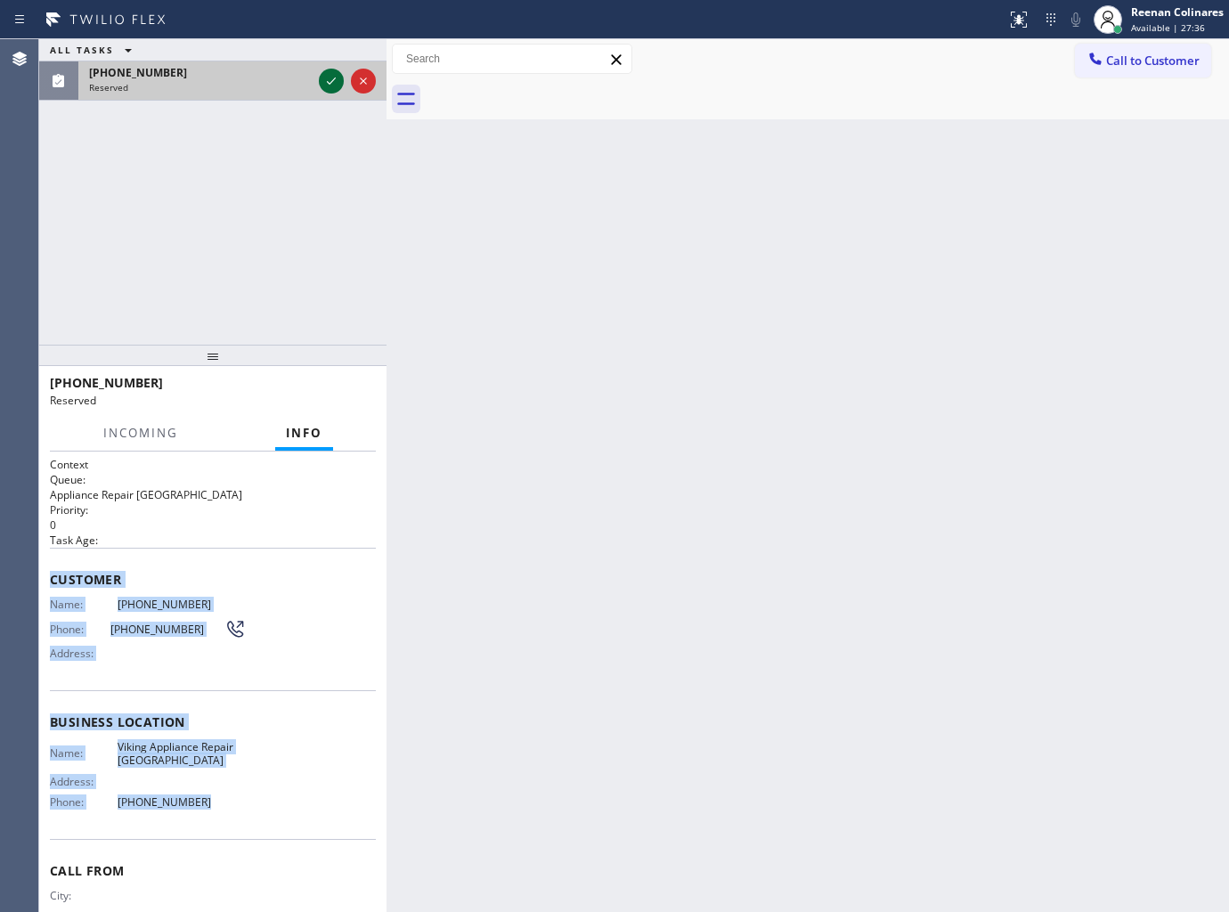
click at [331, 80] on icon at bounding box center [331, 80] width 21 height 21
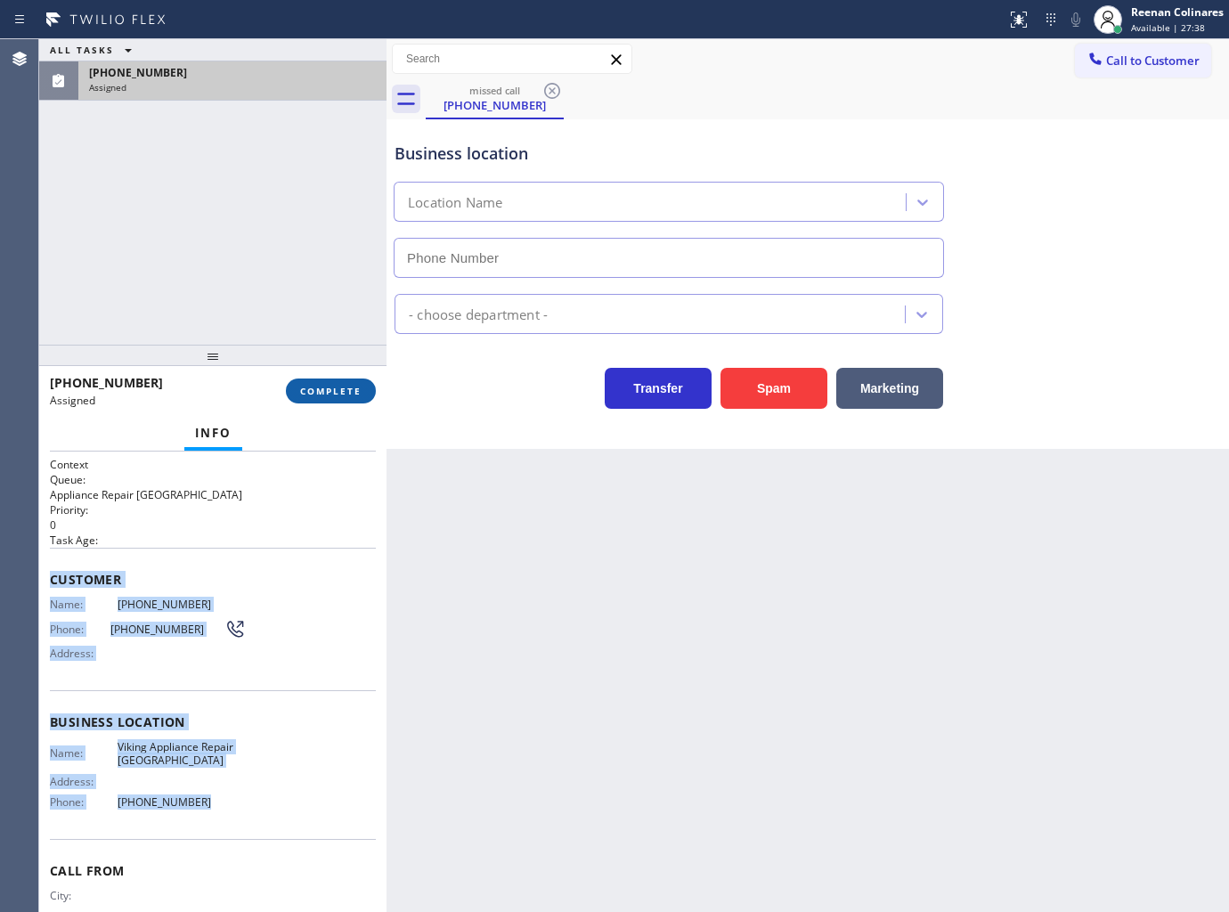
type input "(754) 399-4131"
click at [331, 395] on span "COMPLETE" at bounding box center [330, 391] width 61 height 12
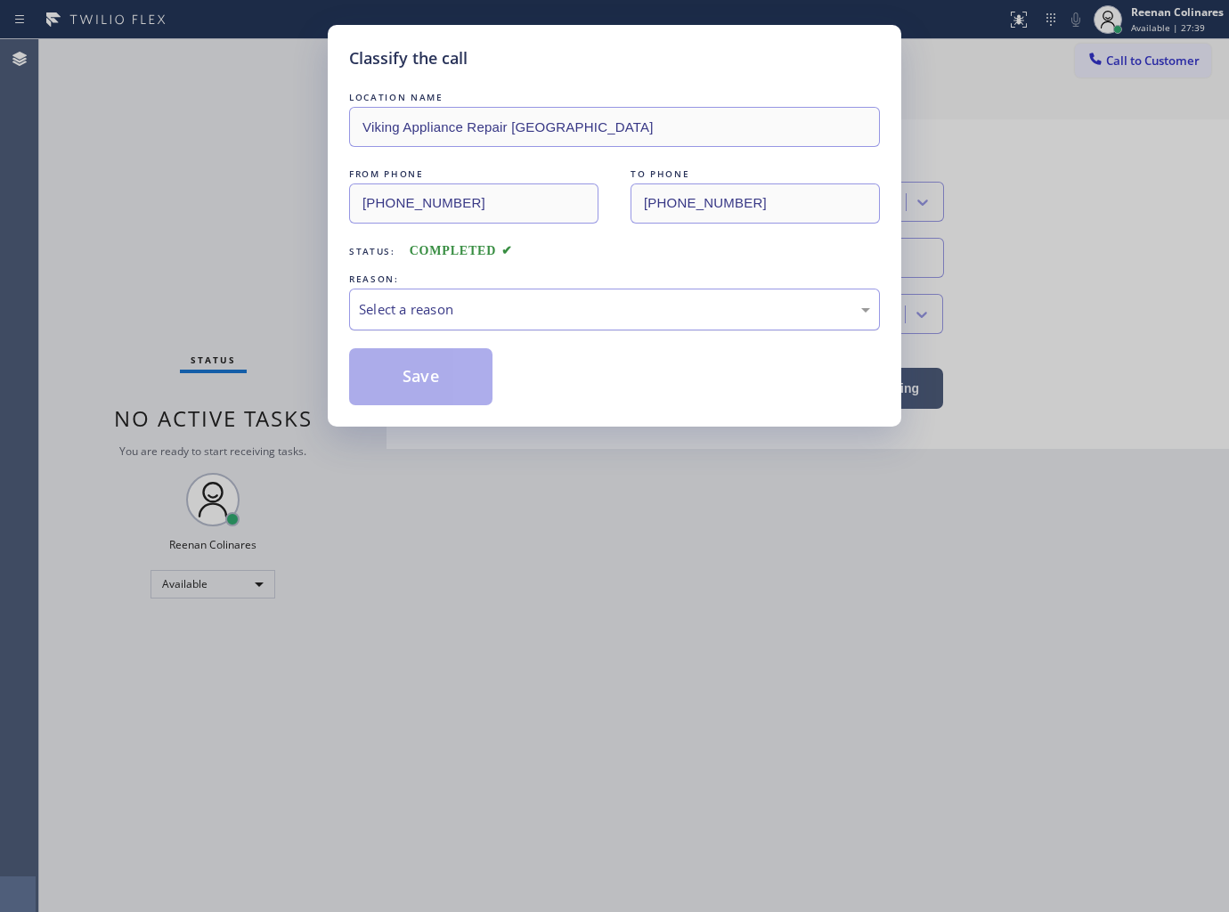
click at [446, 300] on div "Select a reason" at bounding box center [614, 309] width 511 height 20
click at [392, 381] on button "Save" at bounding box center [420, 376] width 143 height 57
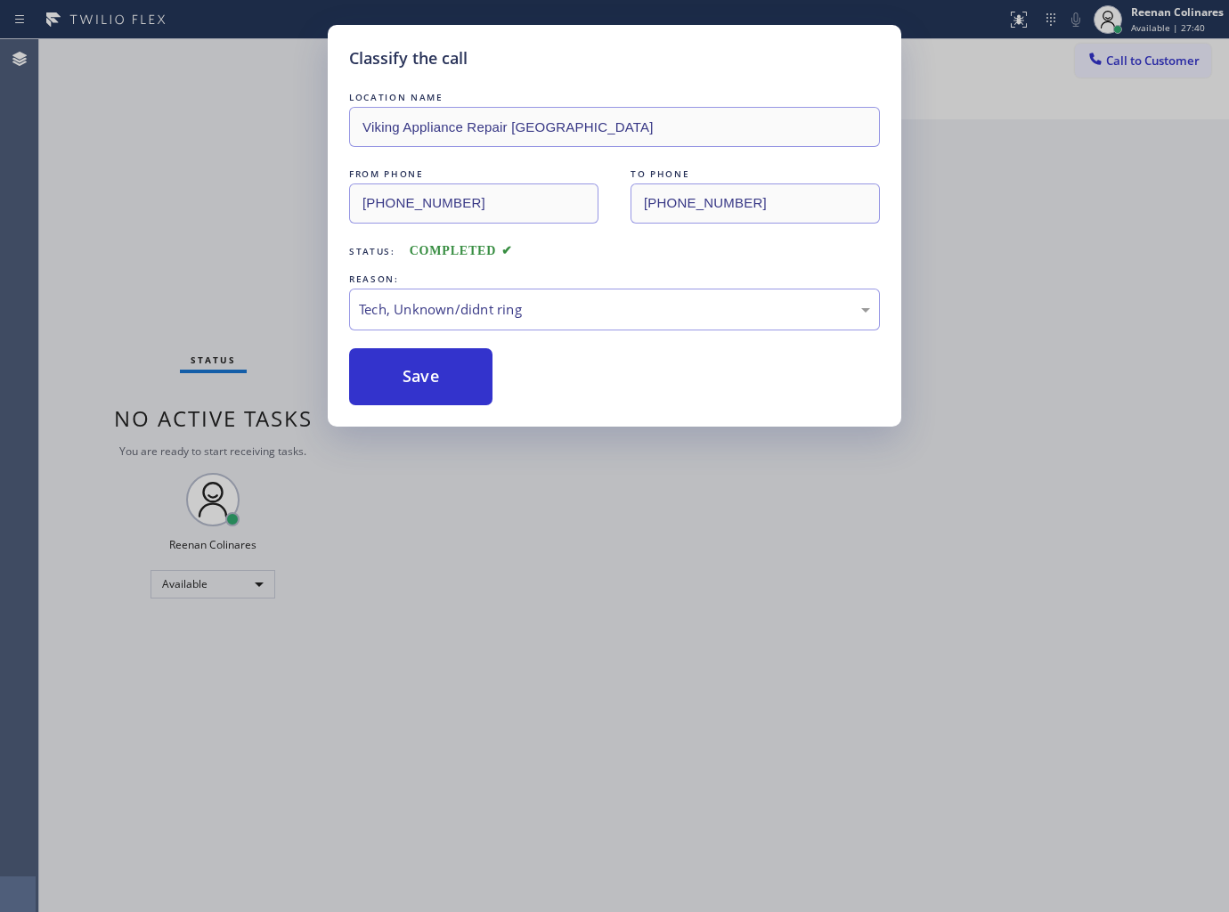
click at [76, 273] on div "Classify the call LOCATION NAME Viking Appliance Repair Pompano Beach FROM PHON…" at bounding box center [614, 456] width 1229 height 912
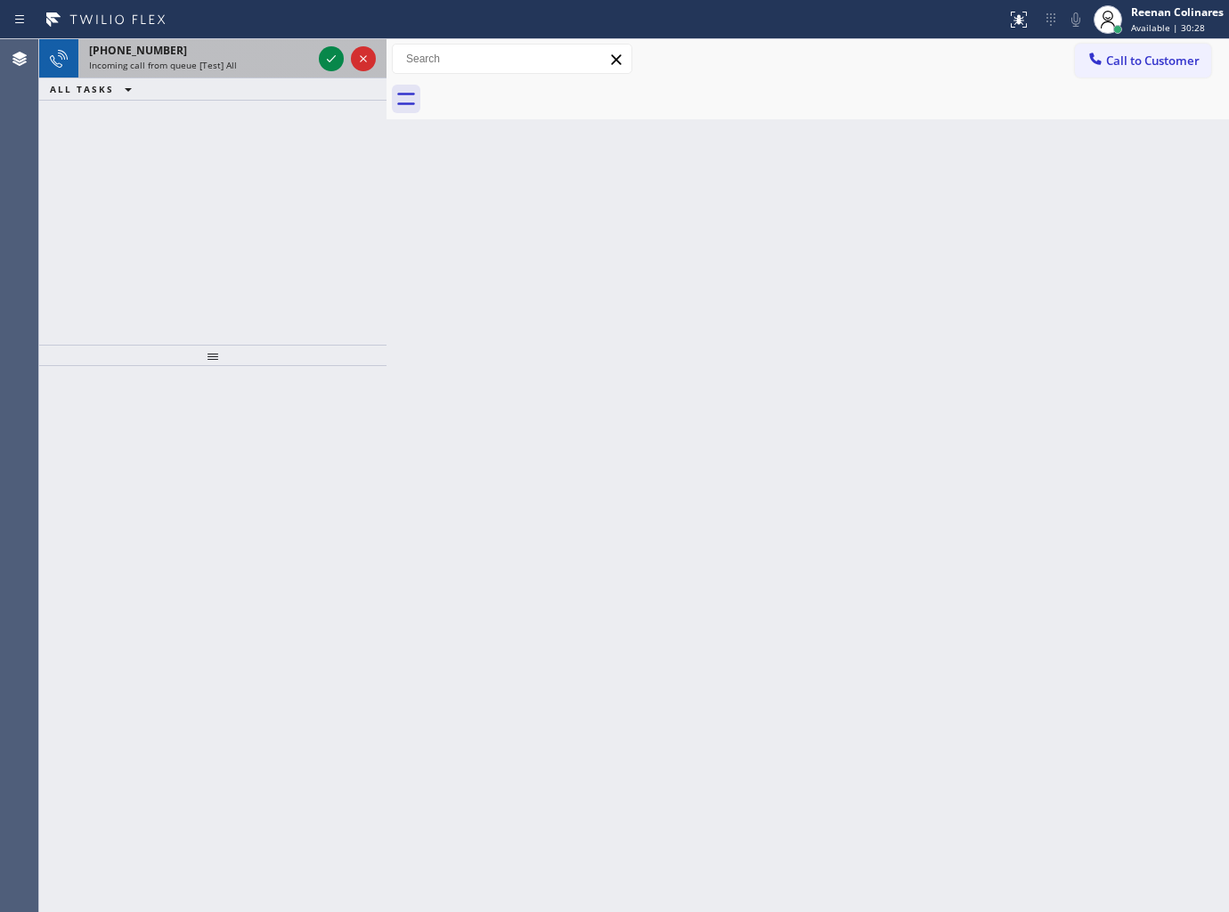
click at [283, 60] on div "Incoming call from queue [Test] All" at bounding box center [200, 65] width 223 height 12
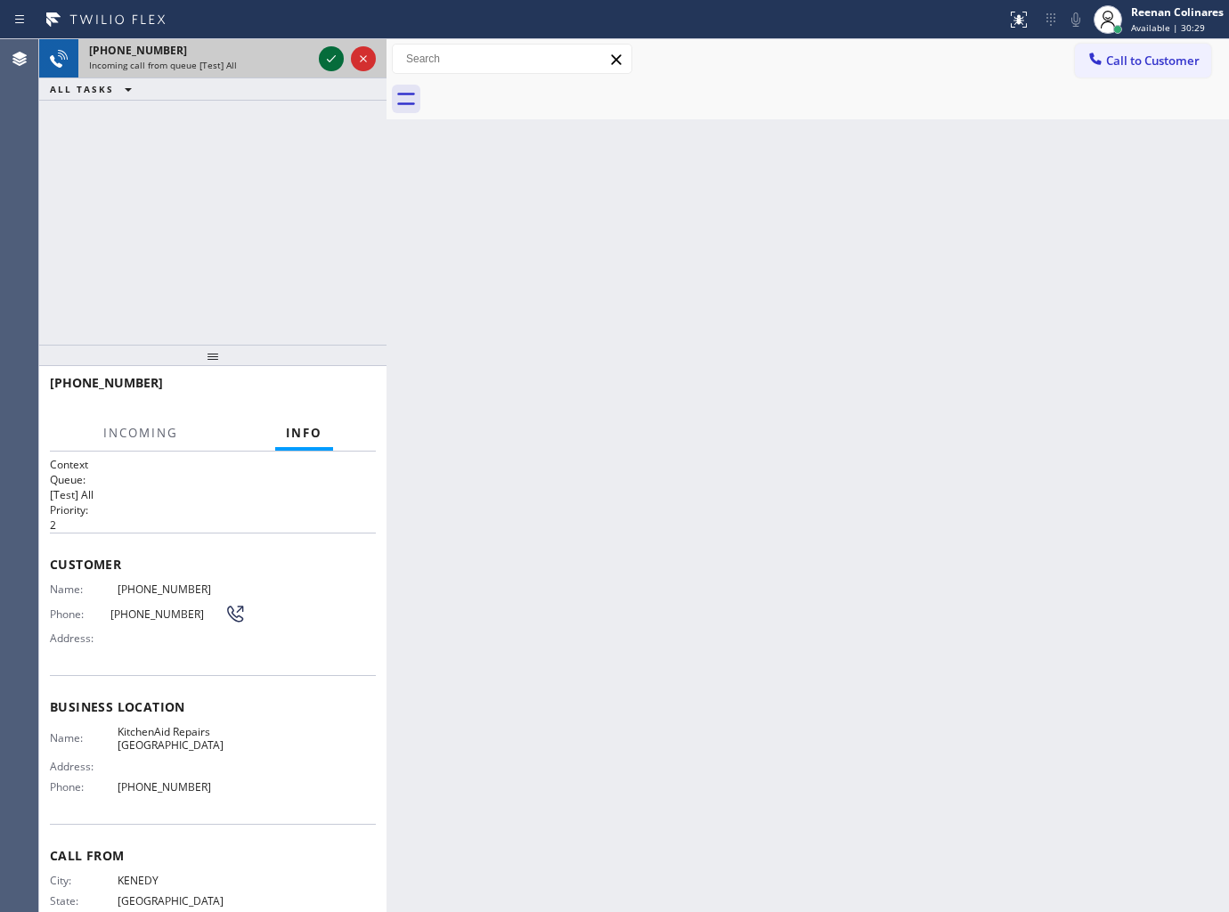
click at [327, 59] on icon at bounding box center [331, 58] width 9 height 7
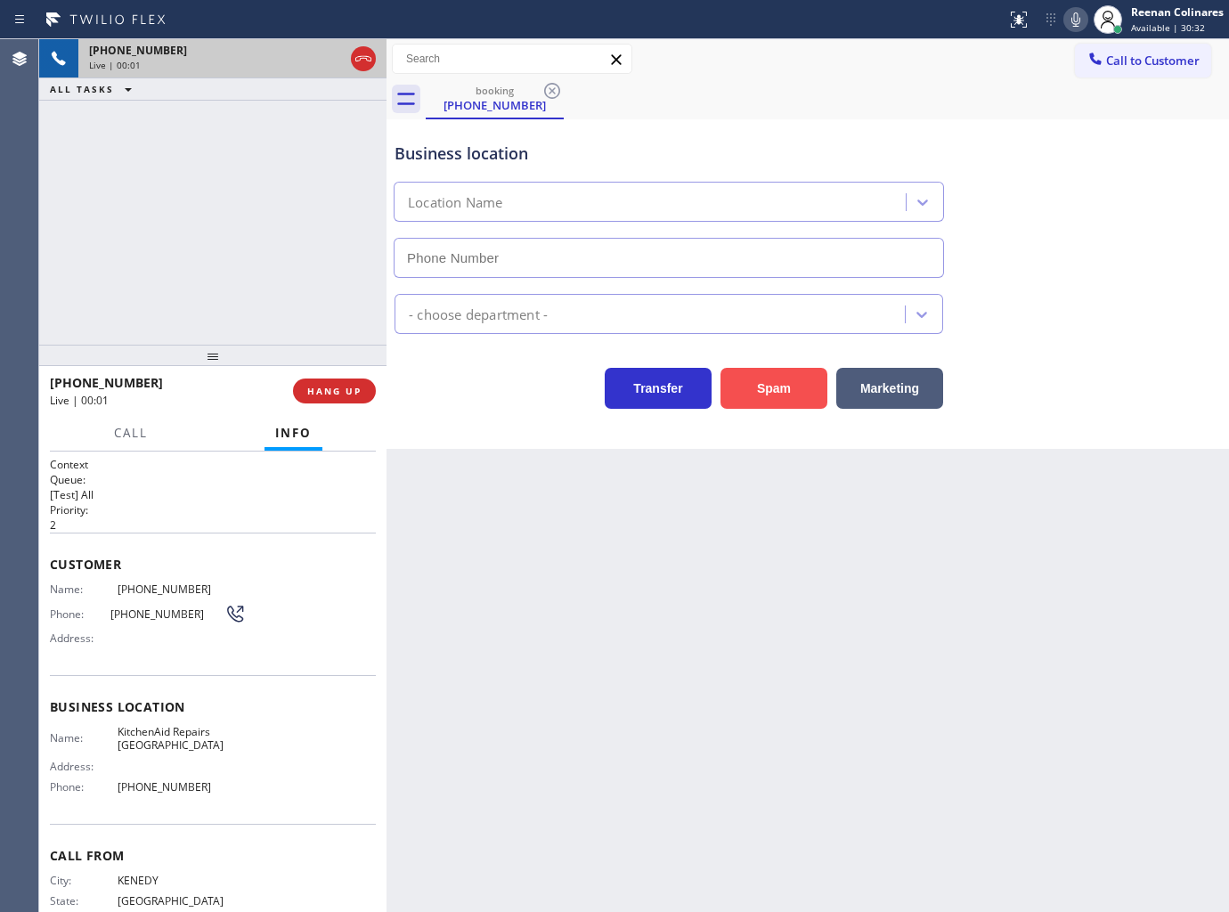
type input "(361) 203-3251"
drag, startPoint x: 751, startPoint y: 387, endPoint x: 902, endPoint y: 255, distance: 200.7
click at [752, 388] on button "Spam" at bounding box center [774, 388] width 107 height 41
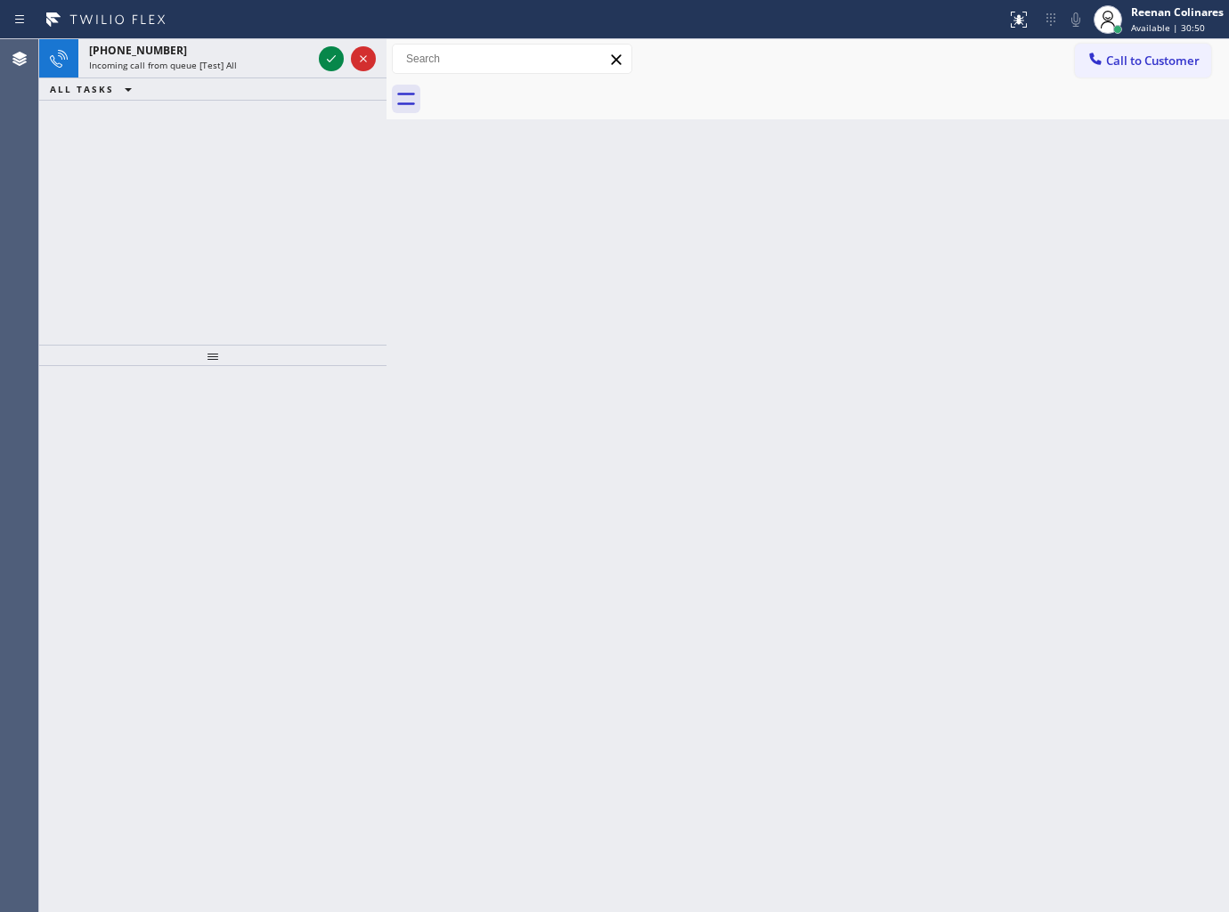
drag, startPoint x: 263, startPoint y: 62, endPoint x: 232, endPoint y: 37, distance: 39.8
click at [263, 62] on div "Incoming call from queue [Test] All" at bounding box center [200, 65] width 223 height 12
click at [161, 69] on span "Incoming call from queue [Test] All" at bounding box center [163, 65] width 148 height 12
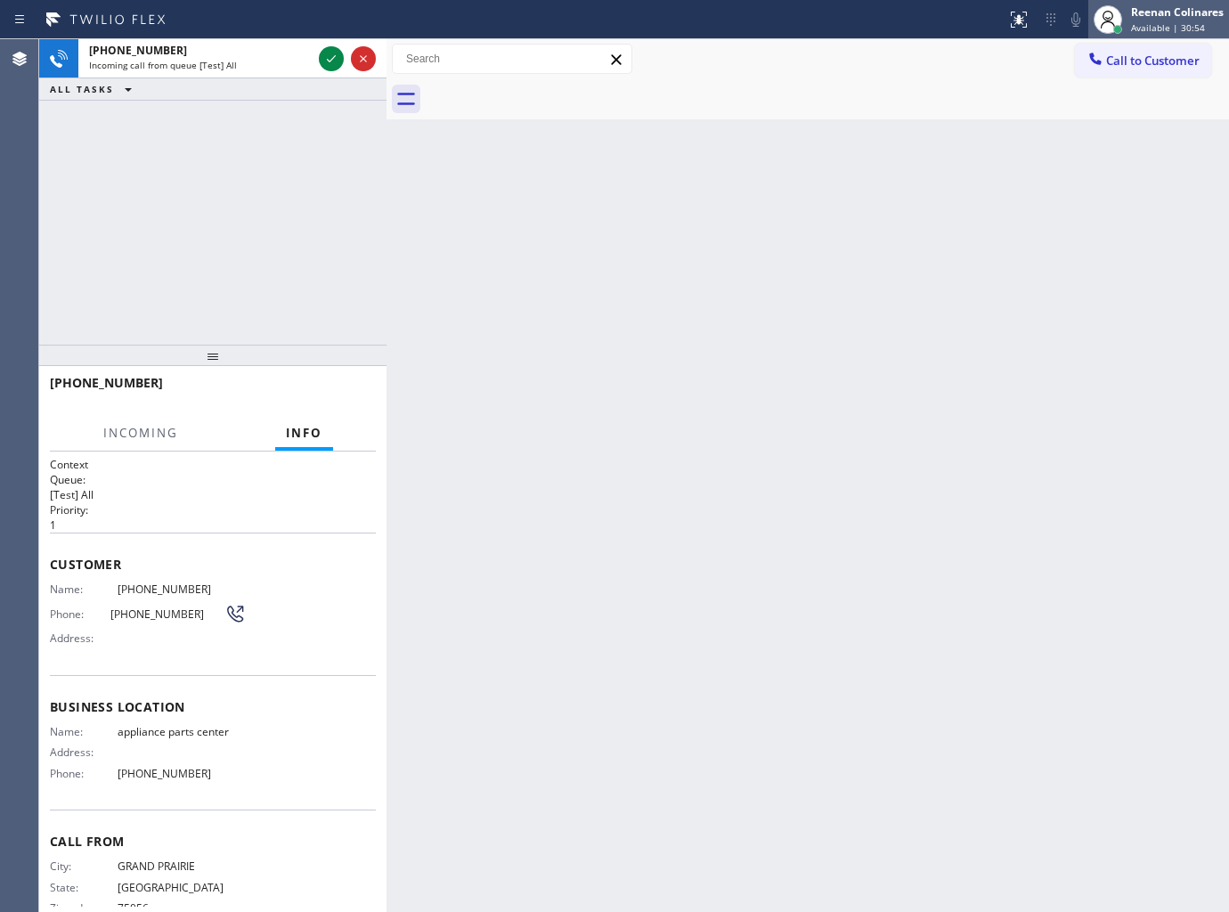
click at [1167, 7] on div "Reenan Colinares" at bounding box center [1177, 11] width 93 height 15
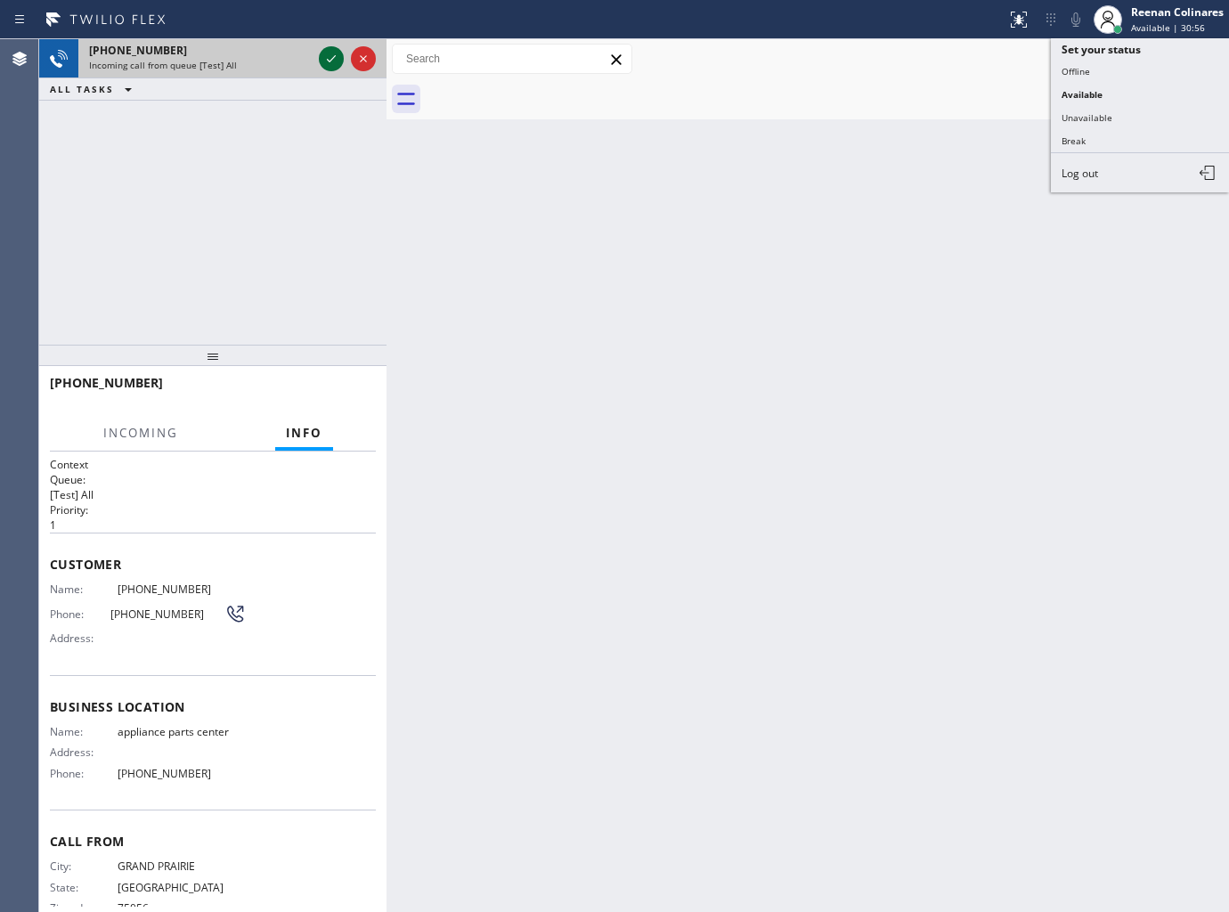
click at [330, 54] on icon at bounding box center [331, 58] width 21 height 21
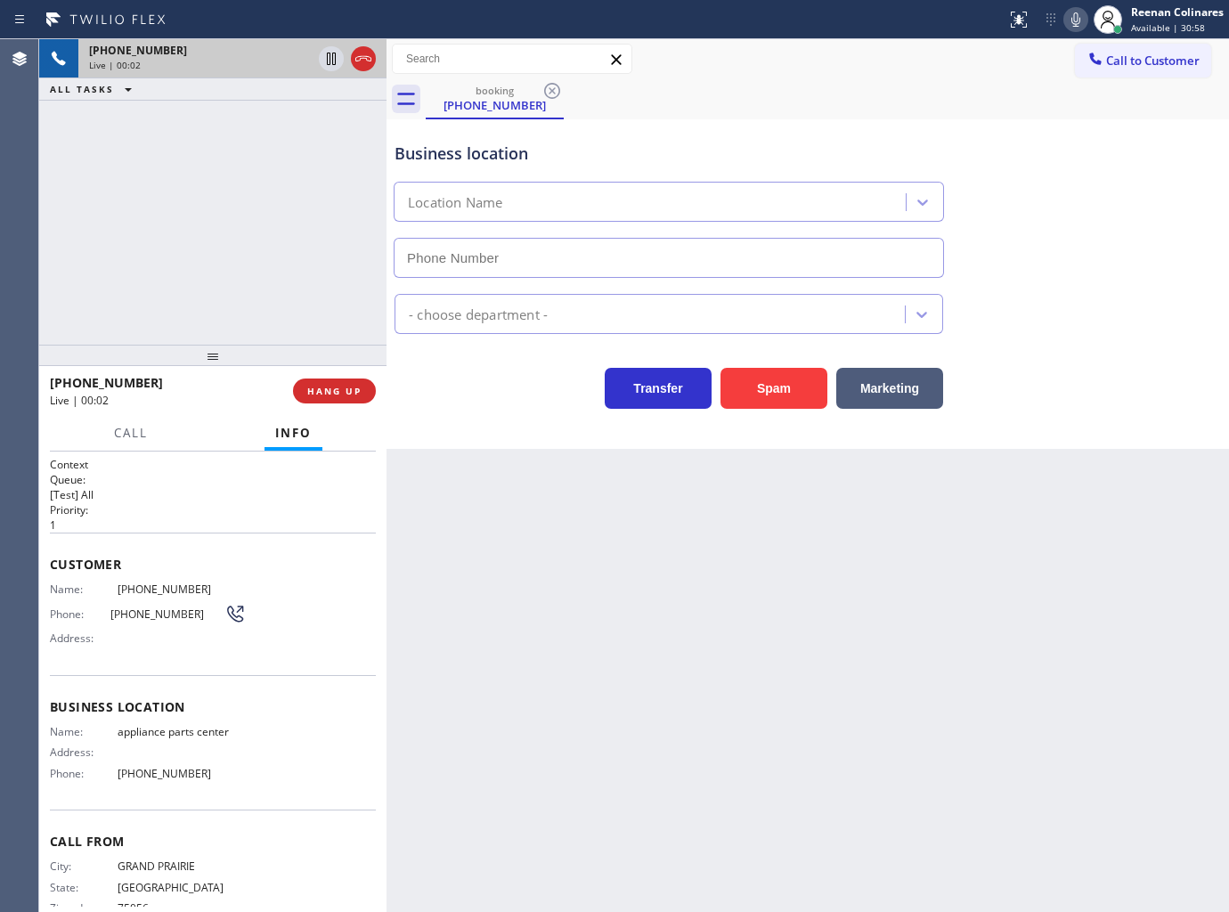
type input "(817) 482-5346"
click at [1071, 24] on icon at bounding box center [1075, 19] width 21 height 21
click at [1083, 20] on icon at bounding box center [1075, 19] width 21 height 21
click at [1072, 21] on icon at bounding box center [1075, 19] width 21 height 21
click at [1072, 20] on rect at bounding box center [1076, 18] width 12 height 12
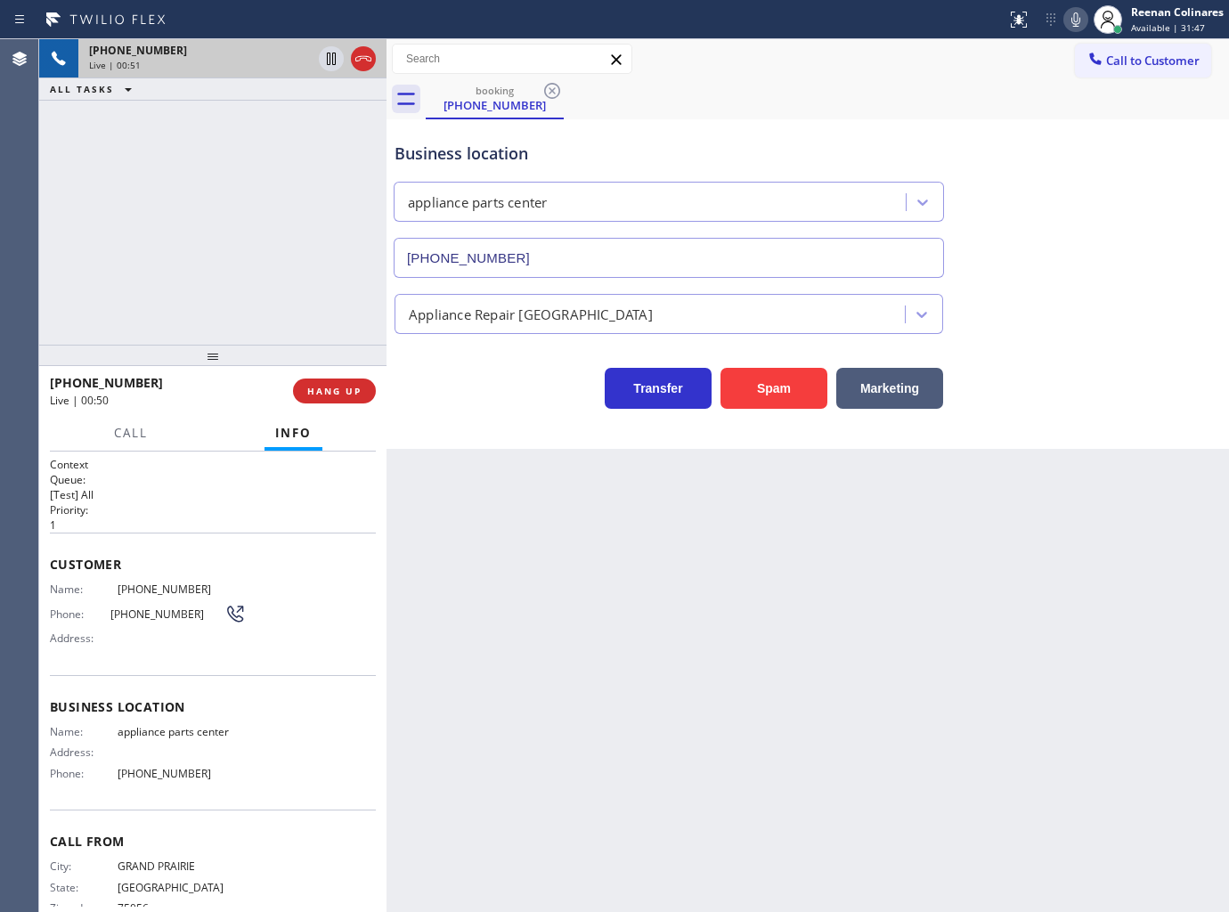
click at [1073, 20] on icon at bounding box center [1075, 19] width 9 height 14
click at [1079, 27] on icon at bounding box center [1075, 19] width 21 height 21
click at [135, 425] on span "Call" at bounding box center [131, 433] width 34 height 16
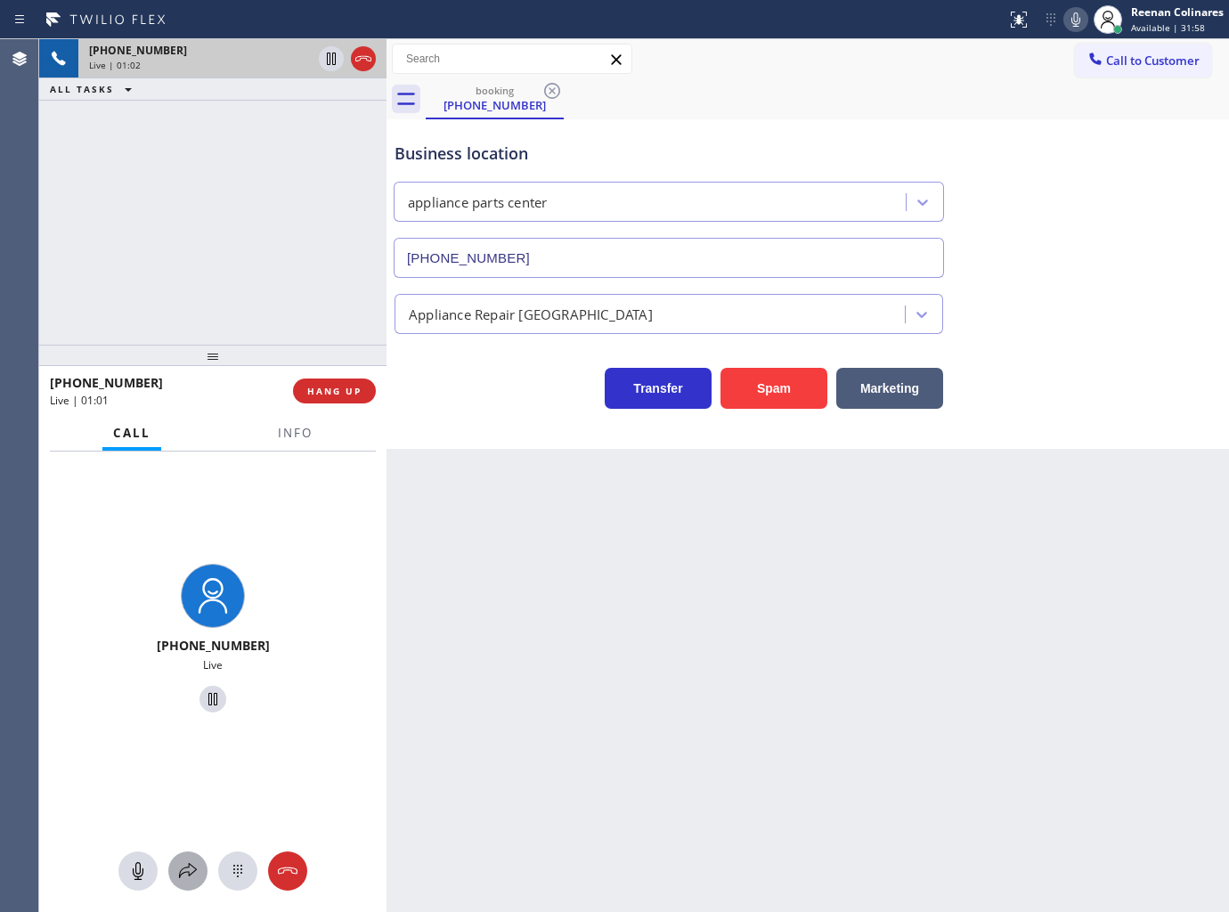
click at [192, 870] on icon at bounding box center [187, 870] width 21 height 21
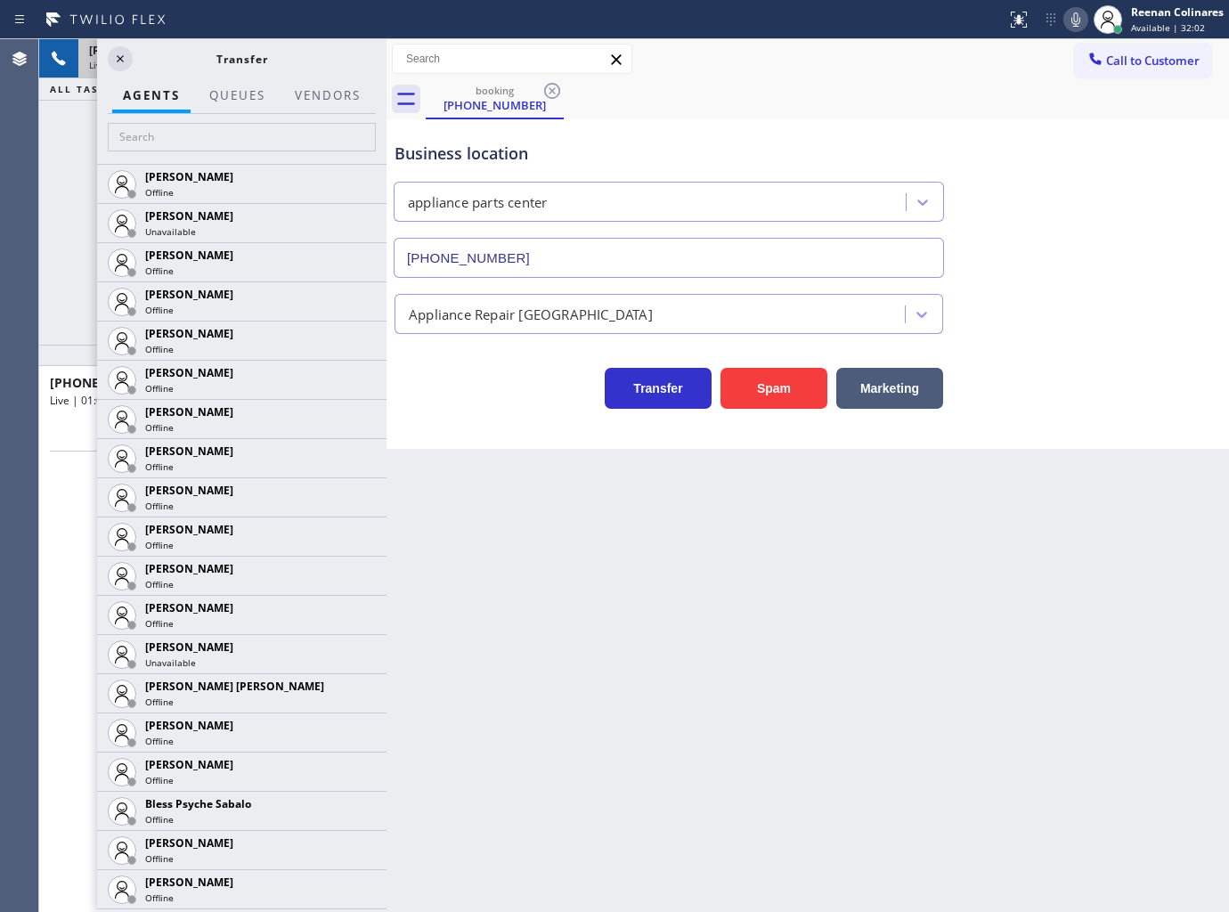
click at [1076, 21] on icon at bounding box center [1075, 19] width 21 height 21
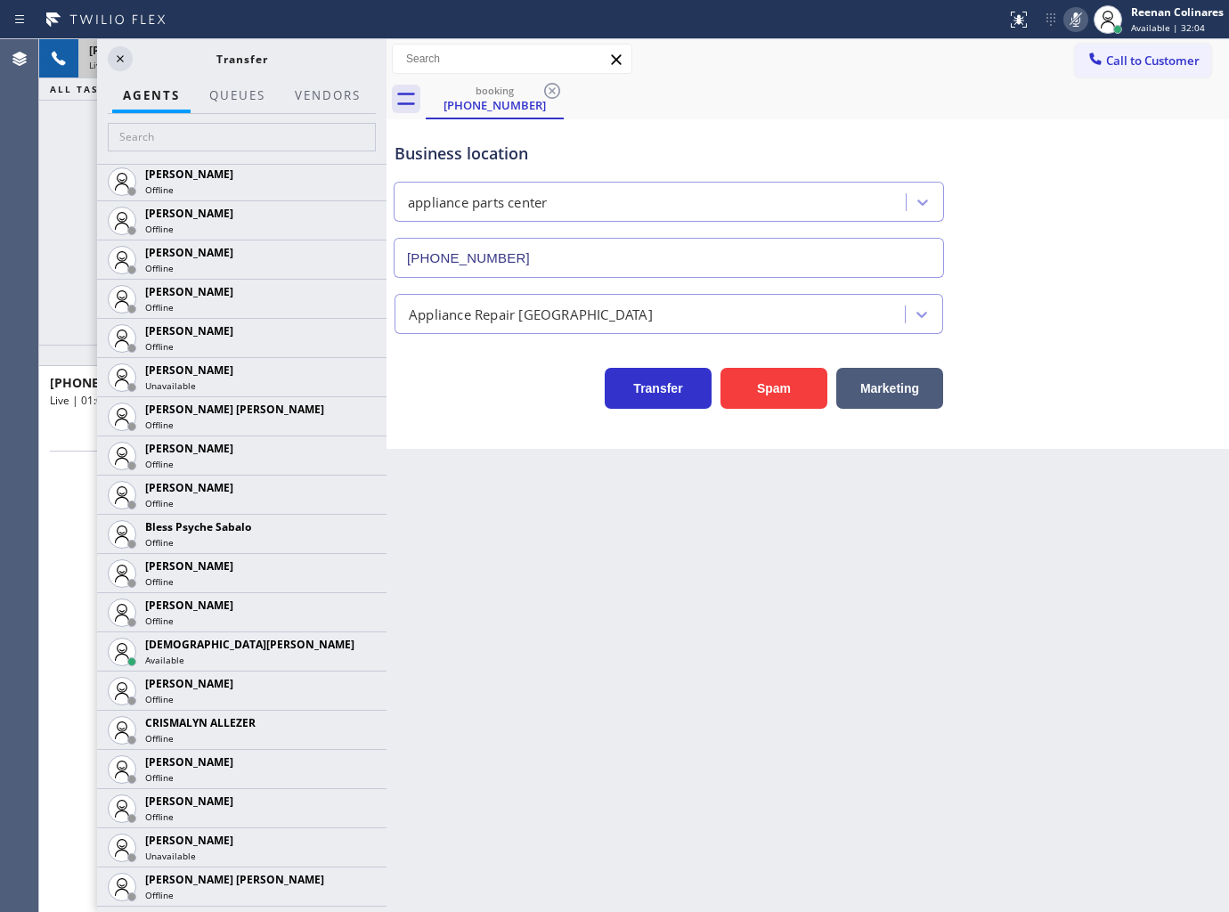
scroll to position [397, 0]
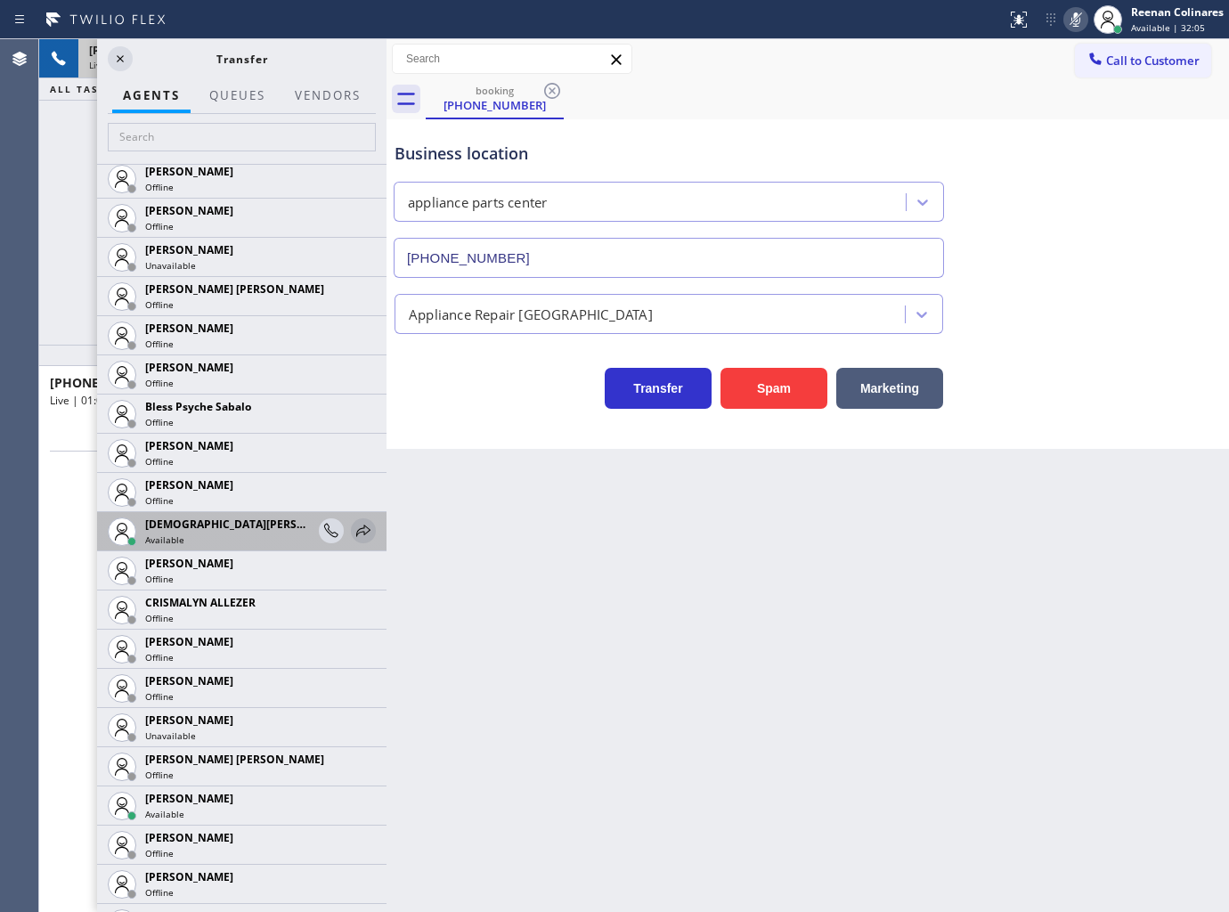
click at [353, 532] on icon at bounding box center [363, 530] width 21 height 21
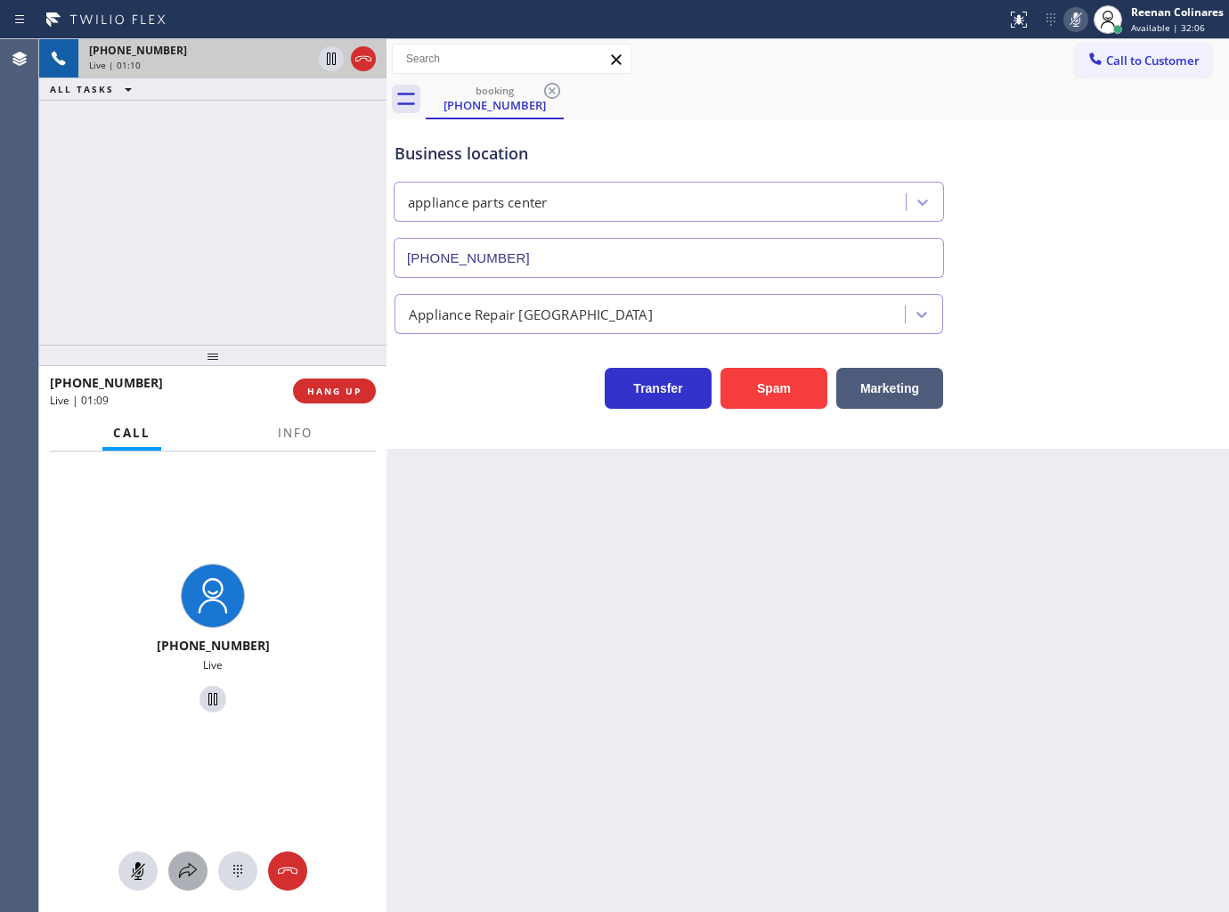
click at [188, 882] on icon at bounding box center [187, 870] width 21 height 21
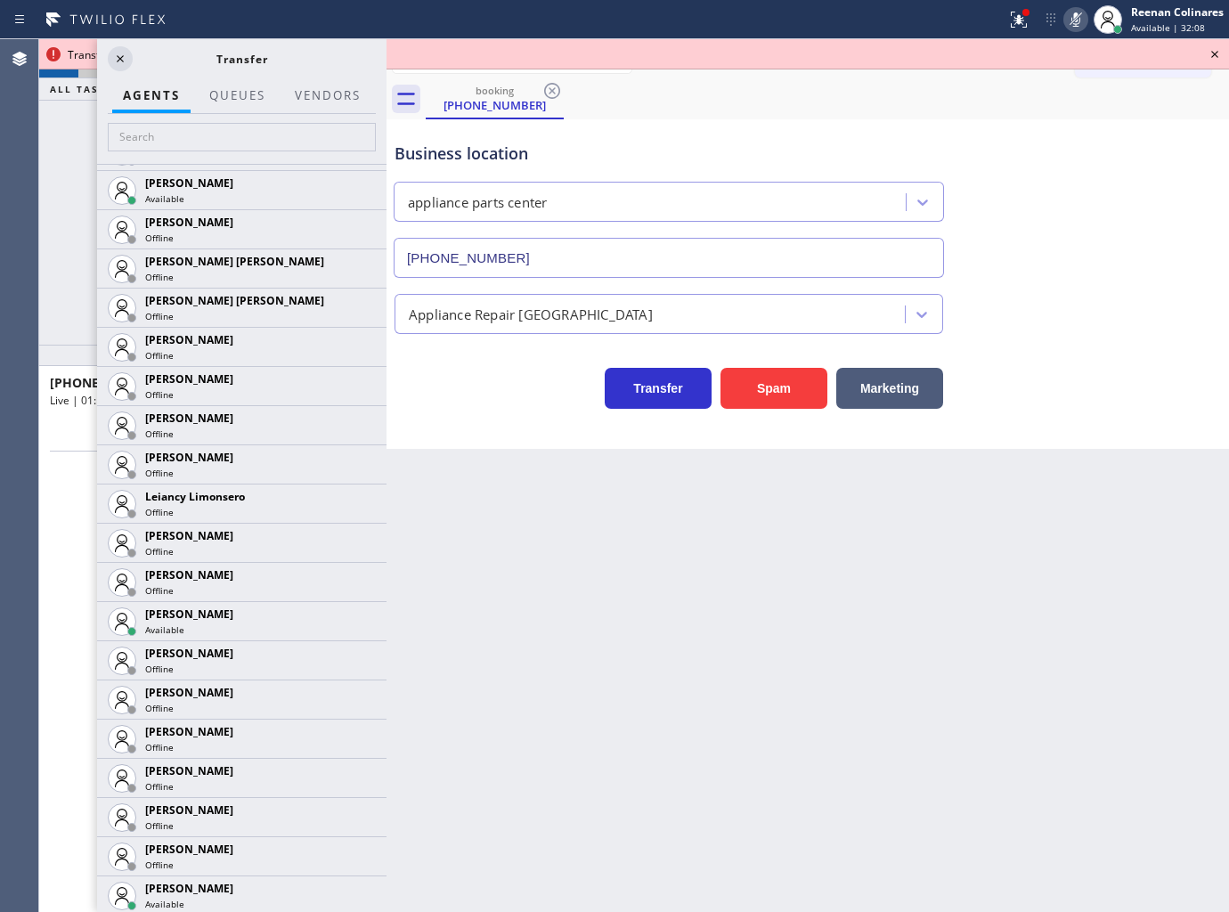
scroll to position [2233, 0]
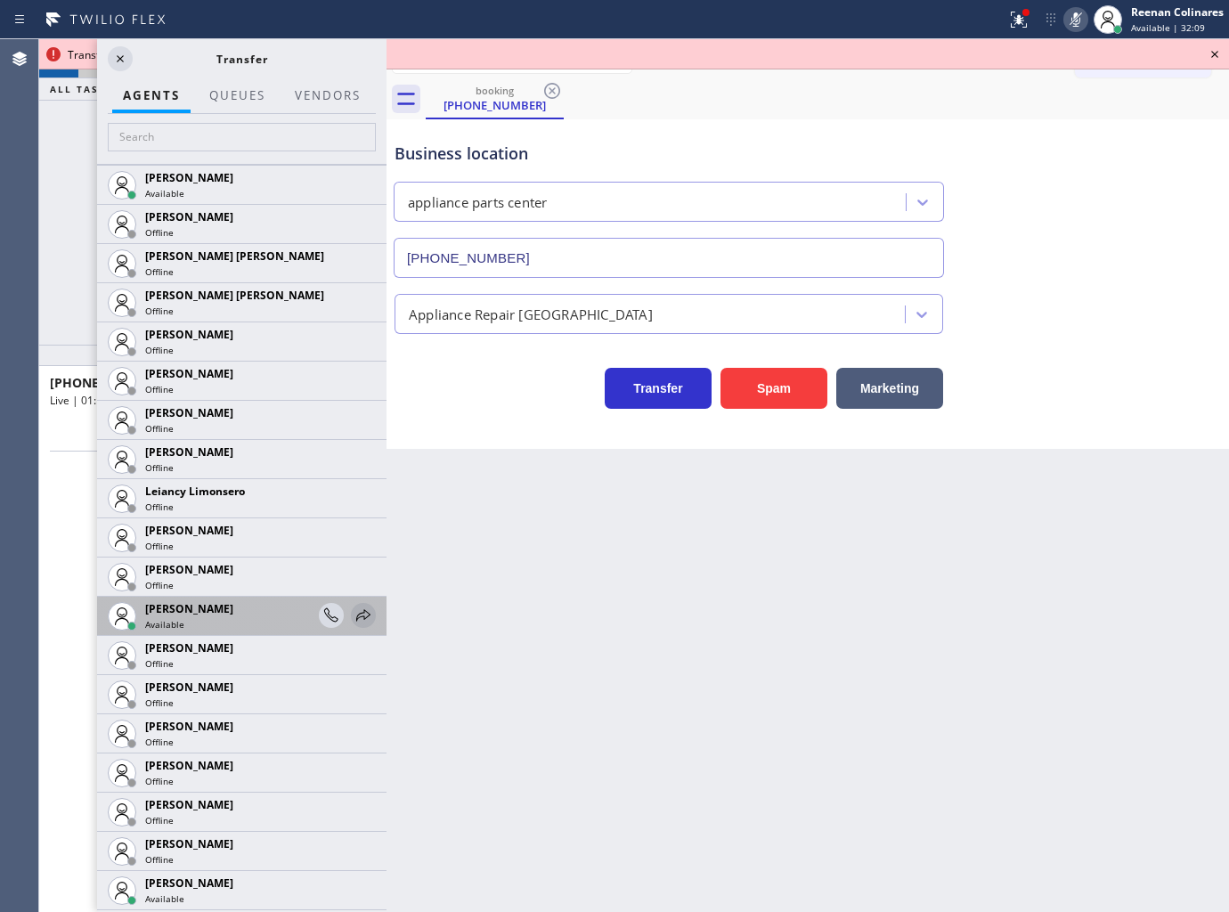
click at [353, 612] on icon at bounding box center [363, 615] width 21 height 21
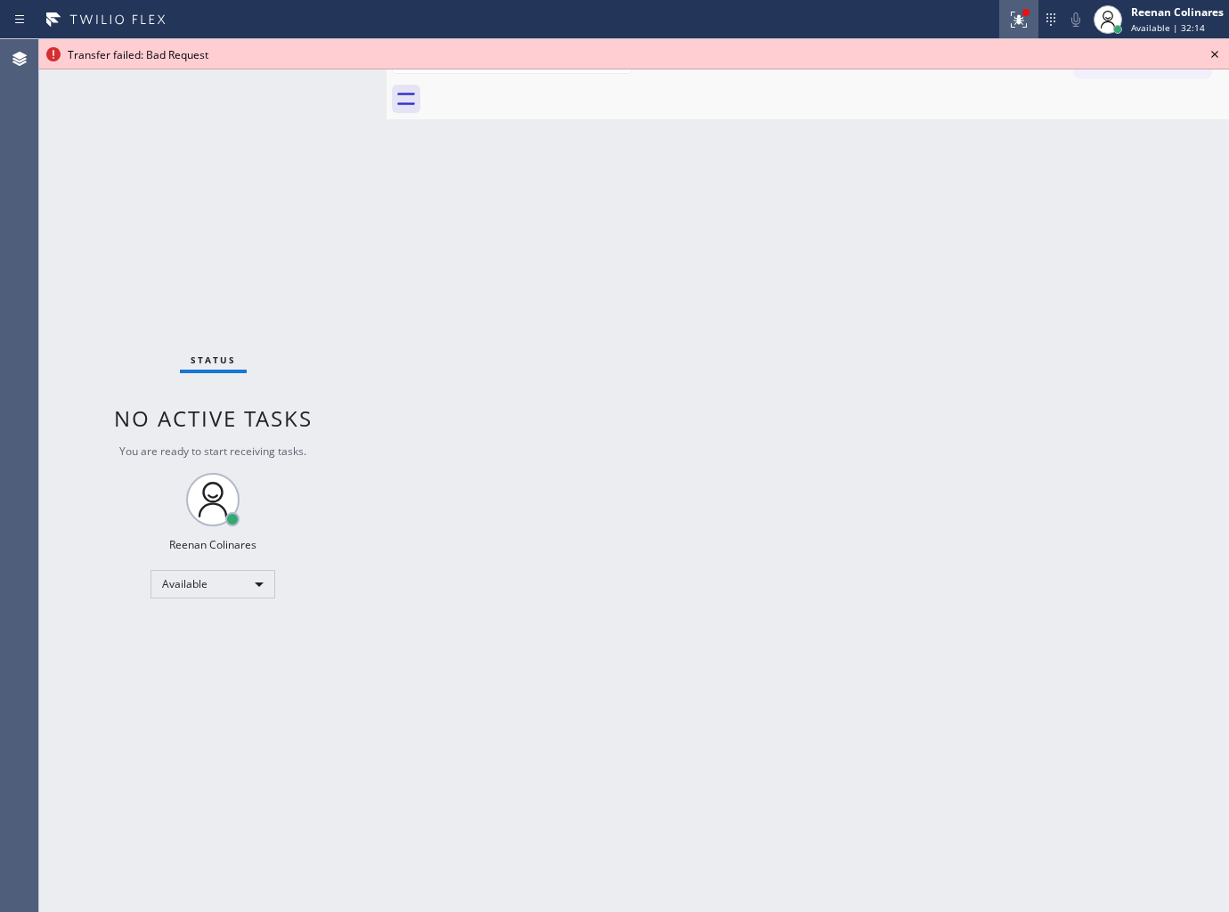
click at [1015, 25] on icon at bounding box center [1018, 19] width 21 height 21
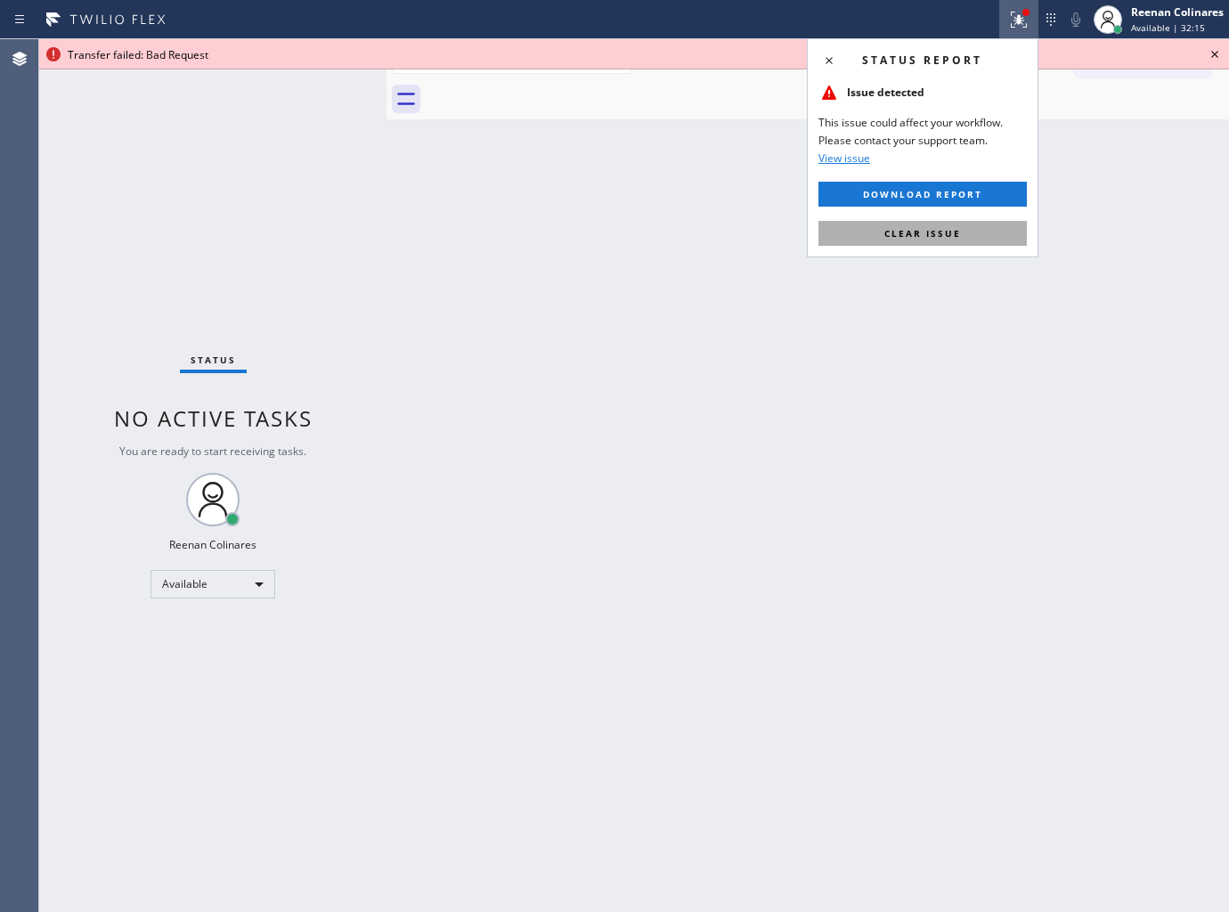
click at [932, 232] on span "Clear issue" at bounding box center [922, 233] width 77 height 12
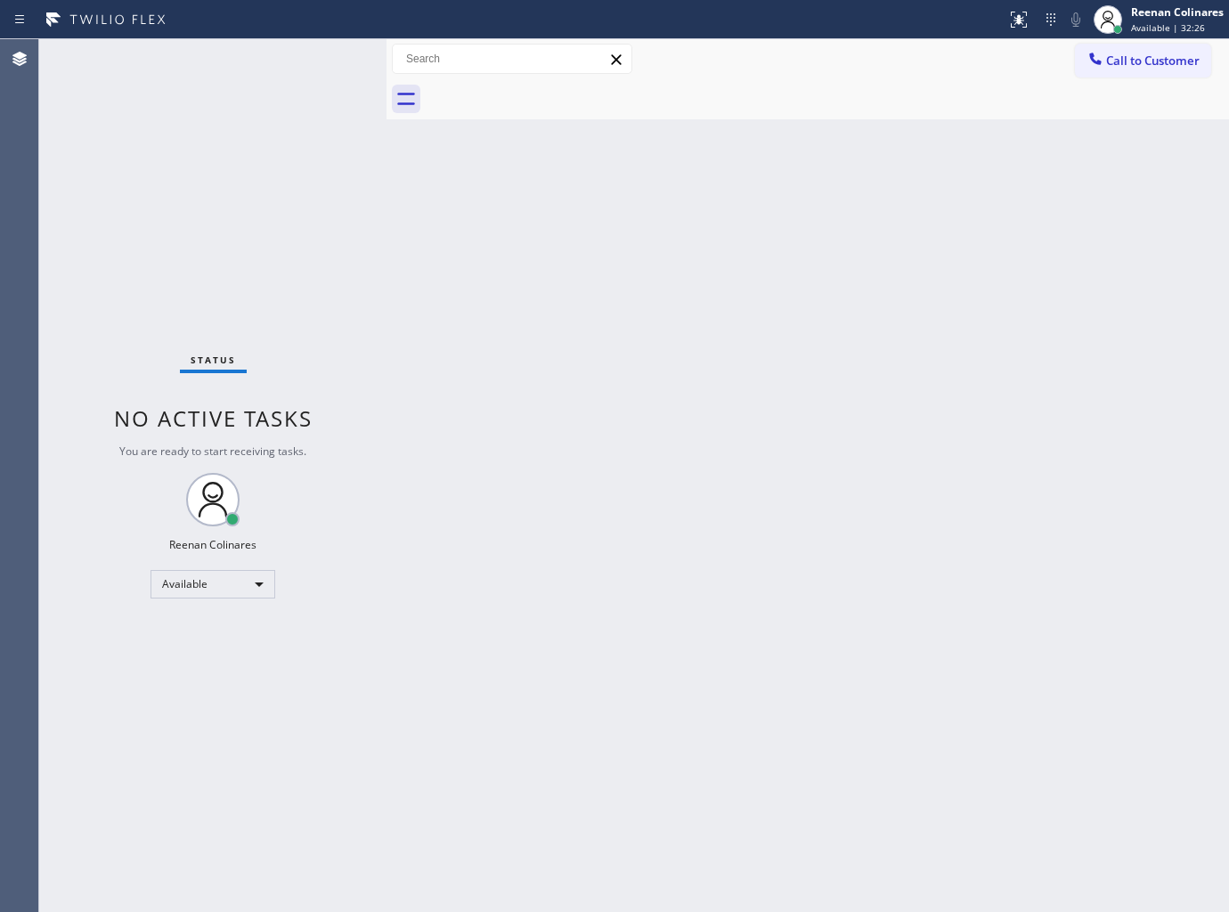
click at [517, 261] on div "Back to Dashboard Change Sender ID Customers Technicians Select a contact Outbo…" at bounding box center [808, 475] width 843 height 873
click at [253, 64] on div "Status No active tasks You are ready to start receiving tasks. Reenan Colinares…" at bounding box center [212, 475] width 347 height 873
click at [625, 121] on div "Back to Dashboard Change Sender ID Customers Technicians Select a contact Outbo…" at bounding box center [808, 475] width 843 height 873
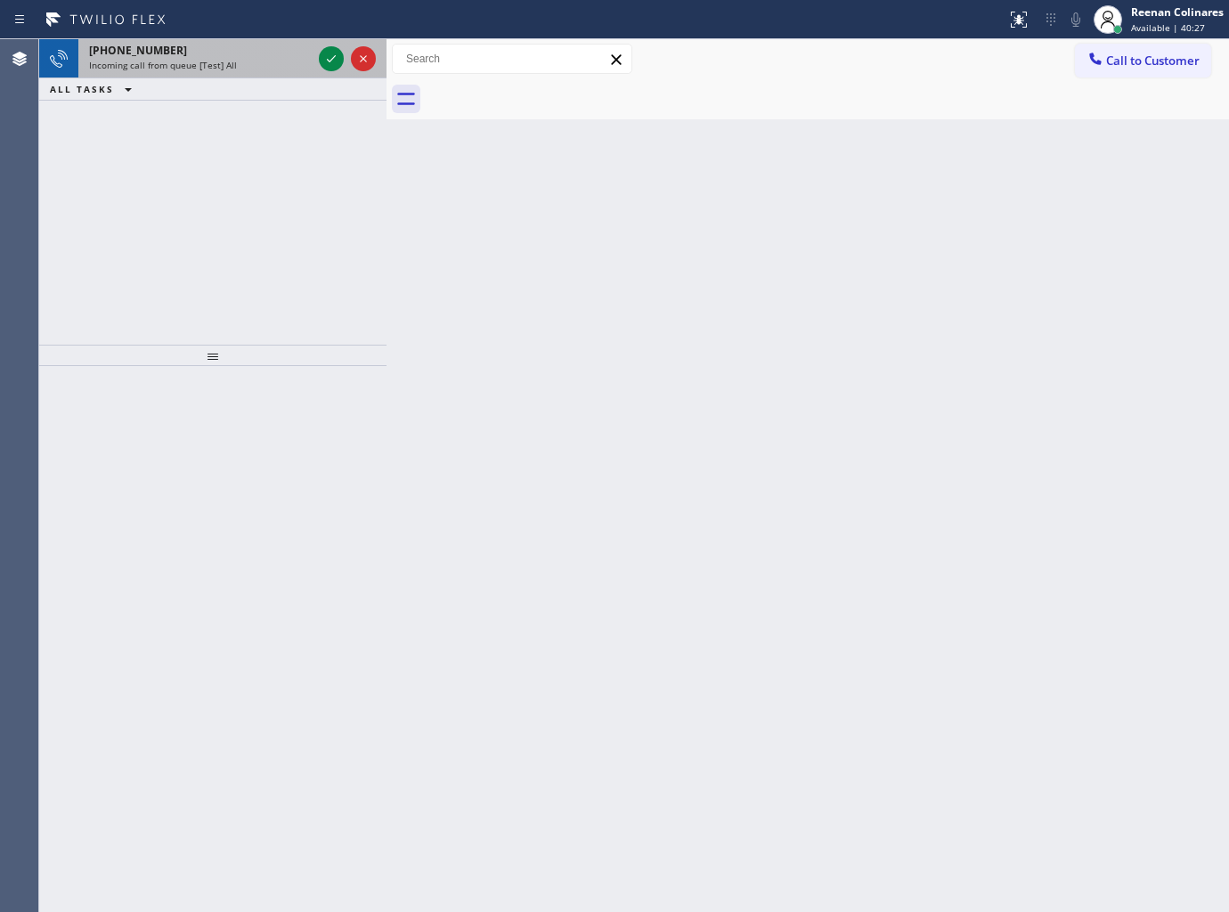
click at [237, 72] on div "+17739327873 Incoming call from queue [Test] All" at bounding box center [196, 58] width 237 height 39
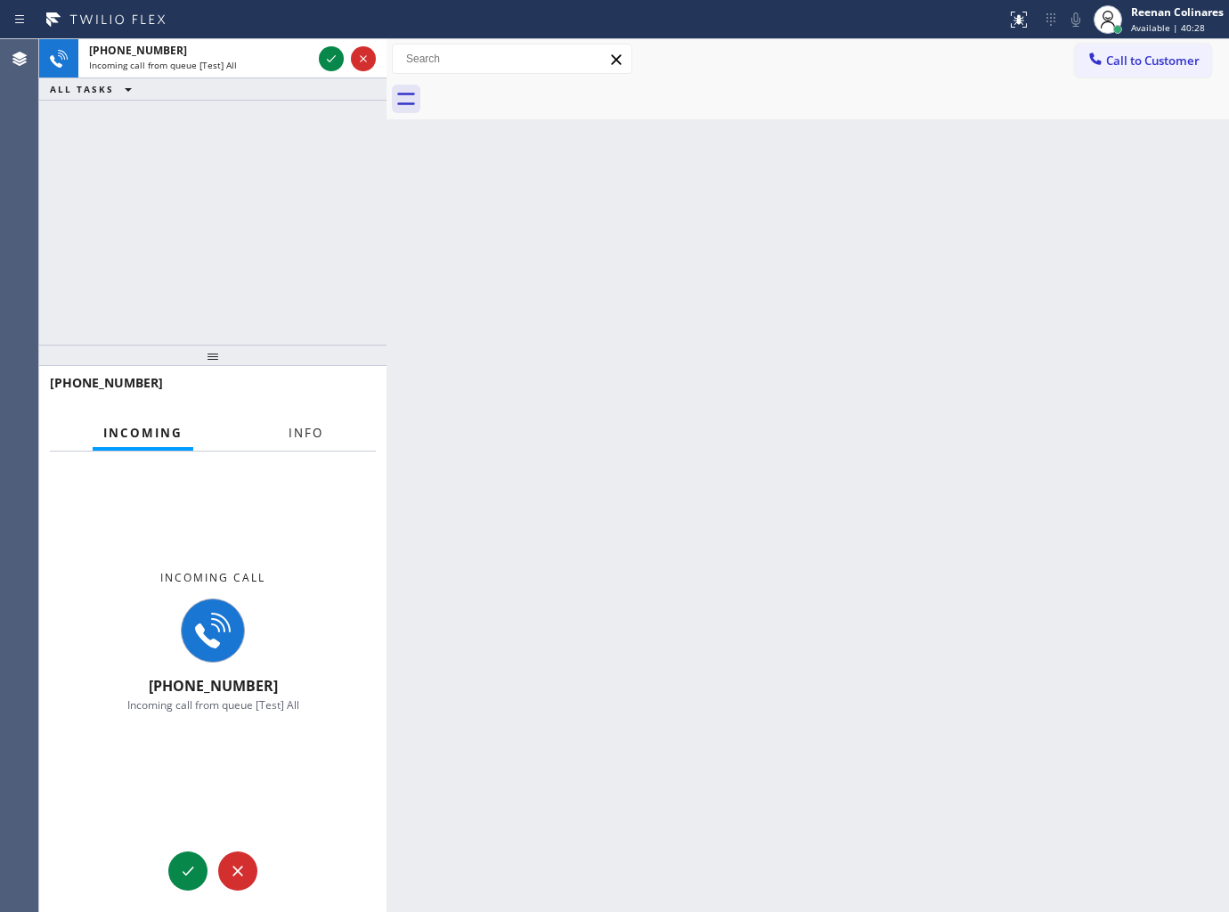
click at [314, 422] on button "Info" at bounding box center [306, 433] width 56 height 35
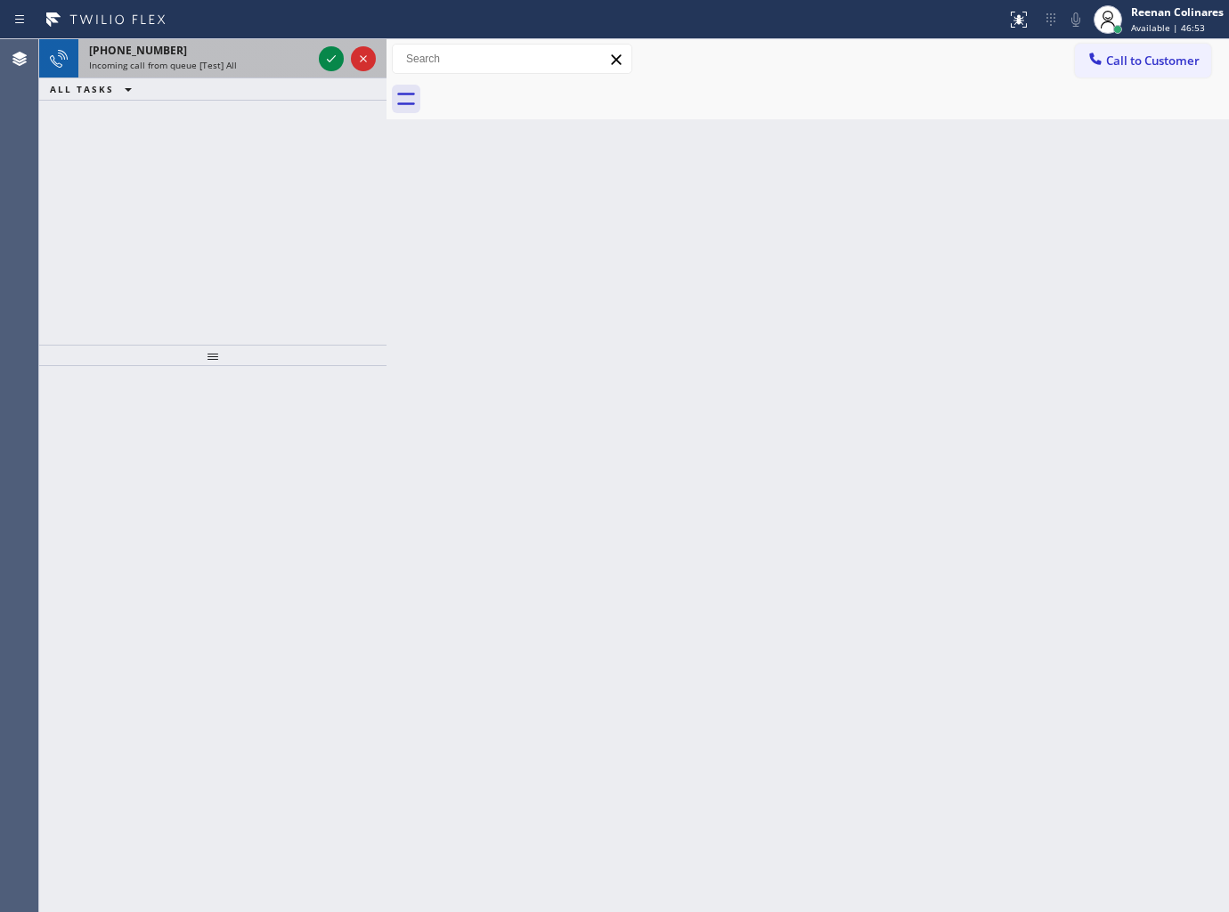
click at [211, 76] on div "+16097620739 Incoming call from queue [Test] All" at bounding box center [196, 58] width 237 height 39
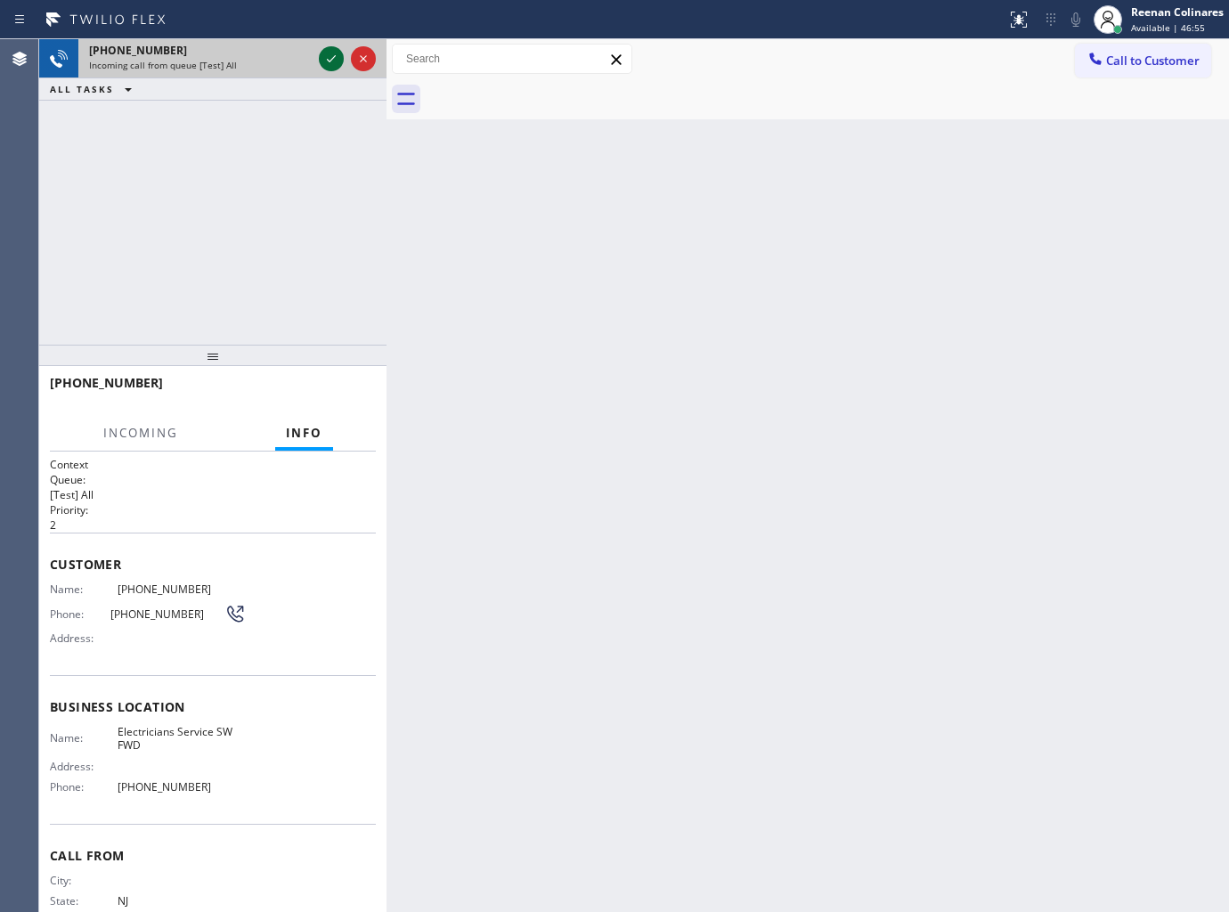
click at [325, 67] on icon at bounding box center [331, 58] width 21 height 21
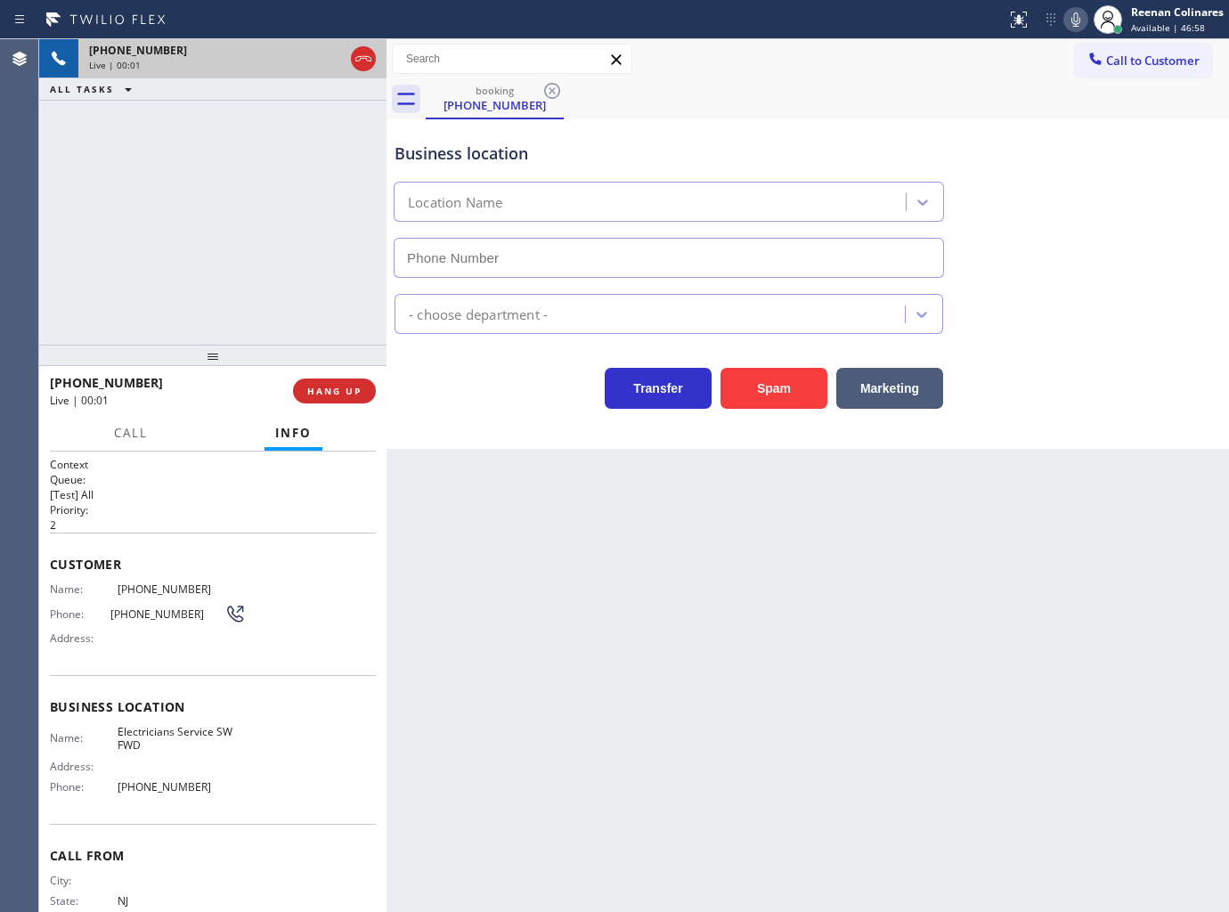
type input "(213) 566-1222"
click at [758, 394] on button "Spam" at bounding box center [774, 388] width 107 height 41
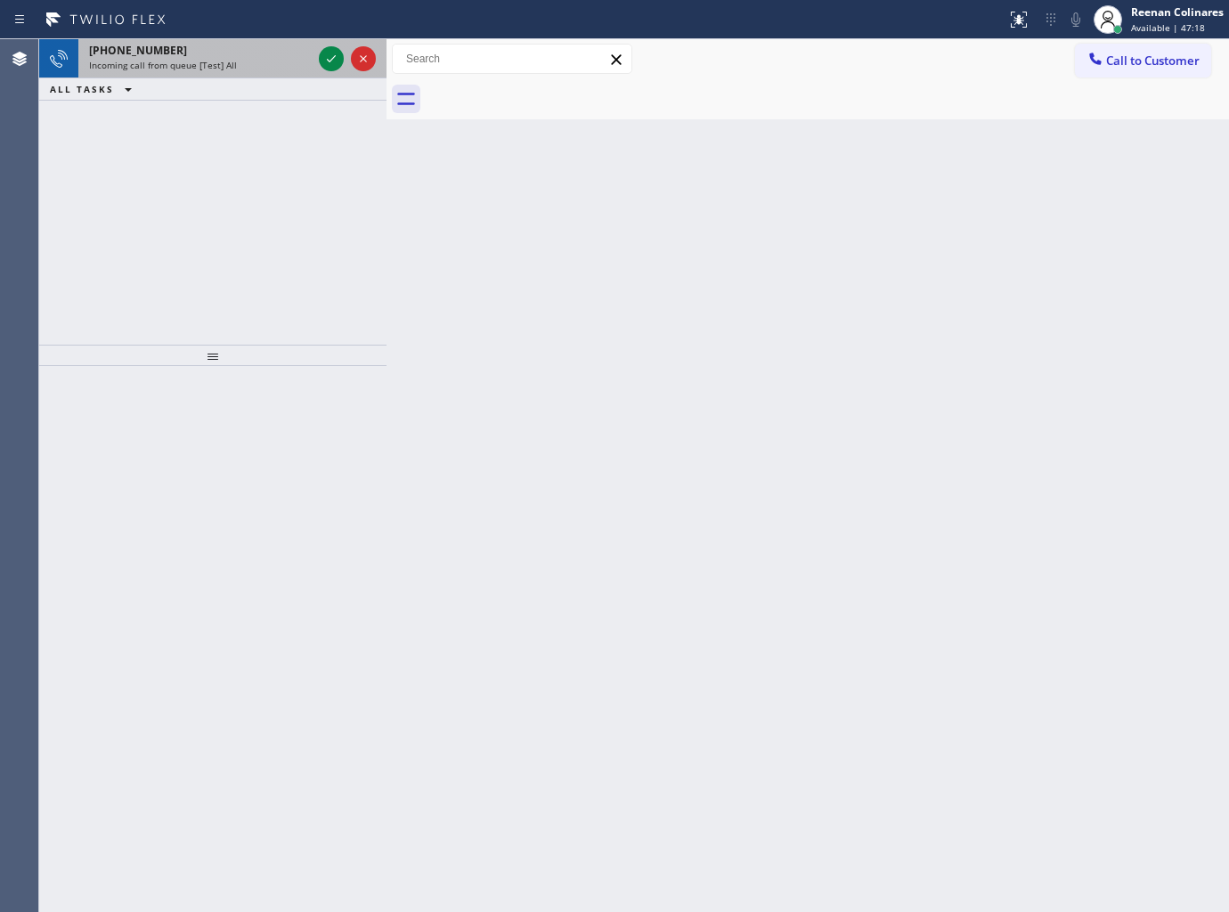
click at [191, 59] on span "Incoming call from queue [Test] All" at bounding box center [163, 65] width 148 height 12
click at [267, 66] on div "Incoming call from queue [Test] All" at bounding box center [200, 65] width 223 height 12
click at [248, 61] on div "Incoming call from queue [Test] All" at bounding box center [200, 65] width 223 height 12
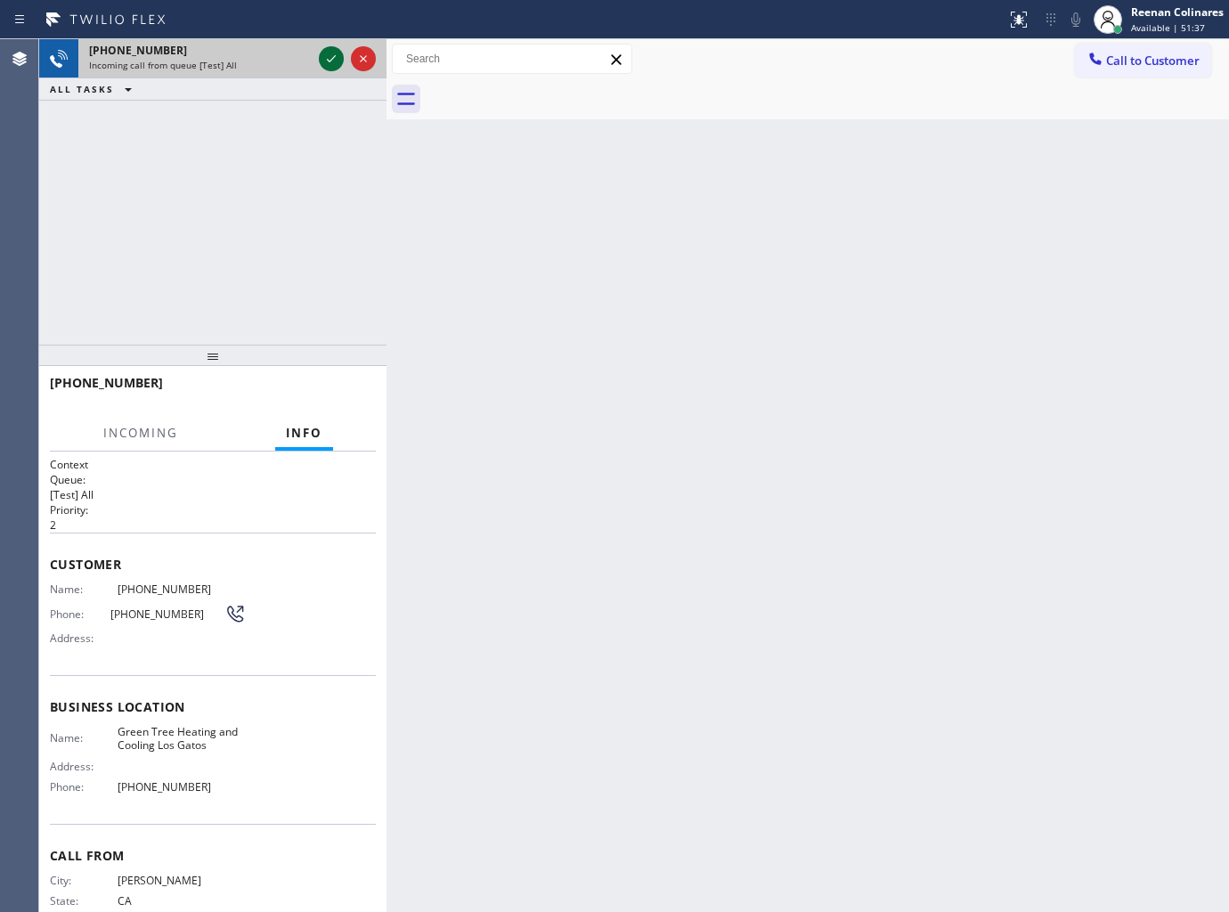
click at [333, 60] on icon at bounding box center [331, 58] width 21 height 21
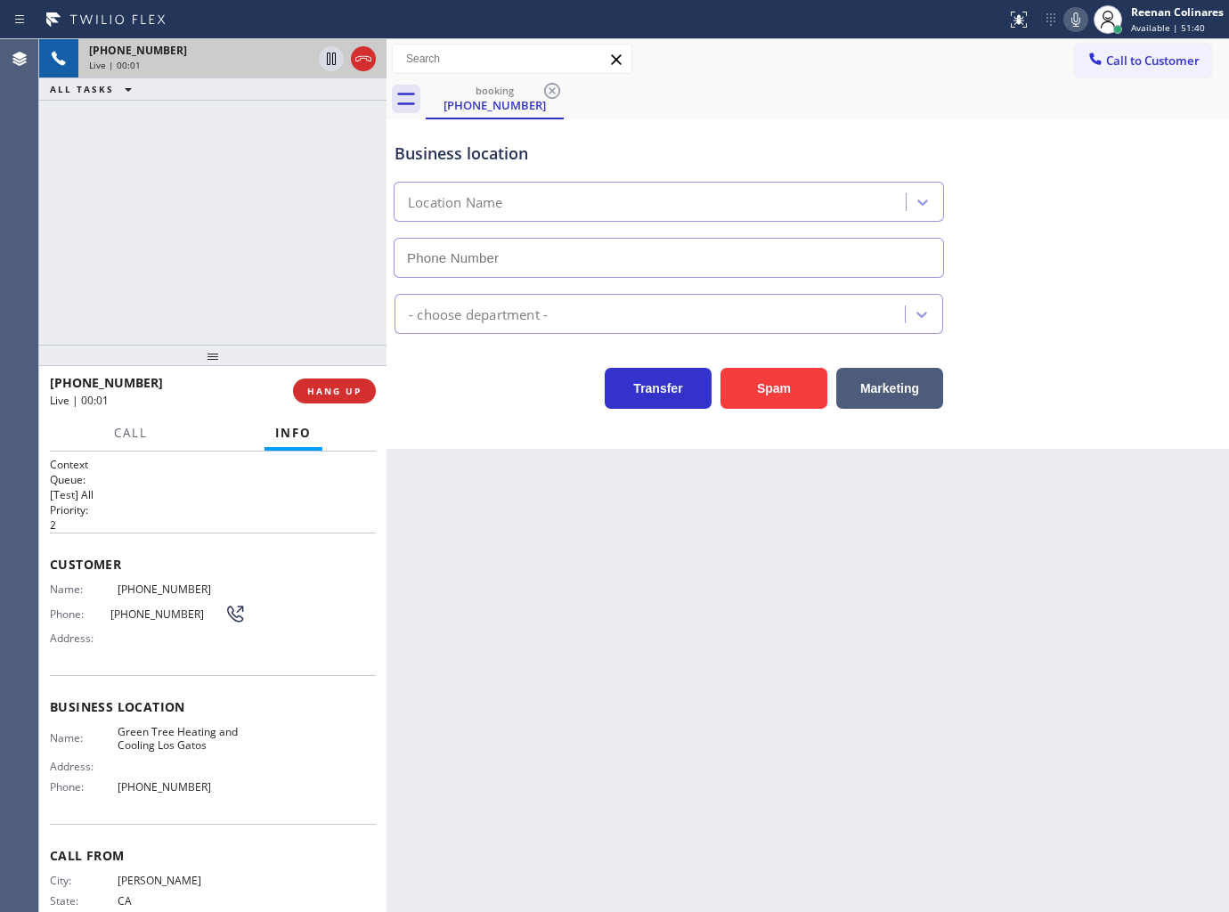
type input "(408) 900-6511"
click at [777, 398] on button "Spam" at bounding box center [774, 388] width 107 height 41
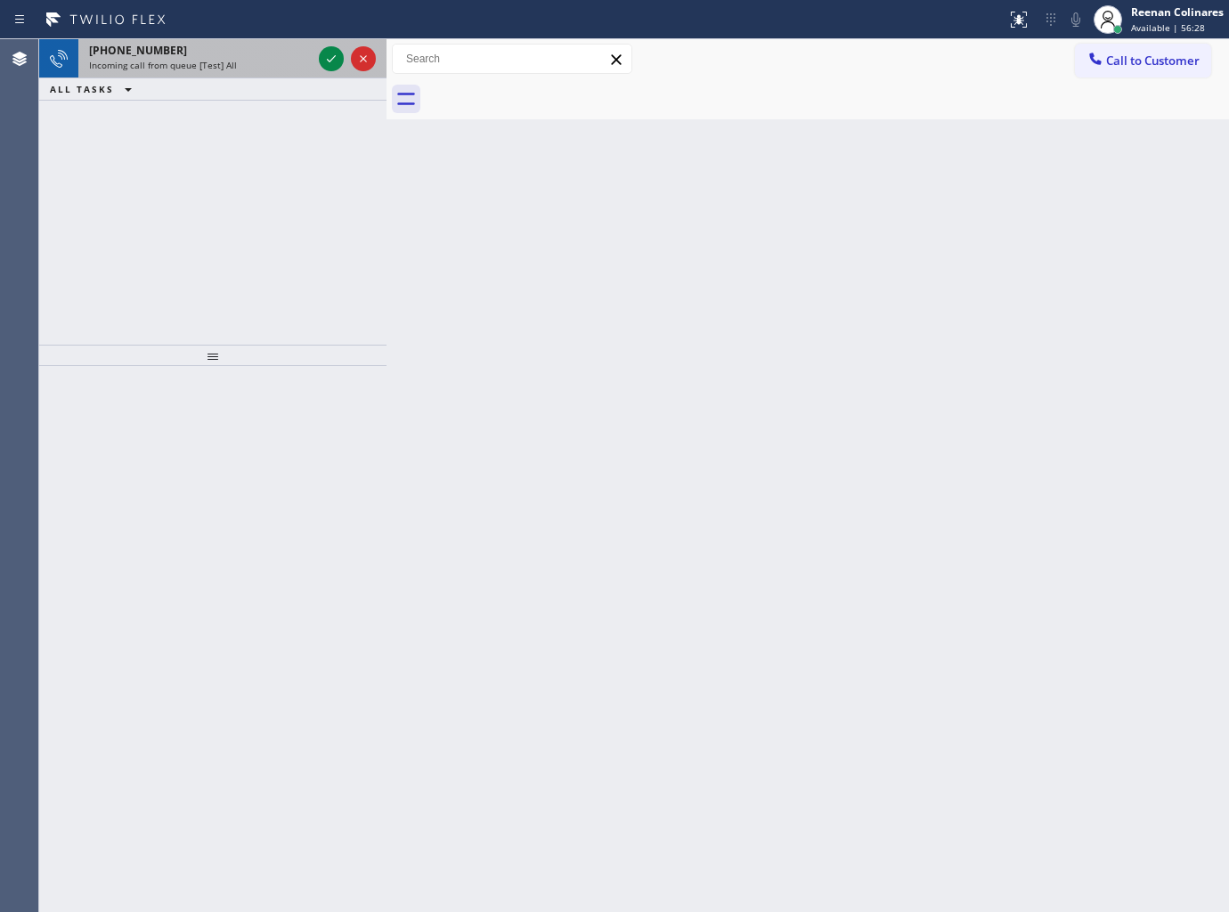
click at [265, 45] on div "+18028049542" at bounding box center [200, 50] width 223 height 15
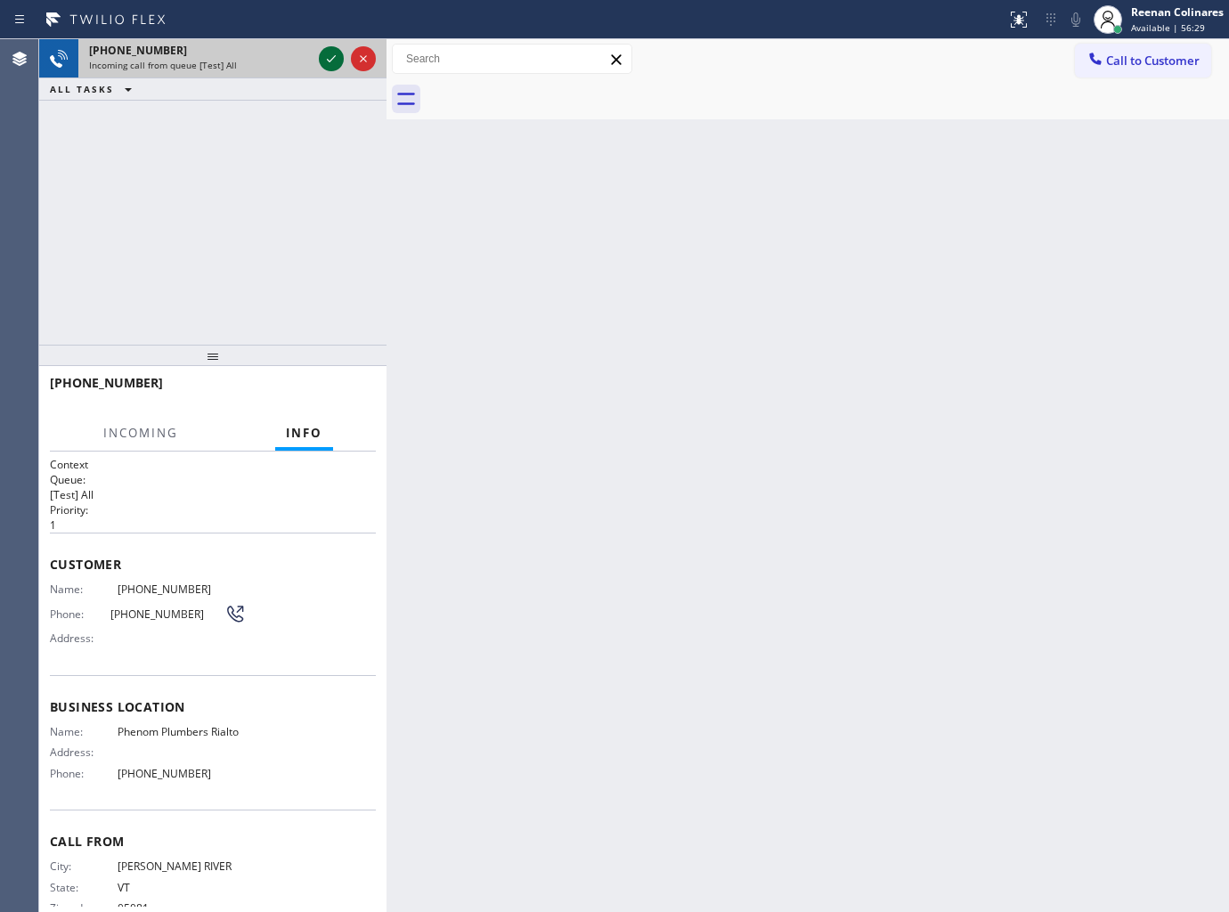
click at [331, 55] on icon at bounding box center [331, 58] width 21 height 21
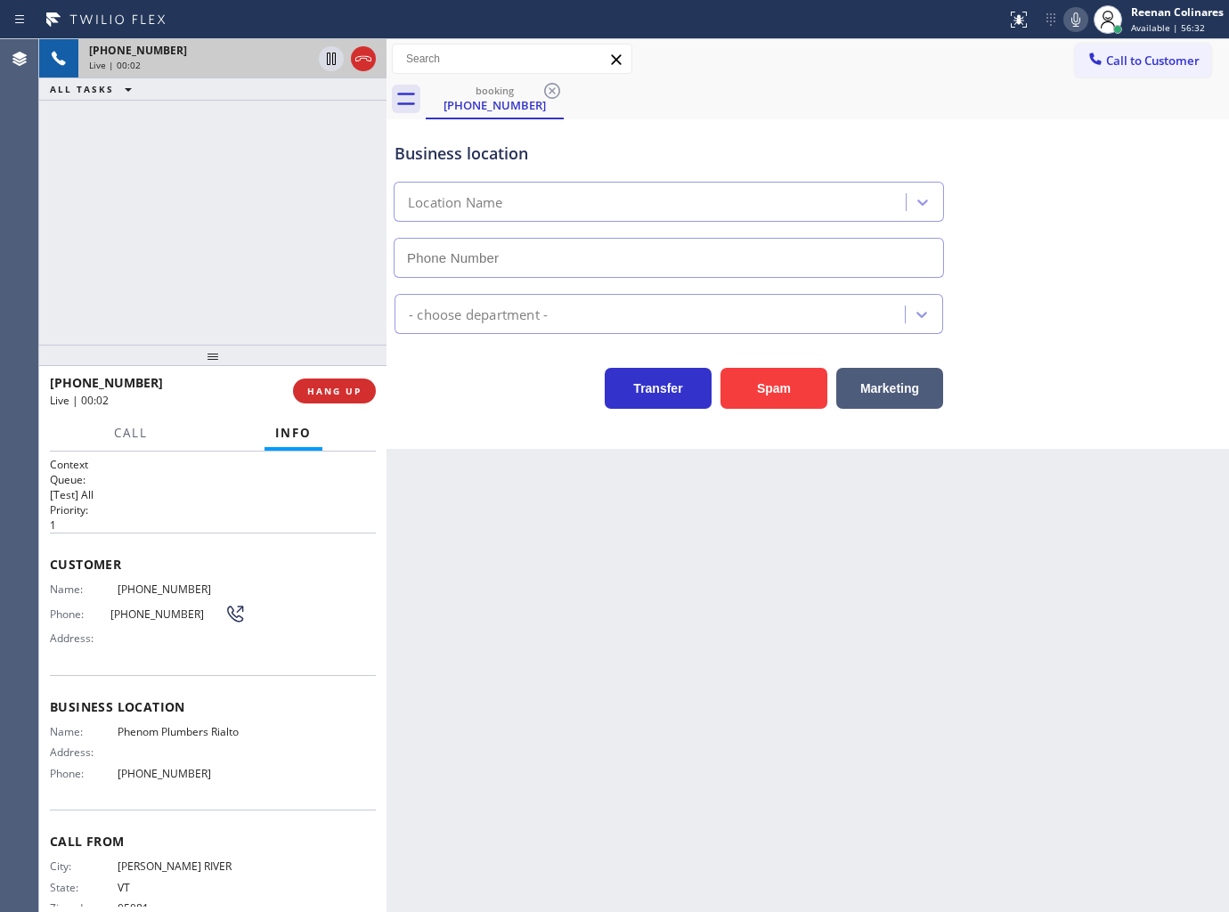
type input "(909) 442-0089"
drag, startPoint x: 785, startPoint y: 394, endPoint x: 913, endPoint y: 239, distance: 201.2
click at [789, 392] on button "Spam" at bounding box center [774, 388] width 107 height 41
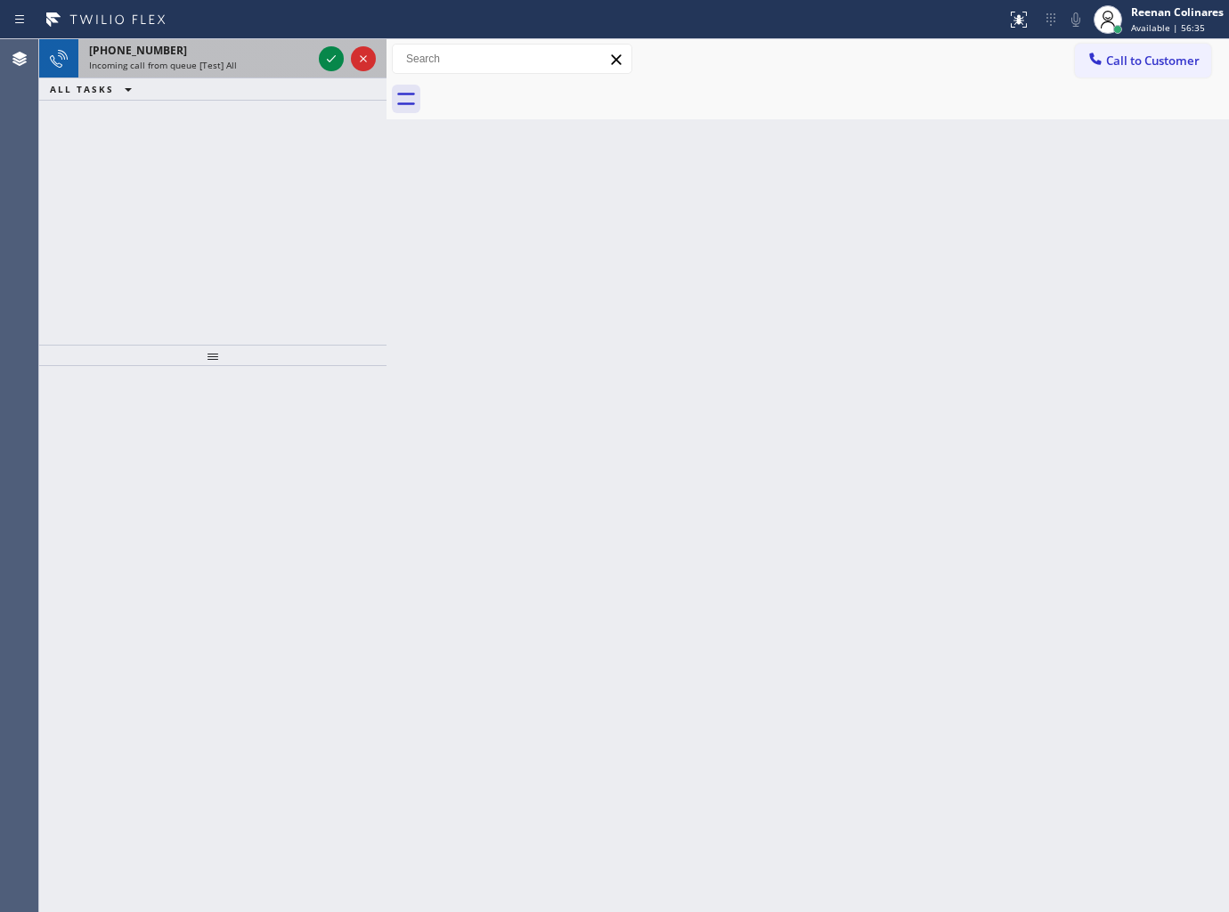
click at [237, 50] on div "+15165267235" at bounding box center [200, 50] width 223 height 15
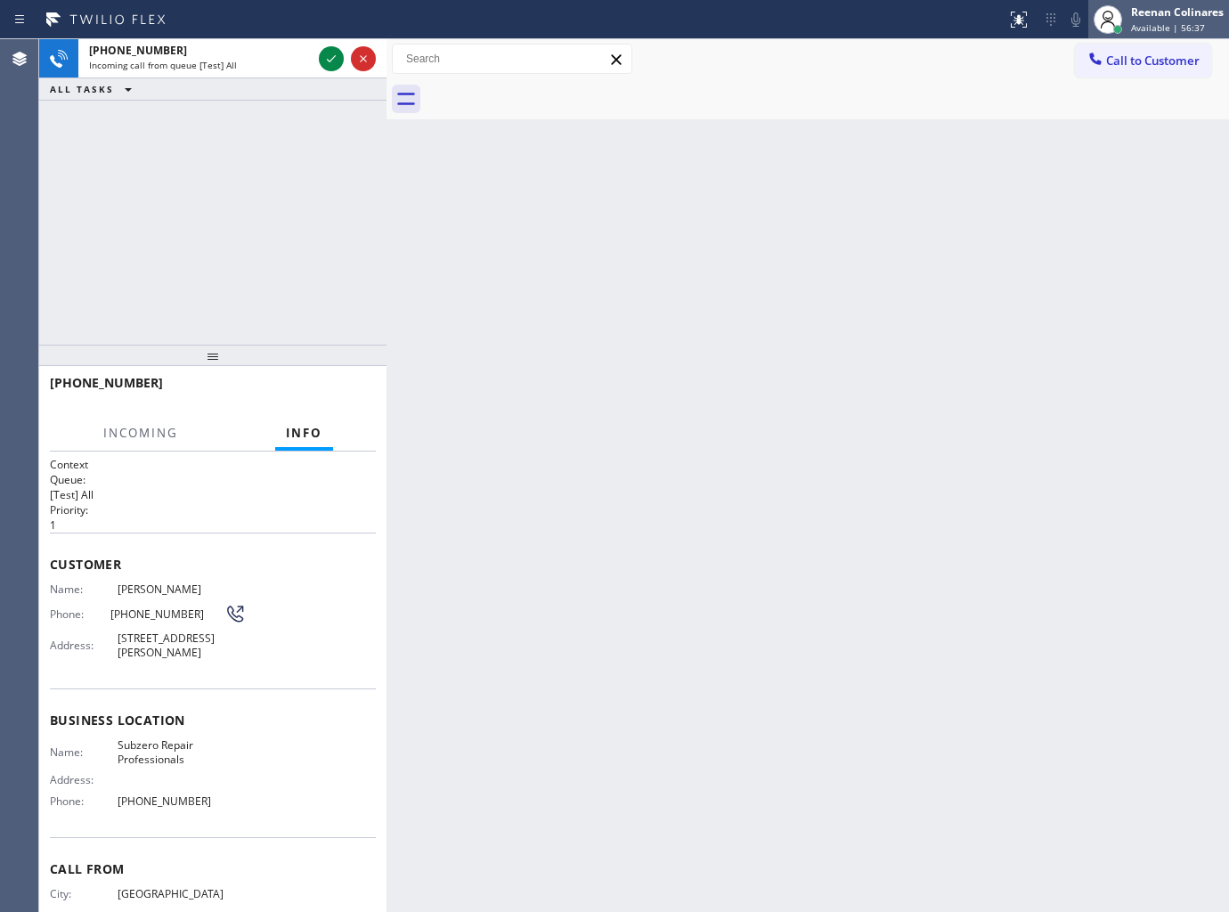
click at [1163, 12] on div "Reenan Colinares" at bounding box center [1177, 11] width 93 height 15
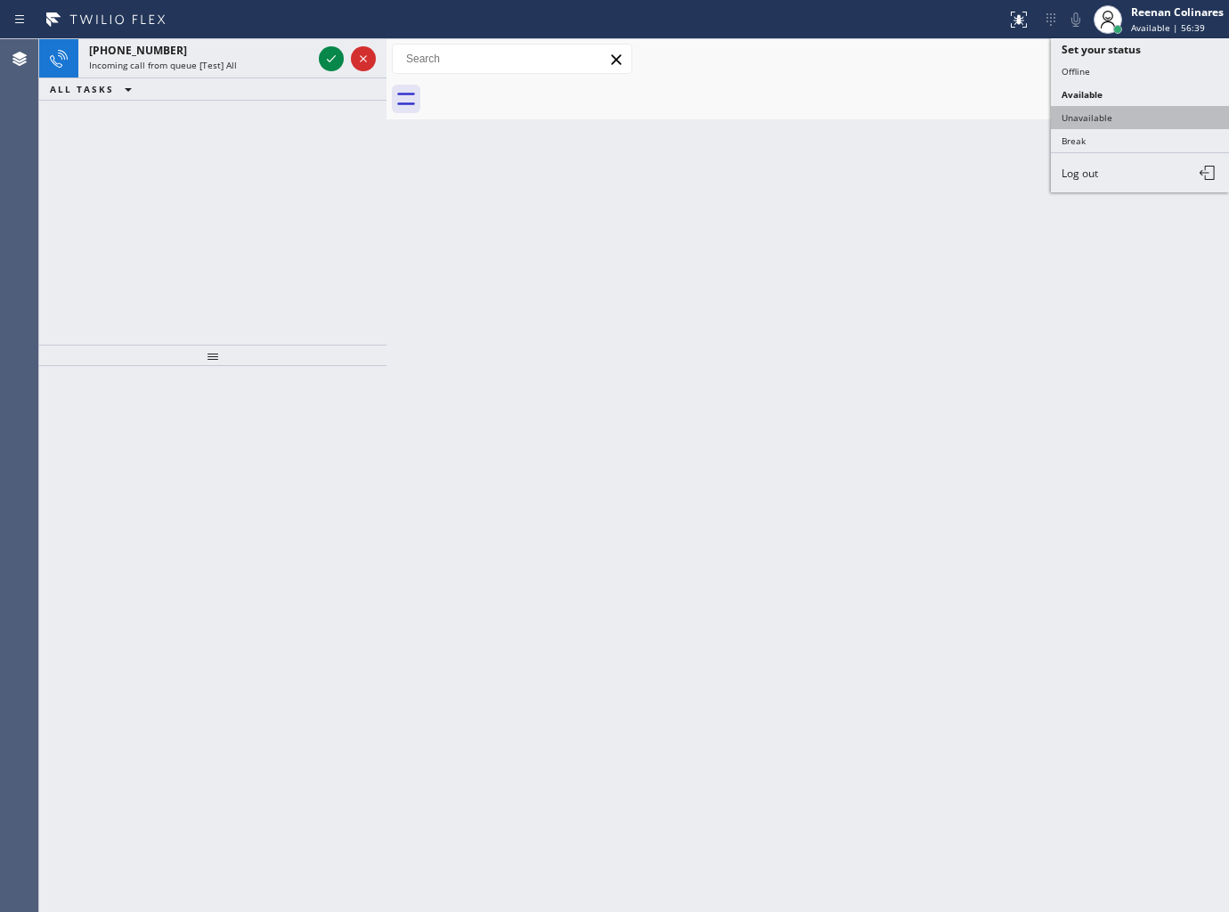
click at [1110, 111] on button "Unavailable" at bounding box center [1140, 117] width 178 height 23
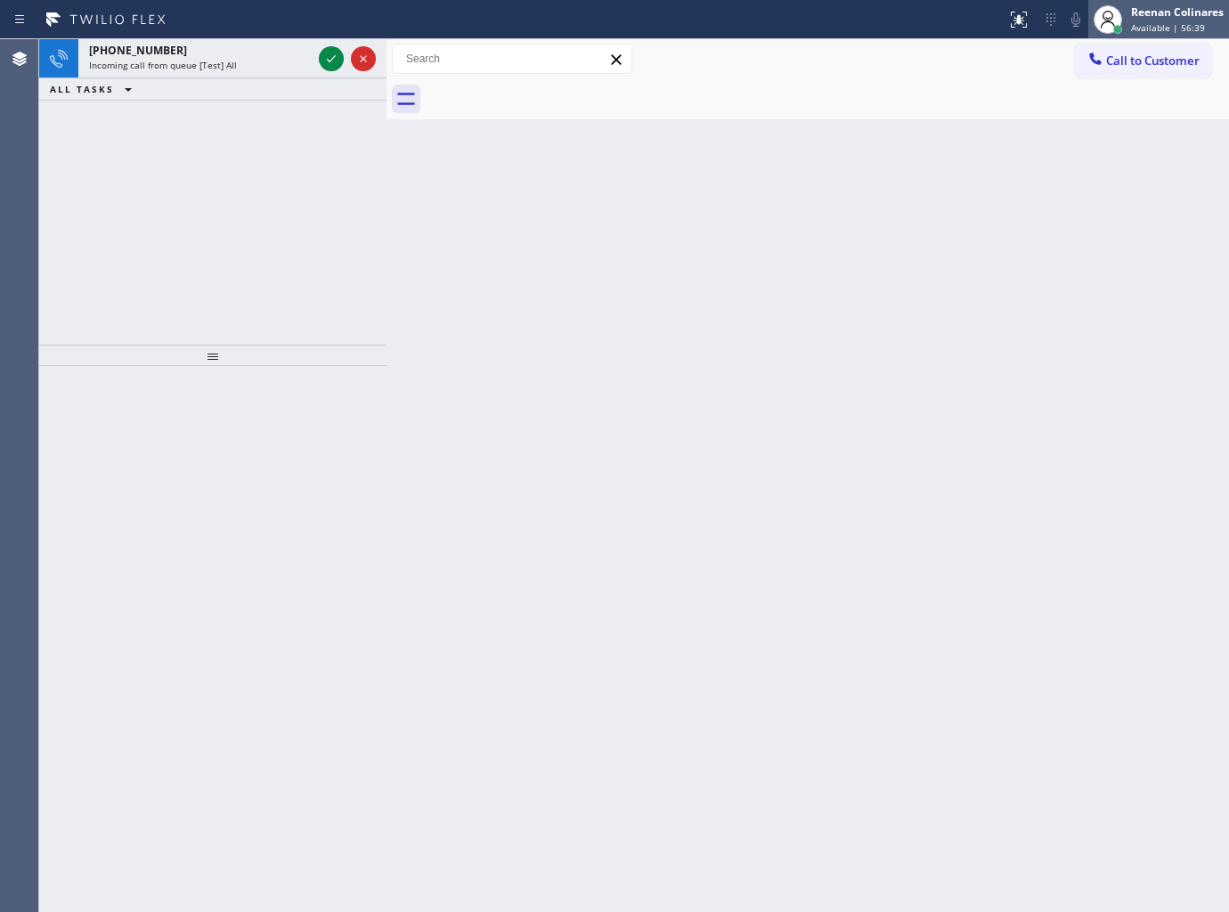
click at [1155, 12] on div "Reenan Colinares" at bounding box center [1177, 11] width 93 height 15
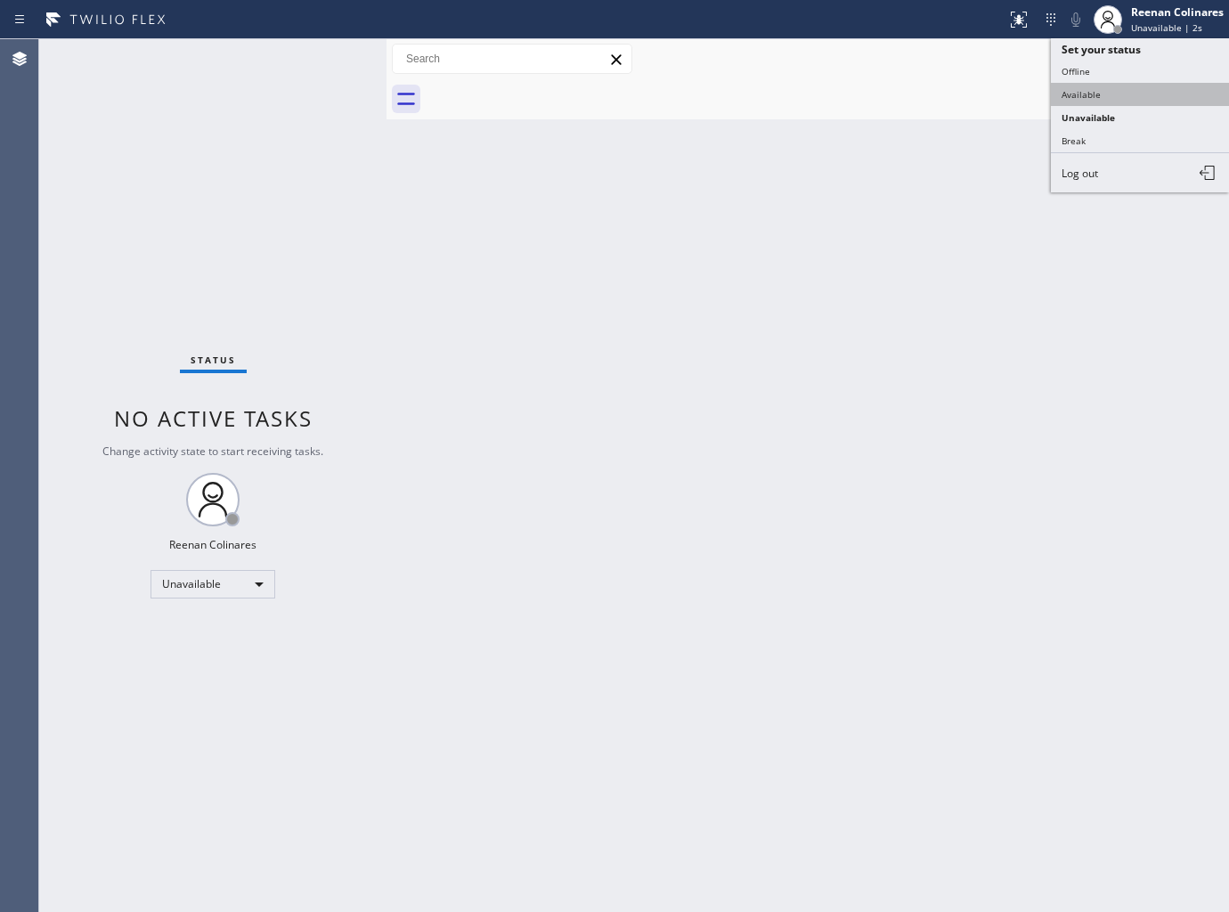
click at [1101, 98] on button "Available" at bounding box center [1140, 94] width 178 height 23
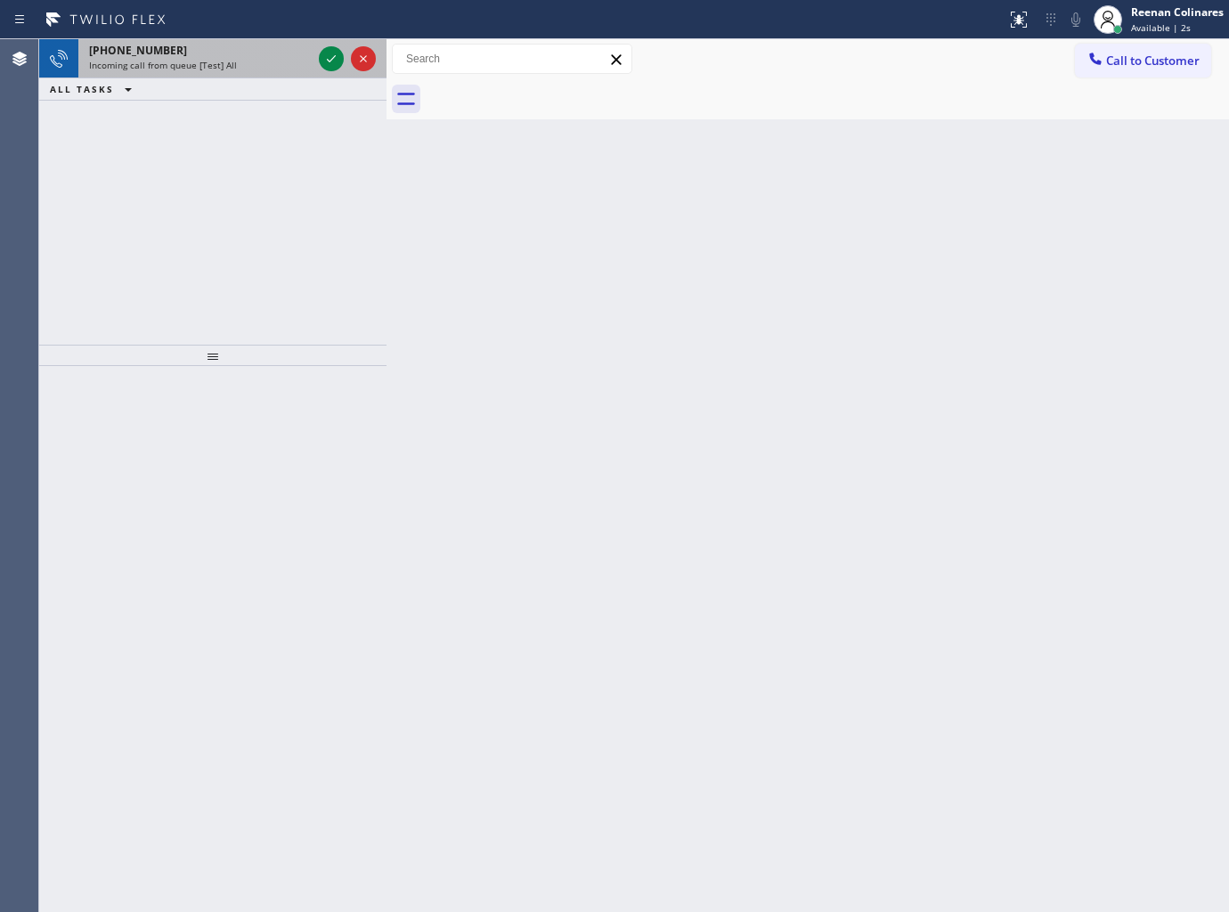
click at [260, 60] on div "Incoming call from queue [Test] All" at bounding box center [200, 65] width 223 height 12
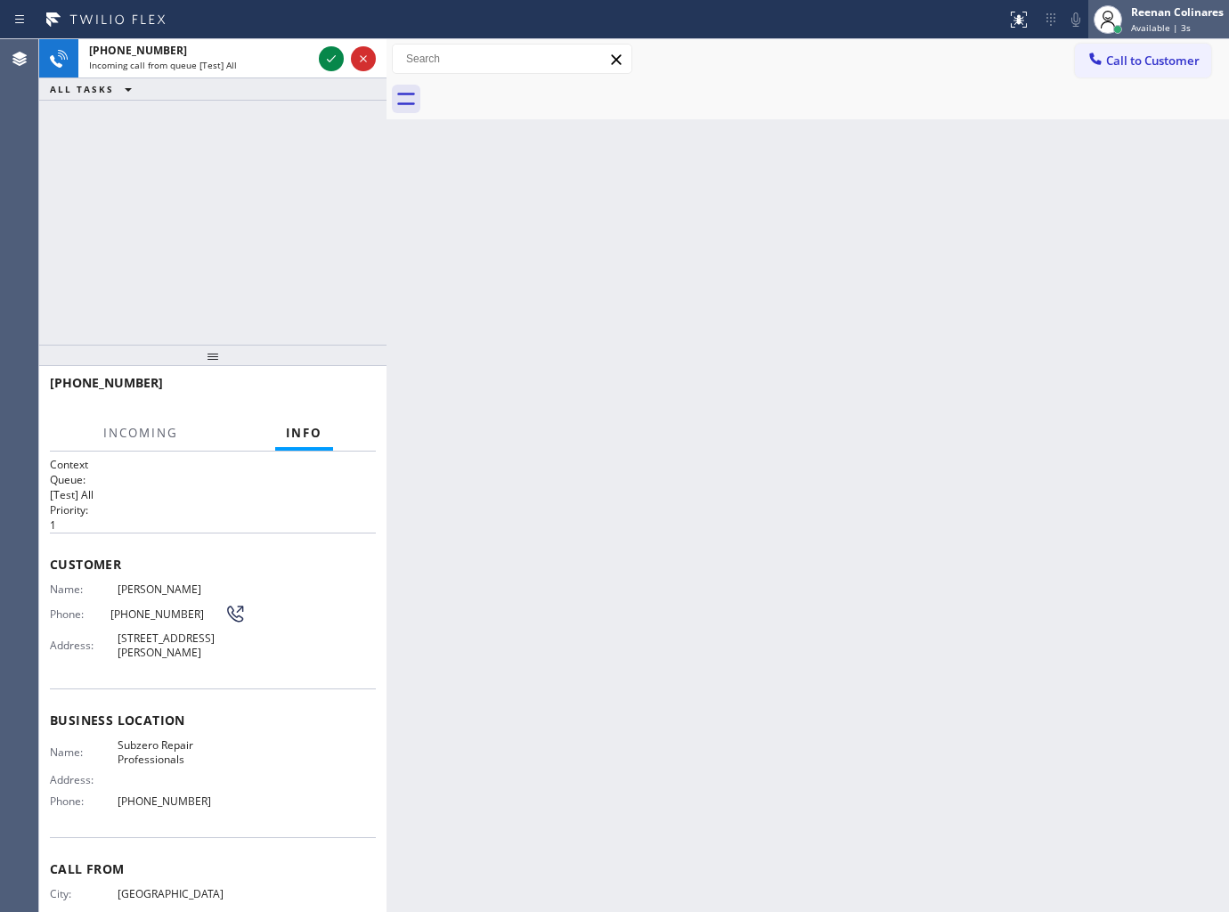
click at [1188, 29] on div "Available | 3s" at bounding box center [1177, 27] width 93 height 12
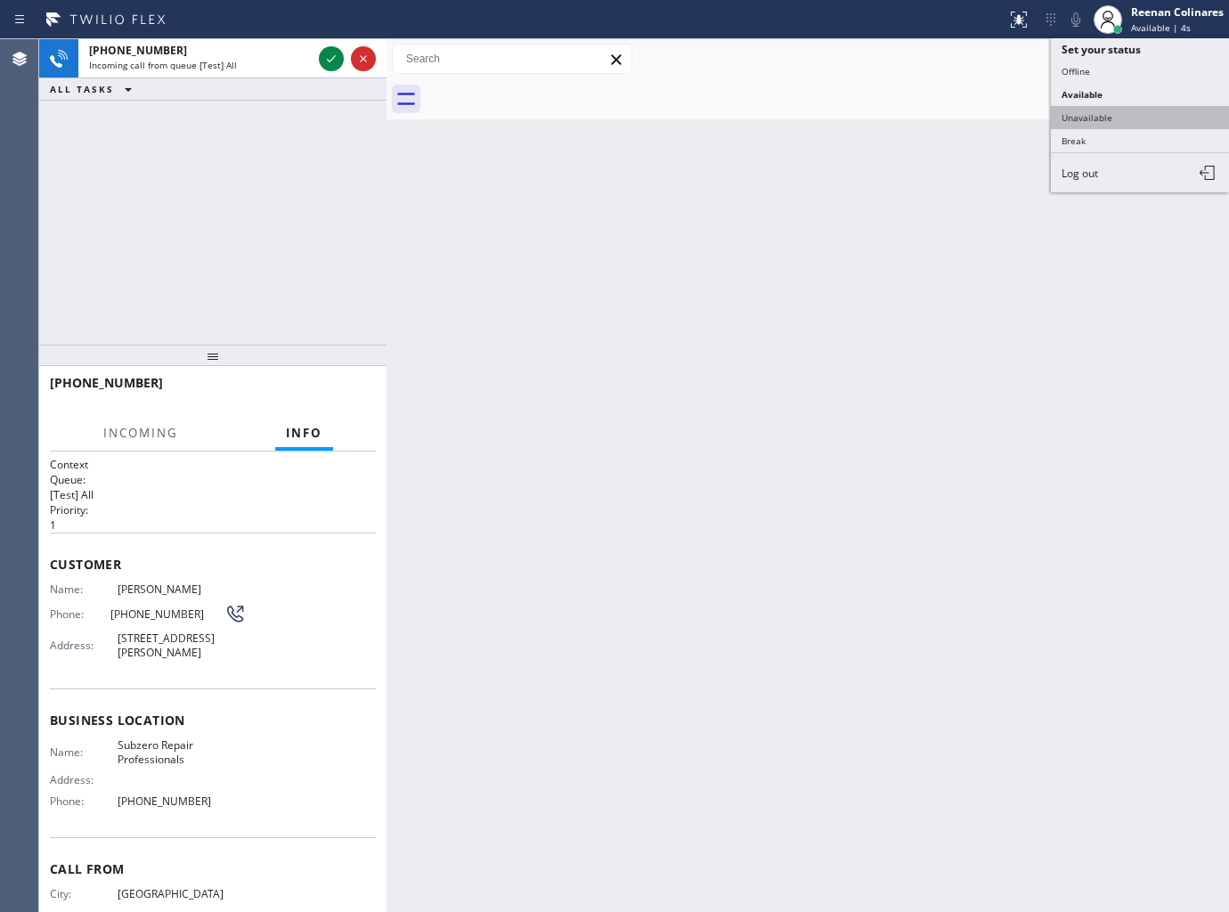
click at [1084, 125] on button "Unavailable" at bounding box center [1140, 117] width 178 height 23
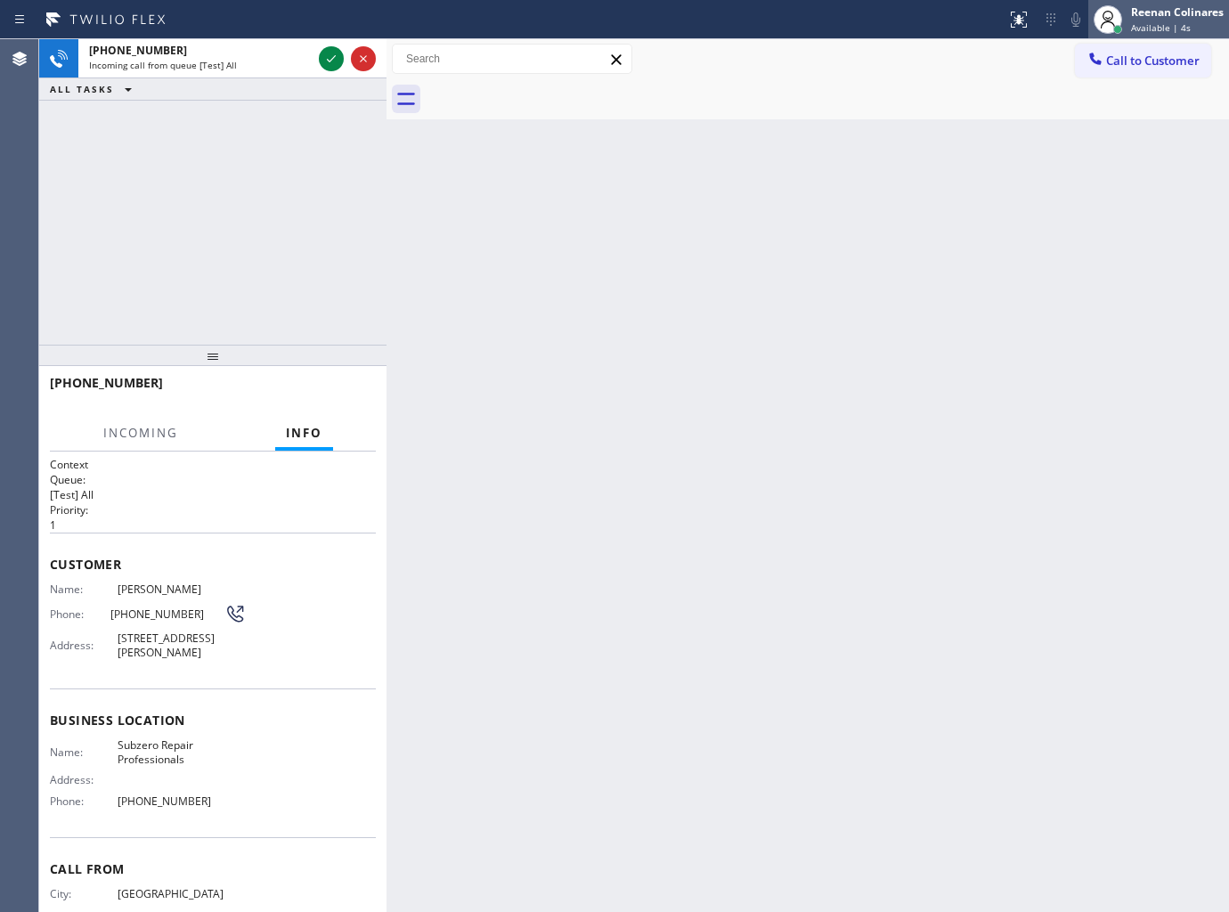
click at [1151, 2] on div "Reenan Colinares Available | 4s" at bounding box center [1158, 19] width 141 height 39
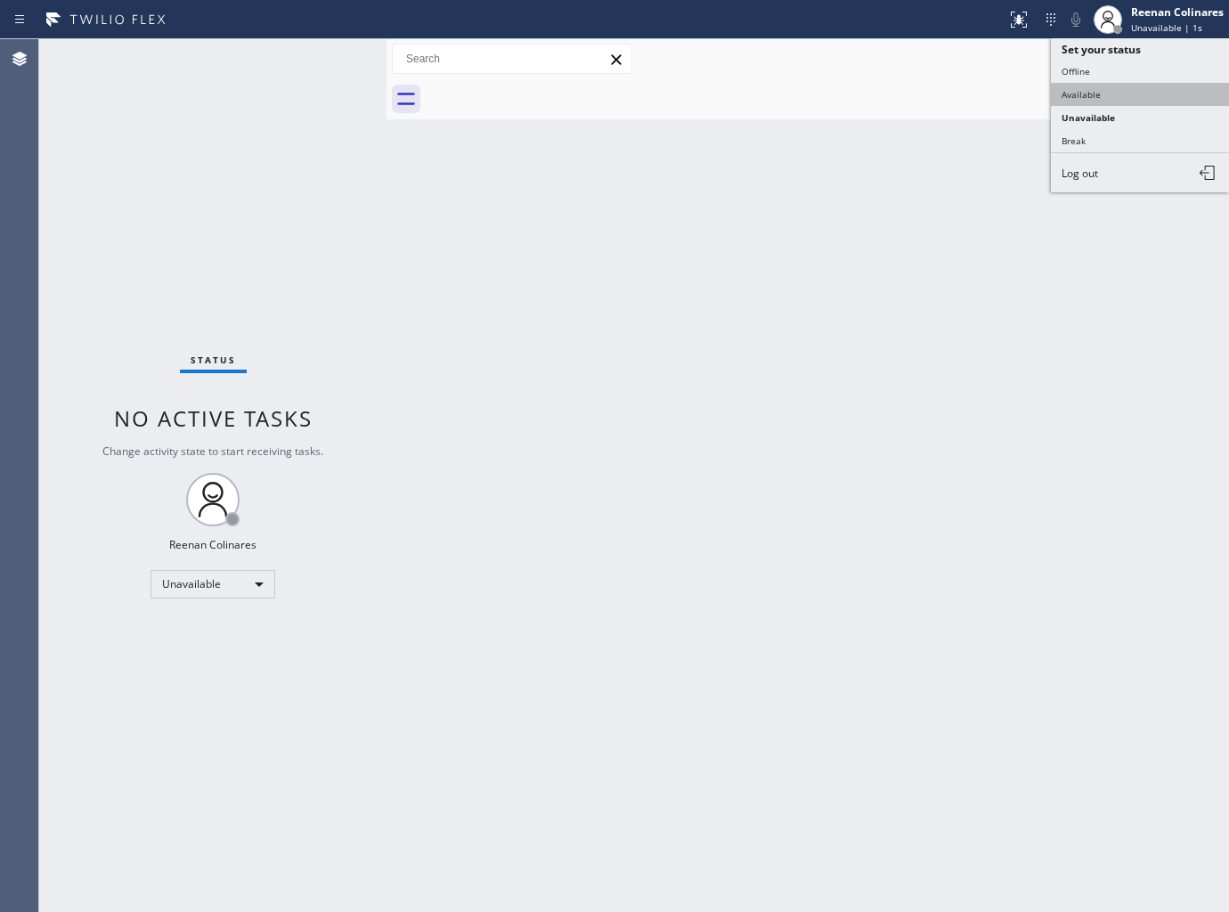
click at [1071, 90] on button "Available" at bounding box center [1140, 94] width 178 height 23
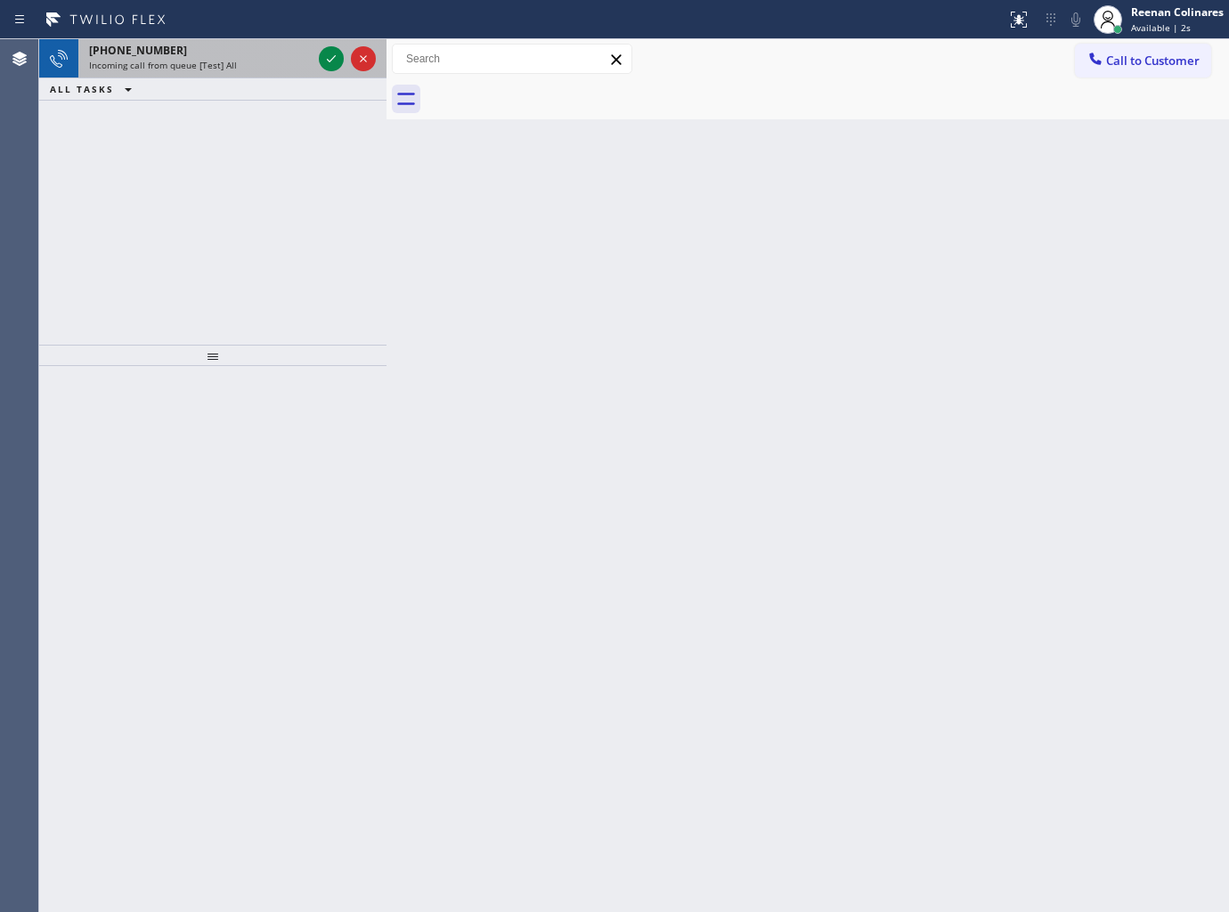
click at [276, 54] on div "+15165267235" at bounding box center [200, 50] width 223 height 15
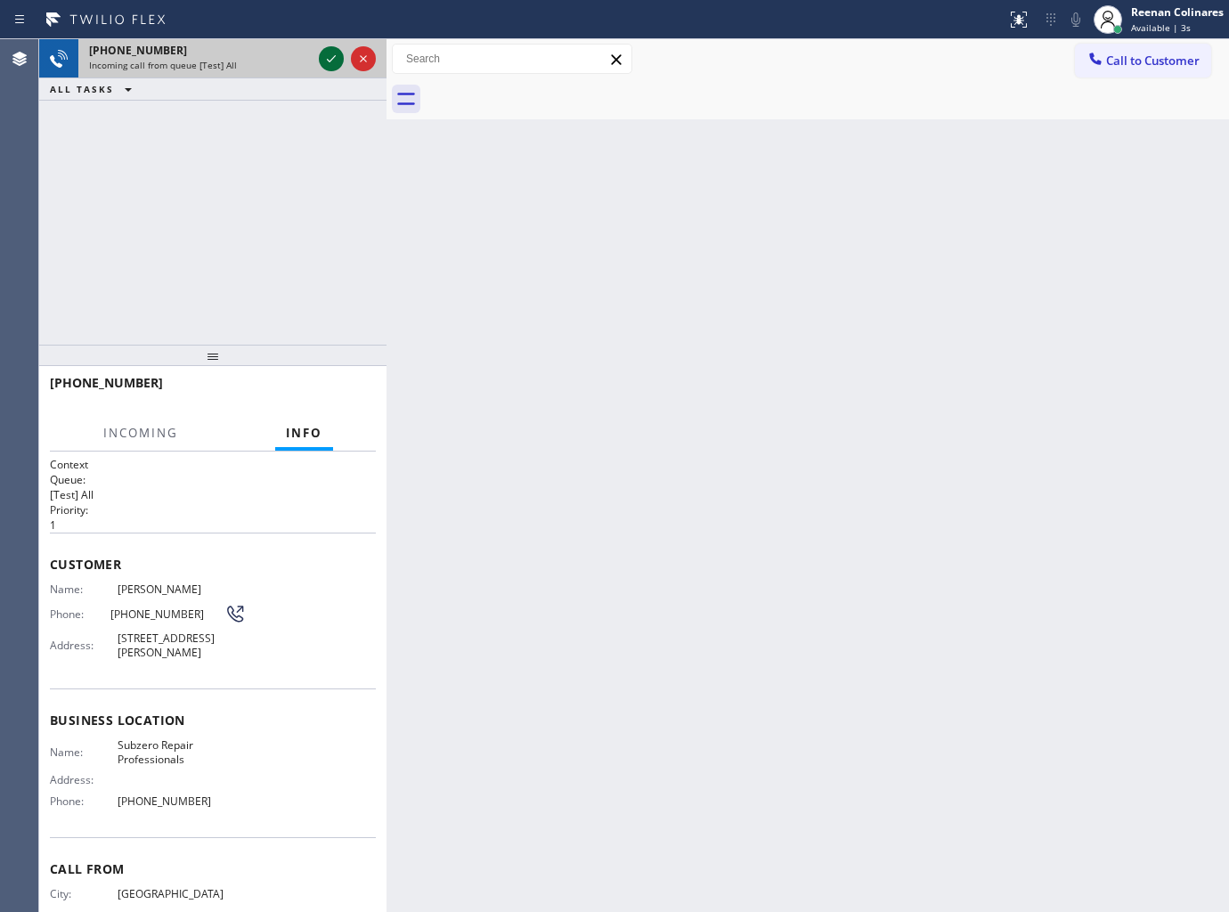
click at [328, 54] on icon at bounding box center [331, 58] width 21 height 21
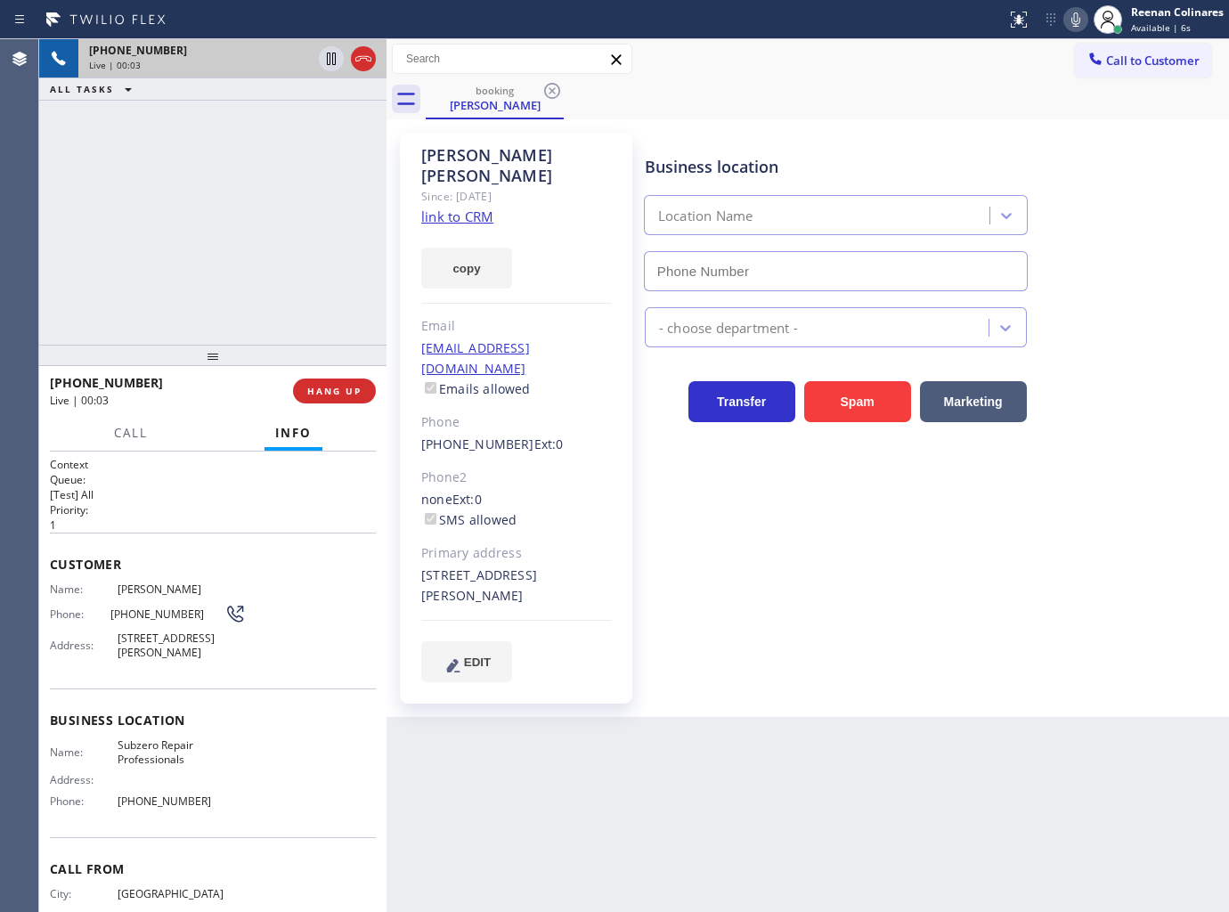
type input "(877) 414-7264"
drag, startPoint x: 483, startPoint y: 246, endPoint x: 528, endPoint y: 281, distance: 57.7
click at [483, 248] on button "copy" at bounding box center [466, 268] width 91 height 41
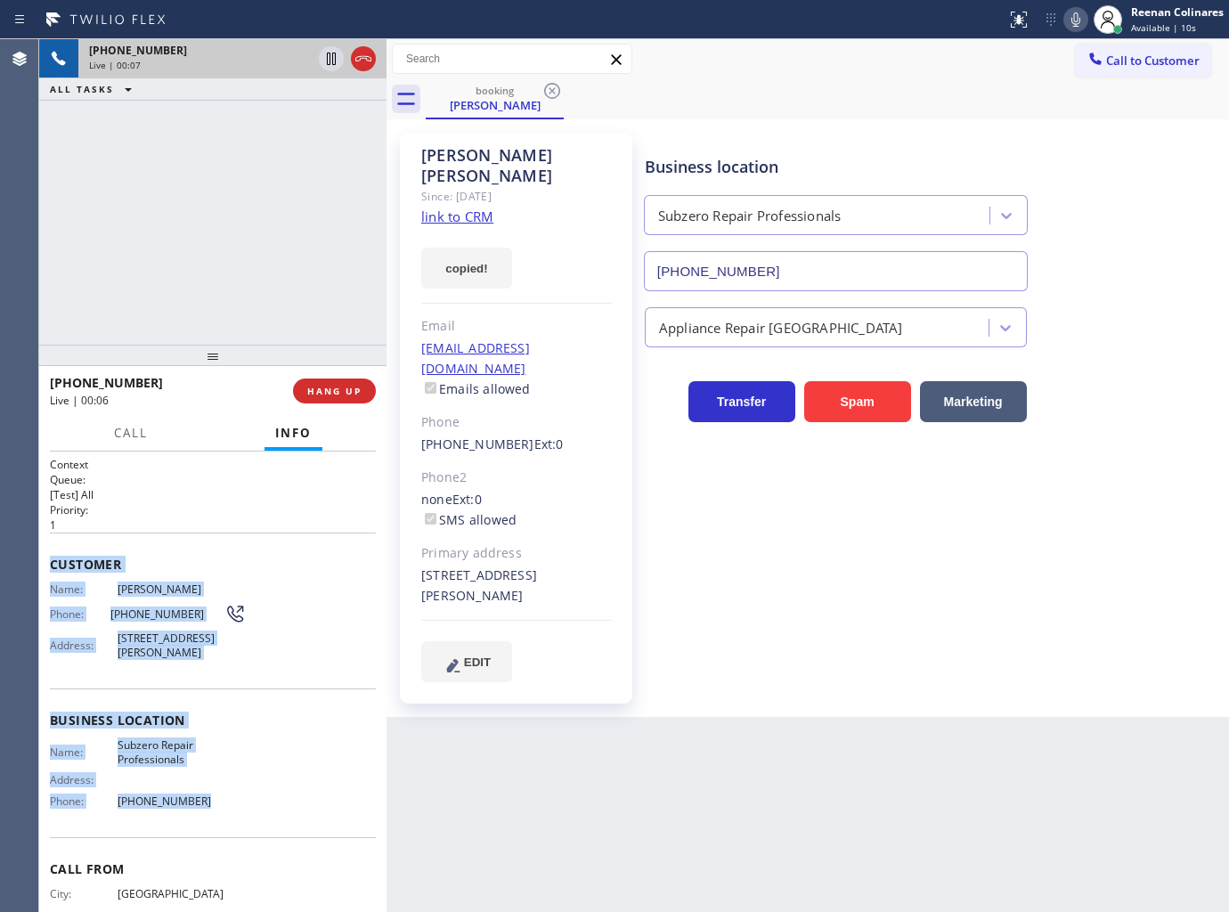
drag, startPoint x: 46, startPoint y: 562, endPoint x: 1221, endPoint y: 859, distance: 1211.8
click at [264, 796] on div "Context Queue: [Test] All Priority: 1 Customer Name: Michael Feinberg Phone: (5…" at bounding box center [212, 682] width 347 height 461
click at [1071, 16] on icon at bounding box center [1075, 19] width 21 height 21
click at [1069, 20] on icon at bounding box center [1075, 19] width 21 height 21
drag, startPoint x: 1071, startPoint y: 22, endPoint x: 867, endPoint y: 119, distance: 225.9
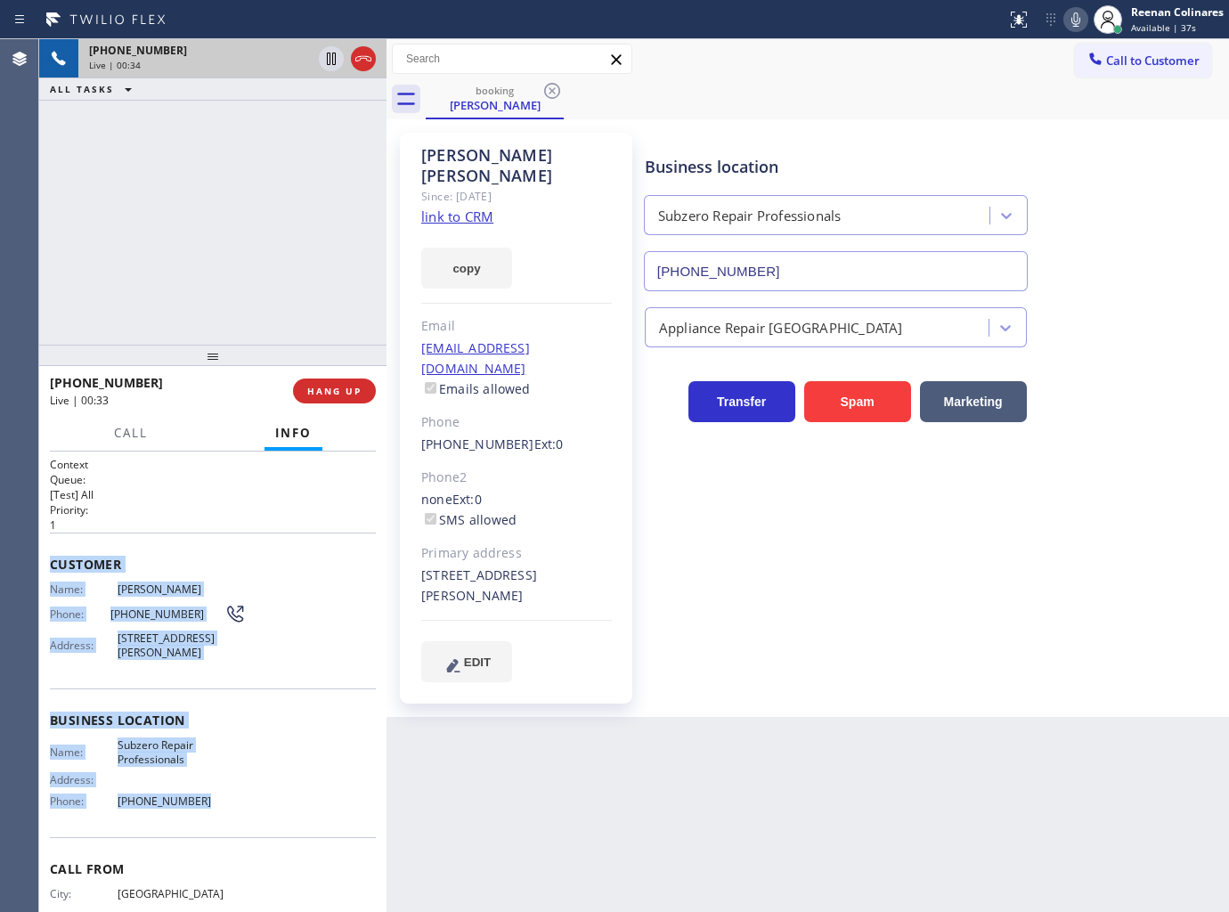
click at [1071, 22] on icon at bounding box center [1075, 19] width 21 height 21
click at [126, 437] on span "Call" at bounding box center [131, 433] width 34 height 16
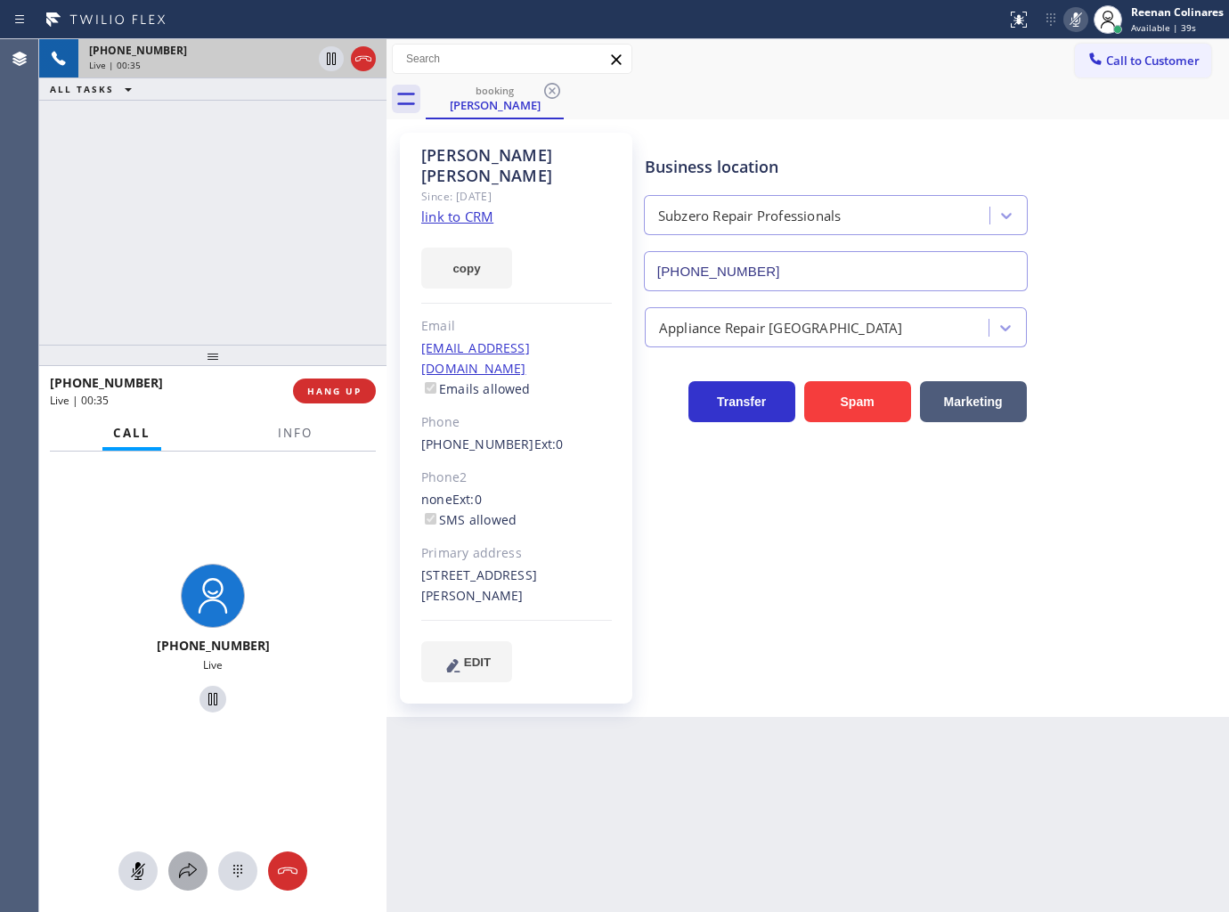
click at [190, 873] on icon at bounding box center [187, 870] width 21 height 21
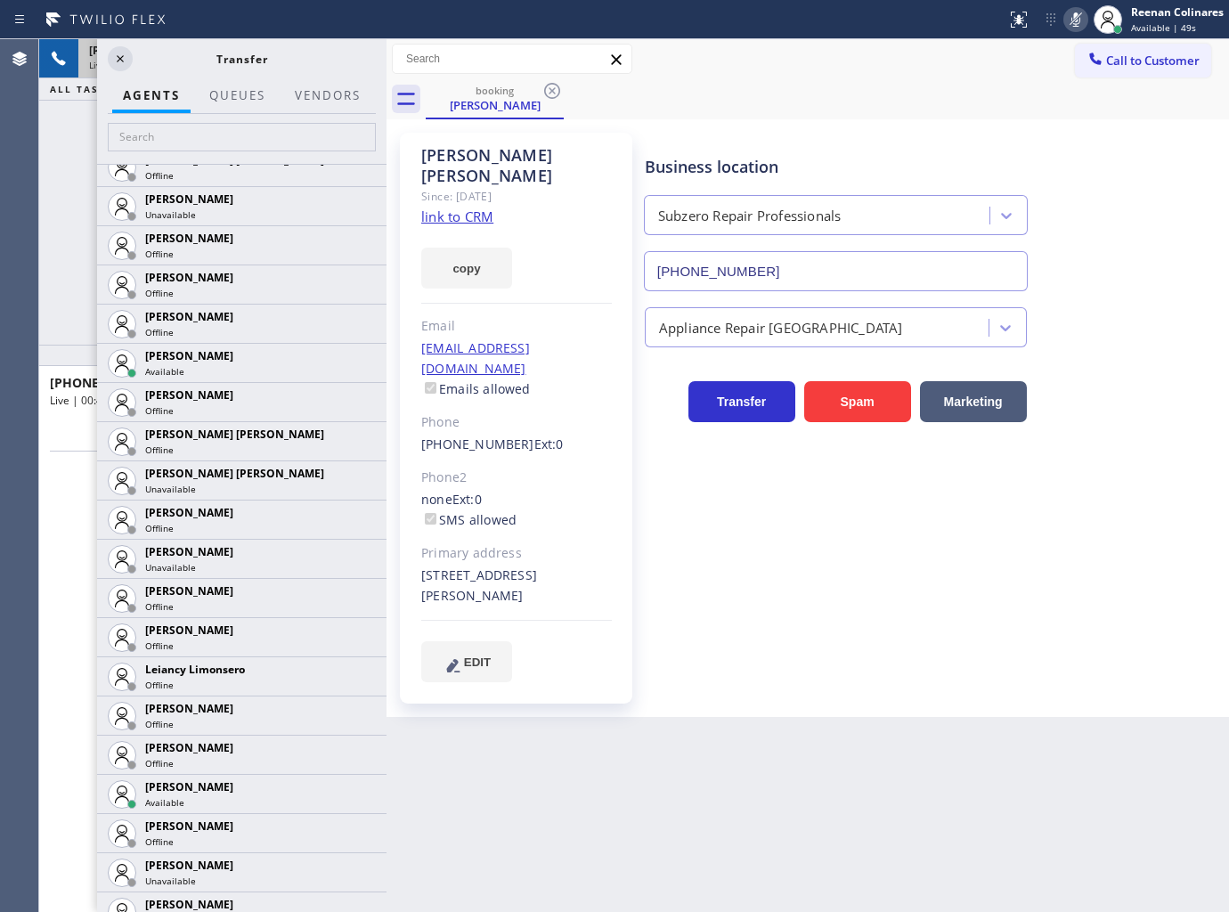
scroll to position [2177, 0]
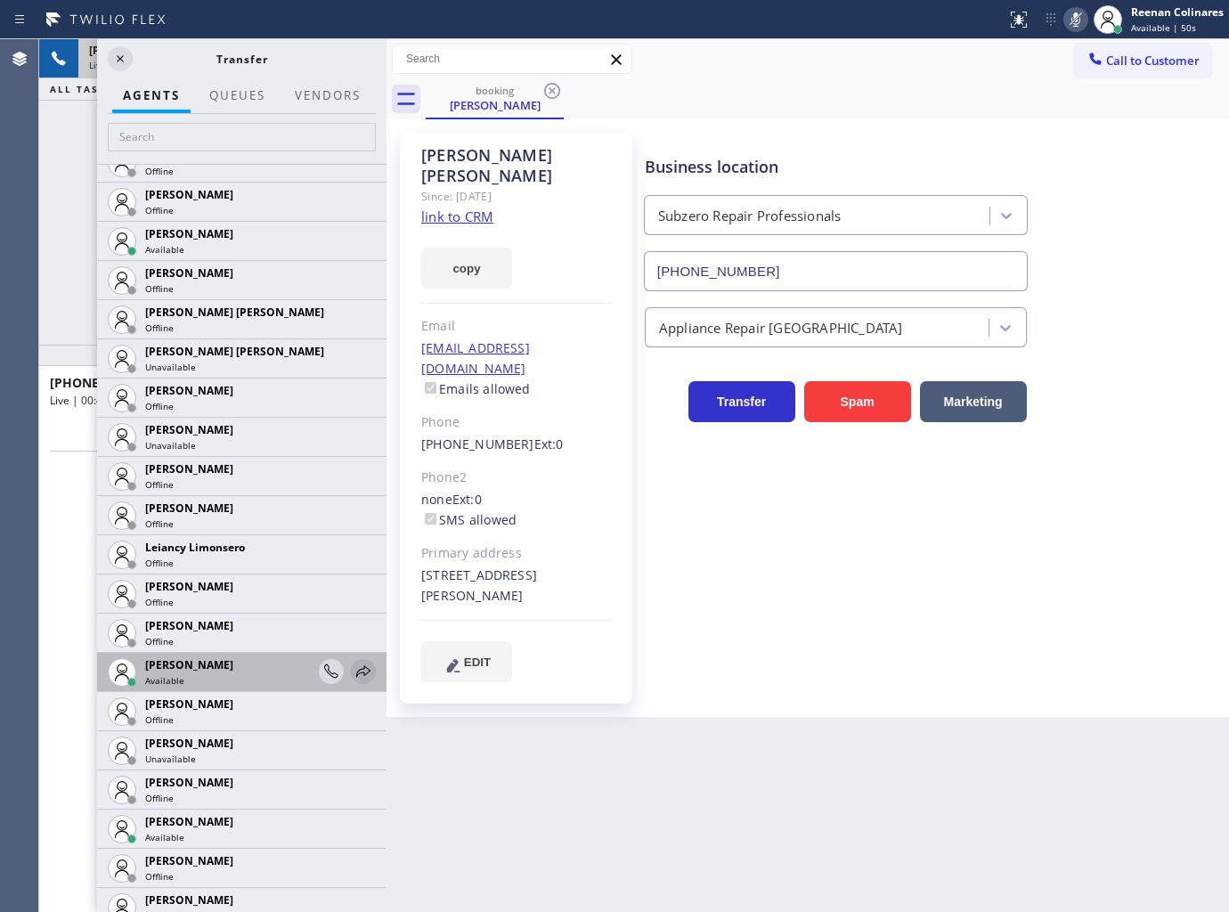
click at [353, 674] on icon at bounding box center [363, 671] width 21 height 21
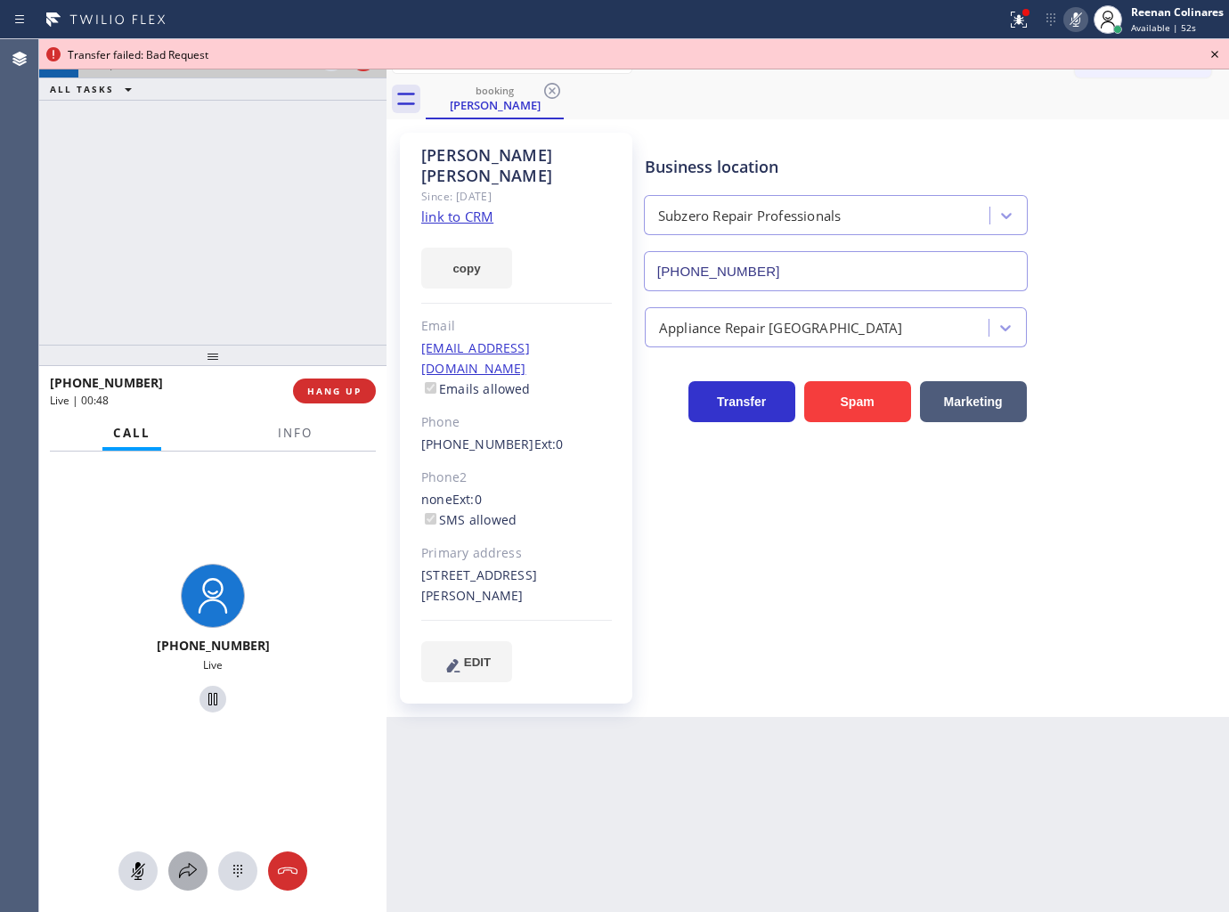
click at [184, 870] on icon at bounding box center [187, 870] width 21 height 21
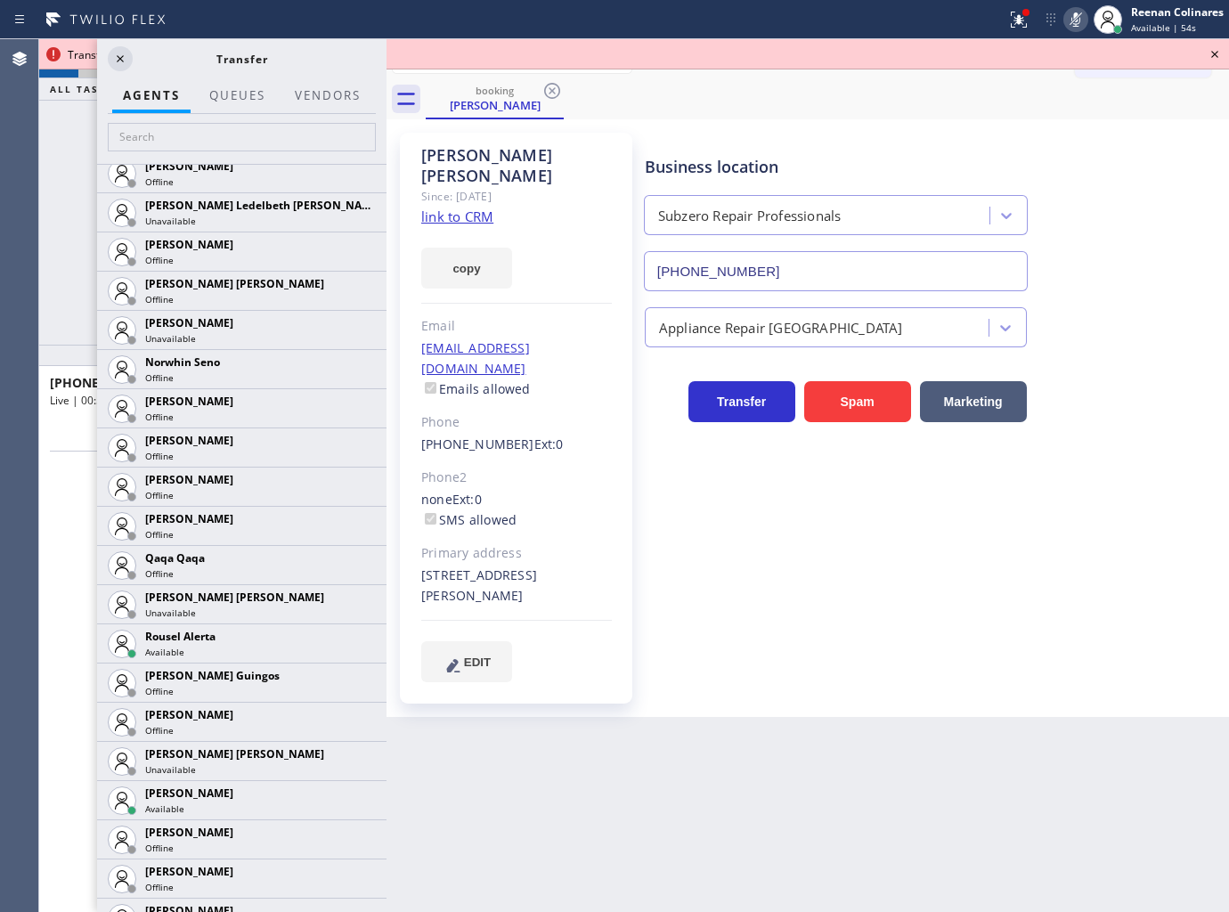
scroll to position [3197, 0]
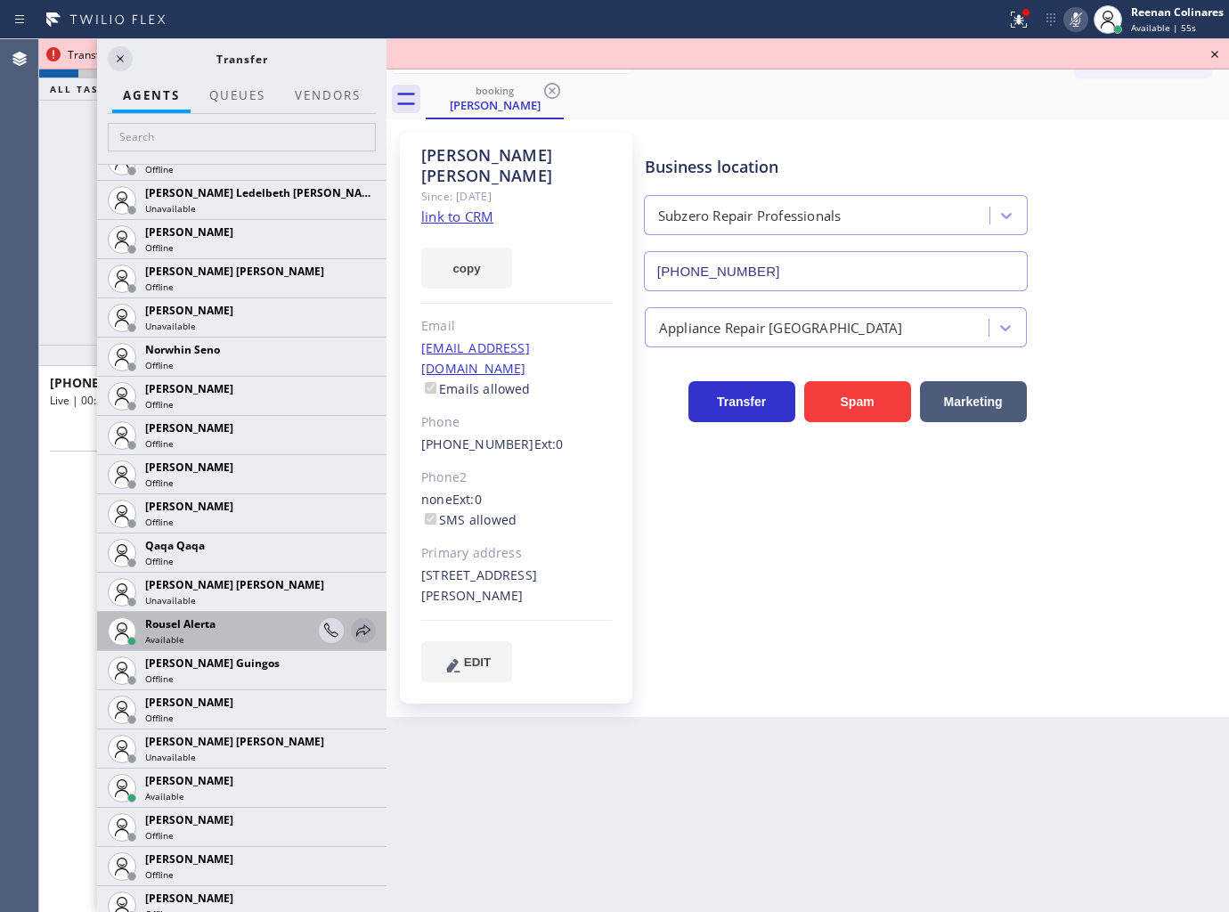
click at [353, 629] on icon at bounding box center [363, 630] width 21 height 21
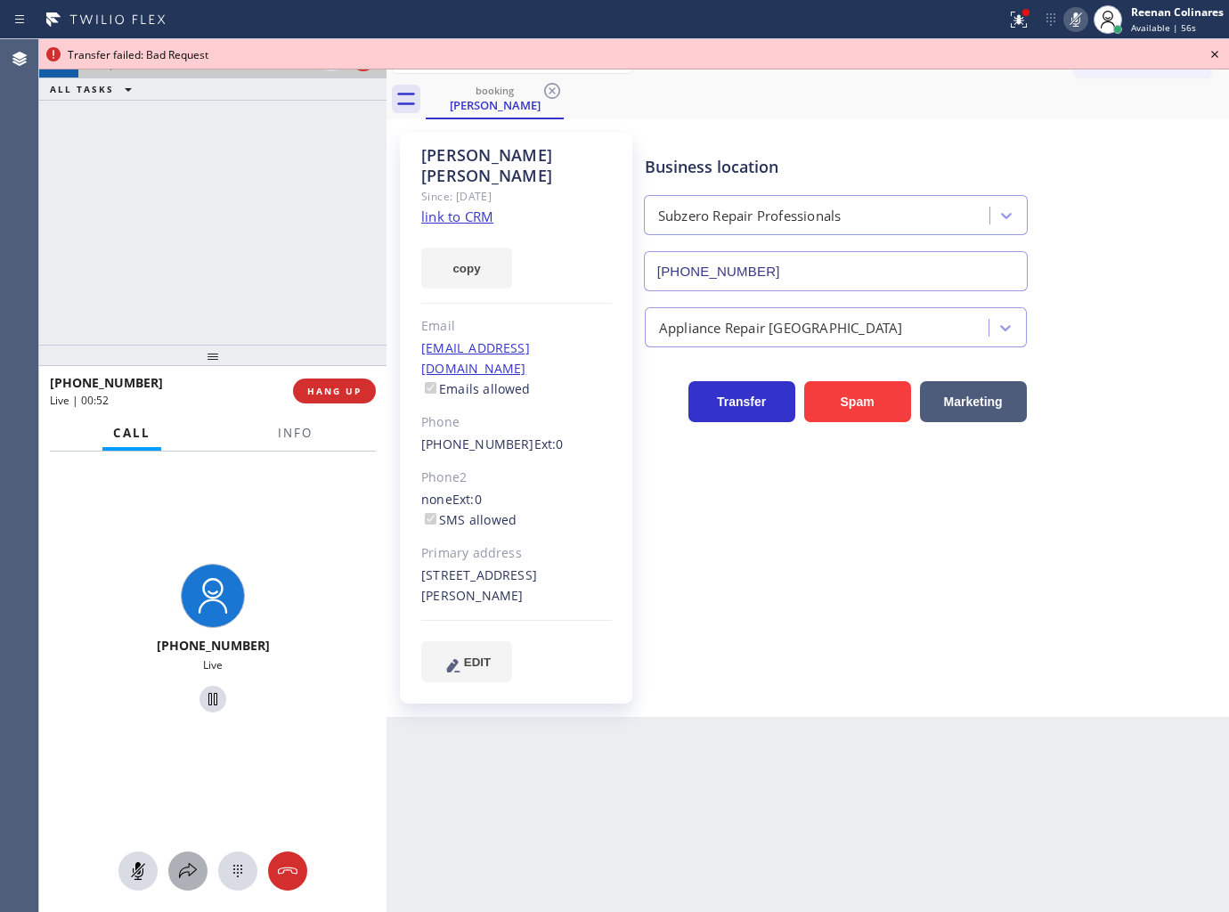
click at [191, 867] on icon at bounding box center [187, 870] width 21 height 21
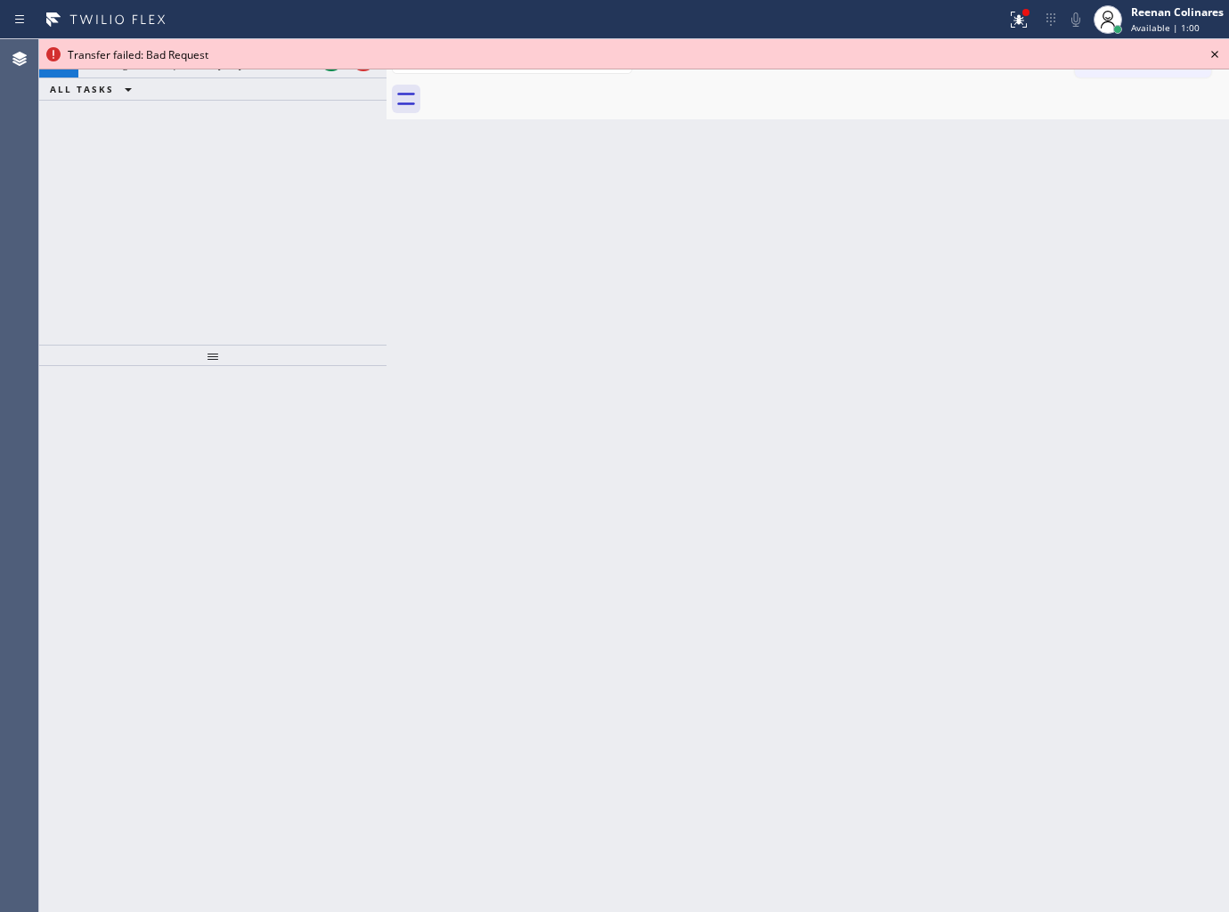
drag, startPoint x: 954, startPoint y: 704, endPoint x: 636, endPoint y: 515, distance: 369.8
click at [945, 697] on div "Back to Dashboard Change Sender ID Customers Technicians Select a contact Outbo…" at bounding box center [808, 475] width 843 height 873
click at [1214, 52] on icon at bounding box center [1214, 54] width 21 height 21
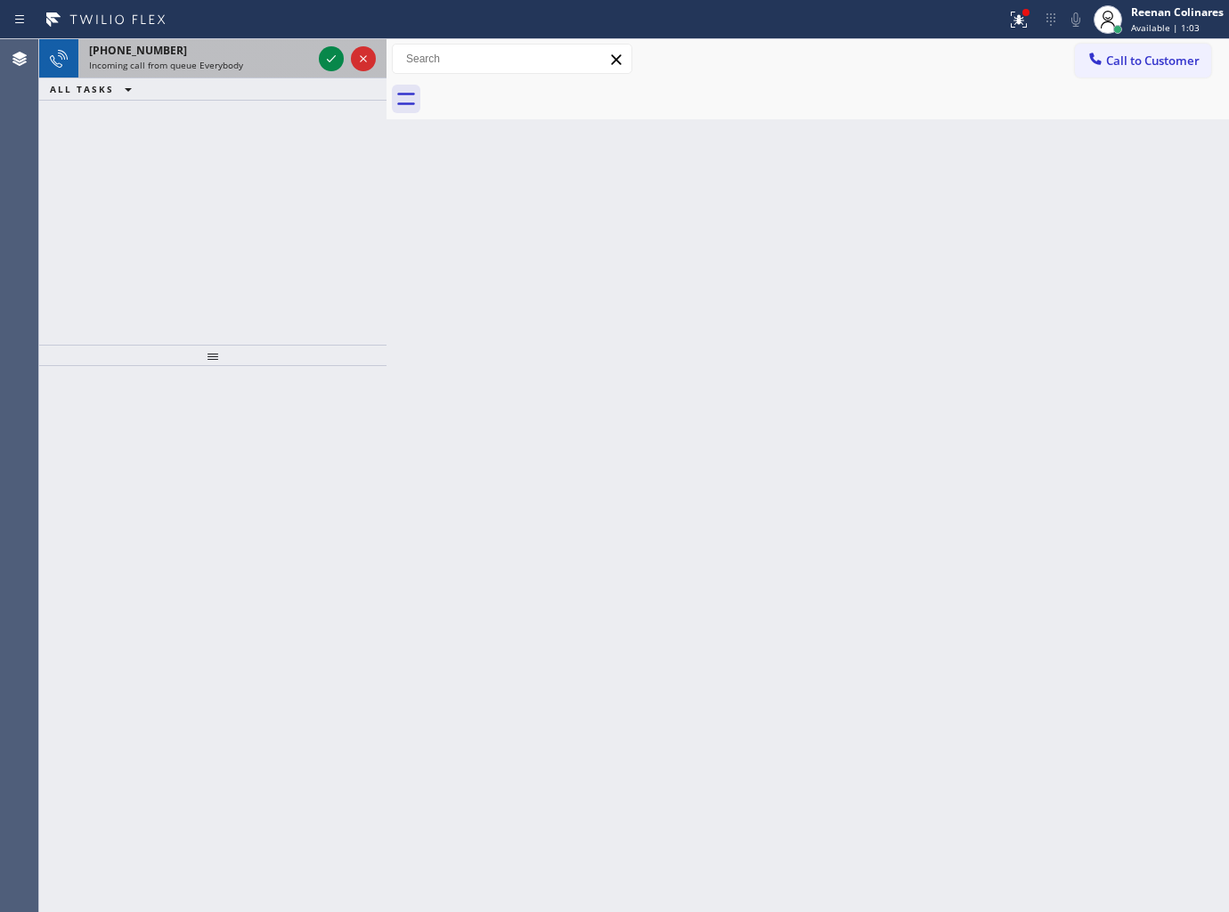
click at [243, 59] on div "Incoming call from queue Everybody" at bounding box center [200, 65] width 223 height 12
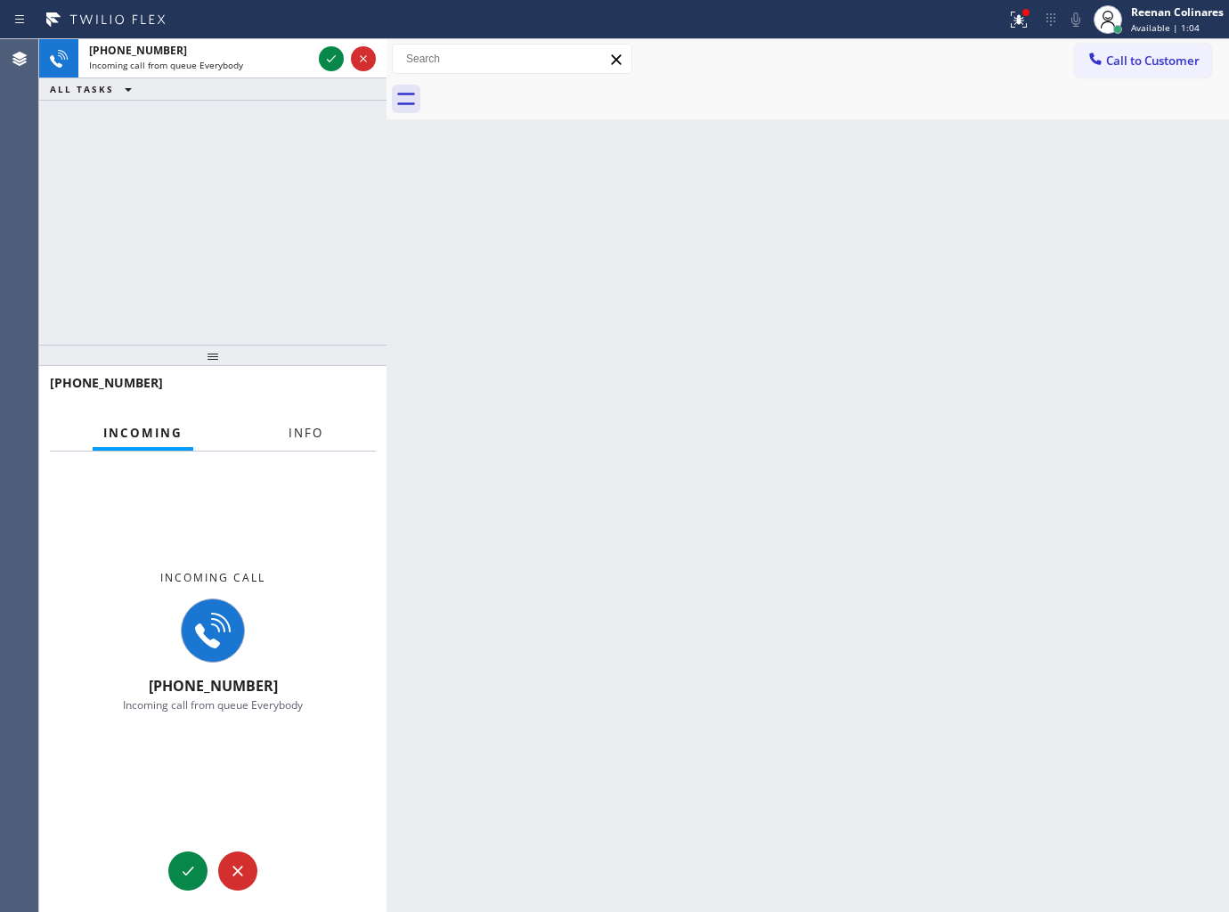
click at [313, 428] on span "Info" at bounding box center [306, 433] width 35 height 16
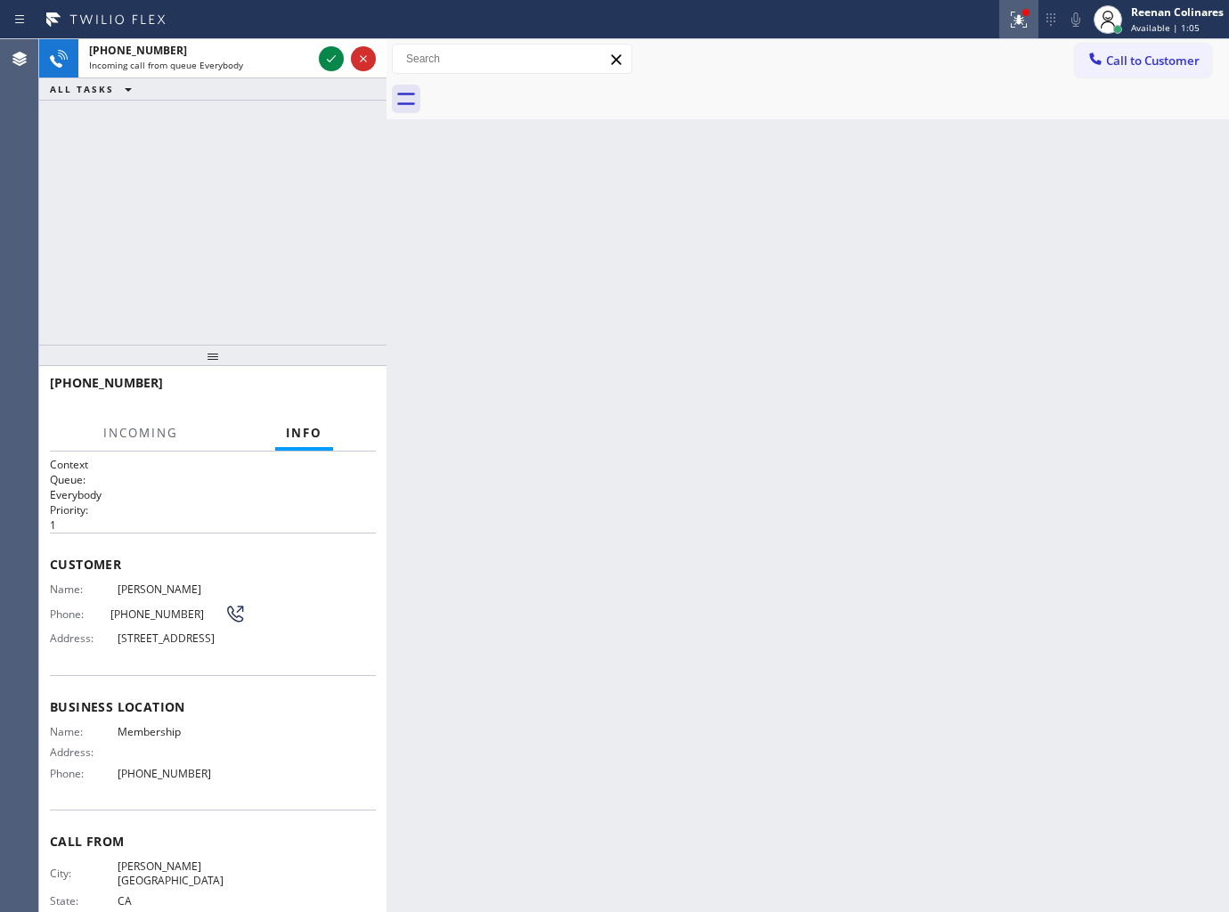
click at [1017, 21] on icon at bounding box center [1019, 20] width 16 height 16
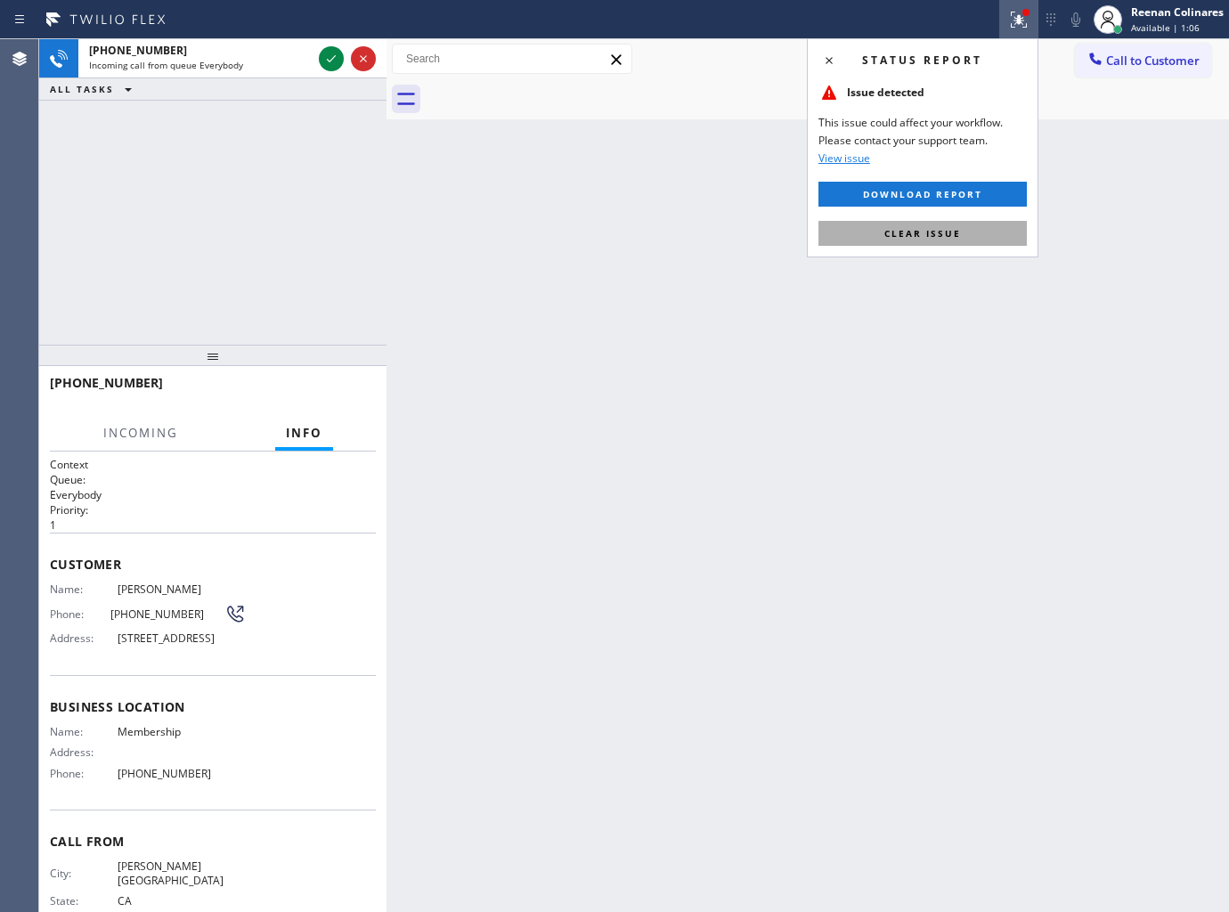
click at [906, 241] on button "Clear issue" at bounding box center [922, 233] width 208 height 25
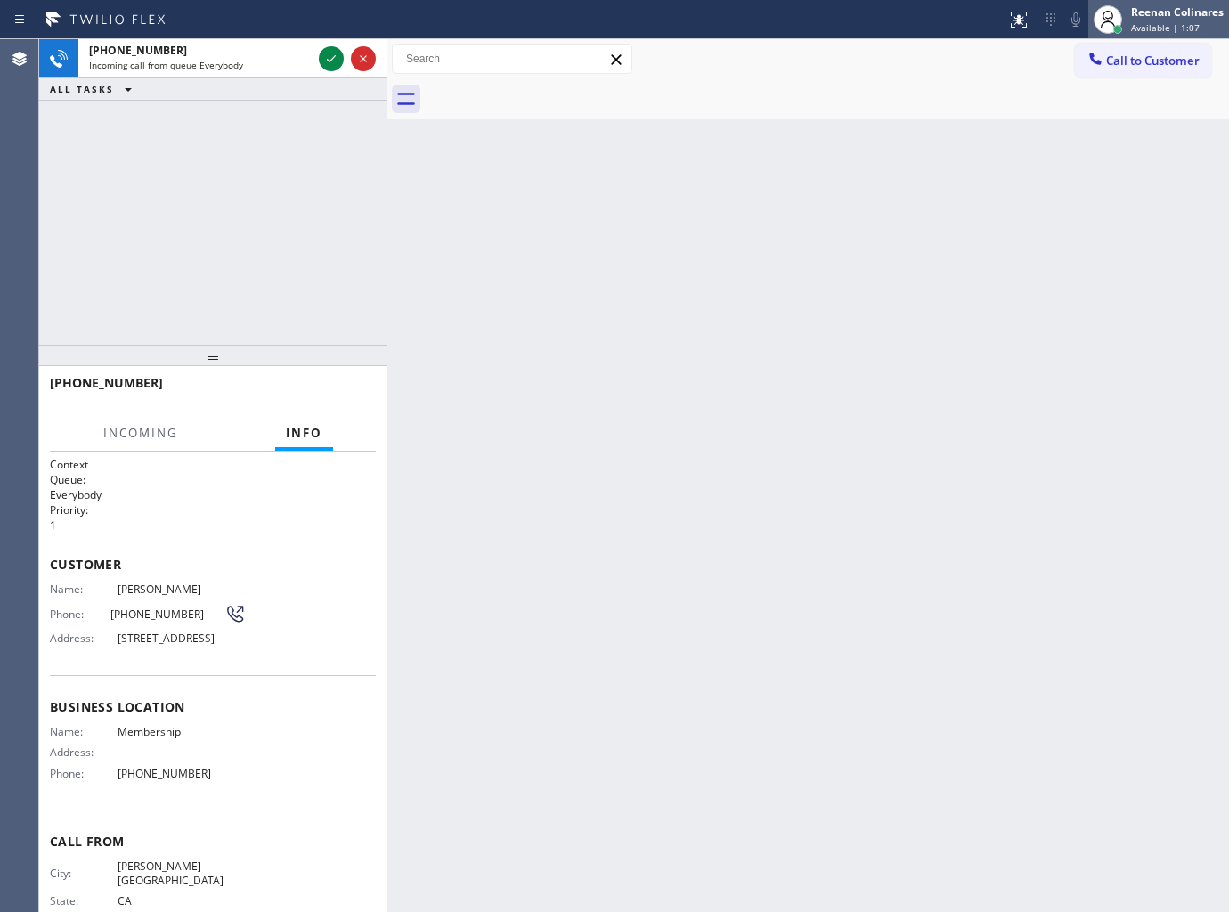
click at [1160, 30] on span "Available | 1:07" at bounding box center [1165, 27] width 69 height 12
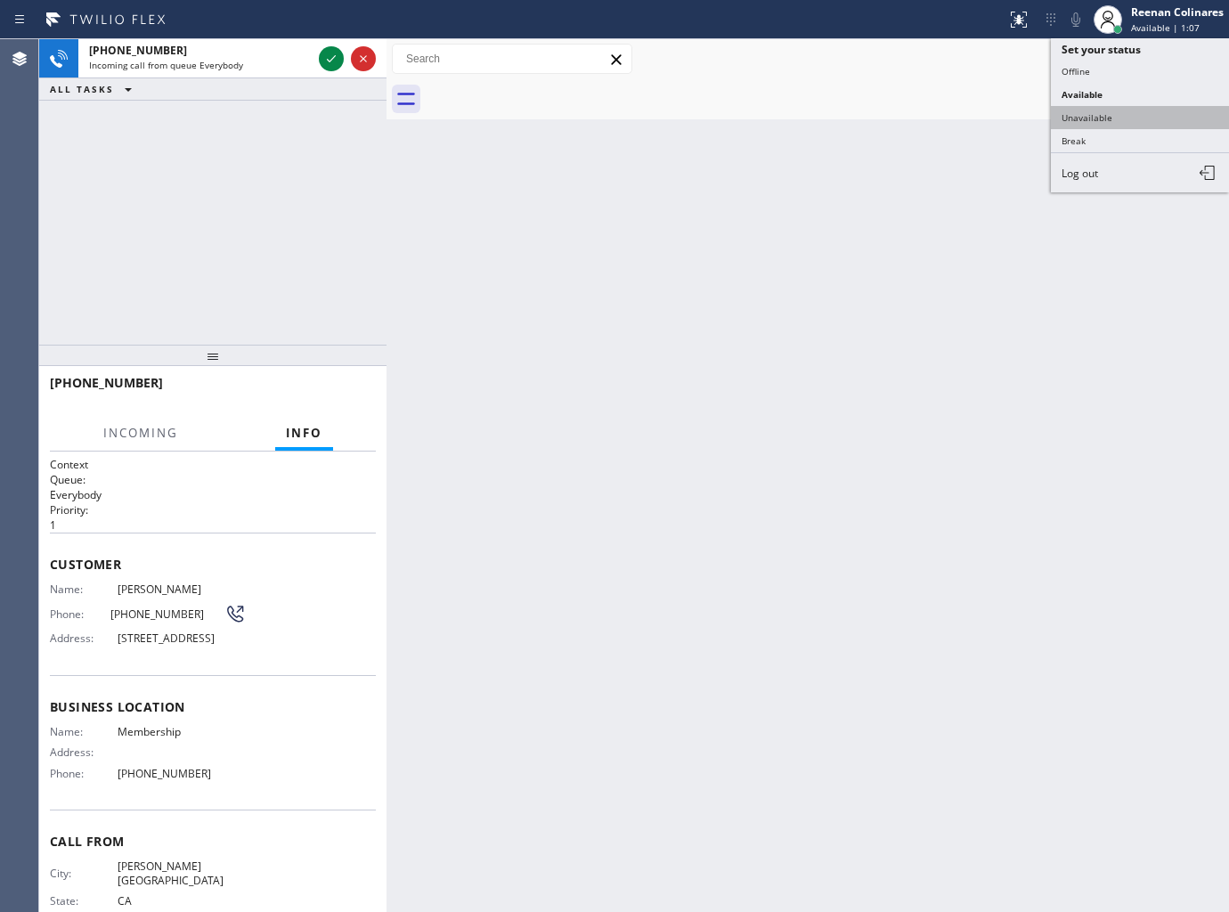
click at [1089, 116] on button "Unavailable" at bounding box center [1140, 117] width 178 height 23
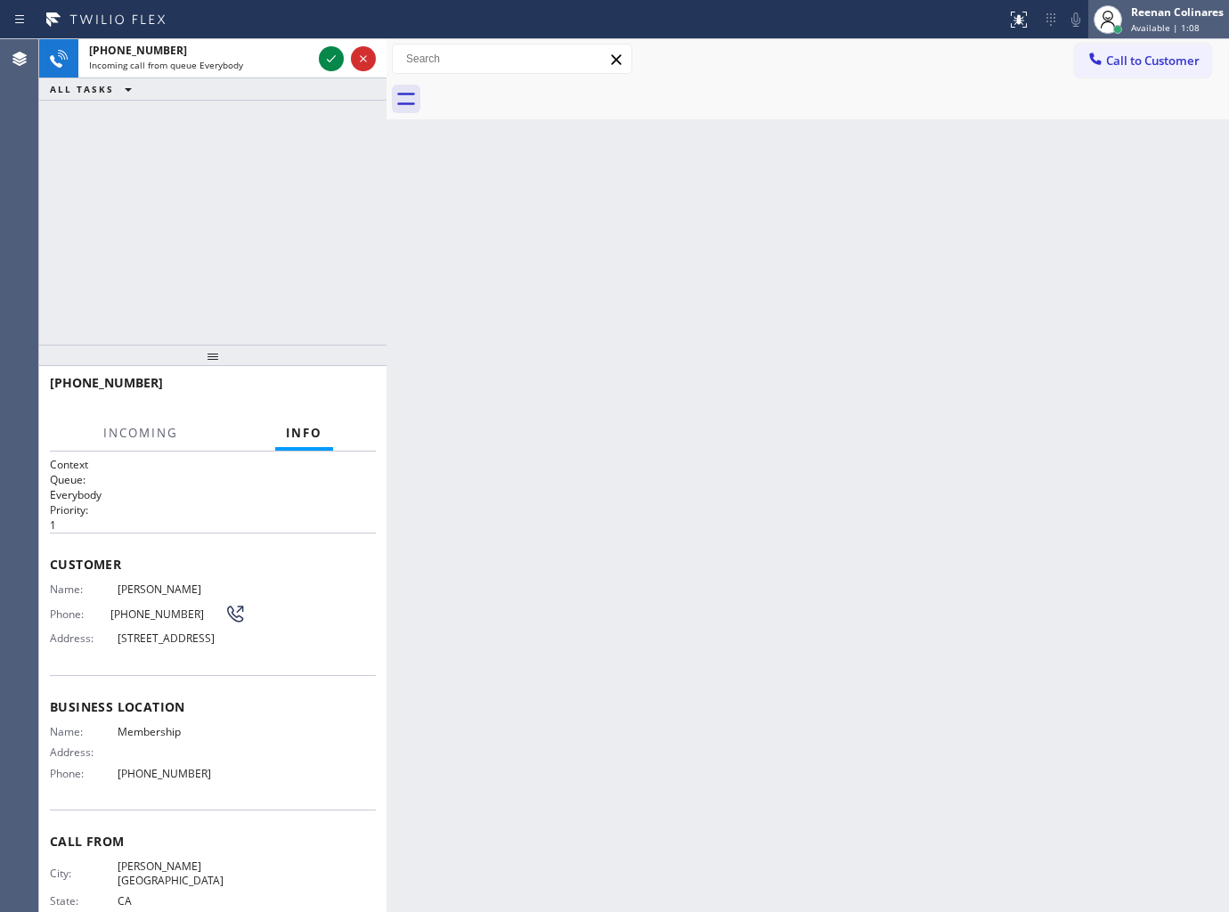
click at [1177, 24] on span "Available | 1:08" at bounding box center [1165, 27] width 69 height 12
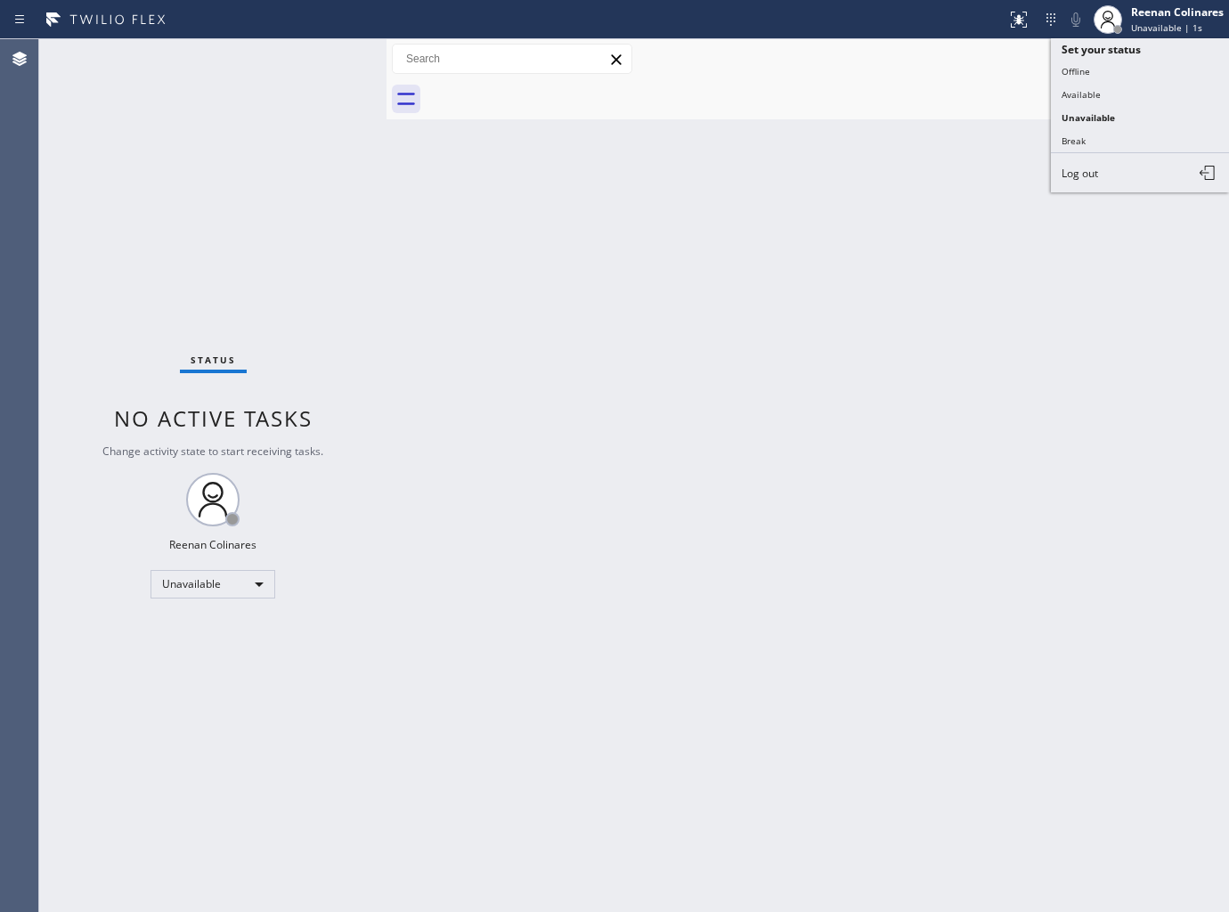
drag, startPoint x: 1079, startPoint y: 91, endPoint x: 948, endPoint y: 99, distance: 132.1
click at [1078, 93] on button "Available" at bounding box center [1140, 94] width 178 height 23
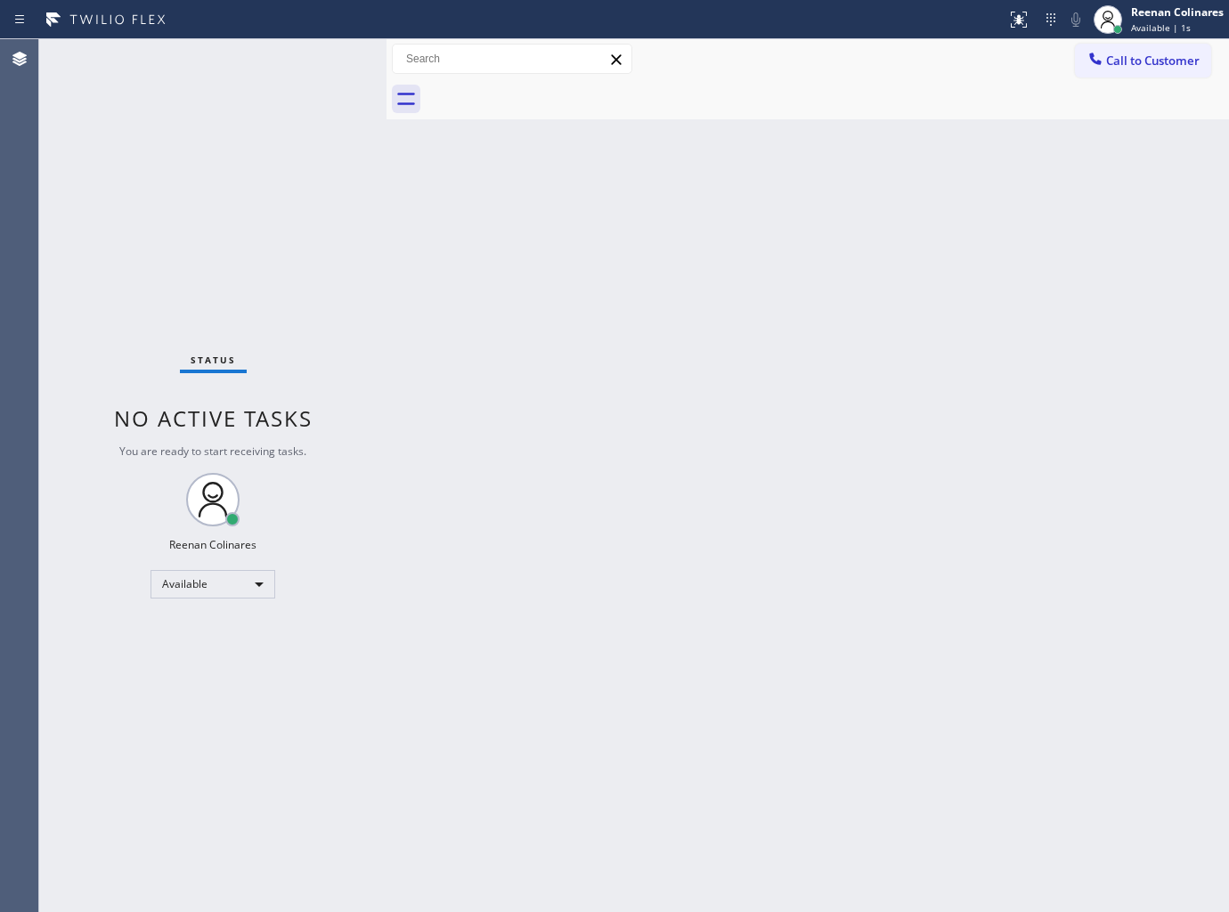
click at [181, 68] on div "Status No active tasks You are ready to start receiving tasks. Reenan Colinares…" at bounding box center [212, 475] width 347 height 873
click at [732, 372] on div "Back to Dashboard Change Sender ID Customers Technicians Select a contact Outbo…" at bounding box center [808, 475] width 843 height 873
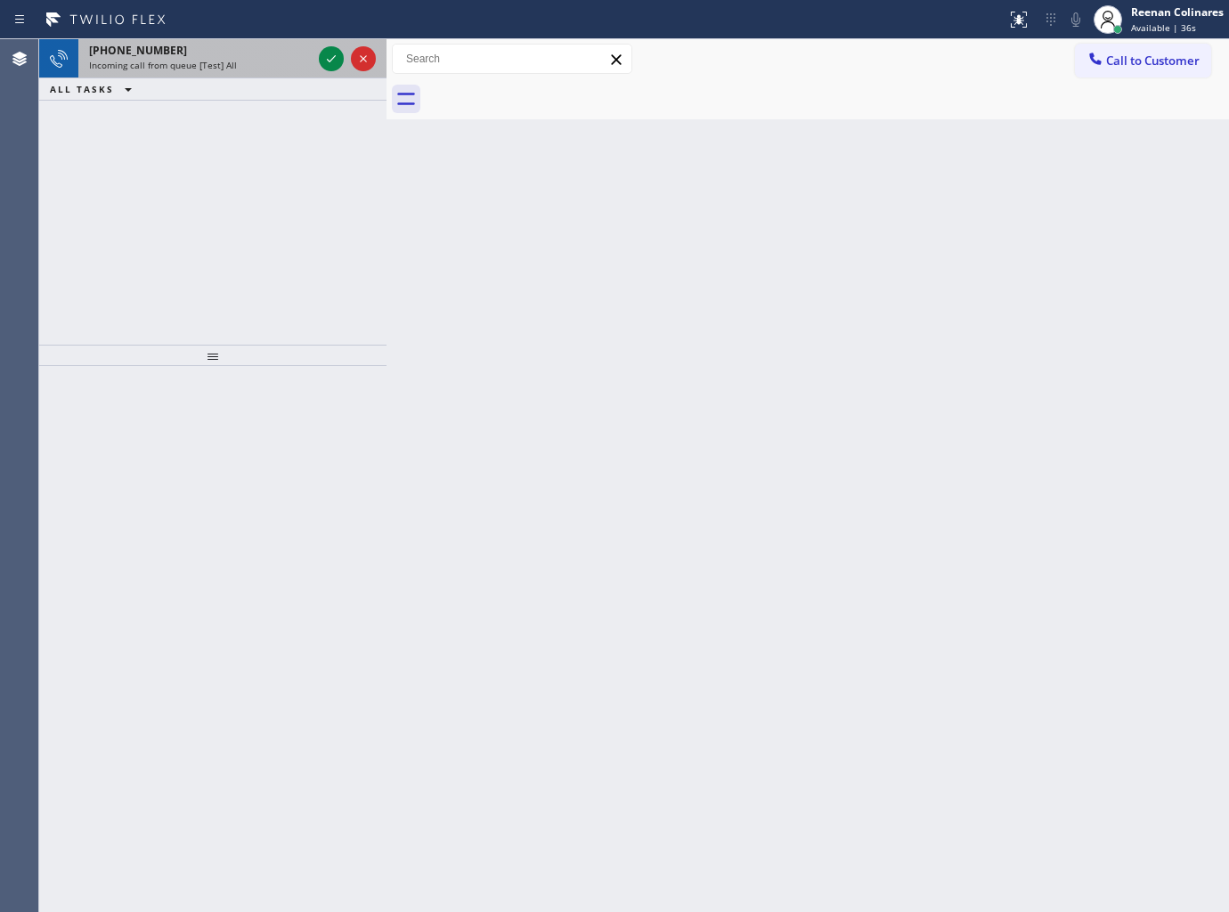
click at [223, 51] on div "+12562983138" at bounding box center [200, 50] width 223 height 15
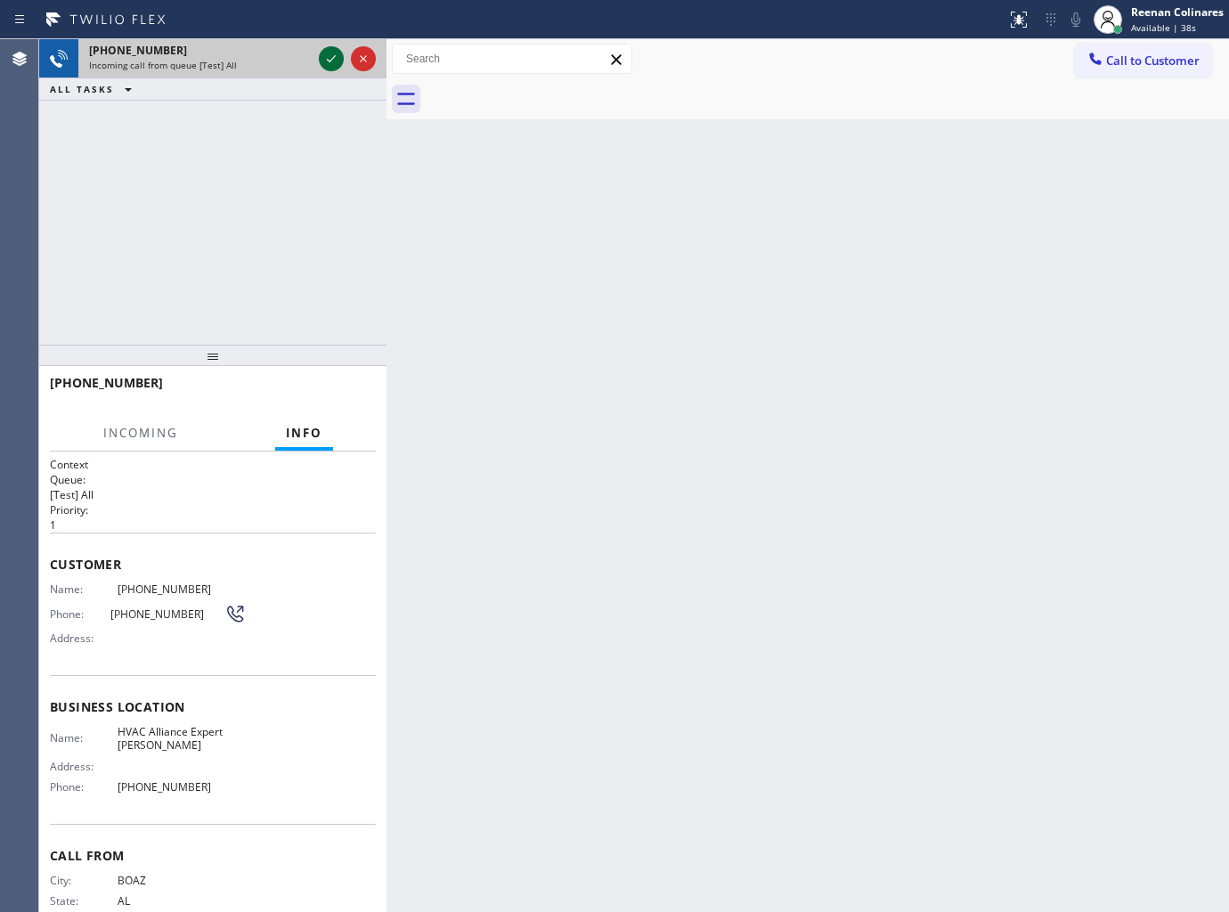
click at [325, 61] on icon at bounding box center [331, 58] width 21 height 21
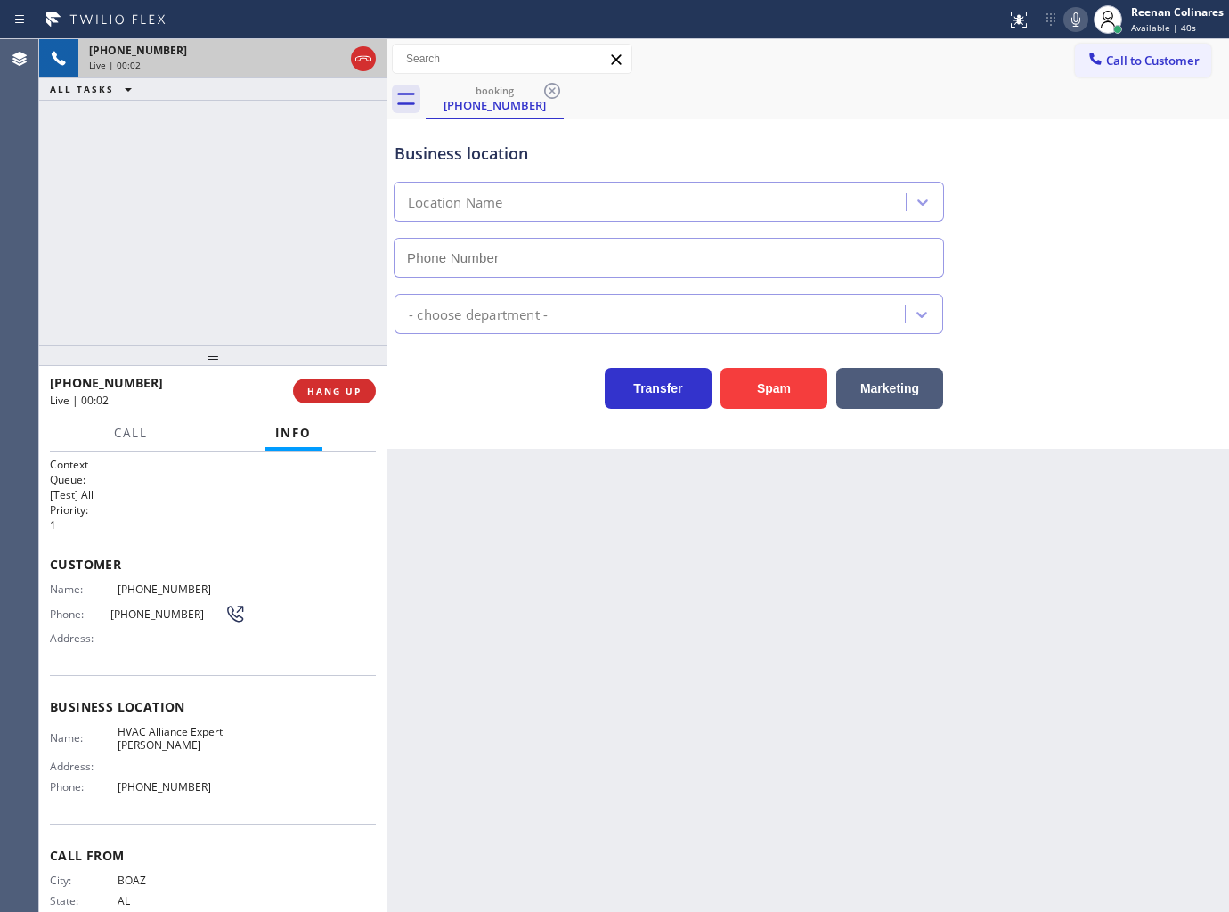
type input "(737) 355-5352"
click at [1075, 14] on icon at bounding box center [1075, 19] width 21 height 21
drag, startPoint x: 1074, startPoint y: 14, endPoint x: 1022, endPoint y: 32, distance: 55.5
click at [1074, 14] on icon at bounding box center [1075, 19] width 9 height 14
click at [350, 385] on span "HANG UP" at bounding box center [334, 391] width 54 height 12
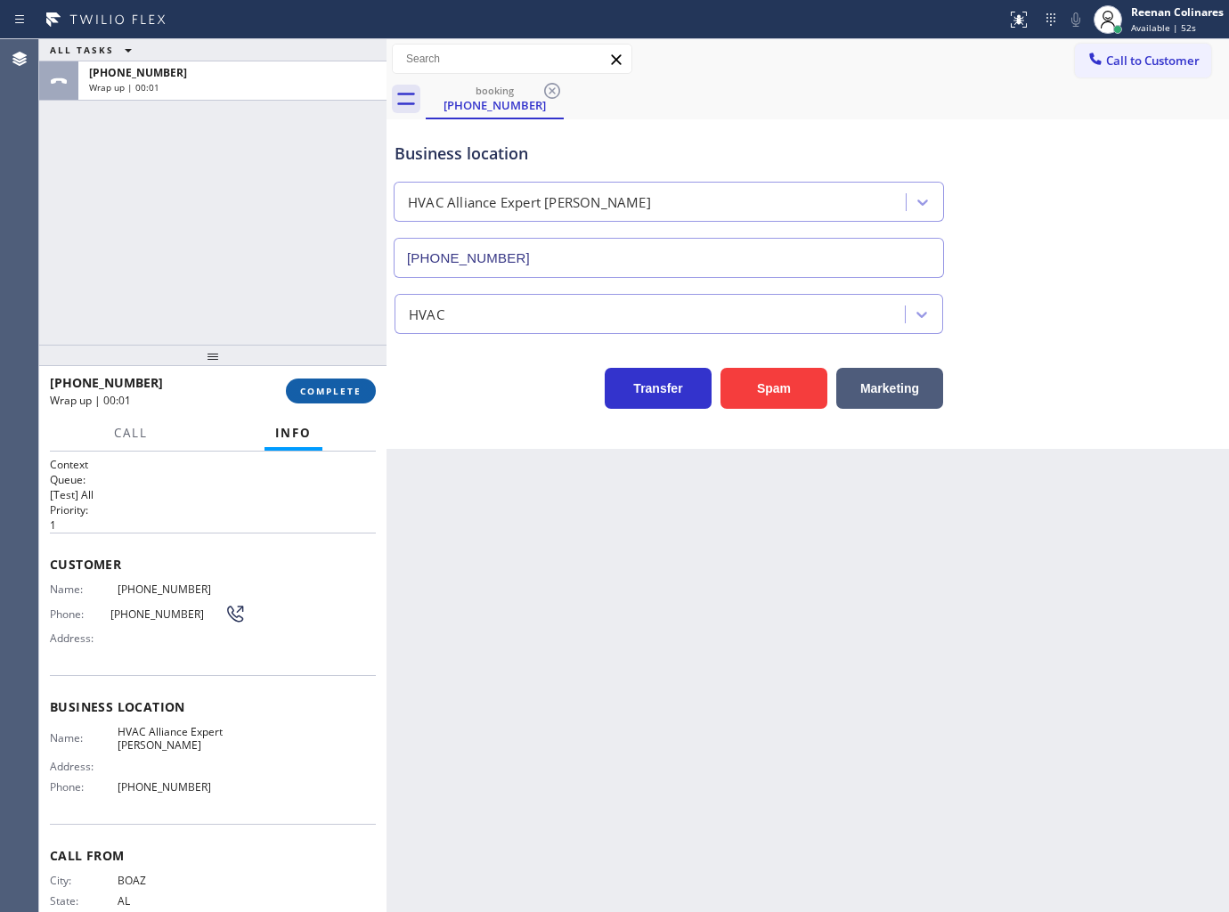
click at [350, 385] on span "COMPLETE" at bounding box center [330, 391] width 61 height 12
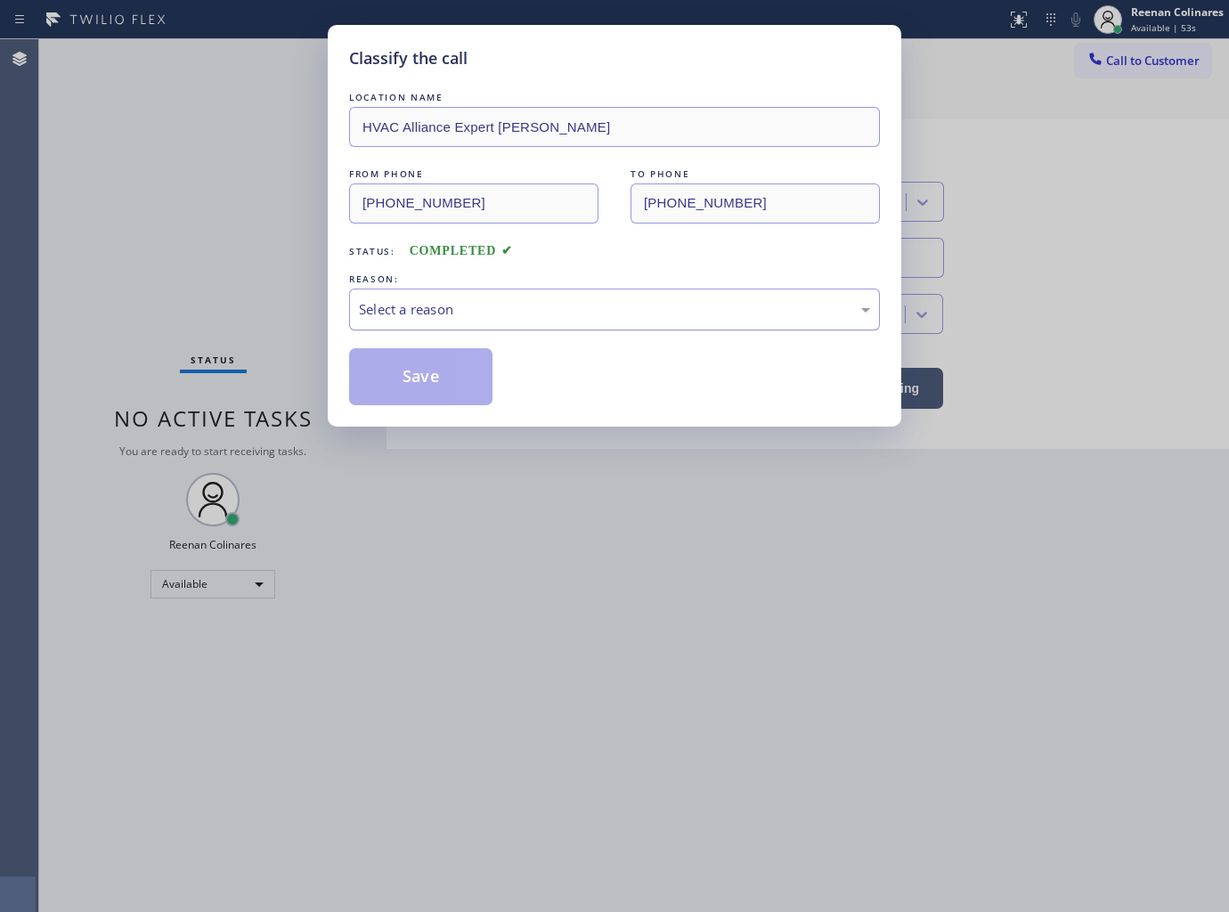
click at [452, 305] on div "Select a reason" at bounding box center [614, 309] width 511 height 20
click at [403, 379] on button "Save" at bounding box center [420, 376] width 143 height 57
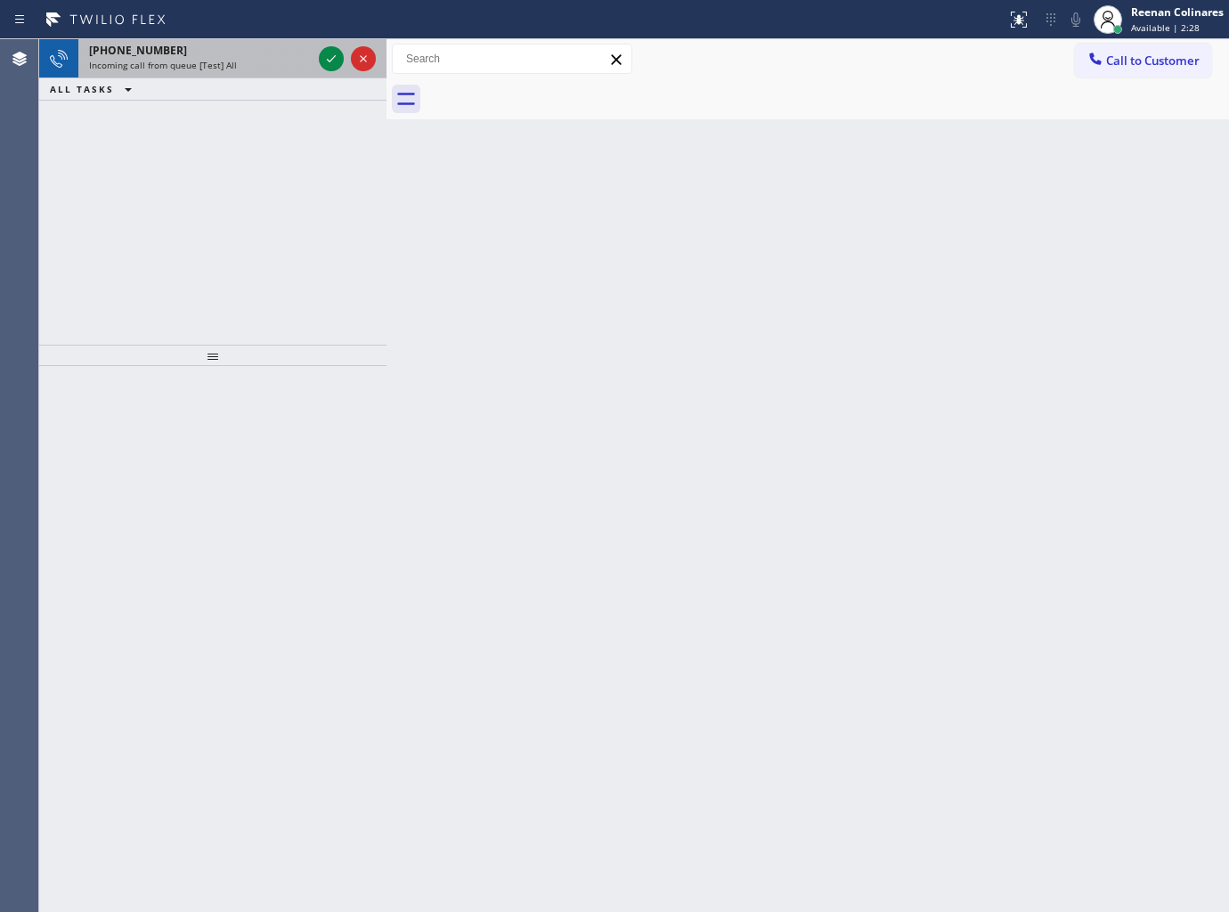
click at [216, 54] on div "+12135995017" at bounding box center [200, 50] width 223 height 15
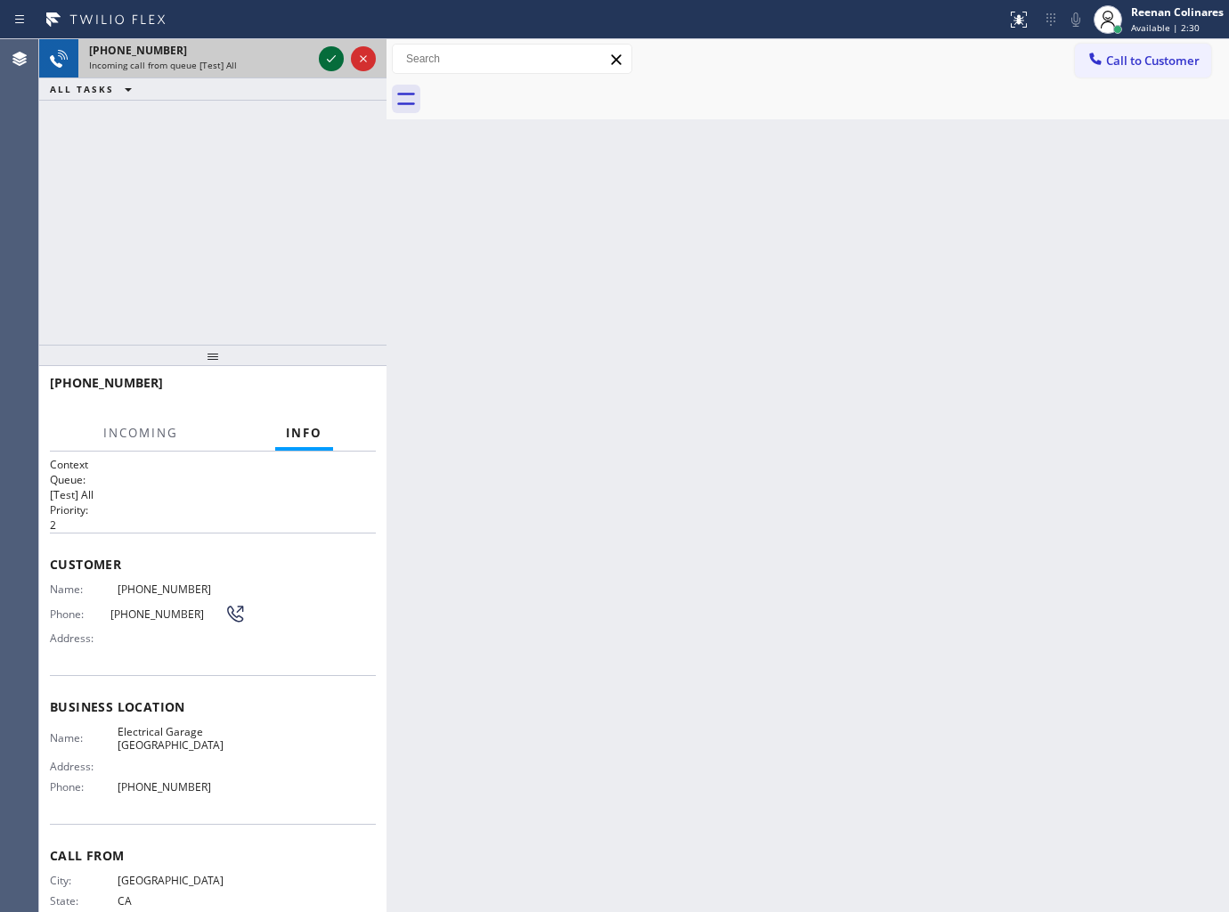
click at [325, 58] on icon at bounding box center [331, 58] width 21 height 21
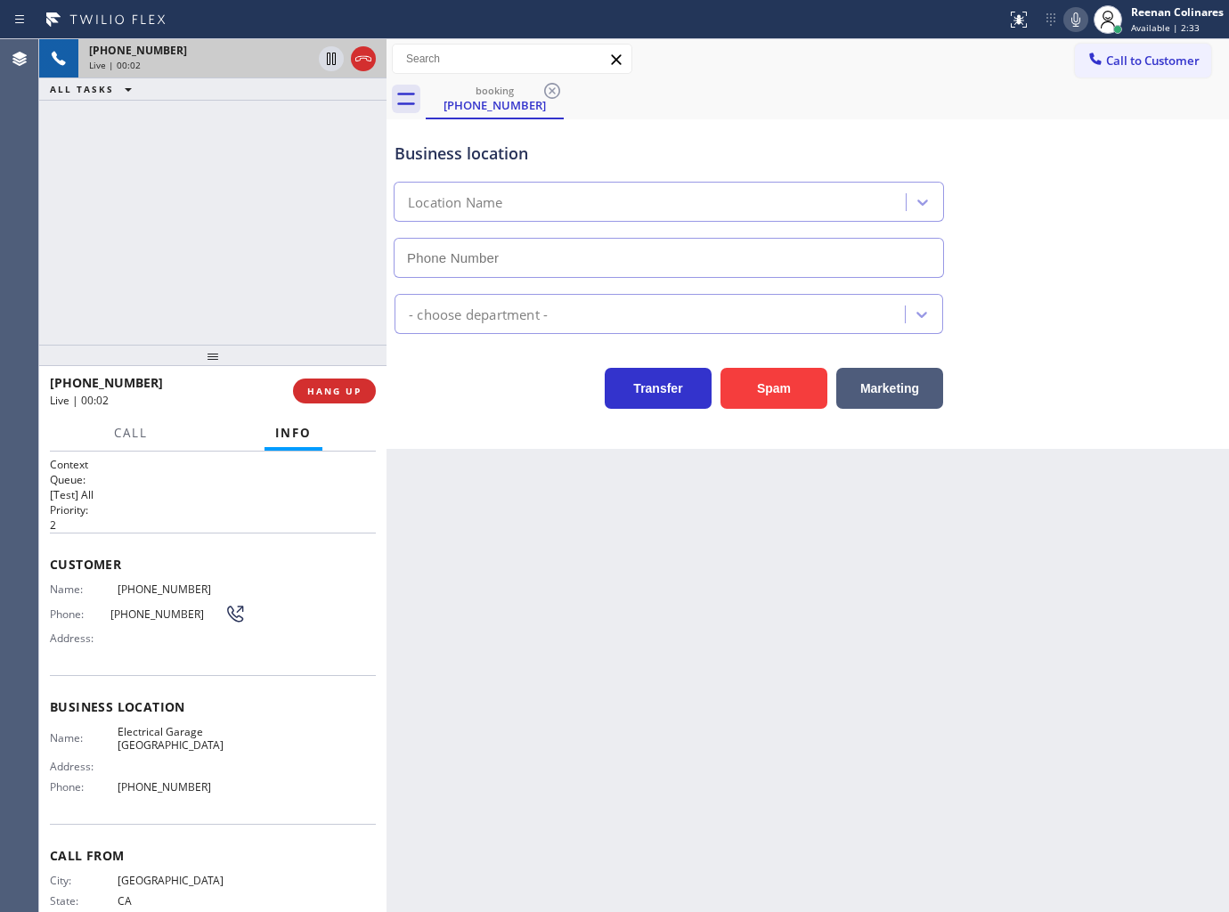
type input "(213) 348-6148"
click at [746, 396] on button "Spam" at bounding box center [774, 388] width 107 height 41
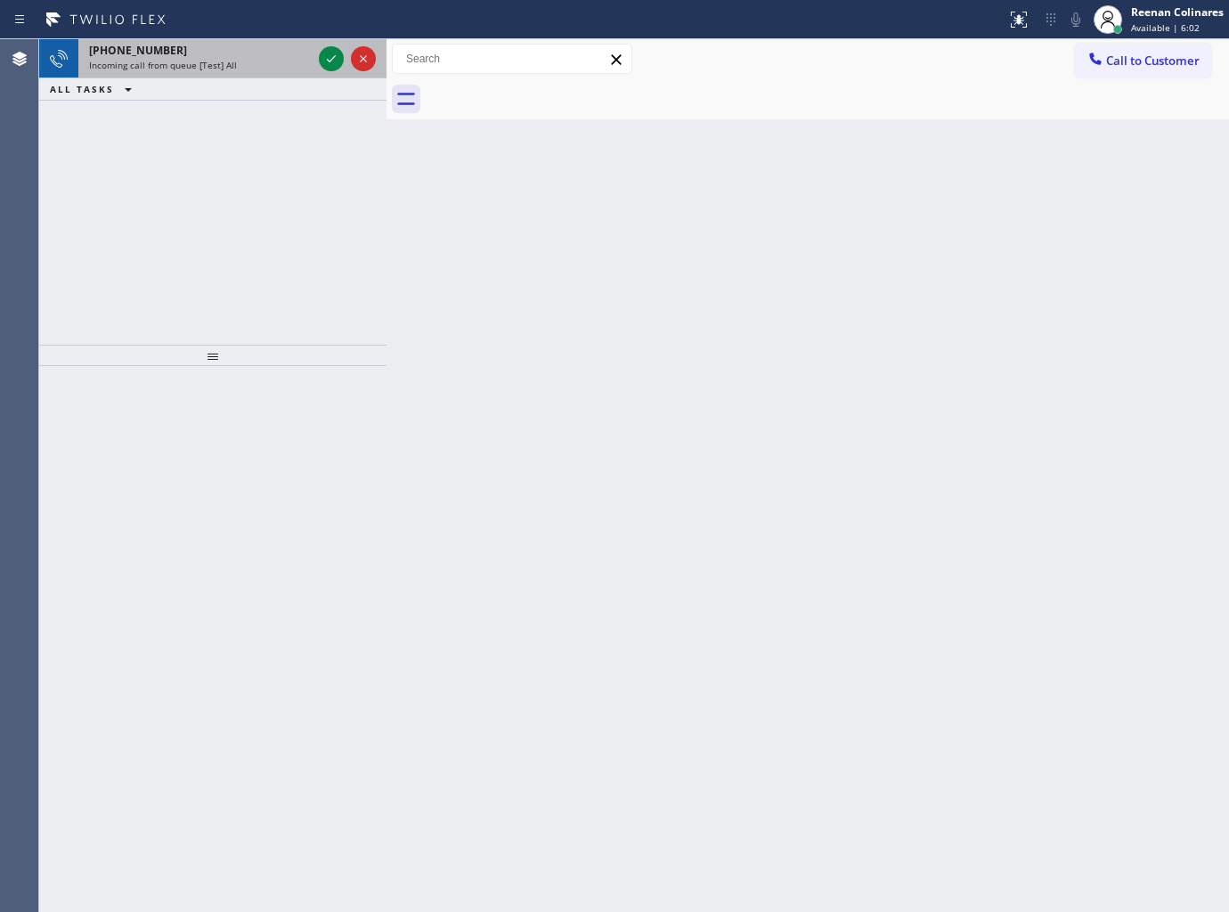
drag, startPoint x: 200, startPoint y: 59, endPoint x: 200, endPoint y: 68, distance: 9.0
click at [200, 59] on span "Incoming call from queue [Test] All" at bounding box center [163, 65] width 148 height 12
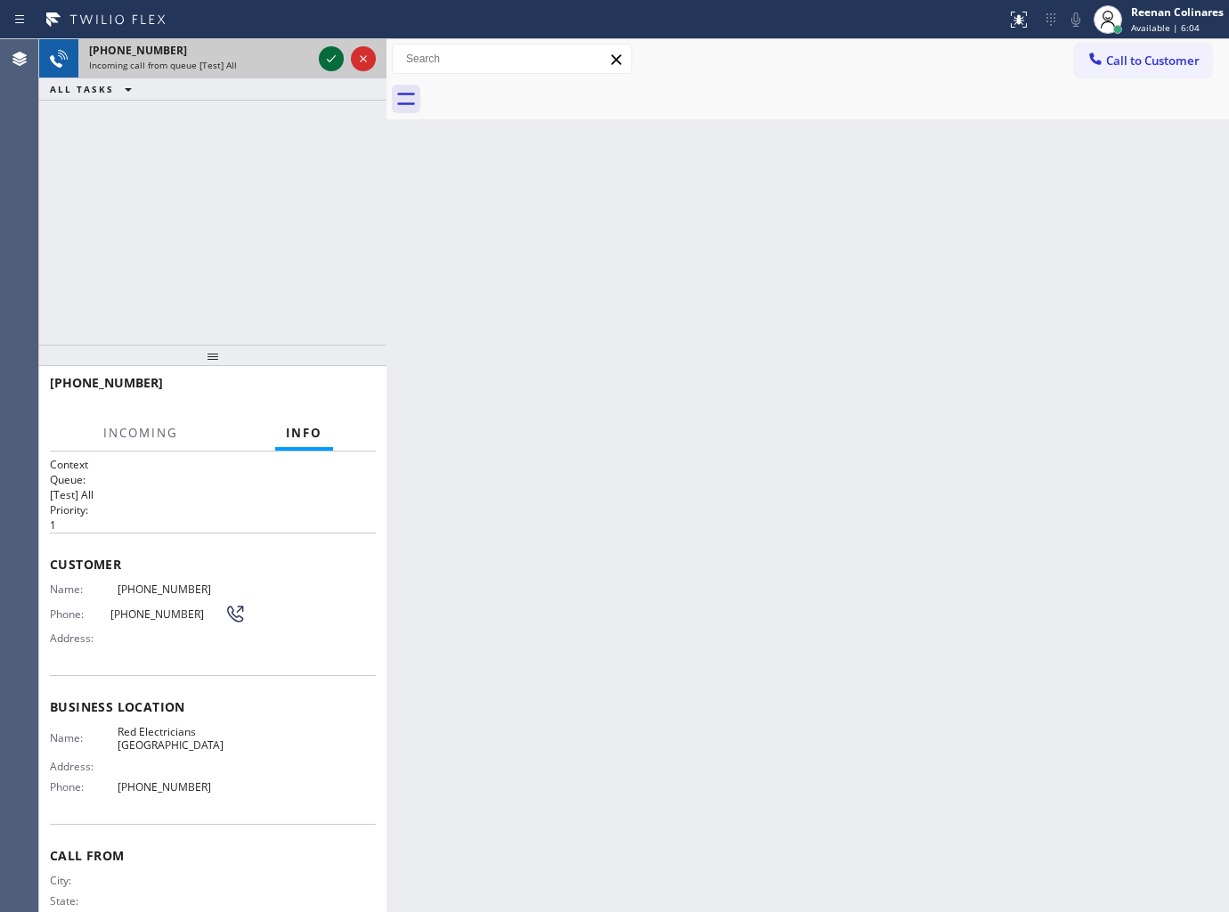
click at [324, 58] on icon at bounding box center [331, 58] width 21 height 21
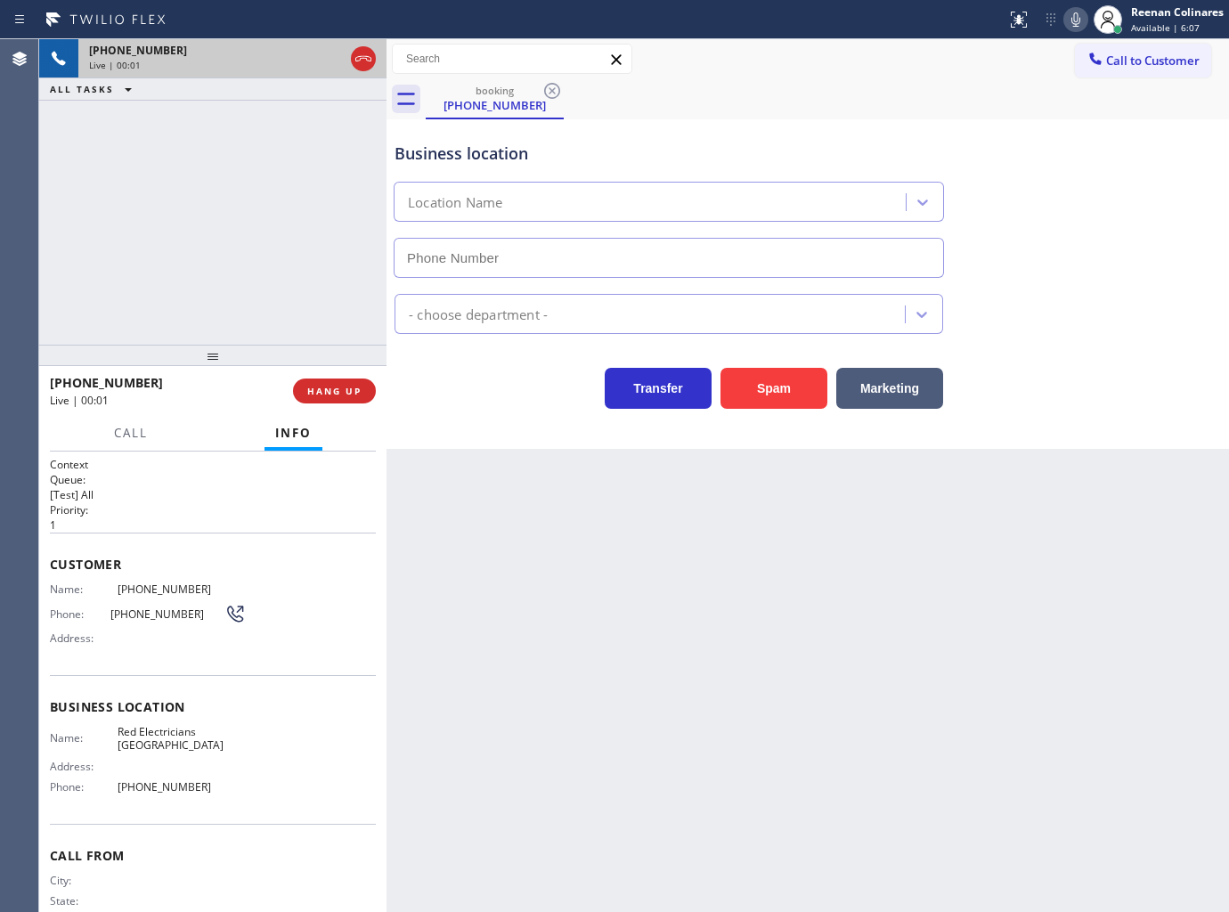
type input "(760) 388-9446"
click at [1079, 15] on icon at bounding box center [1075, 19] width 21 height 21
click at [1079, 15] on rect at bounding box center [1076, 18] width 12 height 12
click at [1071, 19] on icon at bounding box center [1075, 19] width 9 height 14
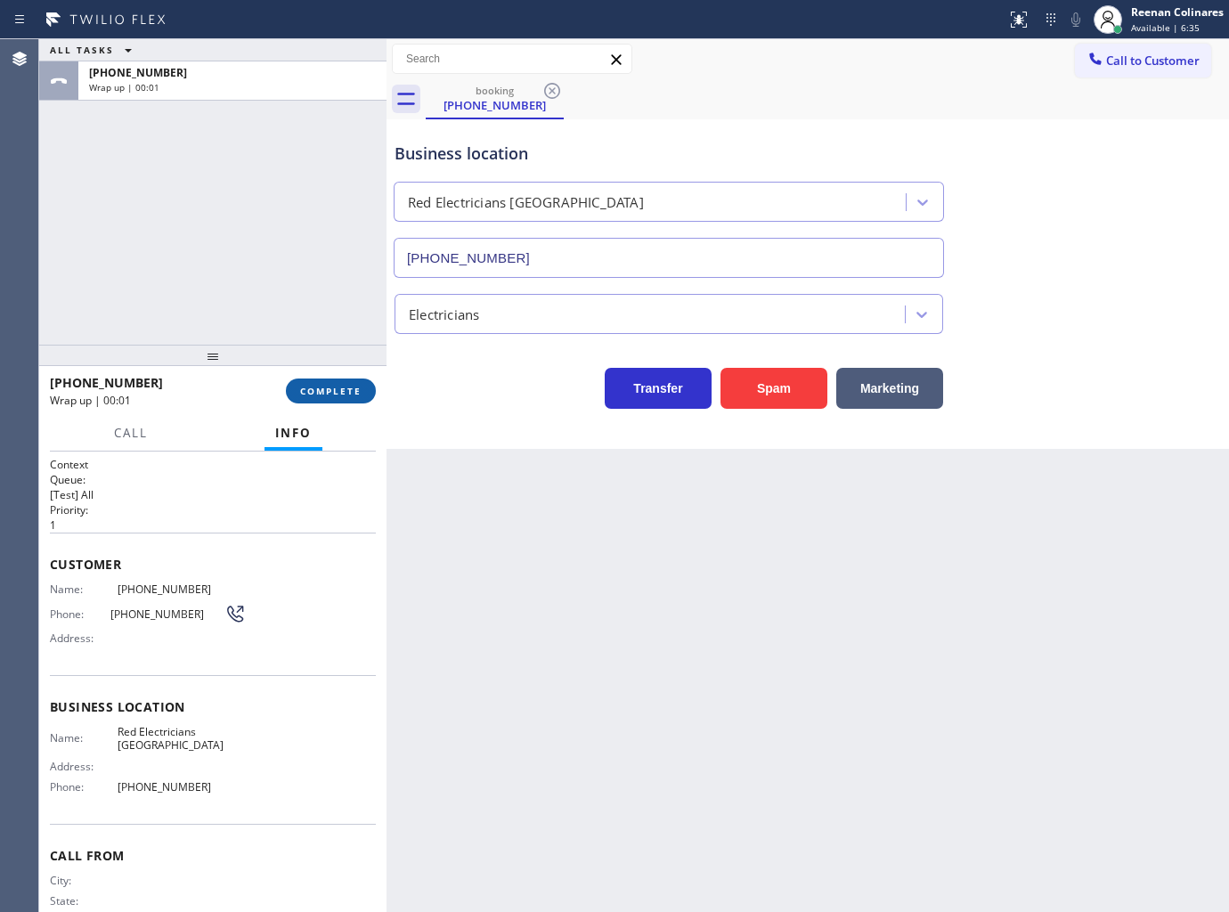
click at [358, 390] on span "COMPLETE" at bounding box center [330, 391] width 61 height 12
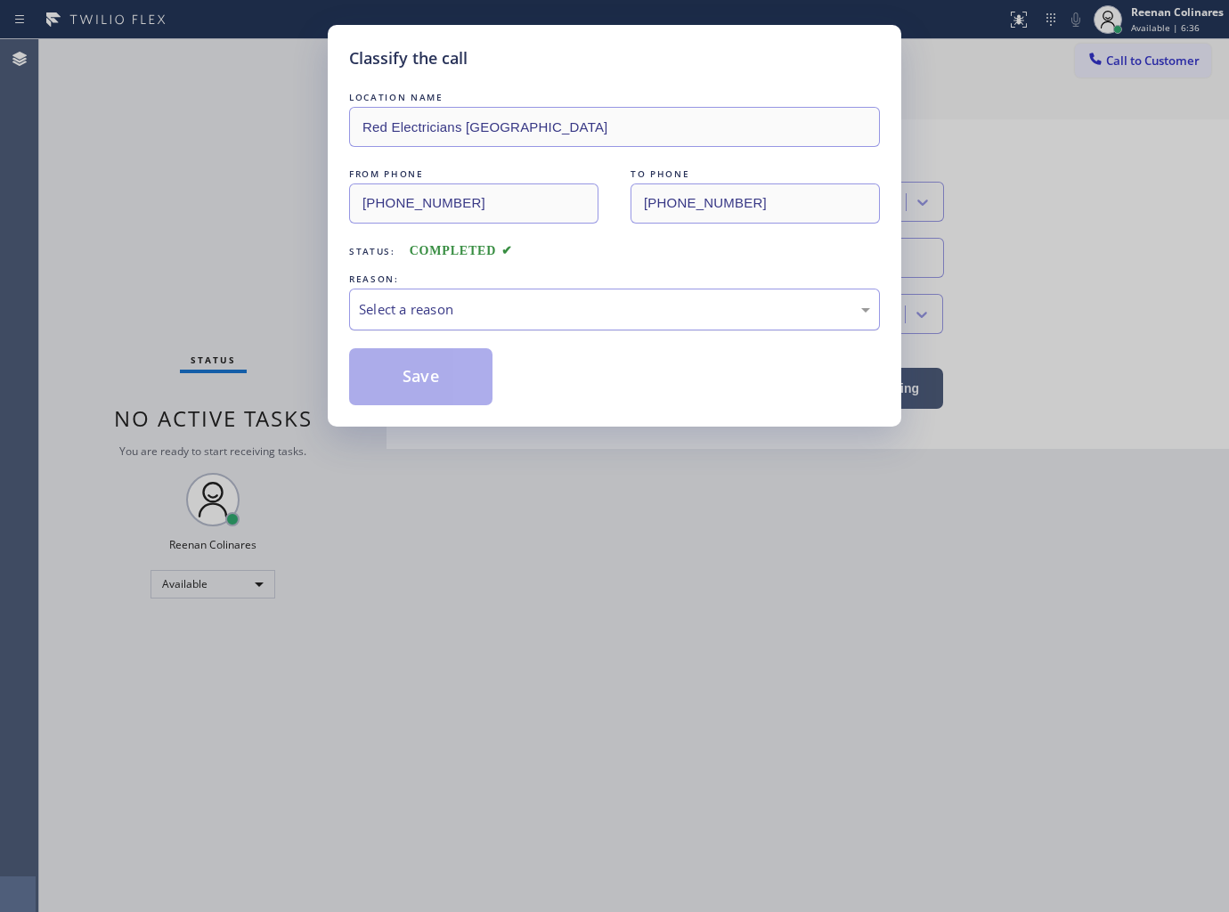
click at [456, 290] on div "Select a reason" at bounding box center [614, 310] width 531 height 42
click at [424, 389] on button "Save" at bounding box center [420, 376] width 143 height 57
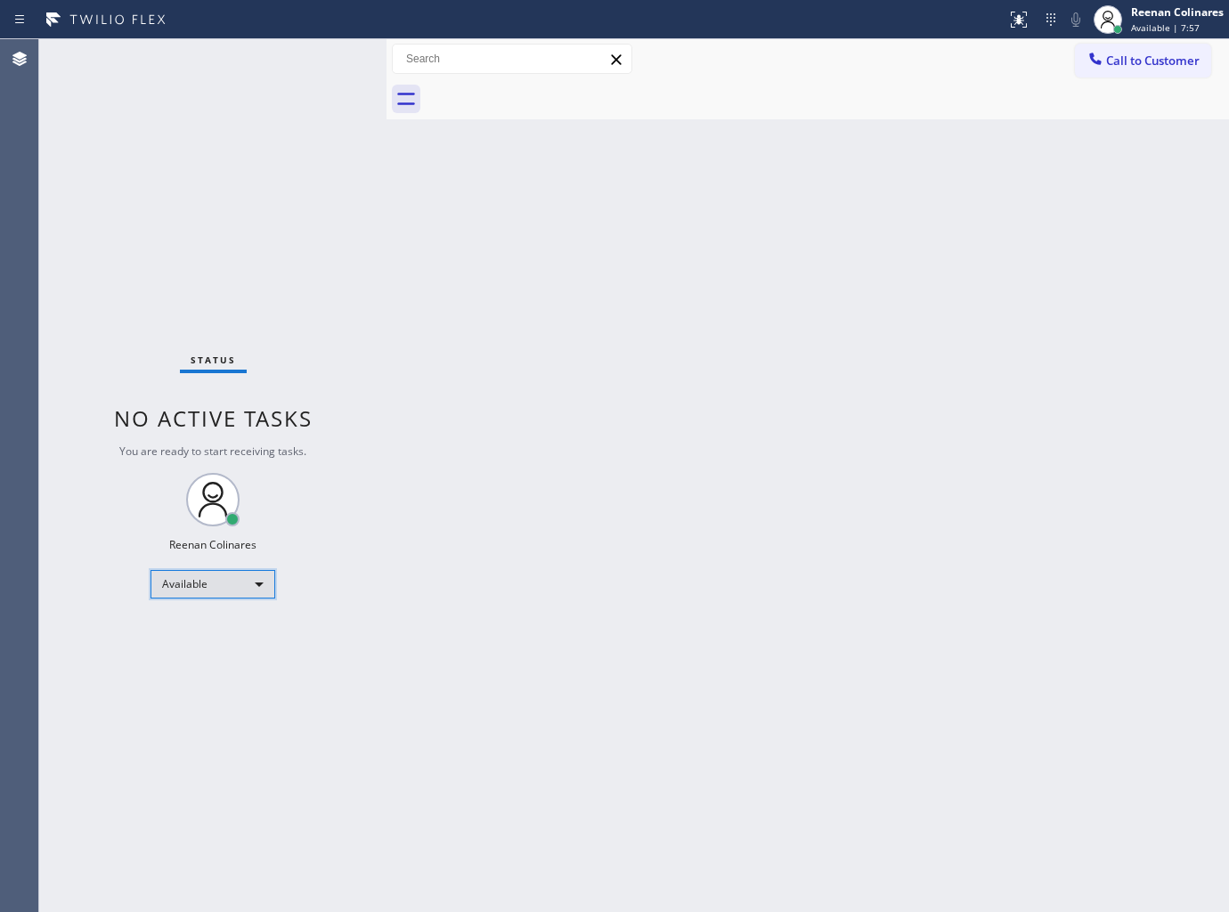
click at [232, 580] on div "Available" at bounding box center [213, 584] width 125 height 29
click at [189, 668] on li "Break" at bounding box center [211, 674] width 121 height 21
click at [1174, 23] on span "Break | 15:51" at bounding box center [1160, 27] width 59 height 12
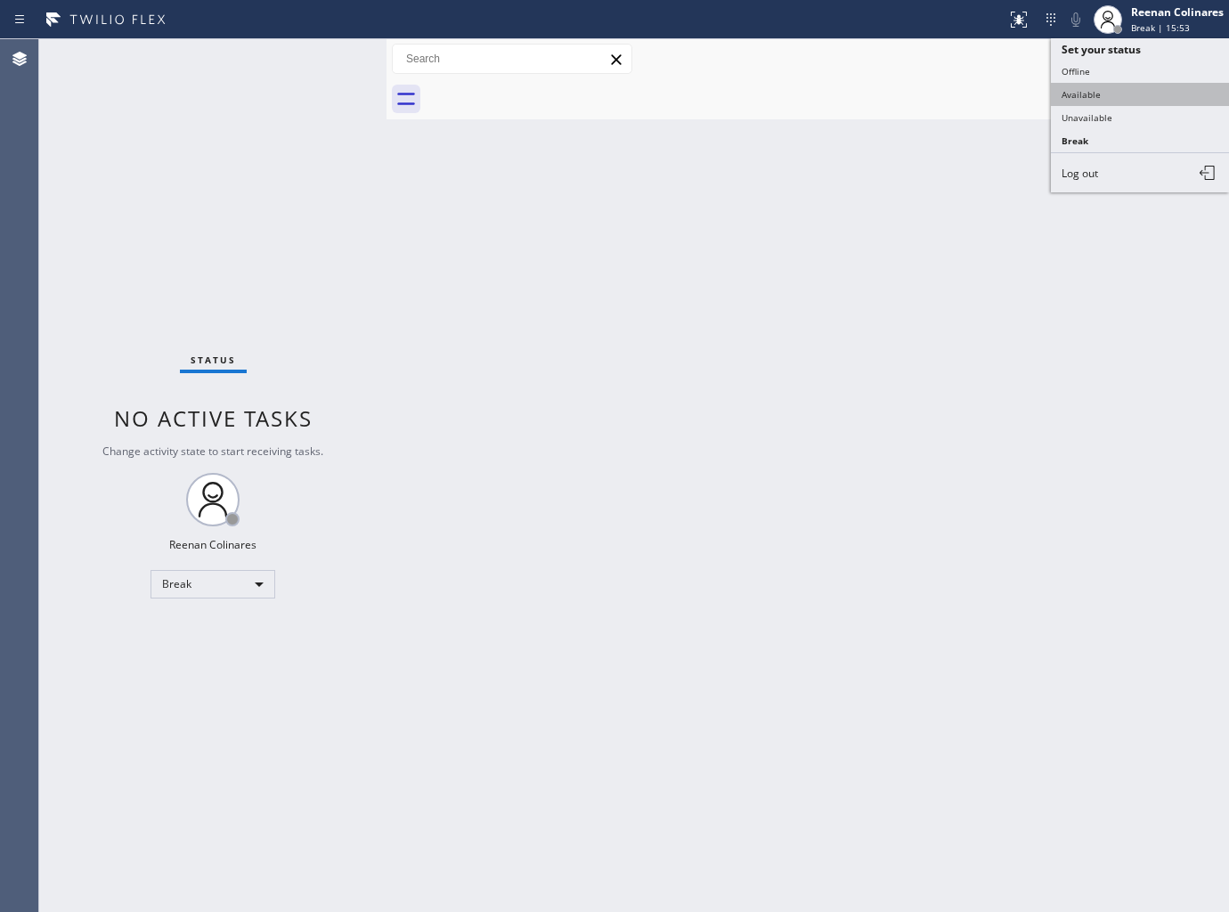
click at [1098, 98] on button "Available" at bounding box center [1140, 94] width 178 height 23
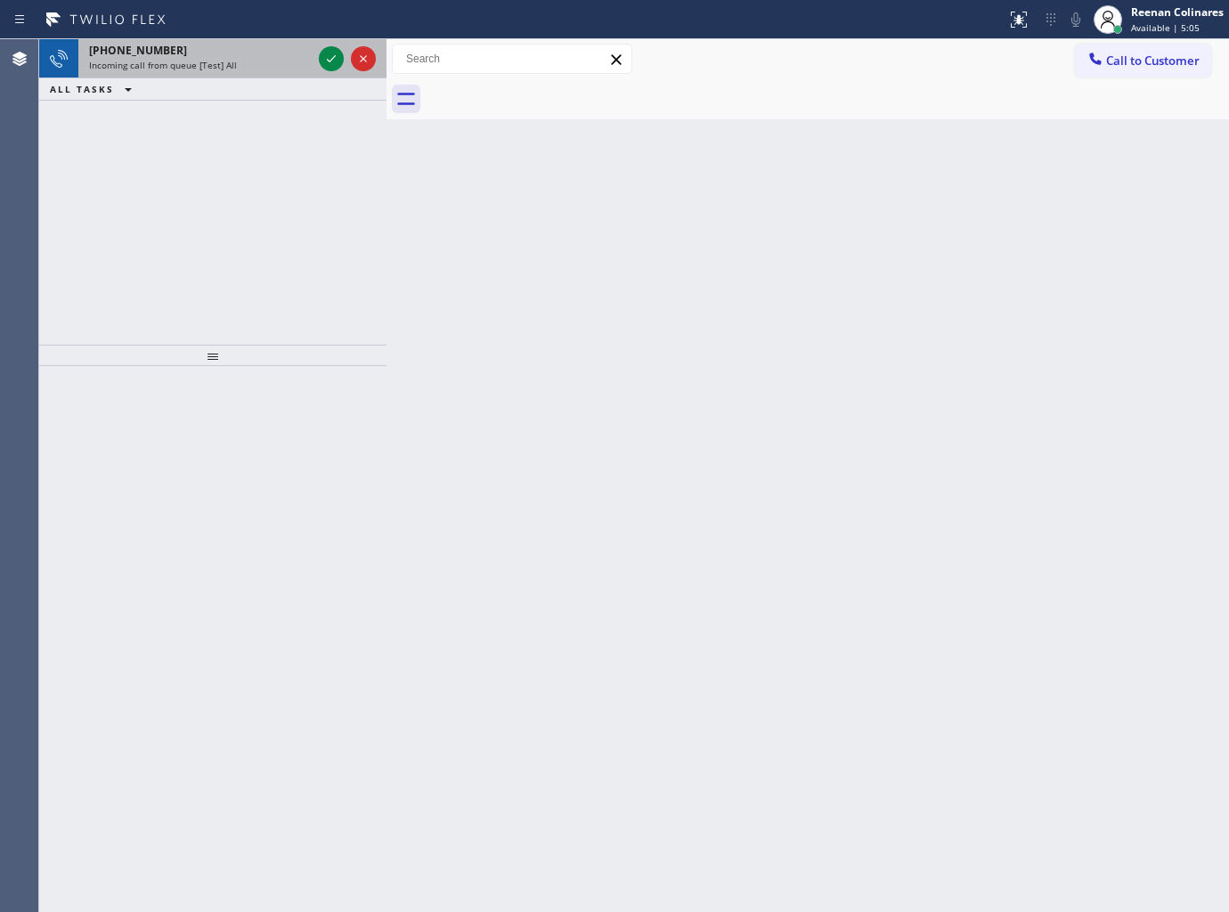
click at [239, 69] on div "Incoming call from queue [Test] All" at bounding box center [200, 65] width 223 height 12
click at [202, 63] on span "Incoming call from queue [Test] All" at bounding box center [163, 65] width 148 height 12
click at [211, 60] on div "+13053153507 Incoming call from queue [Test] All" at bounding box center [196, 58] width 237 height 39
click at [254, 76] on div "+15012874459 Incoming call from queue [Test] All" at bounding box center [196, 58] width 237 height 39
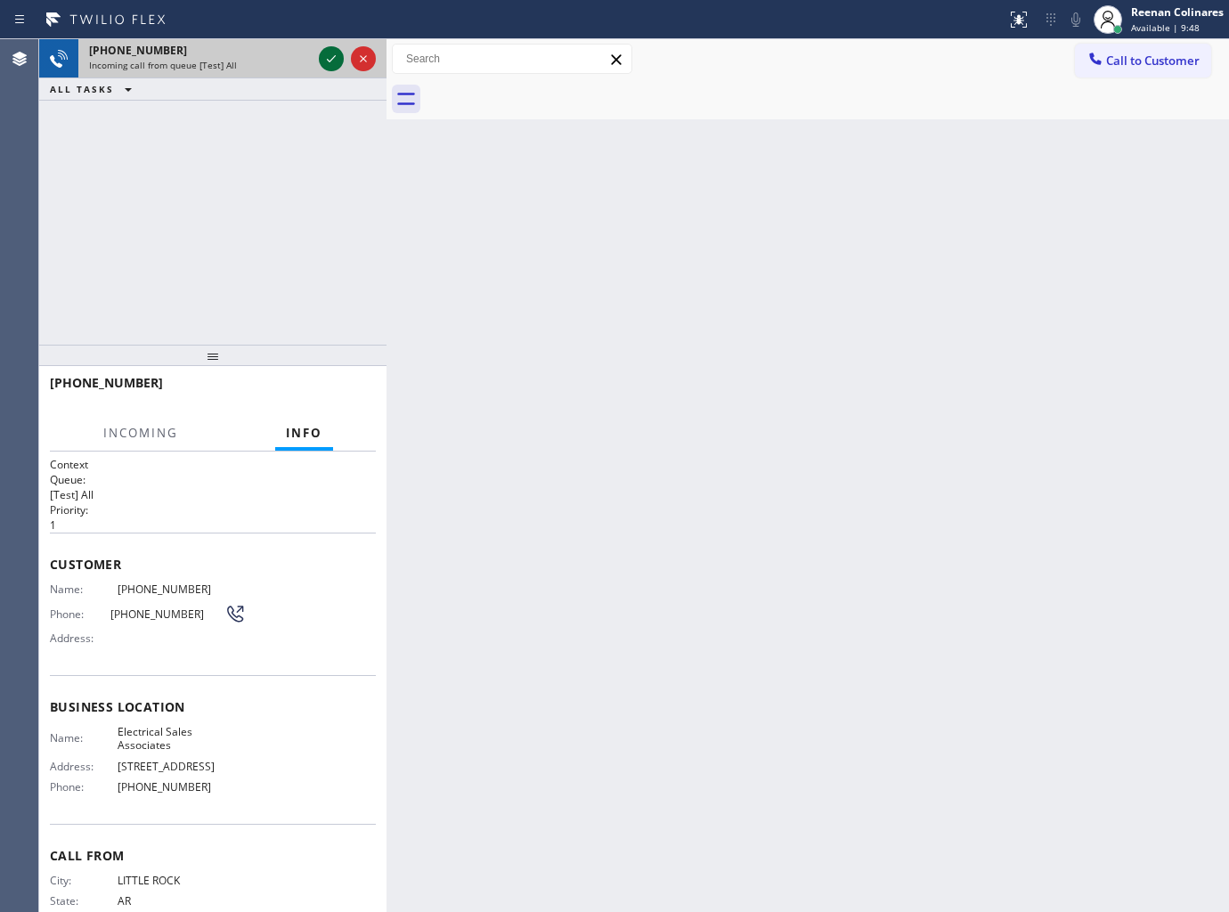
click at [327, 59] on icon at bounding box center [331, 58] width 9 height 7
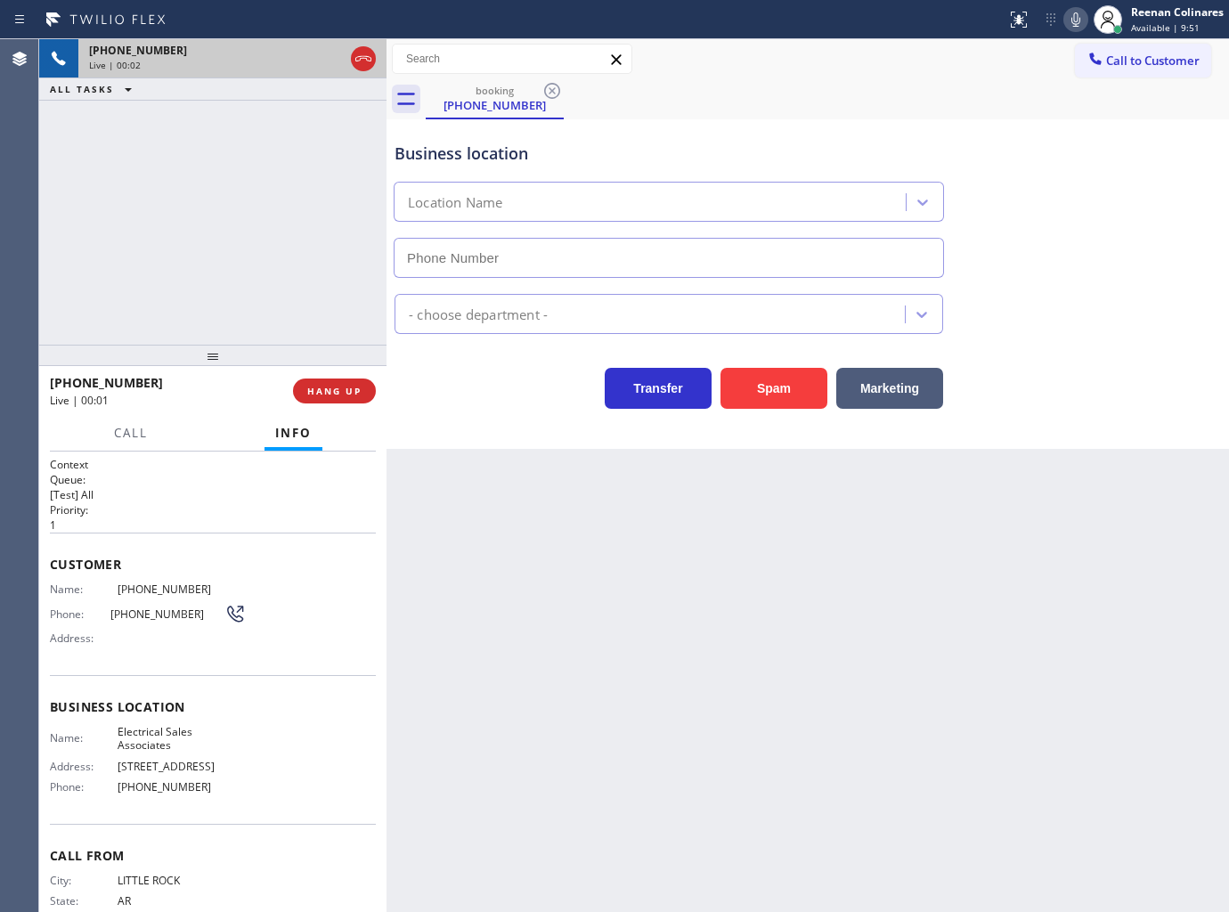
type input "(360) 868-8872"
click at [800, 388] on button "Spam" at bounding box center [774, 388] width 107 height 41
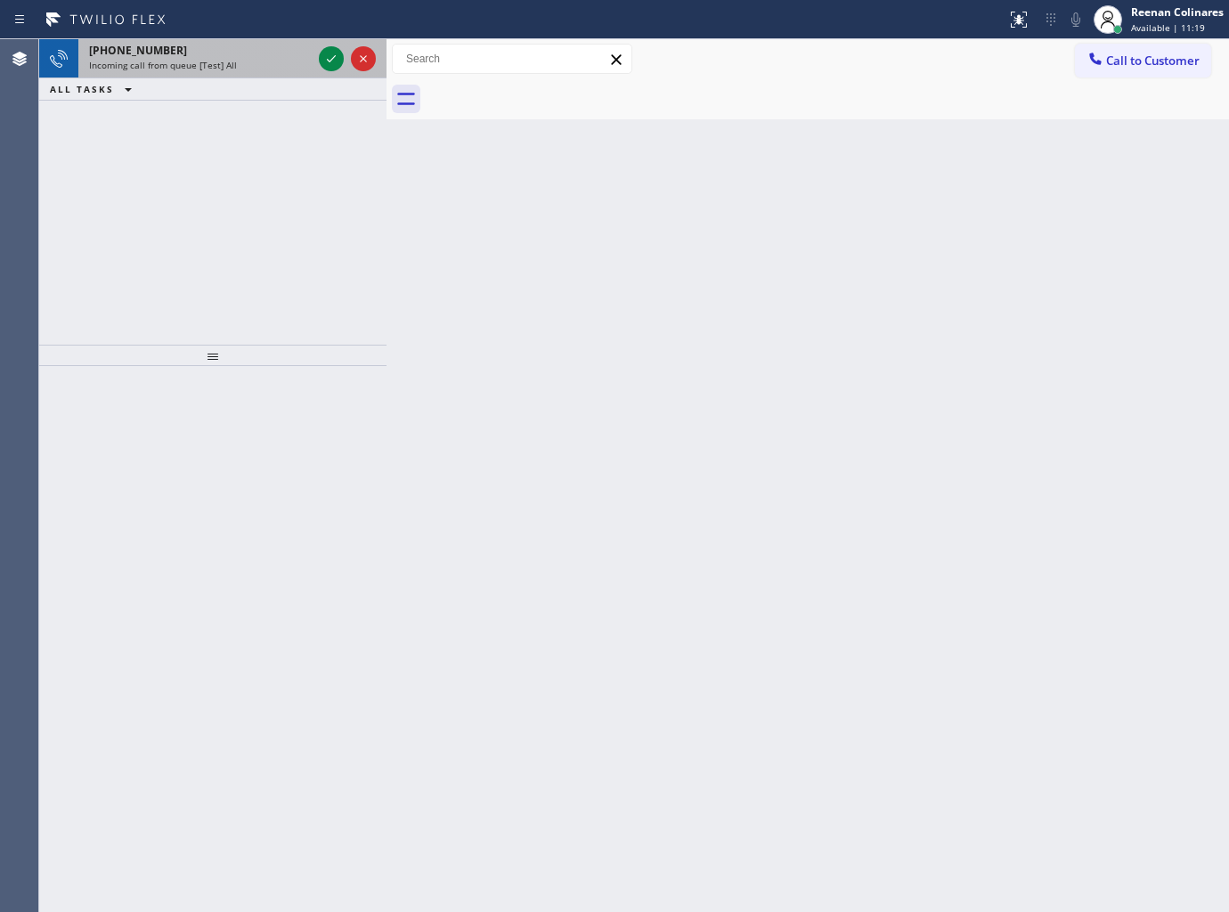
click at [185, 66] on span "Incoming call from queue [Test] All" at bounding box center [163, 65] width 148 height 12
click at [227, 68] on span "Incoming call from queue [Test] All" at bounding box center [163, 65] width 148 height 12
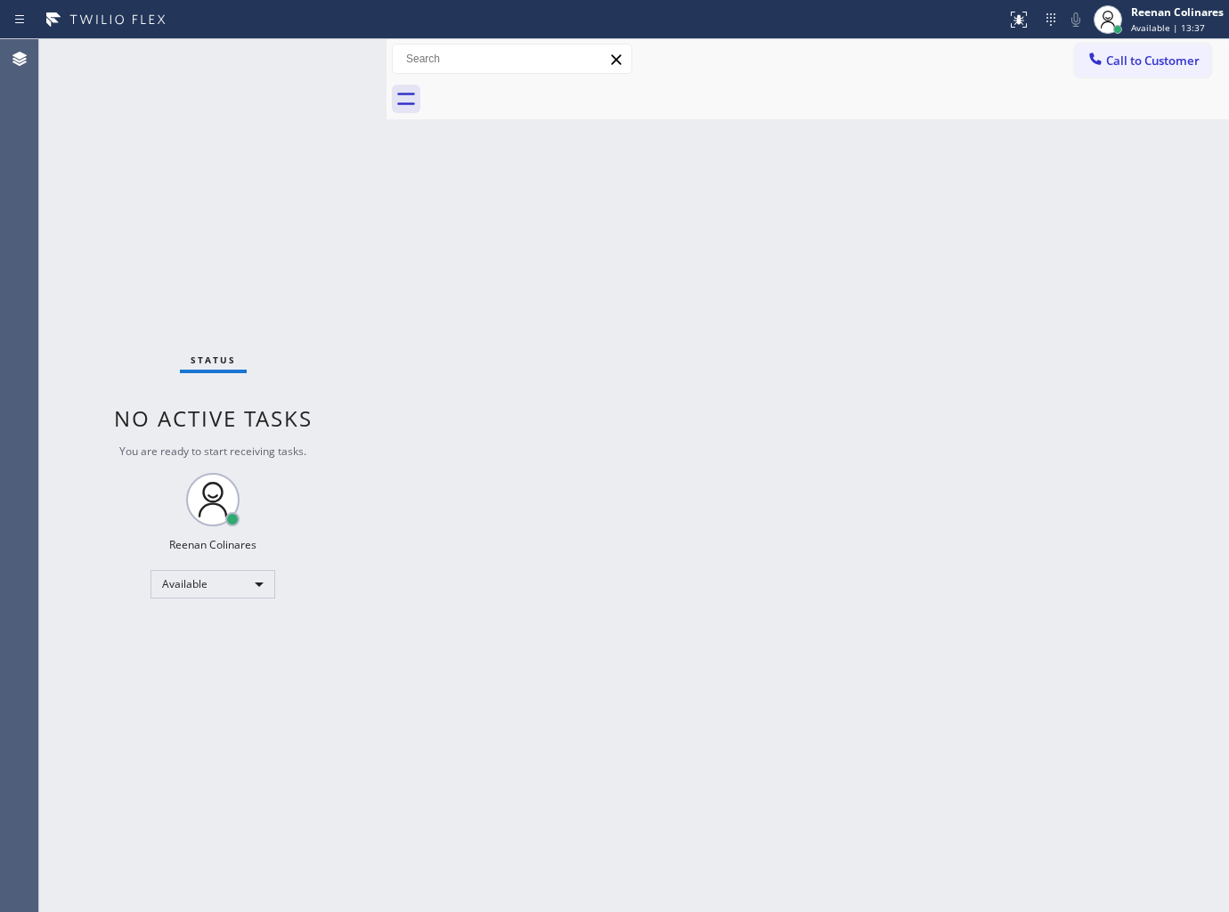
click at [913, 167] on div "Back to Dashboard Change Sender ID Customers Technicians Select a contact Outbo…" at bounding box center [808, 475] width 843 height 873
click at [225, 42] on div "Status No active tasks You are ready to start receiving tasks. Reenan Colinares…" at bounding box center [212, 475] width 347 height 873
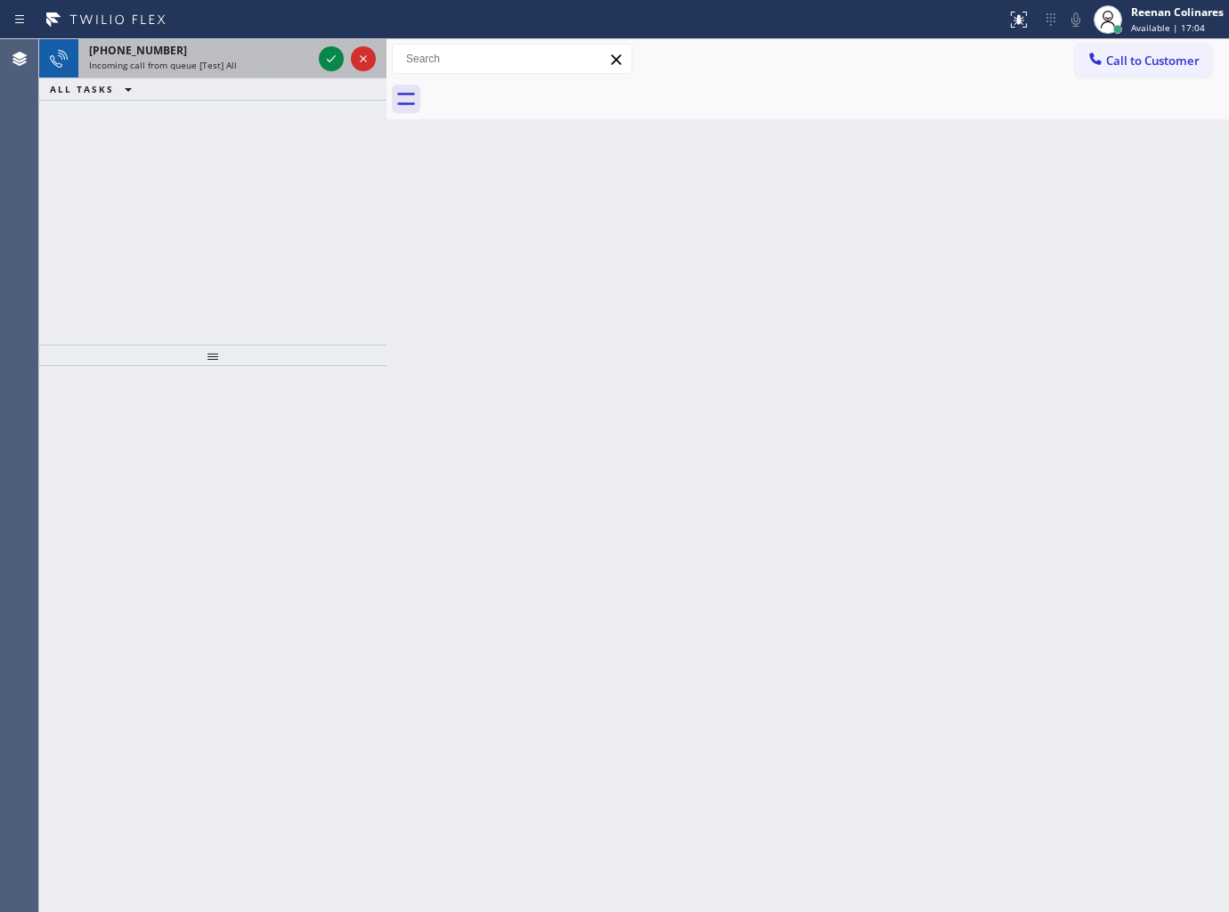
click at [230, 59] on span "Incoming call from queue [Test] All" at bounding box center [163, 65] width 148 height 12
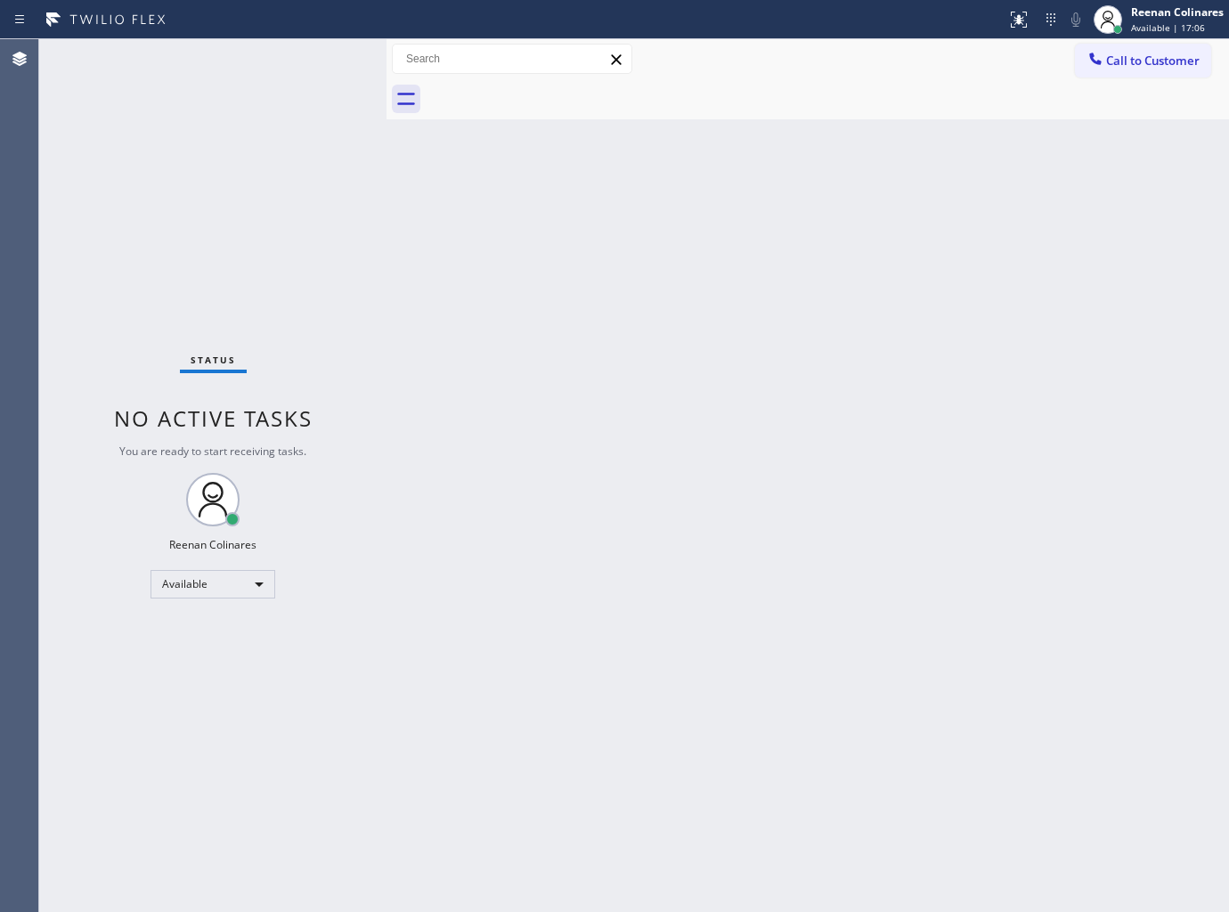
click at [297, 62] on div "Status No active tasks You are ready to start receiving tasks. Reenan Colinares…" at bounding box center [212, 475] width 347 height 873
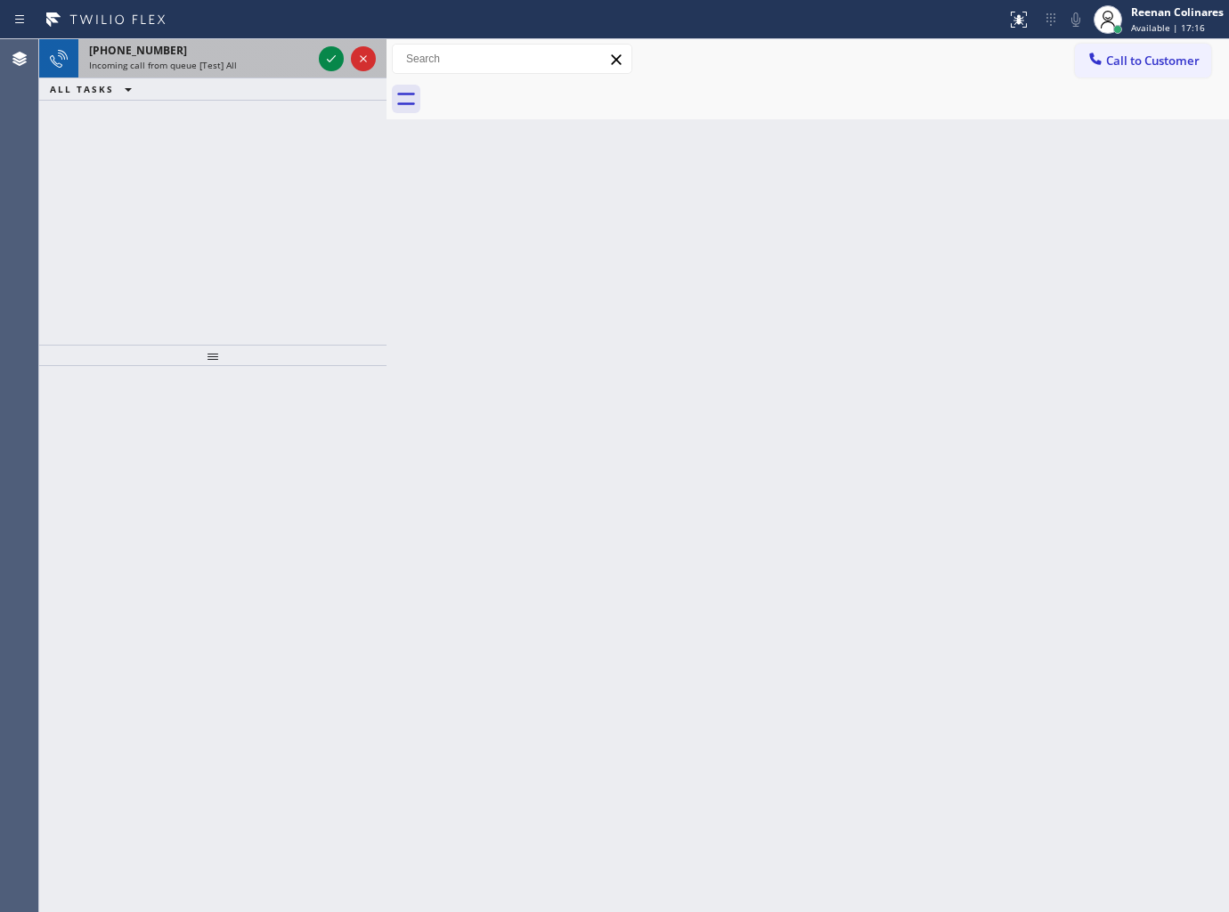
click at [259, 62] on div "Incoming call from queue [Test] All" at bounding box center [200, 65] width 223 height 12
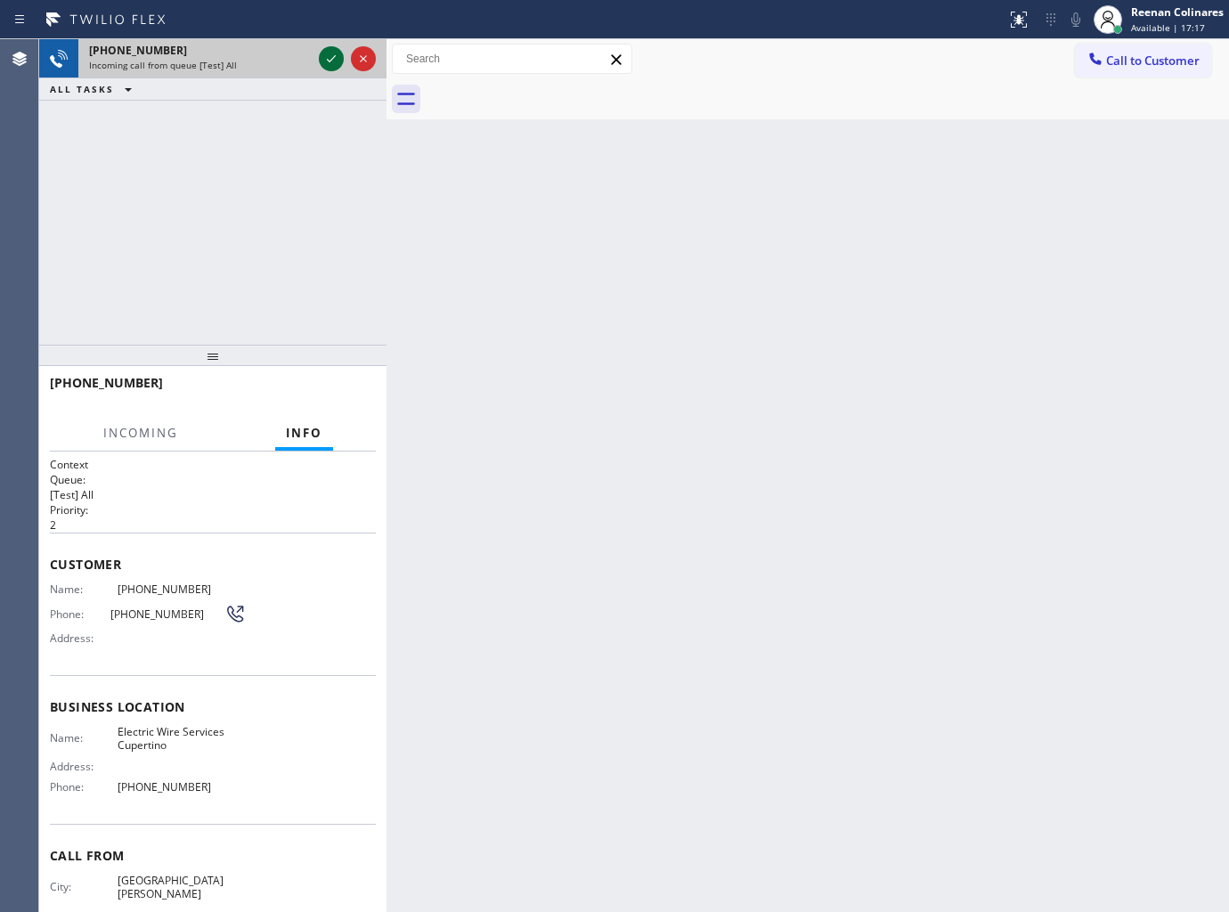
click at [334, 59] on icon at bounding box center [331, 58] width 21 height 21
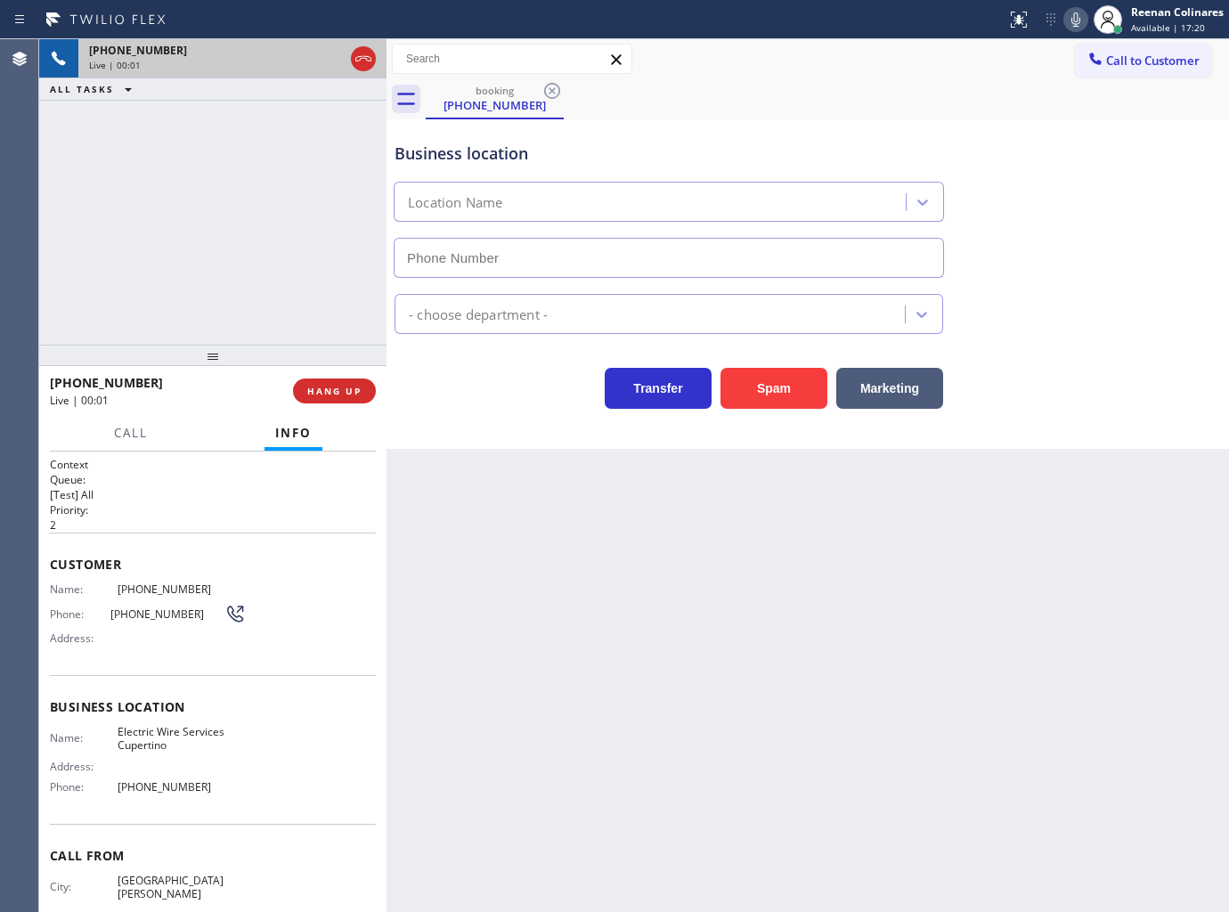
type input "(408) 549-7996"
click at [351, 389] on span "HANG UP" at bounding box center [334, 391] width 54 height 12
click at [352, 387] on span "HANG UP" at bounding box center [334, 391] width 54 height 12
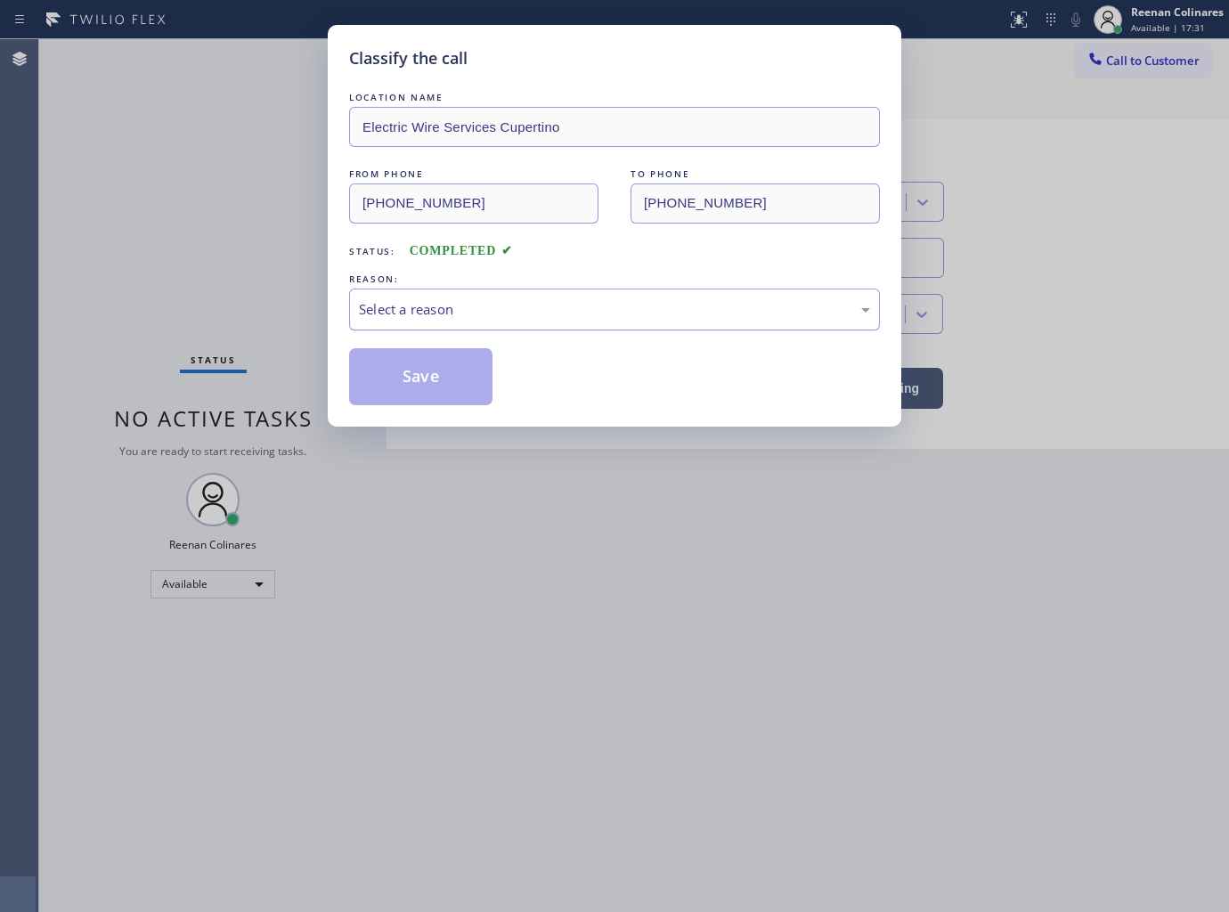
click at [426, 303] on div "Select a reason" at bounding box center [614, 309] width 511 height 20
drag, startPoint x: 385, startPoint y: 437, endPoint x: 393, endPoint y: 375, distance: 62.9
drag, startPoint x: 393, startPoint y: 375, endPoint x: 942, endPoint y: 134, distance: 600.2
click at [395, 372] on button "Save" at bounding box center [420, 376] width 143 height 57
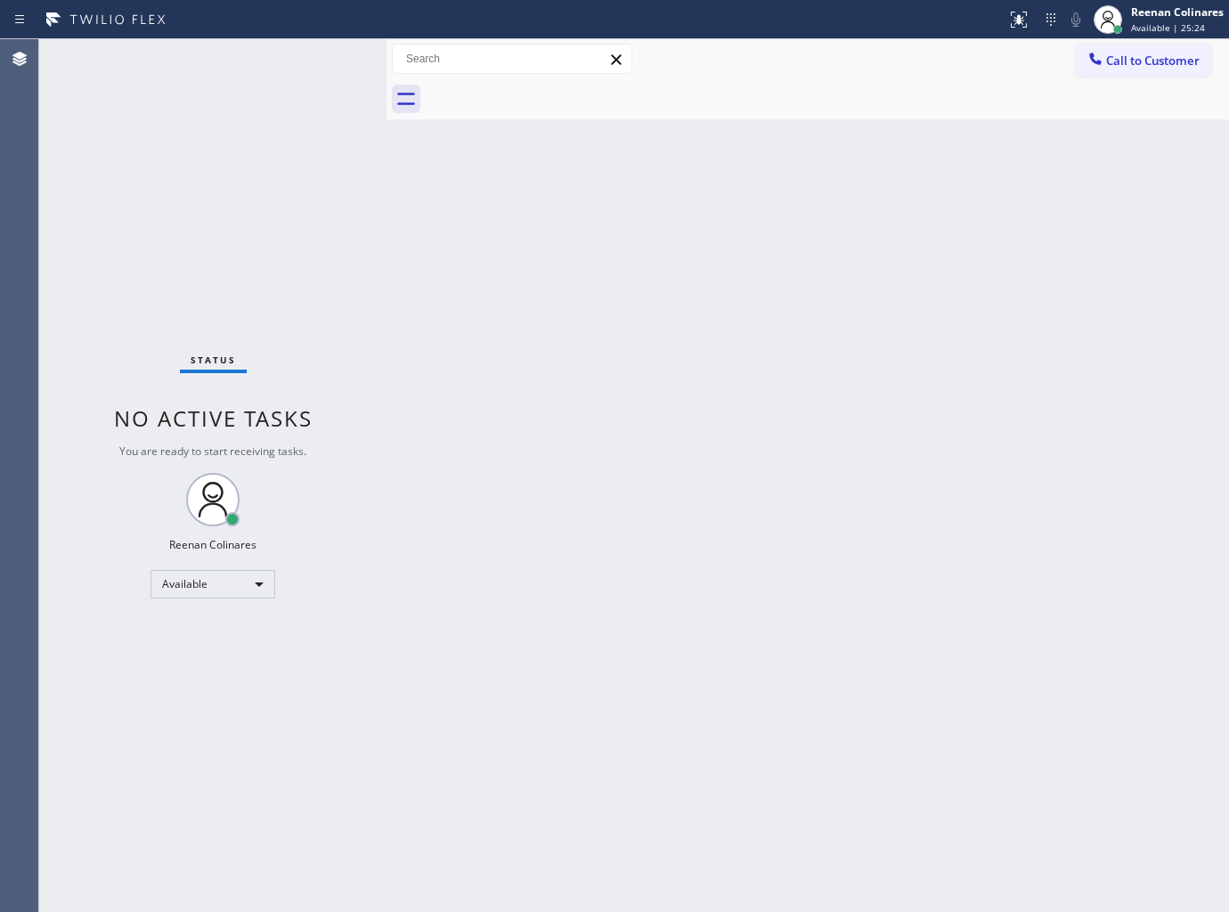
click at [647, 192] on div "Back to Dashboard Change Sender ID Customers Technicians Select a contact Outbo…" at bounding box center [808, 475] width 843 height 873
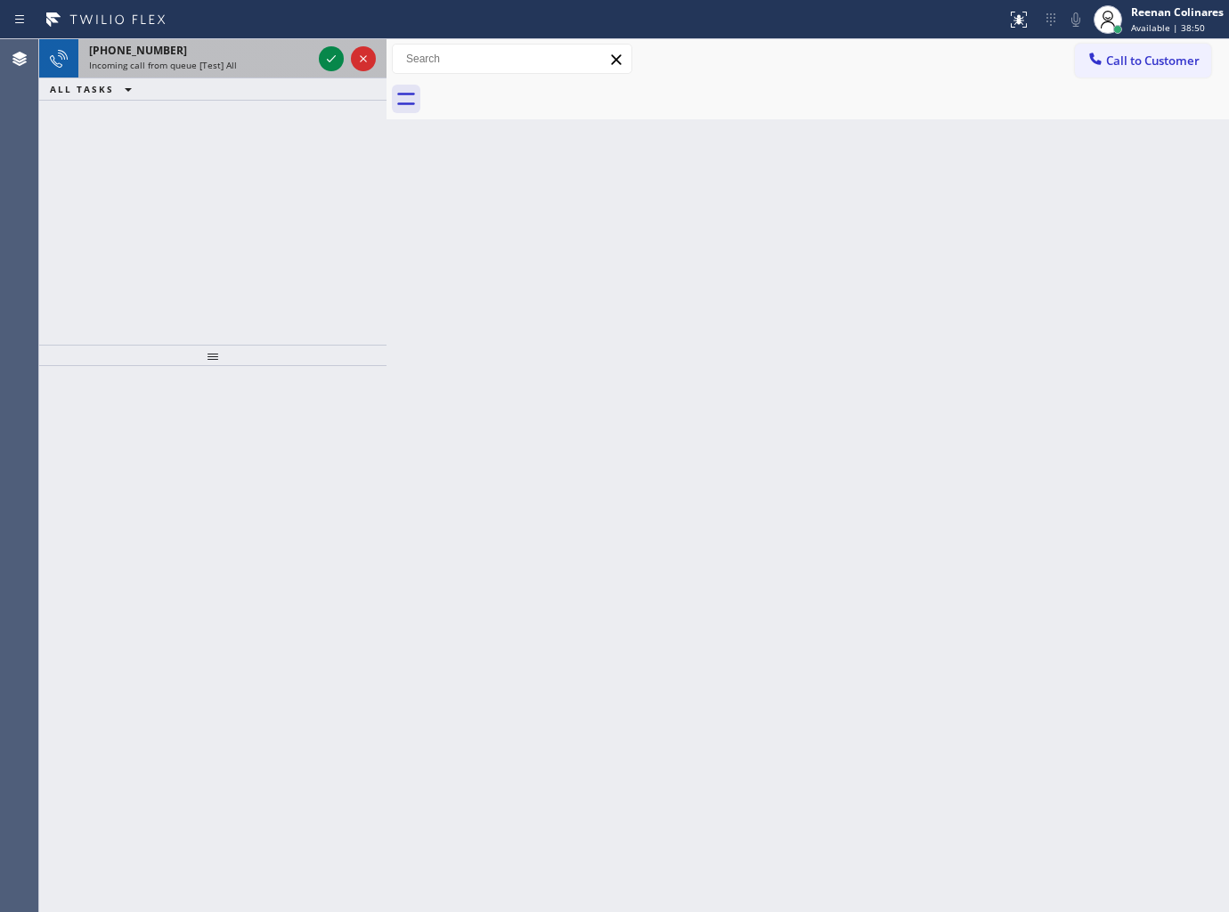
click at [216, 64] on span "Incoming call from queue [Test] All" at bounding box center [163, 65] width 148 height 12
click at [225, 57] on div "+18777770796" at bounding box center [200, 50] width 223 height 15
click at [229, 72] on div "+14089442914 Incoming call from queue [Test] All" at bounding box center [196, 58] width 237 height 39
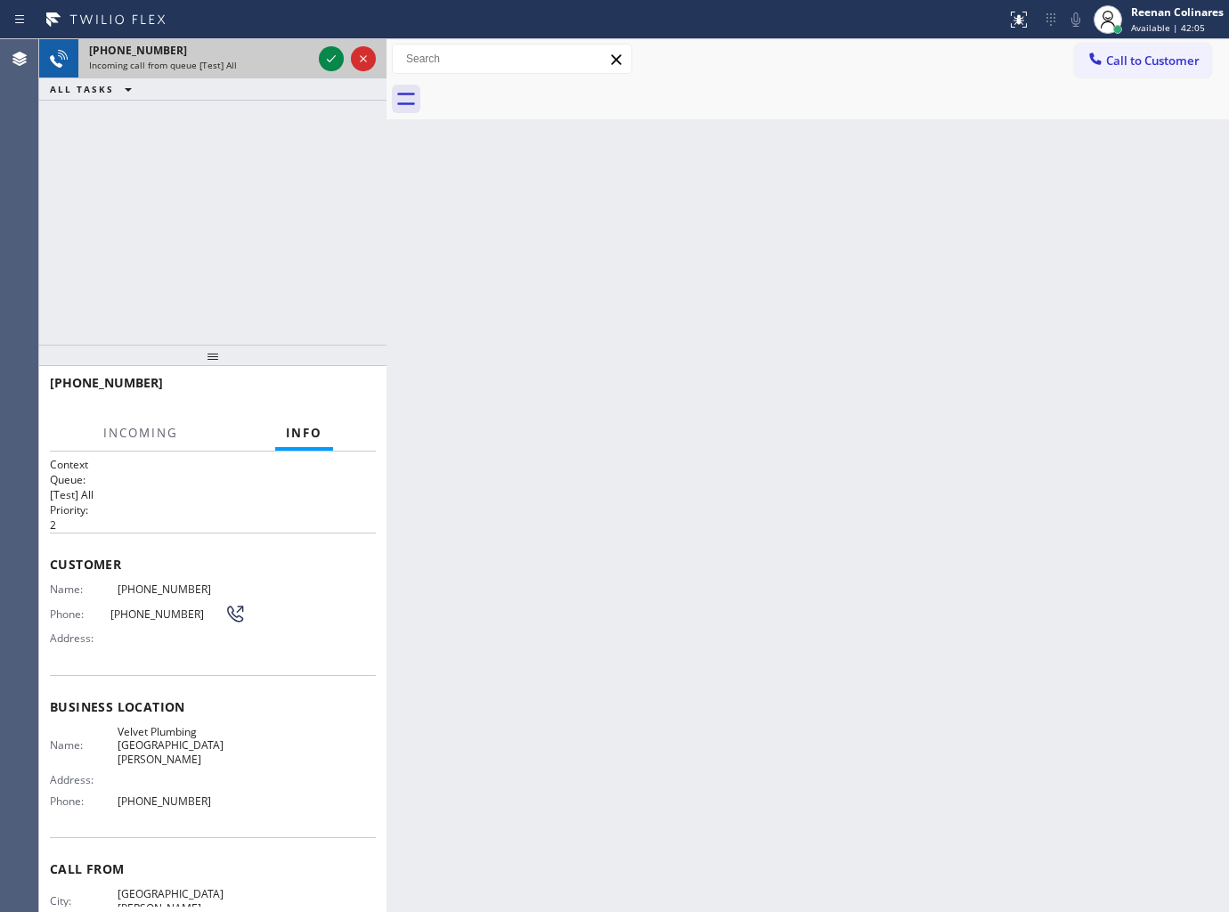
click at [229, 72] on div "+14089442914 Incoming call from queue [Test] All" at bounding box center [196, 58] width 237 height 39
click at [229, 71] on span "Incoming call from queue [Test] All" at bounding box center [163, 65] width 148 height 12
click at [230, 71] on span "Incoming call from queue [Test] All" at bounding box center [163, 65] width 148 height 12
drag, startPoint x: 230, startPoint y: 71, endPoint x: 306, endPoint y: 63, distance: 77.0
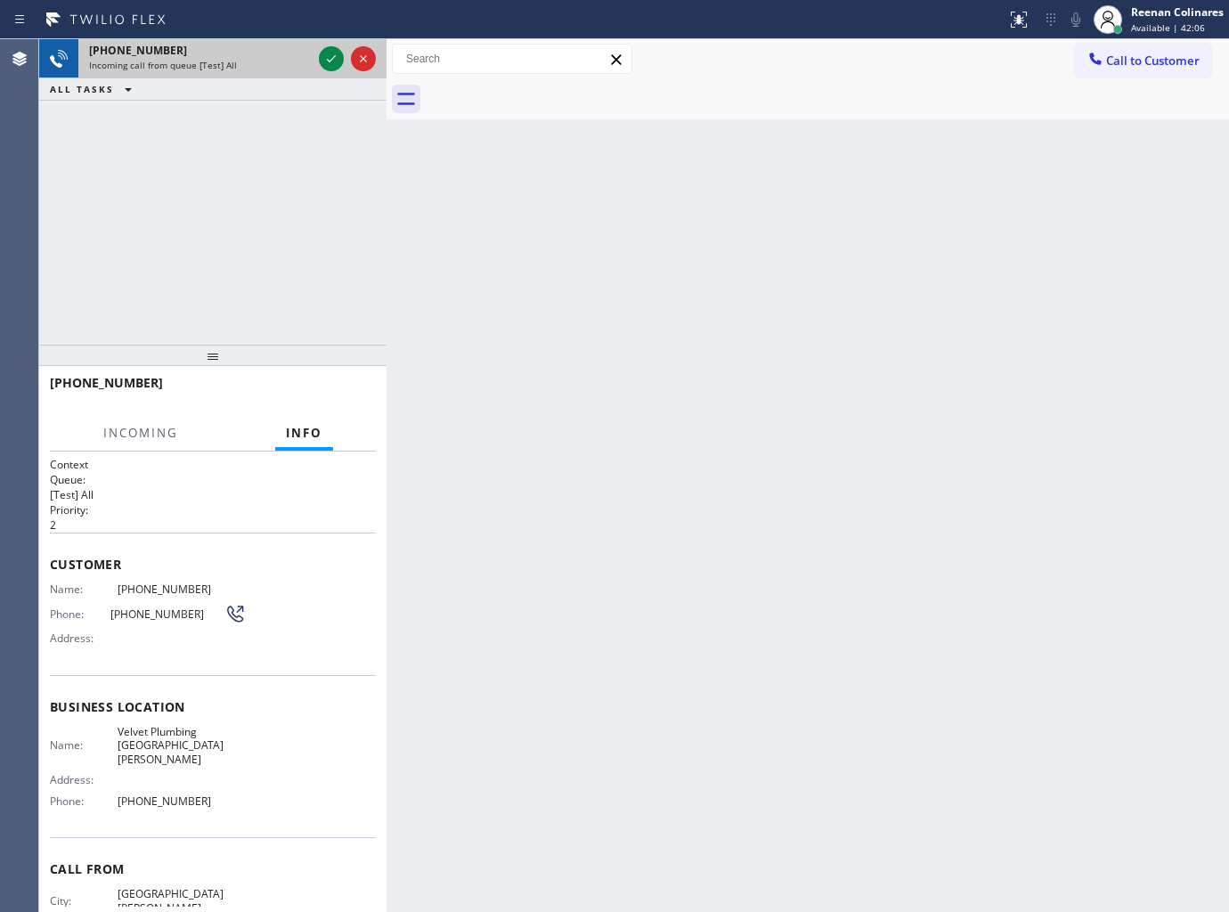
click at [232, 71] on span "Incoming call from queue [Test] All" at bounding box center [163, 65] width 148 height 12
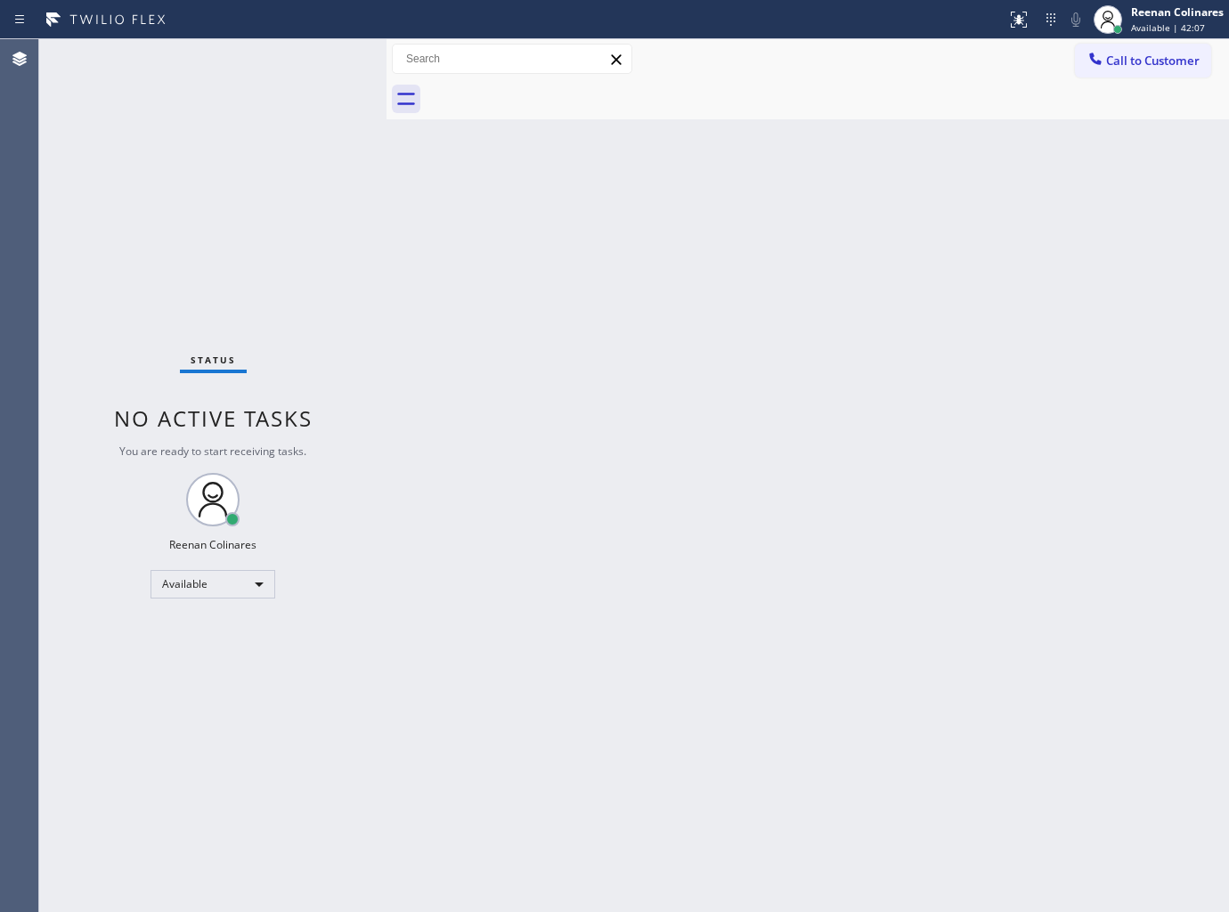
click at [327, 55] on div "Status No active tasks You are ready to start receiving tasks. Reenan Colinares…" at bounding box center [212, 475] width 347 height 873
click at [310, 55] on div "Status No active tasks You are ready to start receiving tasks. Reenan Colinares…" at bounding box center [212, 475] width 347 height 873
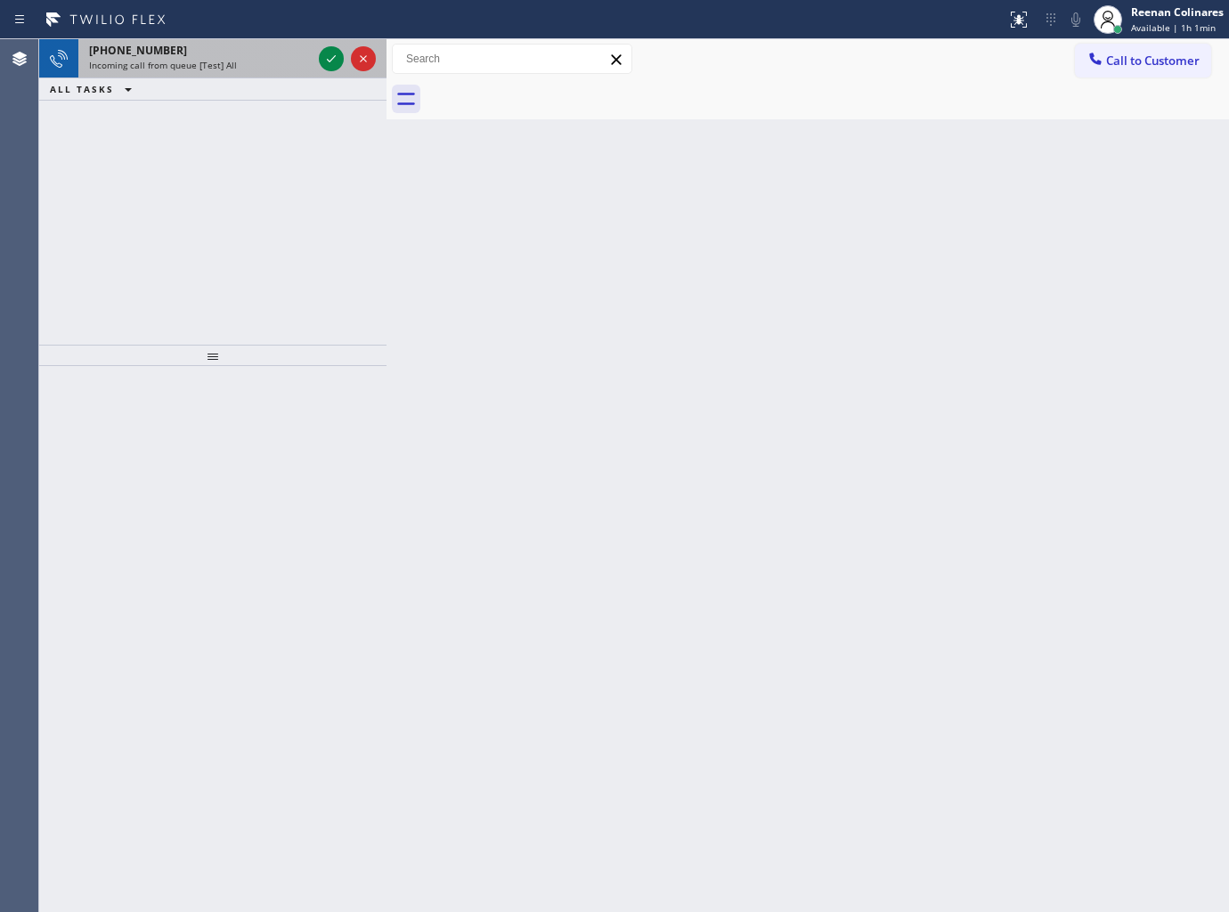
click at [217, 52] on div "+13602243200" at bounding box center [200, 50] width 223 height 15
click at [295, 69] on div "Incoming call from queue [Test] All" at bounding box center [200, 65] width 223 height 12
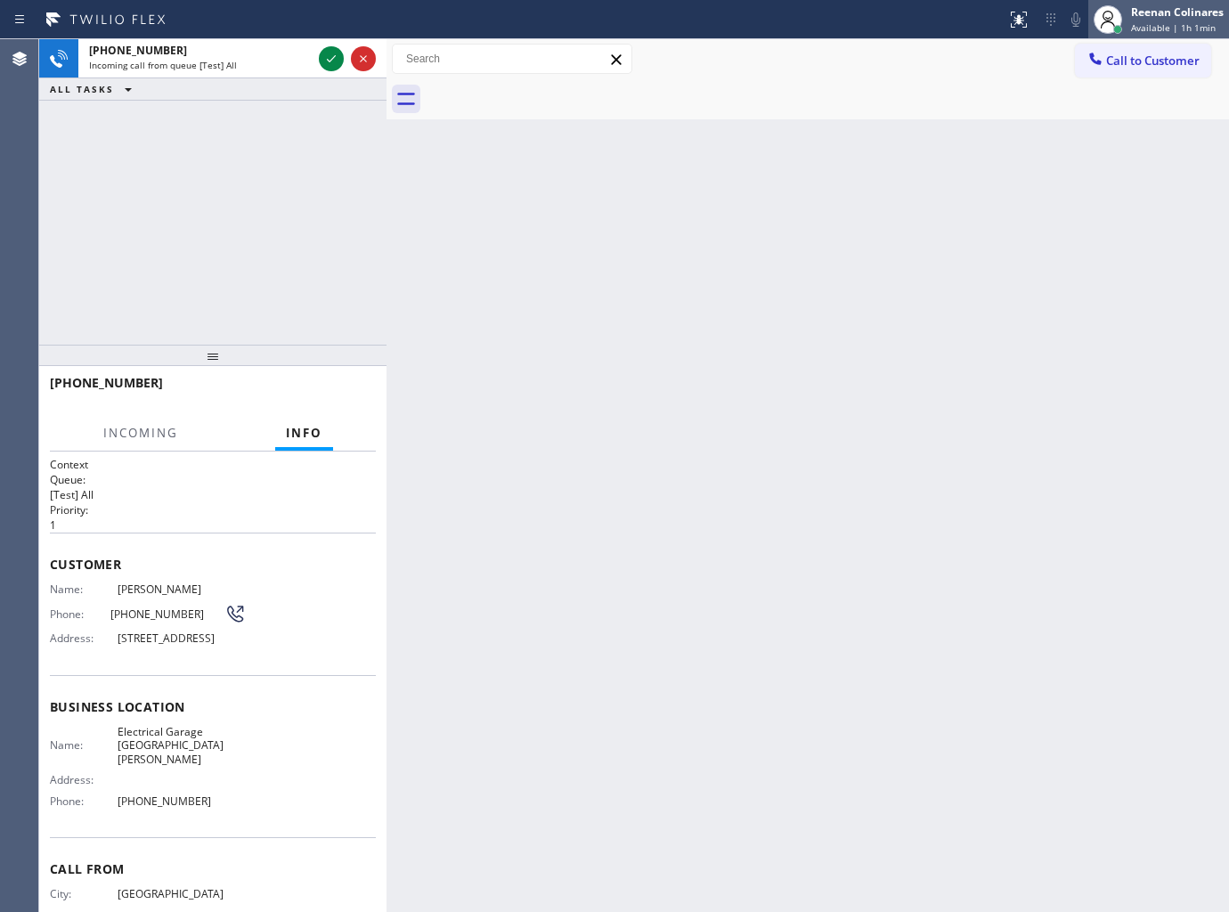
click at [1135, 20] on div "Reenan Colinares Available | 1h 1min" at bounding box center [1179, 19] width 102 height 31
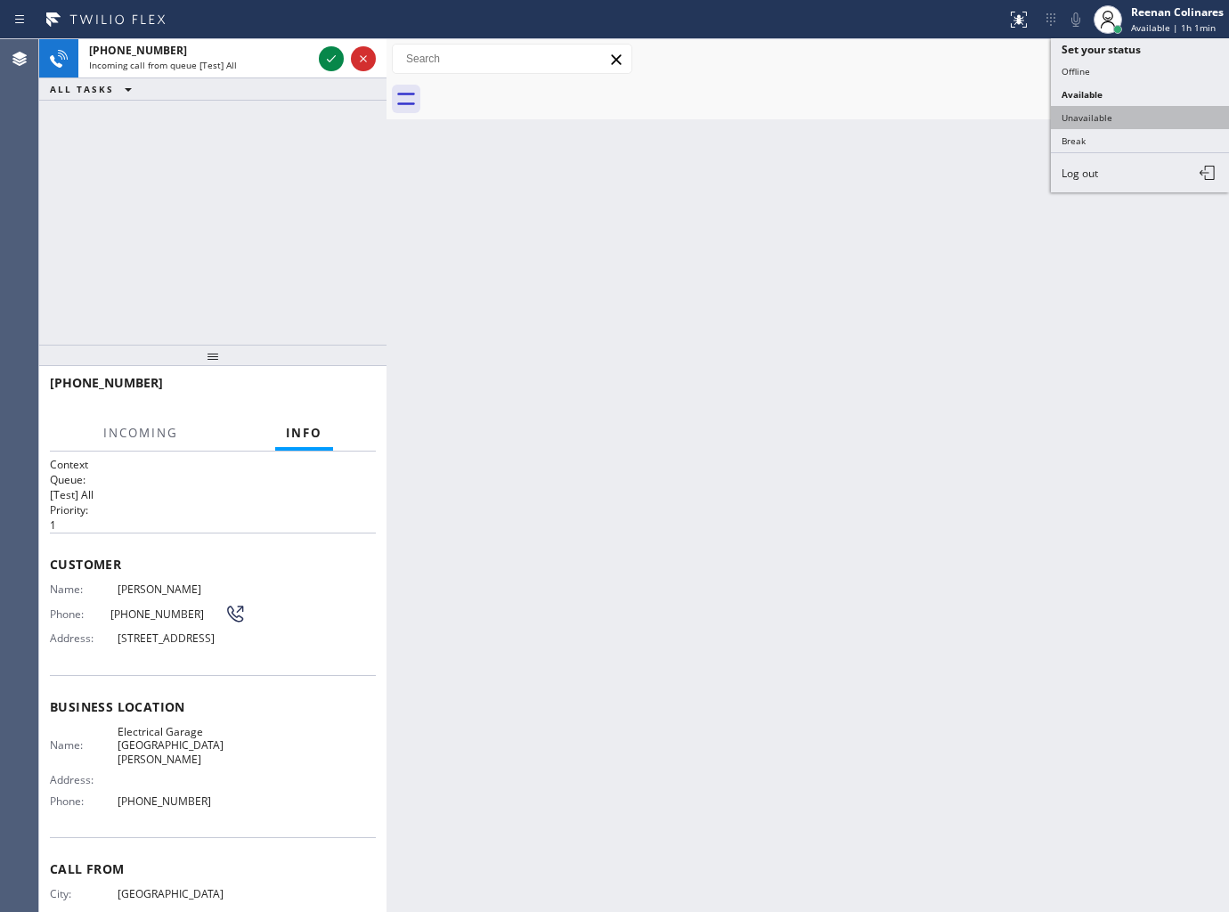
click at [1083, 106] on button "Unavailable" at bounding box center [1140, 117] width 178 height 23
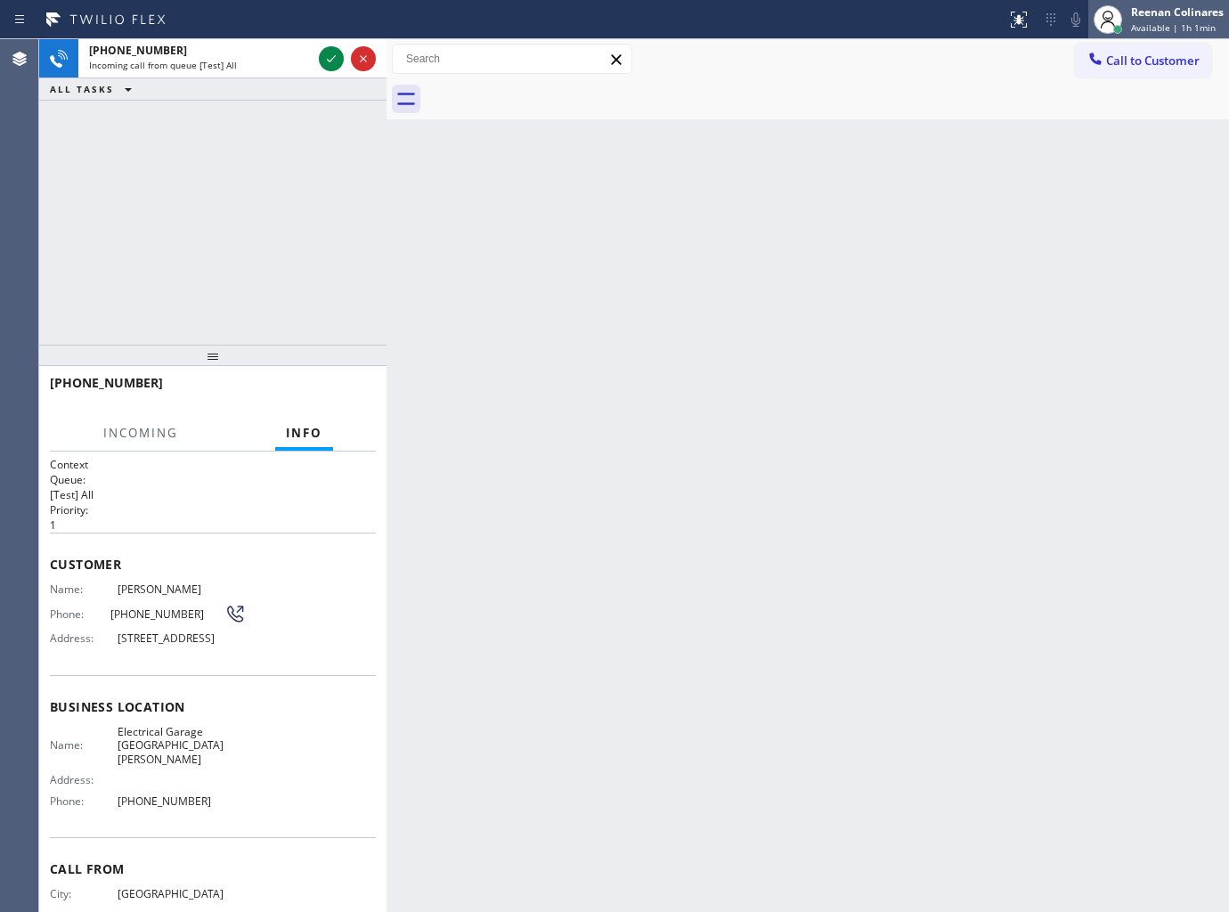
click at [1178, 7] on div "Reenan Colinares" at bounding box center [1177, 11] width 93 height 15
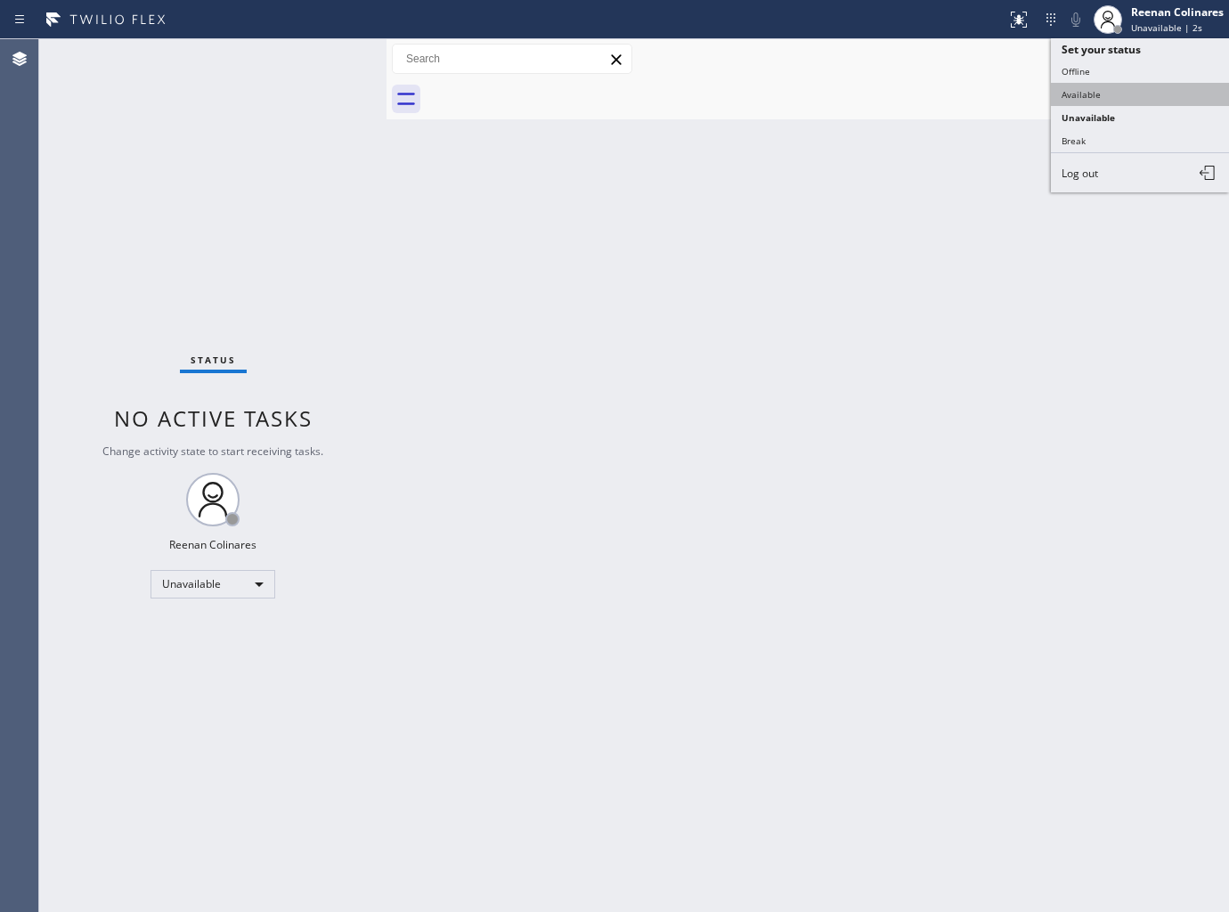
click at [1088, 92] on button "Available" at bounding box center [1140, 94] width 178 height 23
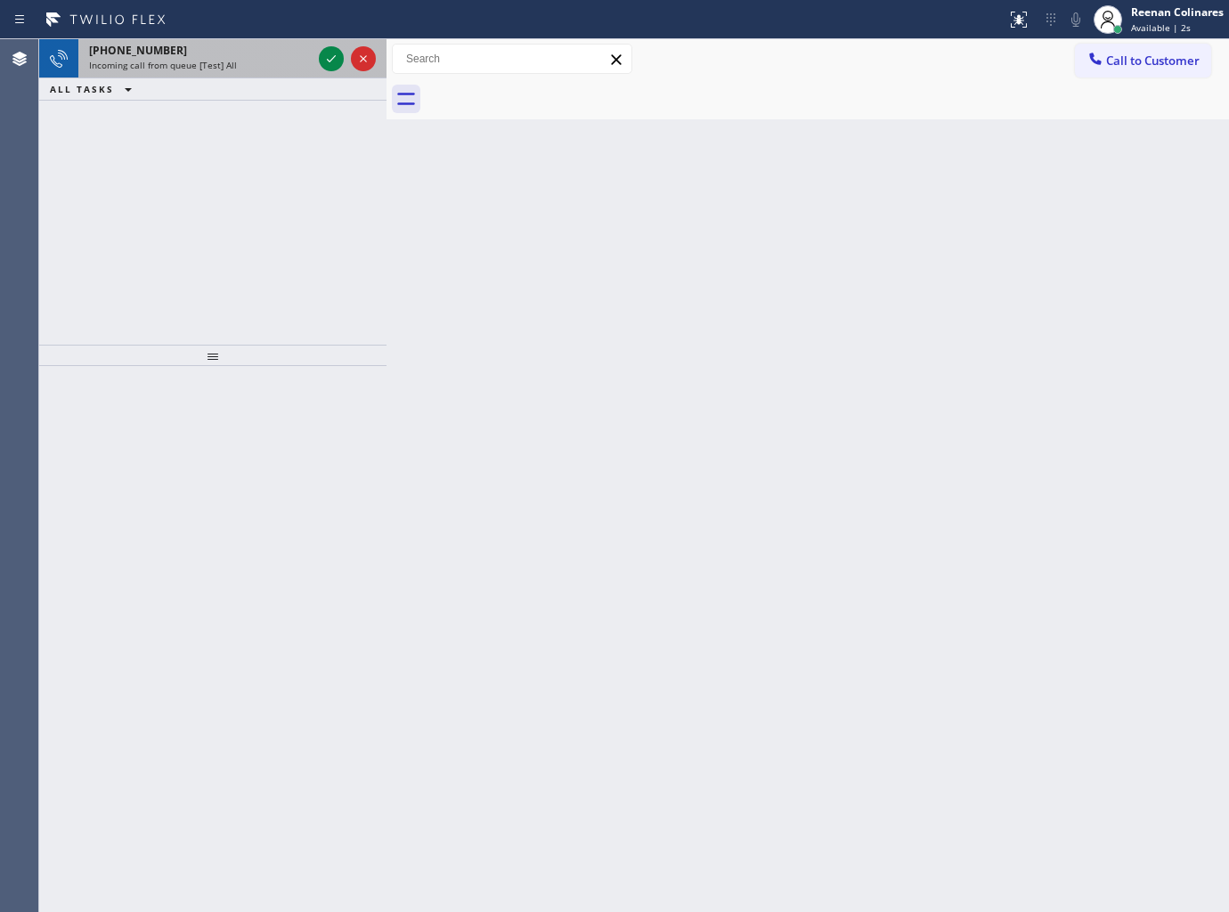
click at [207, 52] on div "[PHONE_NUMBER]" at bounding box center [200, 50] width 223 height 15
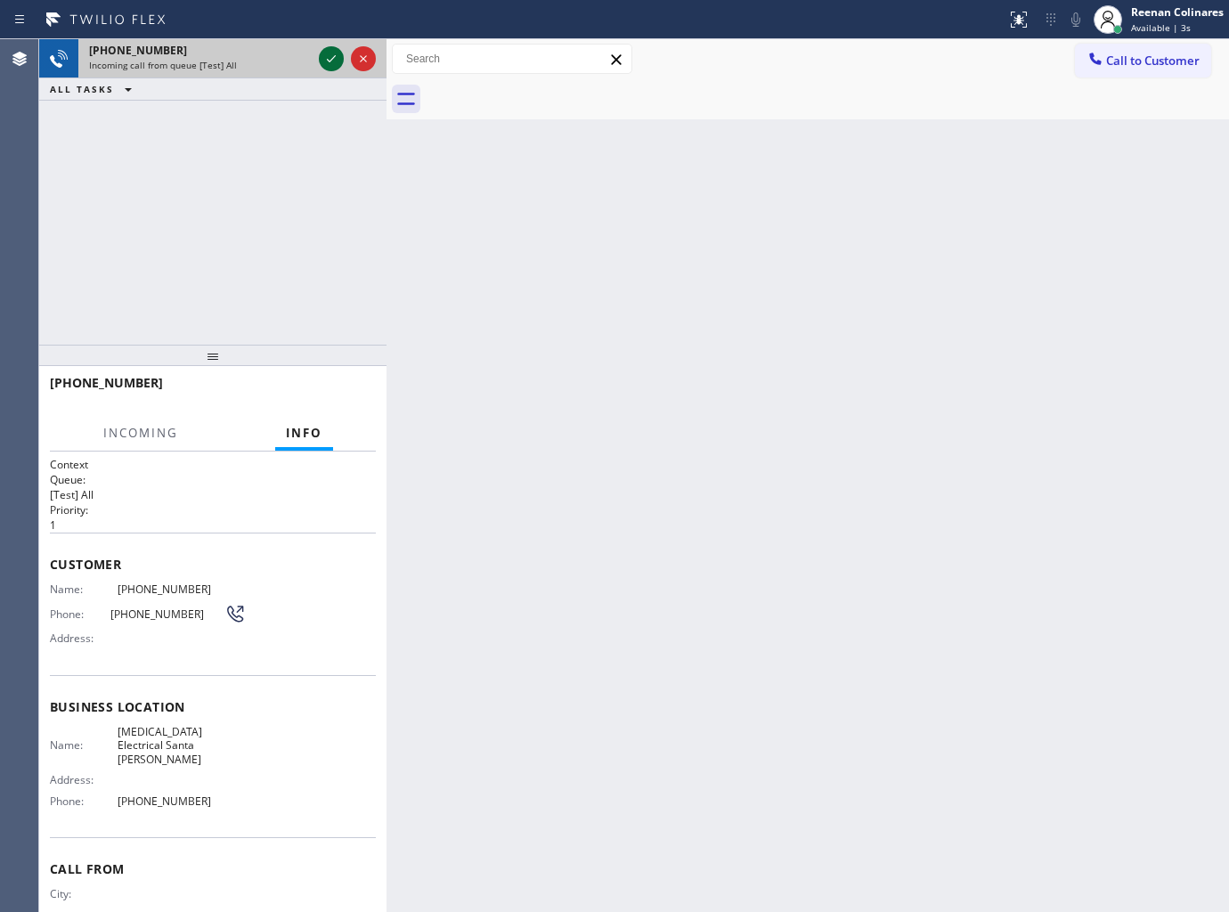
click at [327, 59] on icon at bounding box center [331, 58] width 9 height 7
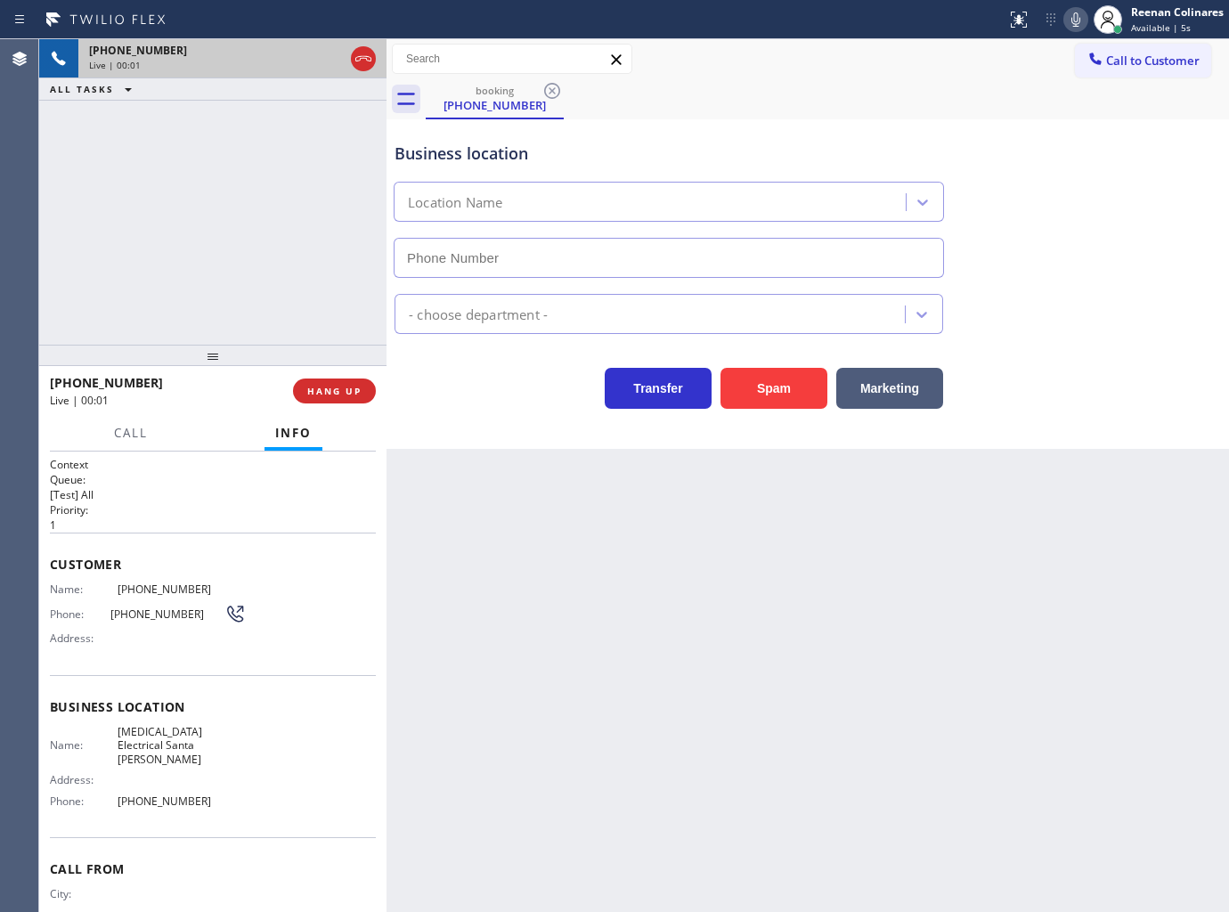
type input "(805) 222-7315"
drag, startPoint x: 883, startPoint y: 386, endPoint x: 1200, endPoint y: 92, distance: 432.3
click at [884, 386] on button "Marketing" at bounding box center [889, 388] width 107 height 41
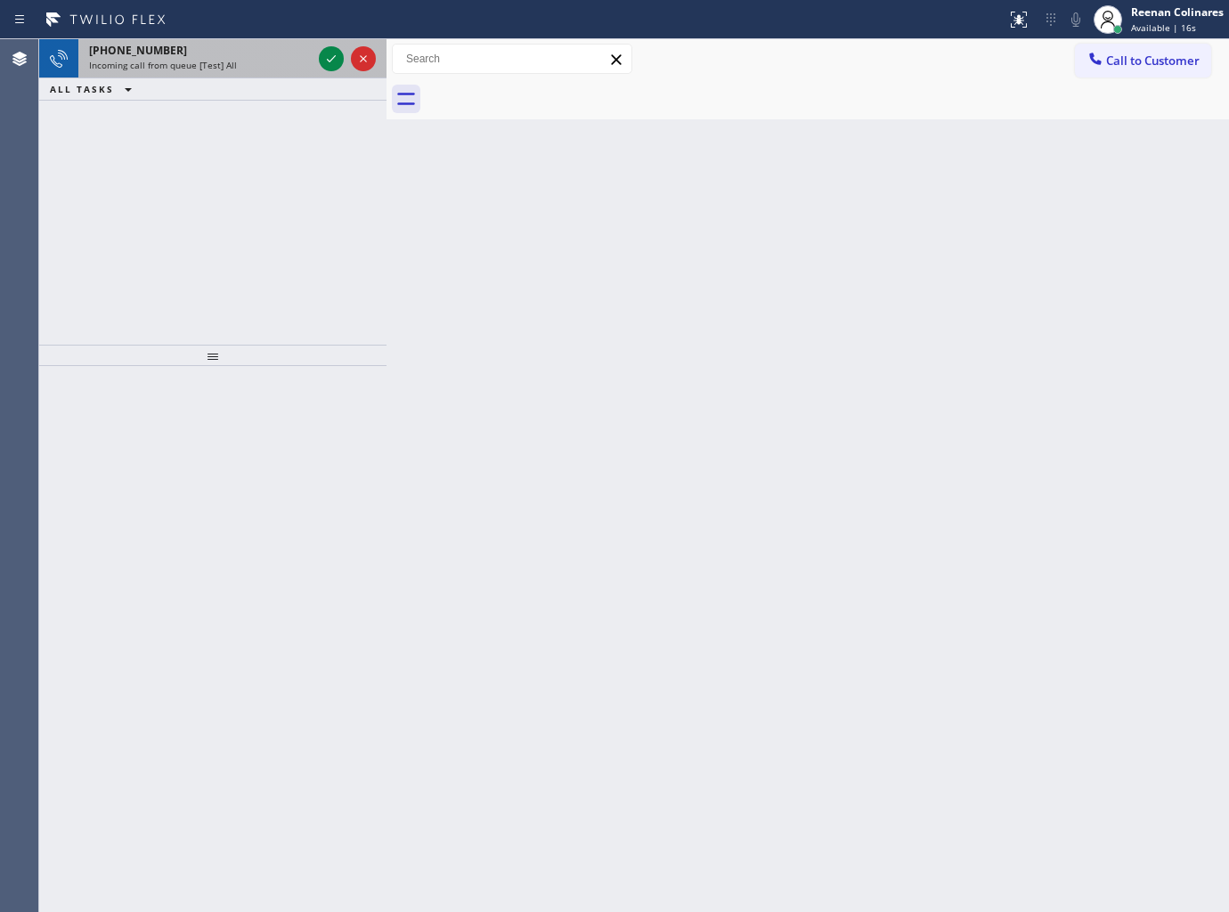
click at [256, 55] on div "+16508171115" at bounding box center [200, 50] width 223 height 15
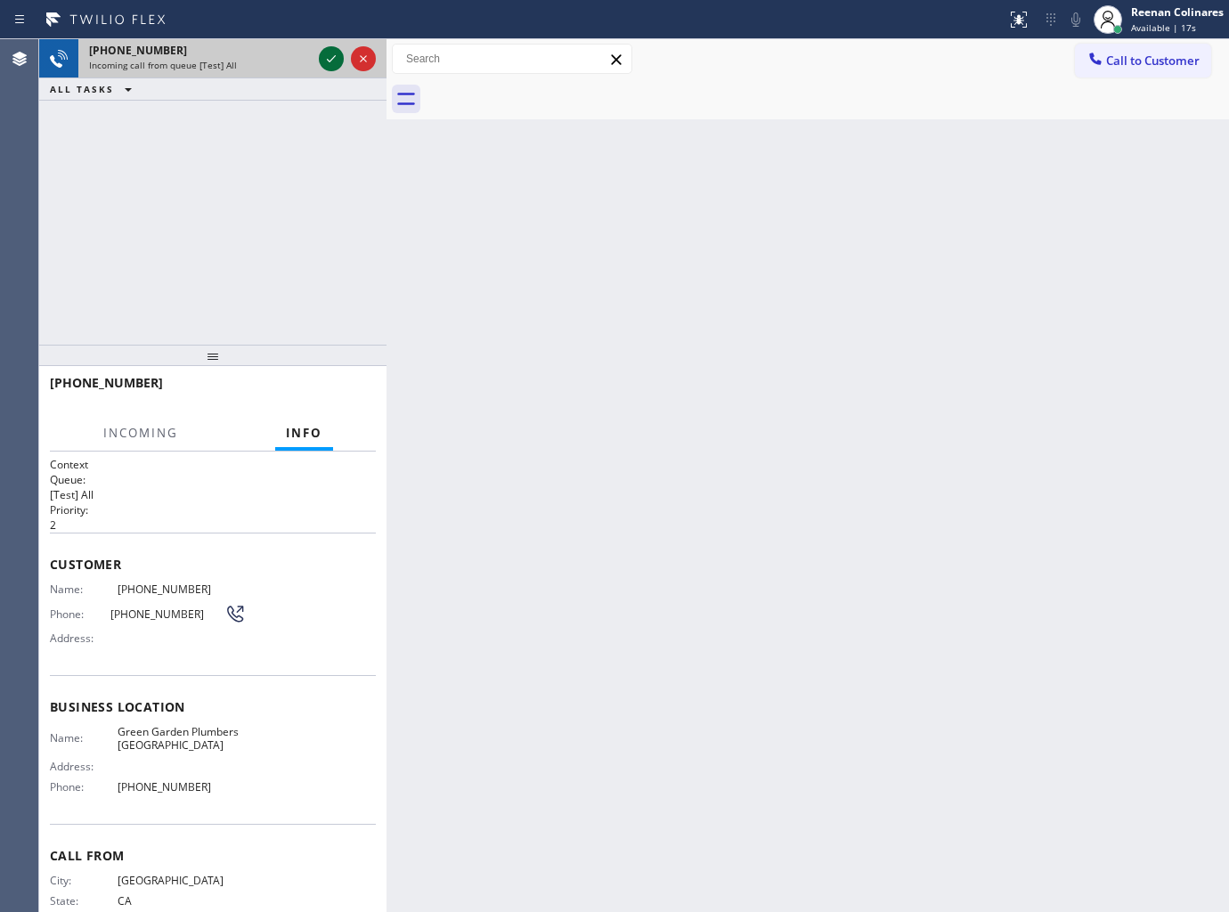
click at [334, 60] on icon at bounding box center [331, 58] width 21 height 21
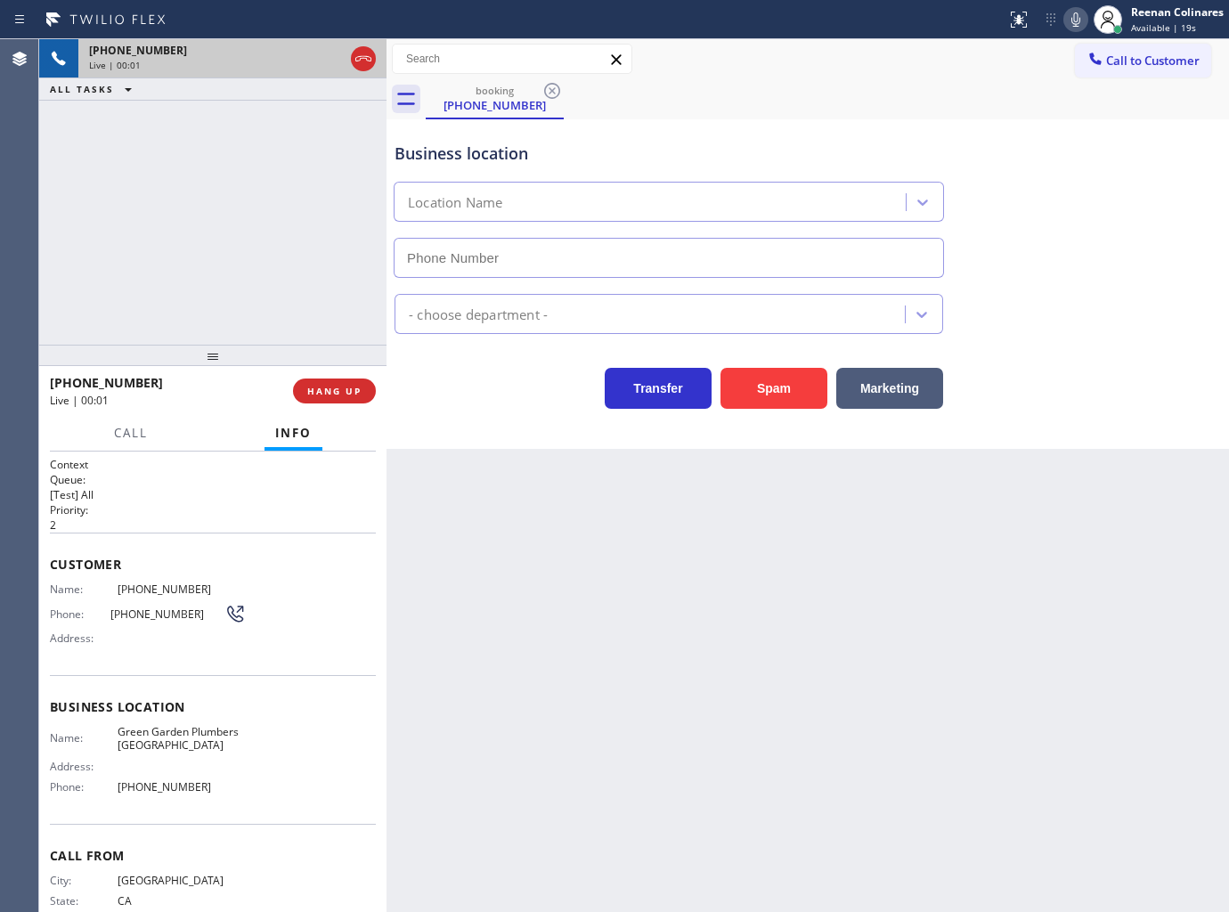
type input "(650) 881-3530"
click at [793, 399] on button "Spam" at bounding box center [774, 388] width 107 height 41
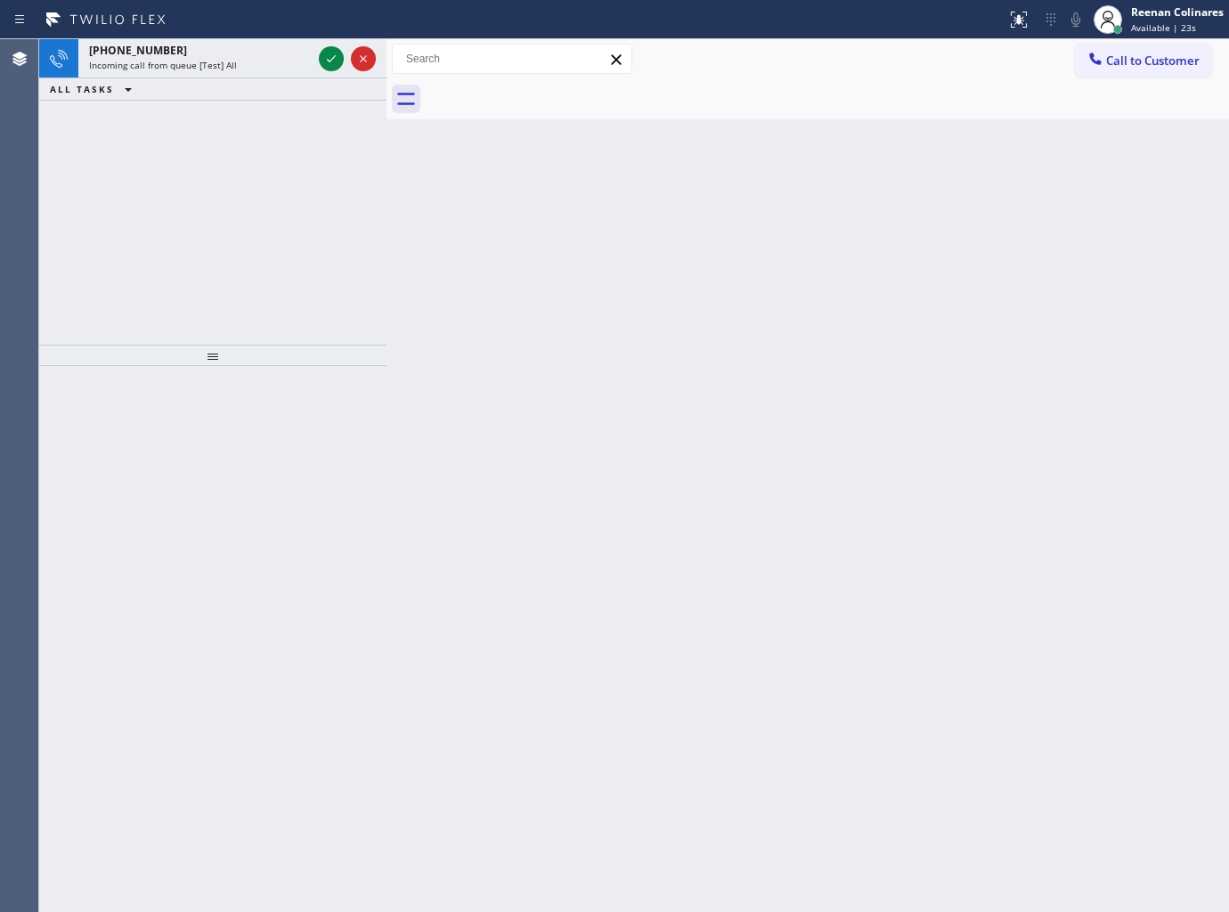
click at [855, 469] on div "Back to Dashboard Change Sender ID Customers Technicians Select a contact Outbo…" at bounding box center [808, 475] width 843 height 873
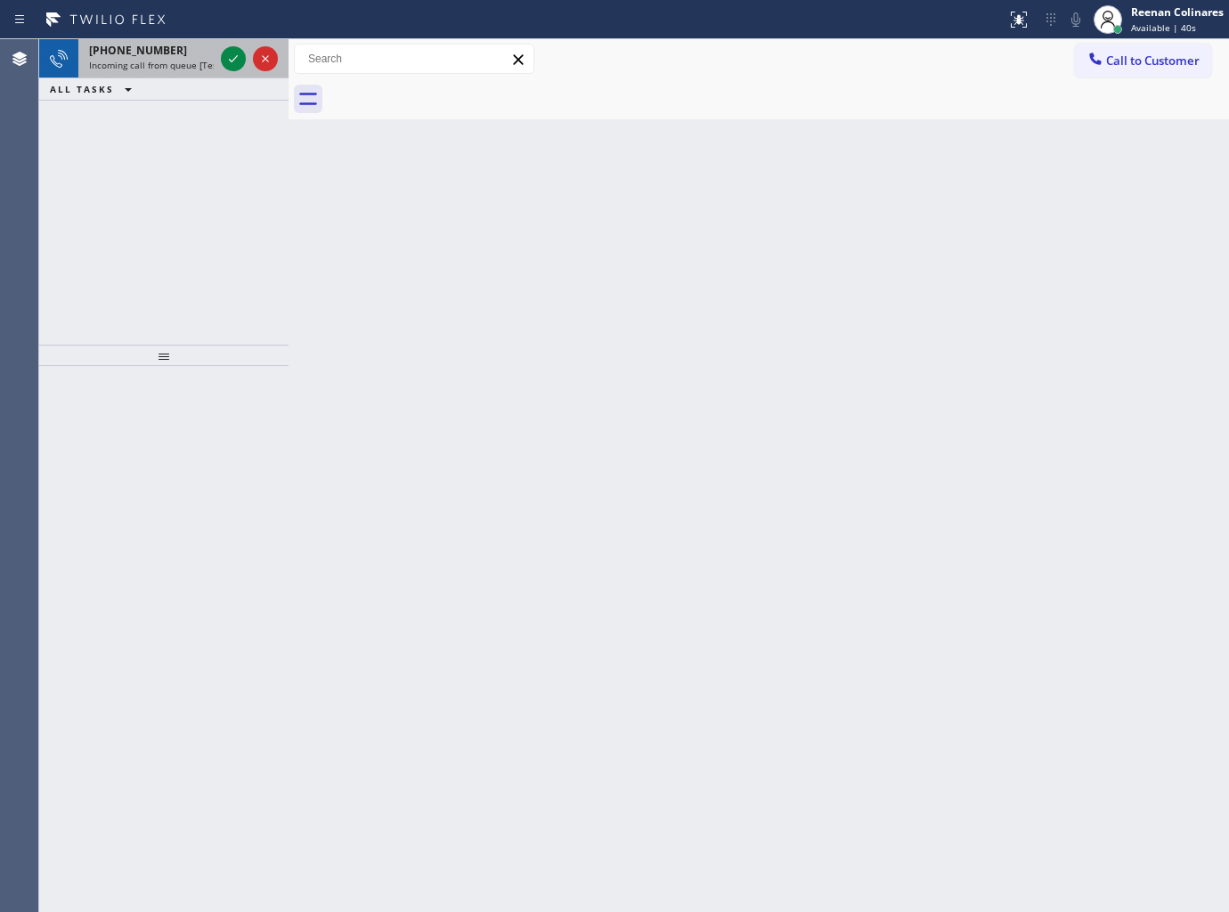
click at [189, 66] on span "Incoming call from queue [Test] All" at bounding box center [163, 65] width 148 height 12
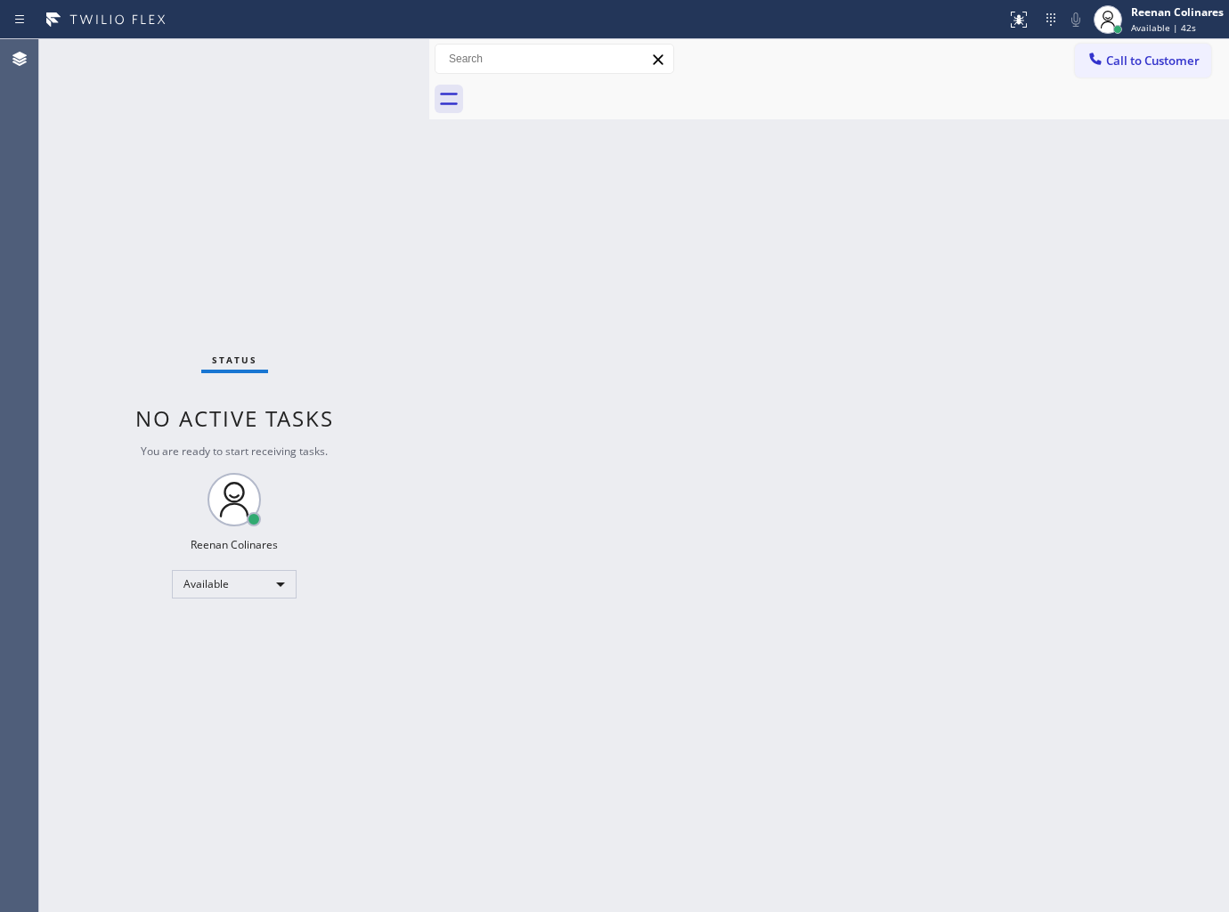
drag, startPoint x: 288, startPoint y: 53, endPoint x: 428, endPoint y: 59, distance: 140.8
click at [429, 59] on div at bounding box center [429, 475] width 0 height 873
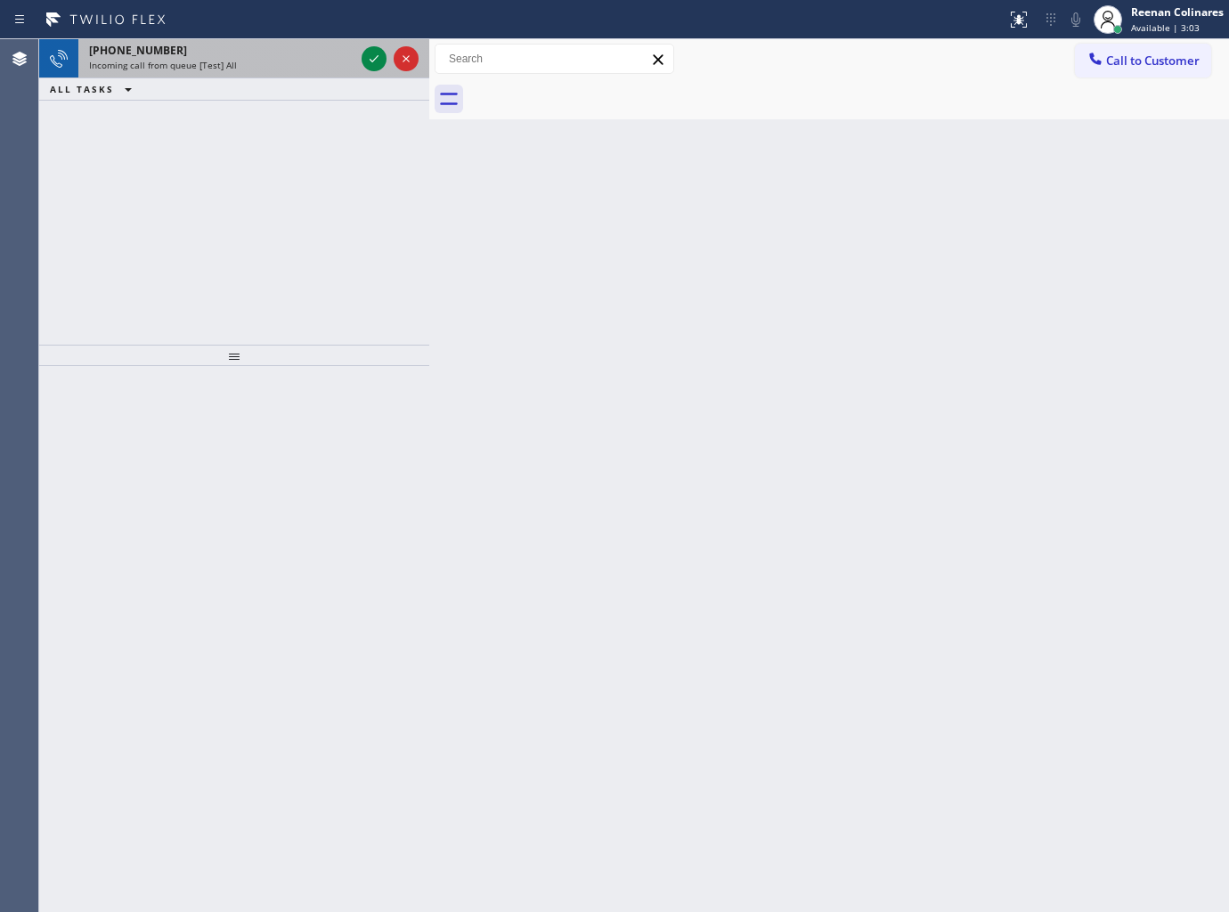
click at [240, 52] on div "[PHONE_NUMBER]" at bounding box center [221, 50] width 265 height 15
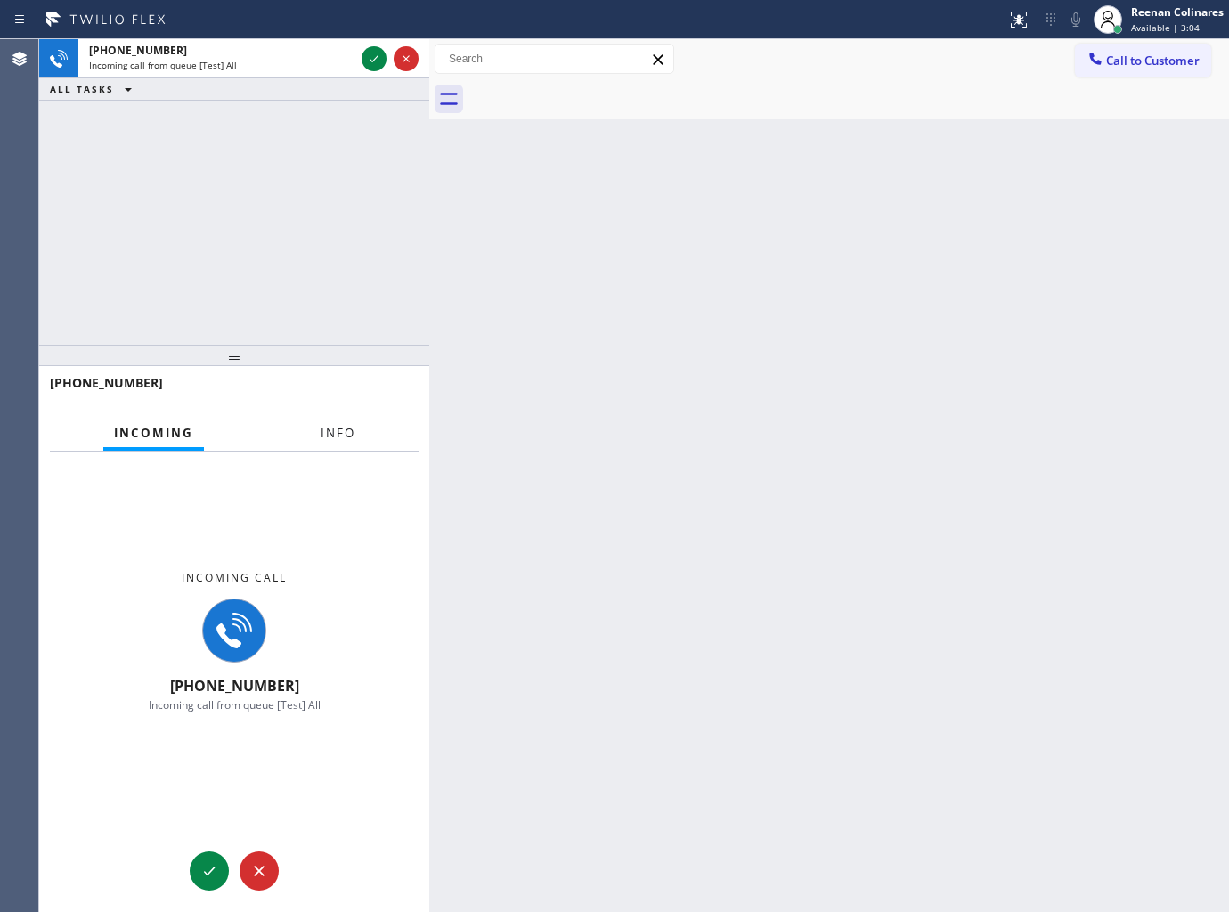
click at [331, 435] on span "Info" at bounding box center [338, 433] width 35 height 16
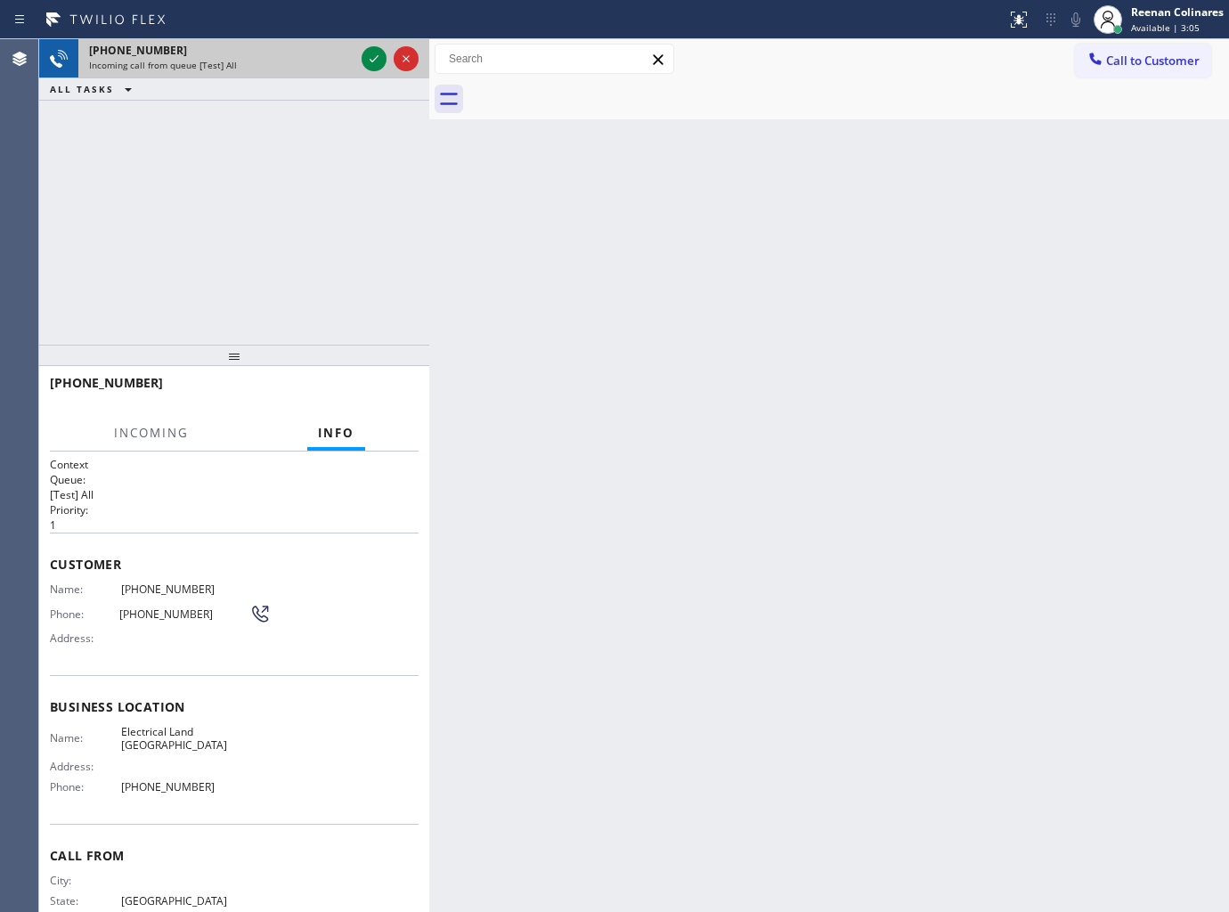
click at [368, 73] on div at bounding box center [390, 58] width 64 height 39
click at [371, 63] on icon at bounding box center [373, 58] width 21 height 21
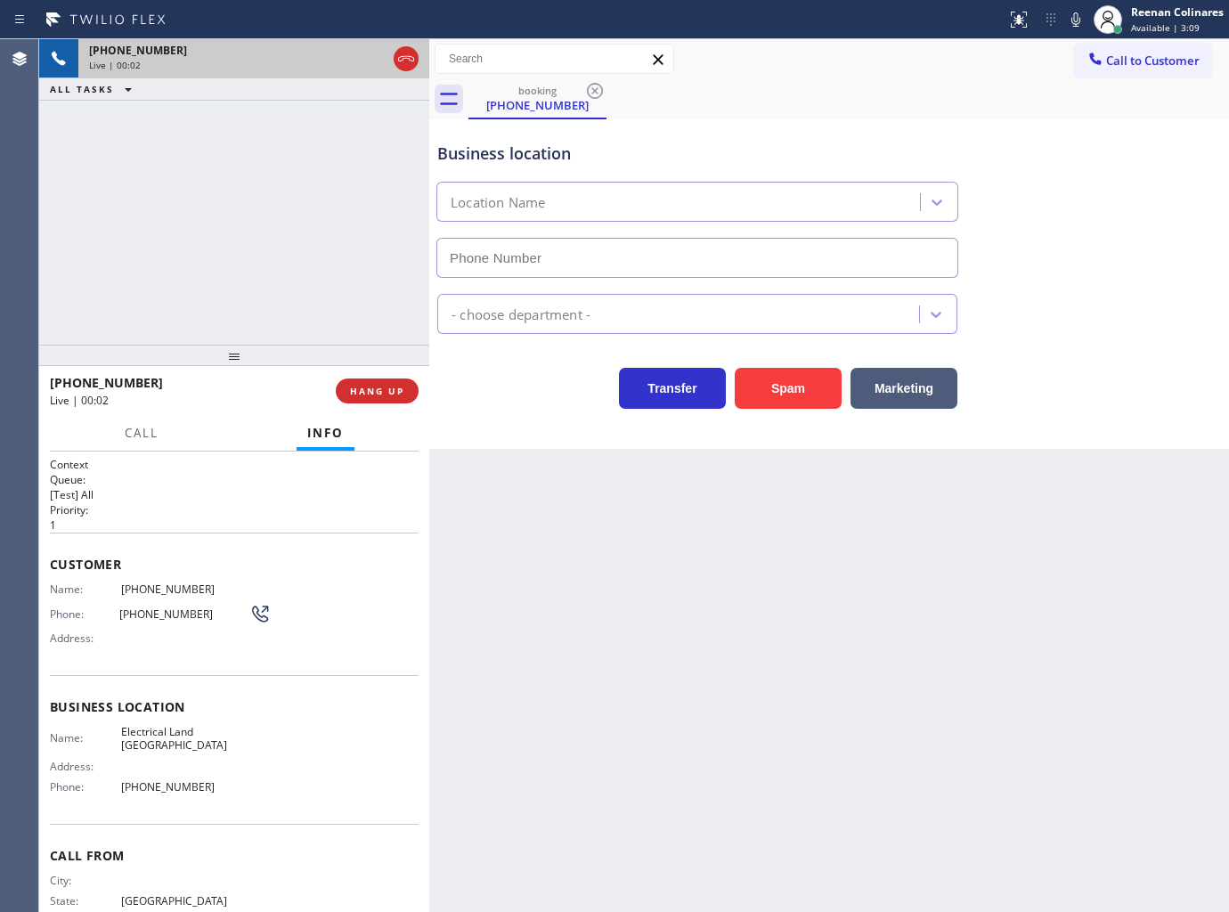
type input "[PHONE_NUMBER]"
click at [912, 392] on button "Marketing" at bounding box center [904, 388] width 107 height 41
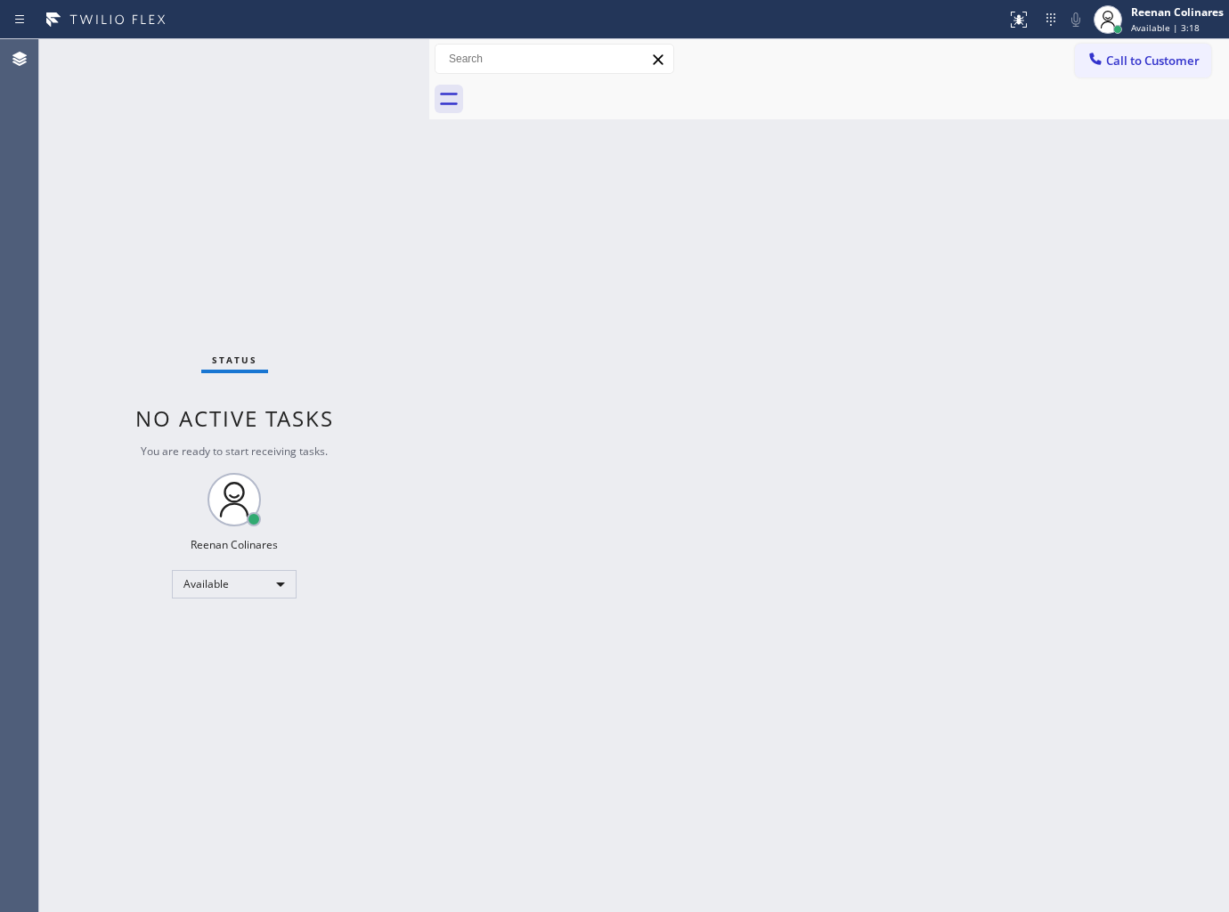
click at [675, 344] on div "Back to Dashboard Change Sender ID Customers Technicians Select a contact Outbo…" at bounding box center [829, 475] width 800 height 873
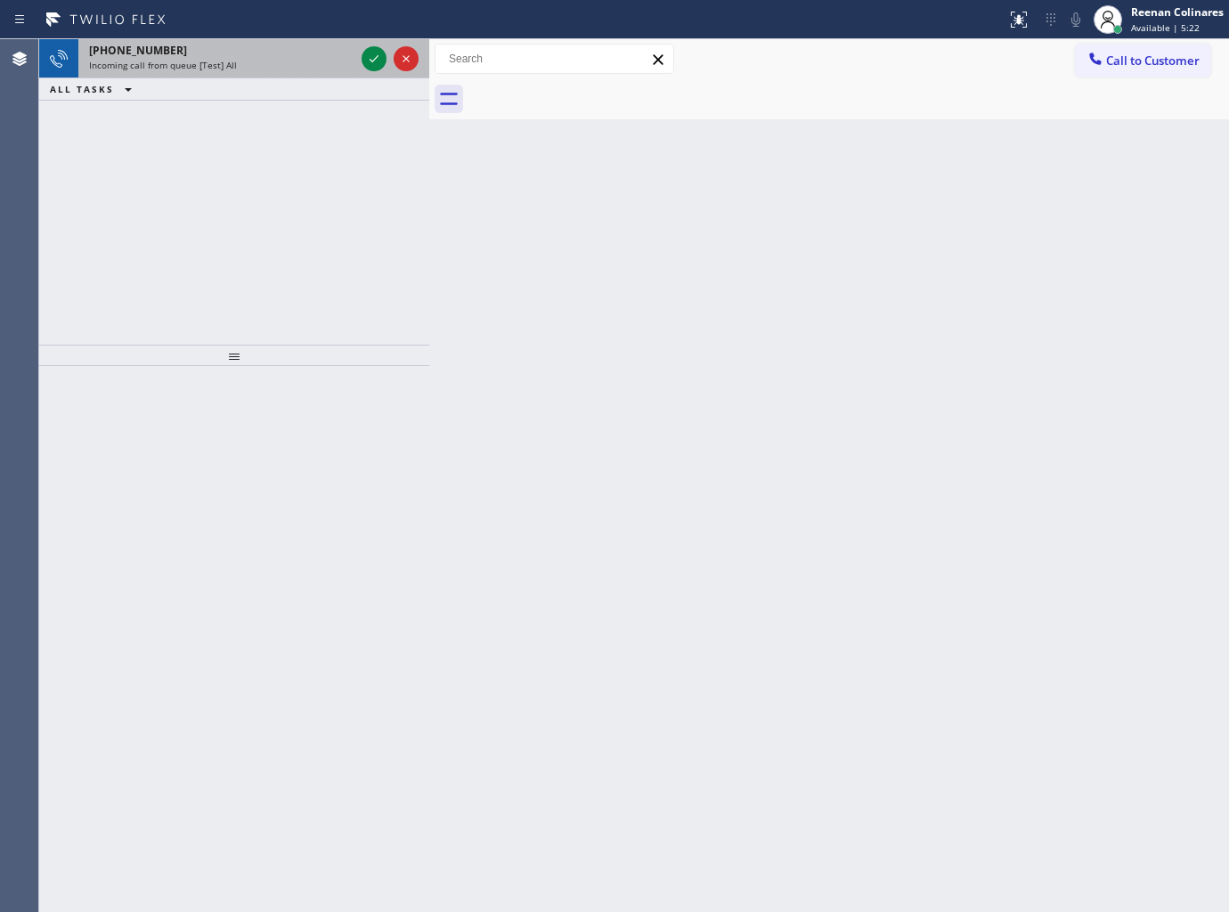
click at [251, 61] on div "Incoming call from queue [Test] All" at bounding box center [221, 65] width 265 height 12
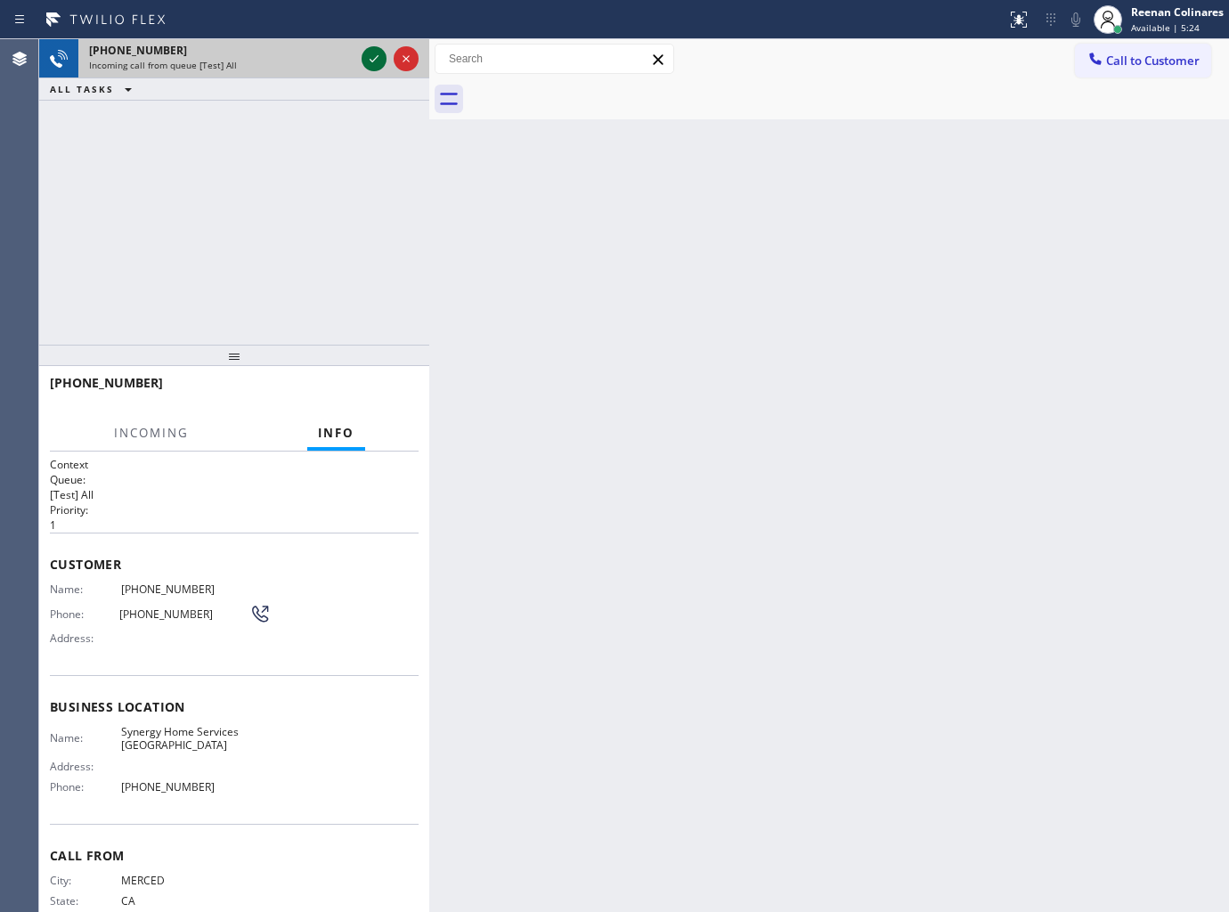
click at [365, 57] on icon at bounding box center [373, 58] width 21 height 21
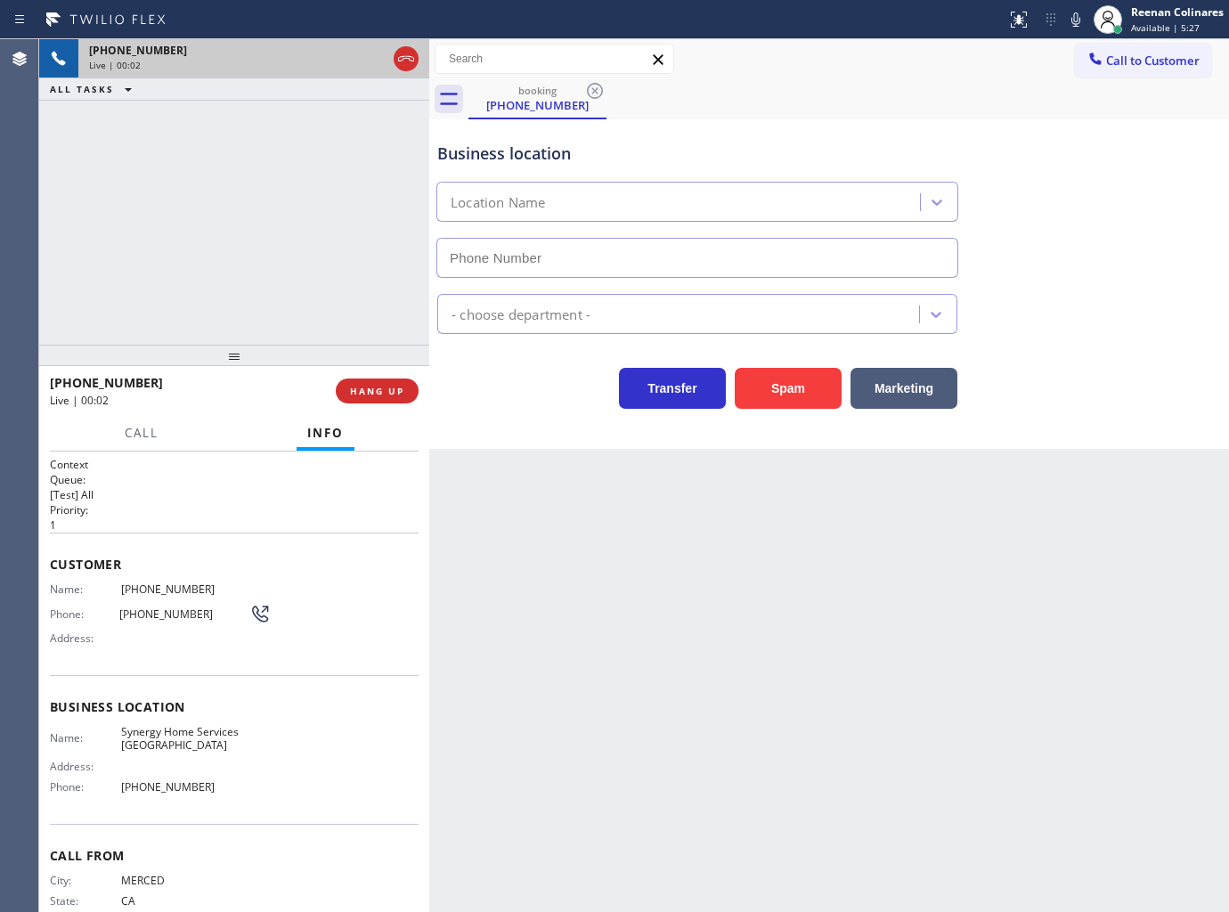
type input "[PHONE_NUMBER]"
drag, startPoint x: 795, startPoint y: 387, endPoint x: 1227, endPoint y: 132, distance: 501.9
click at [797, 387] on button "Spam" at bounding box center [788, 388] width 107 height 41
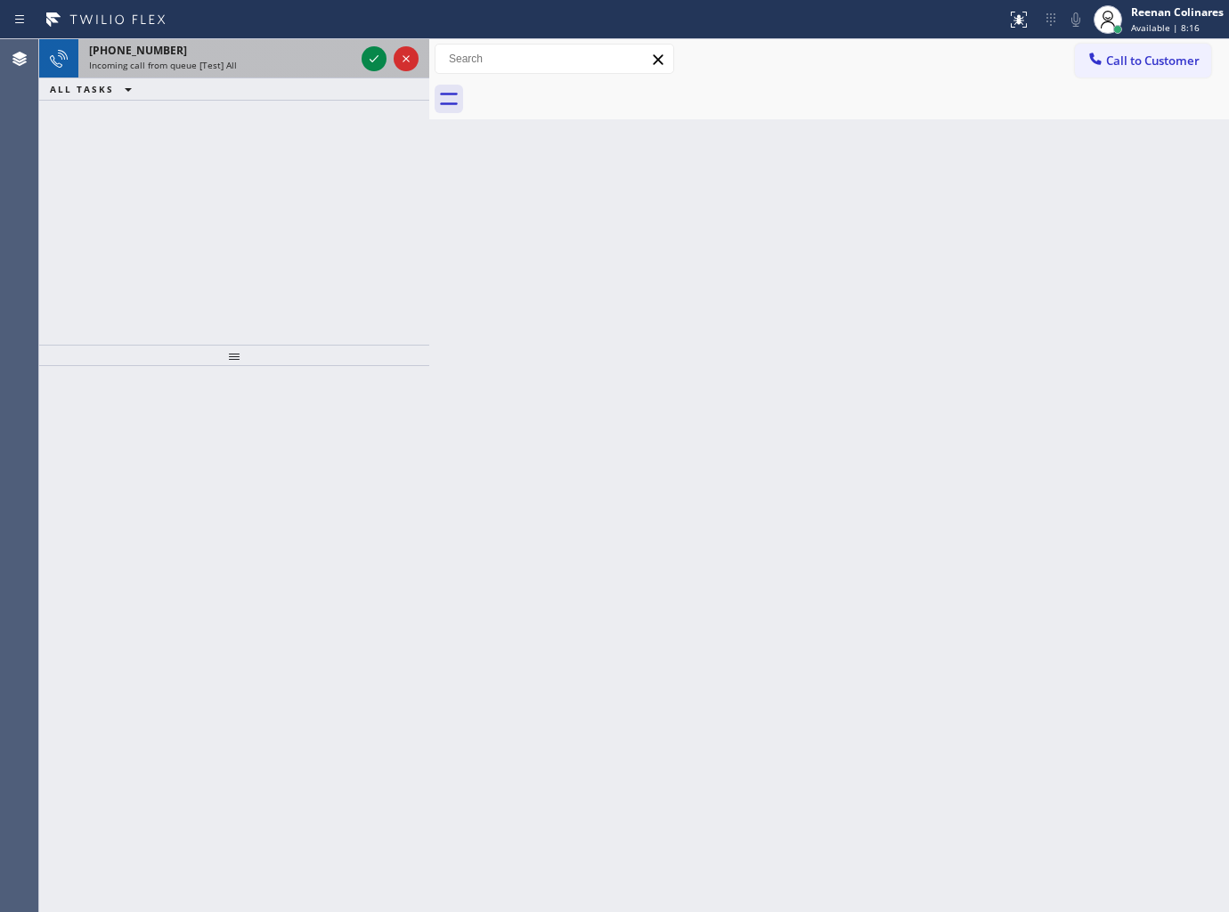
click at [295, 69] on div "Incoming call from queue [Test] All" at bounding box center [221, 65] width 265 height 12
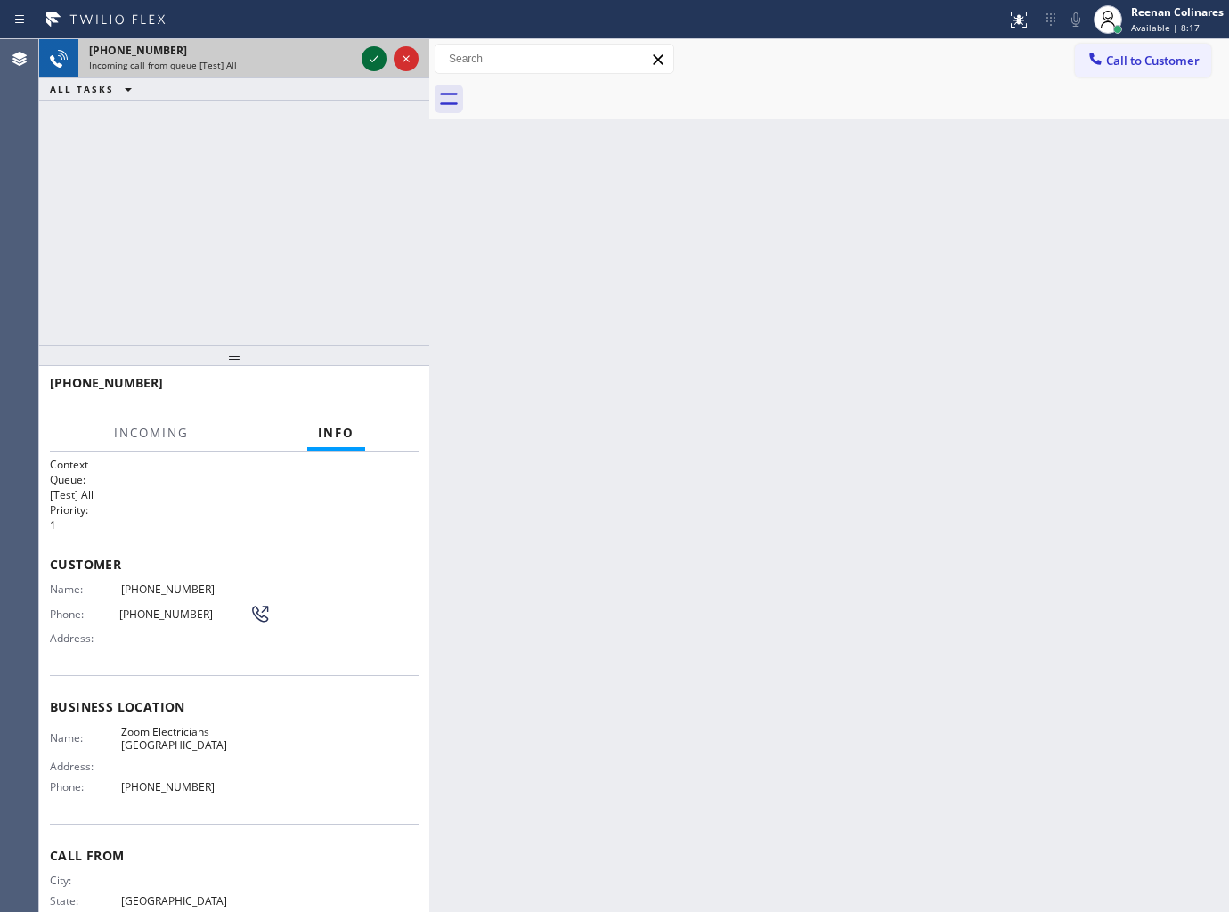
click at [363, 49] on icon at bounding box center [373, 58] width 21 height 21
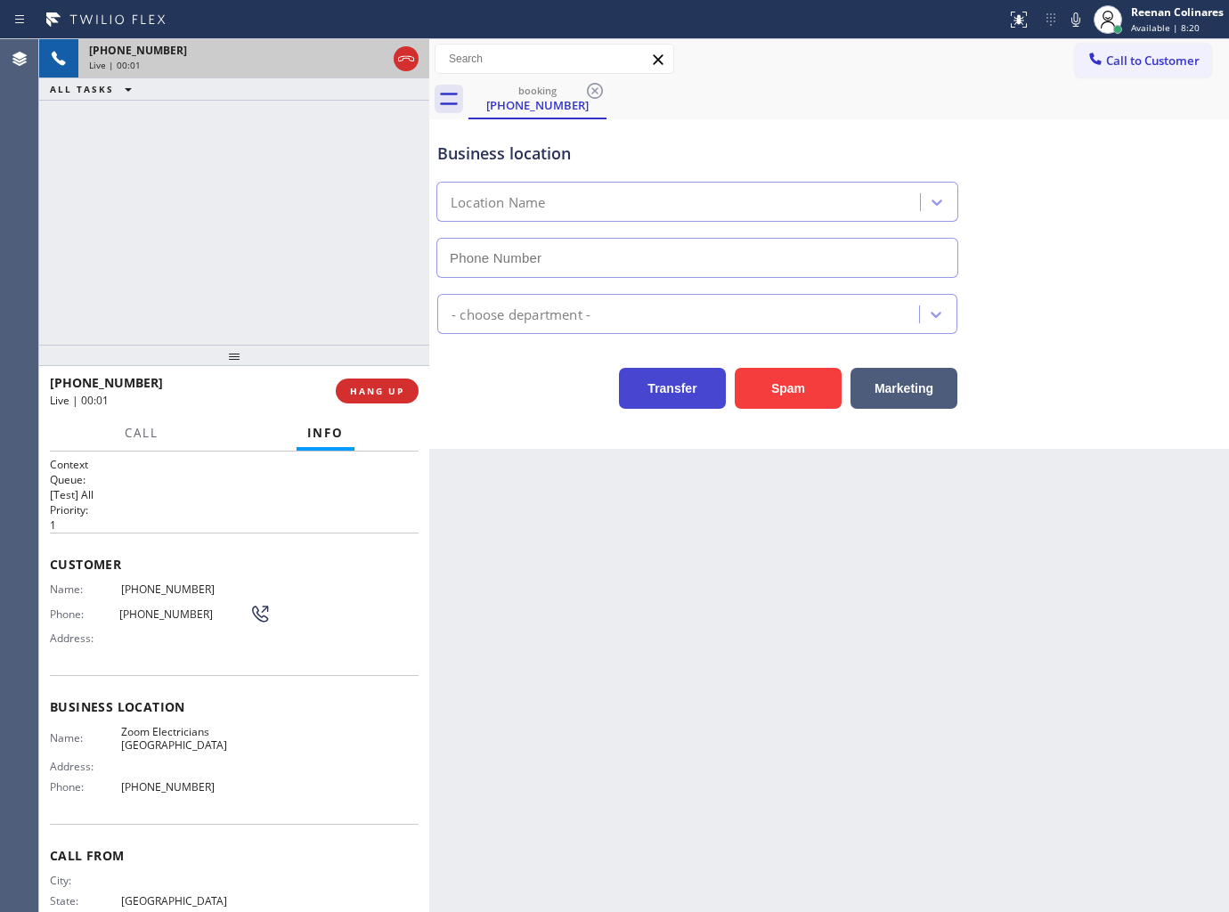
type input "[PHONE_NUMBER]"
click at [1084, 18] on icon at bounding box center [1075, 19] width 21 height 21
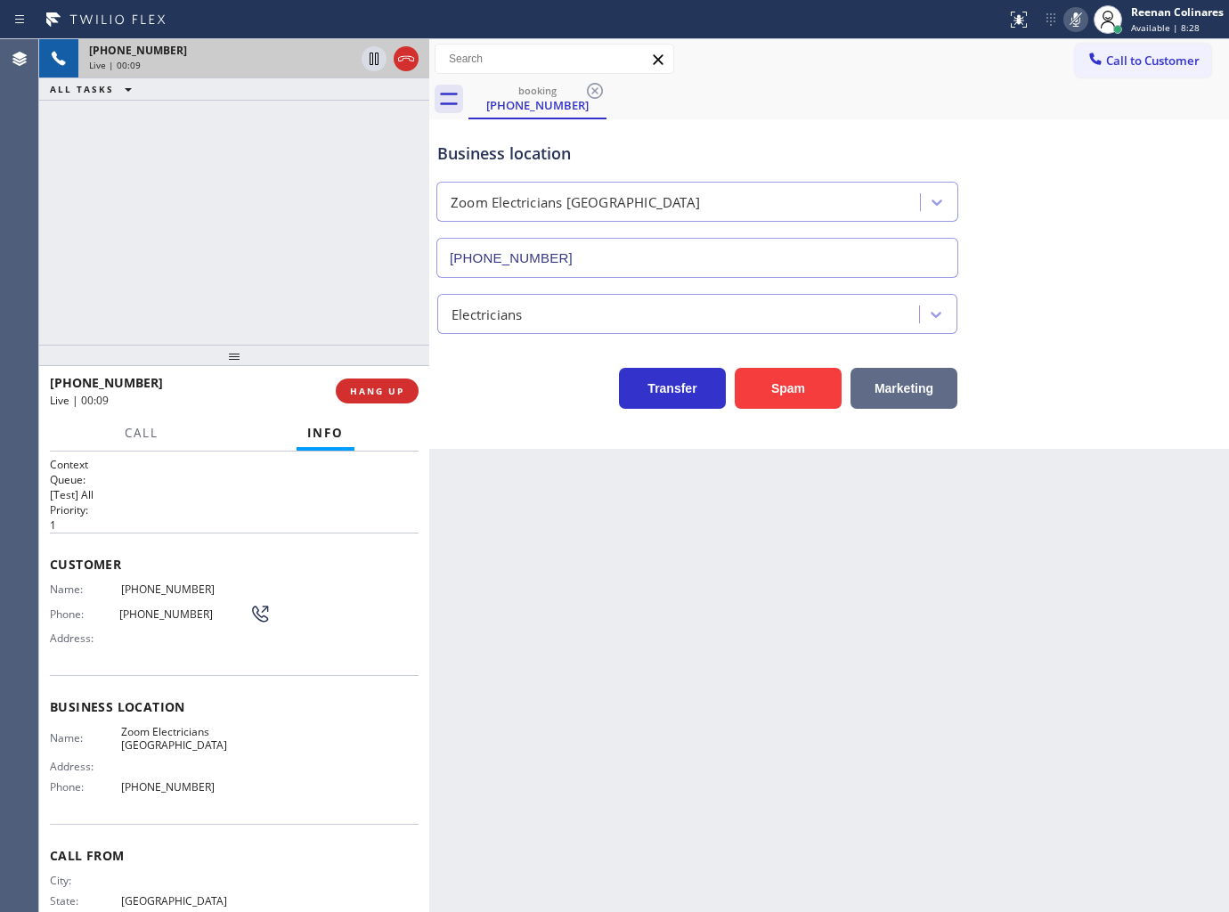
click at [889, 396] on button "Marketing" at bounding box center [904, 388] width 107 height 41
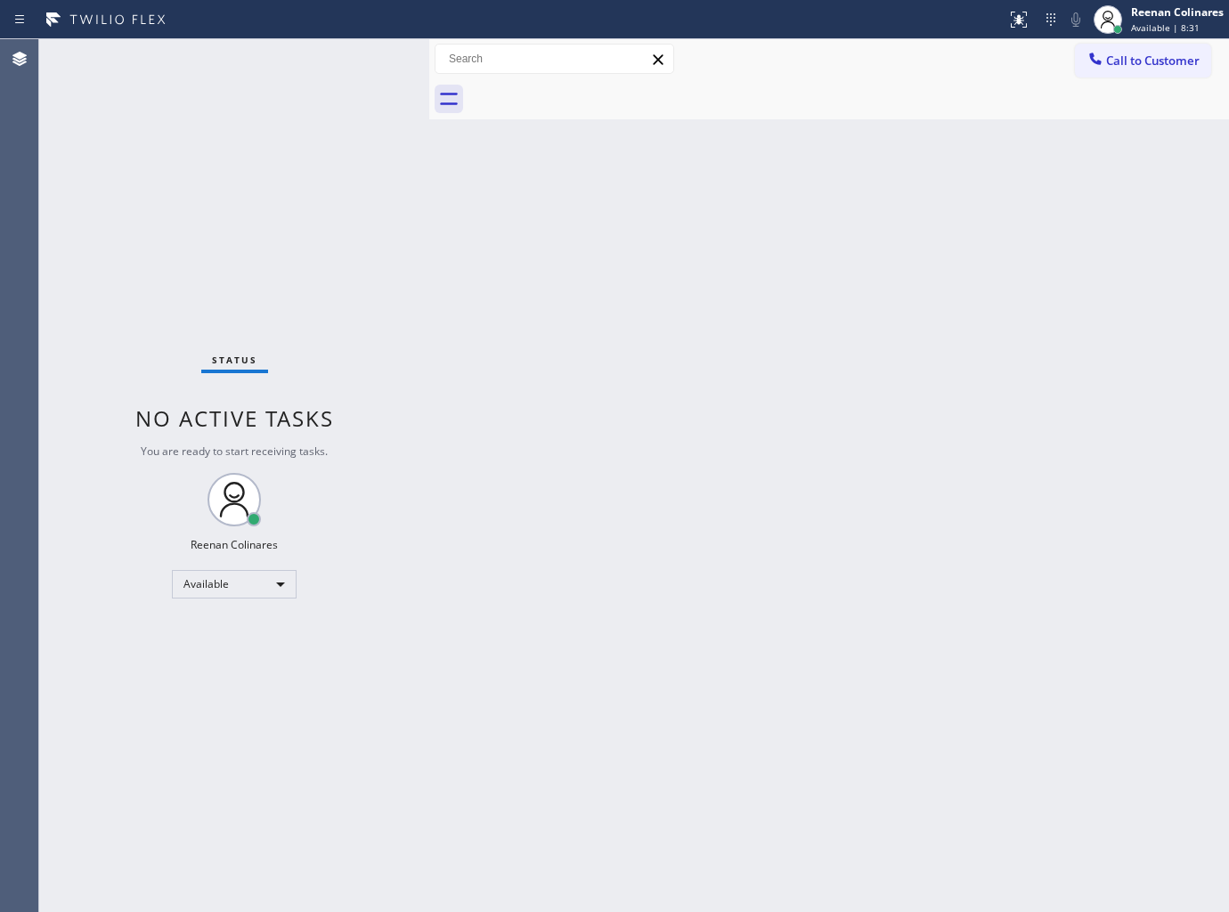
click at [746, 695] on div "Back to Dashboard Change Sender ID Customers Technicians Select a contact Outbo…" at bounding box center [829, 475] width 800 height 873
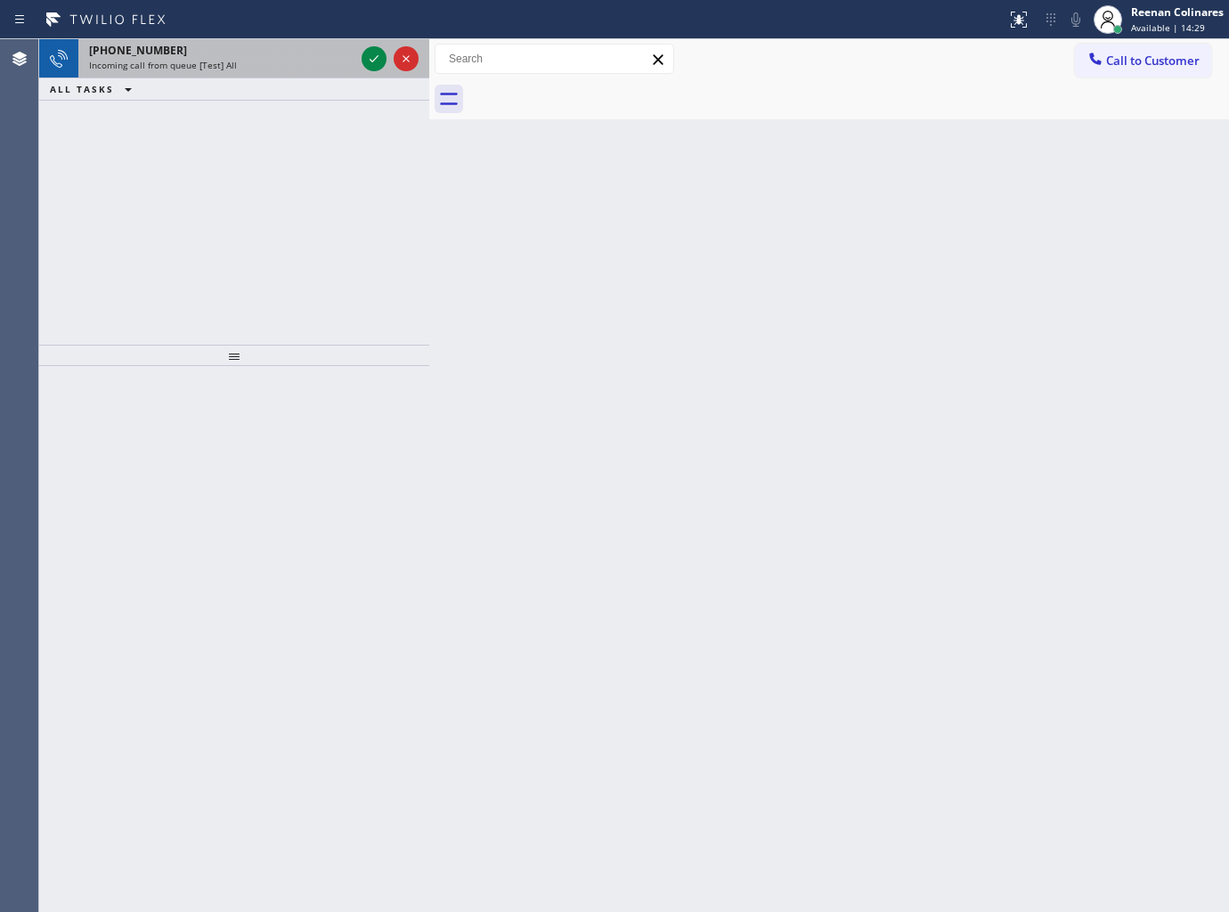
drag, startPoint x: 330, startPoint y: 77, endPoint x: 315, endPoint y: 68, distance: 16.8
click at [330, 77] on div "[PHONE_NUMBER] Incoming call from queue [Test] All" at bounding box center [218, 58] width 280 height 39
click at [312, 65] on div "Incoming call from queue [Test] All" at bounding box center [221, 65] width 265 height 12
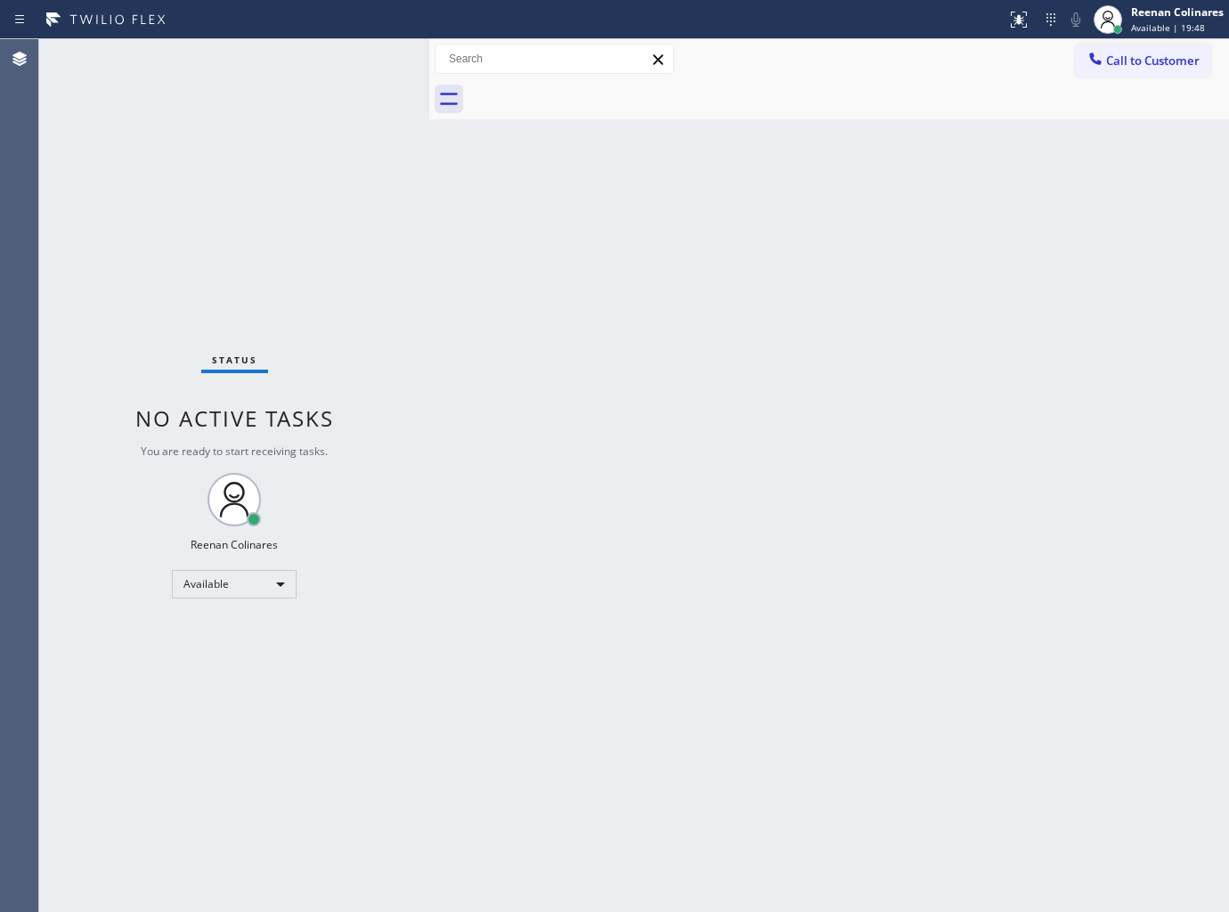
click at [715, 216] on div "Back to Dashboard Change Sender ID Customers Technicians Select a contact Outbo…" at bounding box center [829, 475] width 800 height 873
click at [232, 67] on div "Status No active tasks You are ready to start receiving tasks. Reenan Colinares…" at bounding box center [234, 475] width 390 height 873
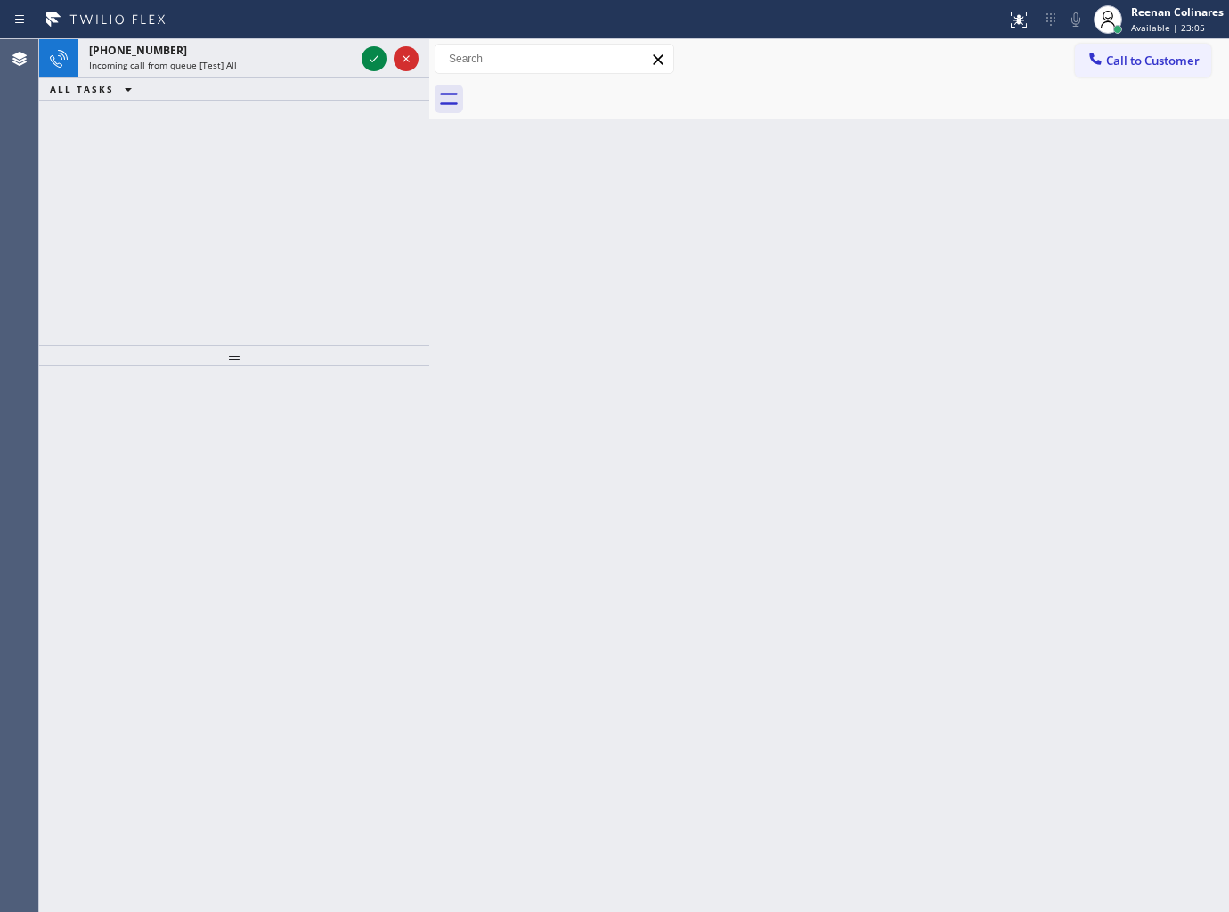
click at [232, 67] on span "Incoming call from queue [Test] All" at bounding box center [163, 65] width 148 height 12
drag, startPoint x: 297, startPoint y: 63, endPoint x: 356, endPoint y: 58, distance: 59.9
click at [304, 63] on div "Incoming call from queue [Test] All" at bounding box center [221, 65] width 265 height 12
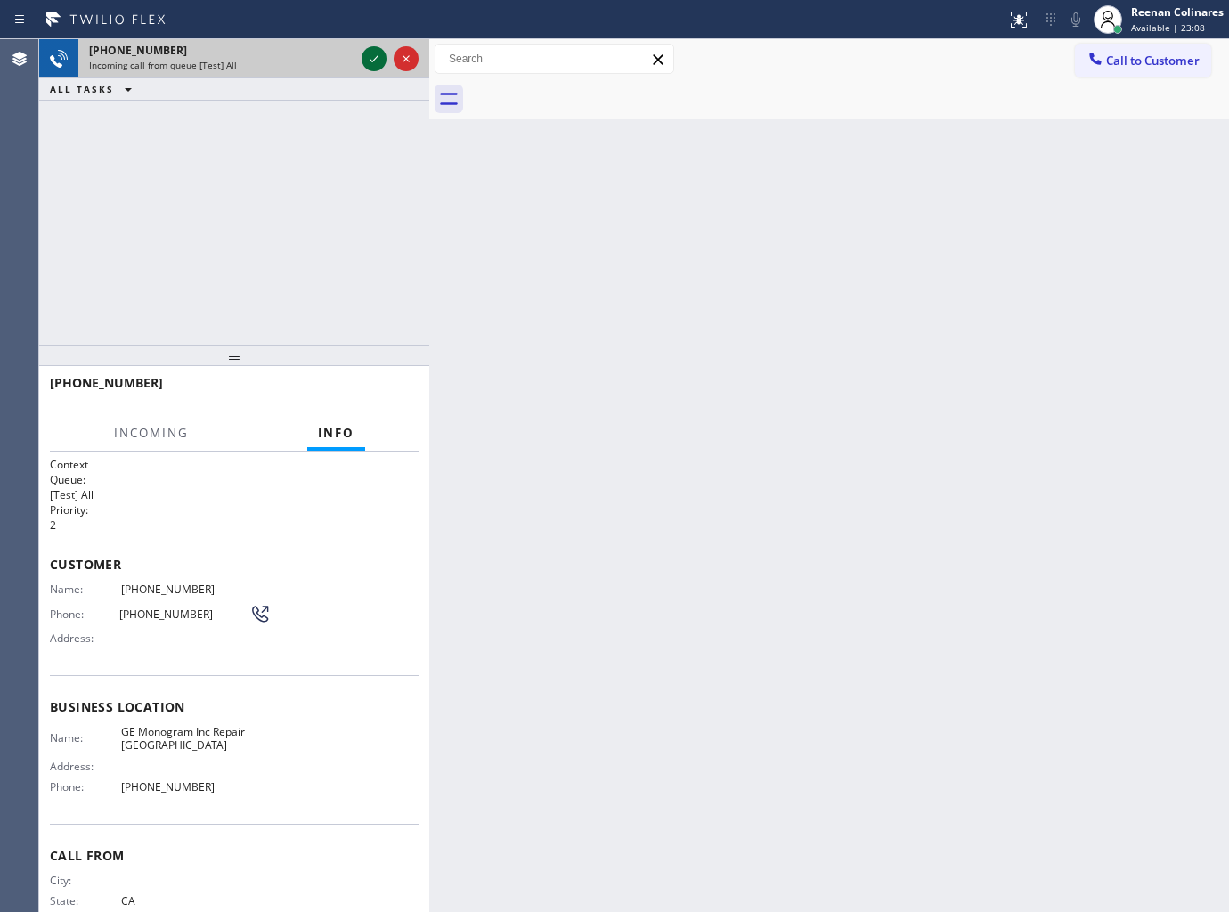
click at [366, 56] on icon at bounding box center [373, 58] width 21 height 21
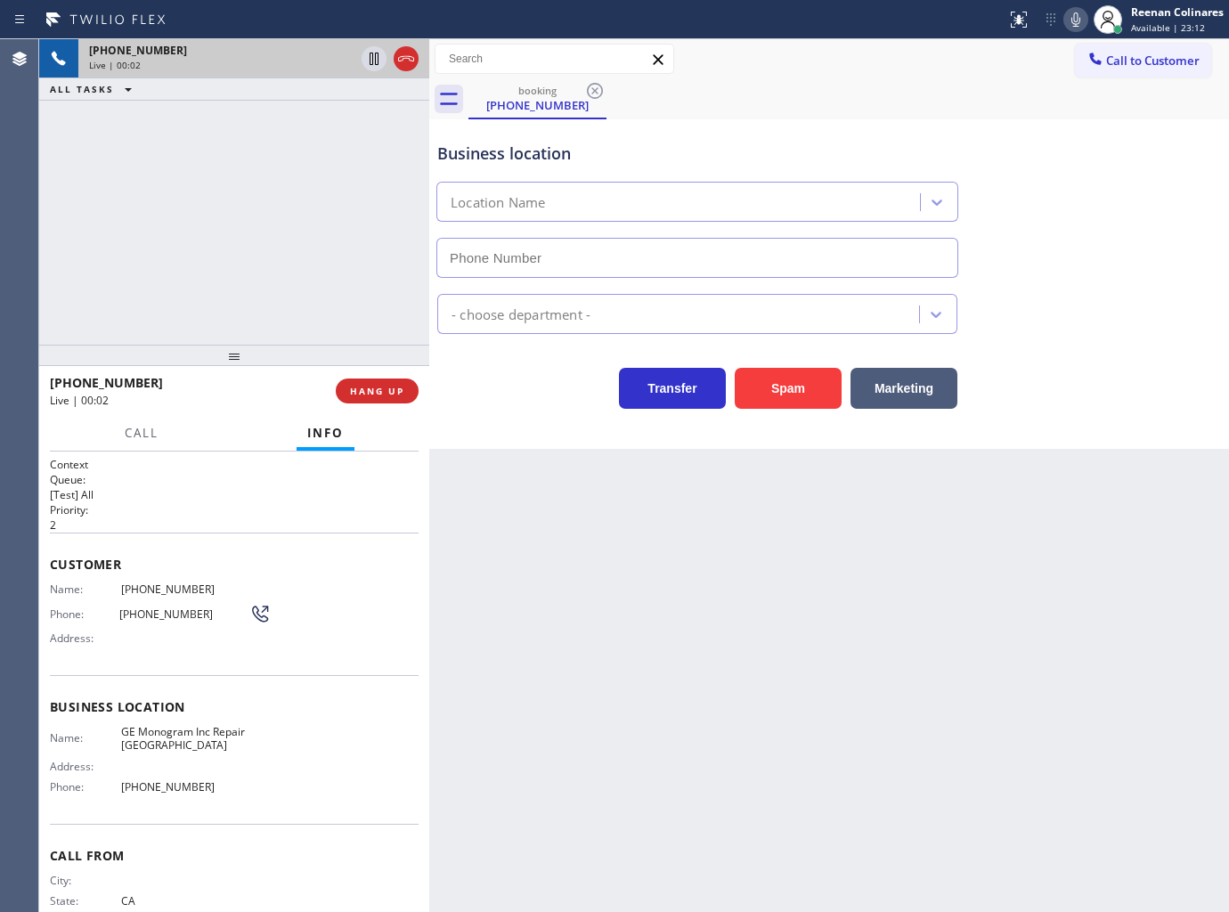
drag, startPoint x: 808, startPoint y: 396, endPoint x: 822, endPoint y: 347, distance: 51.0
click at [808, 394] on button "Spam" at bounding box center [788, 388] width 107 height 41
click at [804, 381] on button "Spam" at bounding box center [788, 388] width 107 height 41
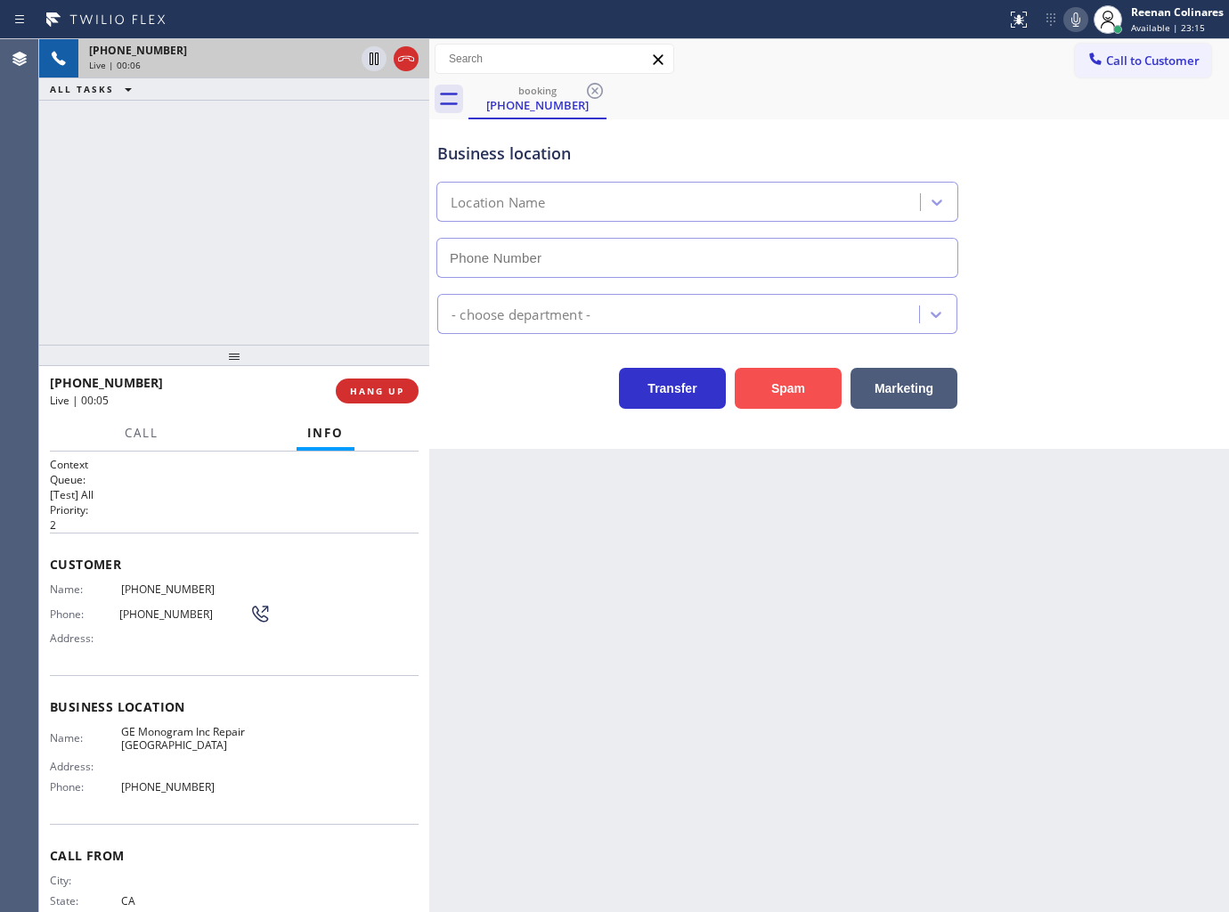
click at [782, 390] on button "Spam" at bounding box center [788, 388] width 107 height 41
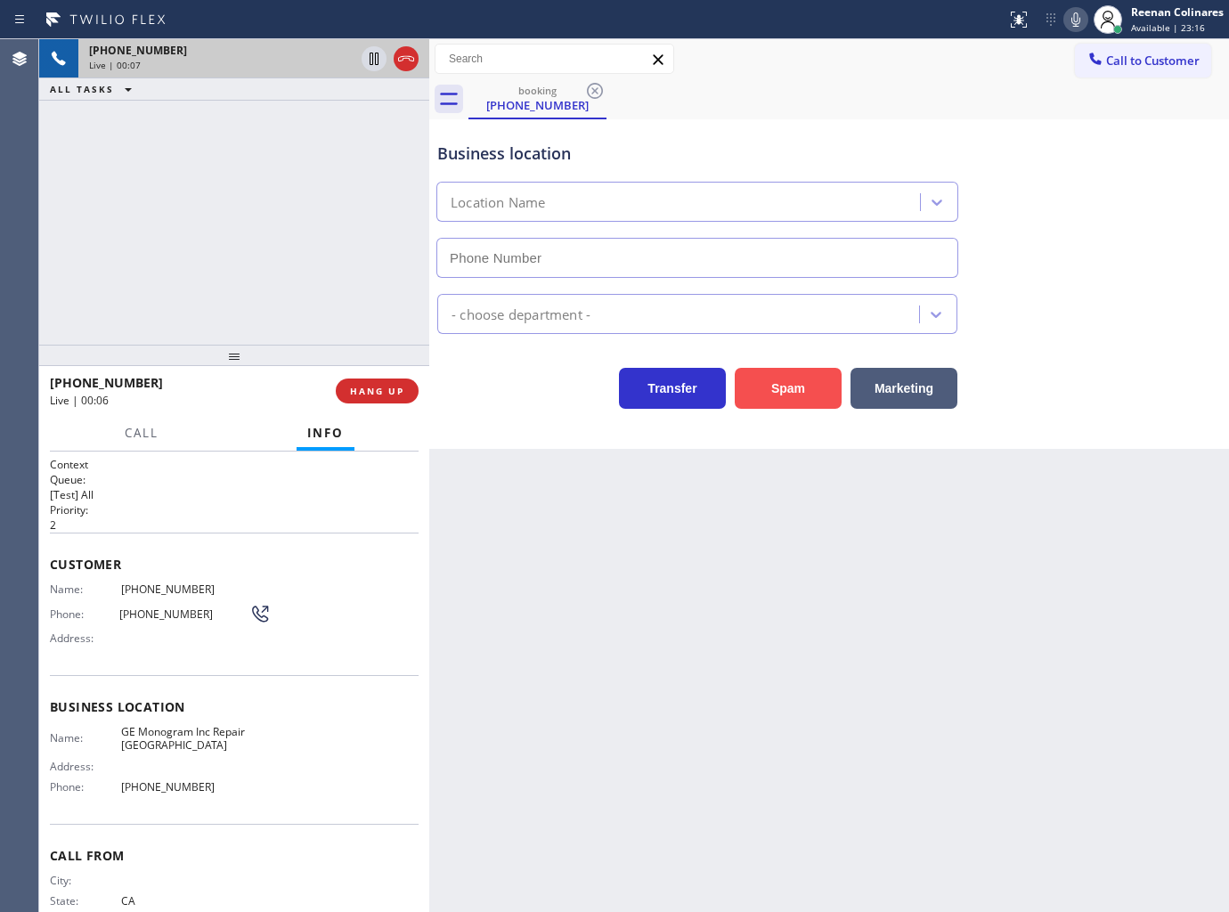
click at [782, 390] on button "Spam" at bounding box center [788, 388] width 107 height 41
drag, startPoint x: 781, startPoint y: 386, endPoint x: 764, endPoint y: 369, distance: 23.9
click at [782, 392] on button "Spam" at bounding box center [788, 388] width 107 height 41
drag, startPoint x: 764, startPoint y: 369, endPoint x: 768, endPoint y: 379, distance: 10.4
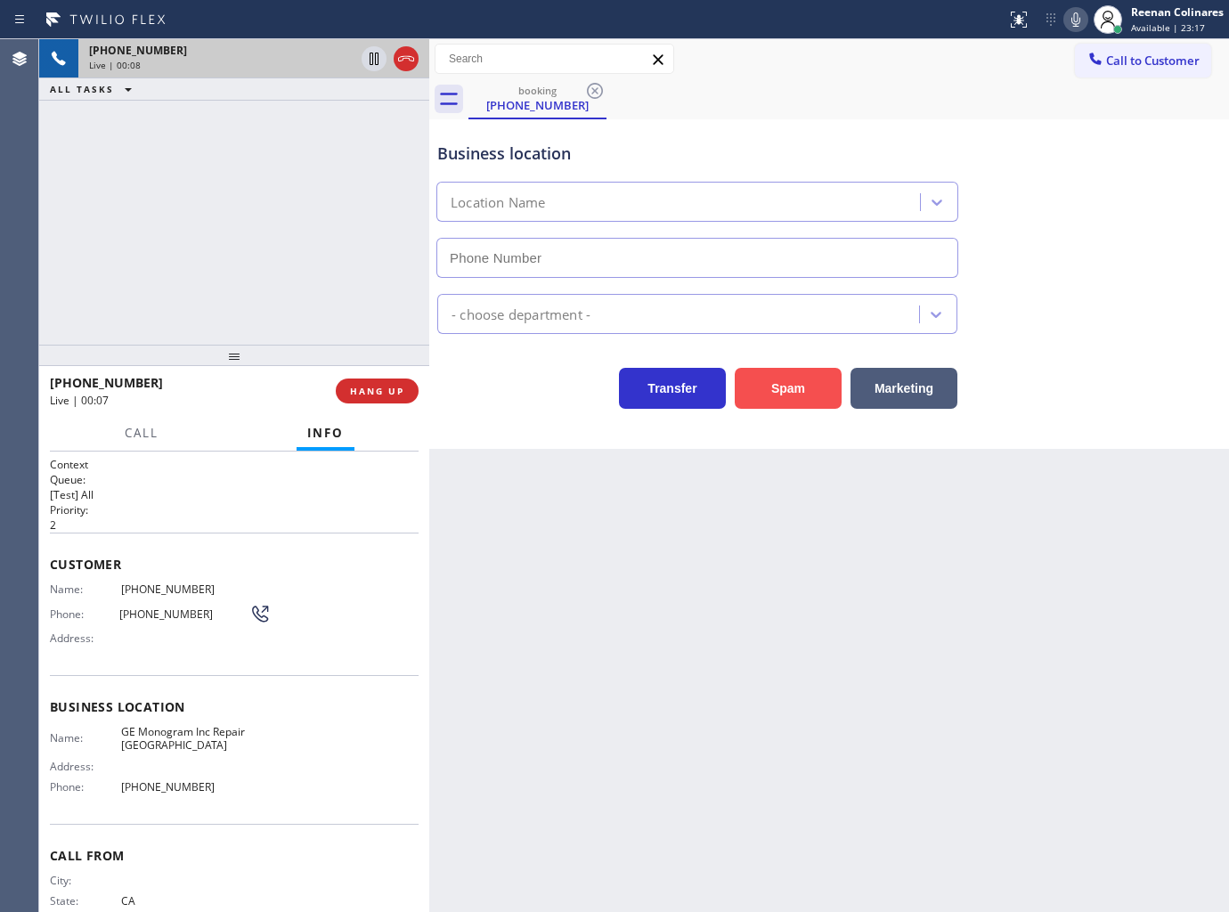
click at [768, 379] on button "Spam" at bounding box center [788, 388] width 107 height 41
click at [778, 390] on button "Spam" at bounding box center [788, 388] width 107 height 41
click at [789, 387] on button "Spam" at bounding box center [788, 388] width 107 height 41
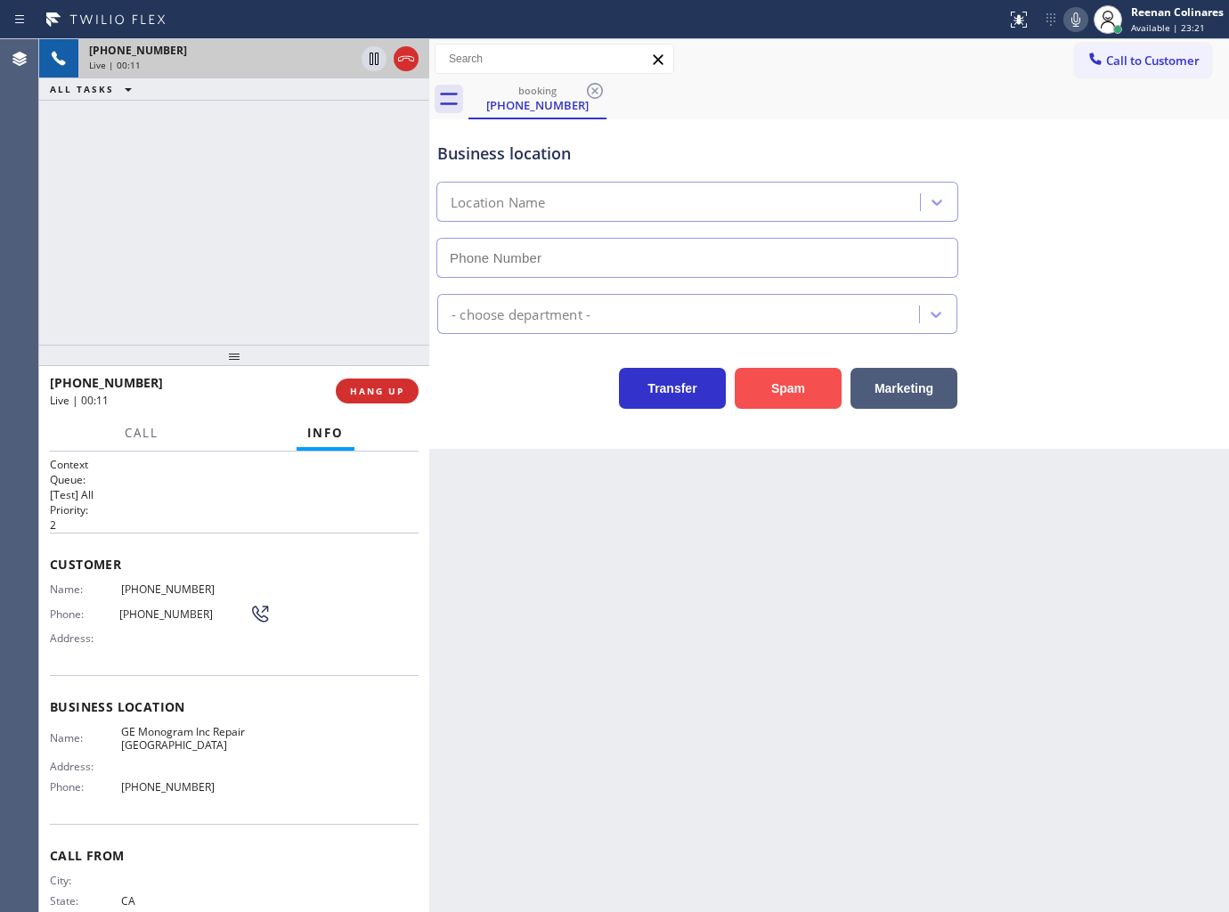
click at [789, 387] on button "Spam" at bounding box center [788, 388] width 107 height 41
click at [788, 381] on button "Spam" at bounding box center [788, 388] width 107 height 41
click at [788, 383] on button "Spam" at bounding box center [788, 388] width 107 height 41
click at [790, 386] on button "Spam" at bounding box center [788, 388] width 107 height 41
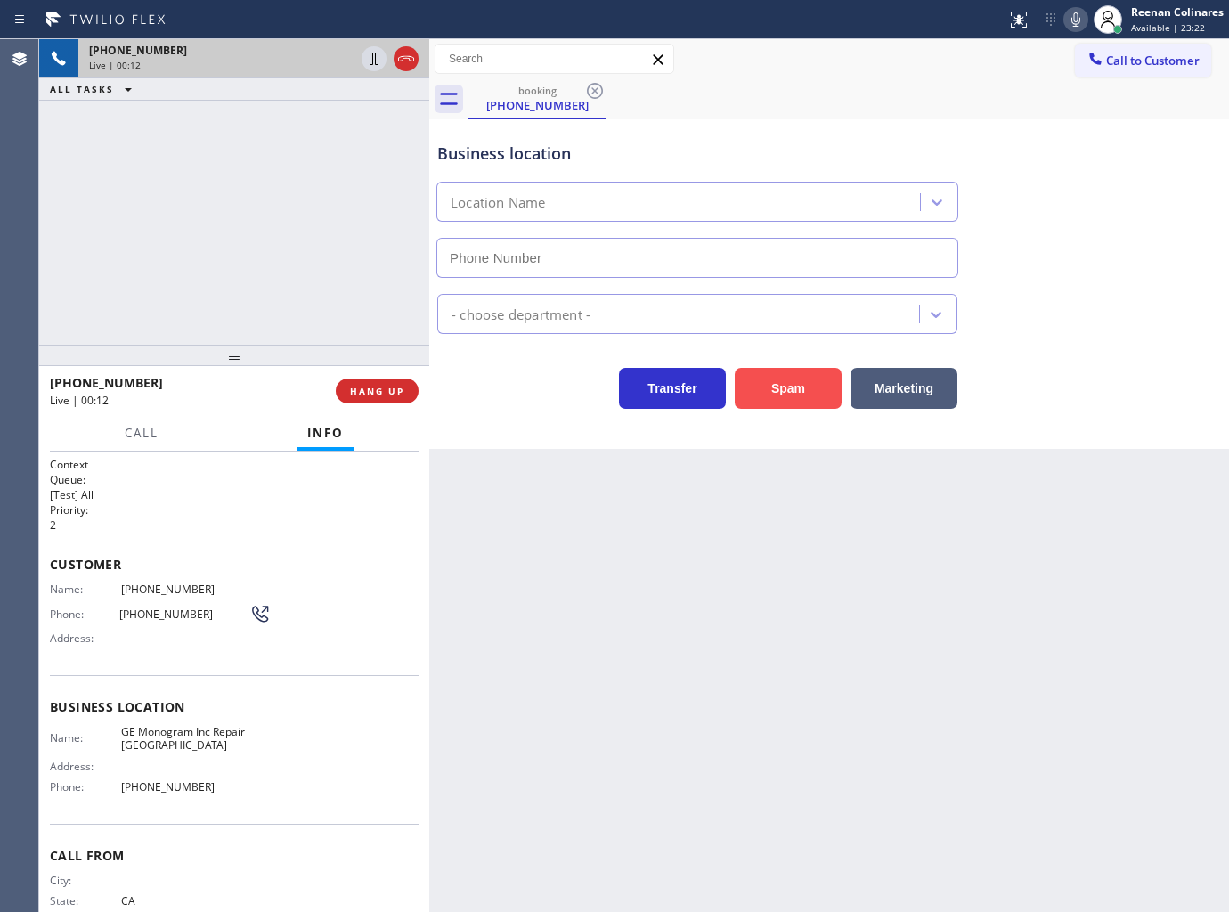
click at [790, 386] on button "Spam" at bounding box center [788, 388] width 107 height 41
click at [786, 379] on button "Spam" at bounding box center [788, 388] width 107 height 41
drag, startPoint x: 786, startPoint y: 375, endPoint x: 682, endPoint y: 367, distance: 103.6
click at [784, 376] on button "Spam" at bounding box center [788, 388] width 107 height 41
click at [398, 388] on button "HANG UP" at bounding box center [377, 391] width 83 height 25
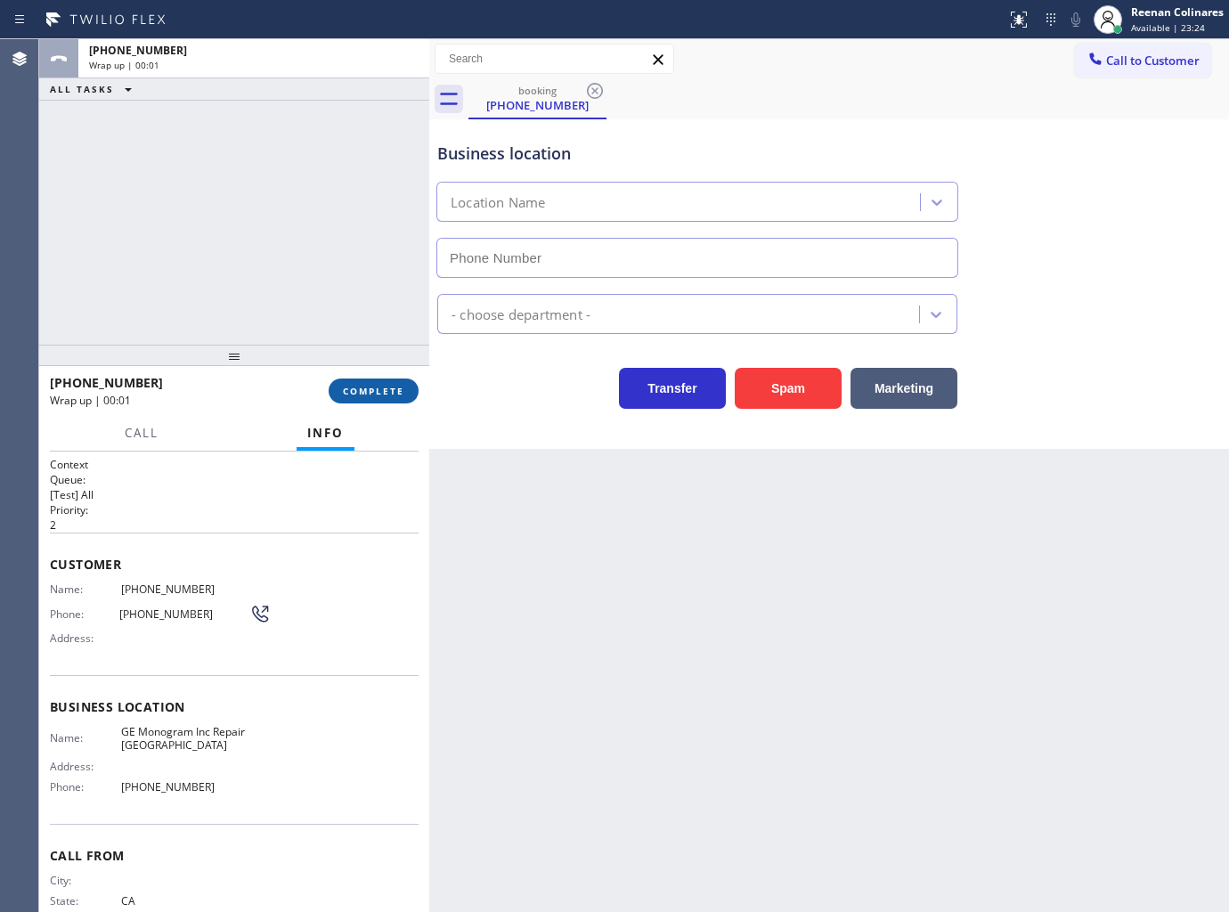
click at [397, 387] on span "COMPLETE" at bounding box center [373, 391] width 61 height 12
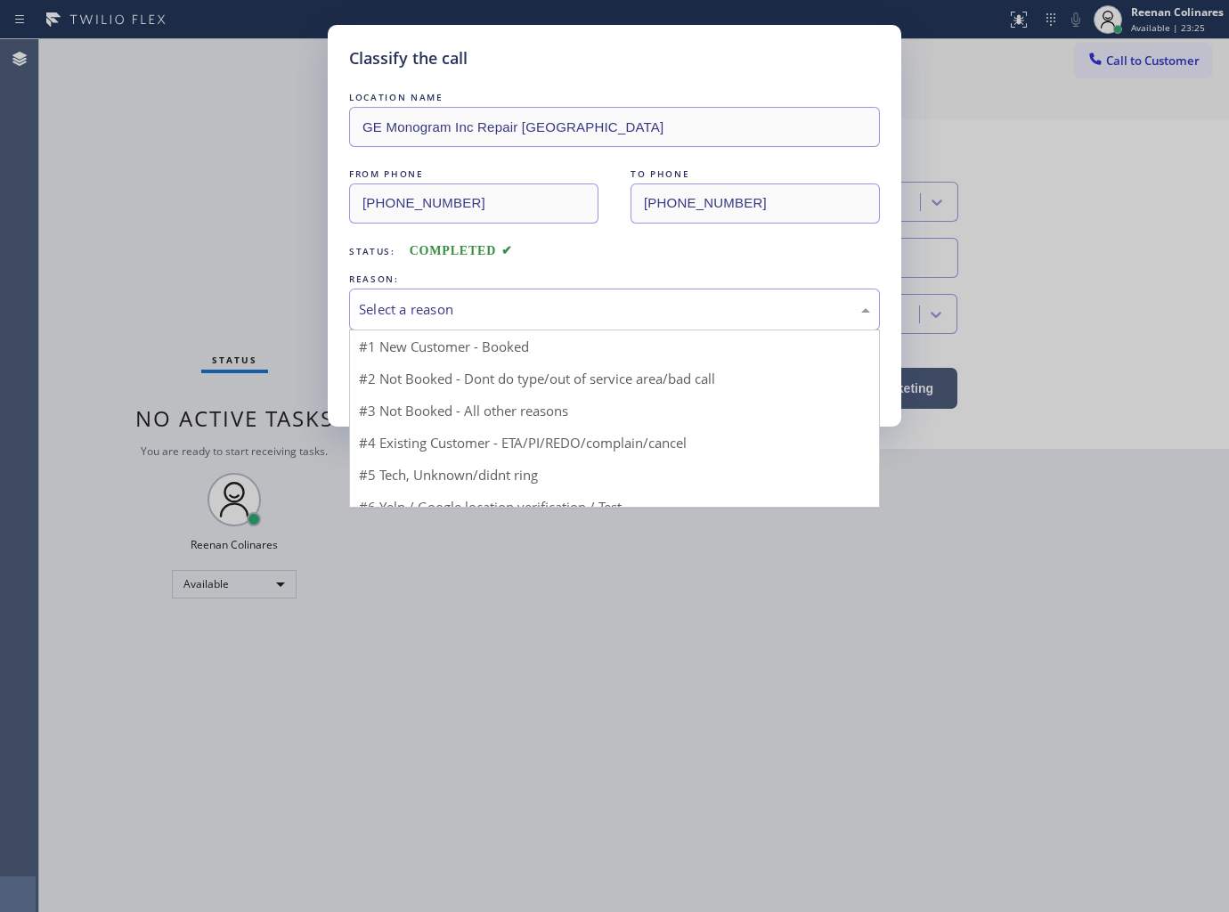
click at [485, 312] on div "Select a reason" at bounding box center [614, 309] width 511 height 20
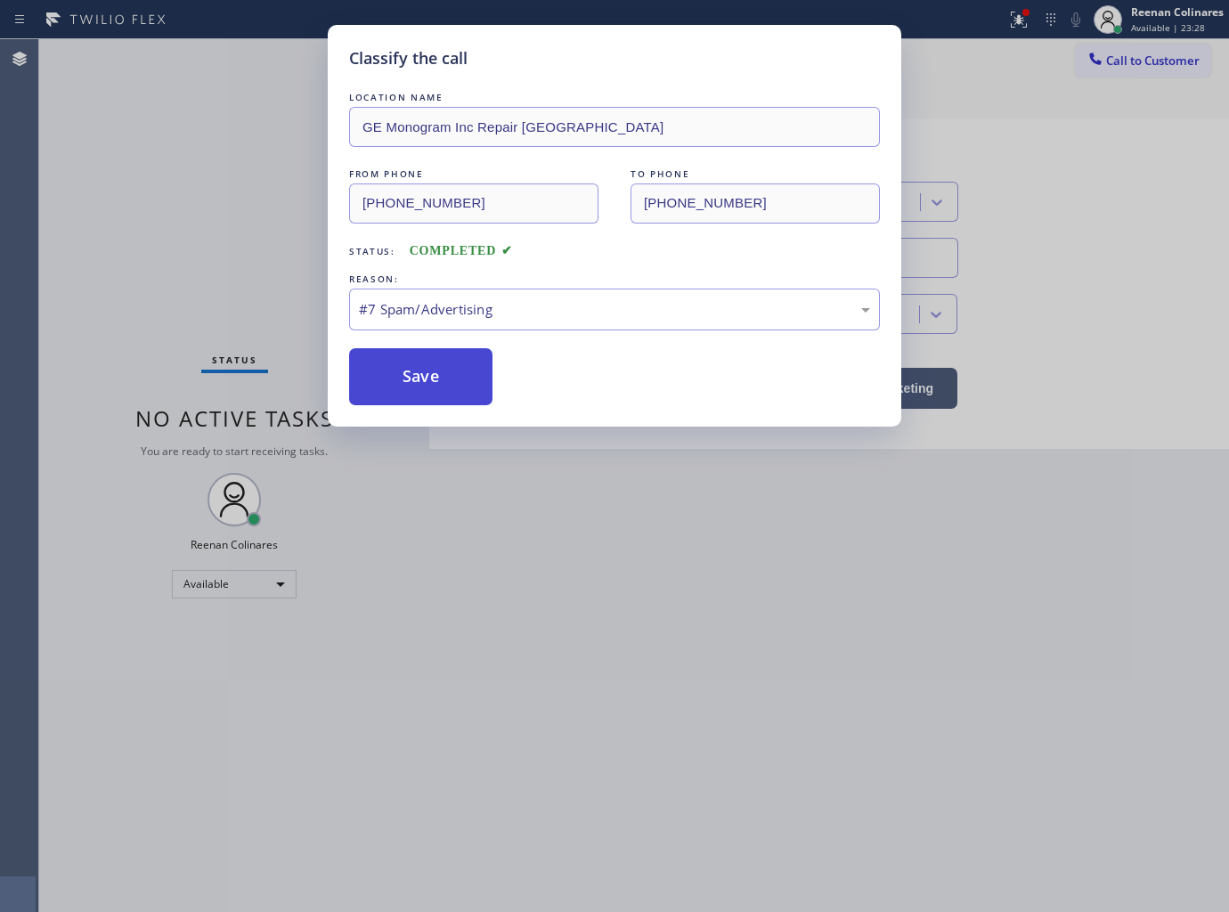
click at [422, 380] on button "Save" at bounding box center [420, 376] width 143 height 57
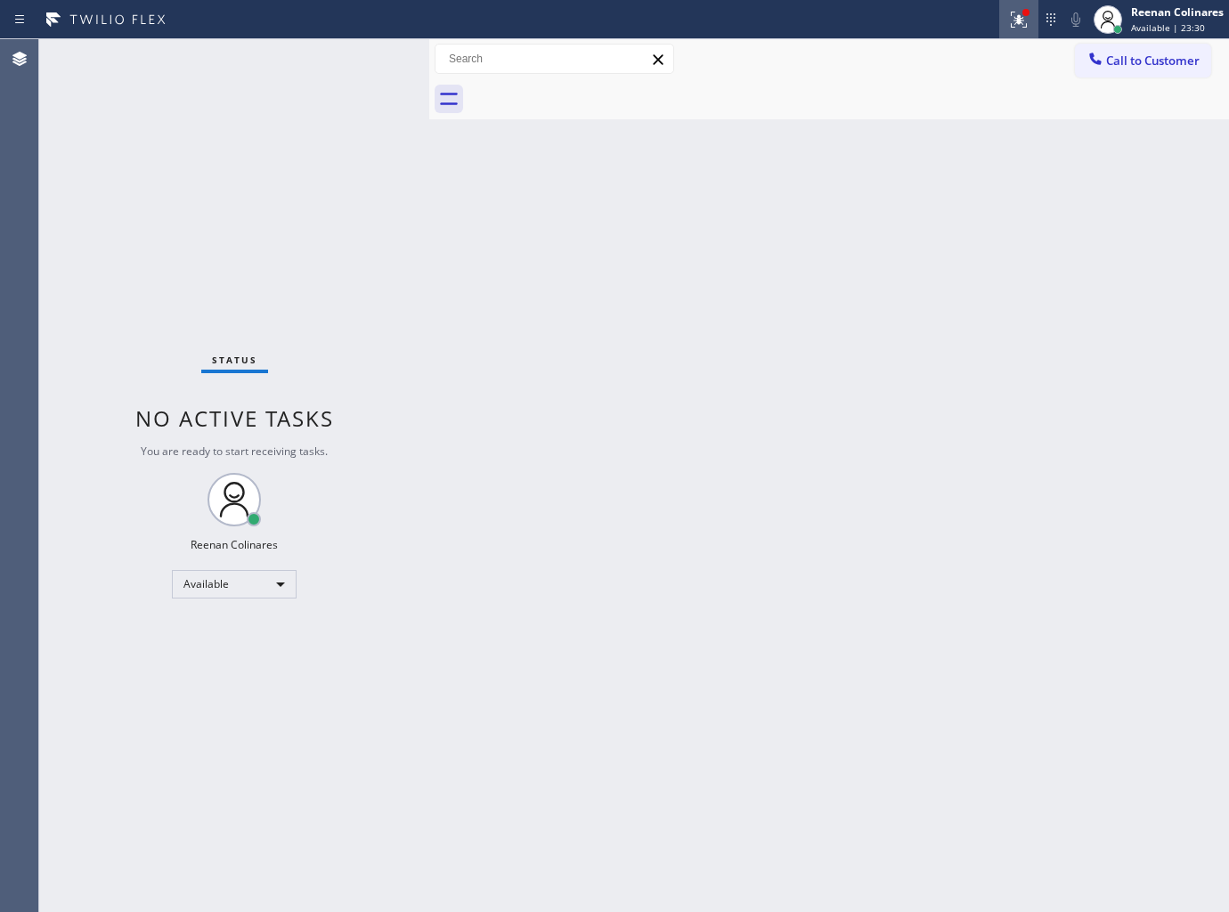
click at [1012, 24] on icon at bounding box center [1018, 19] width 21 height 21
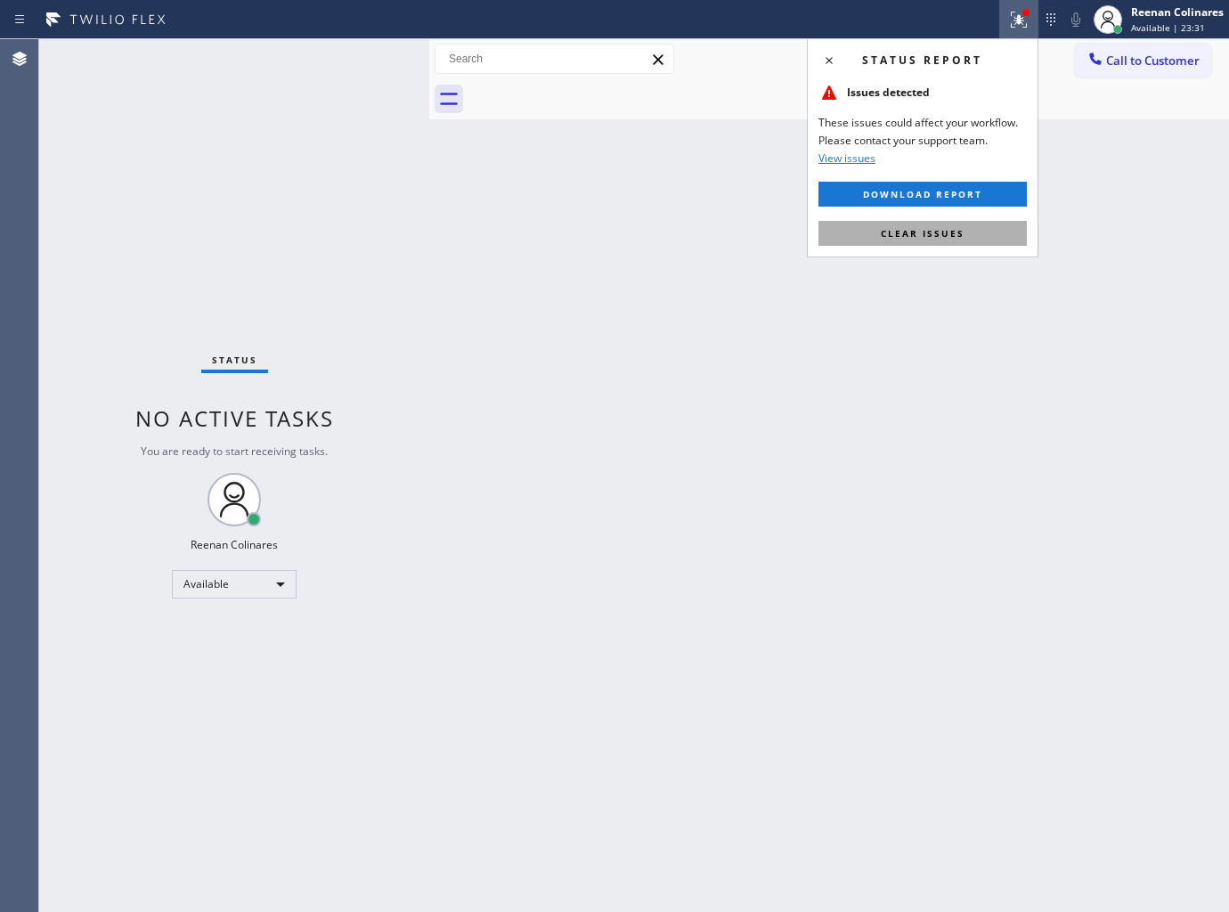
click at [923, 227] on span "Clear issues" at bounding box center [923, 233] width 84 height 12
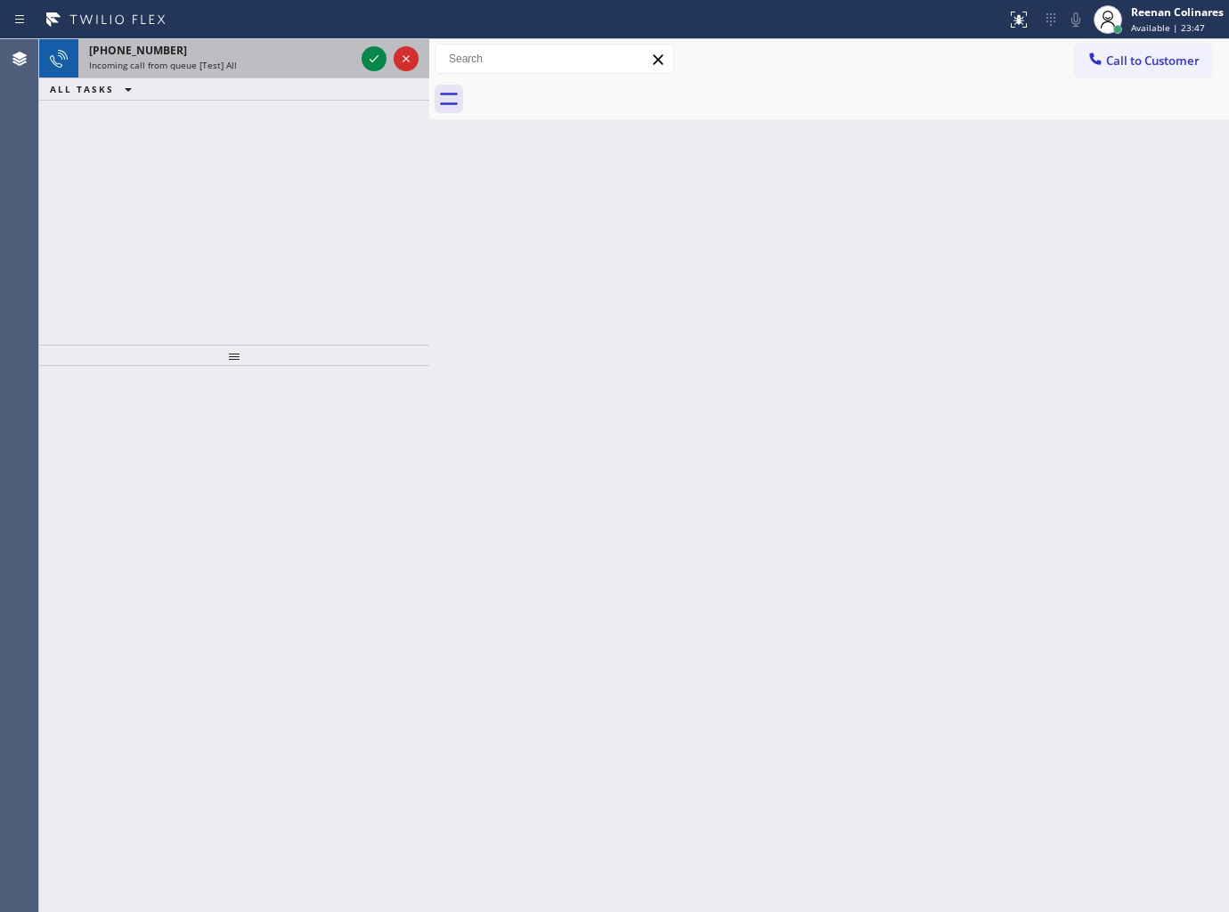
click at [295, 73] on div "[PHONE_NUMBER] Incoming call from queue [Test] All" at bounding box center [218, 58] width 280 height 39
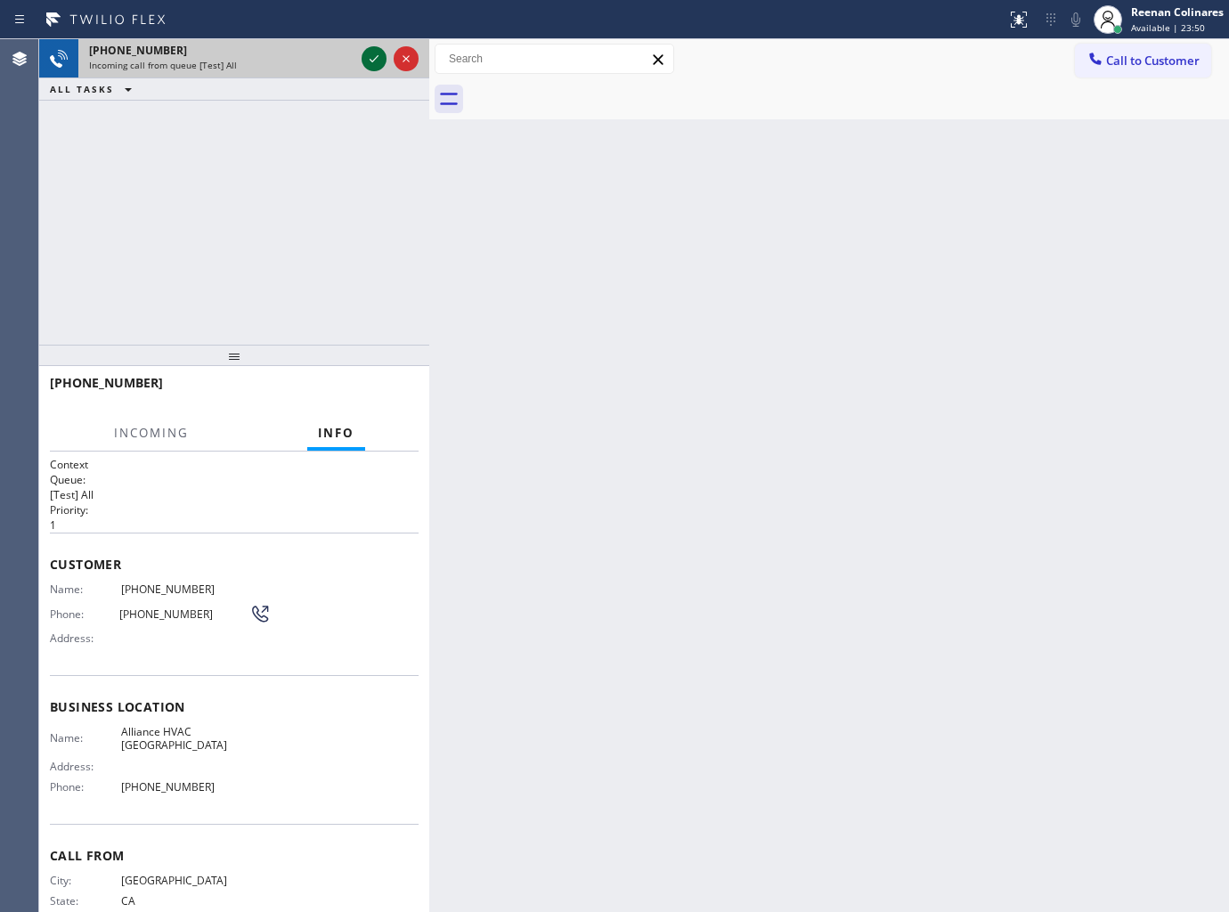
click at [366, 57] on icon at bounding box center [373, 58] width 21 height 21
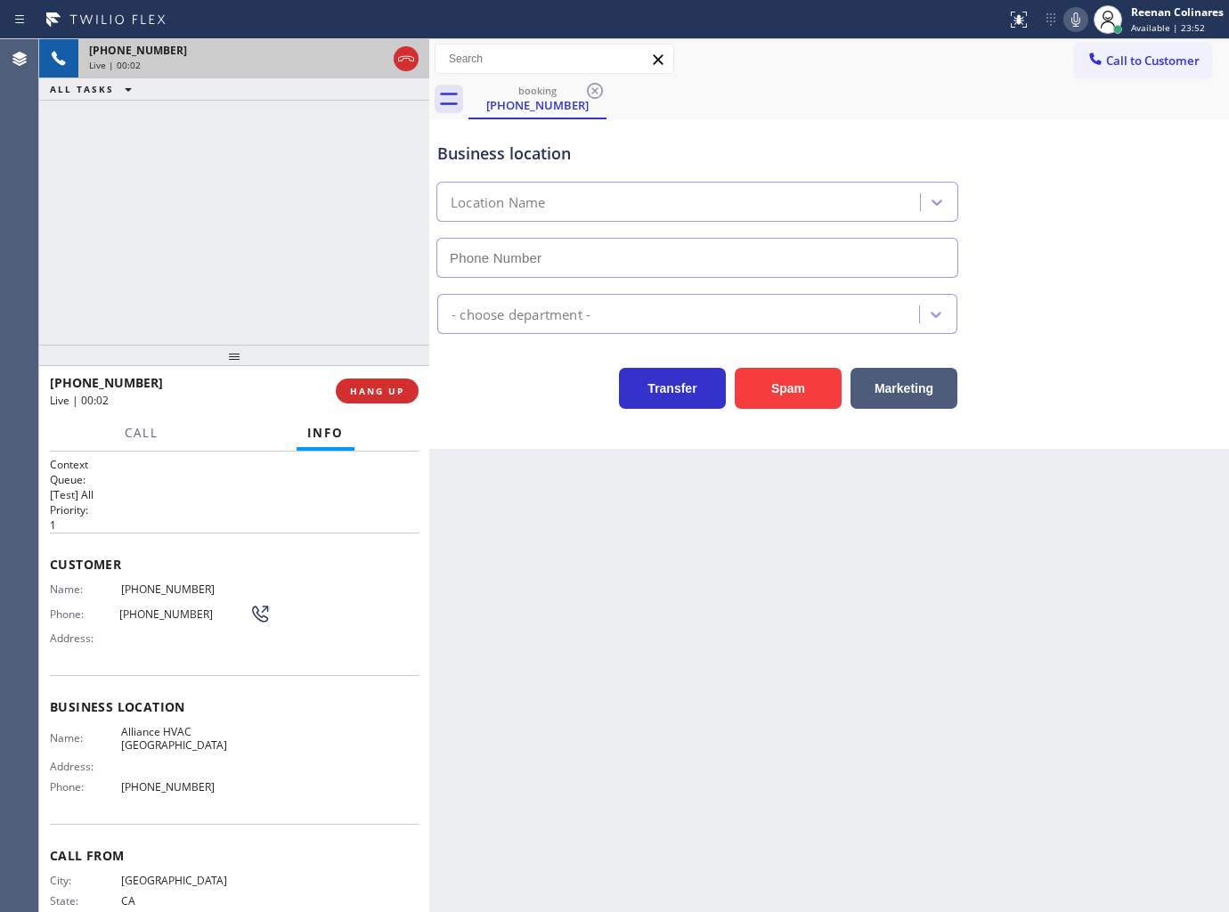
type input "[PHONE_NUMBER]"
click at [813, 396] on button "Spam" at bounding box center [788, 388] width 107 height 41
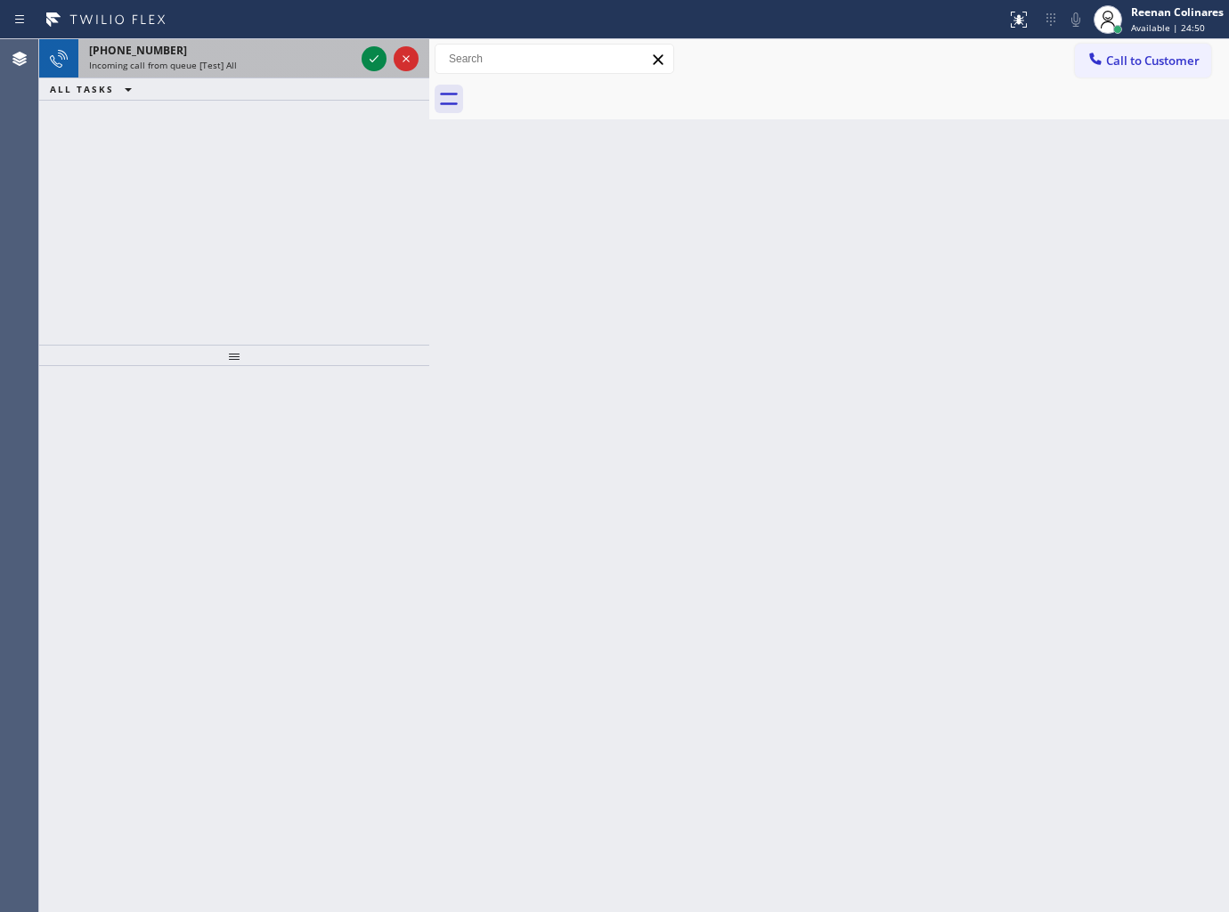
click at [303, 65] on div "Incoming call from queue [Test] All" at bounding box center [221, 65] width 265 height 12
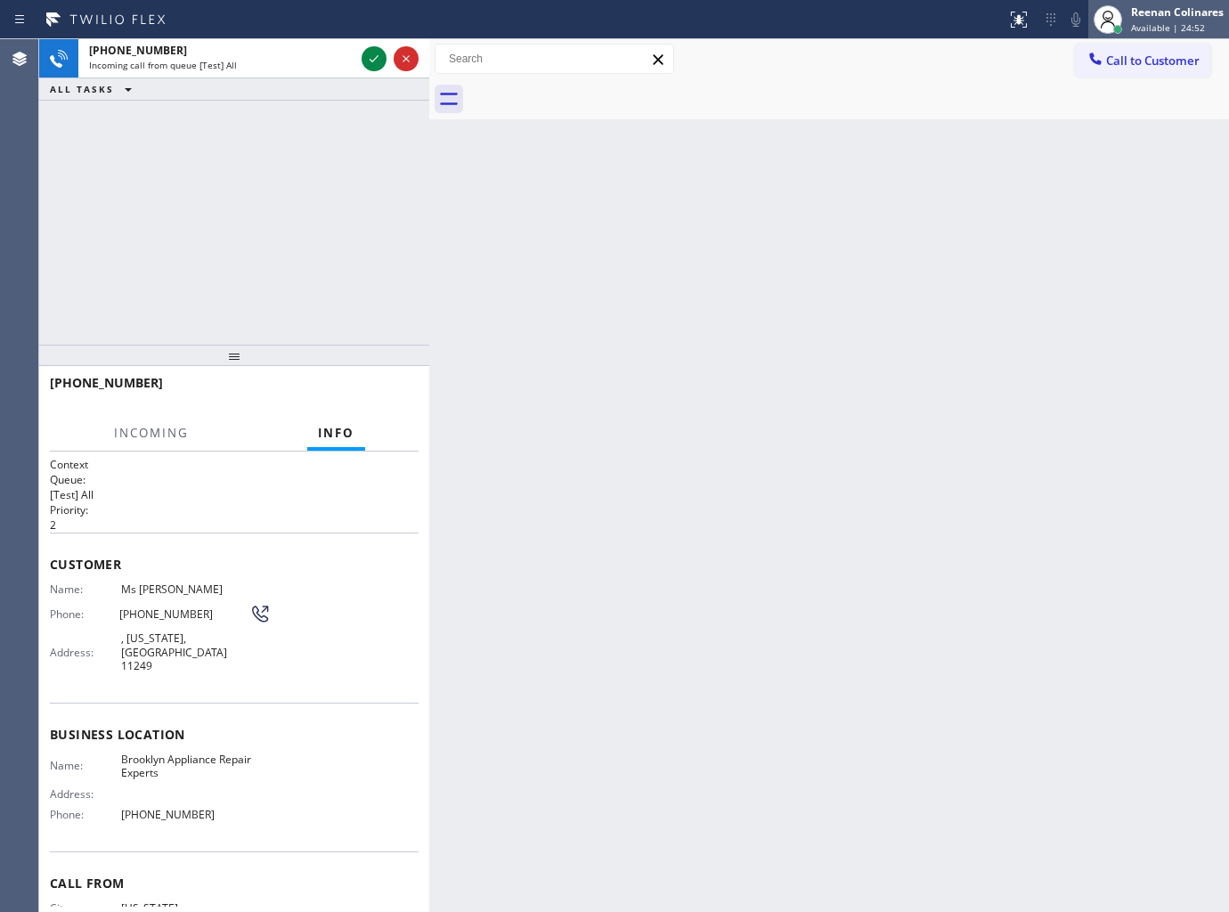
click at [1164, 16] on div "Reenan Colinares" at bounding box center [1177, 11] width 93 height 15
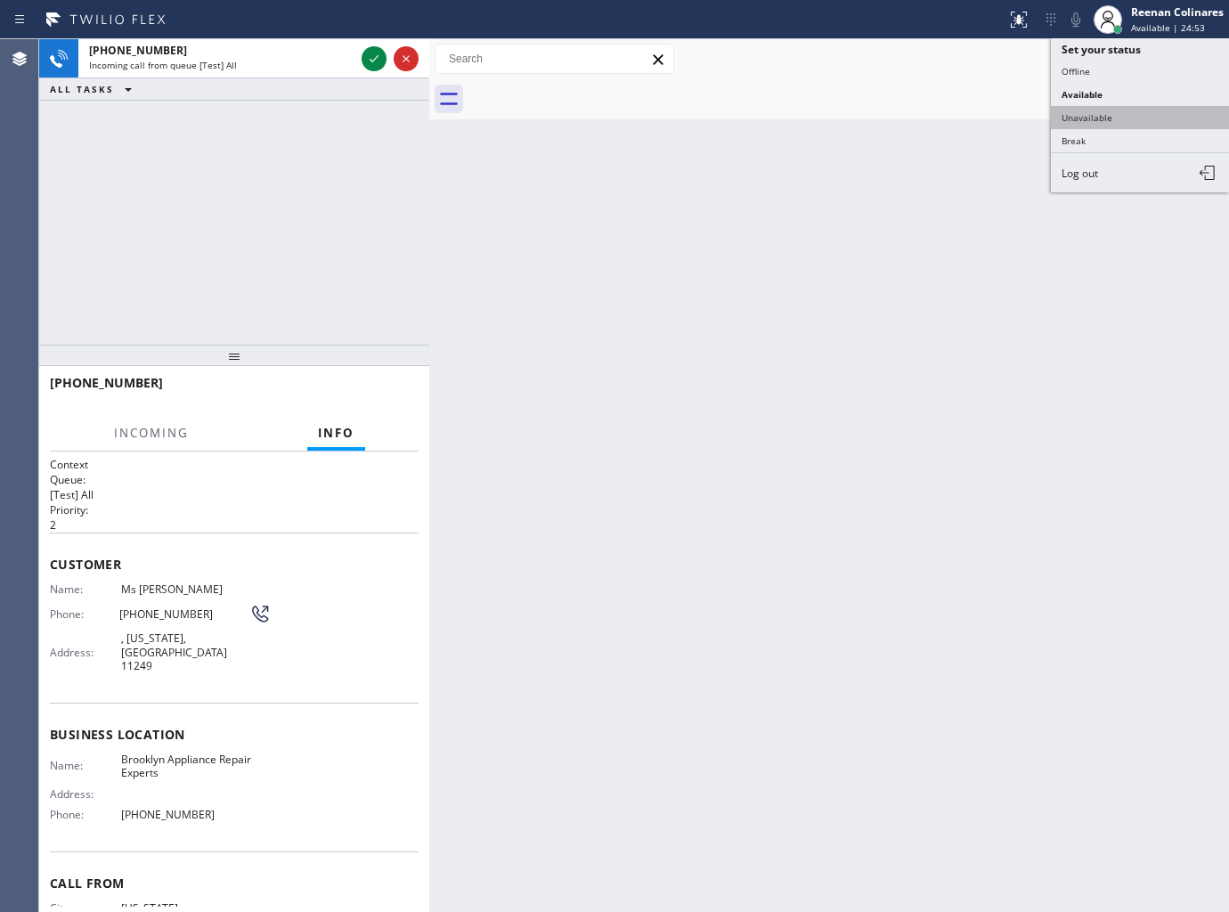
click at [1082, 113] on button "Unavailable" at bounding box center [1140, 117] width 178 height 23
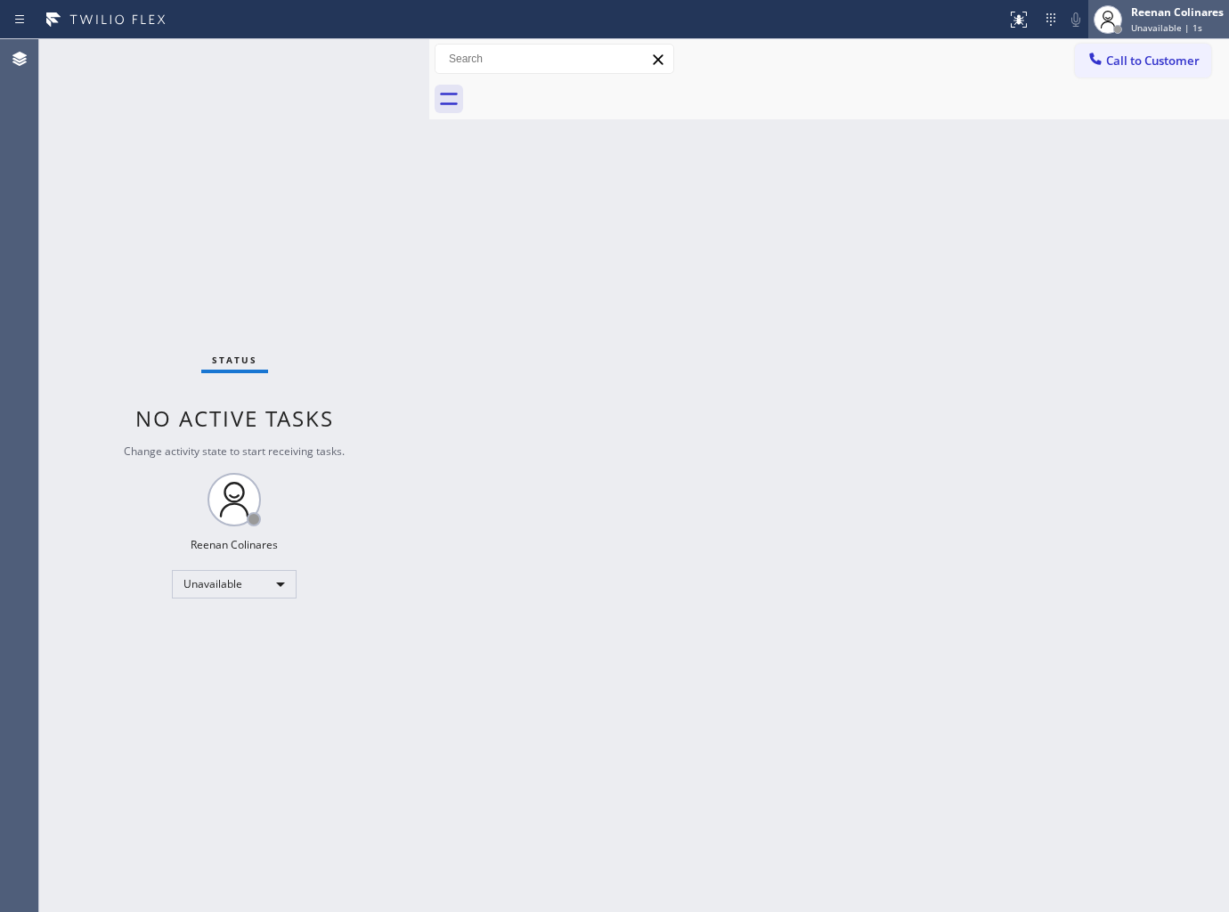
click at [1177, 14] on div "Reenan Colinares" at bounding box center [1177, 11] width 93 height 15
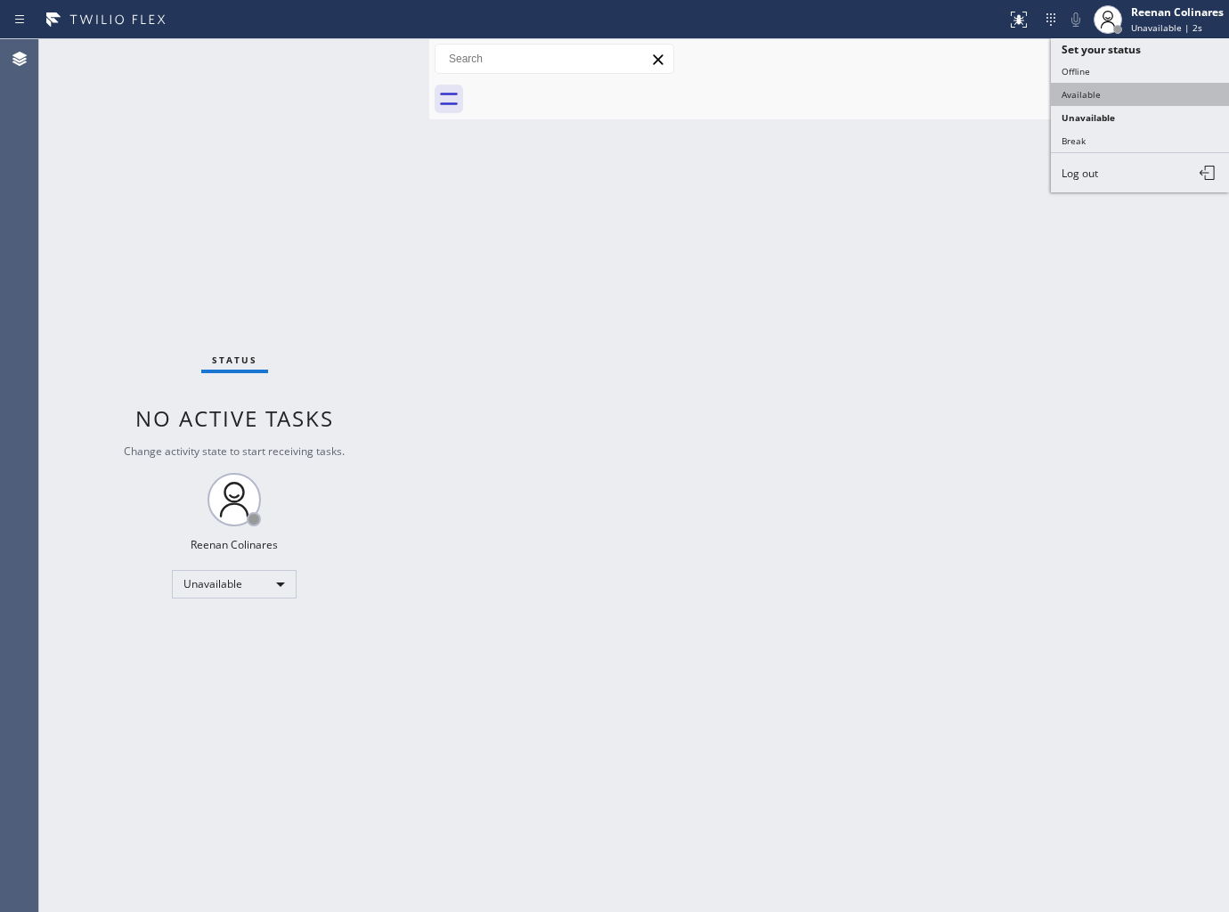
click at [1087, 94] on button "Available" at bounding box center [1140, 94] width 178 height 23
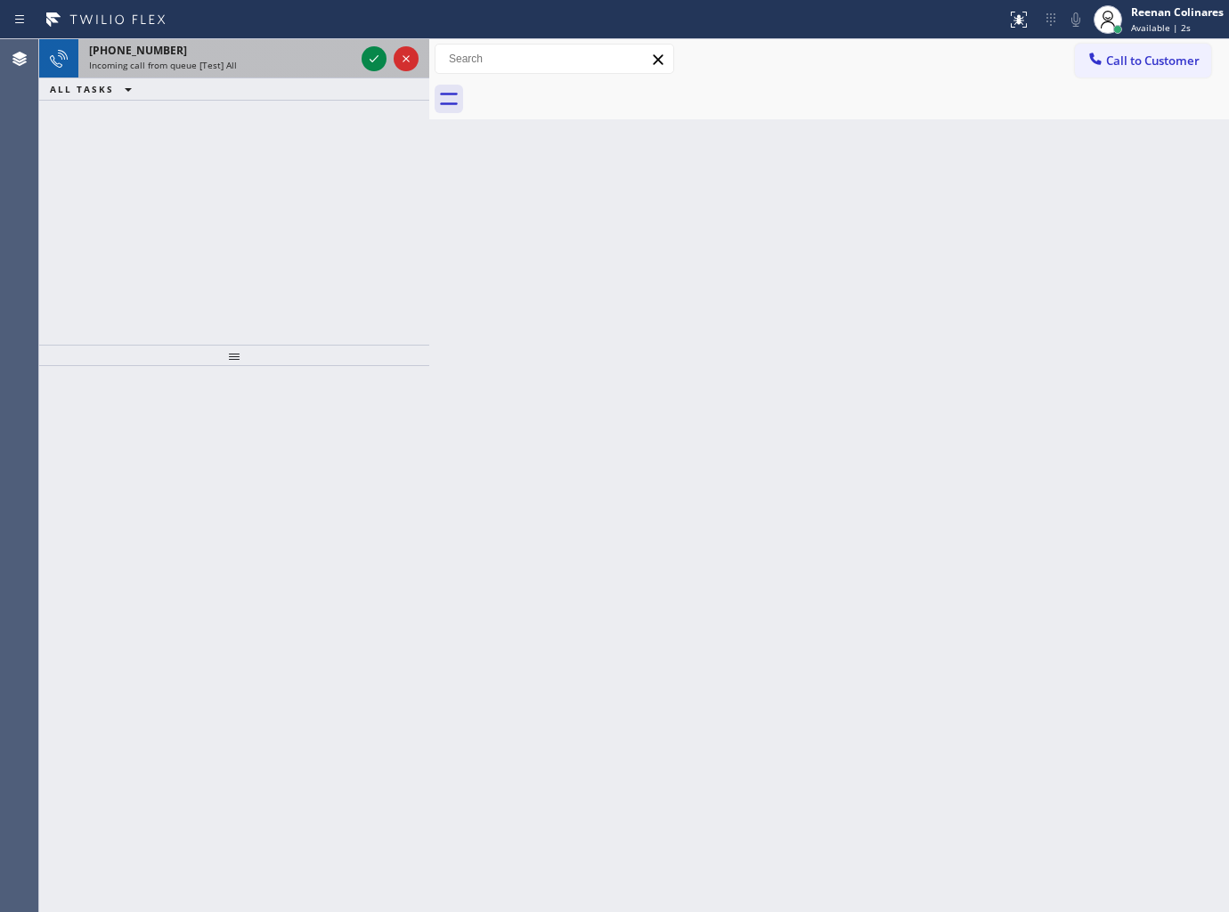
click at [226, 71] on span "Incoming call from queue [Test] All" at bounding box center [163, 65] width 148 height 12
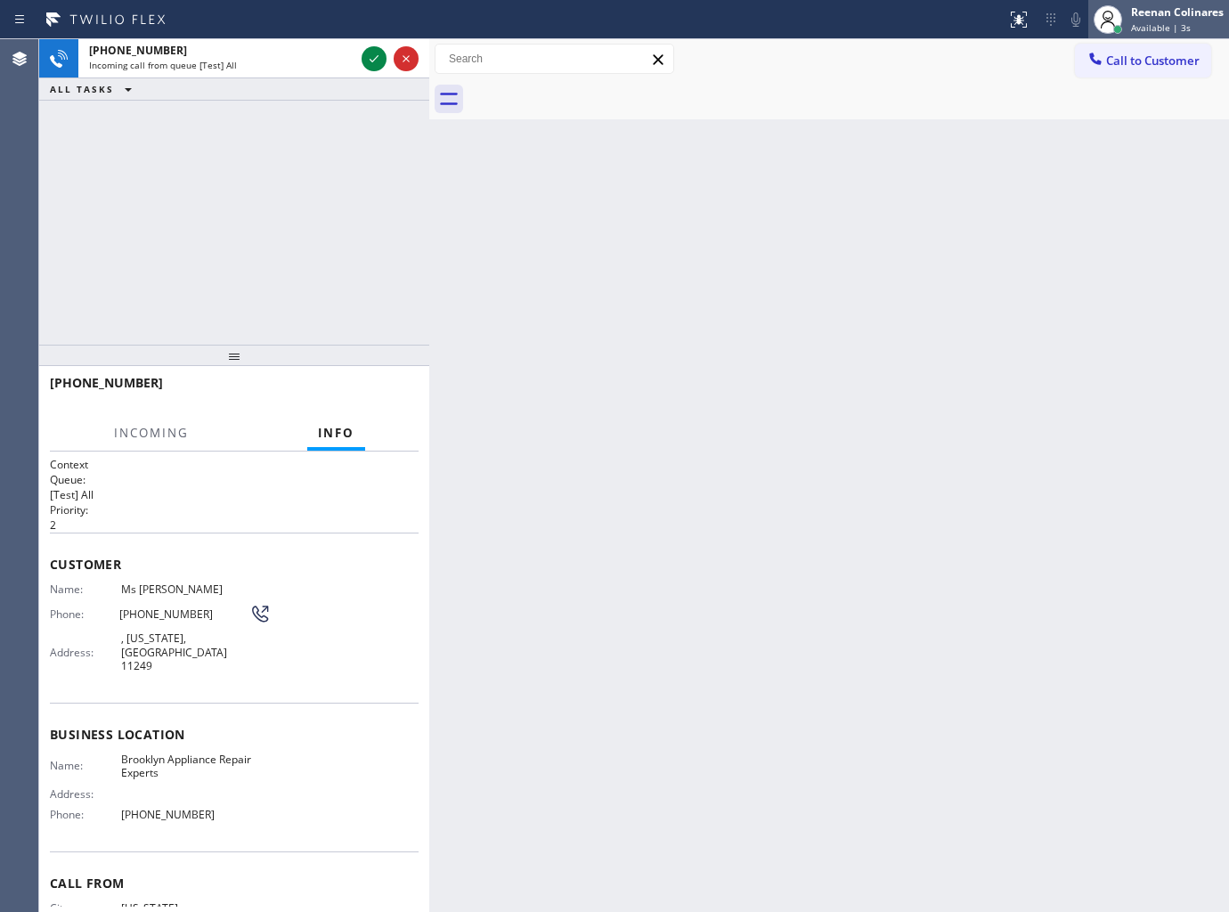
click at [1140, 21] on span "Available | 3s" at bounding box center [1161, 27] width 60 height 12
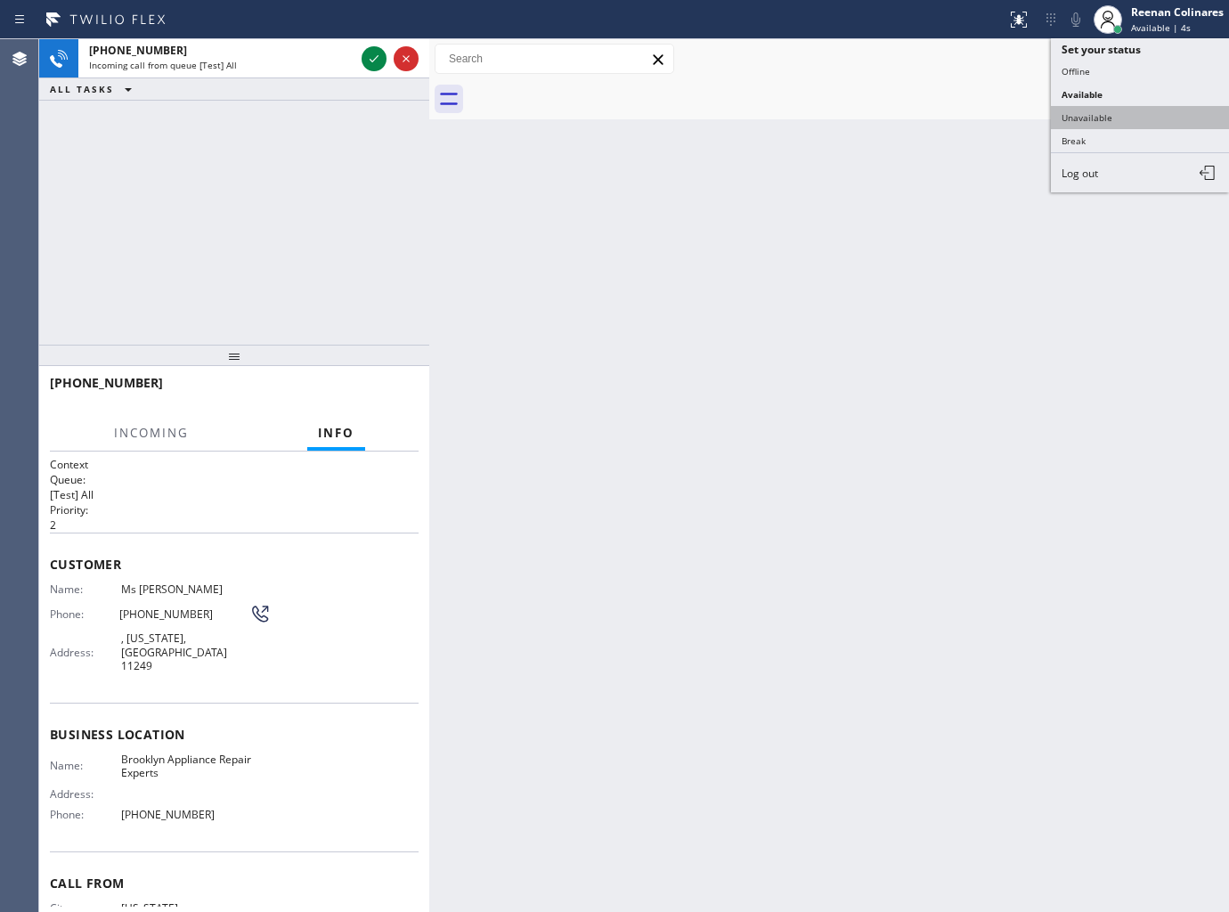
click at [1071, 110] on button "Unavailable" at bounding box center [1140, 117] width 178 height 23
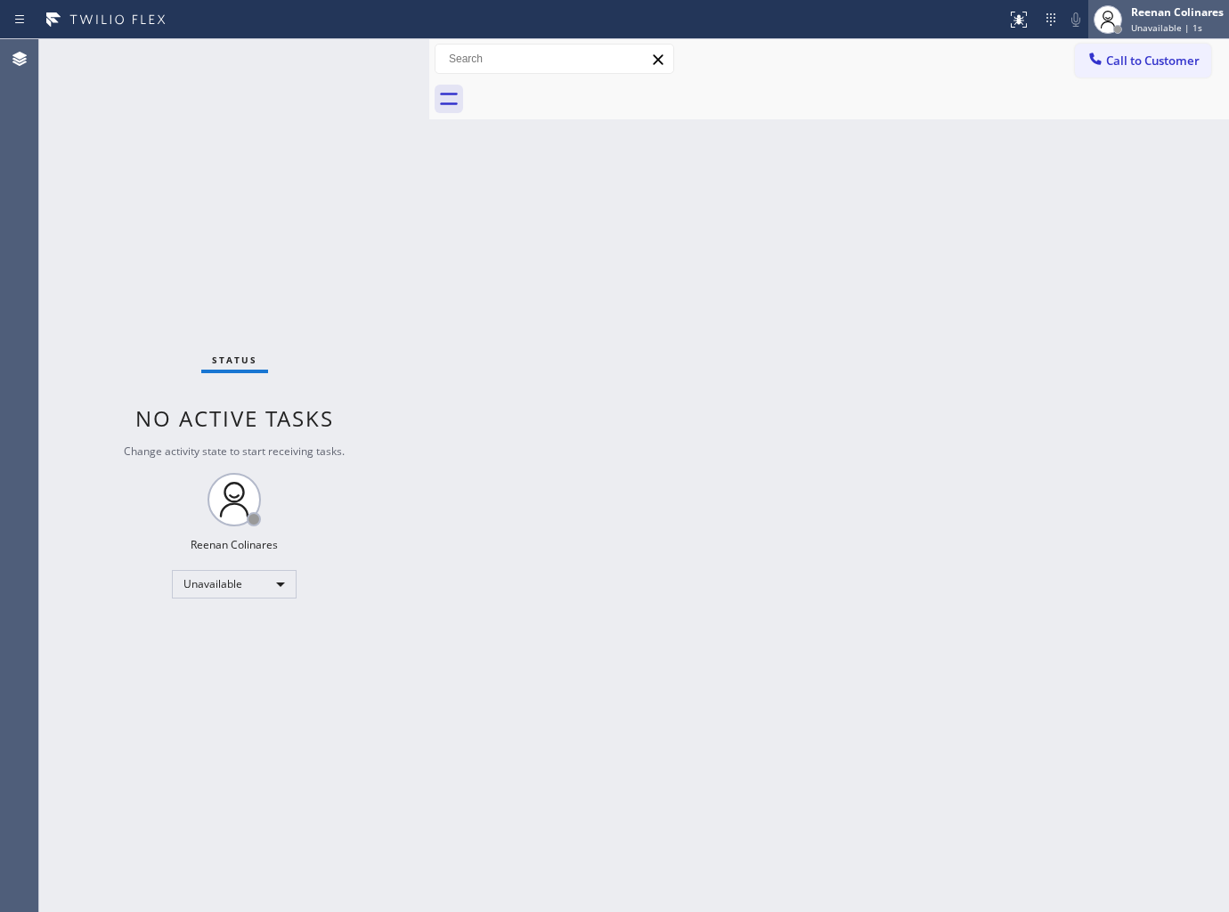
click at [1206, 11] on div "Reenan Colinares" at bounding box center [1177, 11] width 93 height 15
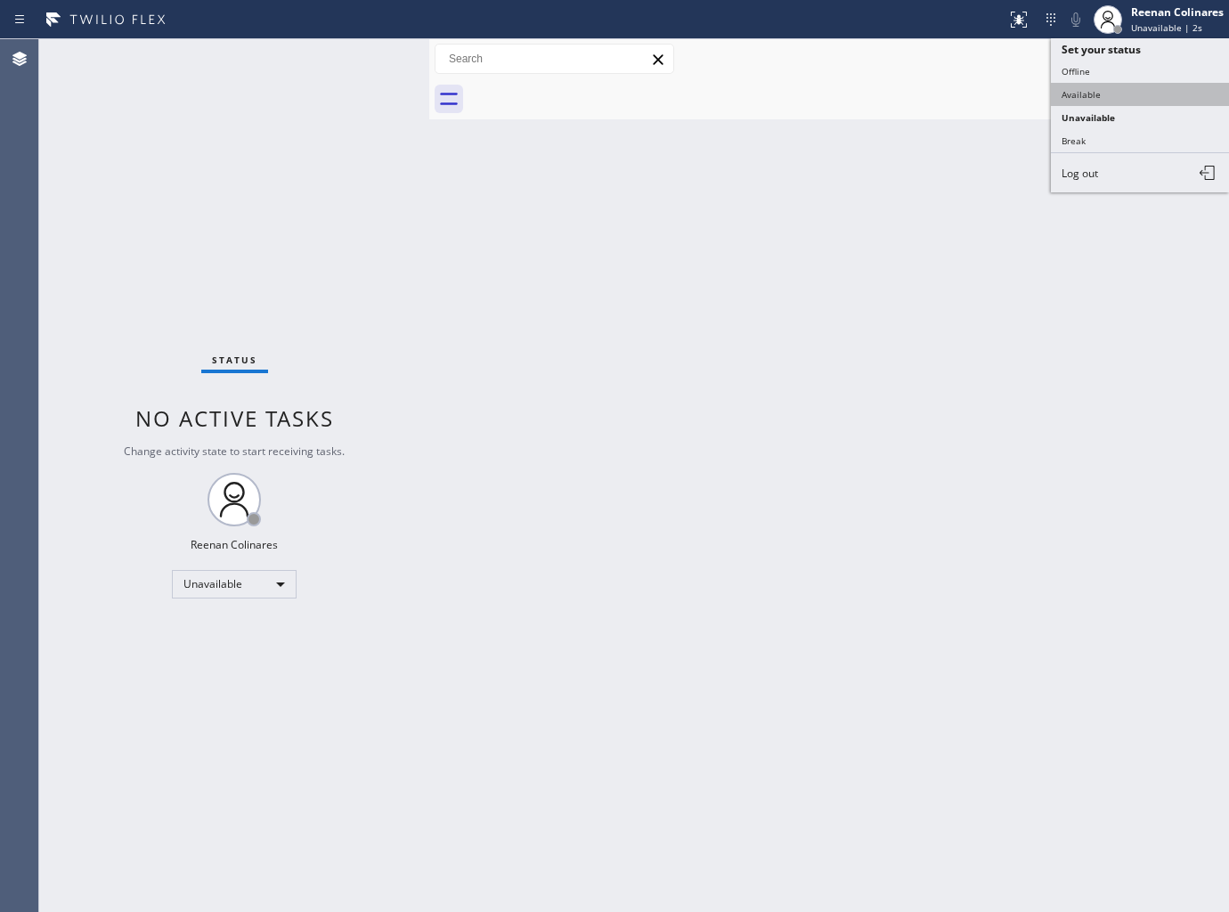
click at [1073, 86] on button "Available" at bounding box center [1140, 94] width 178 height 23
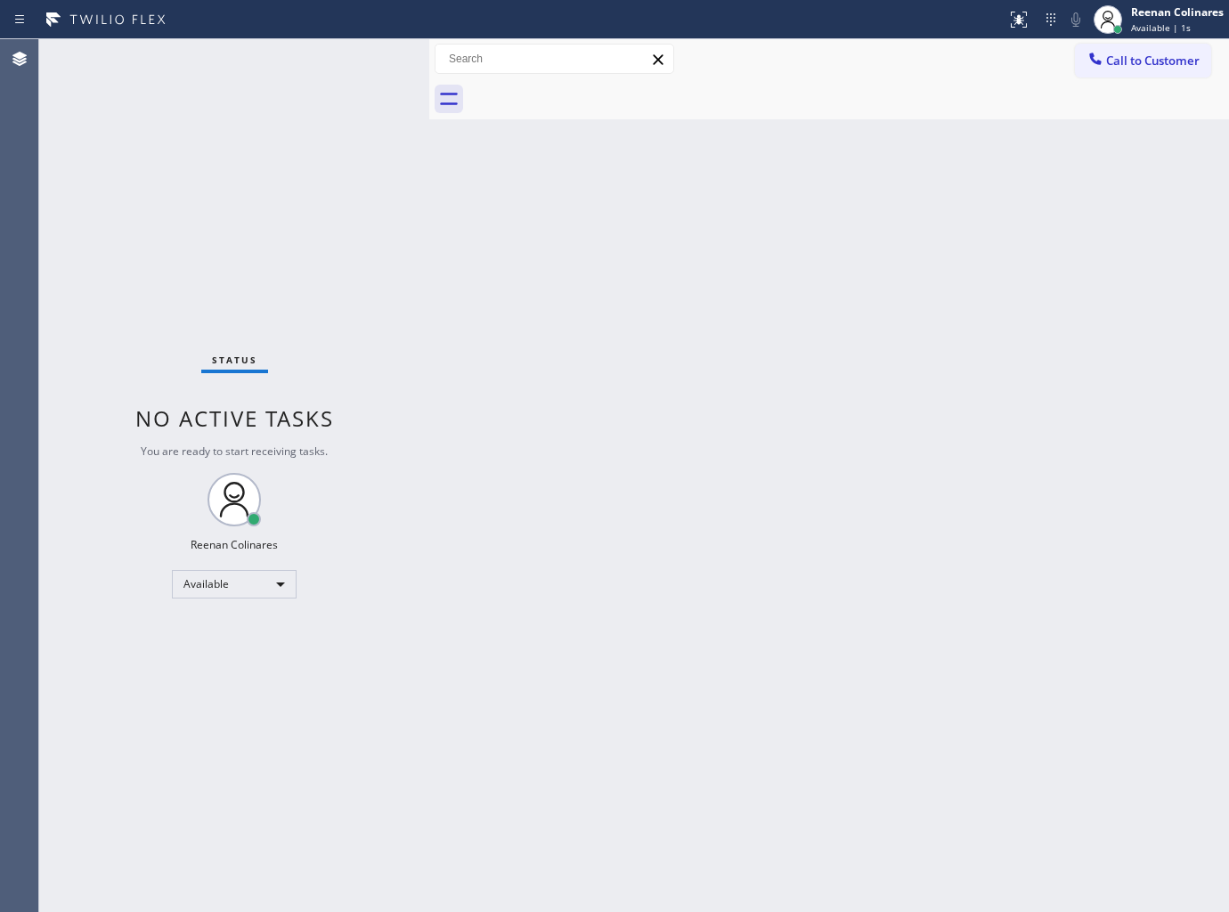
click at [292, 255] on div "Status No active tasks You are ready to start receiving tasks. Reenan Colinares…" at bounding box center [234, 475] width 390 height 873
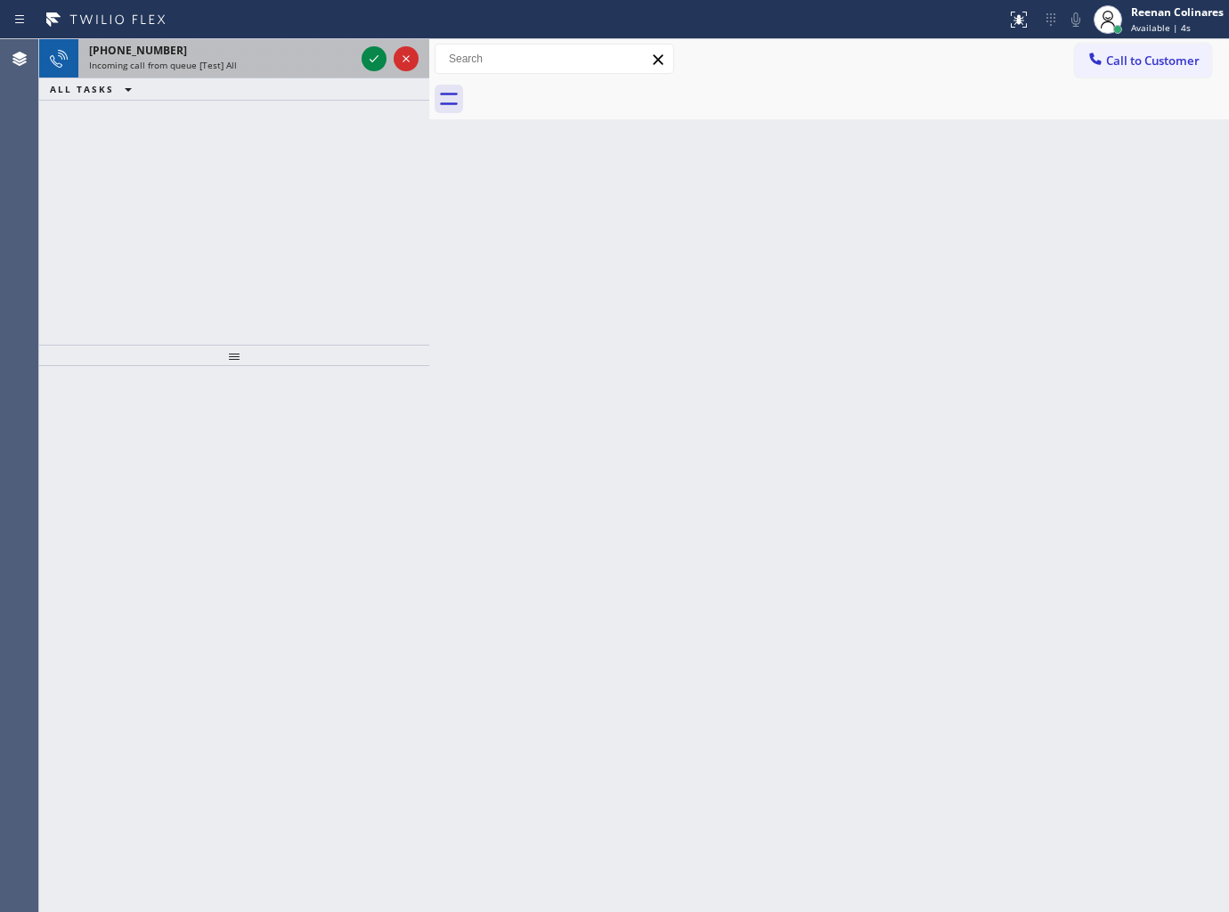
click at [243, 49] on div "[PHONE_NUMBER]" at bounding box center [221, 50] width 265 height 15
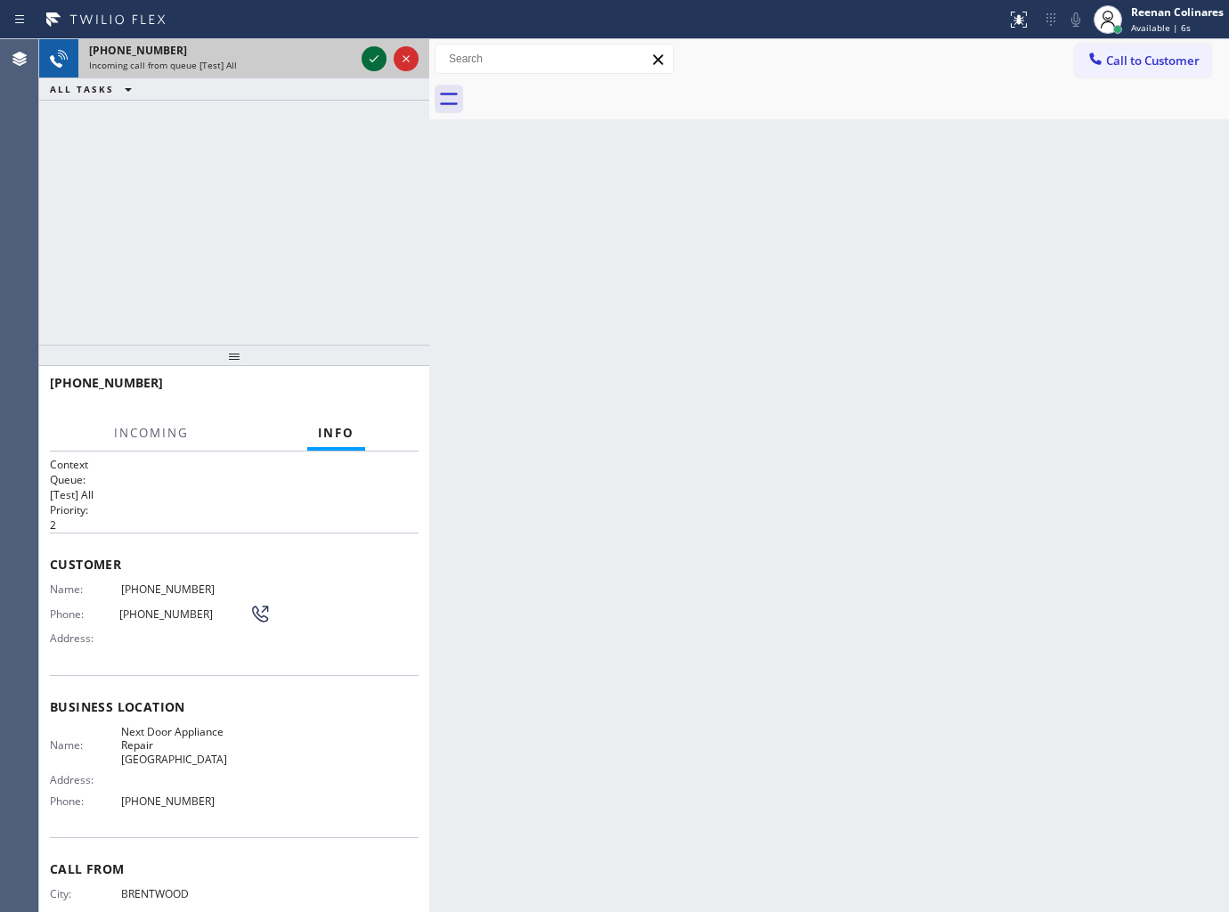
click at [372, 57] on icon at bounding box center [373, 58] width 21 height 21
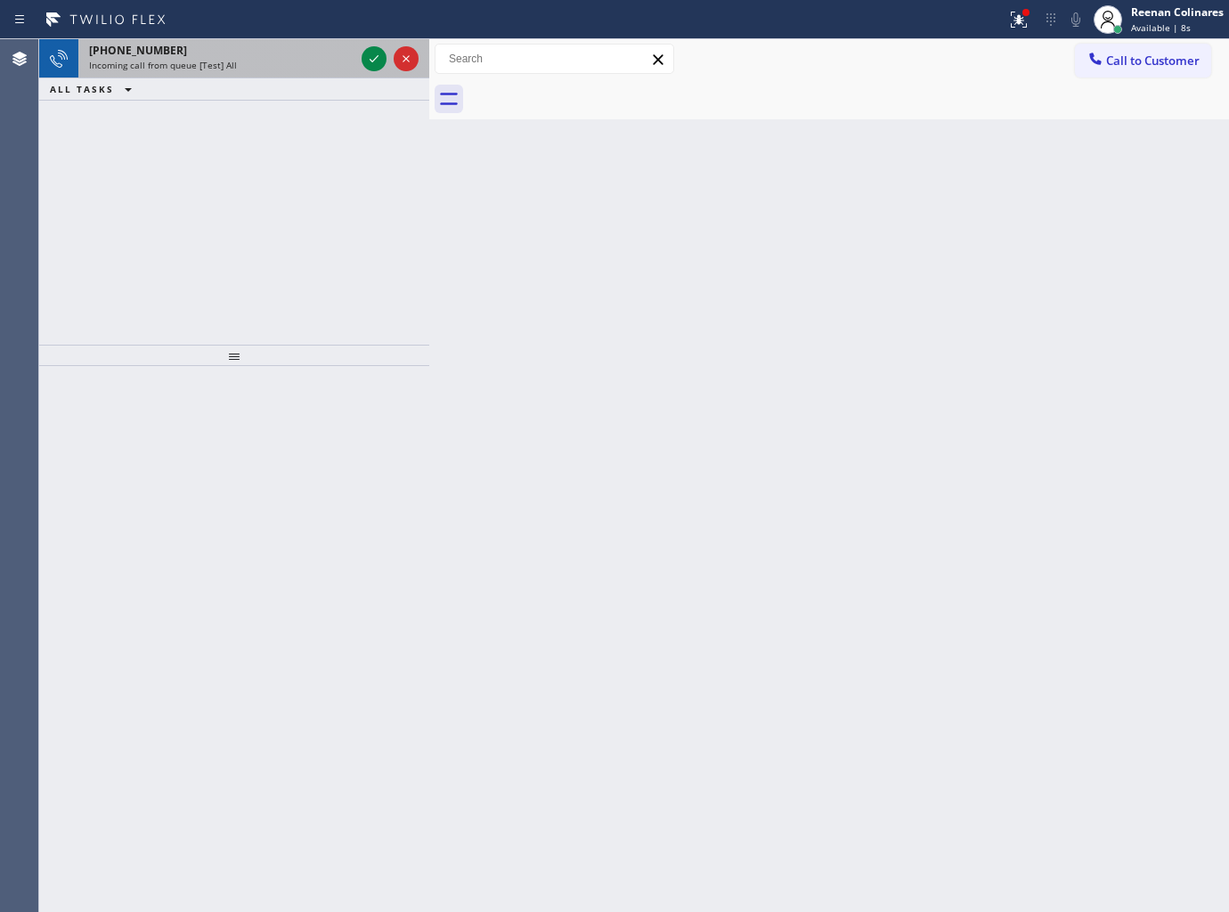
click at [319, 61] on div "Incoming call from queue [Test] All" at bounding box center [221, 65] width 265 height 12
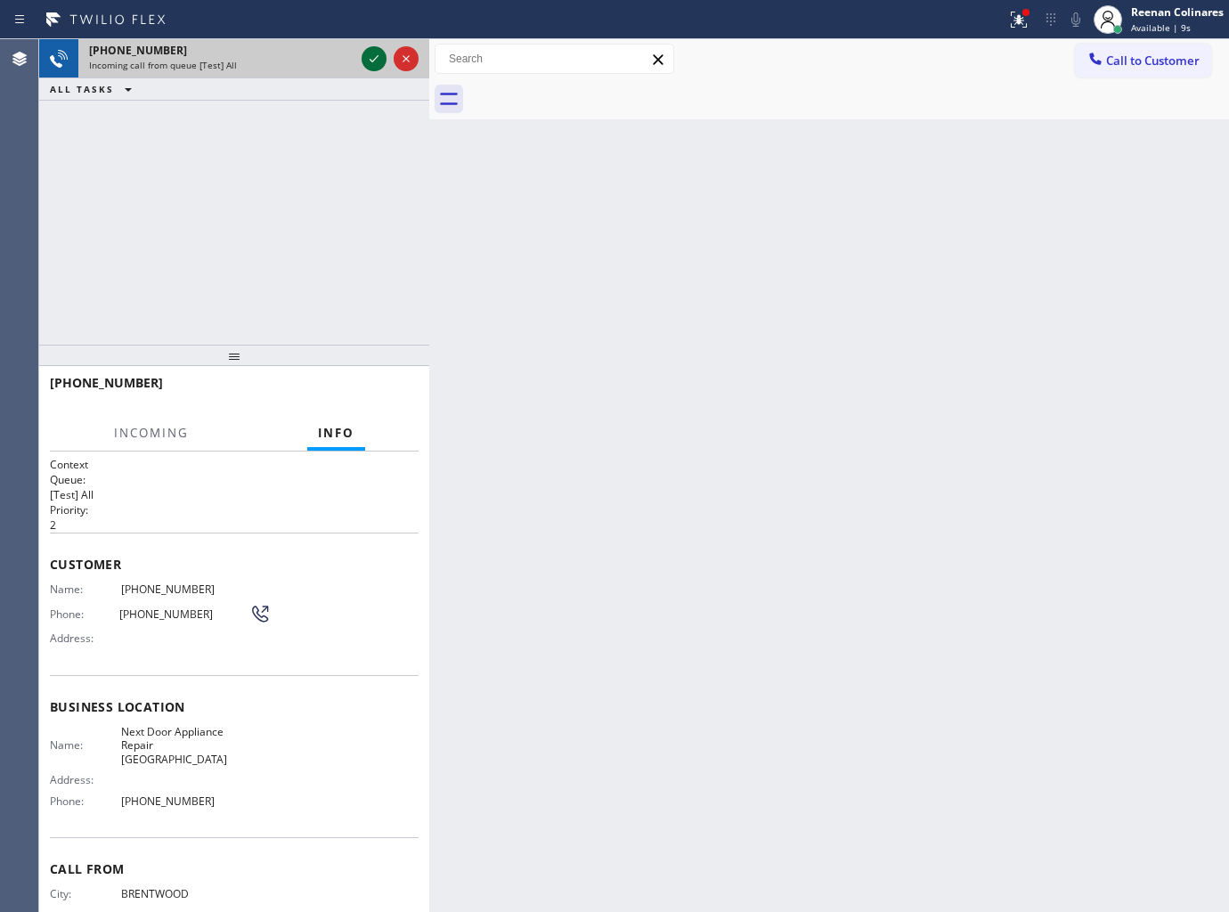
click at [362, 58] on div at bounding box center [374, 58] width 25 height 21
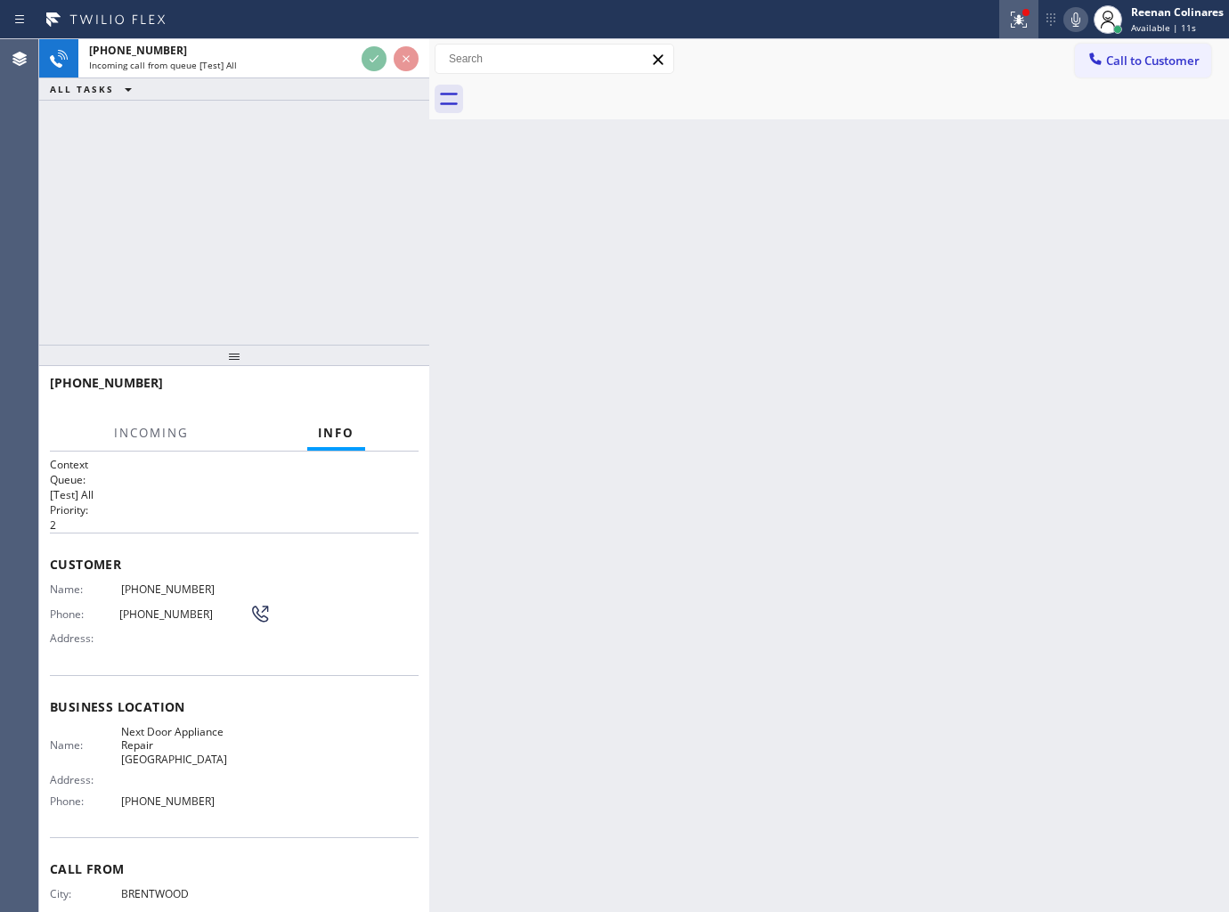
click at [1012, 15] on icon at bounding box center [1018, 19] width 21 height 21
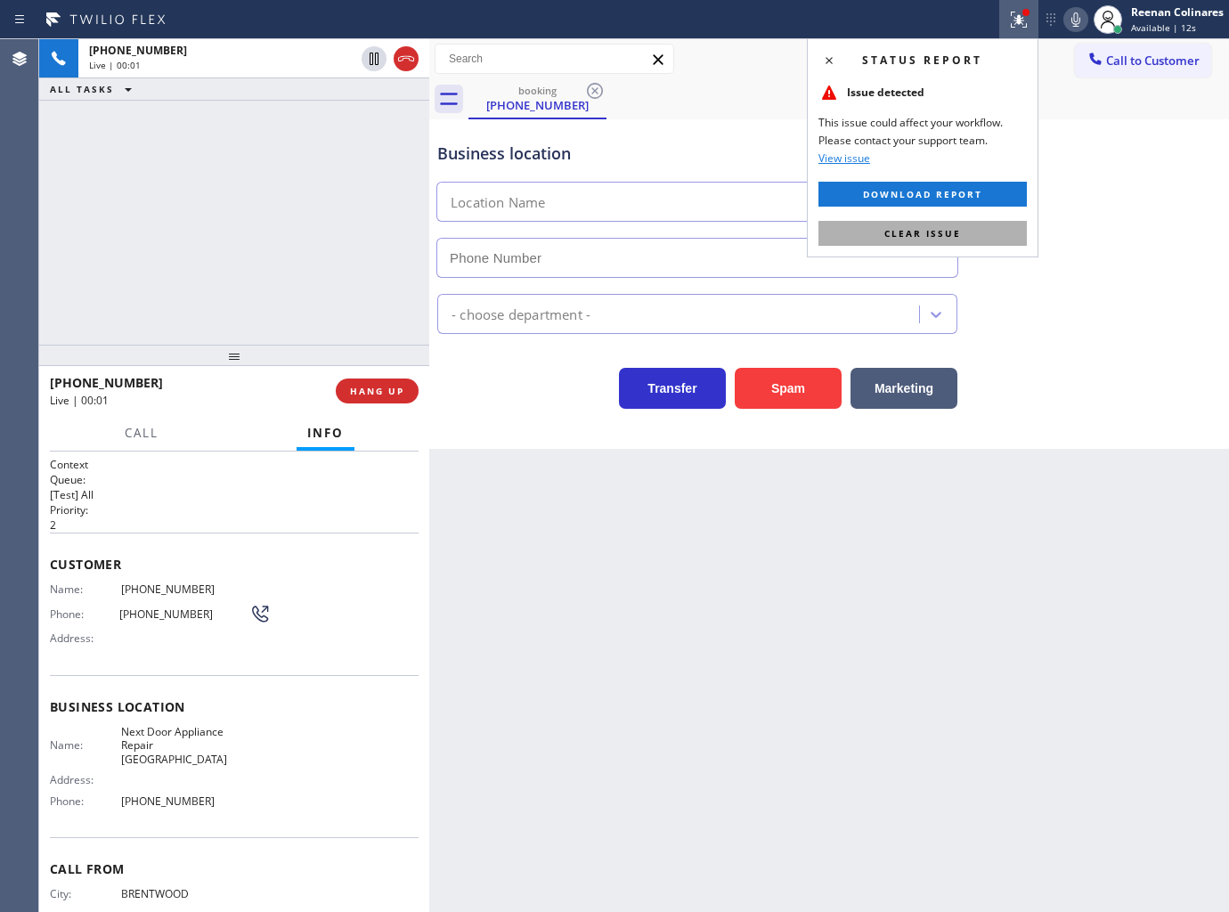
type input "[PHONE_NUMBER]"
click at [919, 236] on span "Clear issue" at bounding box center [922, 233] width 77 height 12
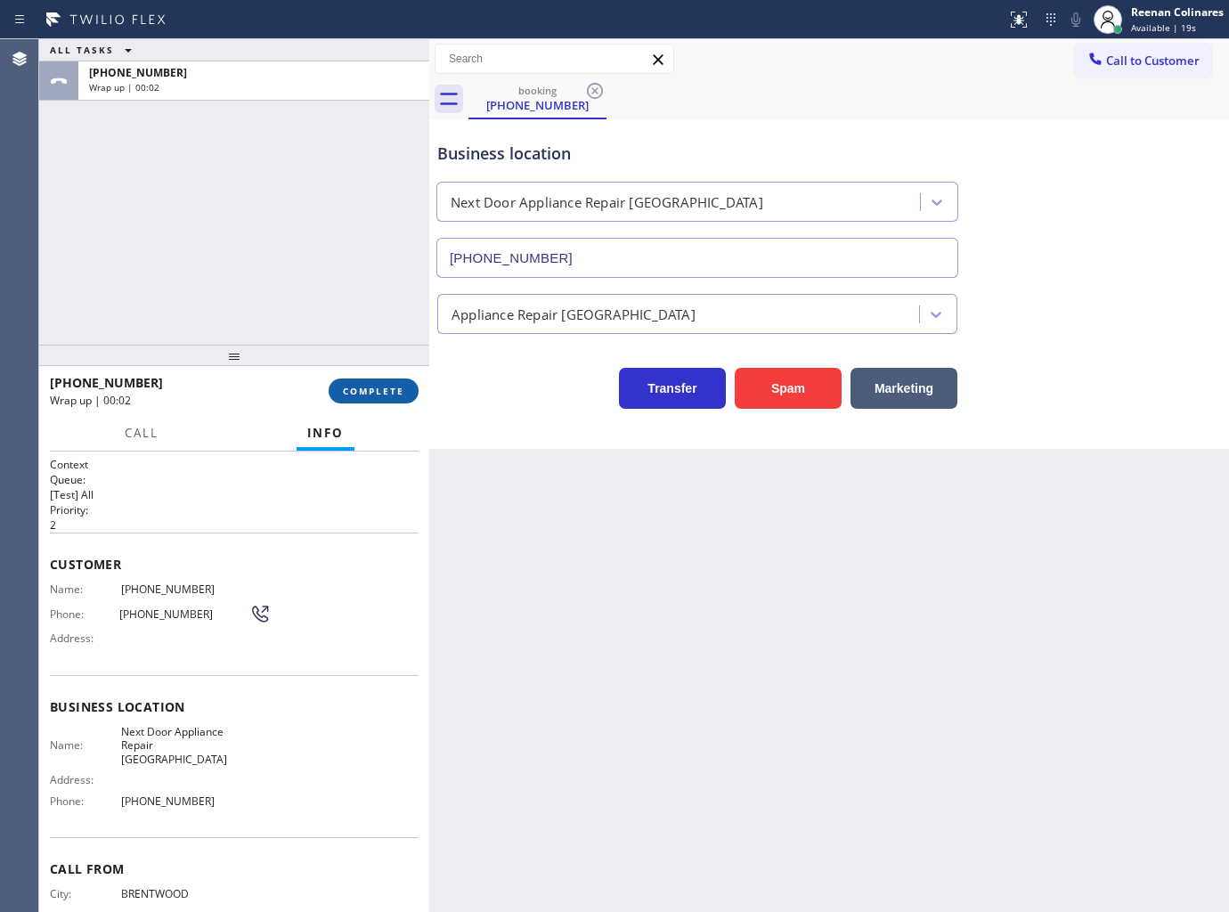
click at [376, 387] on span "COMPLETE" at bounding box center [373, 391] width 61 height 12
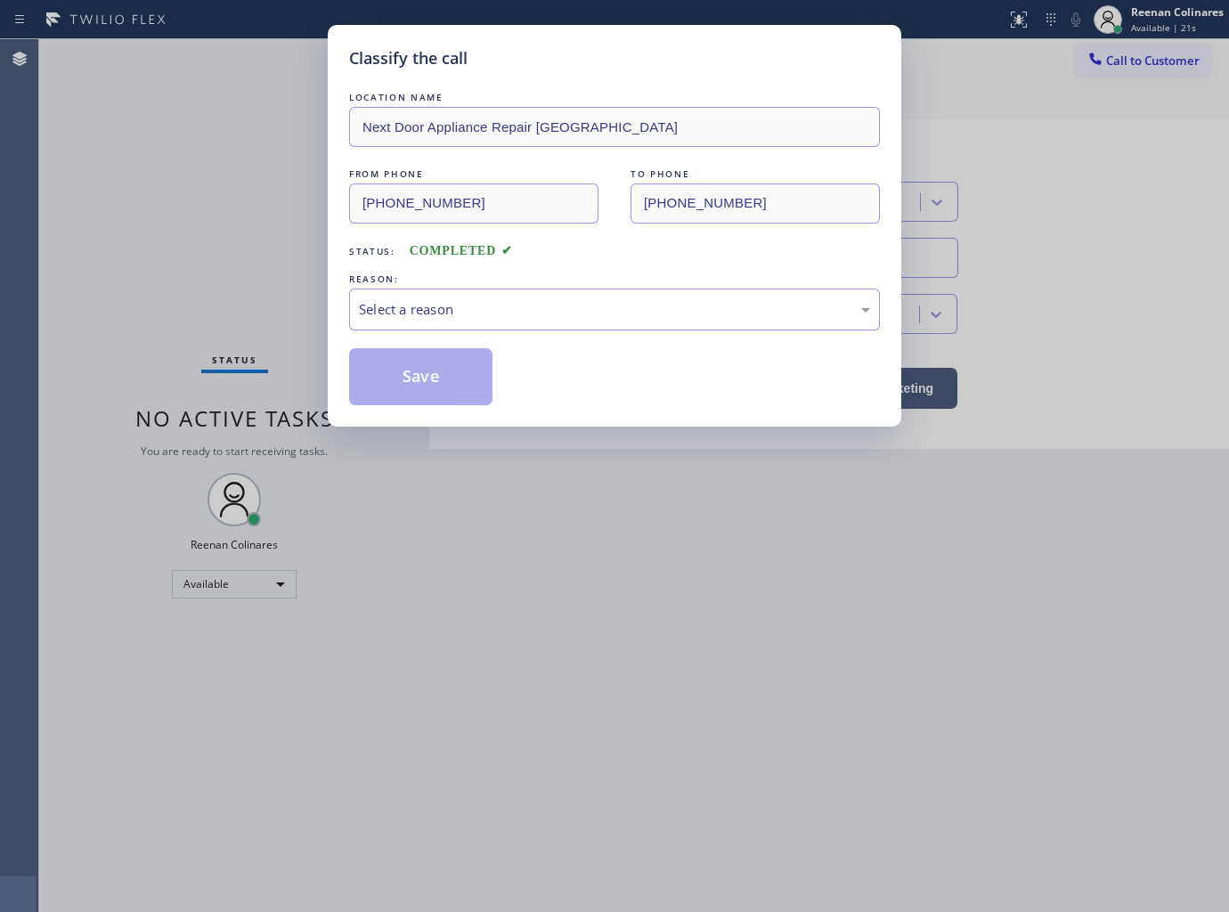
click at [490, 323] on div "Select a reason" at bounding box center [614, 310] width 531 height 42
click at [1144, 18] on div "Classify the call LOCATION NAME Next Door Appliance Repair [GEOGRAPHIC_DATA] FR…" at bounding box center [614, 456] width 1229 height 912
click at [393, 386] on button "Save" at bounding box center [420, 376] width 143 height 57
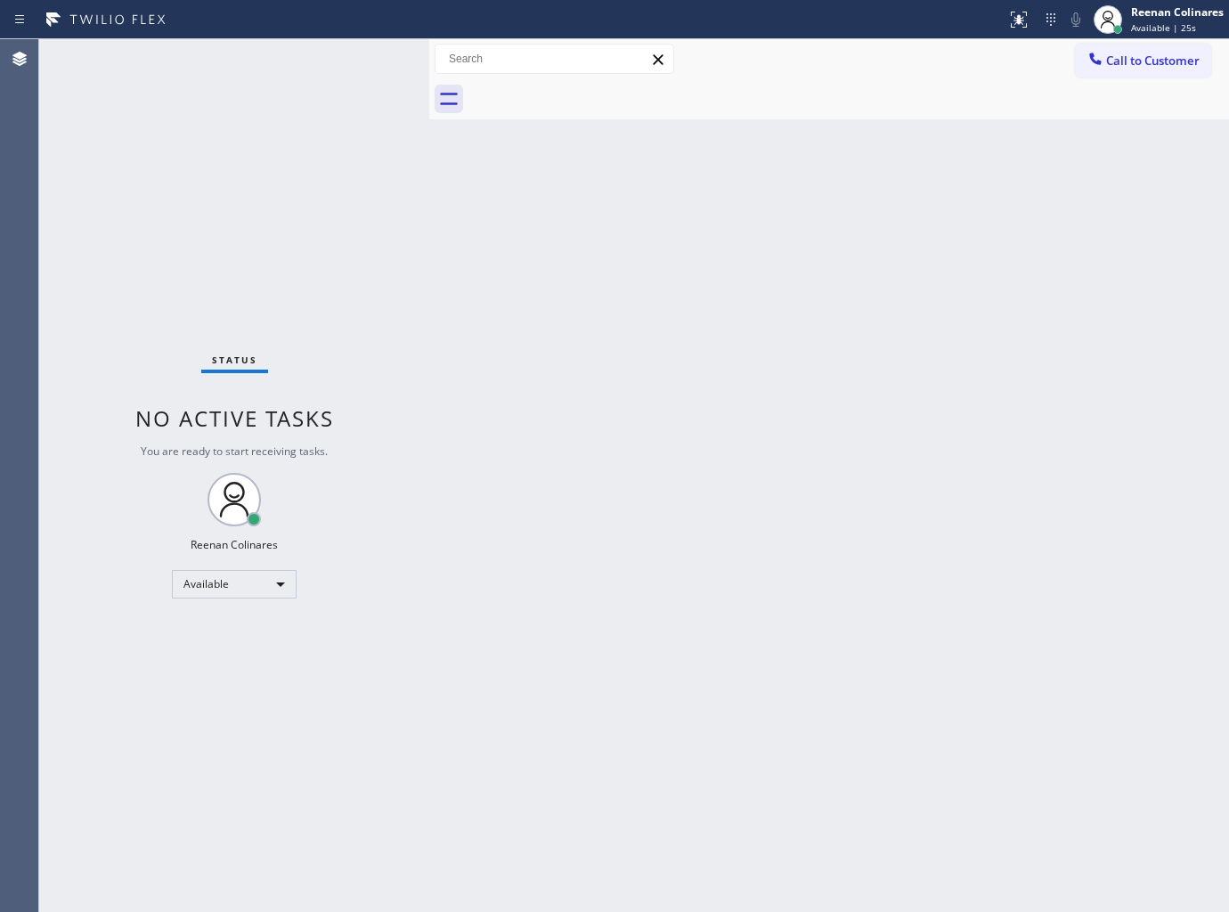
click at [1144, 15] on div "Reenan Colinares" at bounding box center [1177, 11] width 93 height 15
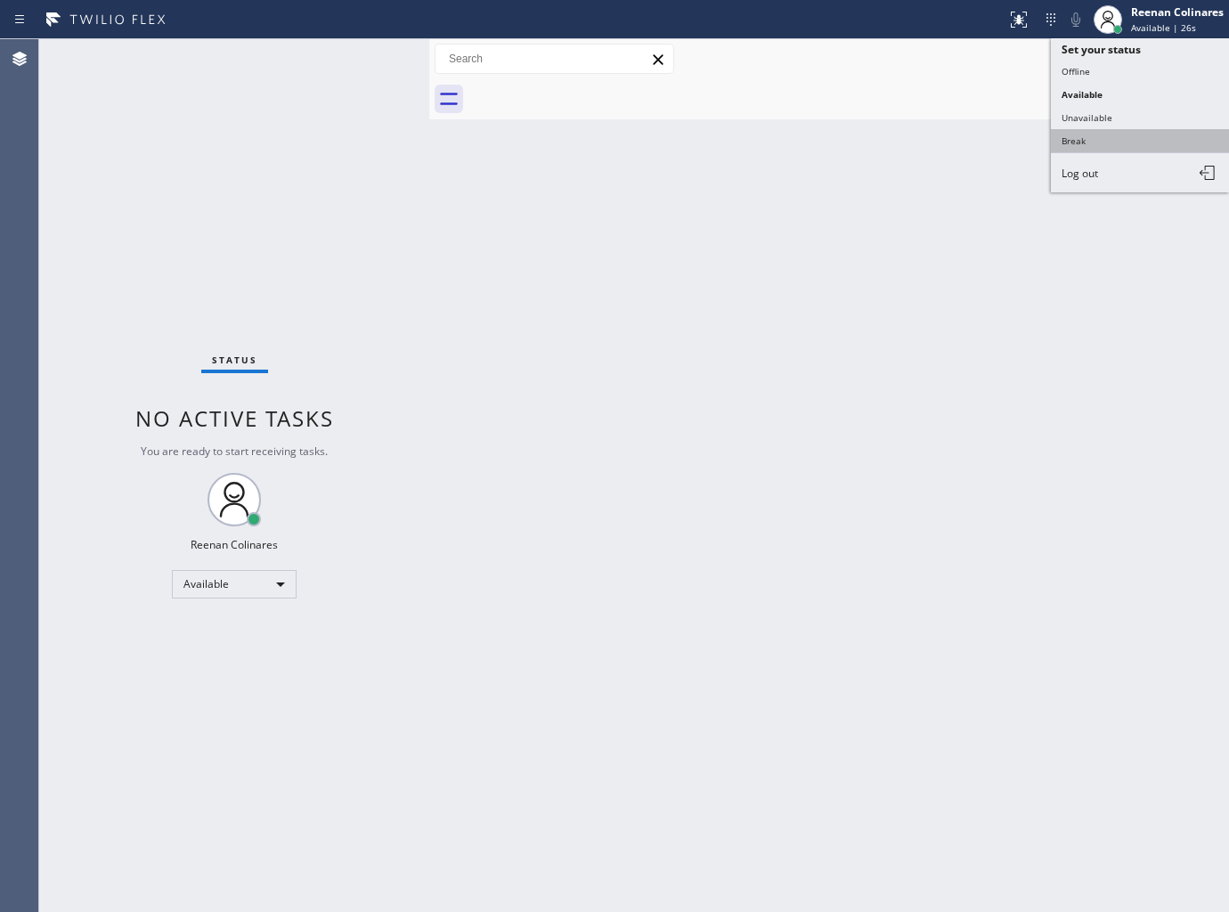
click at [1074, 140] on button "Break" at bounding box center [1140, 140] width 178 height 23
